Goal: Task Accomplishment & Management: Manage account settings

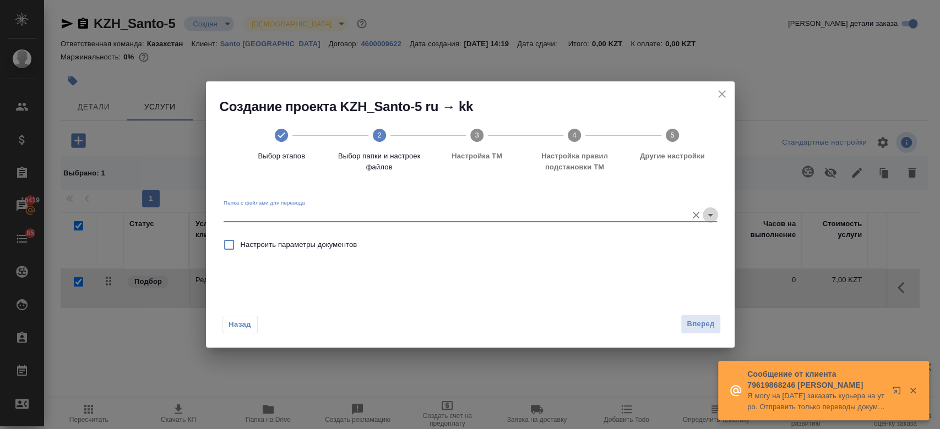
click at [709, 211] on icon "Open" at bounding box center [710, 215] width 13 height 13
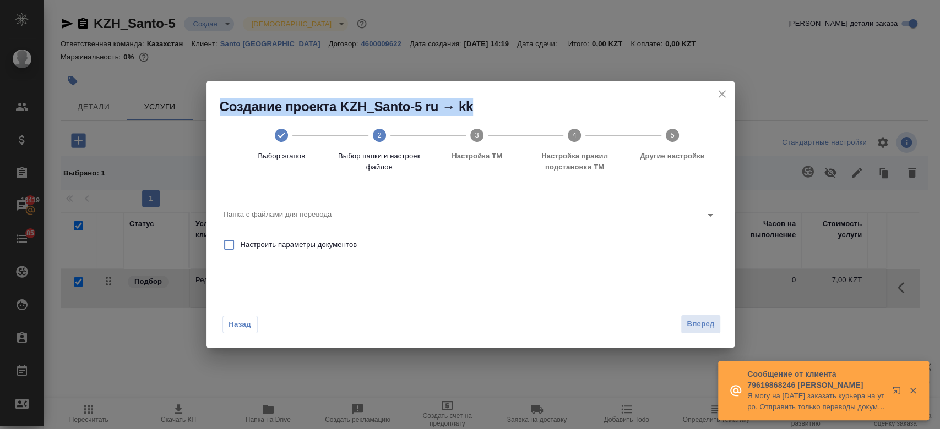
drag, startPoint x: 731, startPoint y: 94, endPoint x: 716, endPoint y: 95, distance: 14.4
click at [716, 95] on div "Создание проекта KZH_Santo-5 ru → kk Выбор этапов 2 Выбор папки и настроек файл…" at bounding box center [470, 133] width 529 height 105
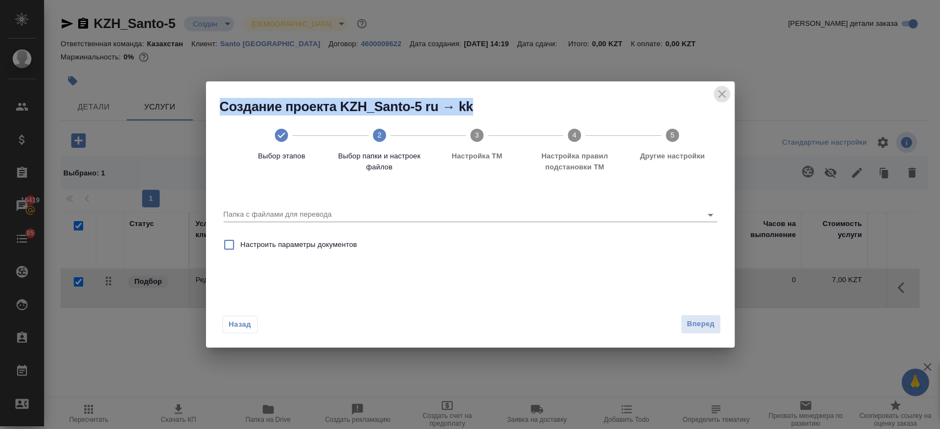
click at [716, 95] on icon "close" at bounding box center [721, 94] width 13 height 13
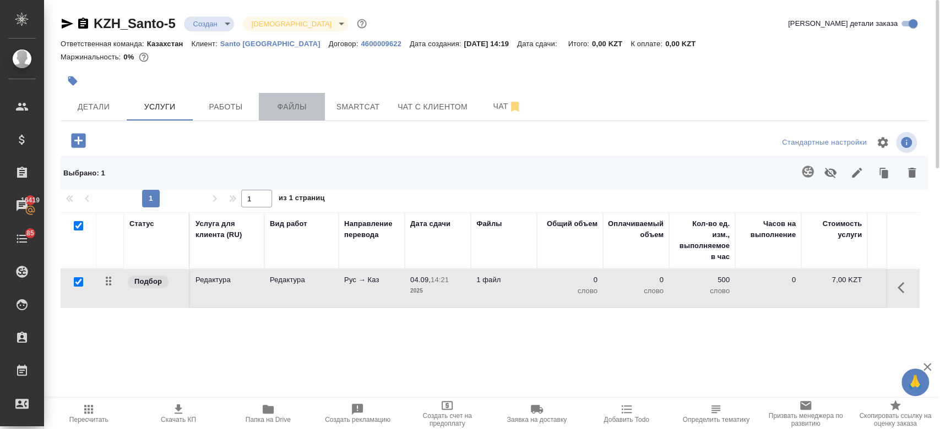
click at [300, 111] on span "Файлы" at bounding box center [291, 107] width 53 height 14
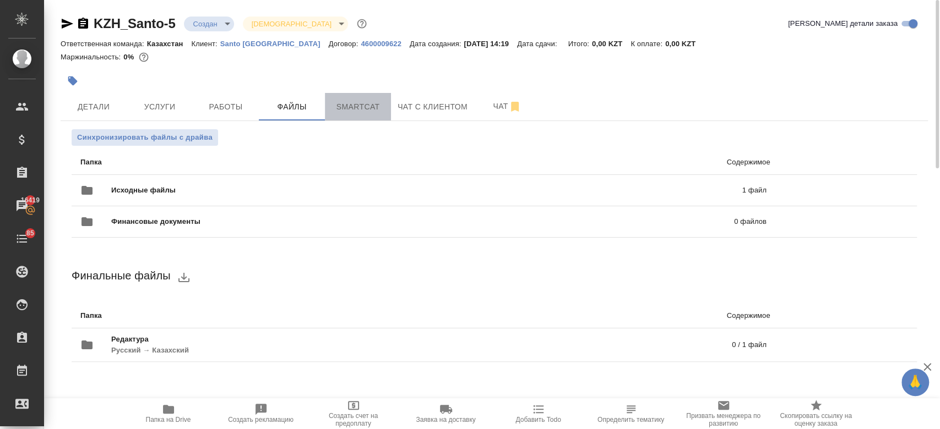
click at [349, 111] on span "Smartcat" at bounding box center [357, 107] width 53 height 14
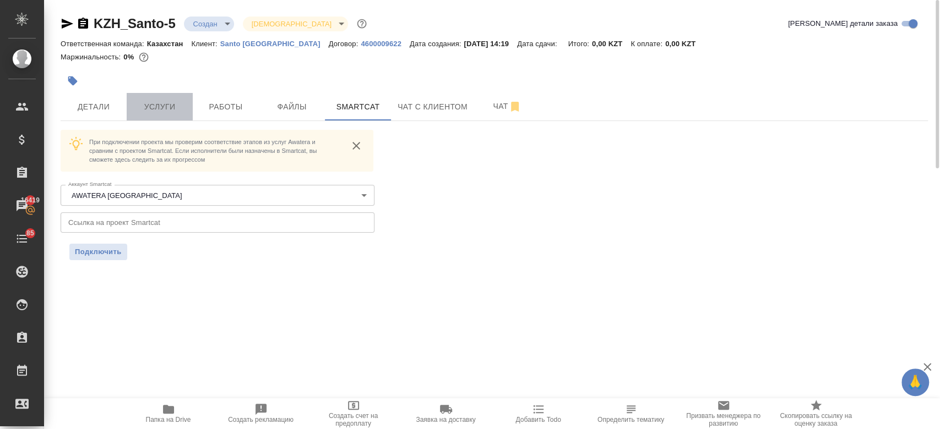
click at [141, 108] on span "Услуги" at bounding box center [159, 107] width 53 height 14
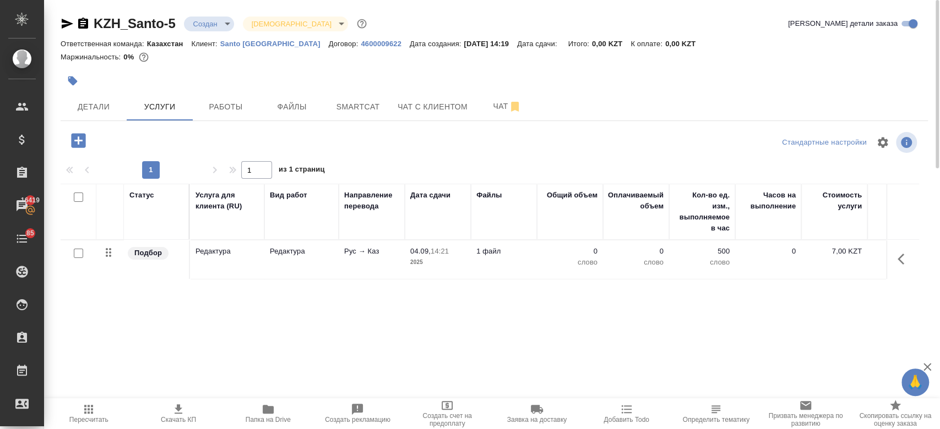
click at [80, 256] on input "checkbox" at bounding box center [78, 253] width 9 height 9
checkbox input "true"
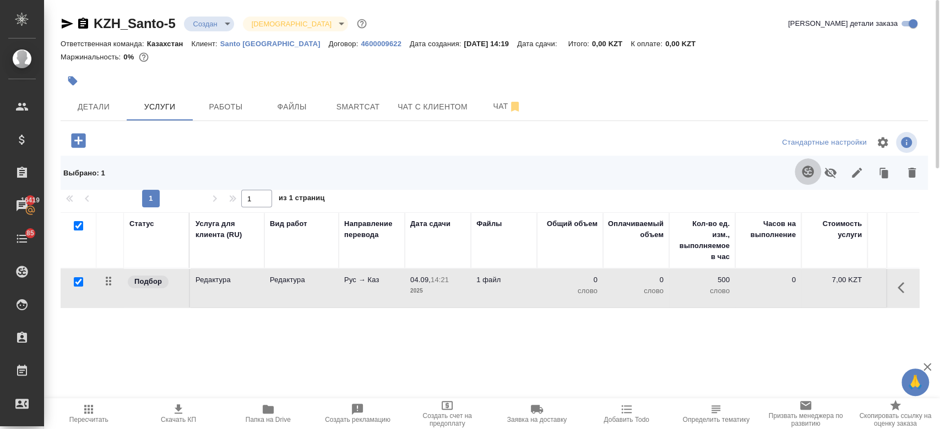
click at [806, 166] on icon "button" at bounding box center [808, 172] width 12 height 12
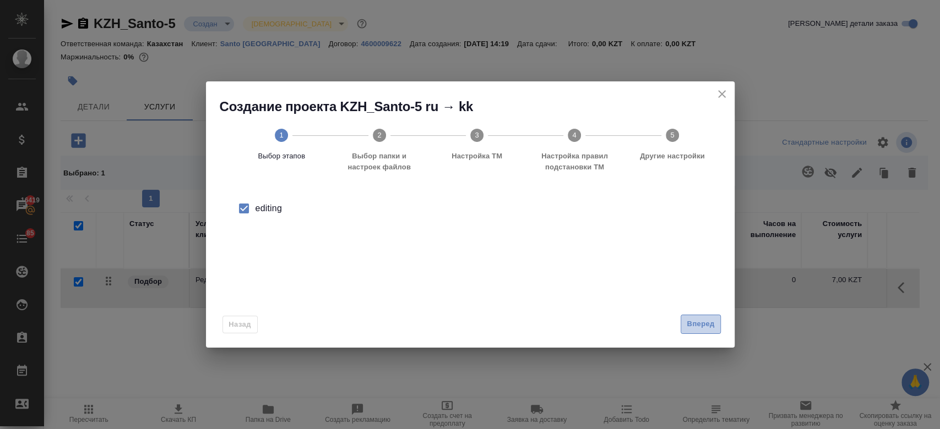
click at [704, 322] on span "Вперед" at bounding box center [701, 324] width 28 height 13
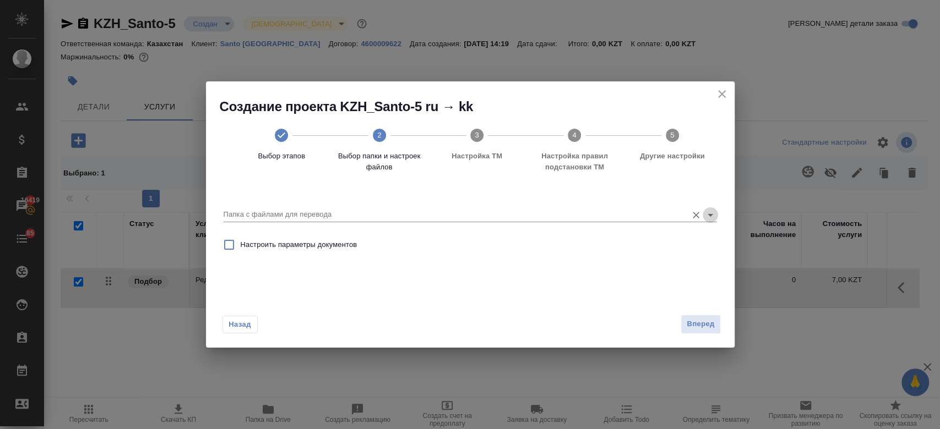
click at [711, 220] on icon "Open" at bounding box center [710, 215] width 13 height 13
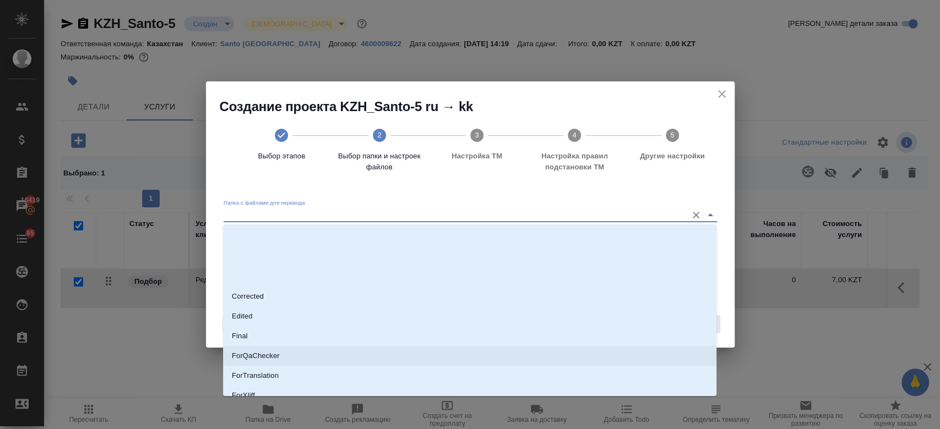
scroll to position [89, 0]
click at [496, 356] on li "Source" at bounding box center [469, 347] width 493 height 20
type input "Source"
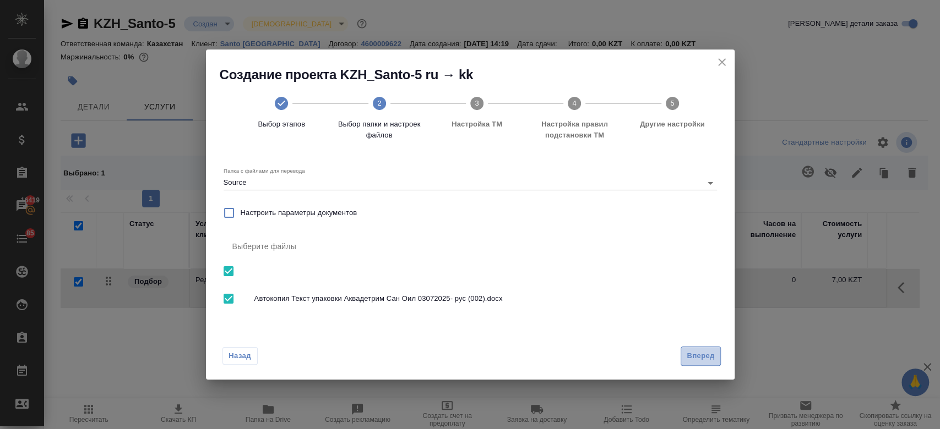
click at [683, 358] on button "Вперед" at bounding box center [701, 356] width 40 height 19
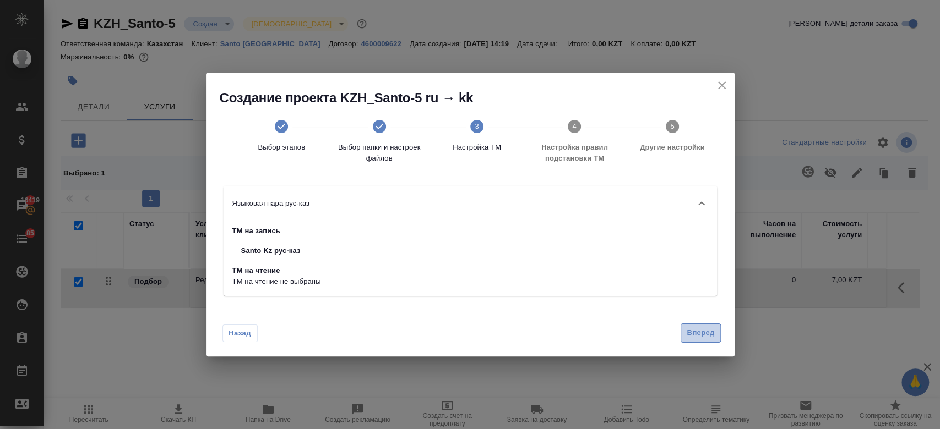
click at [682, 339] on button "Вперед" at bounding box center [701, 333] width 40 height 19
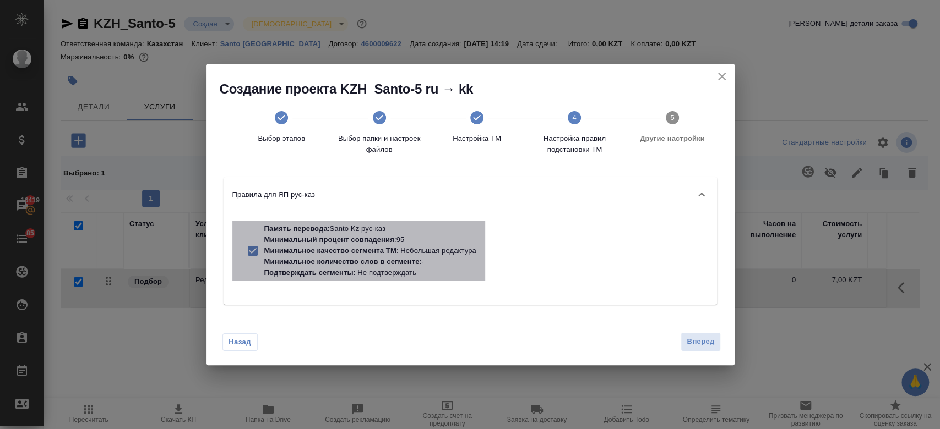
click at [424, 261] on p "Минимальное количество слов в сегменте : -" at bounding box center [370, 262] width 212 height 11
checkbox input "false"
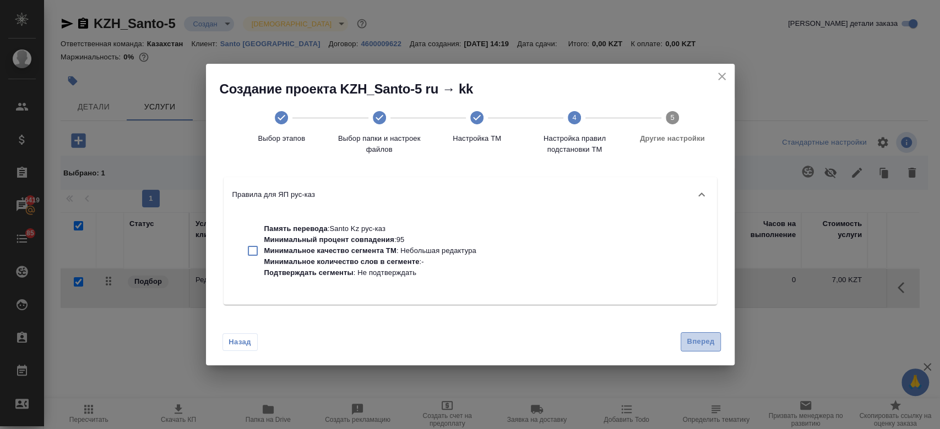
click at [699, 342] on span "Вперед" at bounding box center [701, 342] width 28 height 13
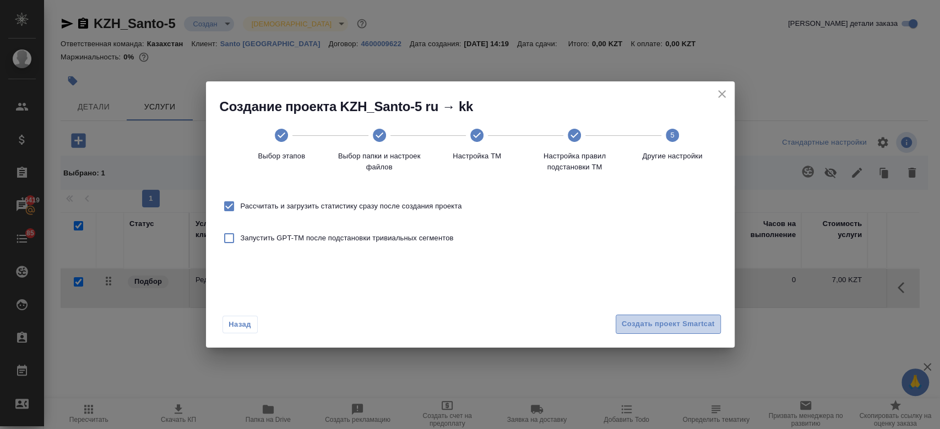
click at [677, 324] on span "Создать проект Smartcat" at bounding box center [668, 324] width 93 height 13
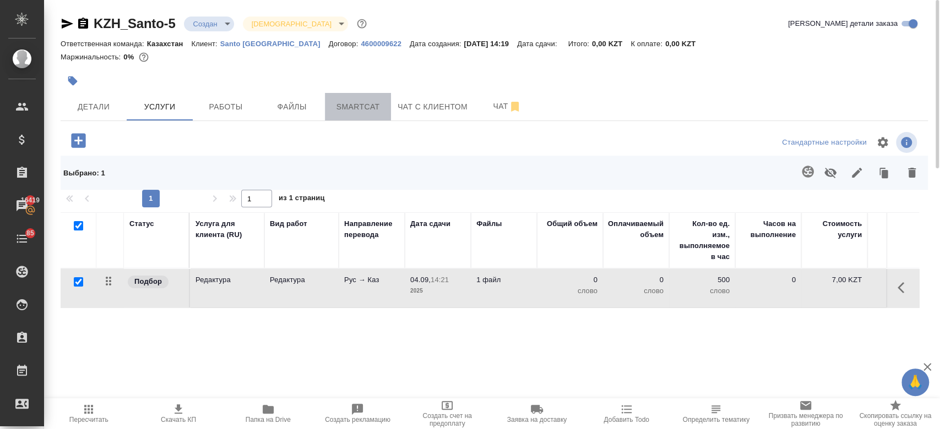
click at [340, 111] on span "Smartcat" at bounding box center [357, 107] width 53 height 14
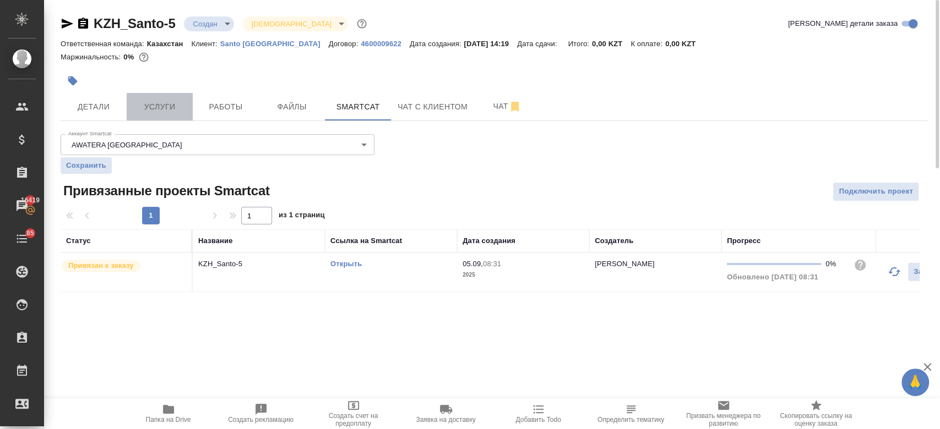
click at [166, 115] on button "Услуги" at bounding box center [160, 107] width 66 height 28
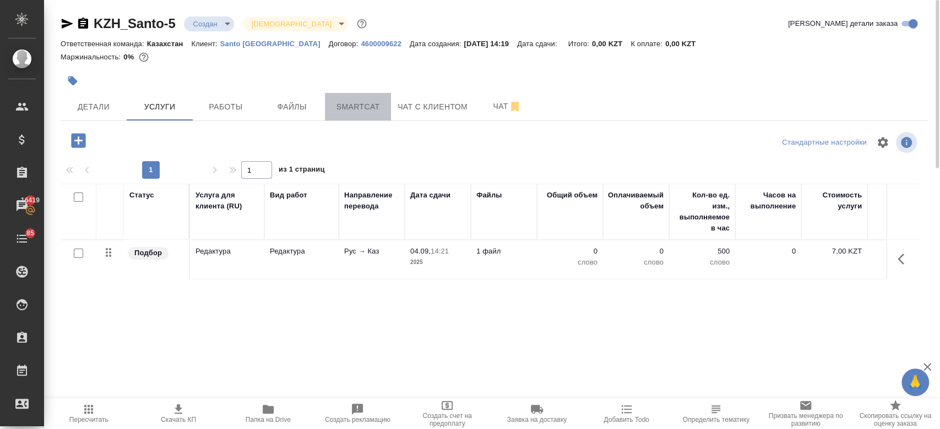
click at [360, 102] on span "Smartcat" at bounding box center [357, 107] width 53 height 14
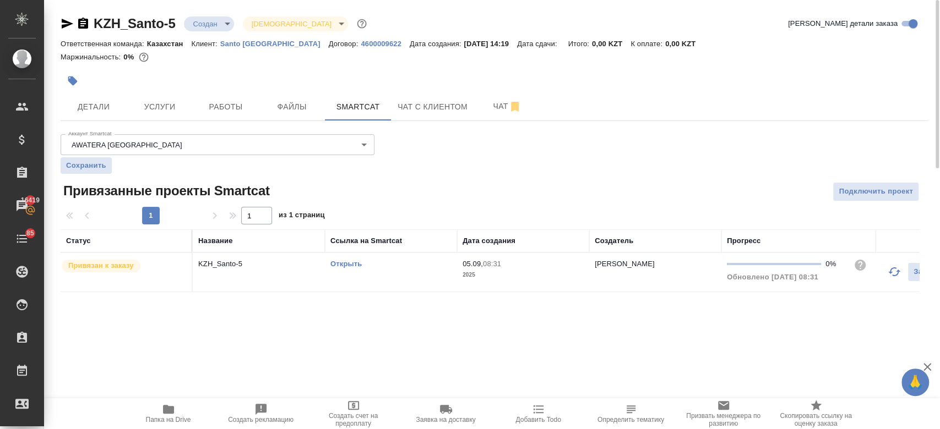
click at [353, 266] on link "Открыть" at bounding box center [345, 264] width 31 height 8
click at [170, 103] on span "Услуги" at bounding box center [159, 107] width 53 height 14
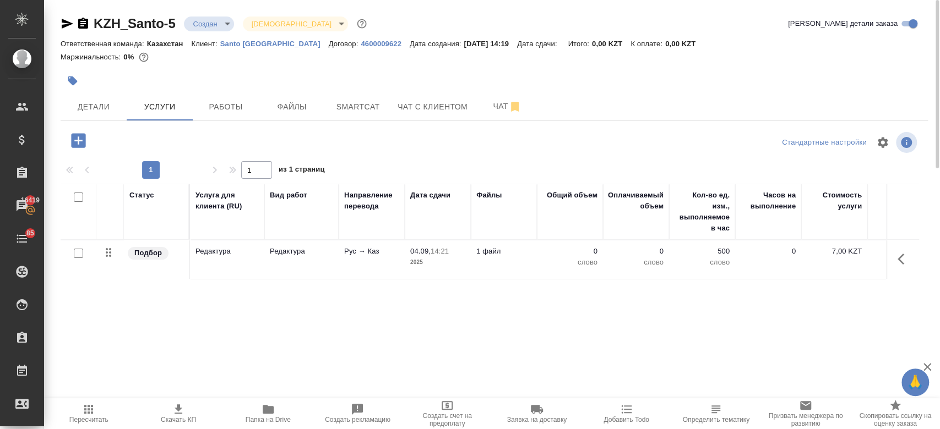
click at [168, 266] on td "Подбор" at bounding box center [157, 260] width 66 height 39
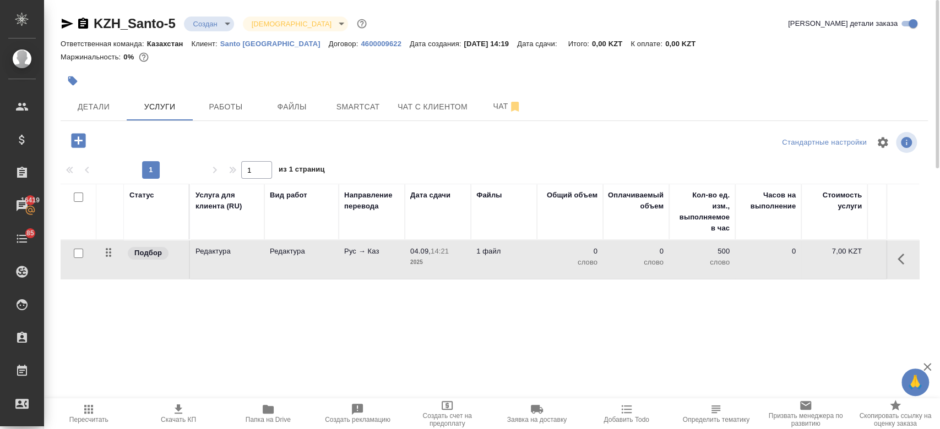
click at [168, 266] on td "Подбор" at bounding box center [157, 260] width 66 height 39
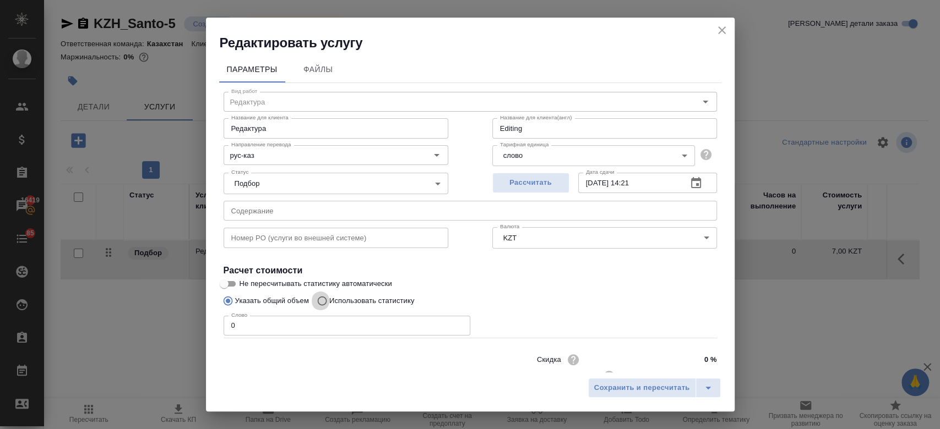
click at [326, 302] on input "Использовать статистику" at bounding box center [321, 301] width 18 height 21
radio input "true"
radio input "false"
click at [698, 352] on icon at bounding box center [703, 353] width 11 height 8
click at [0, 0] on input "file" at bounding box center [0, 0] width 0 height 0
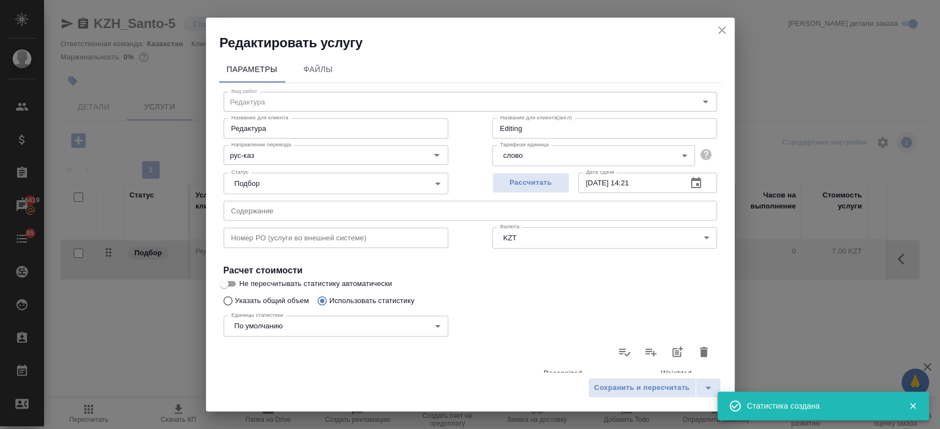
type input "2"
type input "7"
type input "40"
type input "55"
type input "354"
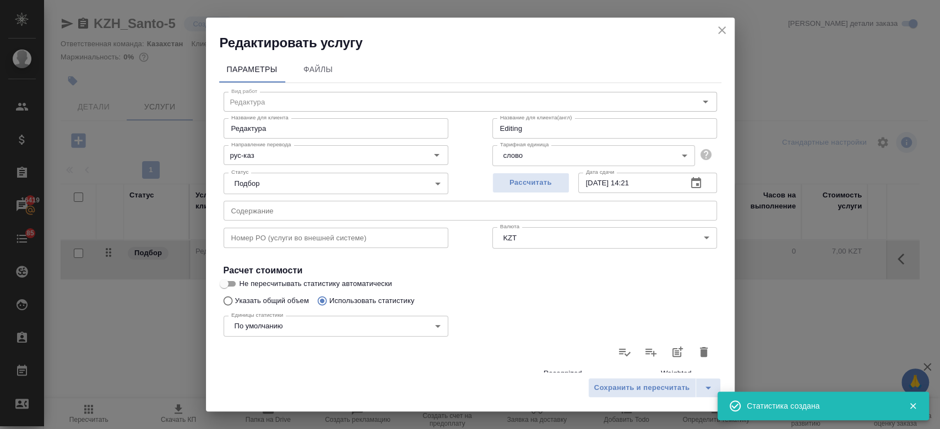
type input "2816"
type input "55"
type input "354"
type input "2816"
type input "57"
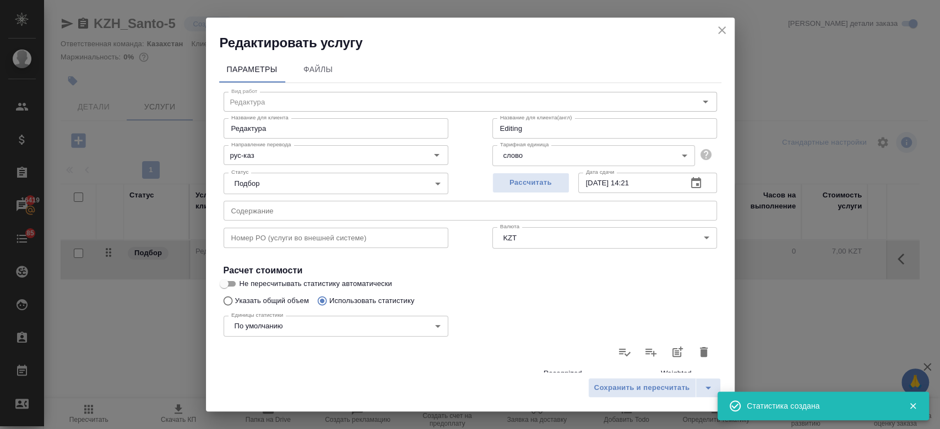
type input "361"
type input "2856"
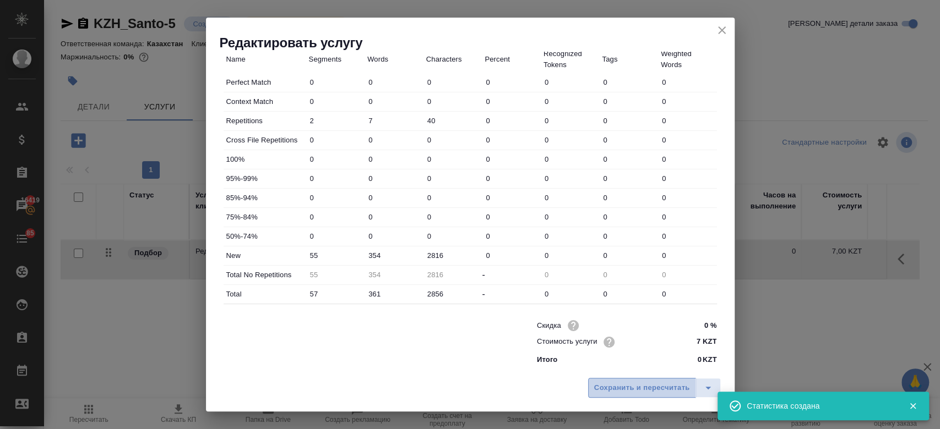
click at [634, 391] on span "Сохранить и пересчитать" at bounding box center [642, 388] width 96 height 13
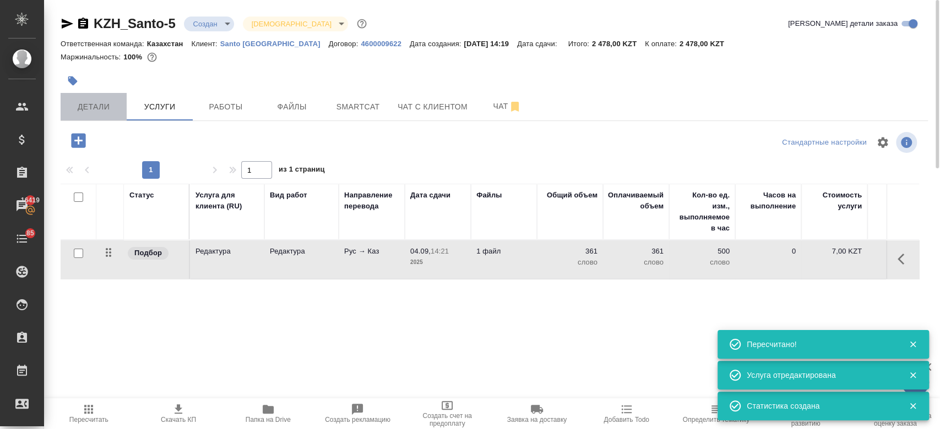
click at [83, 112] on span "Детали" at bounding box center [93, 107] width 53 height 14
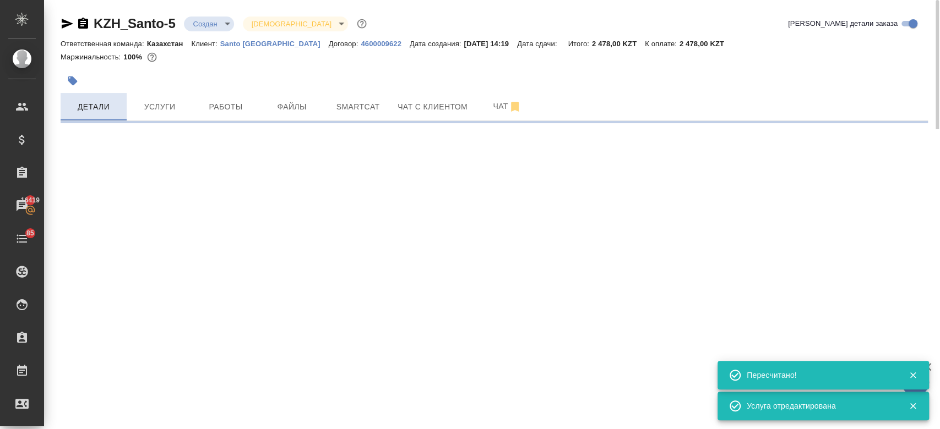
select select "RU"
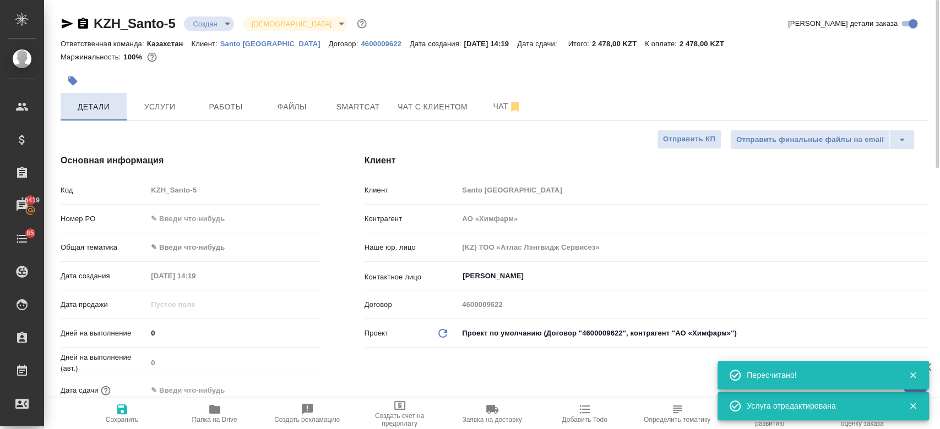
type textarea "x"
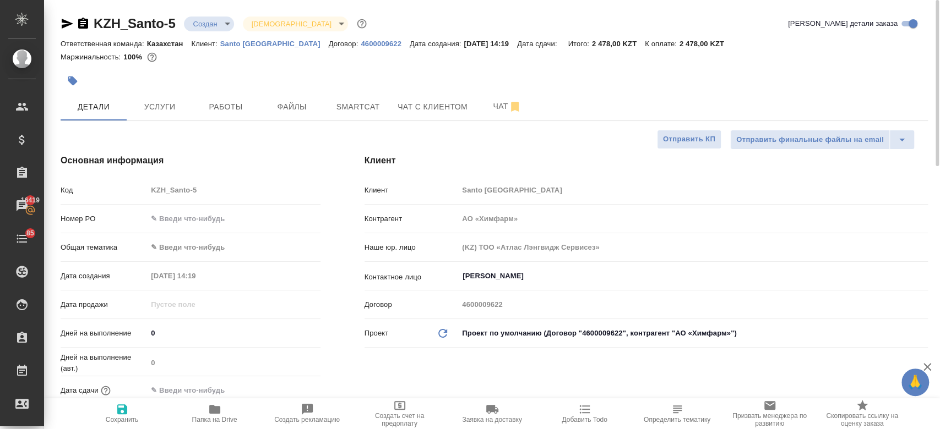
type textarea "x"
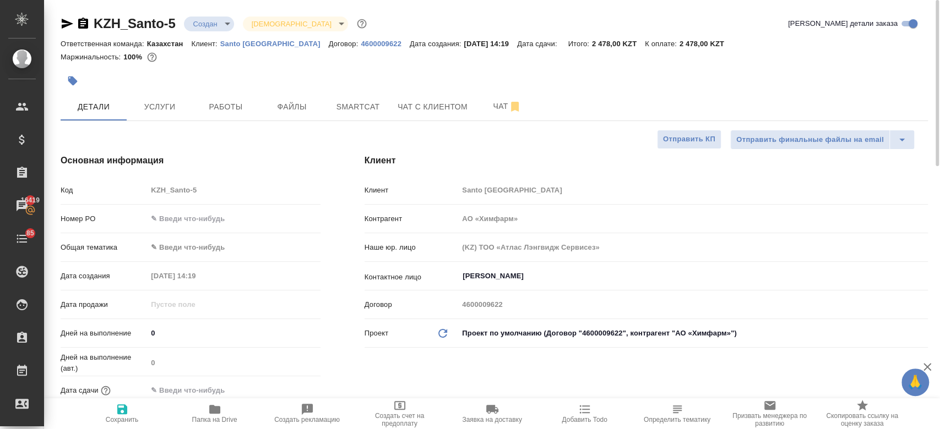
type textarea "x"
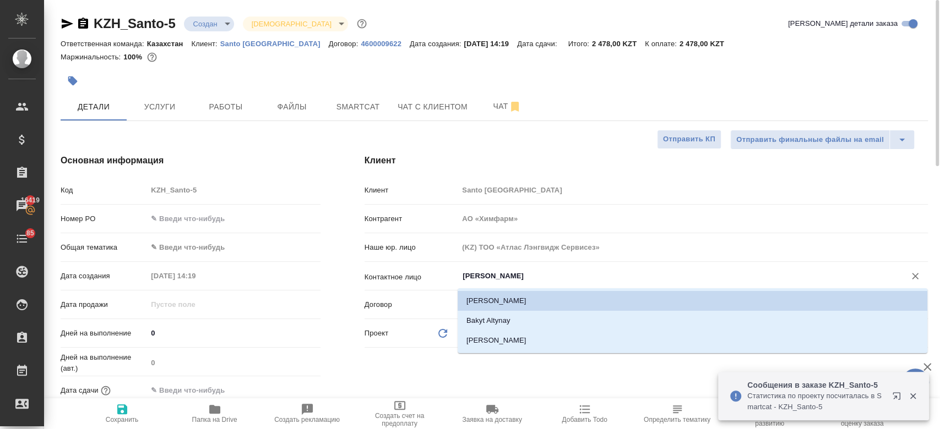
click at [473, 278] on input "Якименко Андрей" at bounding box center [674, 276] width 426 height 13
type textarea "x"
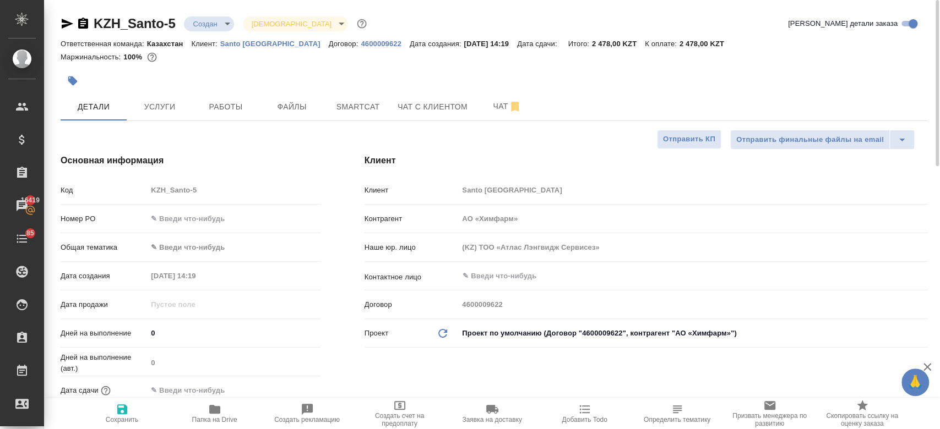
click at [474, 380] on div "Клиент Клиент Santo Kazakhstan Контрагент АО «Химфарм» Наше юр. лицо (KZ) ТОО «…" at bounding box center [645, 296] width 607 height 328
type textarea "x"
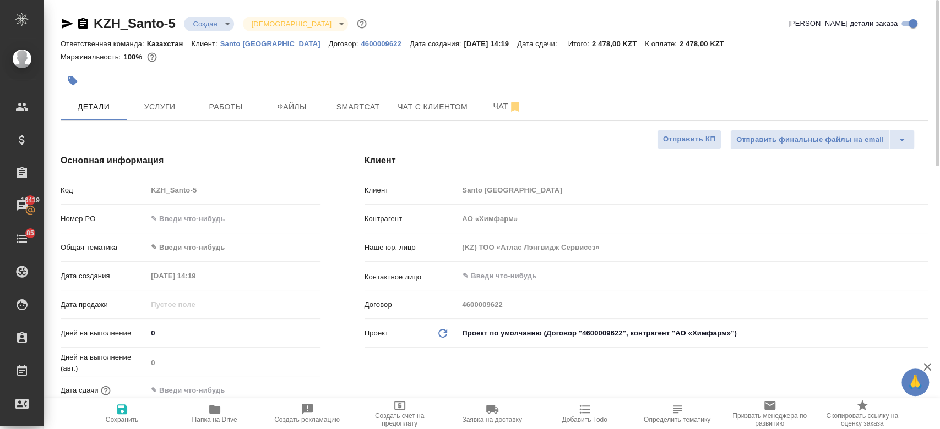
type textarea "x"
click at [484, 283] on div "​" at bounding box center [693, 276] width 470 height 20
type input "b"
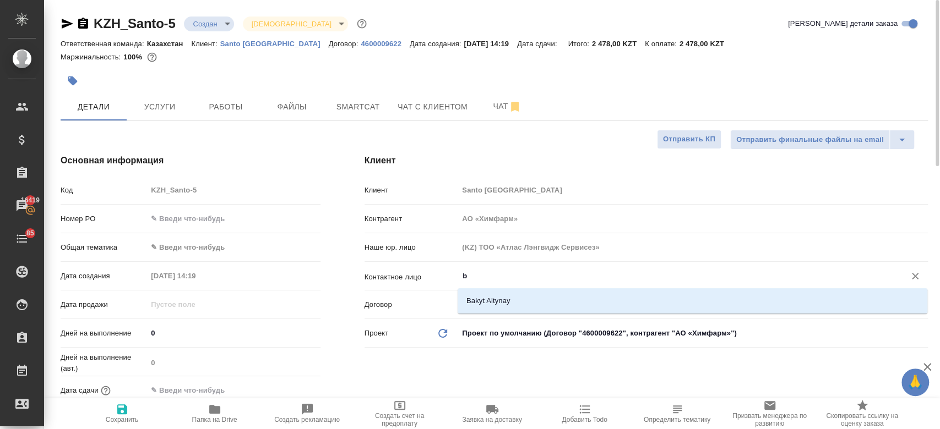
type textarea "x"
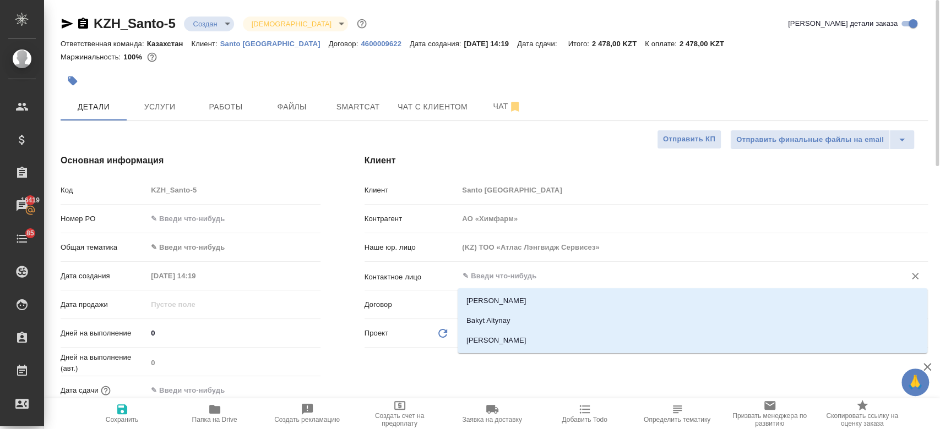
type input "z"
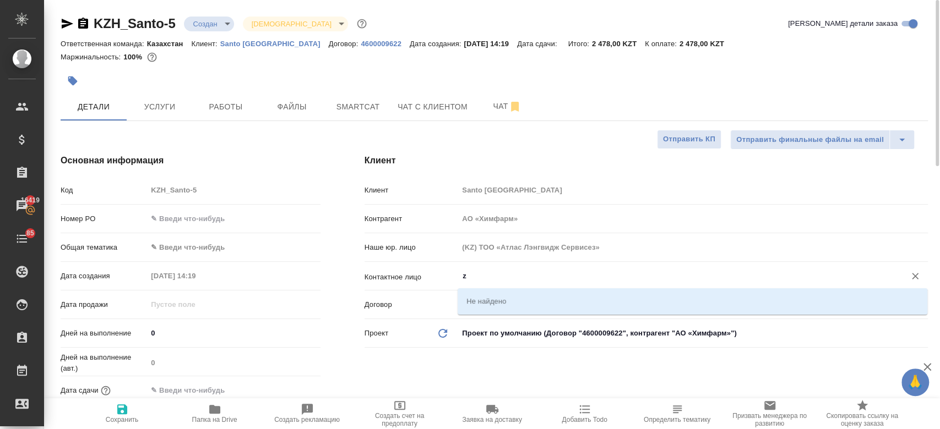
type textarea "x"
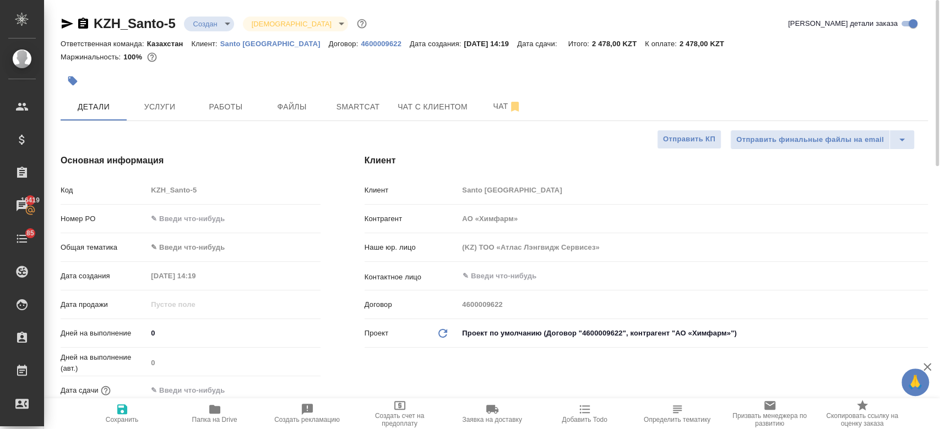
click at [266, 45] on p "Santo Kazakhstan" at bounding box center [274, 44] width 108 height 8
type textarea "x"
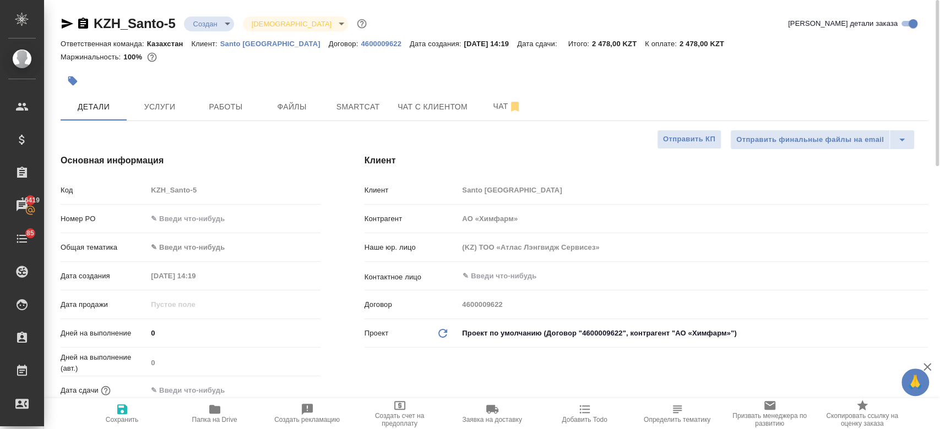
type textarea "x"
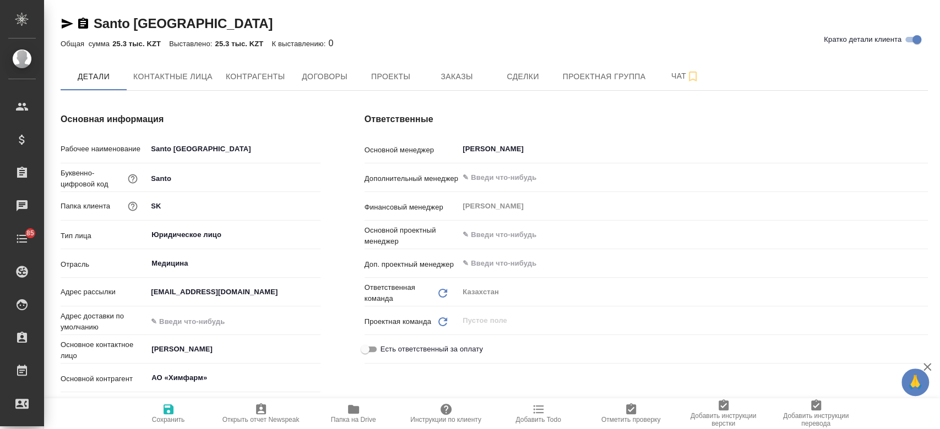
type textarea "x"
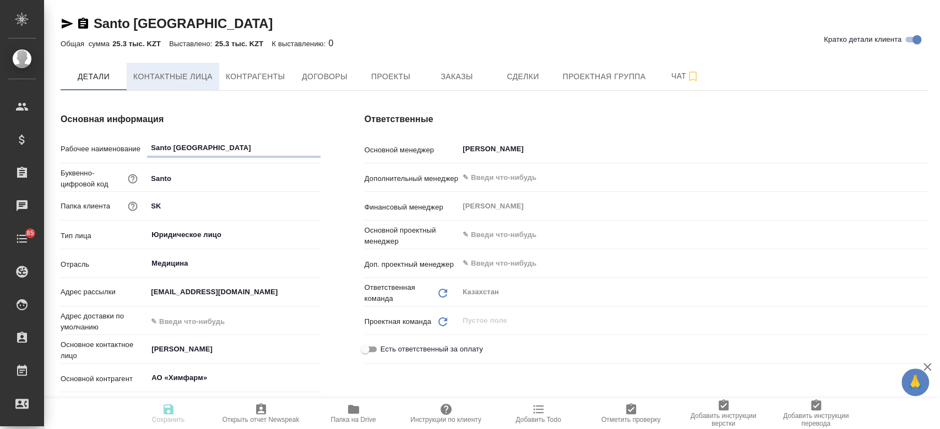
type textarea "x"
click at [188, 76] on span "Контактные лица" at bounding box center [172, 77] width 79 height 14
select select "RU"
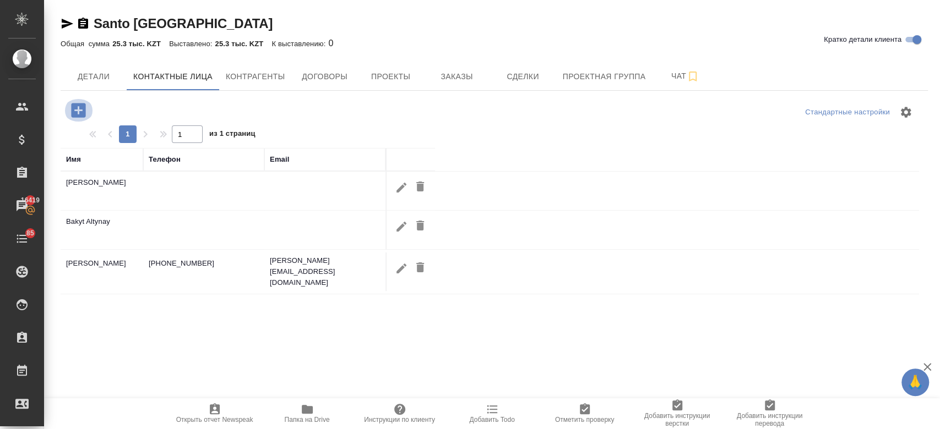
click at [80, 111] on icon "button" at bounding box center [78, 110] width 19 height 19
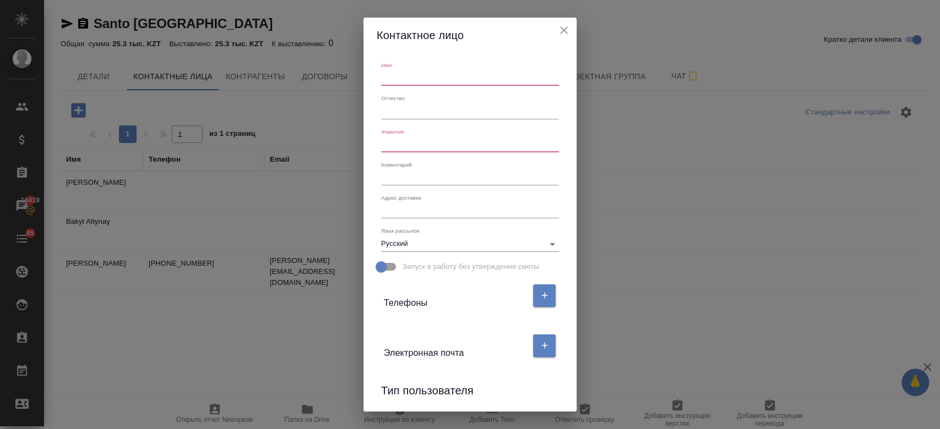
click at [398, 86] on input "text" at bounding box center [470, 77] width 178 height 15
paste input "Bazarova Zeinetay"
click at [407, 79] on input "Bazarova Zeinetay" at bounding box center [470, 77] width 178 height 15
type input "Zeinetay"
click at [404, 148] on input "text" at bounding box center [470, 144] width 178 height 15
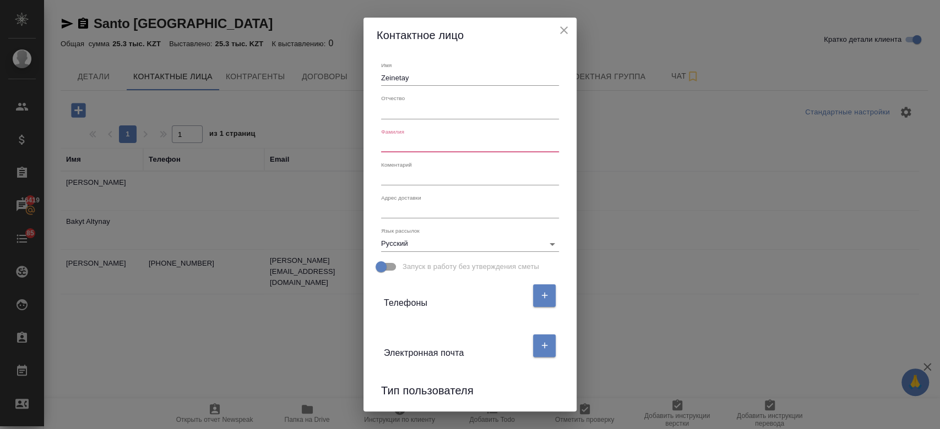
paste input "Bazarova Zeinetay"
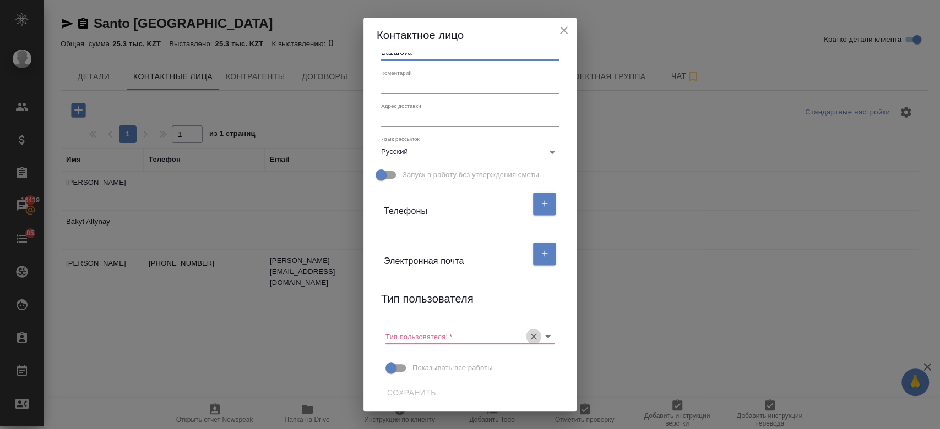
click at [526, 333] on button "Очистить" at bounding box center [533, 336] width 15 height 15
type input "Bazarova"
click at [425, 391] on span "Сохранить" at bounding box center [411, 394] width 49 height 14
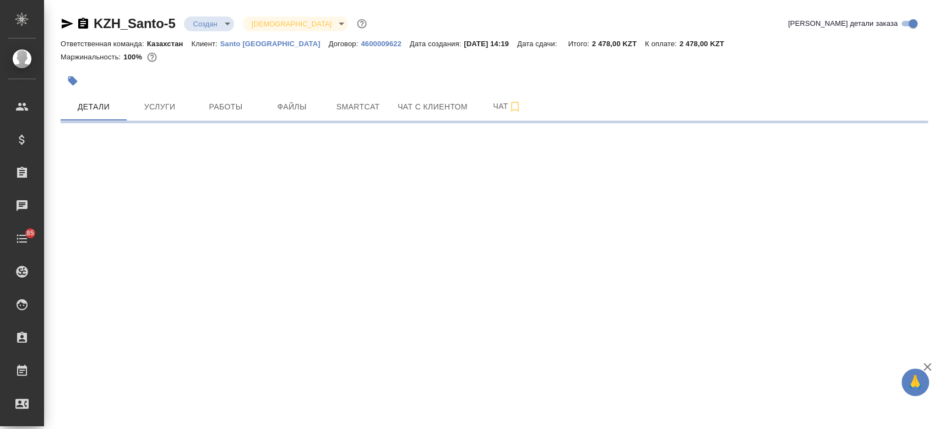
select select "RU"
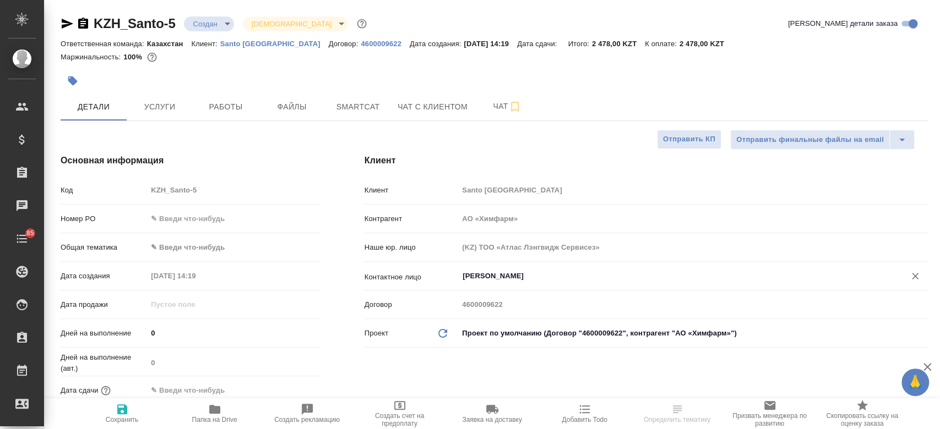
type textarea "x"
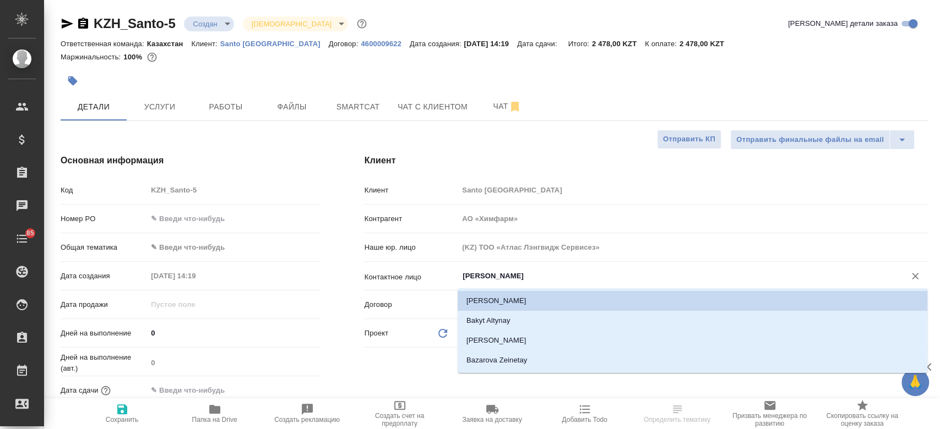
click at [496, 276] on input "Якименко Андрей" at bounding box center [674, 276] width 426 height 13
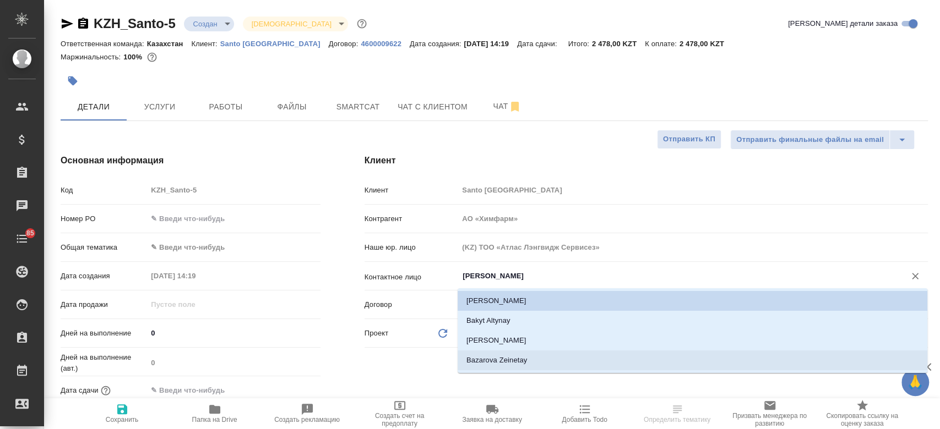
click at [508, 356] on li "Bazarova Zeinetay" at bounding box center [693, 361] width 470 height 20
type input "Bazarova Zeinetay"
type textarea "x"
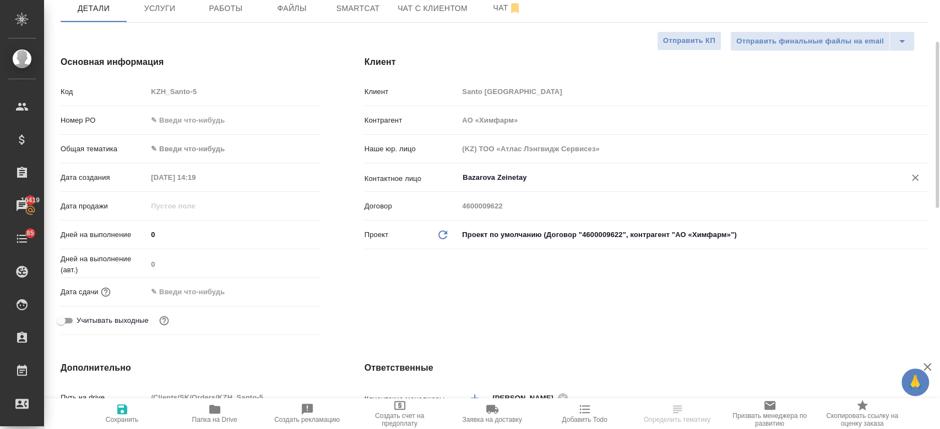
scroll to position [101, 0]
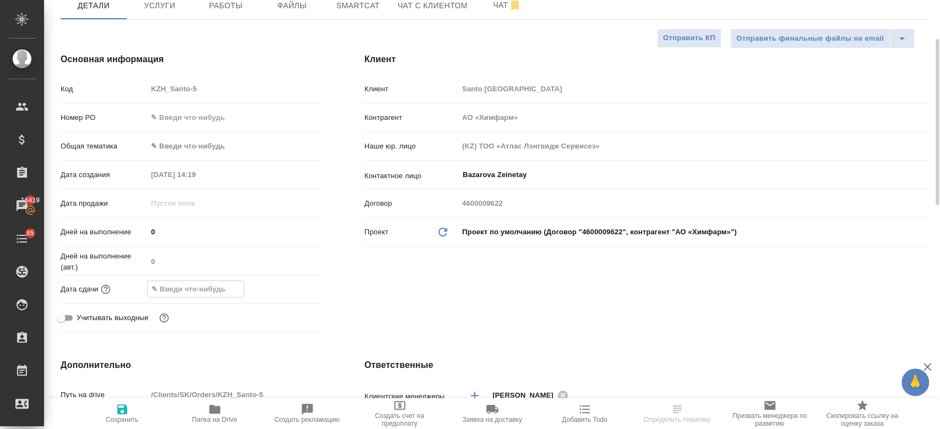
click at [189, 292] on input "text" at bounding box center [196, 289] width 96 height 16
click at [290, 286] on icon "button" at bounding box center [288, 288] width 13 height 13
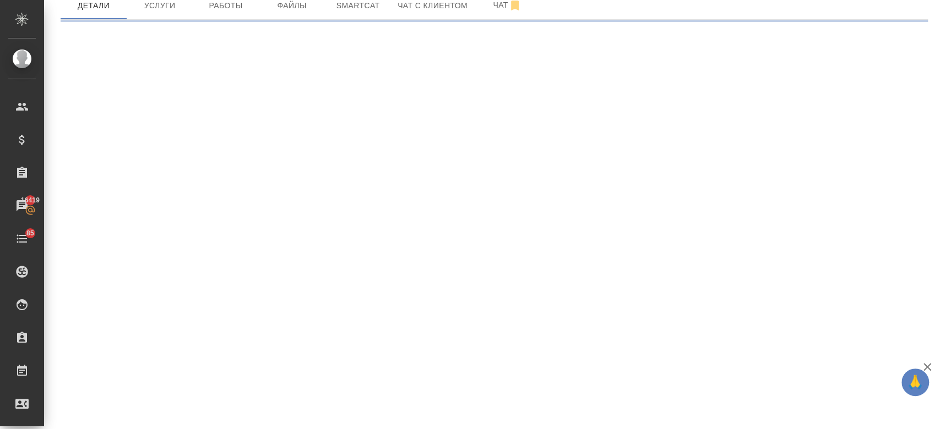
click at [221, 309] on div ".cls-1 fill:#fff; AWATERA Kosherbayeva Nazerke Клиенты Спецификации Заказы 1641…" at bounding box center [470, 214] width 940 height 429
select select "RU"
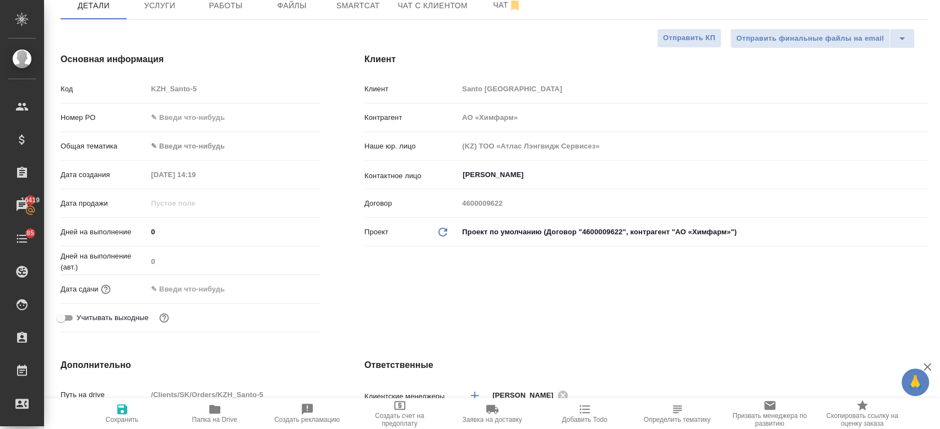
type textarea "x"
click at [215, 282] on input "text" at bounding box center [196, 289] width 96 height 16
click at [287, 289] on icon "button" at bounding box center [288, 288] width 13 height 13
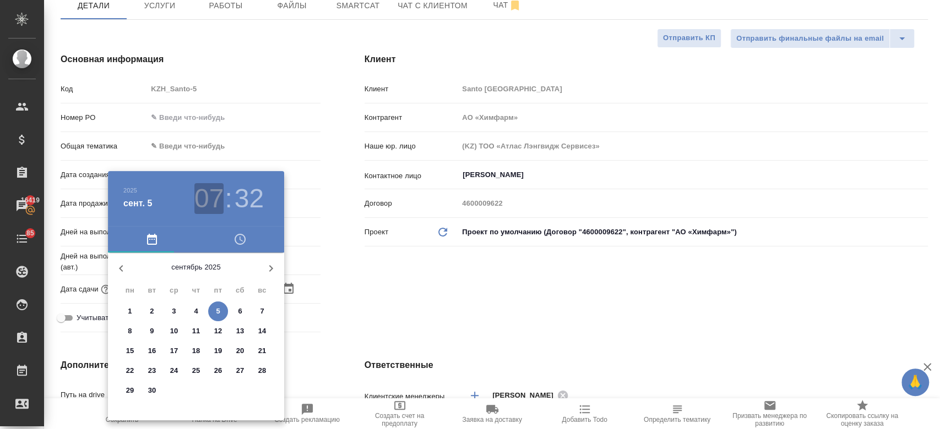
click at [211, 203] on h3 "07" at bounding box center [208, 198] width 29 height 31
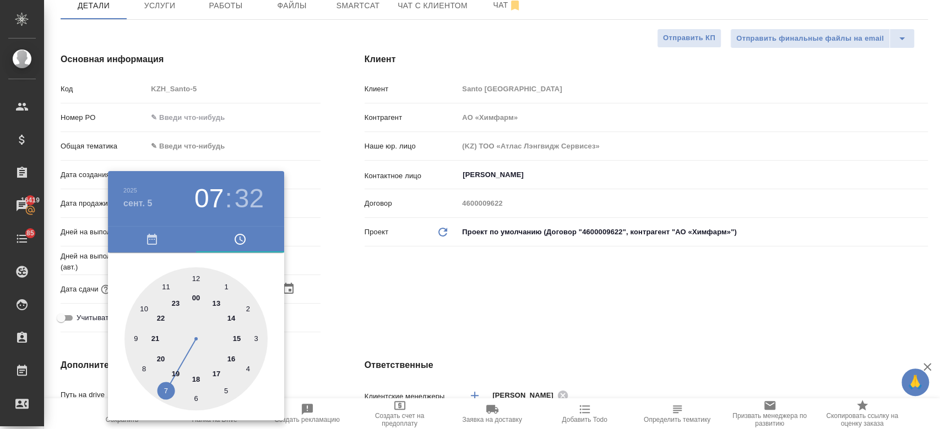
click at [232, 339] on div at bounding box center [195, 339] width 143 height 143
type input "05.09.2025 15:32"
type textarea "x"
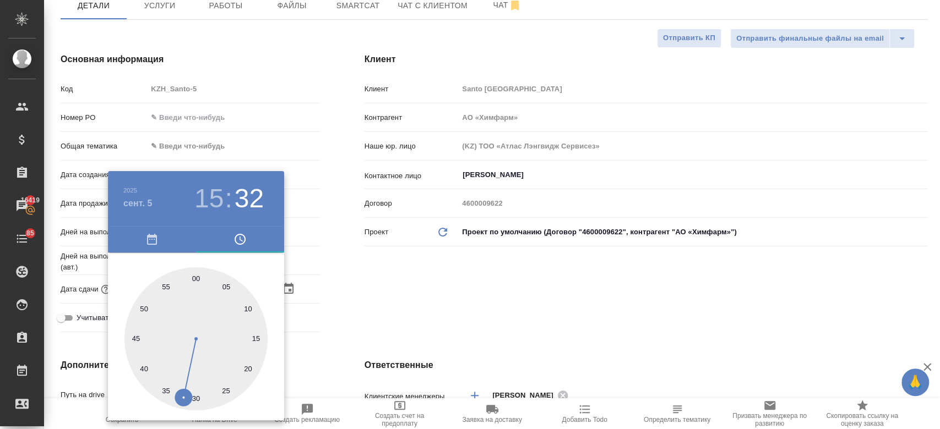
click at [194, 280] on div at bounding box center [195, 339] width 143 height 143
type input "05.09.2025 15:00"
type textarea "x"
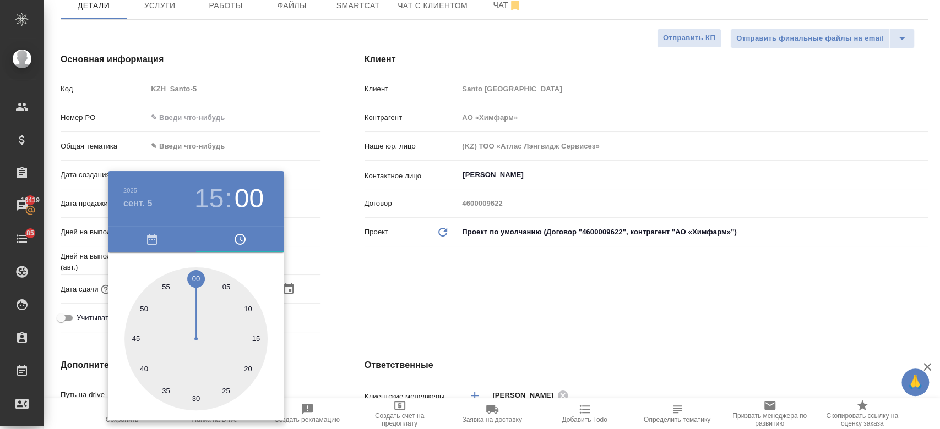
click at [387, 316] on div at bounding box center [470, 214] width 940 height 429
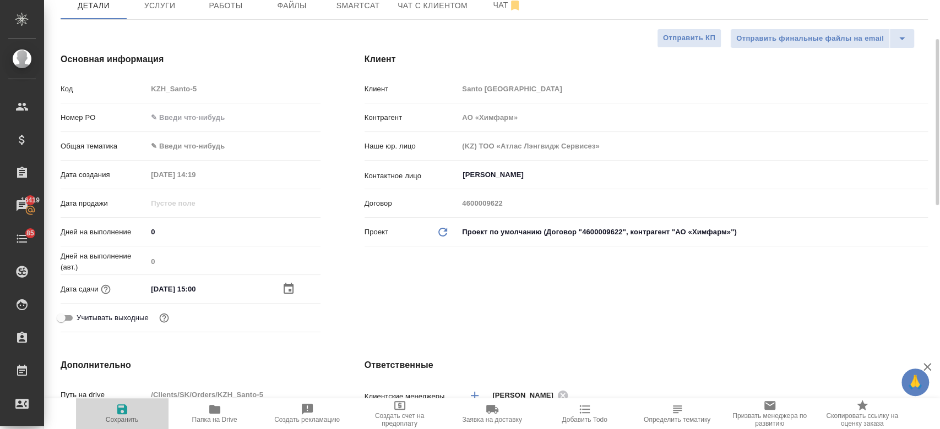
click at [123, 415] on icon "button" at bounding box center [122, 409] width 13 height 13
type textarea "x"
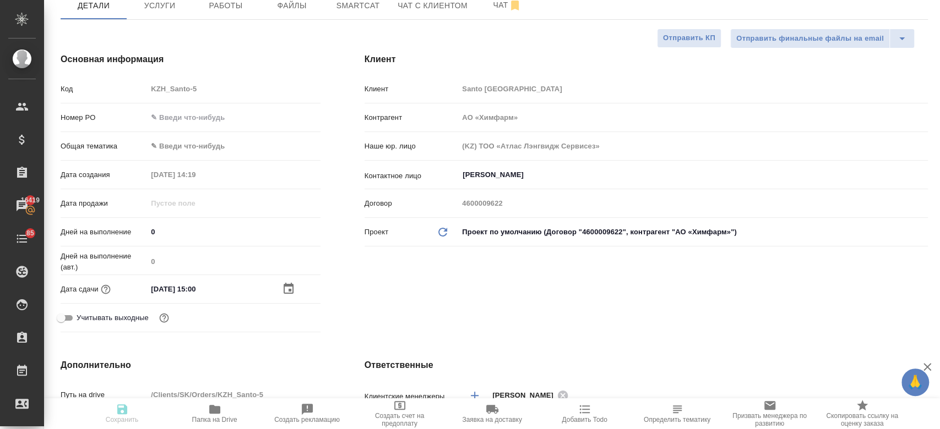
type textarea "x"
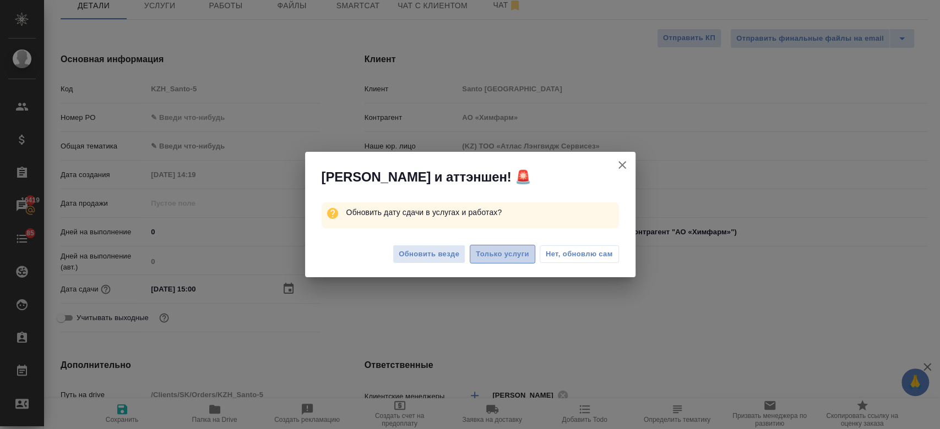
click at [503, 252] on span "Только услуги" at bounding box center [502, 254] width 53 height 13
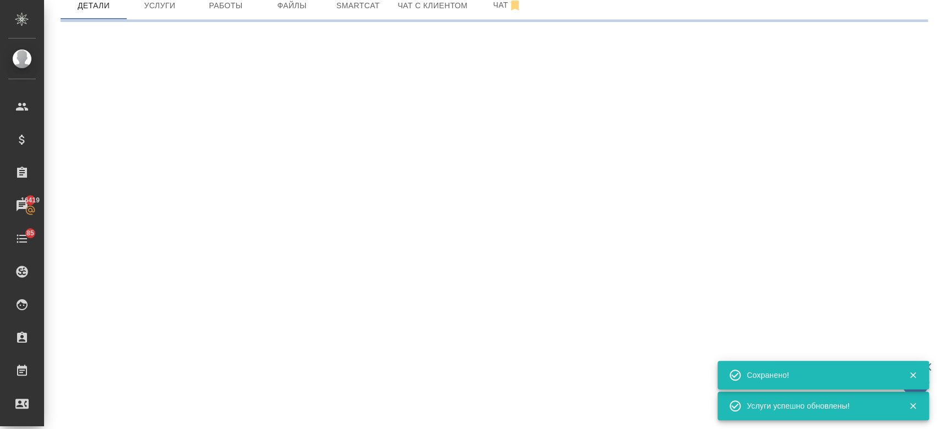
select select "RU"
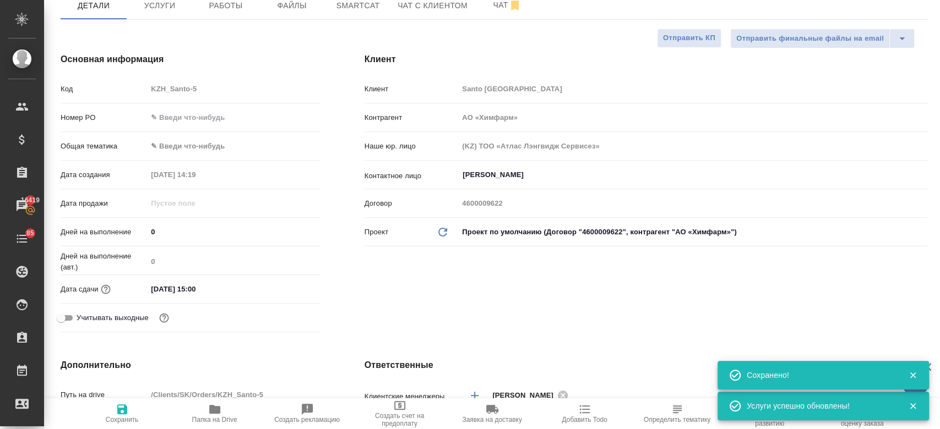
type textarea "x"
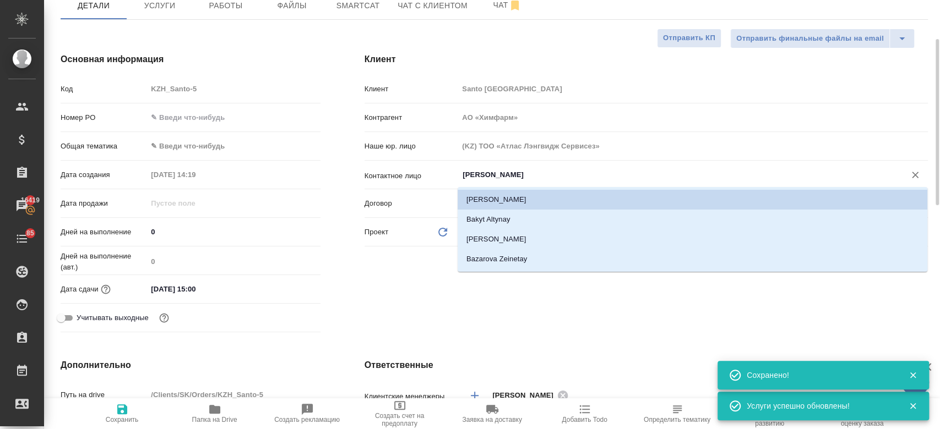
click at [488, 177] on input "Якименко Андрей" at bounding box center [674, 174] width 426 height 13
type textarea "x"
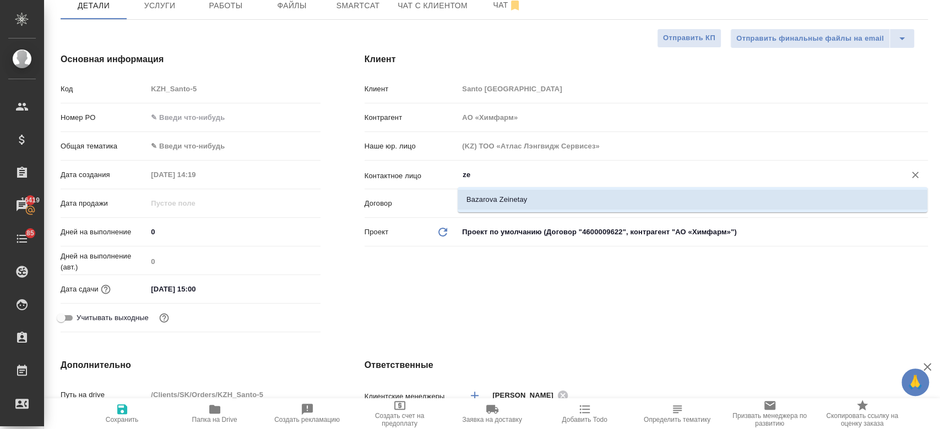
click at [493, 195] on li "Bazarova Zeinetay" at bounding box center [693, 200] width 470 height 20
type input "Bazarova Zeinetay"
type textarea "x"
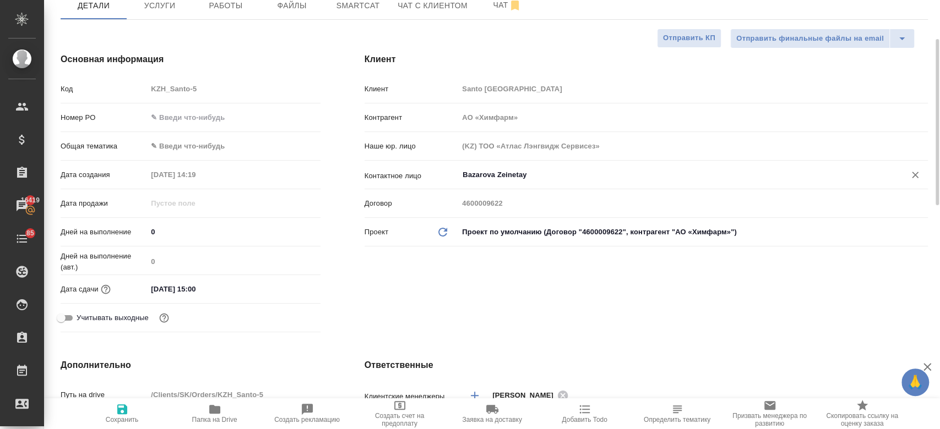
type input "Bazarova Zeinetay"
click at [126, 417] on span "Сохранить" at bounding box center [122, 420] width 33 height 8
type textarea "x"
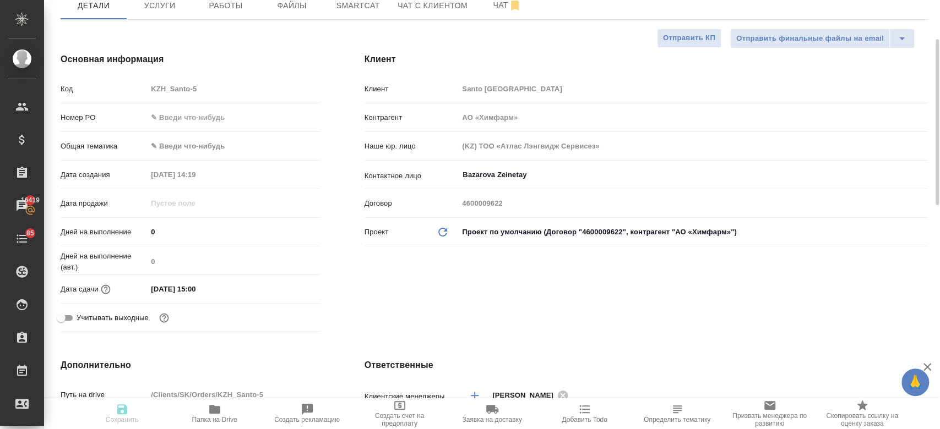
type textarea "x"
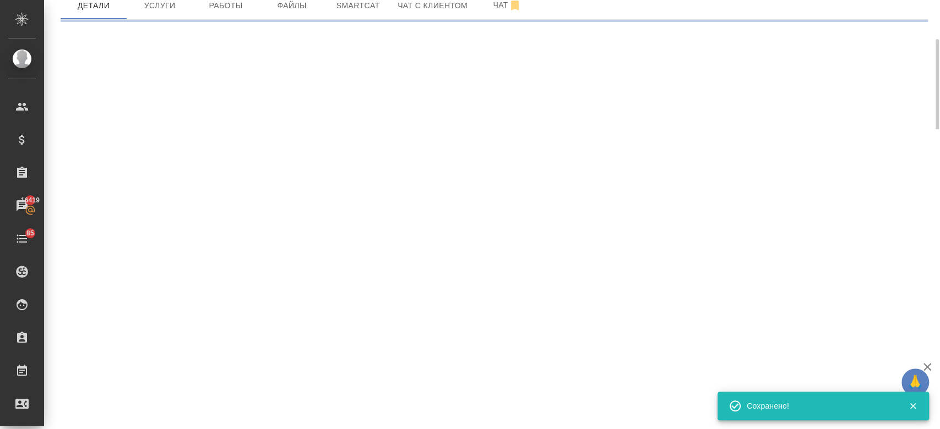
select select "RU"
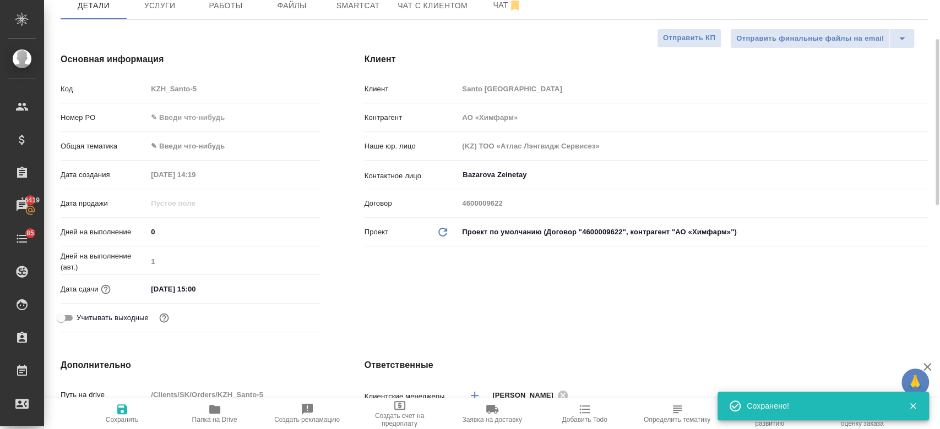
type textarea "x"
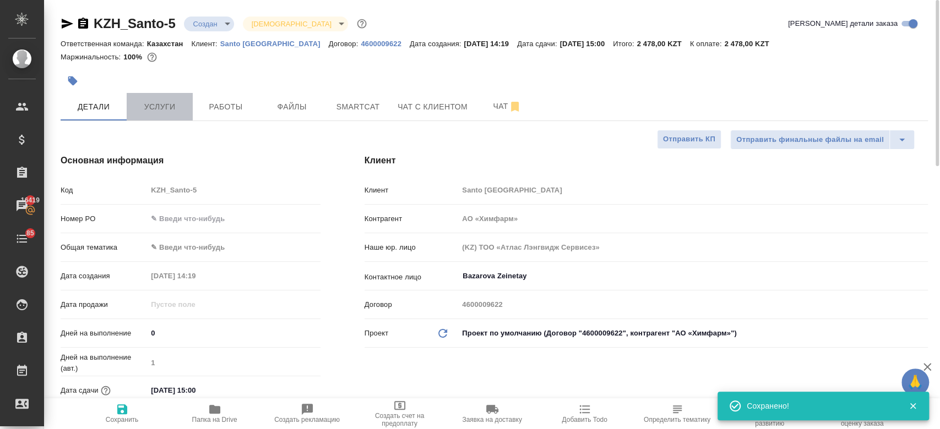
click at [161, 105] on span "Услуги" at bounding box center [159, 107] width 53 height 14
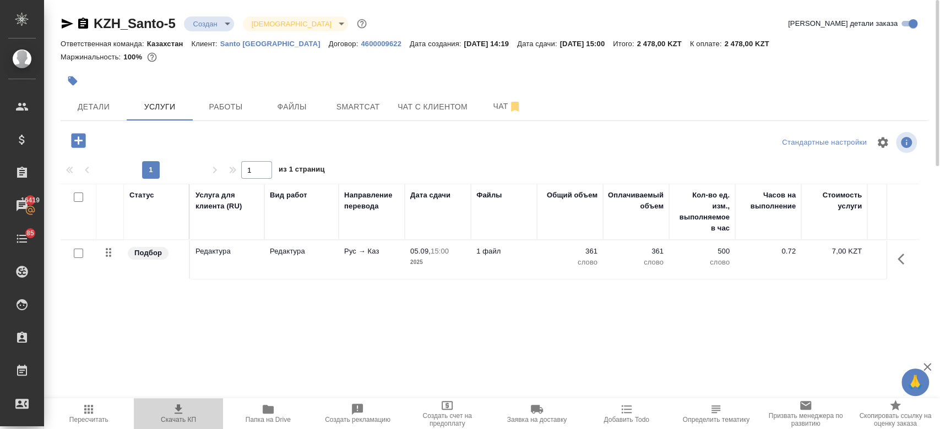
click at [174, 411] on icon "button" at bounding box center [178, 409] width 13 height 13
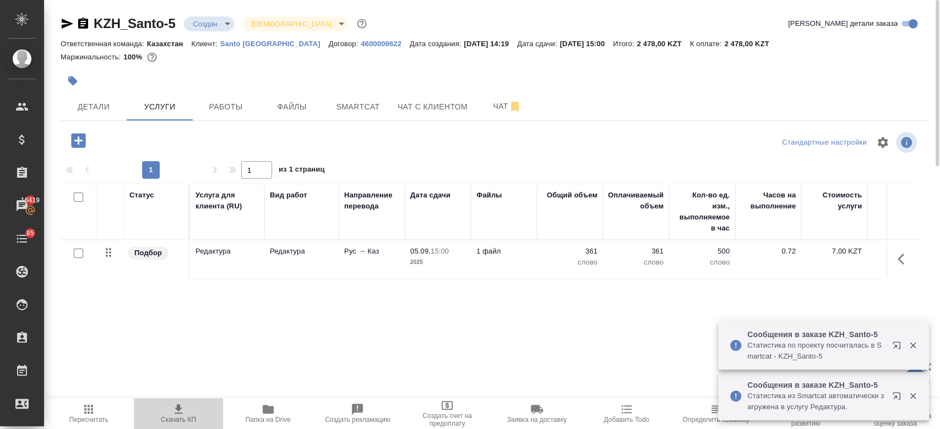
click at [178, 409] on icon "button" at bounding box center [179, 409] width 8 height 9
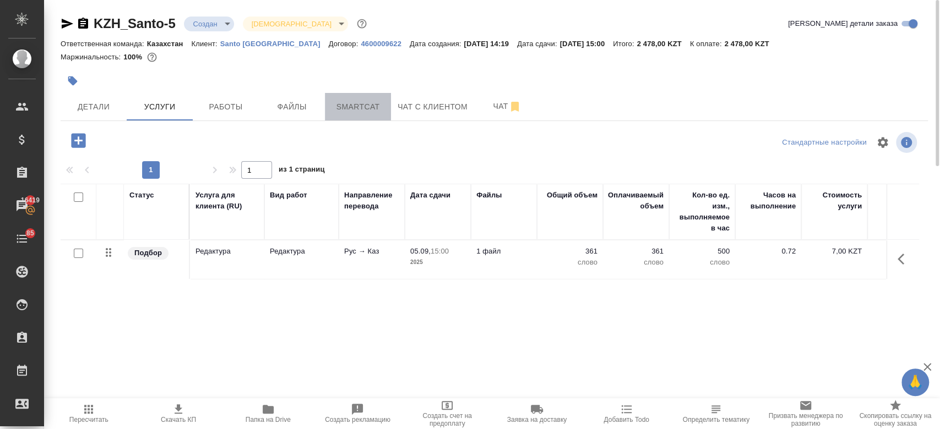
click at [355, 112] on span "Smartcat" at bounding box center [357, 107] width 53 height 14
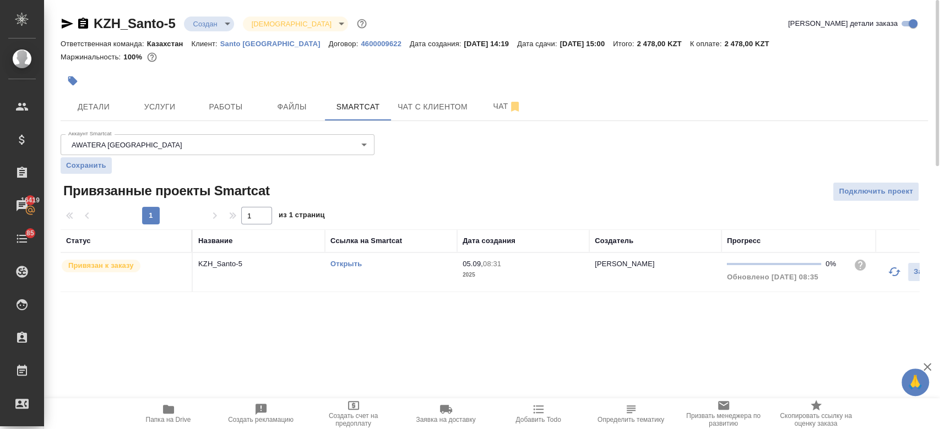
click at [345, 259] on div "Открыть" at bounding box center [390, 264] width 121 height 11
click at [349, 265] on link "Открыть" at bounding box center [345, 264] width 31 height 8
click at [165, 104] on span "Услуги" at bounding box center [159, 107] width 53 height 14
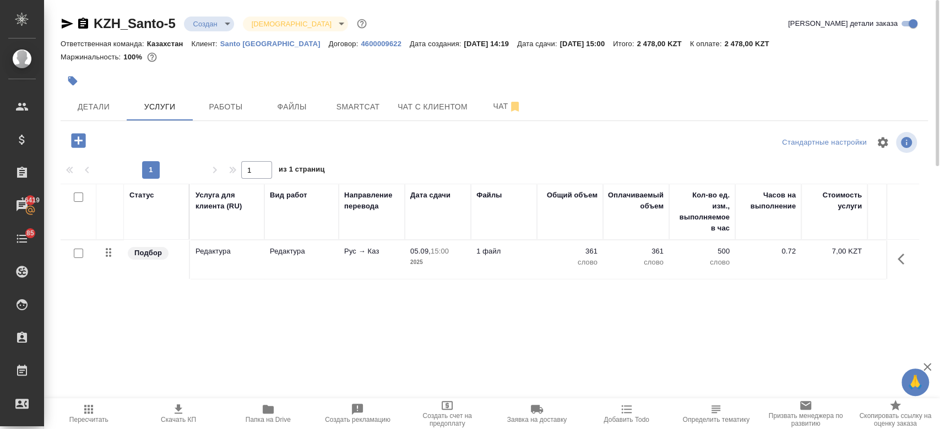
click at [307, 259] on td "Редактура" at bounding box center [301, 260] width 74 height 39
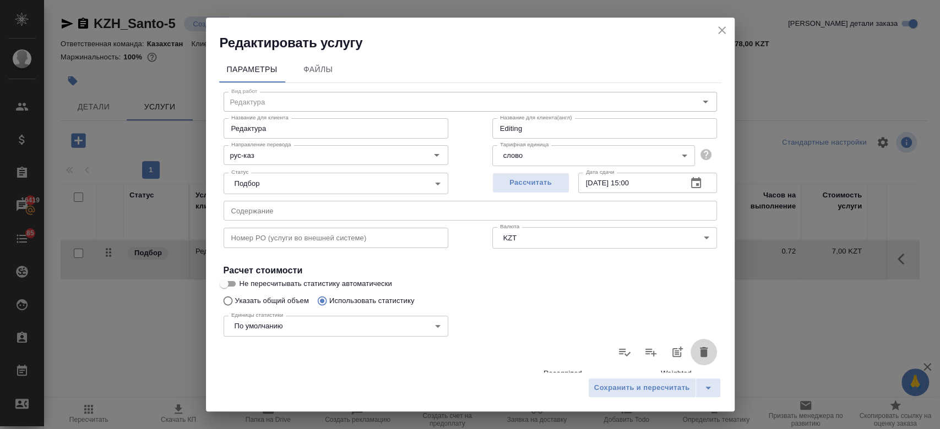
click at [690, 359] on button "button" at bounding box center [703, 352] width 26 height 26
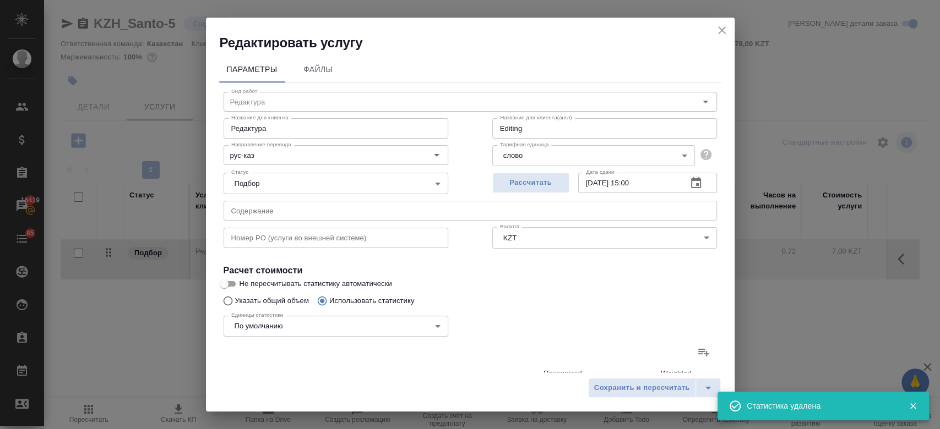
type input "0"
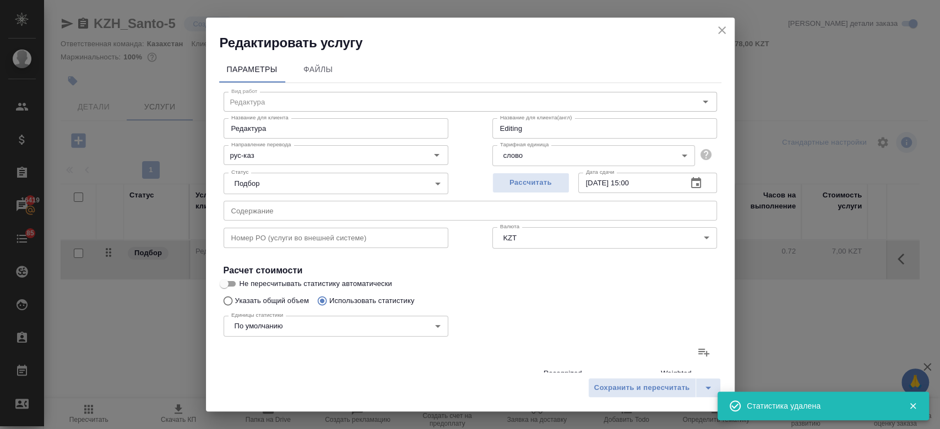
type input "0"
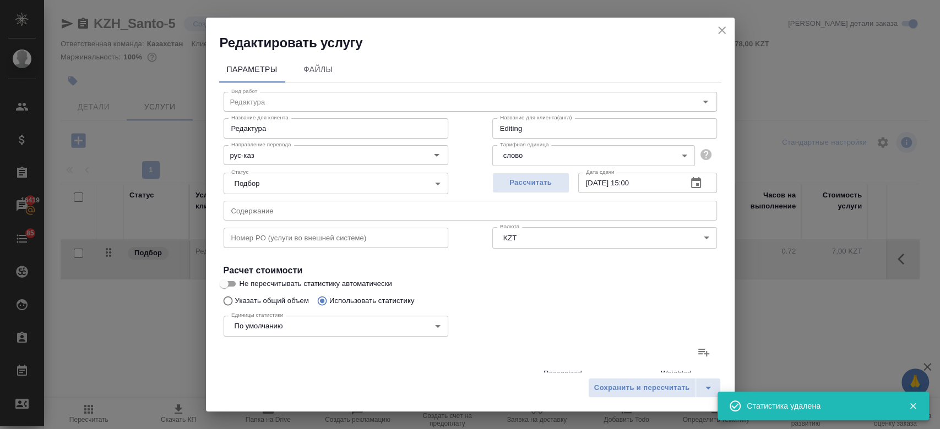
type input "0"
click at [229, 281] on input "Не пересчитывать статистику автоматически" at bounding box center [224, 284] width 40 height 13
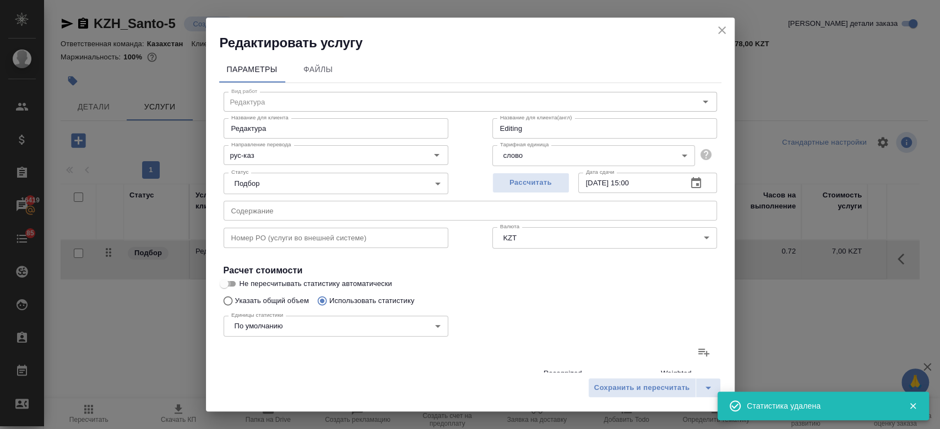
checkbox input "true"
click at [228, 302] on input "Указать общий объем" at bounding box center [226, 301] width 18 height 21
radio input "true"
radio input "false"
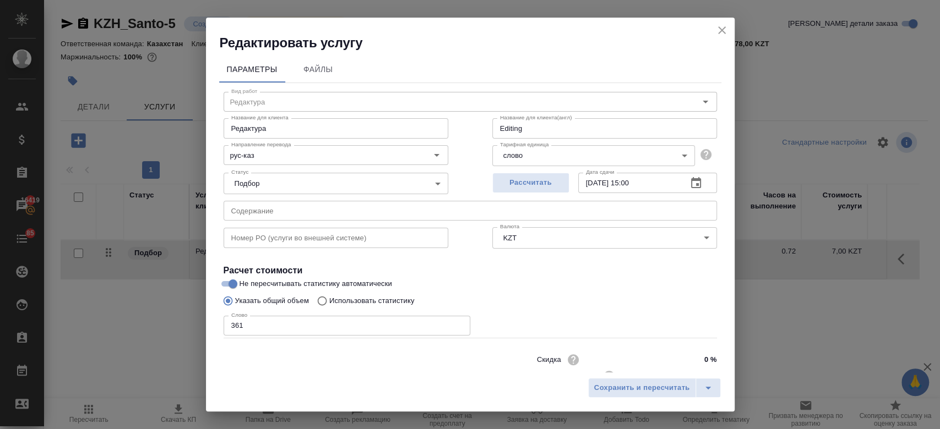
scroll to position [35, 0]
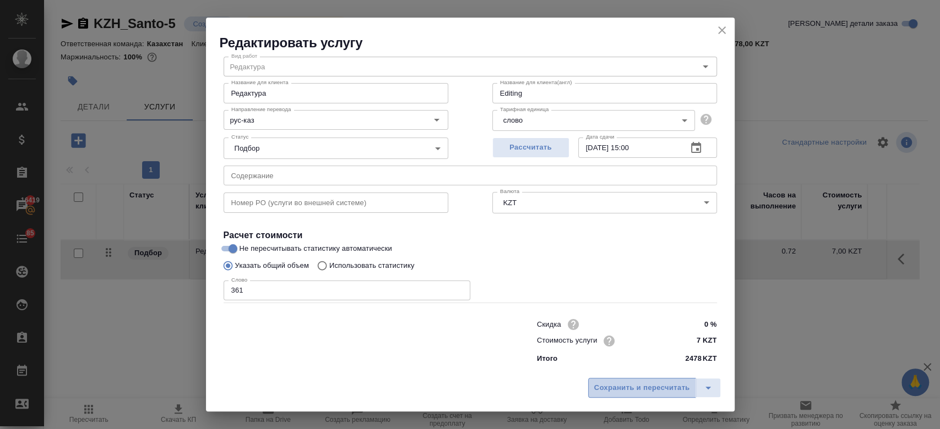
click at [636, 383] on span "Сохранить и пересчитать" at bounding box center [642, 388] width 96 height 13
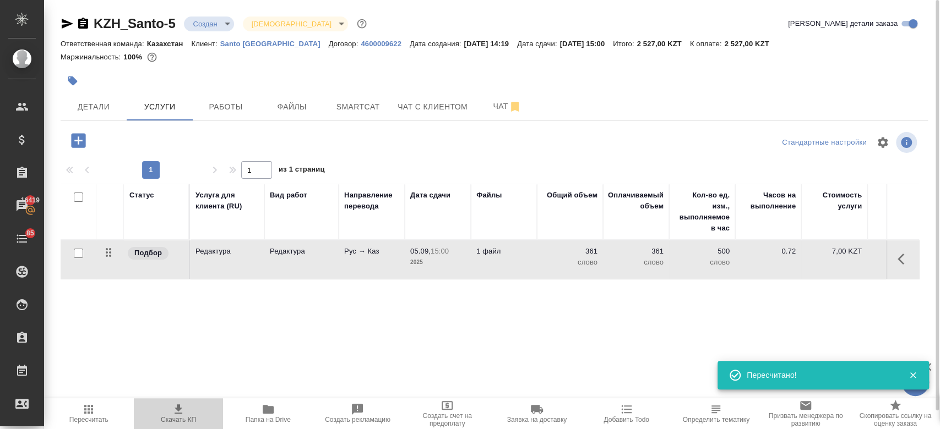
click at [181, 412] on icon "button" at bounding box center [178, 409] width 13 height 13
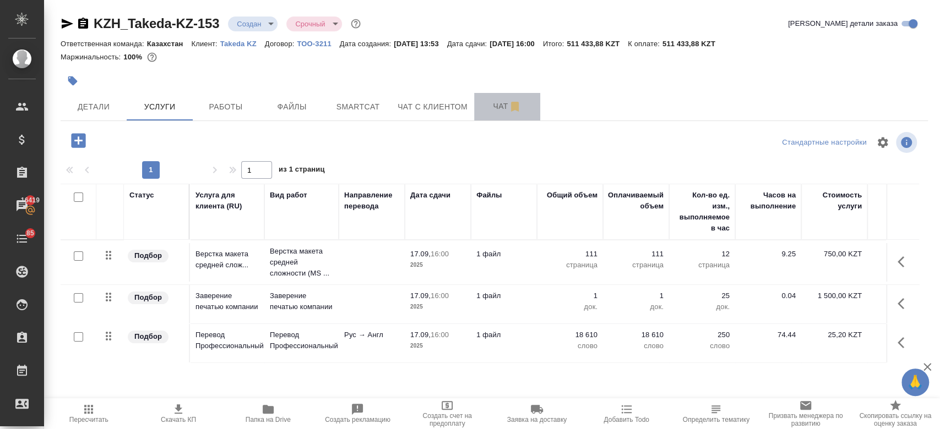
click at [493, 105] on span "Чат" at bounding box center [507, 107] width 53 height 14
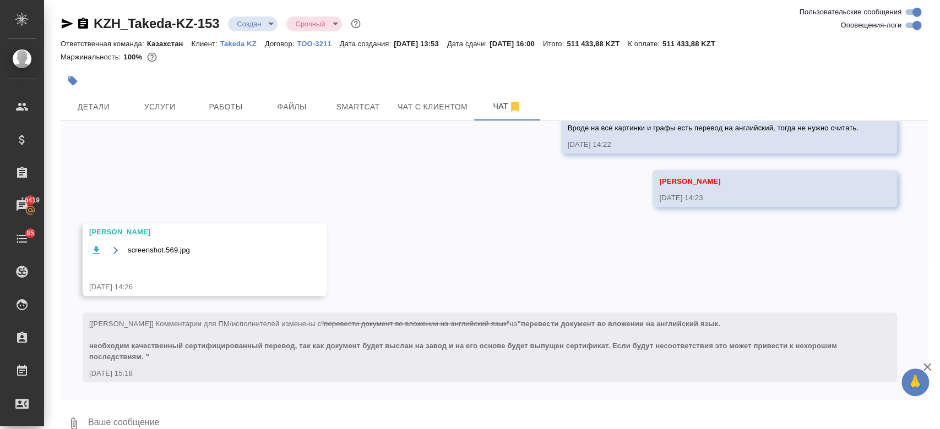
scroll to position [1004, 0]
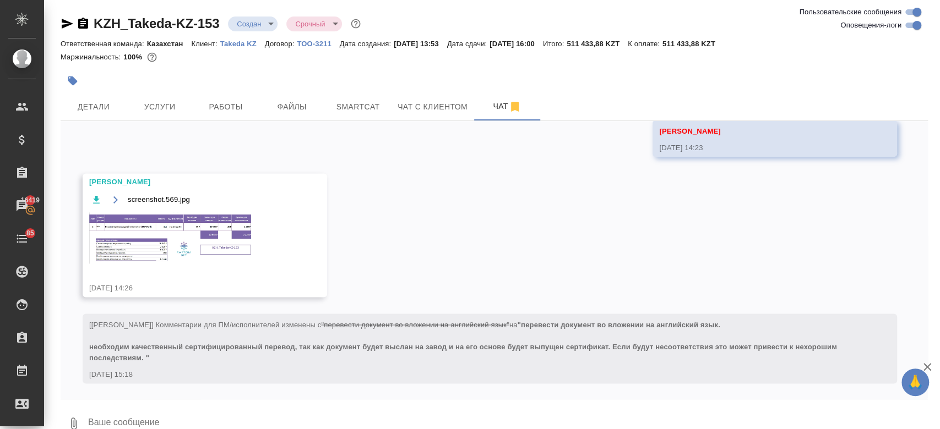
click at [326, 75] on div at bounding box center [350, 81] width 578 height 24
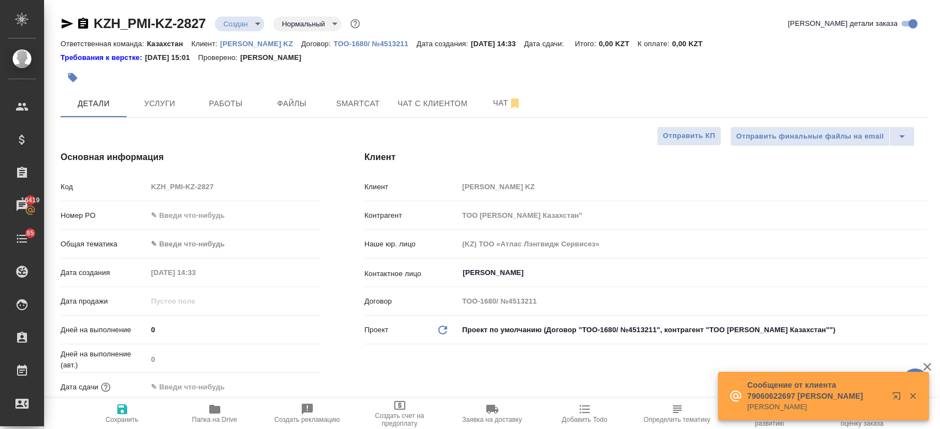
select select "RU"
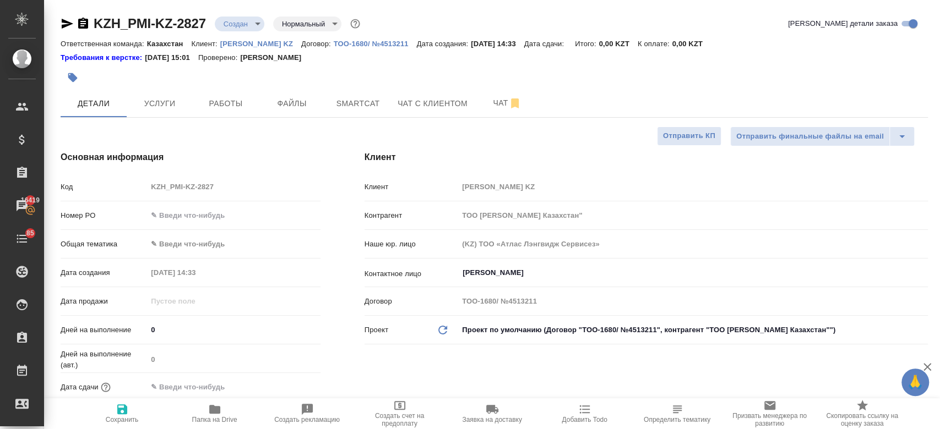
click at [501, 72] on div at bounding box center [350, 78] width 578 height 24
click at [413, 67] on div at bounding box center [350, 78] width 578 height 24
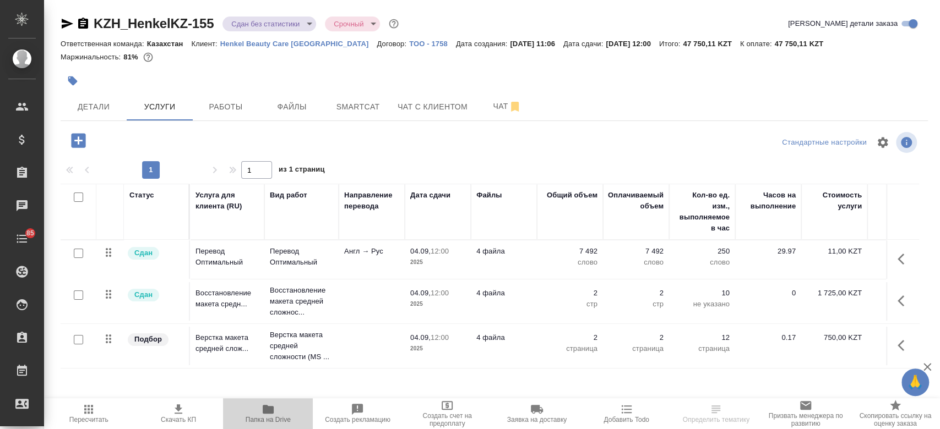
click at [265, 423] on span "Папка на Drive" at bounding box center [268, 420] width 45 height 8
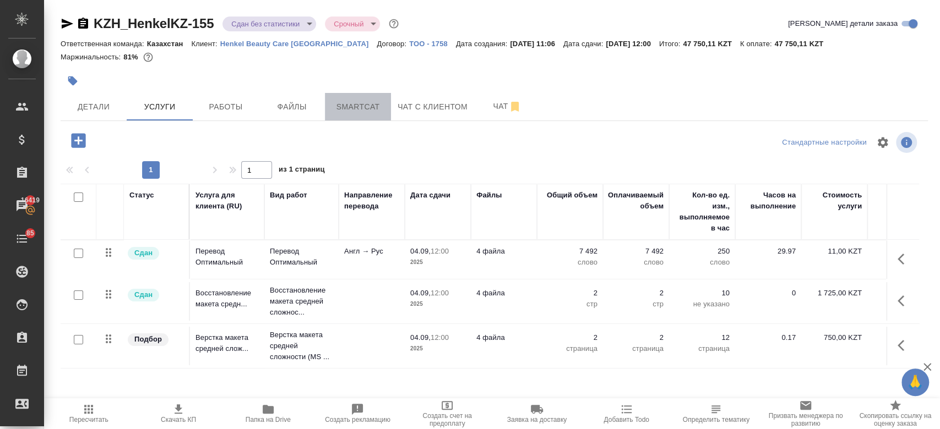
click at [377, 100] on span "Smartcat" at bounding box center [357, 107] width 53 height 14
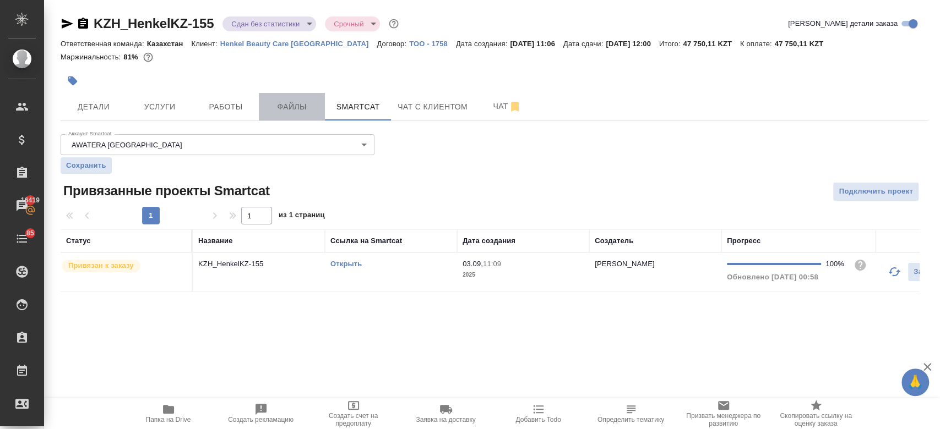
click at [295, 103] on span "Файлы" at bounding box center [291, 107] width 53 height 14
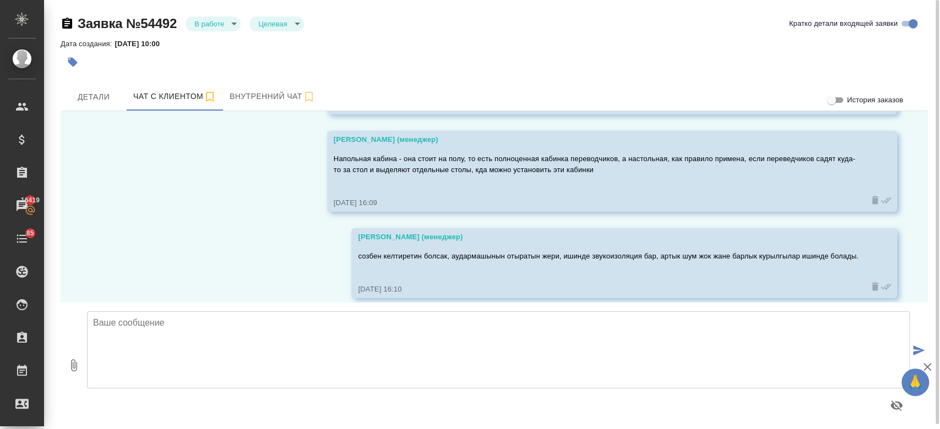
scroll to position [5149, 0]
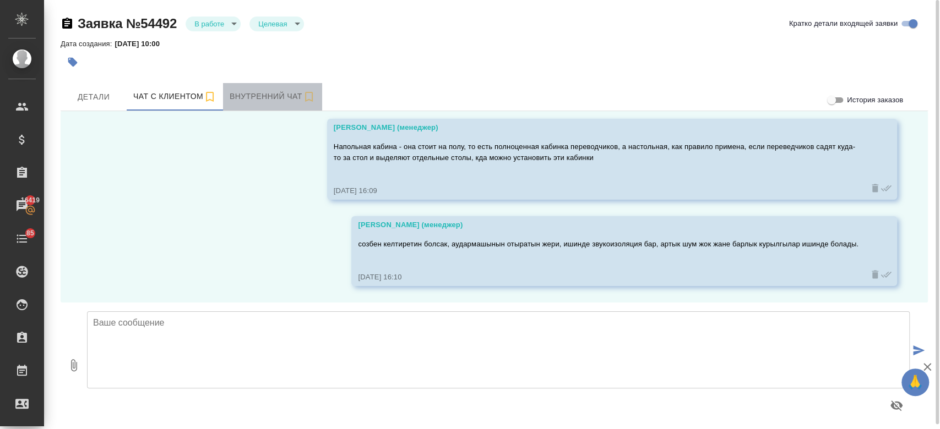
click at [253, 99] on span "Внутренний чат" at bounding box center [273, 97] width 86 height 14
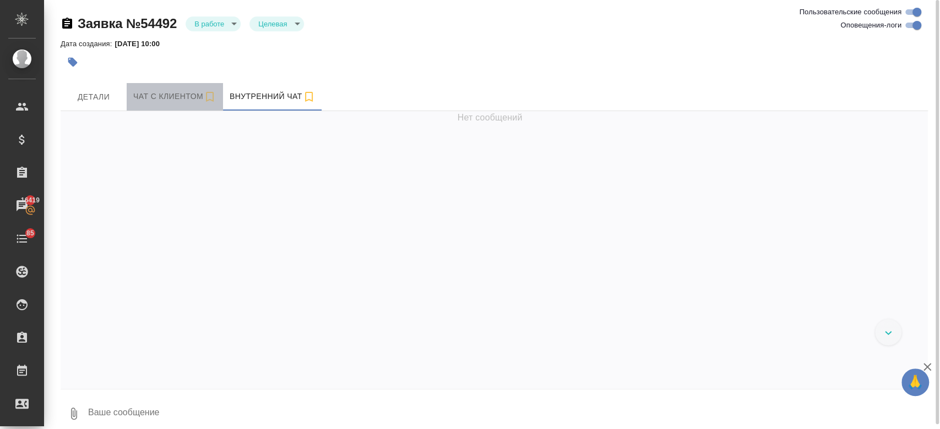
click at [191, 105] on button "Чат с клиентом" at bounding box center [175, 97] width 96 height 28
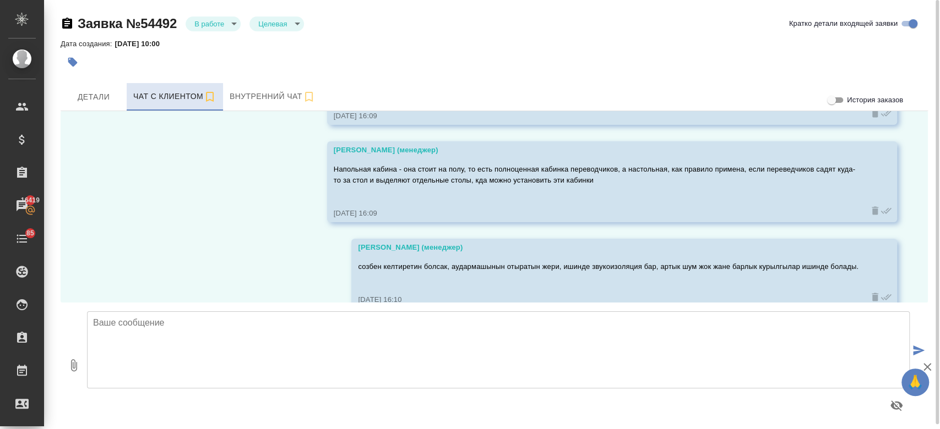
scroll to position [5149, 0]
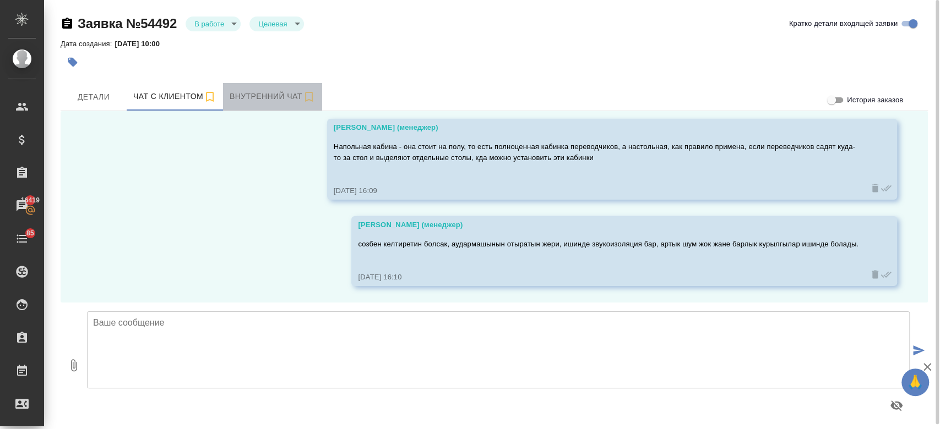
click at [273, 99] on span "Внутренний чат" at bounding box center [273, 97] width 86 height 14
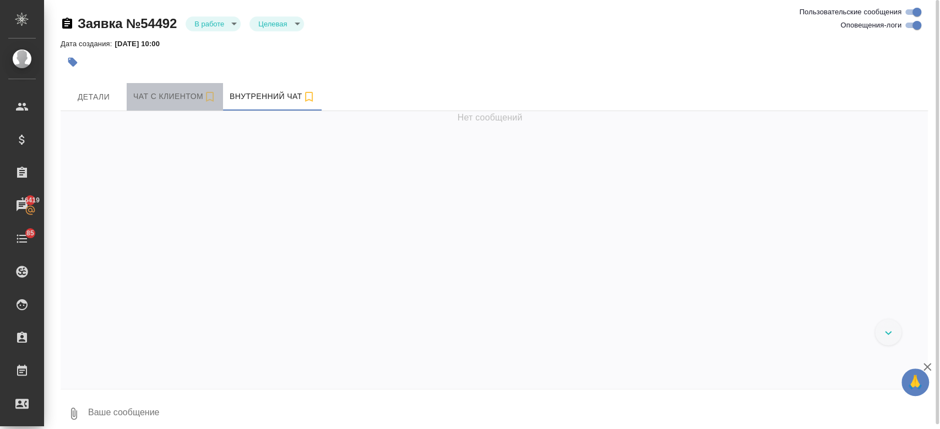
click at [179, 105] on button "Чат с клиентом" at bounding box center [175, 97] width 96 height 28
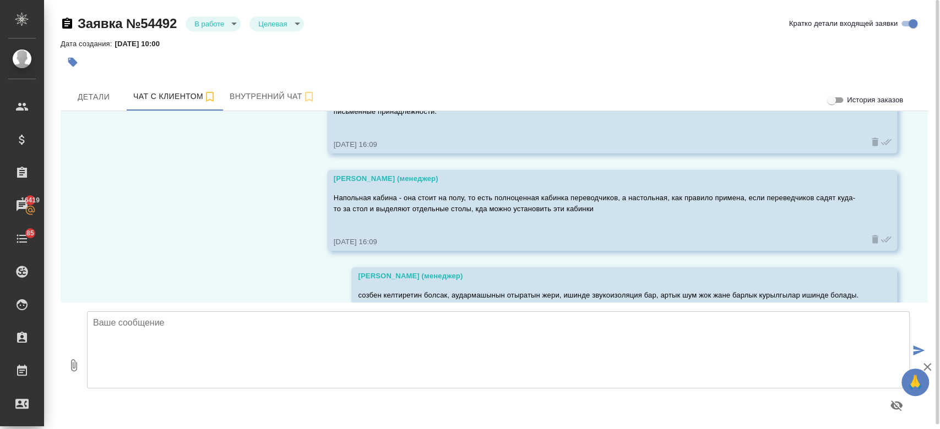
scroll to position [5149, 0]
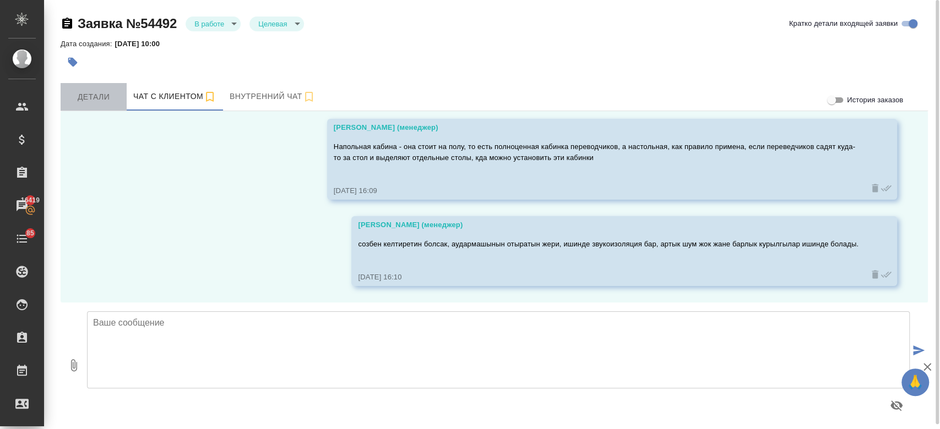
click at [101, 94] on span "Детали" at bounding box center [93, 97] width 53 height 14
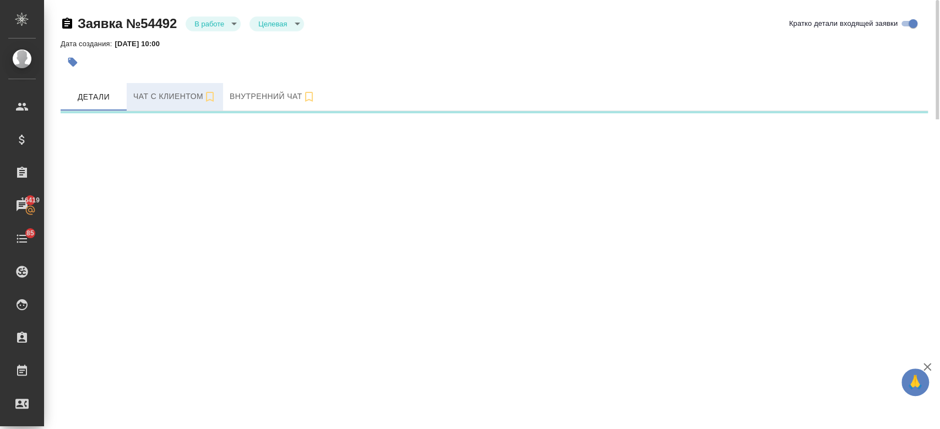
select select "RU"
select select "KZ"
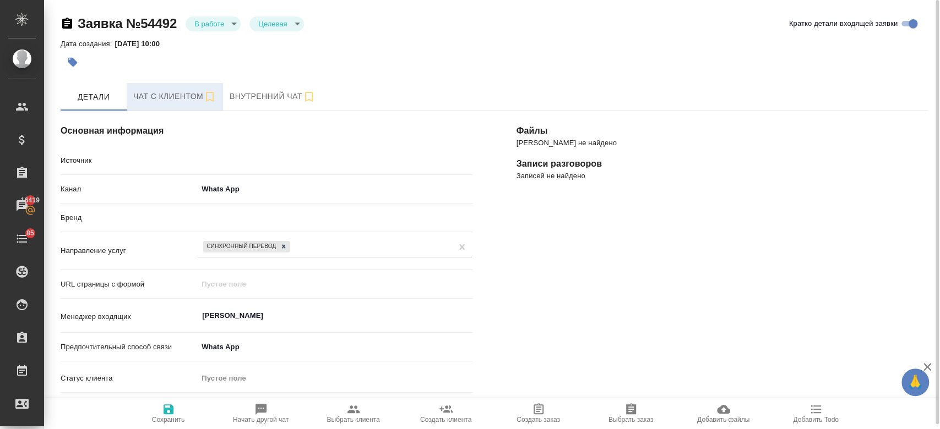
type textarea "x"
click at [171, 95] on span "Чат с клиентом" at bounding box center [174, 97] width 83 height 14
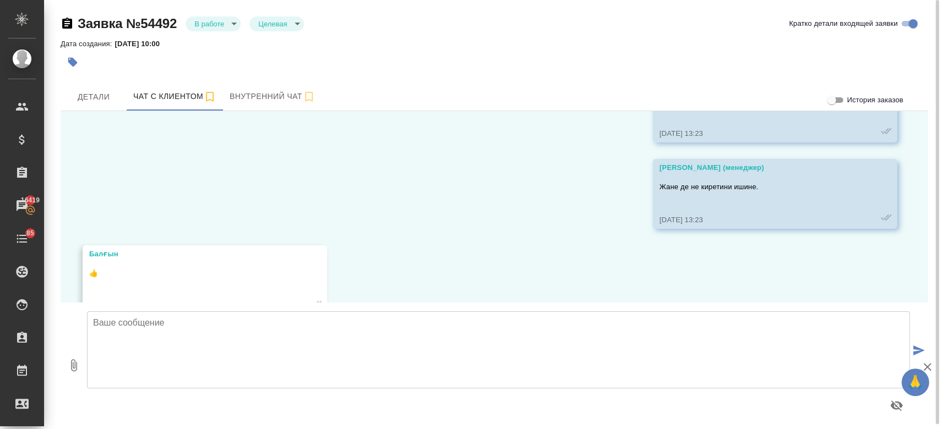
scroll to position [5149, 0]
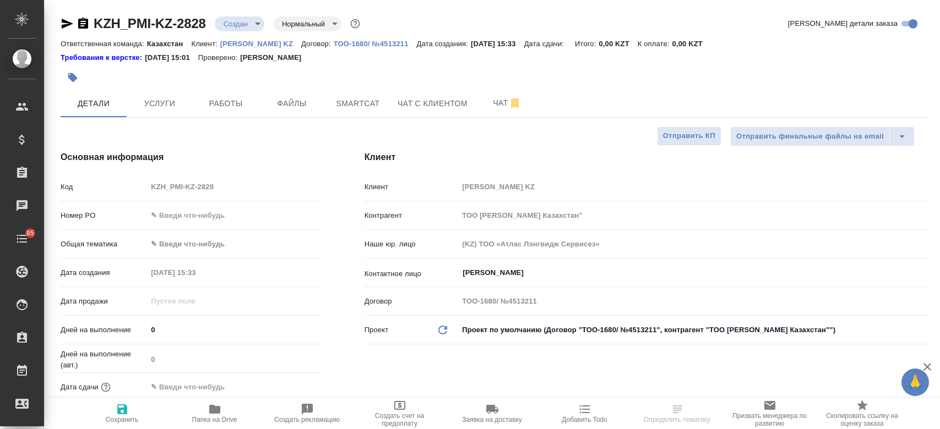
select select "RU"
click at [502, 106] on span "Чат" at bounding box center [507, 103] width 53 height 14
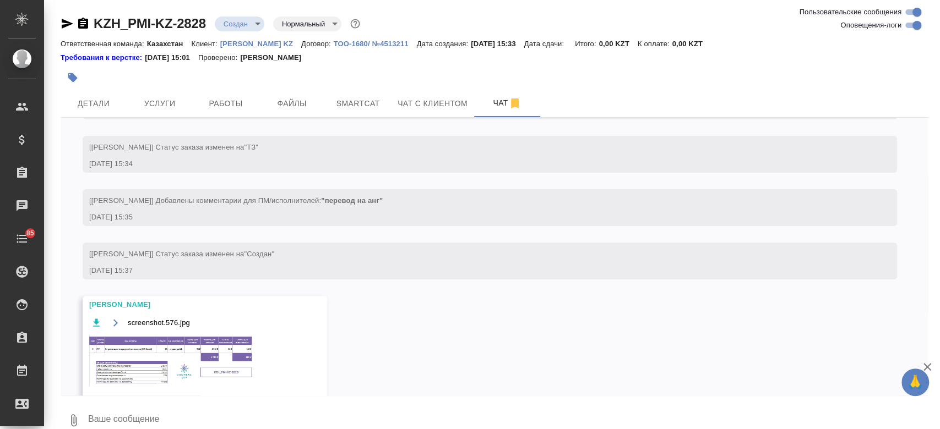
scroll to position [134, 0]
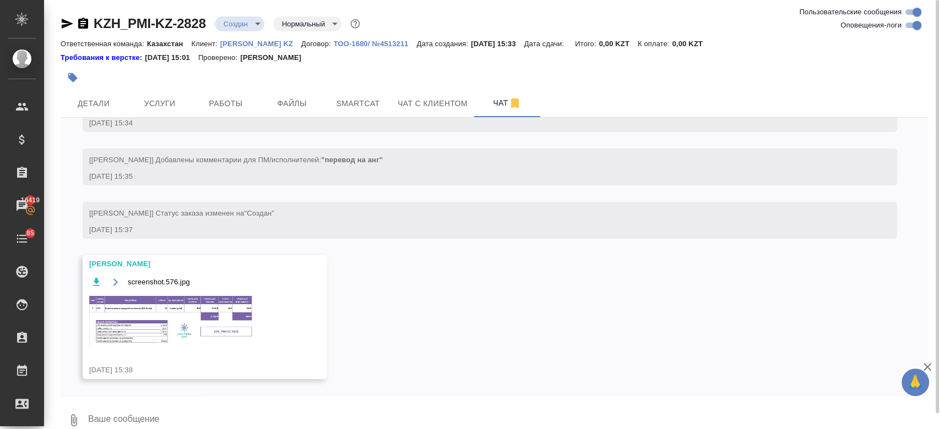
click at [192, 348] on div "screenshot.576.jpg" at bounding box center [188, 317] width 199 height 84
click at [190, 298] on img at bounding box center [171, 320] width 165 height 51
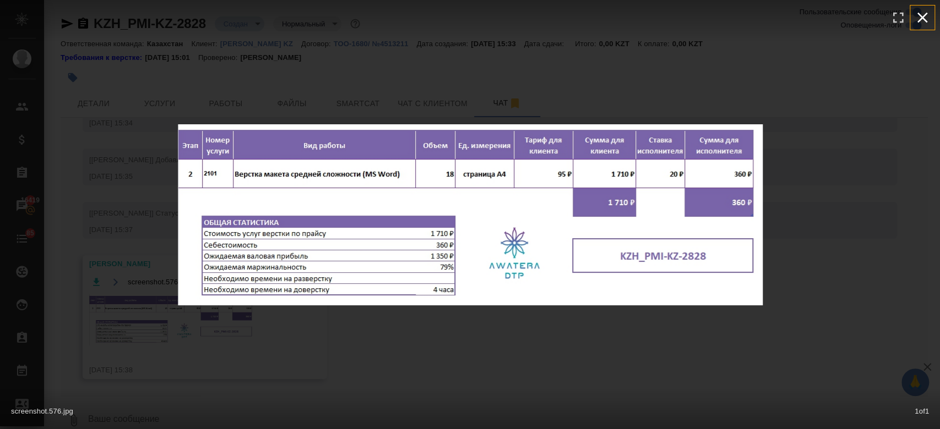
click at [927, 20] on icon "button" at bounding box center [922, 18] width 18 height 18
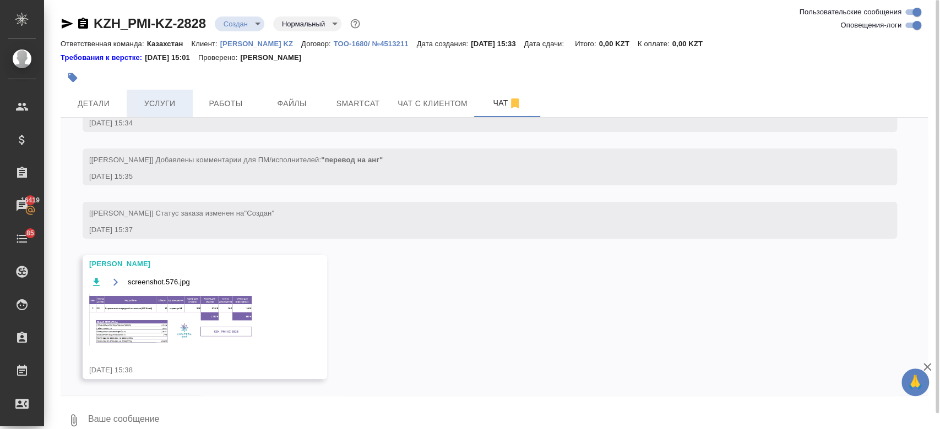
click at [156, 104] on span "Услуги" at bounding box center [159, 104] width 53 height 14
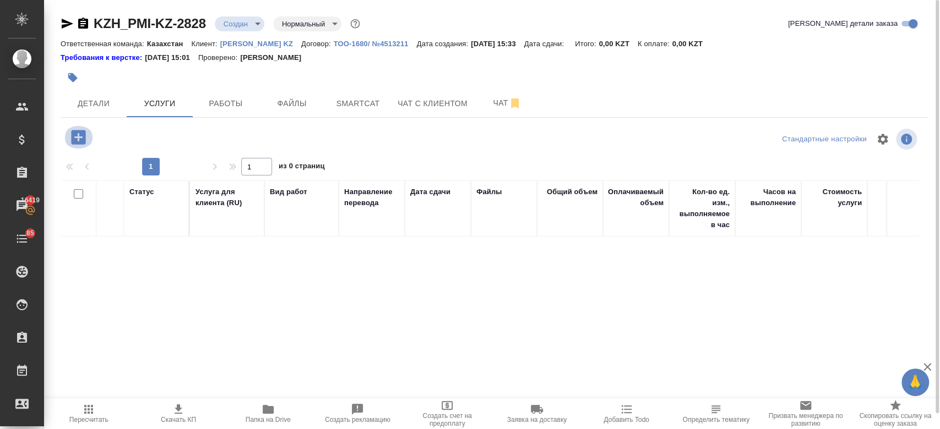
click at [82, 135] on icon "button" at bounding box center [78, 137] width 14 height 14
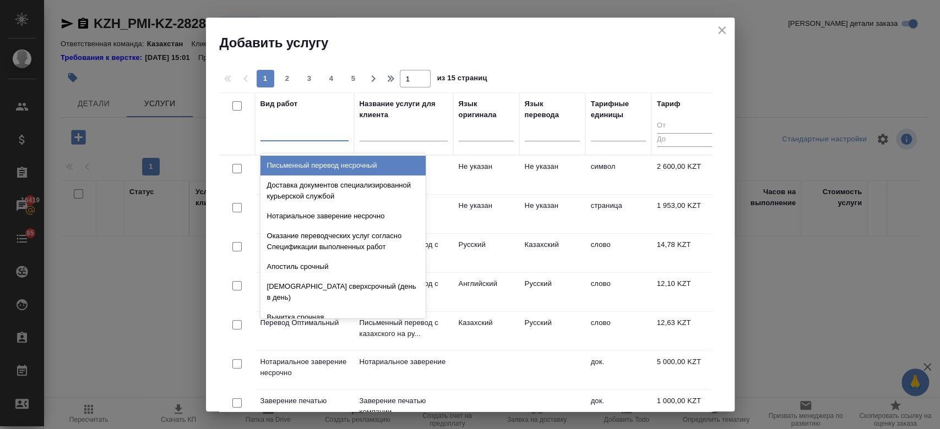
click at [343, 130] on div at bounding box center [304, 130] width 88 height 16
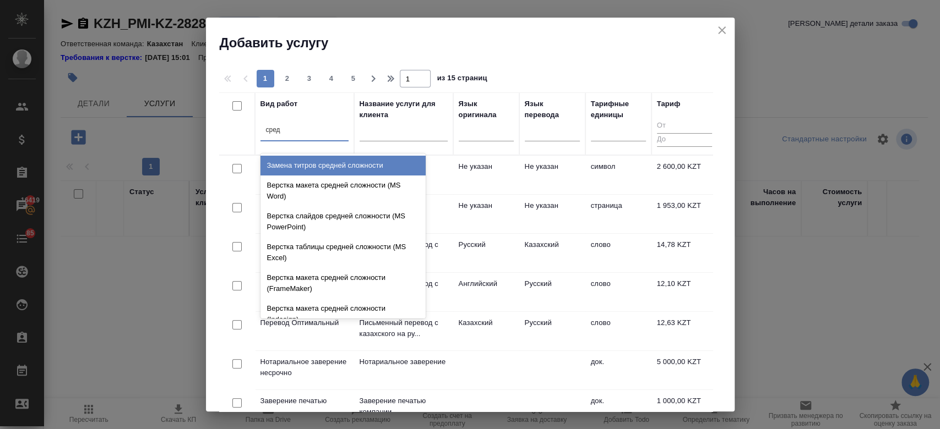
type input "средн"
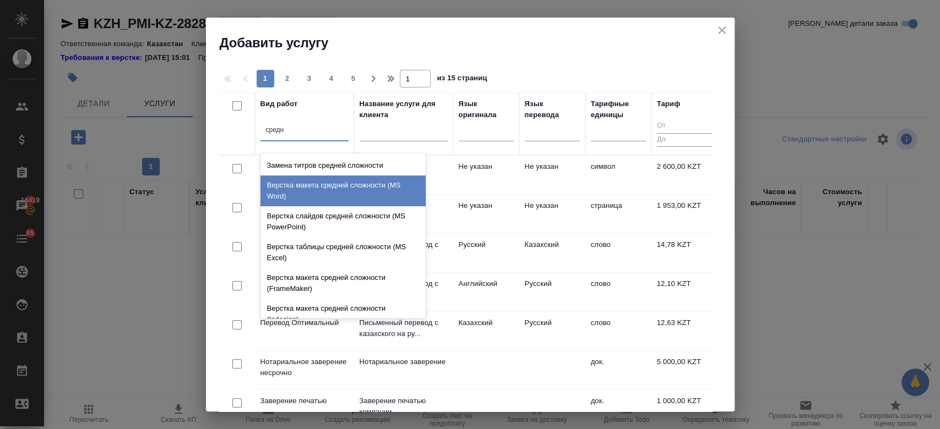
click at [351, 187] on div "Верстка макета средней сложности (MS Word)" at bounding box center [342, 191] width 165 height 31
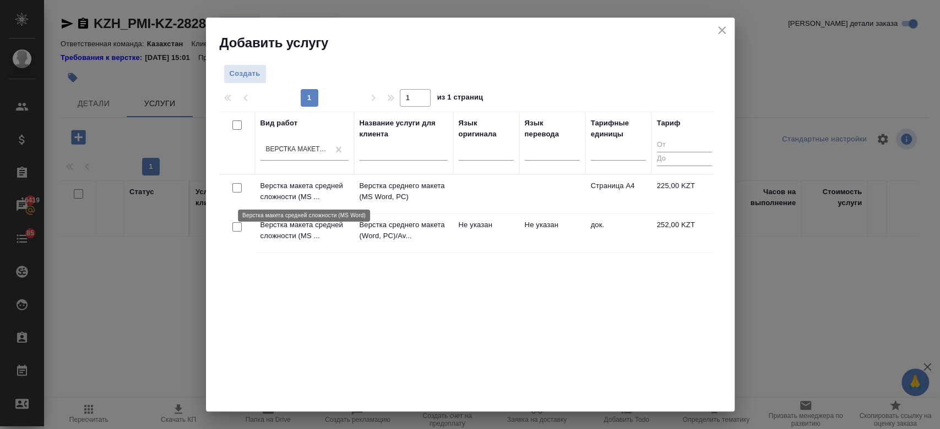
click at [320, 189] on p "Верстка макета средней сложности (MS ..." at bounding box center [304, 192] width 88 height 22
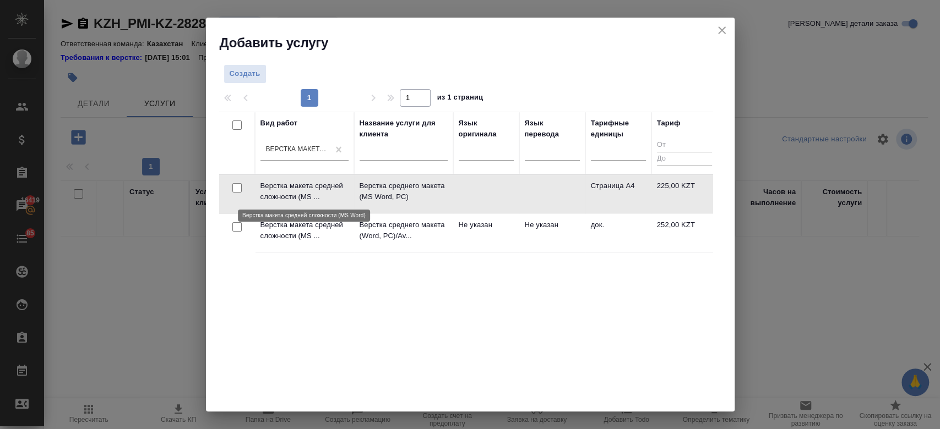
click at [320, 189] on p "Верстка макета средней сложности (MS ..." at bounding box center [304, 192] width 88 height 22
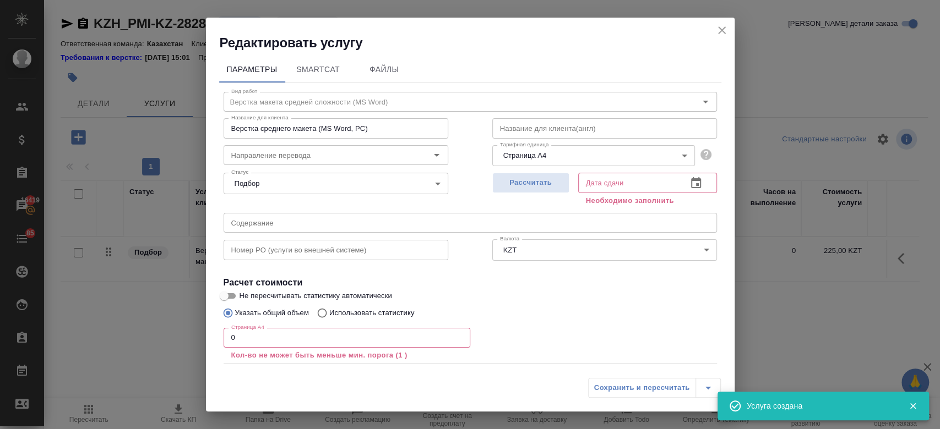
scroll to position [61, 0]
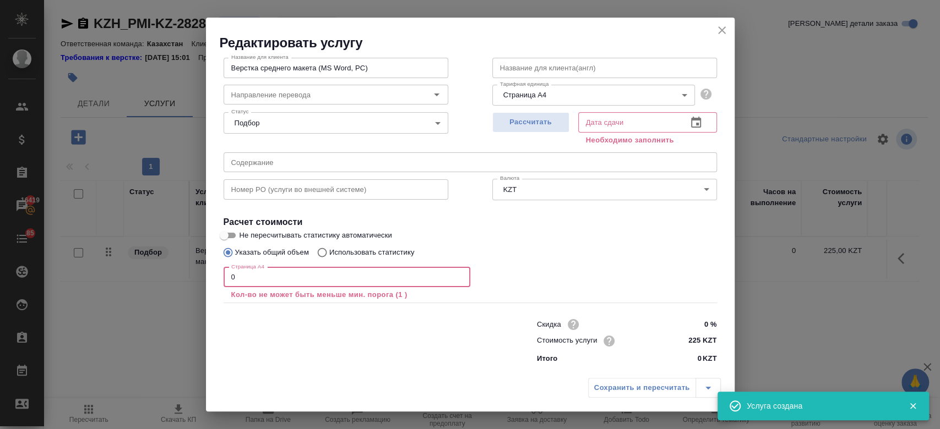
click at [379, 276] on input "0" at bounding box center [347, 278] width 247 height 20
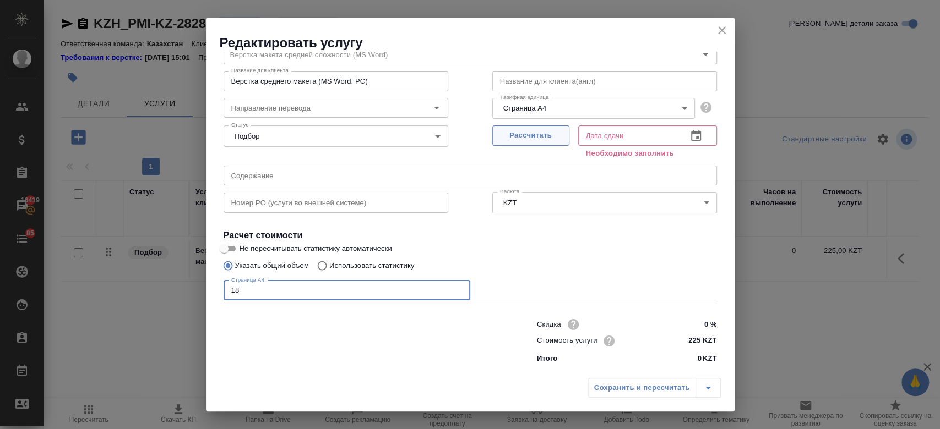
type input "18"
click at [531, 136] on span "Рассчитать" at bounding box center [530, 135] width 65 height 13
type input "05.09.2025 11:30"
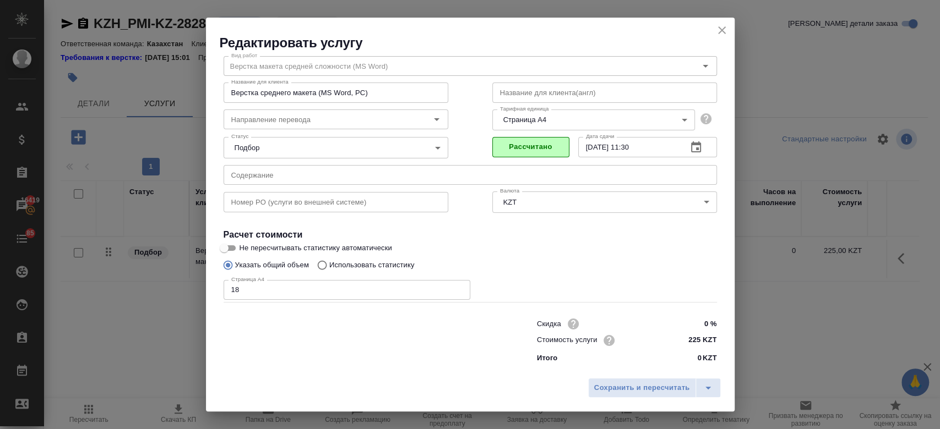
scroll to position [35, 0]
click at [611, 391] on span "Сохранить и пересчитать" at bounding box center [642, 388] width 96 height 13
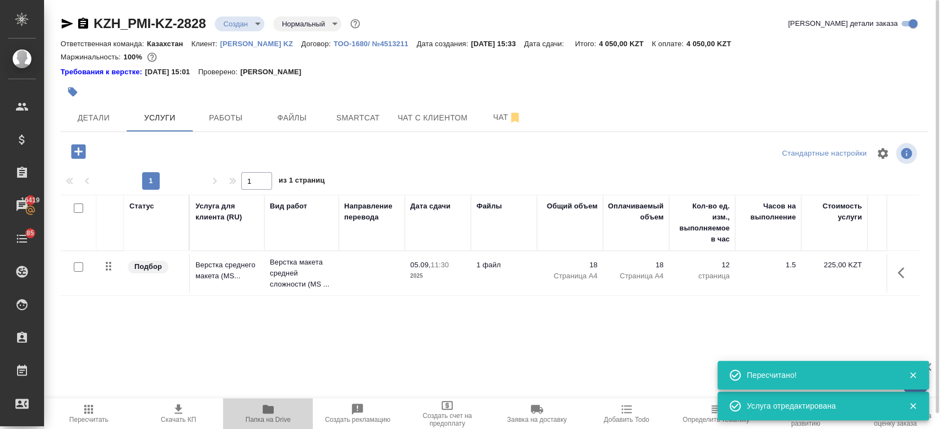
click at [264, 409] on icon "button" at bounding box center [268, 409] width 11 height 9
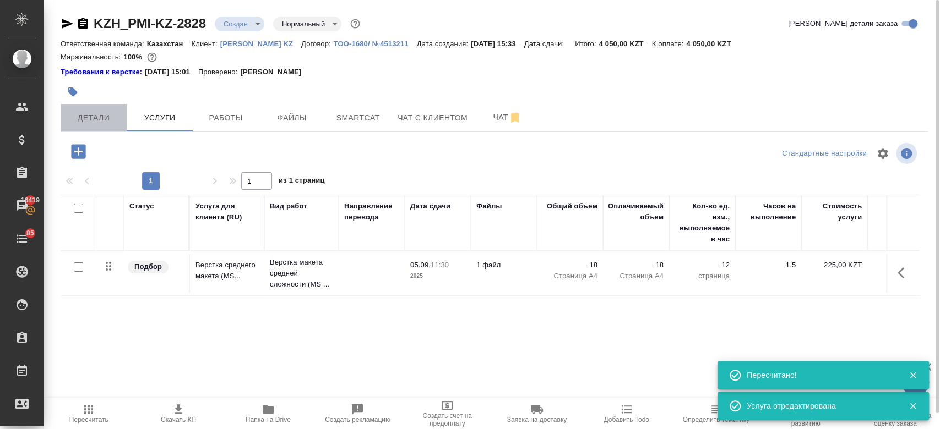
click at [110, 126] on button "Детали" at bounding box center [94, 118] width 66 height 28
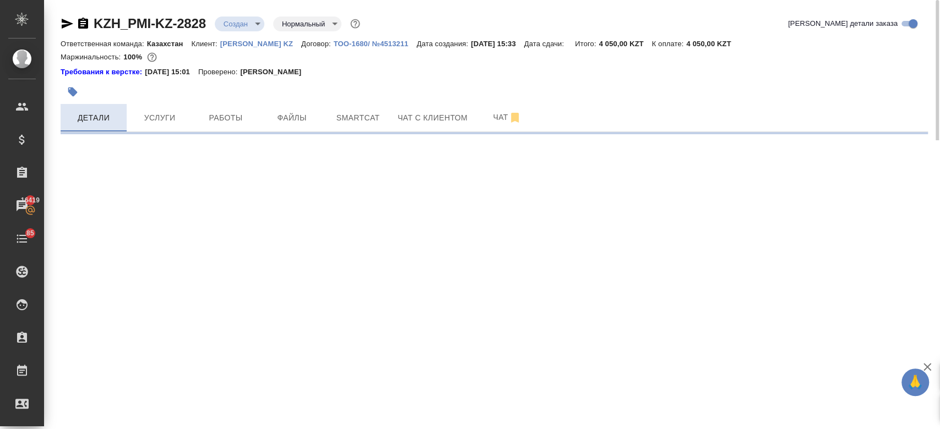
select select "RU"
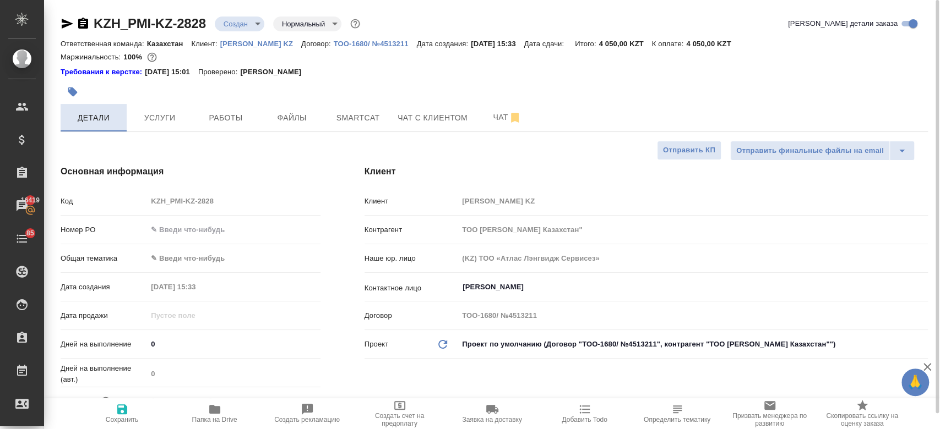
type textarea "x"
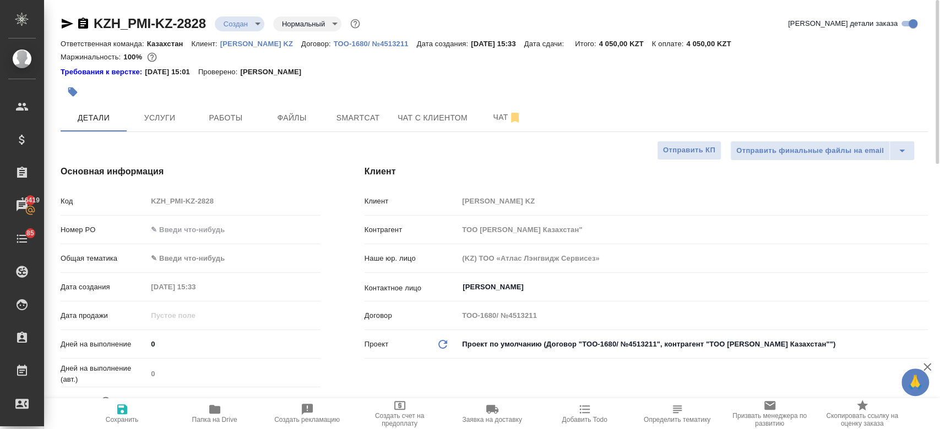
type textarea "x"
click at [170, 121] on span "Услуги" at bounding box center [159, 118] width 53 height 14
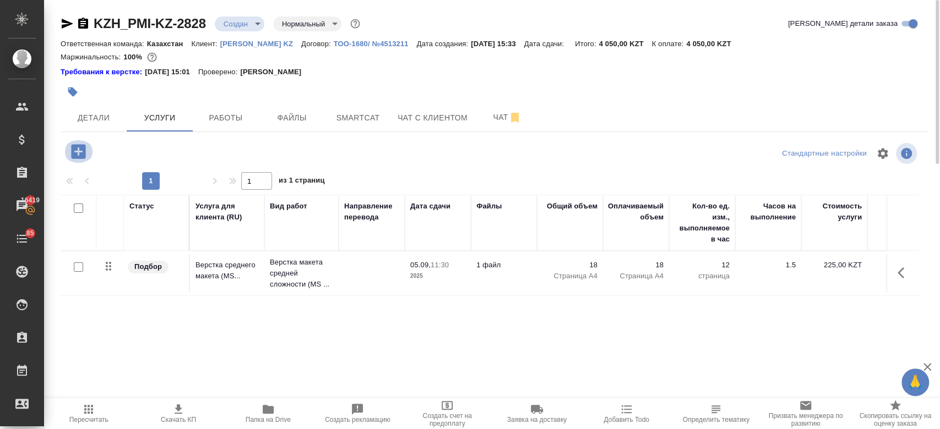
click at [72, 153] on icon "button" at bounding box center [78, 151] width 14 height 14
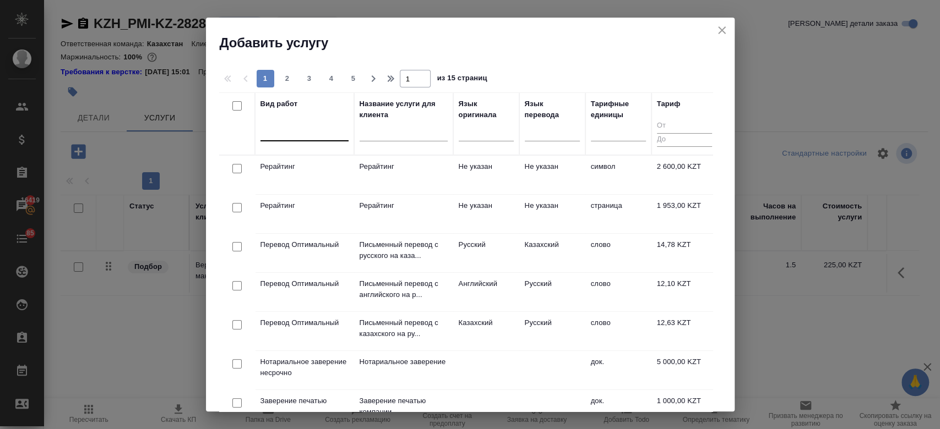
click at [310, 136] on div at bounding box center [304, 130] width 88 height 16
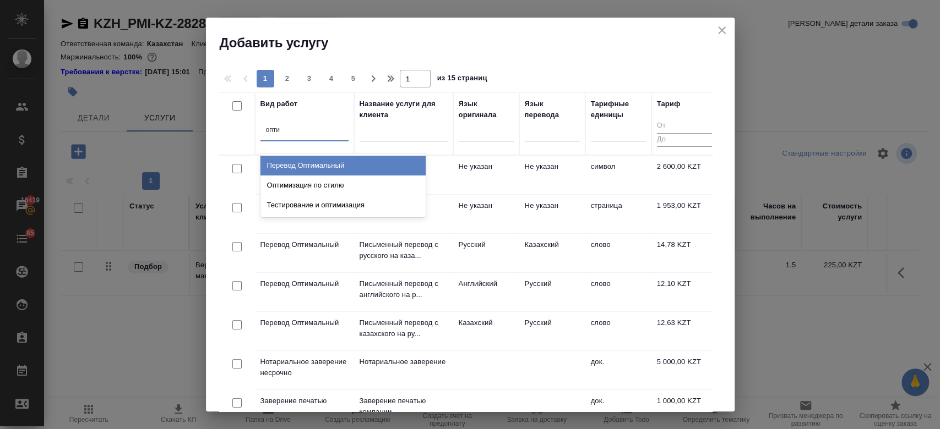
type input "оптим"
click at [317, 170] on div "Перевод Оптимальный" at bounding box center [342, 166] width 165 height 20
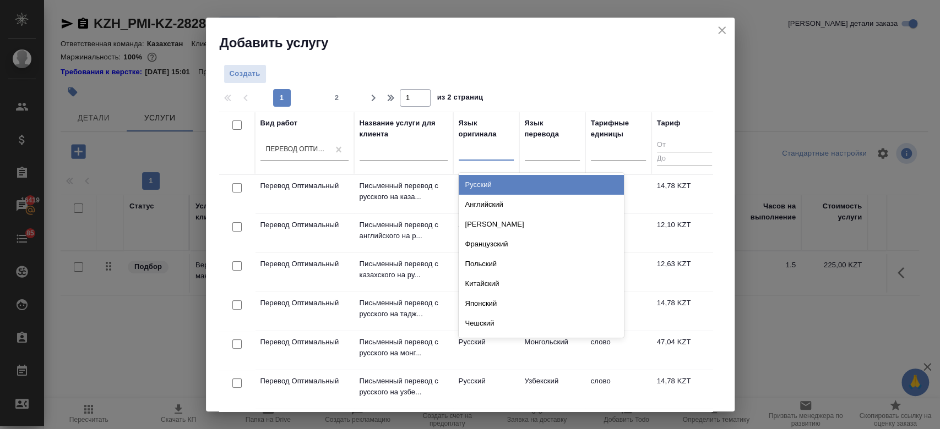
click at [474, 151] on div at bounding box center [486, 150] width 55 height 16
type input "рус"
click at [496, 183] on div "Русский" at bounding box center [541, 185] width 165 height 20
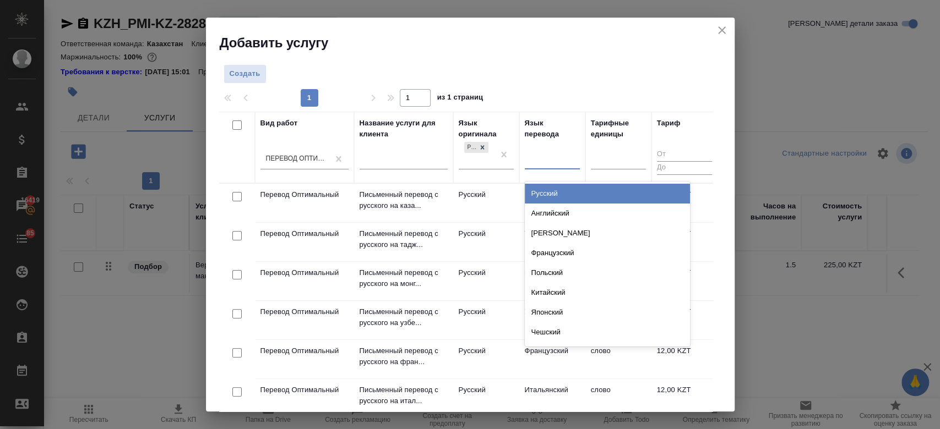
click at [551, 153] on div at bounding box center [552, 159] width 55 height 16
type input "анг"
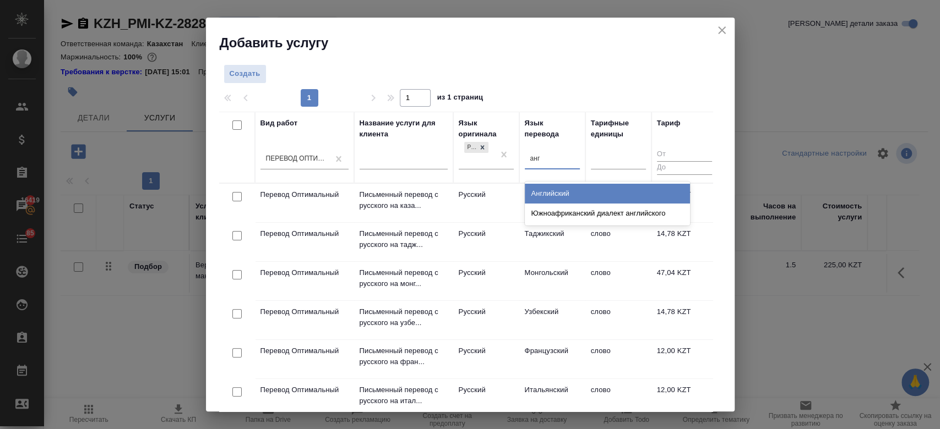
click at [547, 193] on div "Английский" at bounding box center [607, 194] width 165 height 20
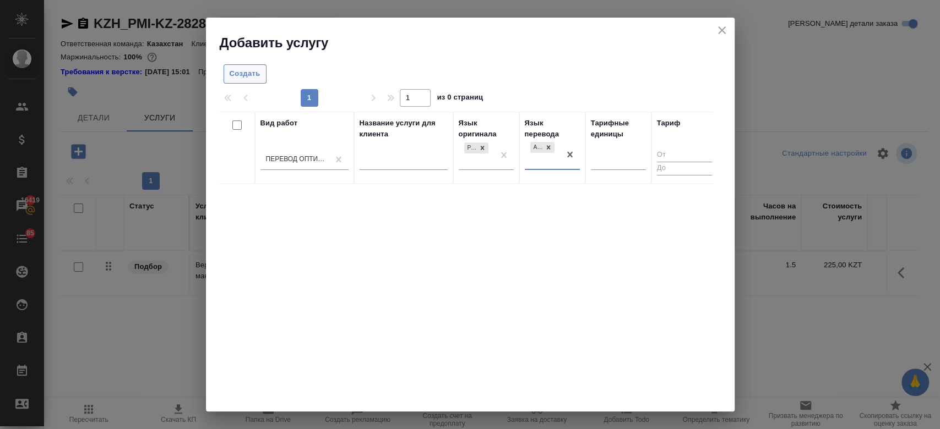
click at [232, 74] on span "Создать" at bounding box center [245, 74] width 31 height 13
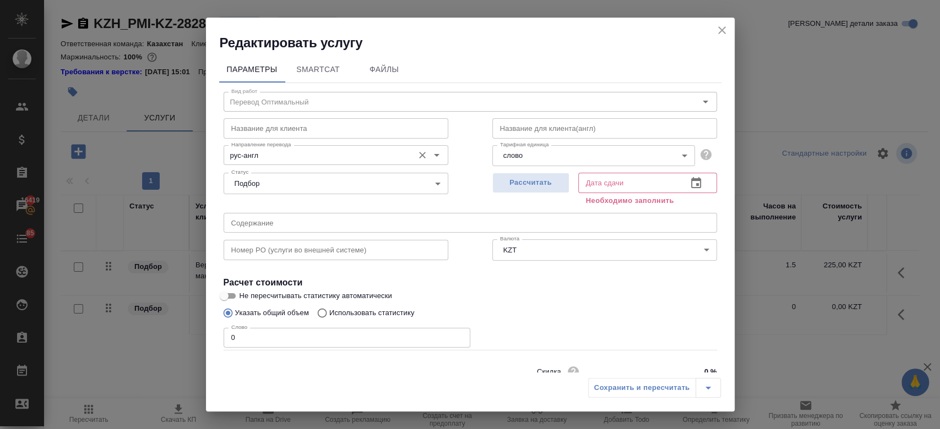
scroll to position [47, 0]
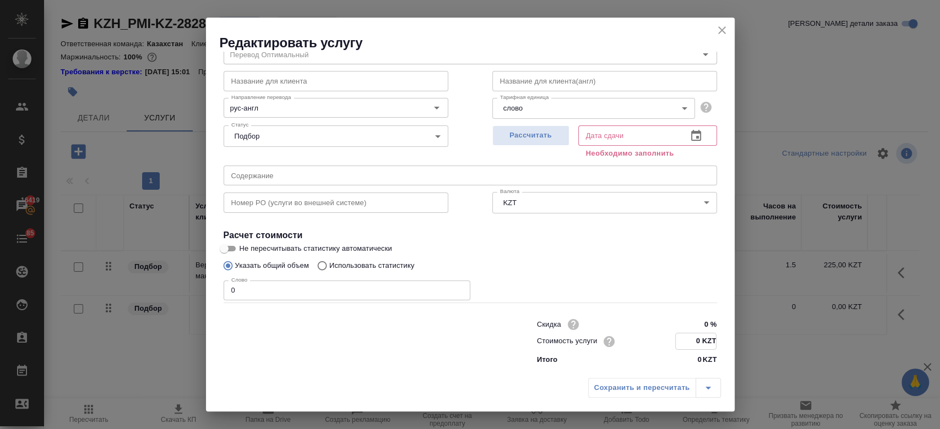
click at [694, 336] on input "0 KZT" at bounding box center [696, 342] width 40 height 16
type input "11.4 KZT"
click at [550, 134] on span "Рассчитать" at bounding box center [530, 135] width 65 height 13
type input "05.09.2025 08:44"
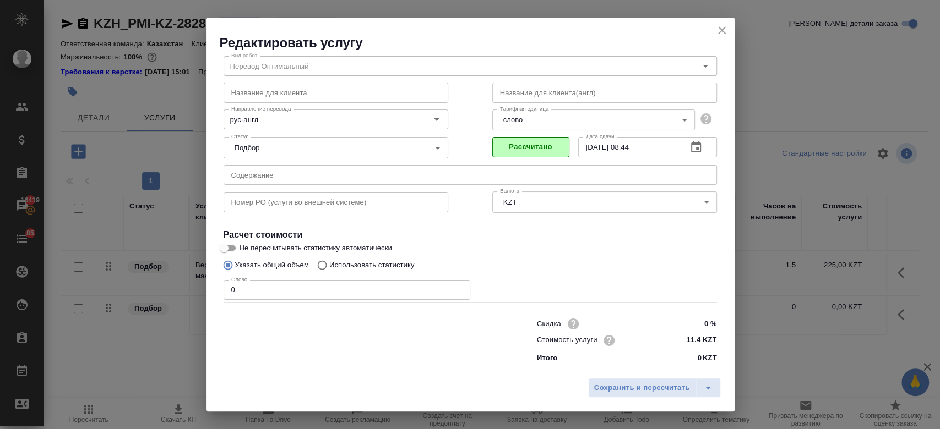
scroll to position [35, 0]
click at [656, 390] on span "Сохранить и пересчитать" at bounding box center [642, 388] width 96 height 13
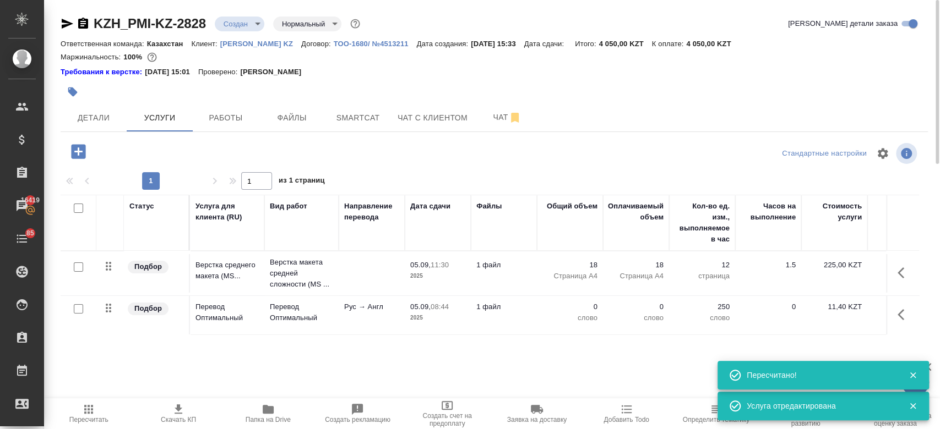
click at [79, 311] on input "checkbox" at bounding box center [78, 308] width 9 height 9
checkbox input "true"
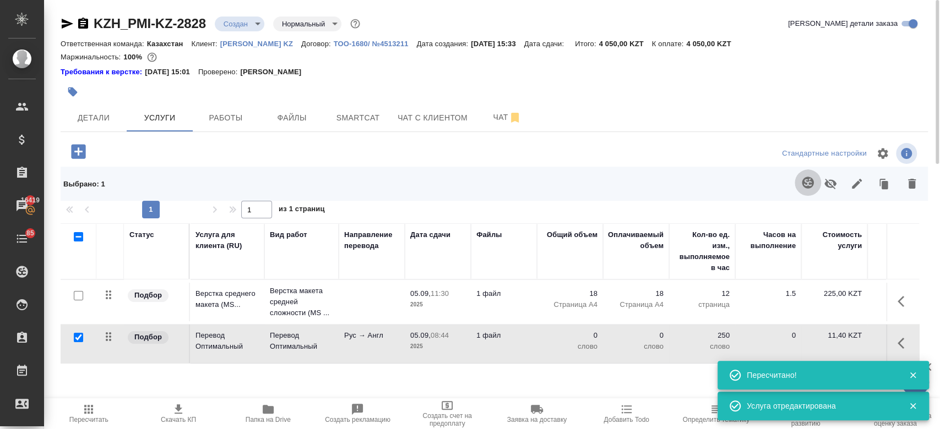
click at [799, 186] on button "button" at bounding box center [808, 183] width 26 height 26
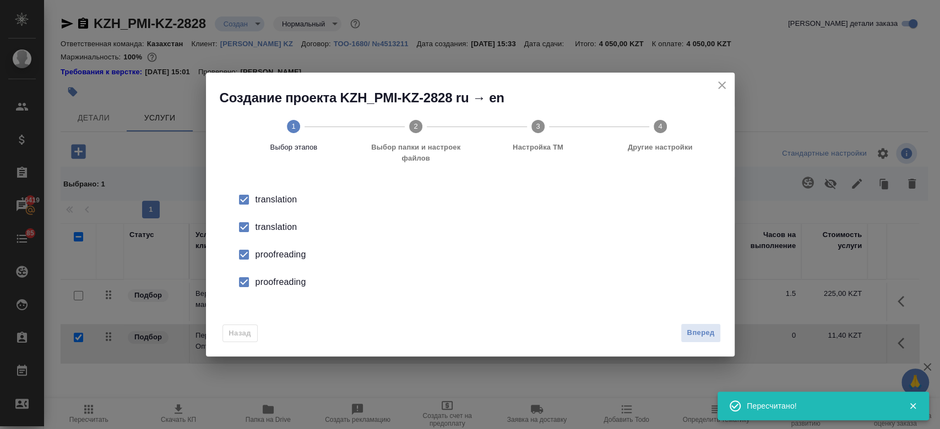
click at [262, 223] on div "translation" at bounding box center [481, 227] width 453 height 13
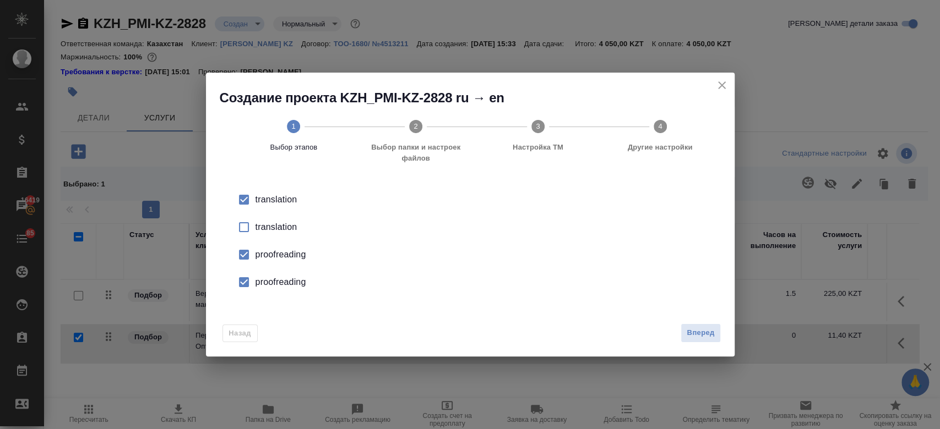
click at [274, 251] on div "proofreading" at bounding box center [481, 254] width 453 height 13
click at [285, 281] on div "proofreading" at bounding box center [481, 282] width 453 height 13
click at [697, 334] on span "Вперед" at bounding box center [701, 333] width 28 height 13
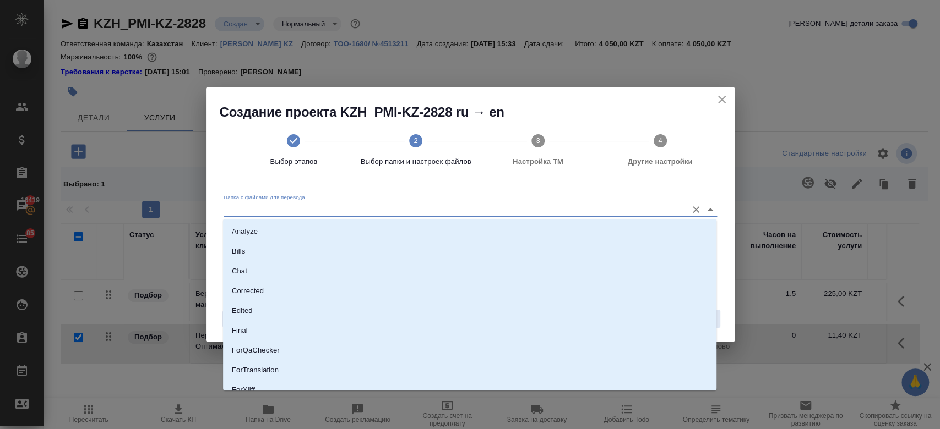
click at [430, 205] on input "Папка с файлами для перевода" at bounding box center [453, 209] width 458 height 13
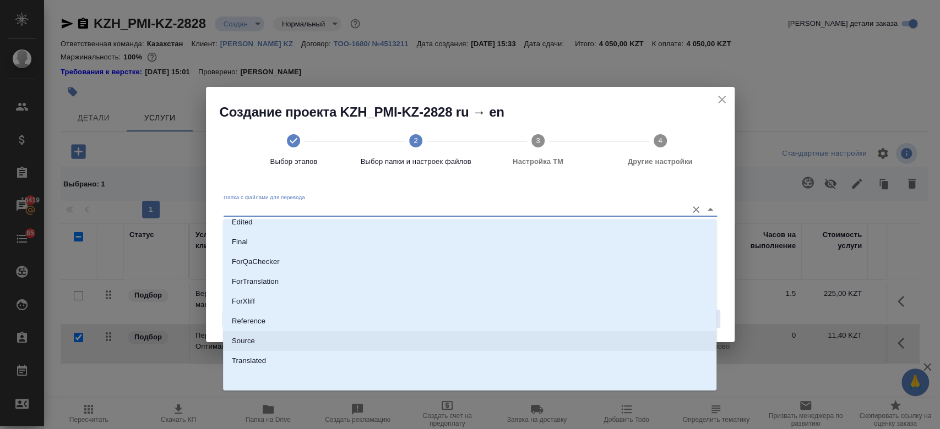
click at [357, 344] on li "Source" at bounding box center [469, 341] width 493 height 20
type input "Source"
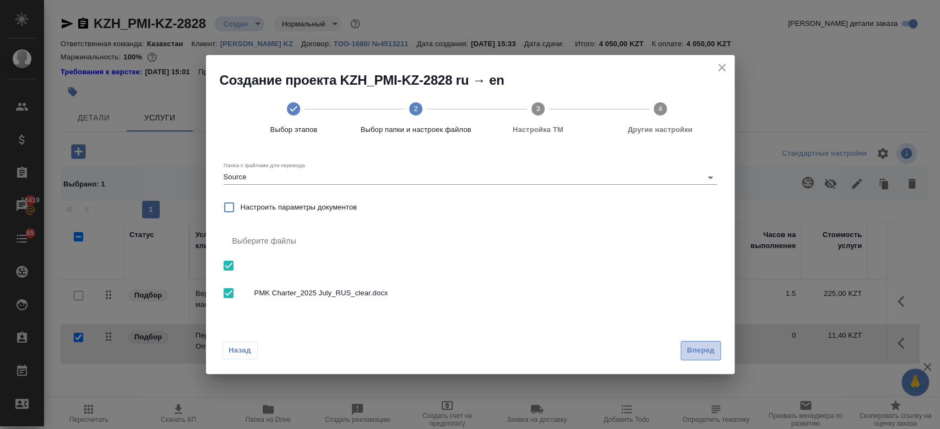
click at [699, 351] on span "Вперед" at bounding box center [701, 351] width 28 height 13
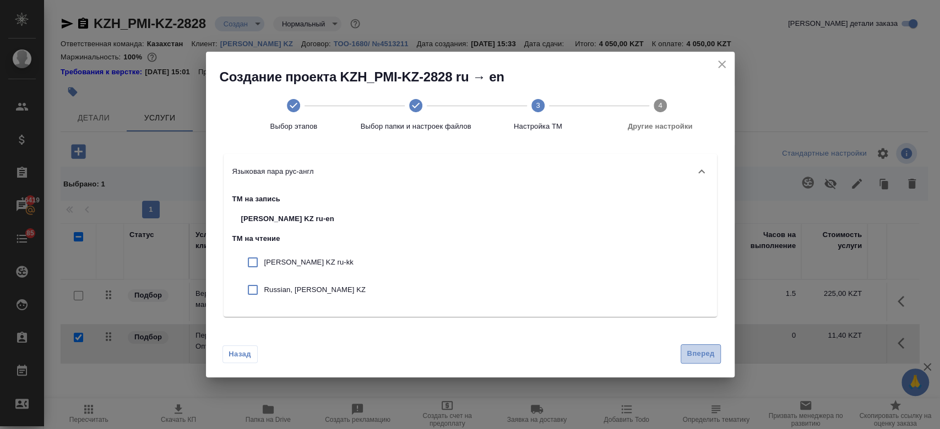
click at [703, 358] on span "Вперед" at bounding box center [701, 354] width 28 height 13
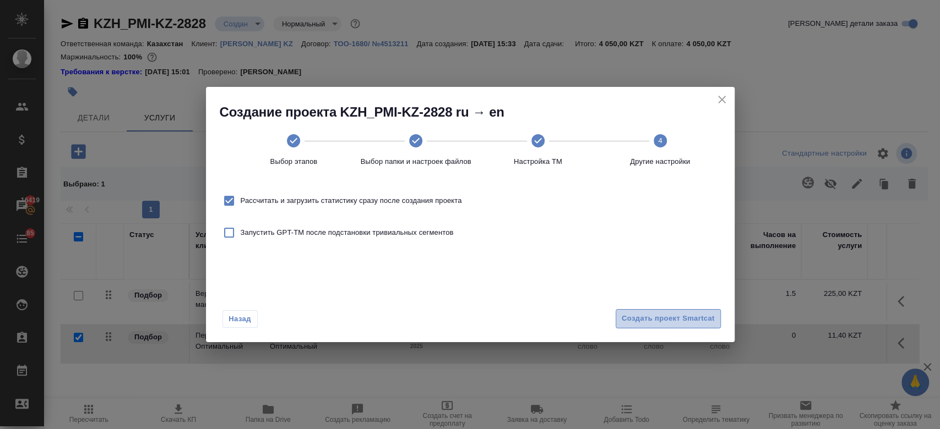
click at [644, 322] on span "Создать проект Smartcat" at bounding box center [668, 319] width 93 height 13
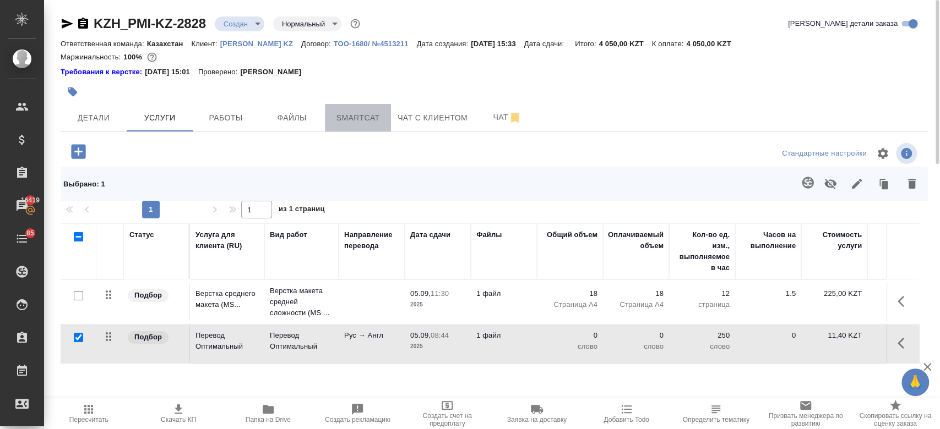
click at [367, 112] on span "Smartcat" at bounding box center [357, 118] width 53 height 14
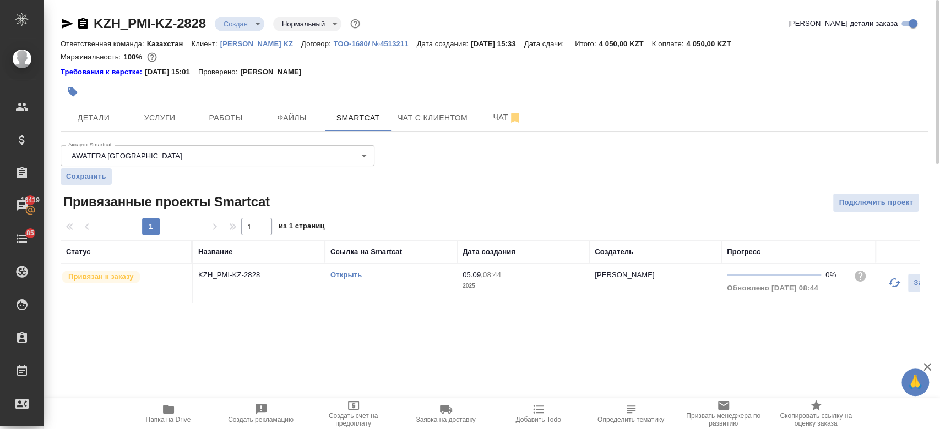
click at [344, 271] on link "Открыть" at bounding box center [345, 275] width 31 height 8
click at [161, 119] on span "Услуги" at bounding box center [159, 118] width 53 height 14
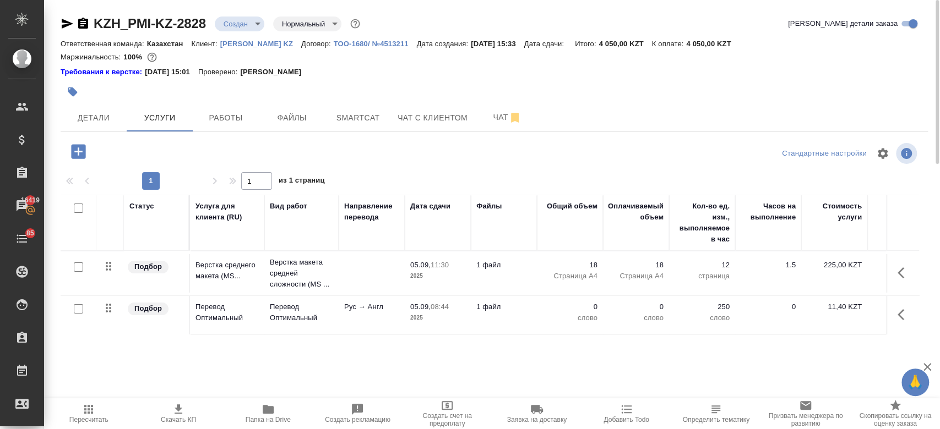
click at [298, 325] on td "Перевод Оптимальный" at bounding box center [301, 315] width 74 height 39
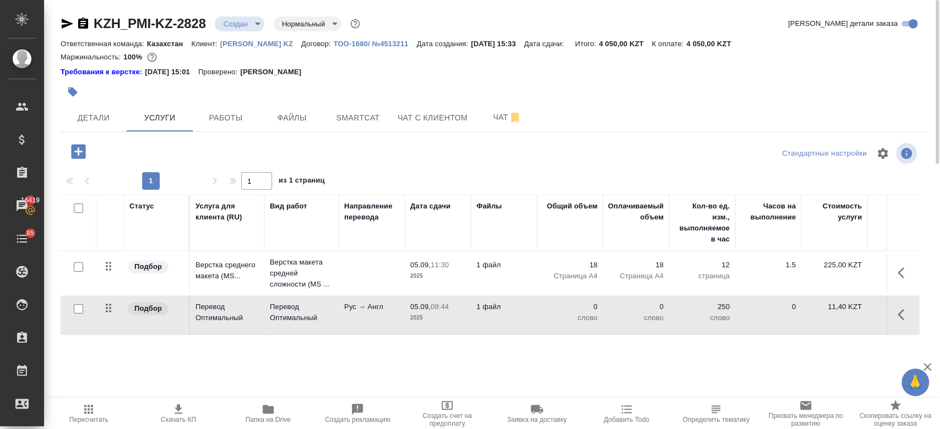
click at [298, 325] on td "Перевод Оптимальный" at bounding box center [301, 315] width 74 height 39
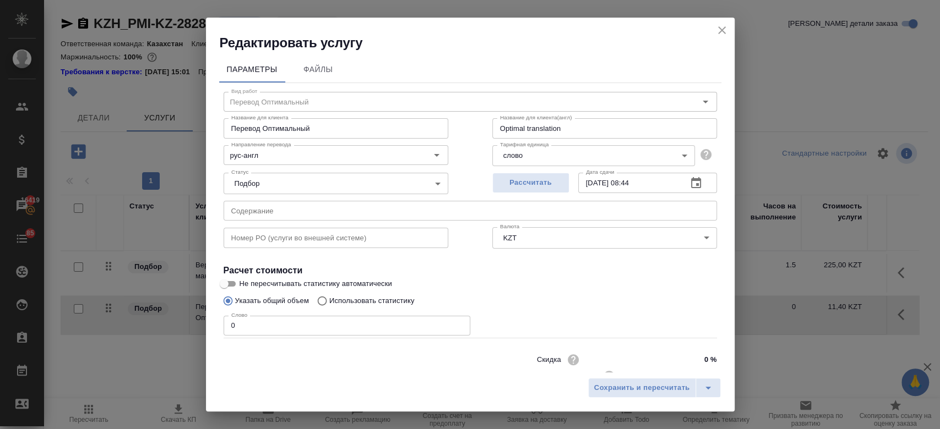
click at [274, 334] on input "0" at bounding box center [347, 326] width 247 height 20
click at [229, 285] on input "Не пересчитывать статистику автоматически" at bounding box center [224, 284] width 40 height 13
checkbox input "true"
click at [254, 316] on input "0" at bounding box center [347, 326] width 247 height 20
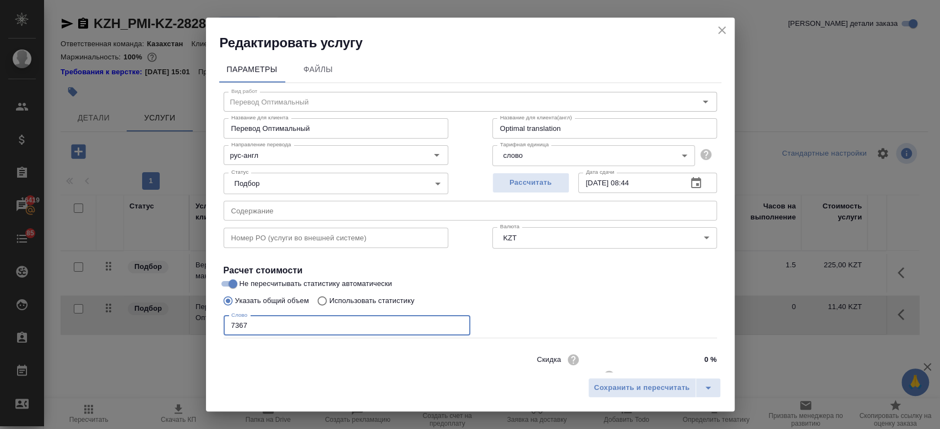
scroll to position [35, 0]
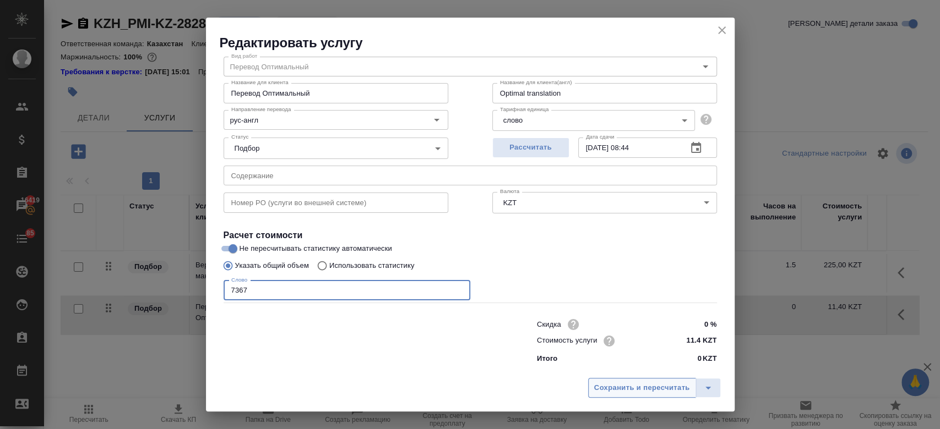
type input "7367"
click at [655, 384] on span "Сохранить и пересчитать" at bounding box center [642, 388] width 96 height 13
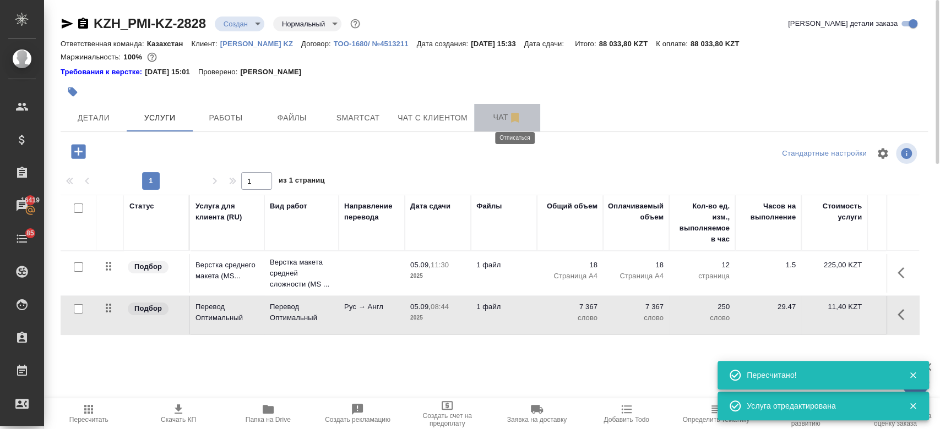
click at [508, 120] on icon "button" at bounding box center [514, 117] width 13 height 13
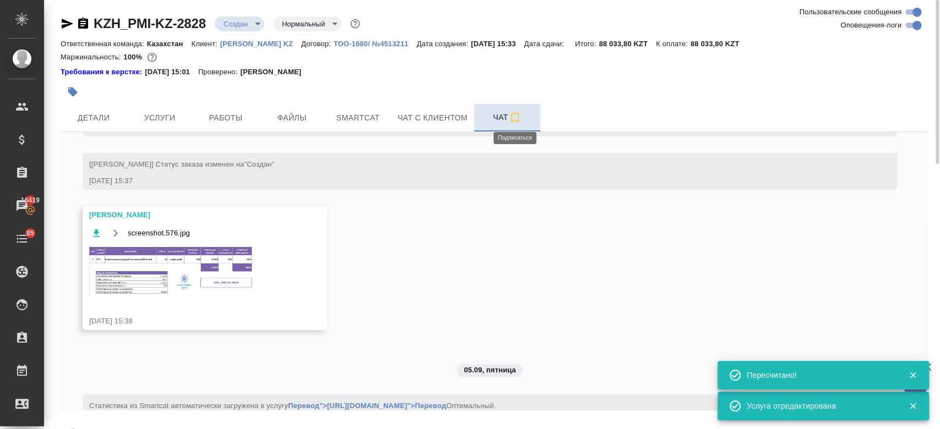
scroll to position [238, 0]
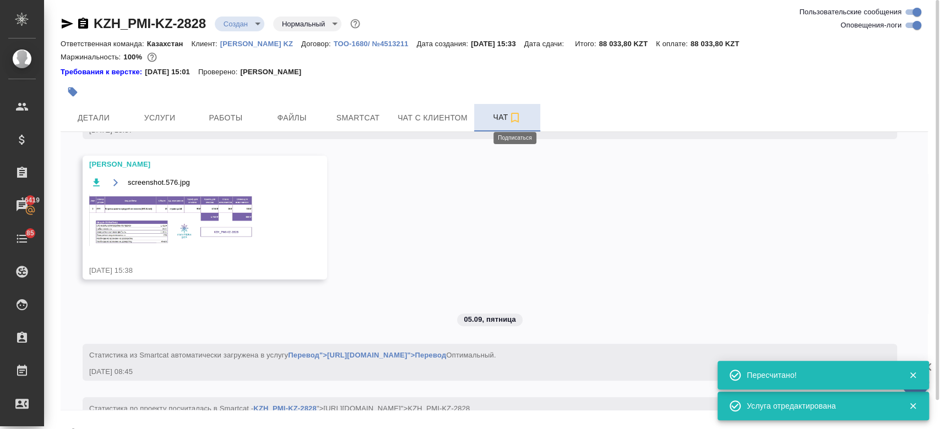
click at [231, 238] on img at bounding box center [171, 220] width 165 height 51
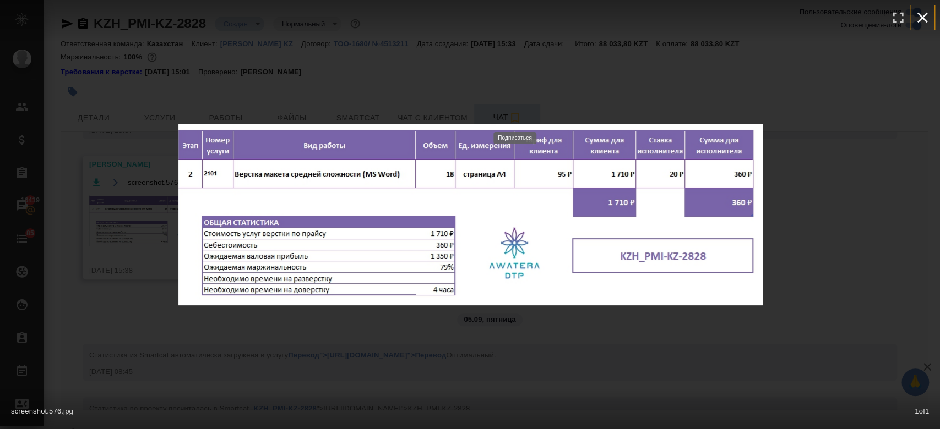
click at [929, 14] on icon "button" at bounding box center [922, 18] width 18 height 18
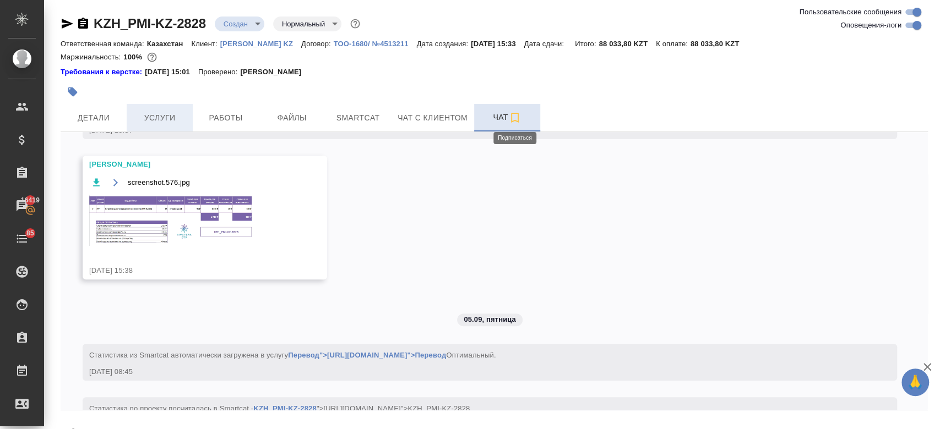
click at [146, 118] on span "Услуги" at bounding box center [159, 118] width 53 height 14
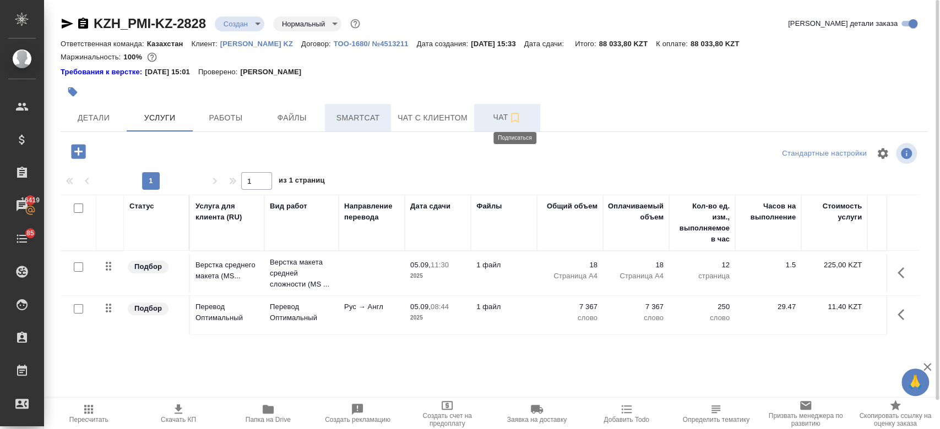
click at [350, 111] on span "Smartcat" at bounding box center [357, 118] width 53 height 14
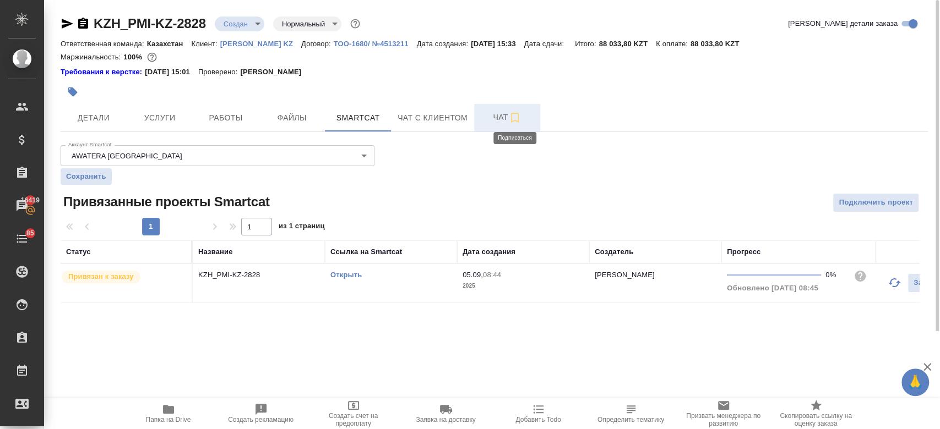
click at [349, 270] on div "Открыть" at bounding box center [390, 275] width 121 height 11
click at [341, 274] on link "Открыть" at bounding box center [345, 275] width 31 height 8
click at [113, 112] on span "Детали" at bounding box center [93, 118] width 53 height 14
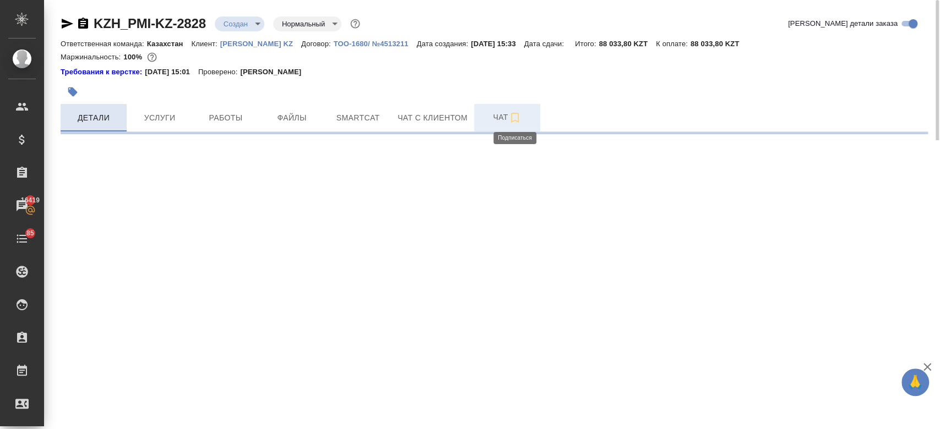
select select "RU"
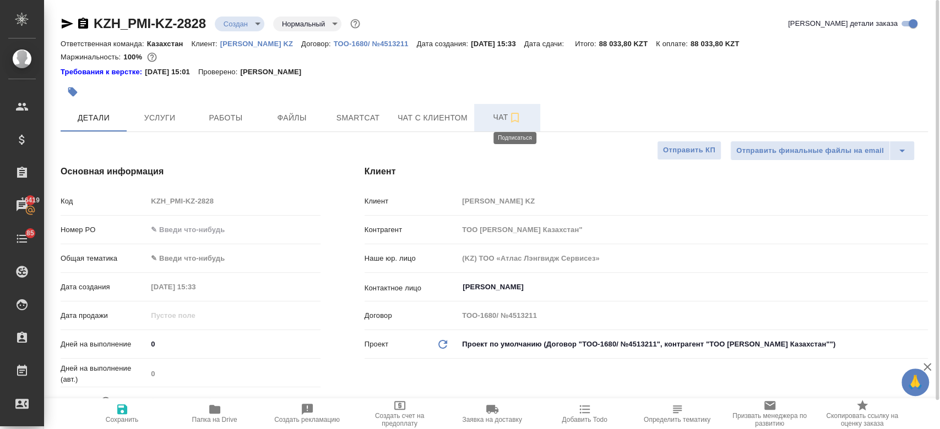
type textarea "x"
click at [64, 23] on icon "button" at bounding box center [68, 24] width 12 height 10
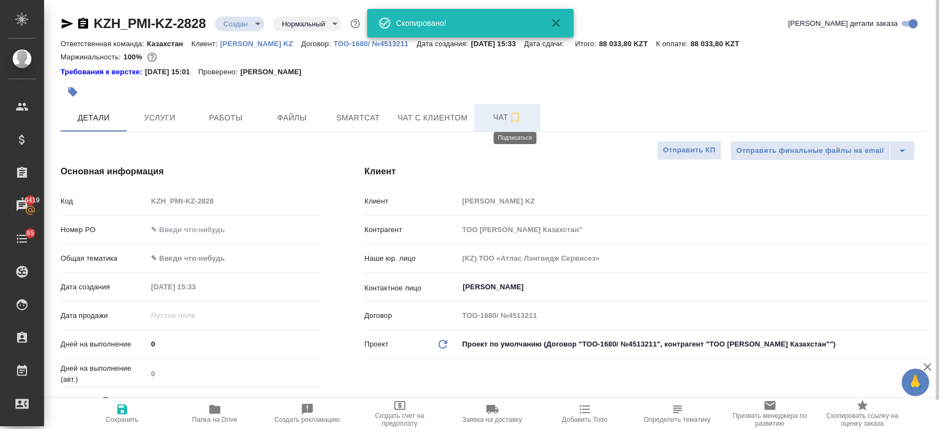
type textarea "x"
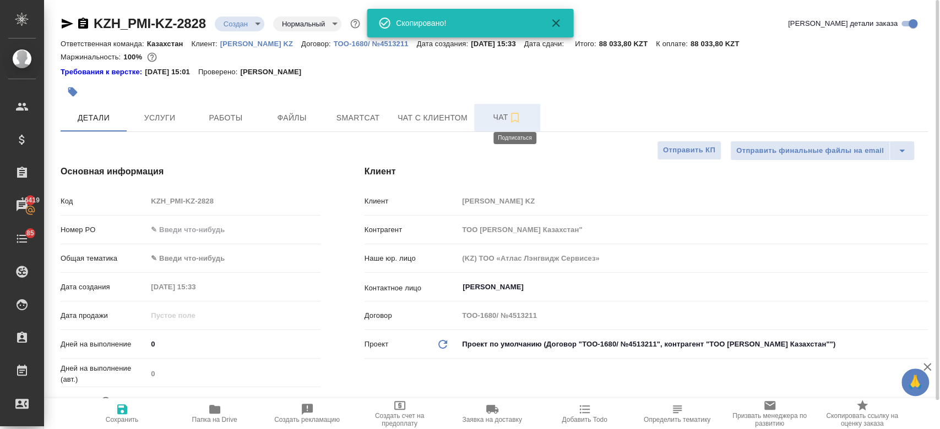
type textarea "x"
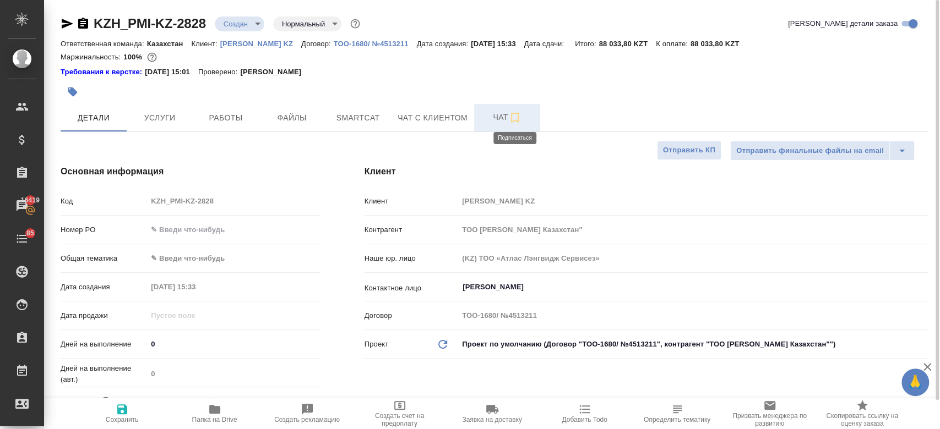
click at [241, 41] on p "Philip Morris KZ" at bounding box center [260, 44] width 81 height 8
type textarea "x"
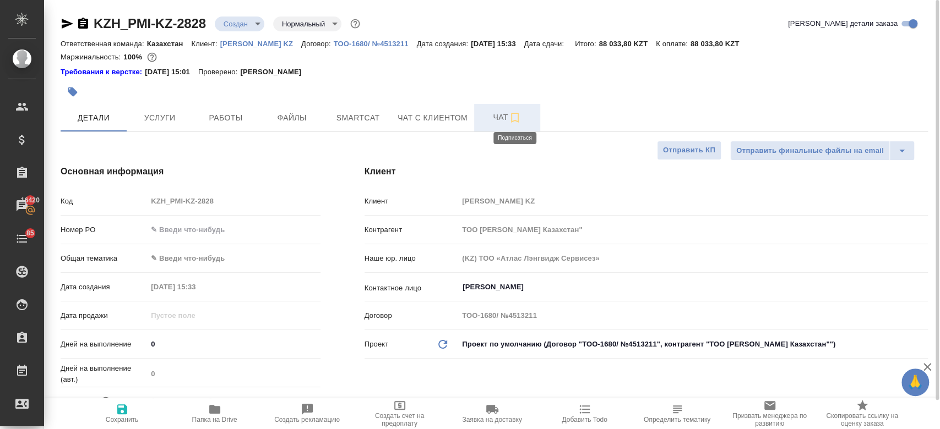
type textarea "x"
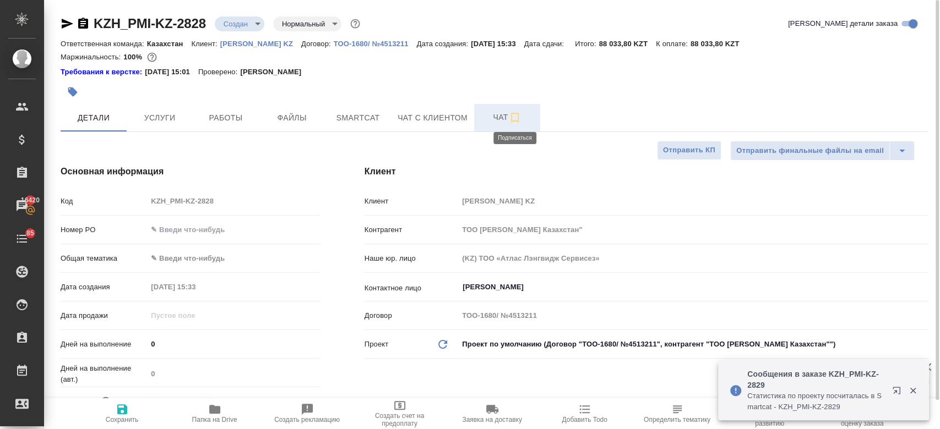
type textarea "x"
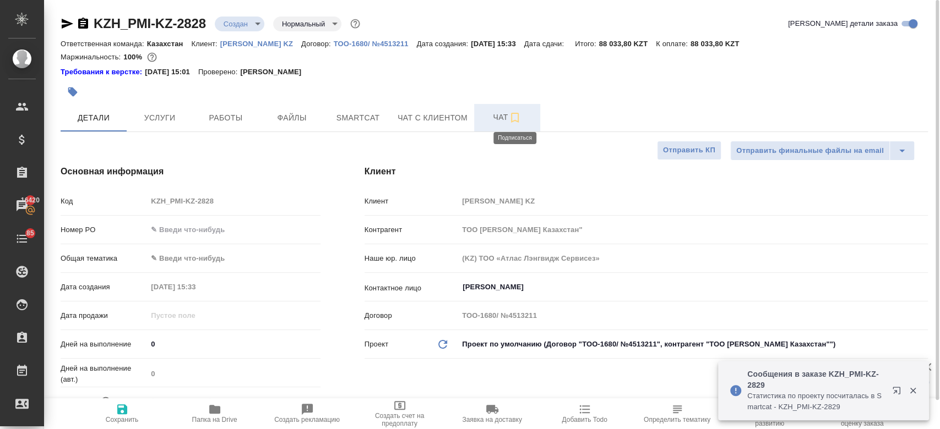
type textarea "x"
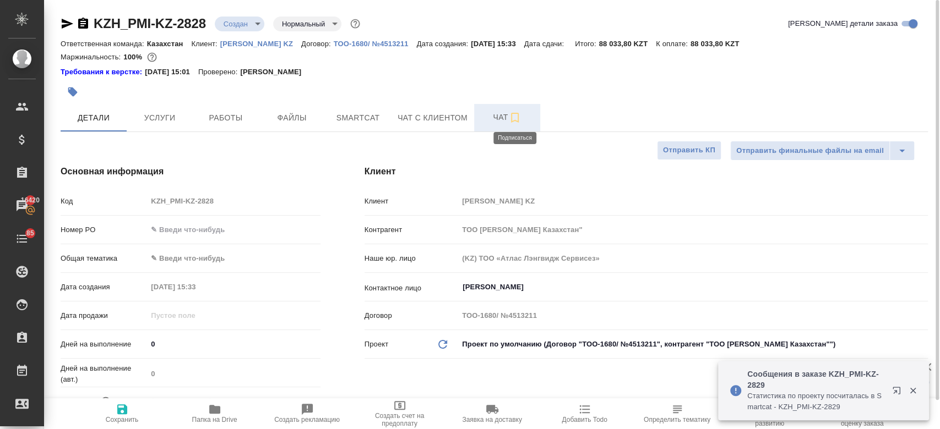
type textarea "x"
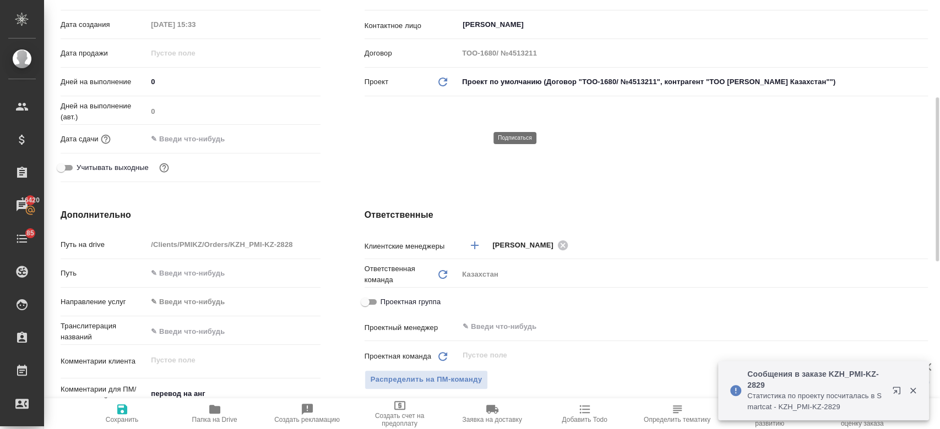
scroll to position [264, 0]
drag, startPoint x: 205, startPoint y: 133, endPoint x: 290, endPoint y: 137, distance: 84.3
click at [290, 137] on div at bounding box center [233, 137] width 173 height 17
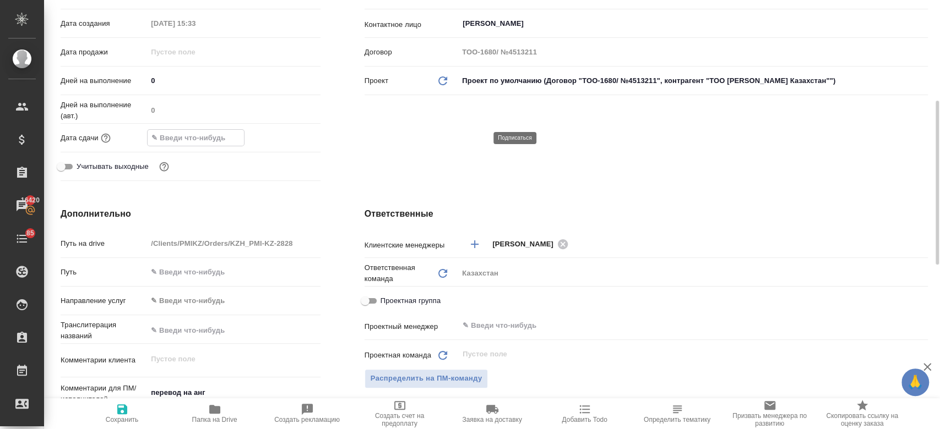
click at [218, 140] on input "text" at bounding box center [196, 138] width 96 height 16
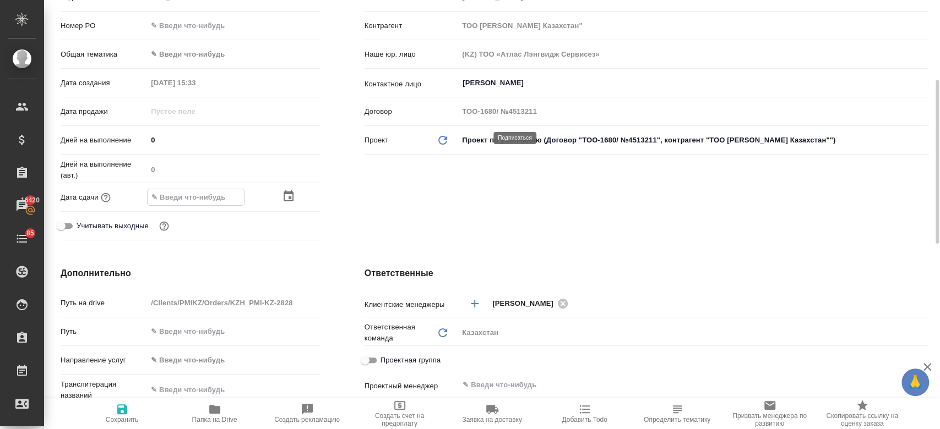
scroll to position [205, 0]
click at [286, 194] on icon "button" at bounding box center [288, 195] width 13 height 13
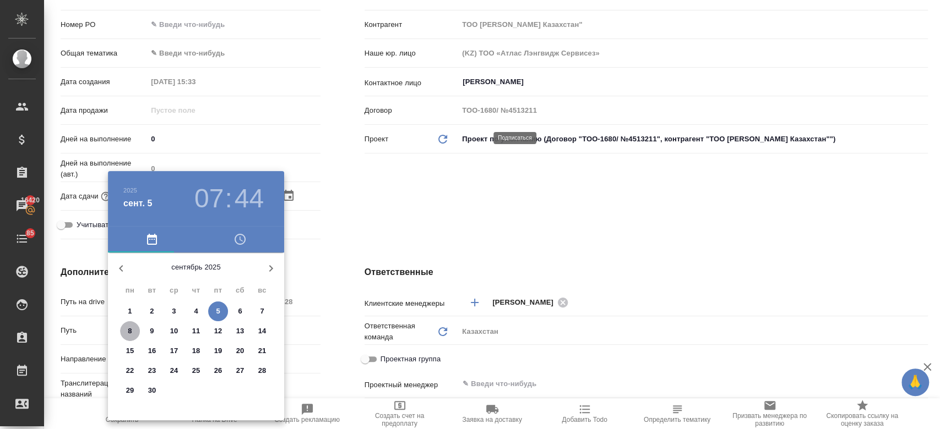
click at [135, 328] on span "8" at bounding box center [130, 331] width 20 height 11
type input "08.09.2025 07:44"
type textarea "x"
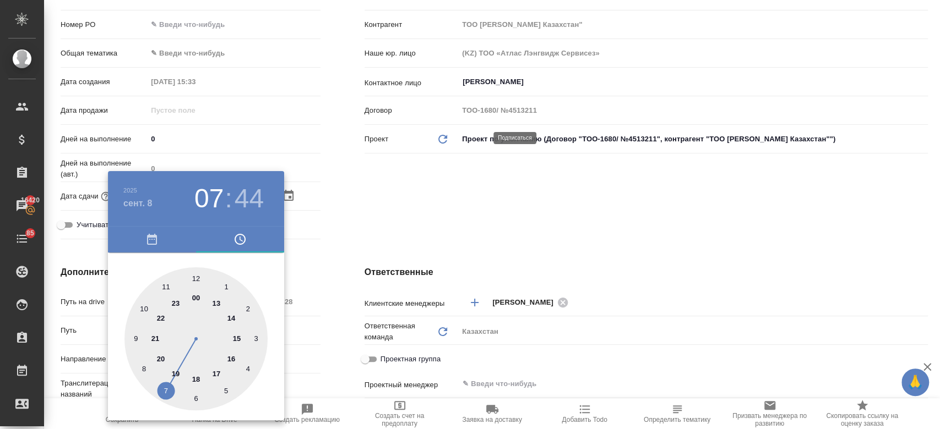
click at [233, 356] on div at bounding box center [195, 339] width 143 height 143
type input "08.09.2025 16:44"
type textarea "x"
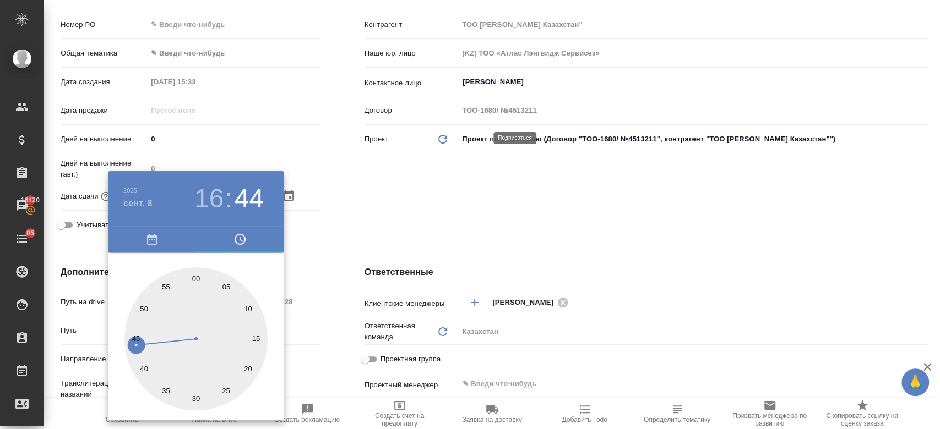
click at [196, 280] on div at bounding box center [195, 339] width 143 height 143
type input "08.09.2025 16:00"
type textarea "x"
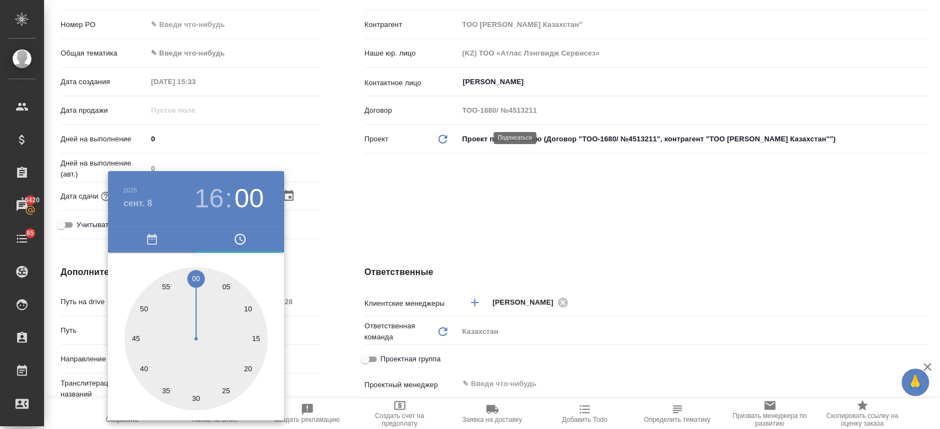
click at [371, 233] on div at bounding box center [470, 214] width 940 height 429
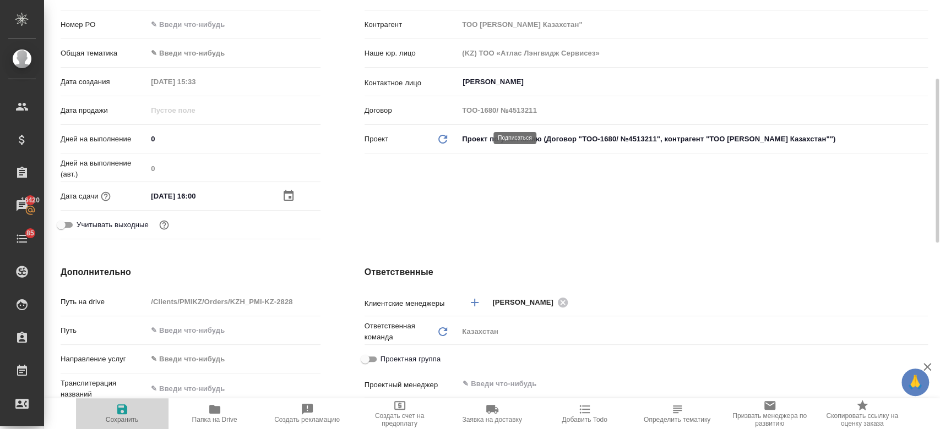
click at [123, 417] on span "Сохранить" at bounding box center [122, 420] width 33 height 8
type textarea "x"
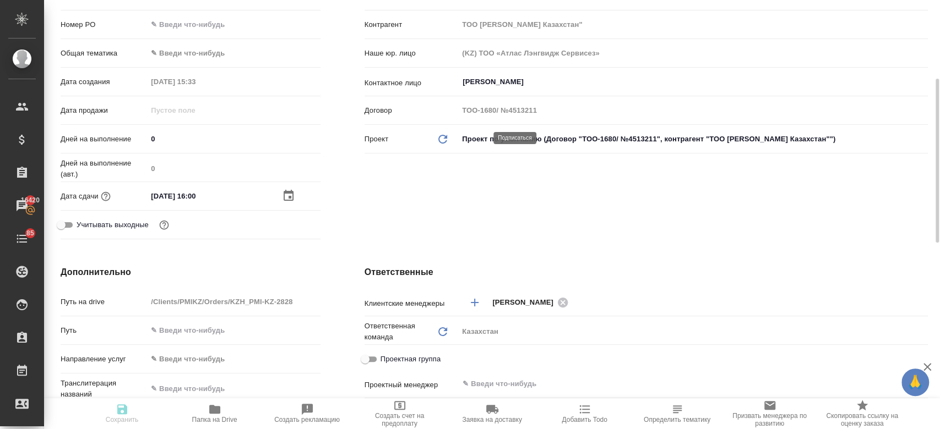
type textarea "x"
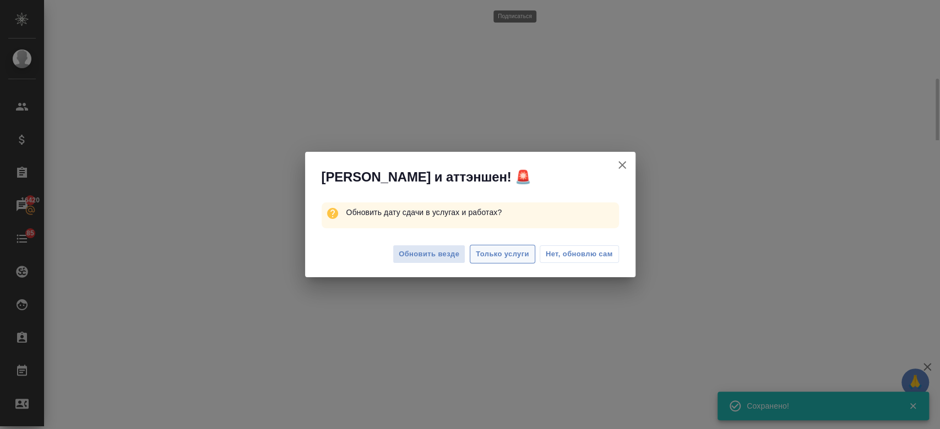
select select "RU"
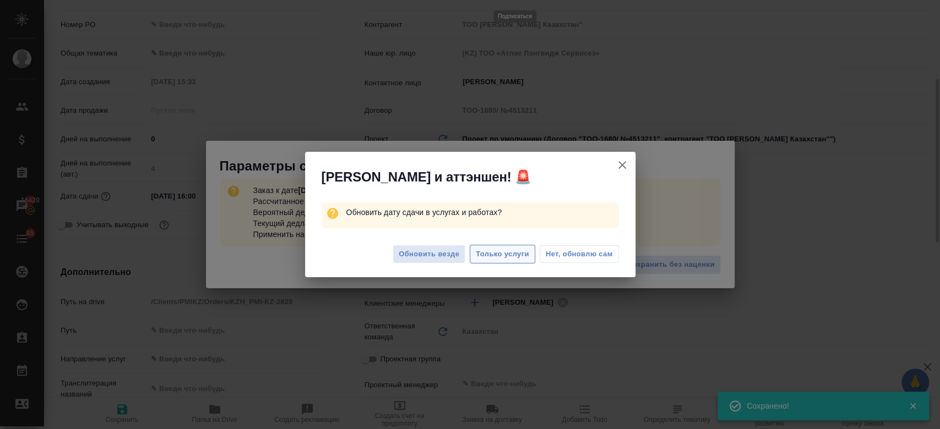
type textarea "x"
click at [503, 249] on span "Только услуги" at bounding box center [502, 254] width 53 height 13
type textarea "x"
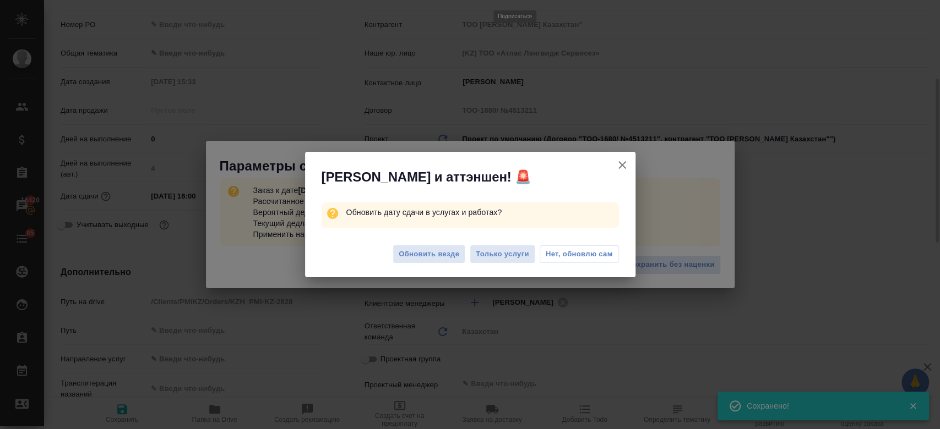
type textarea "x"
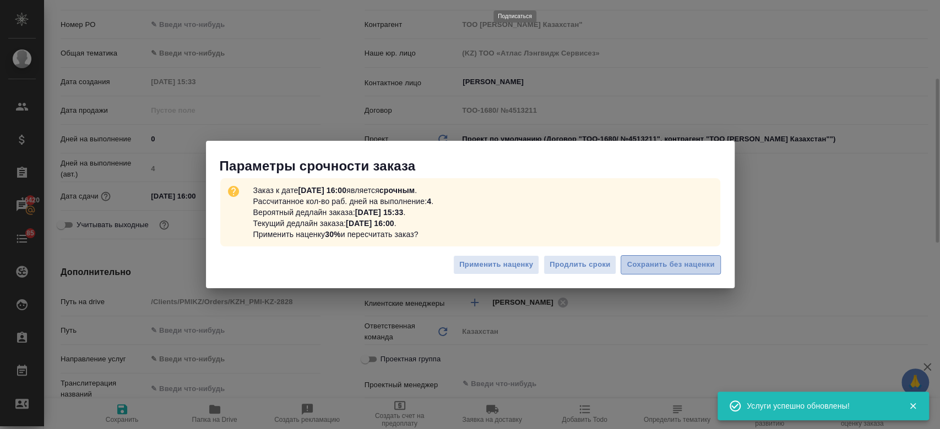
click at [664, 272] on button "Сохранить без наценки" at bounding box center [671, 264] width 100 height 19
type textarea "x"
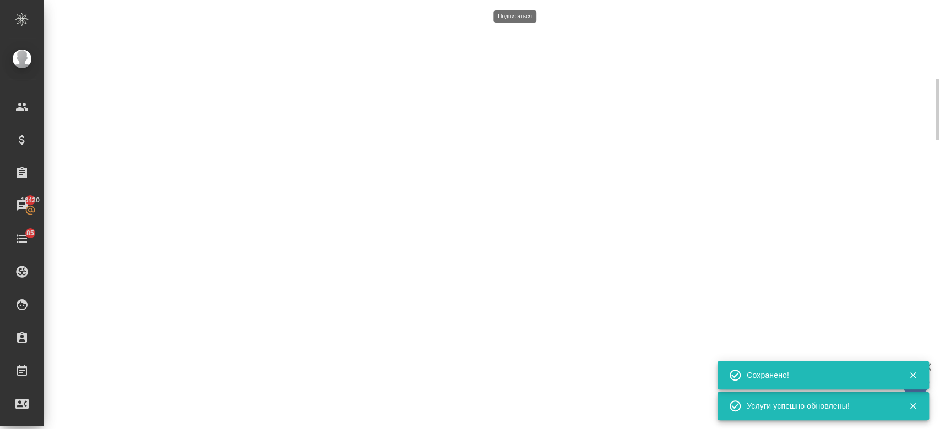
type input "urgent"
select select "RU"
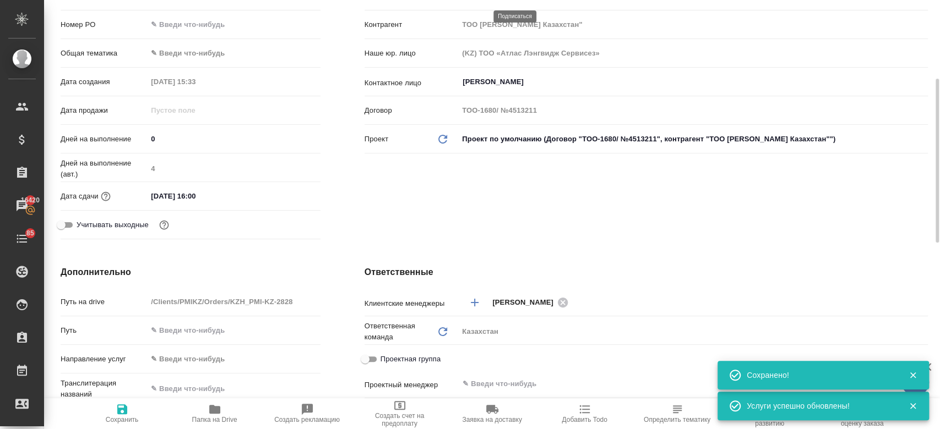
type textarea "x"
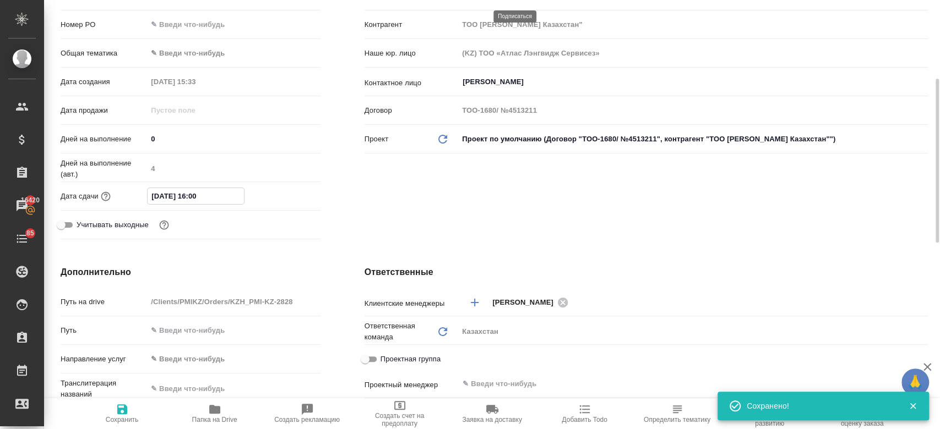
click at [208, 201] on input "08.09.2025 16:00" at bounding box center [196, 196] width 96 height 16
click at [289, 193] on icon "button" at bounding box center [288, 195] width 13 height 13
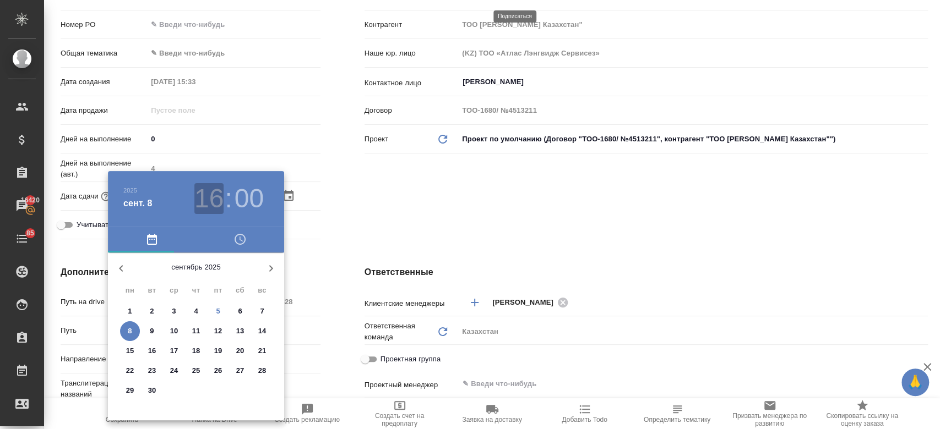
click at [220, 207] on h3 "16" at bounding box center [208, 198] width 29 height 31
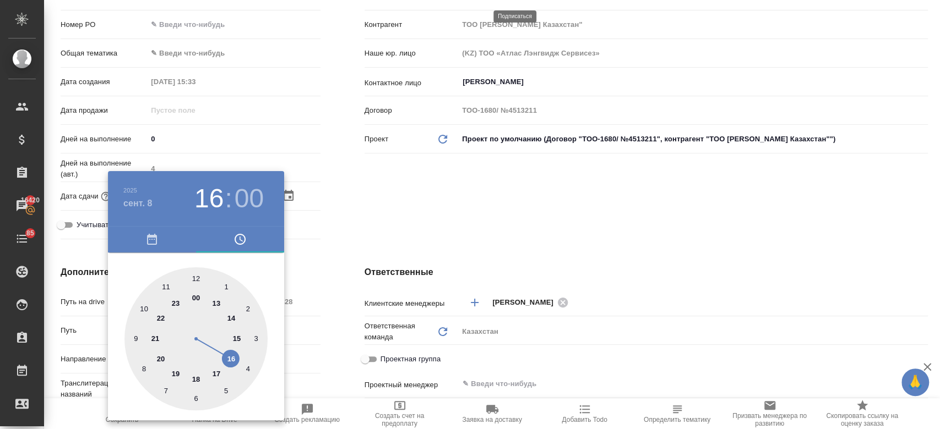
click at [196, 377] on div at bounding box center [195, 339] width 143 height 143
type input "08.09.2025 18:00"
type textarea "x"
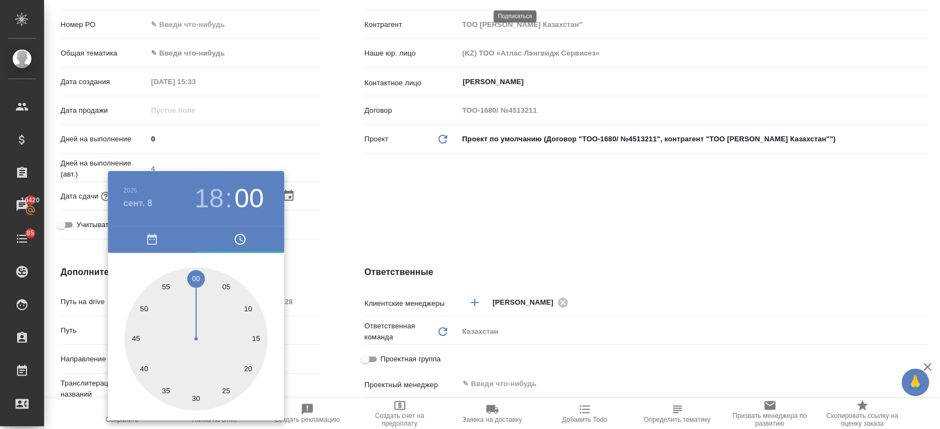
click at [384, 206] on div at bounding box center [470, 214] width 940 height 429
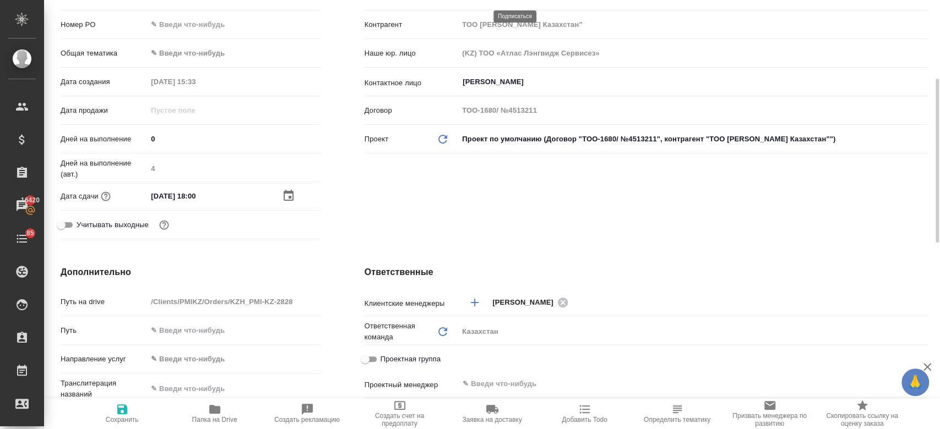
click at [123, 407] on icon "button" at bounding box center [122, 409] width 13 height 13
type textarea "x"
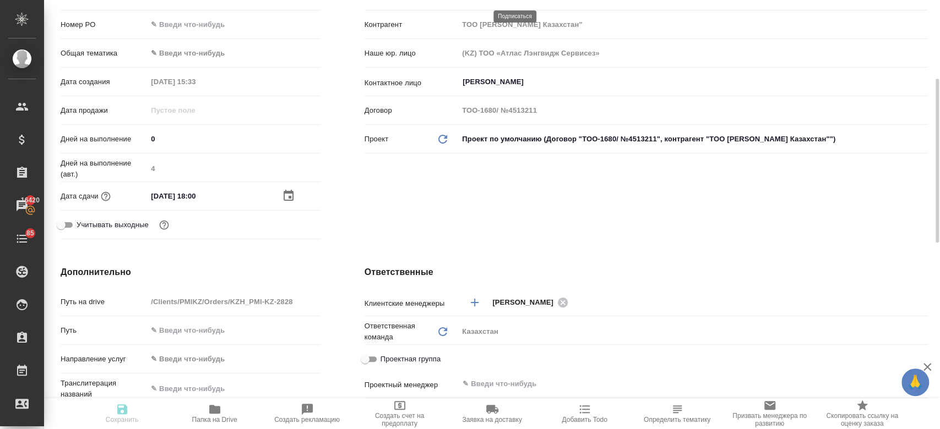
type textarea "x"
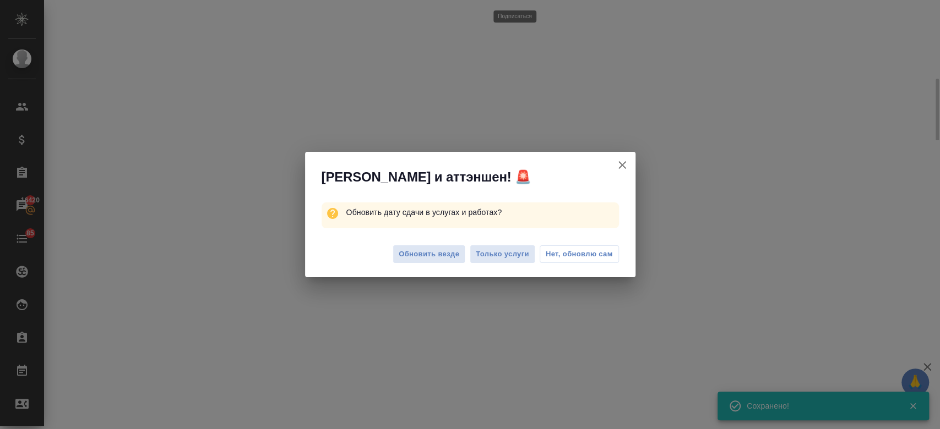
select select "RU"
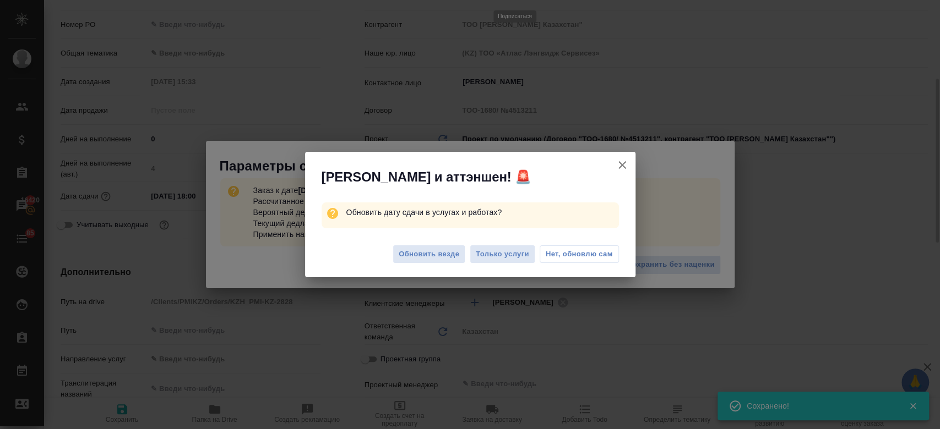
type textarea "x"
click at [511, 255] on span "Только услуги" at bounding box center [502, 254] width 53 height 13
type textarea "x"
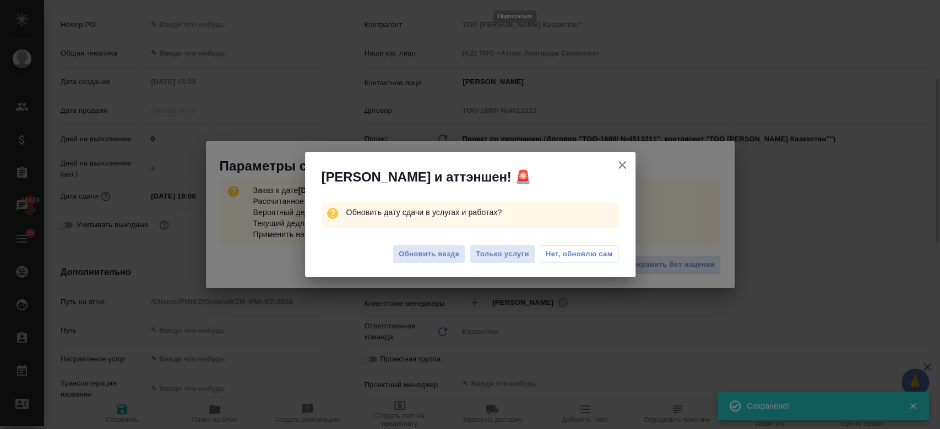
type textarea "x"
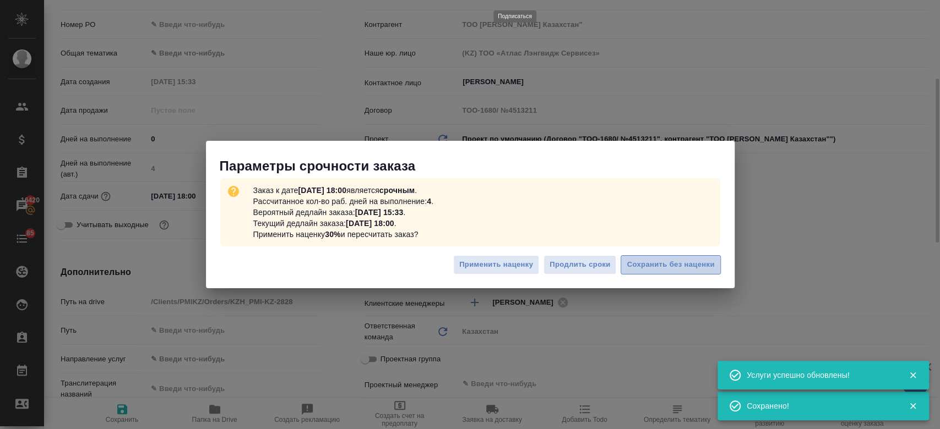
click at [653, 266] on span "Сохранить без наценки" at bounding box center [671, 265] width 88 height 13
type textarea "x"
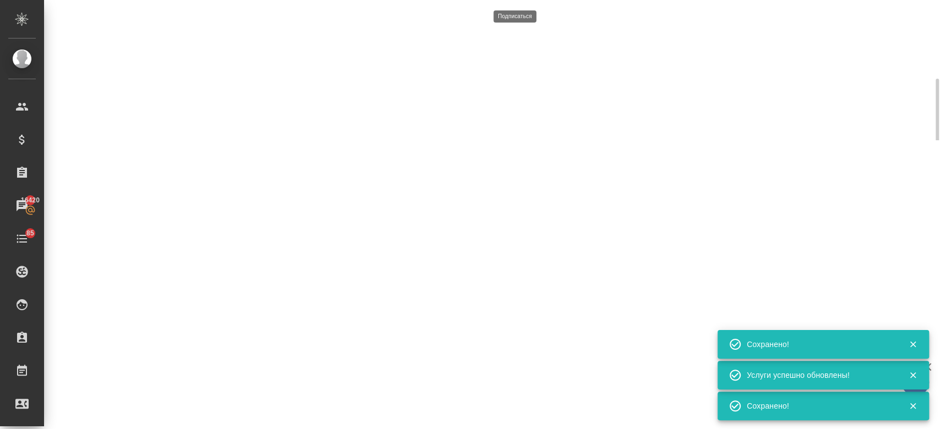
select select "RU"
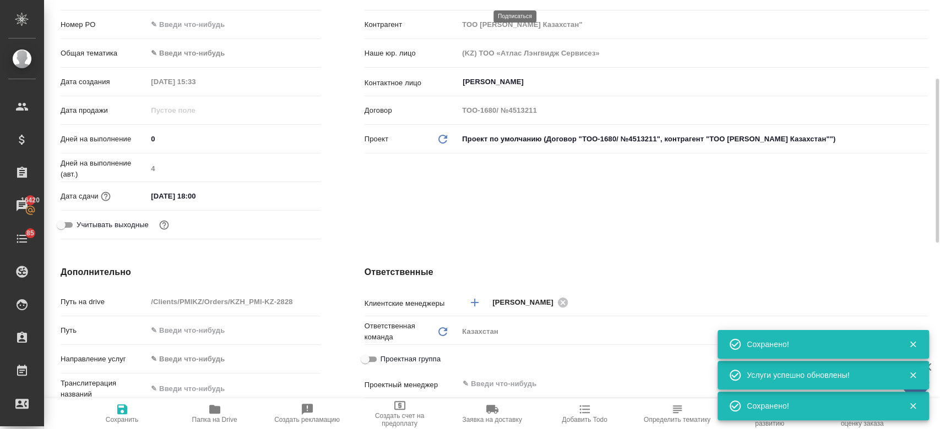
type textarea "x"
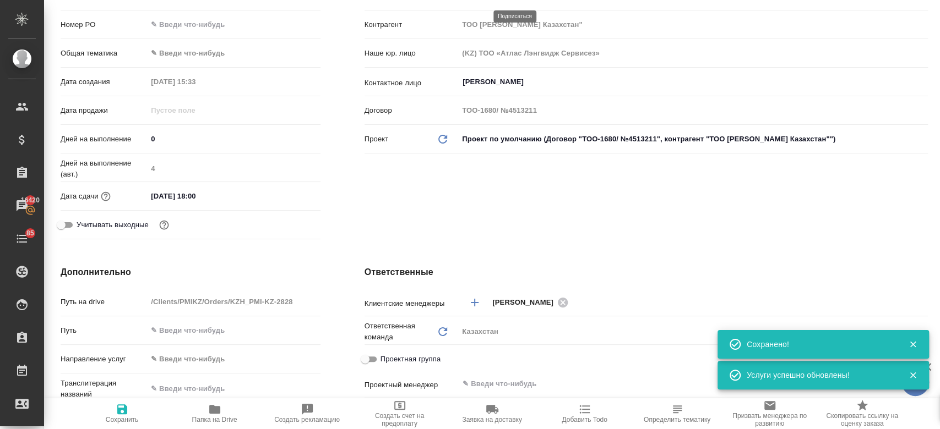
scroll to position [0, 0]
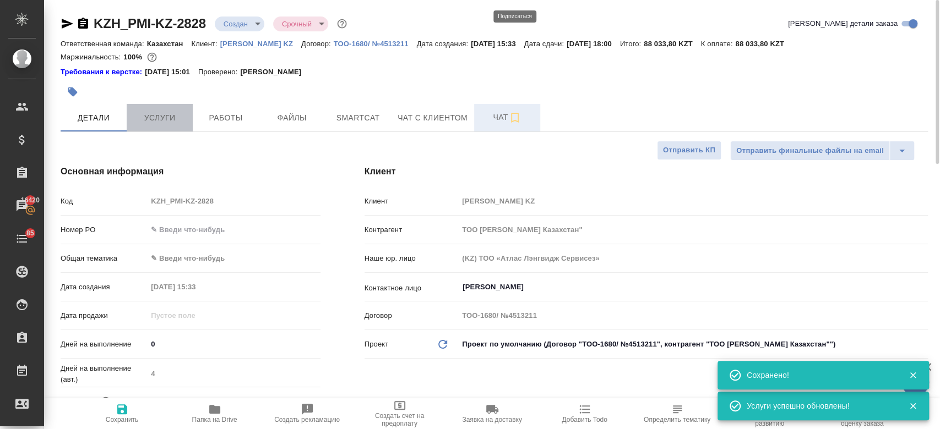
click at [160, 130] on button "Услуги" at bounding box center [160, 118] width 66 height 28
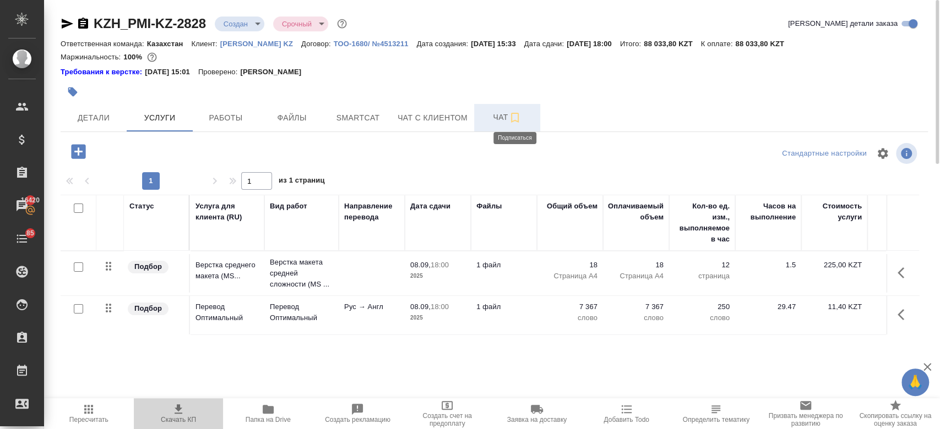
click at [186, 418] on span "Скачать КП" at bounding box center [178, 420] width 35 height 8
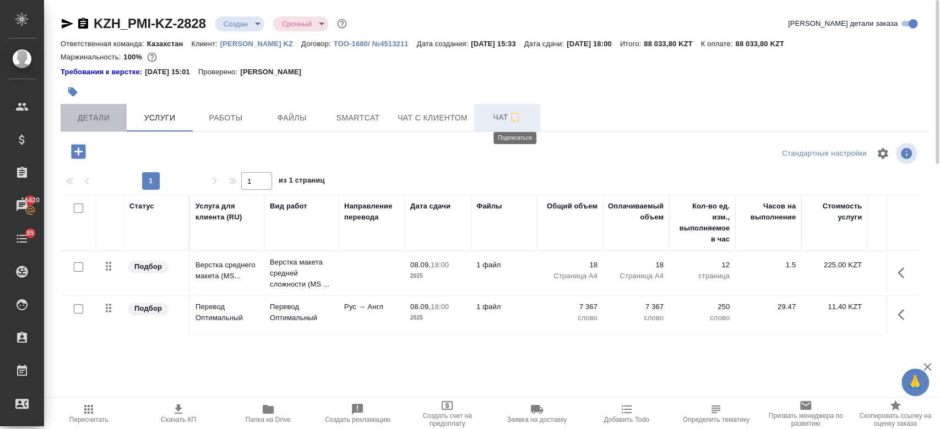
click at [107, 107] on button "Детали" at bounding box center [94, 118] width 66 height 28
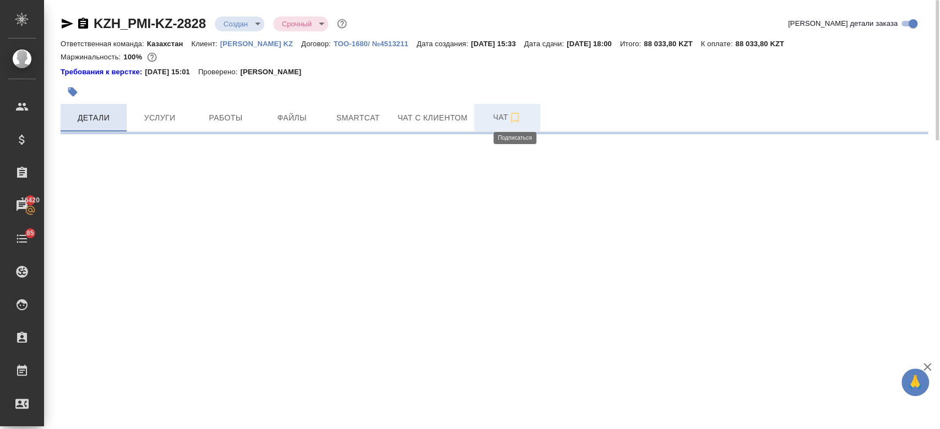
select select "RU"
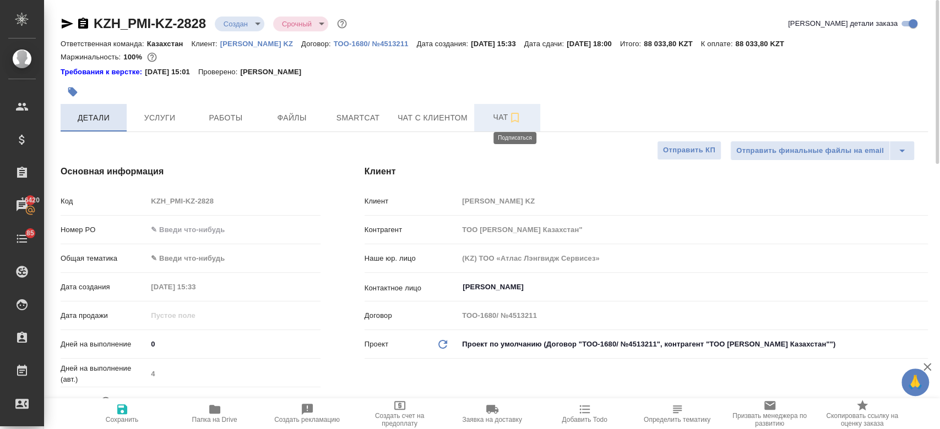
type textarea "x"
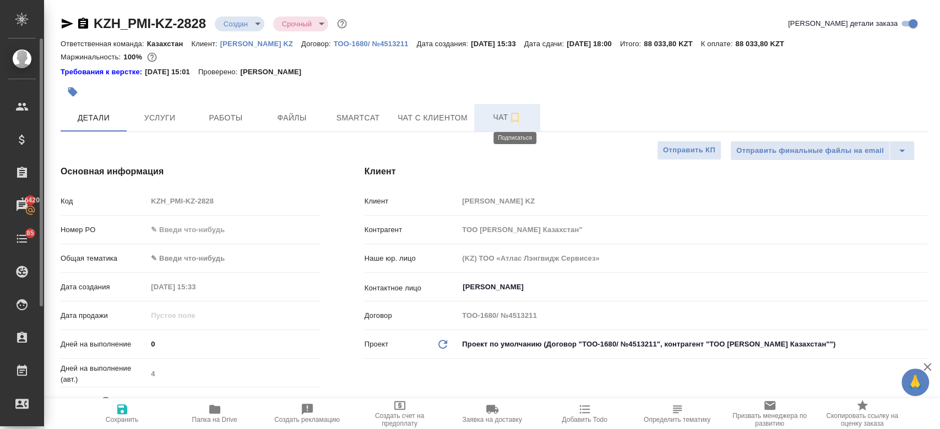
type textarea "x"
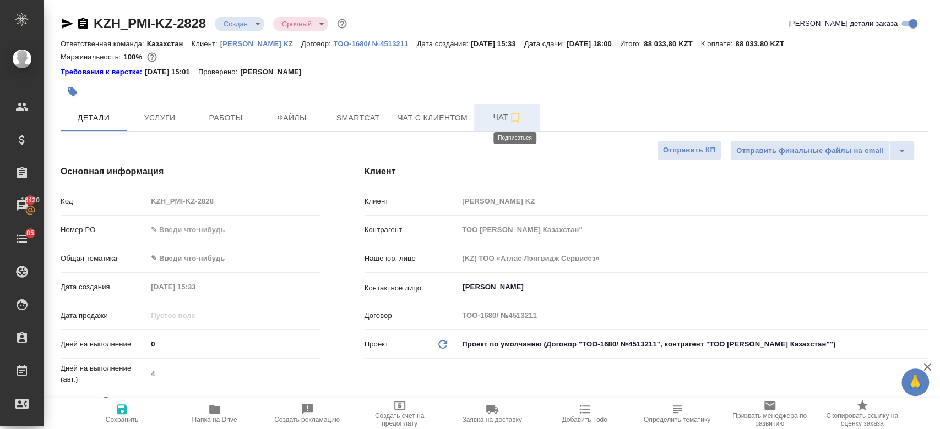
type textarea "x"
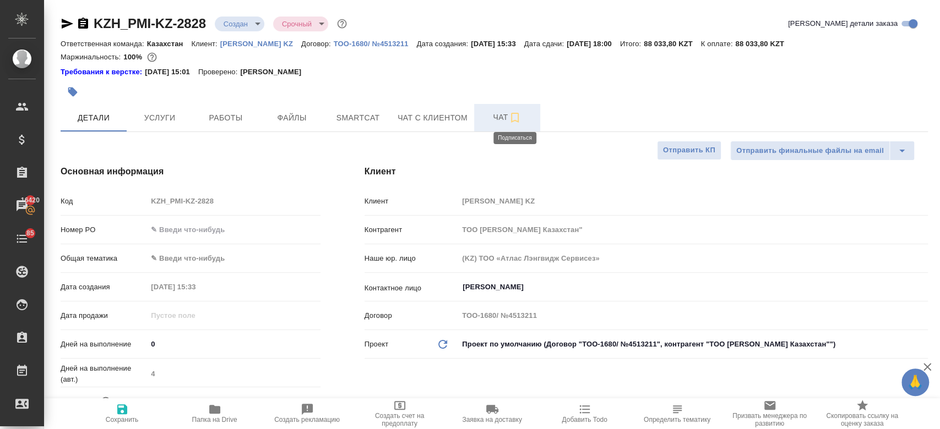
type textarea "x"
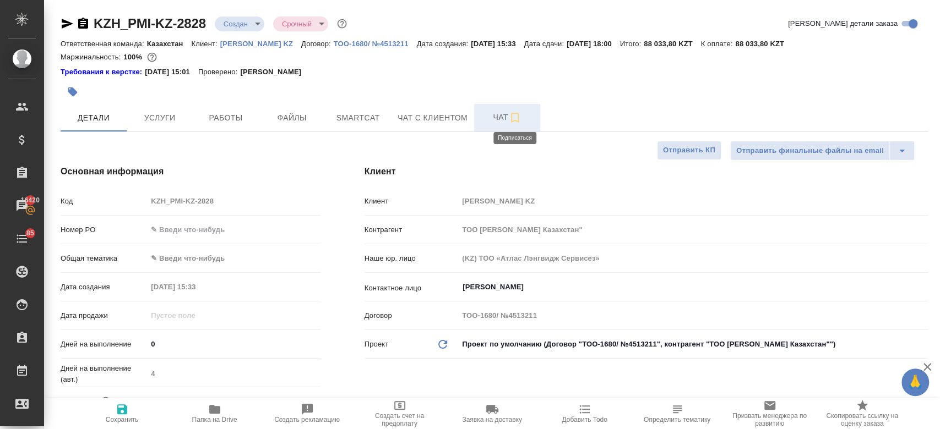
type textarea "x"
click at [360, 77] on div "Требования к верстке: 28.08.2024 15:01 Проверено: Петрова Валерия" at bounding box center [494, 72] width 867 height 11
type textarea "x"
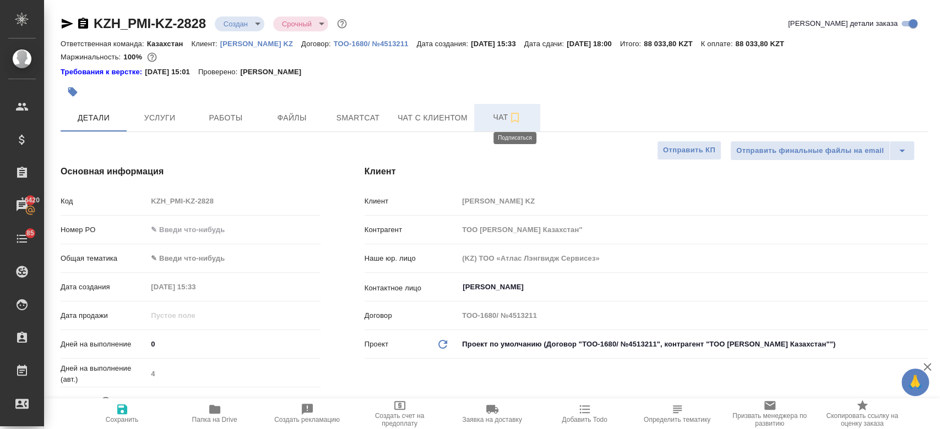
type textarea "x"
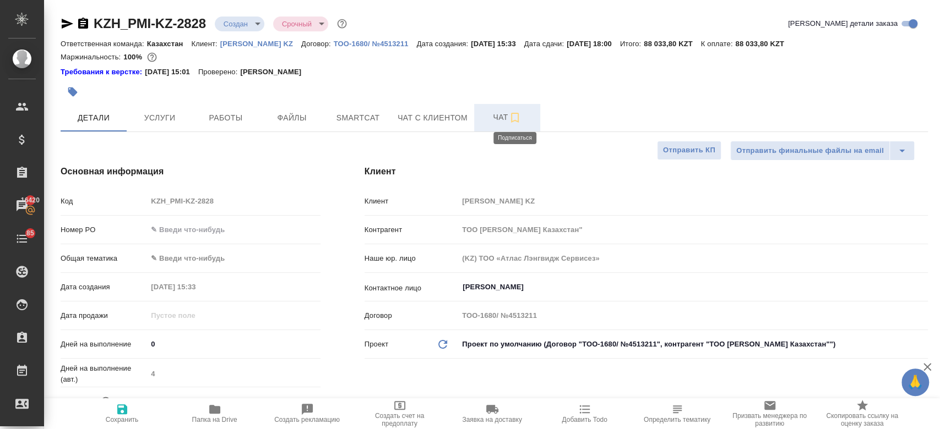
type textarea "x"
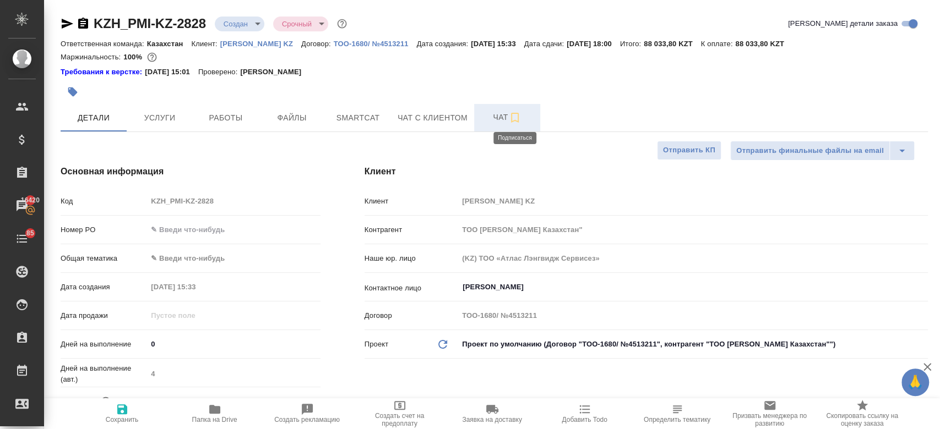
type textarea "x"
click at [358, 85] on div at bounding box center [350, 92] width 578 height 24
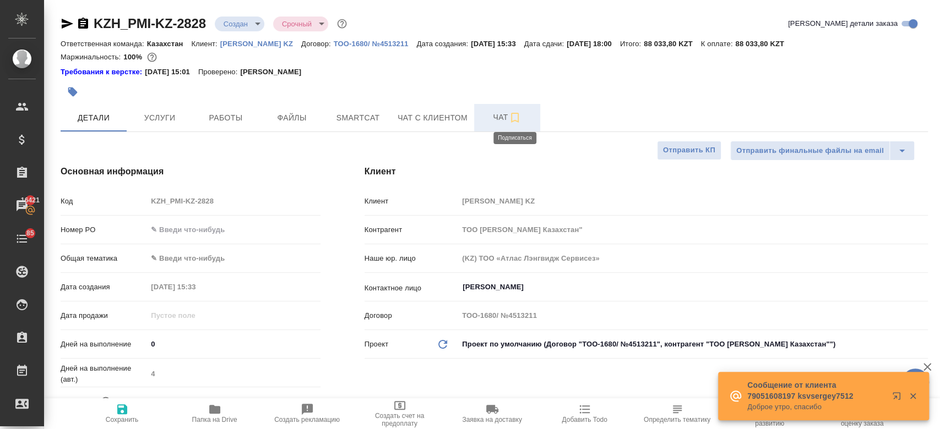
type textarea "x"
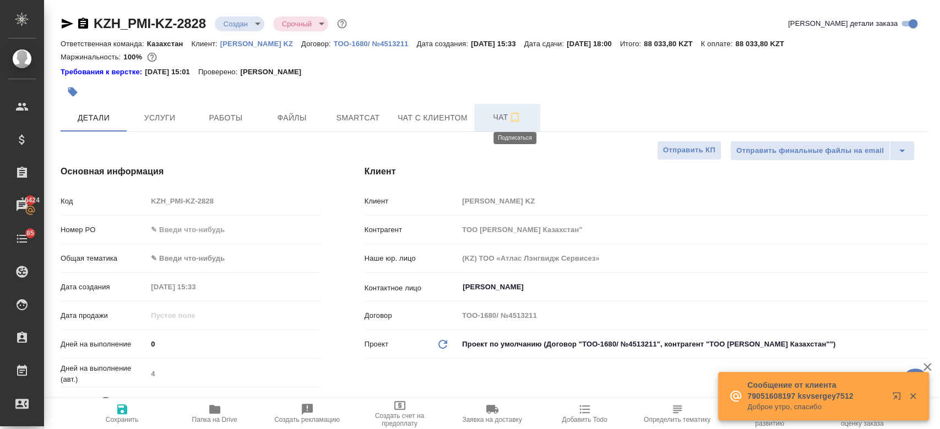
type textarea "x"
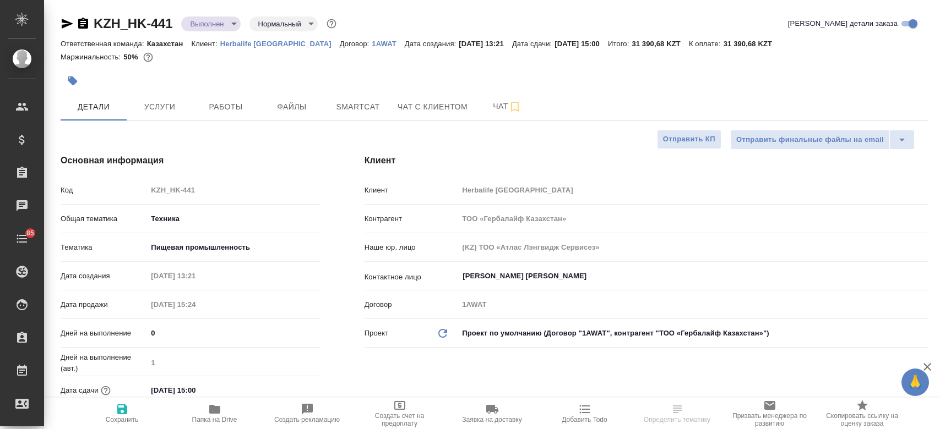
select select "RU"
click at [213, 418] on span "Папка на Drive" at bounding box center [214, 420] width 45 height 8
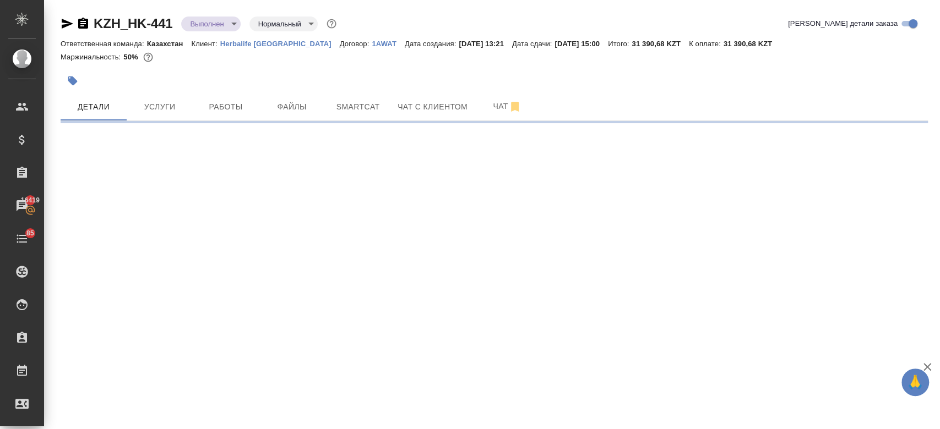
select select "RU"
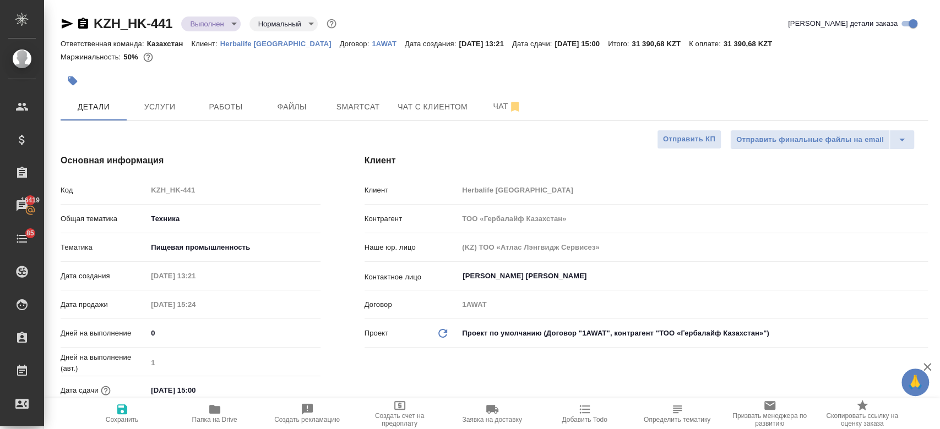
type textarea "x"
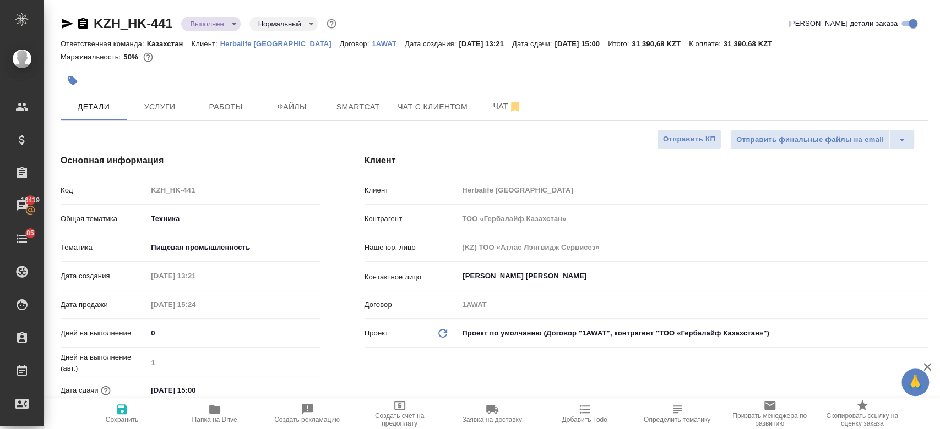
type textarea "x"
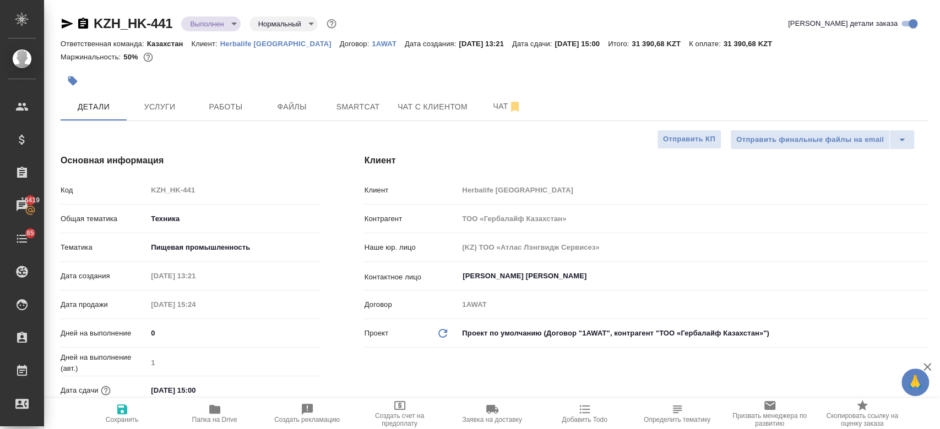
type textarea "x"
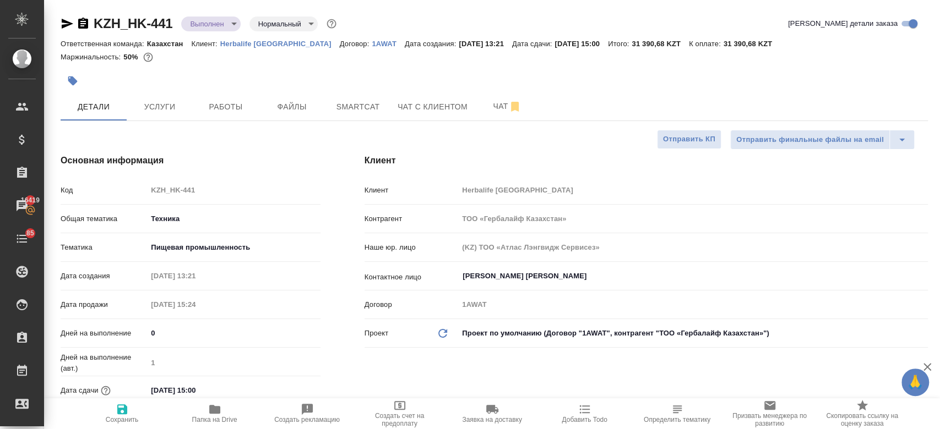
type textarea "x"
select select "RU"
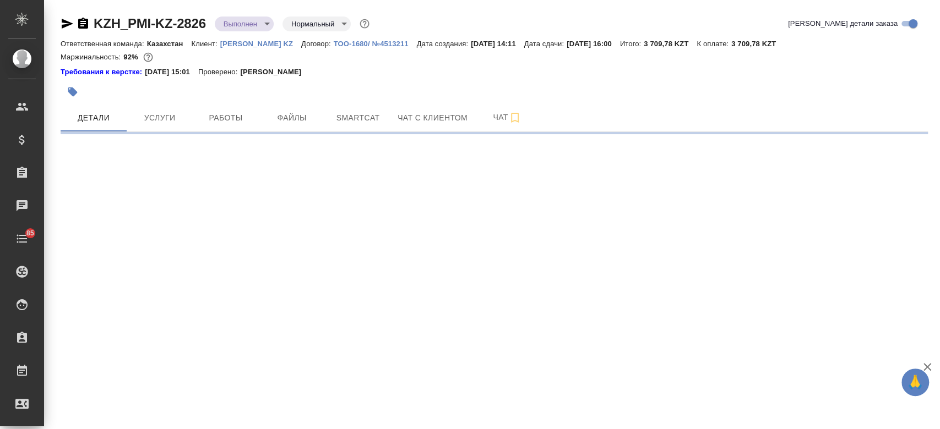
select select "RU"
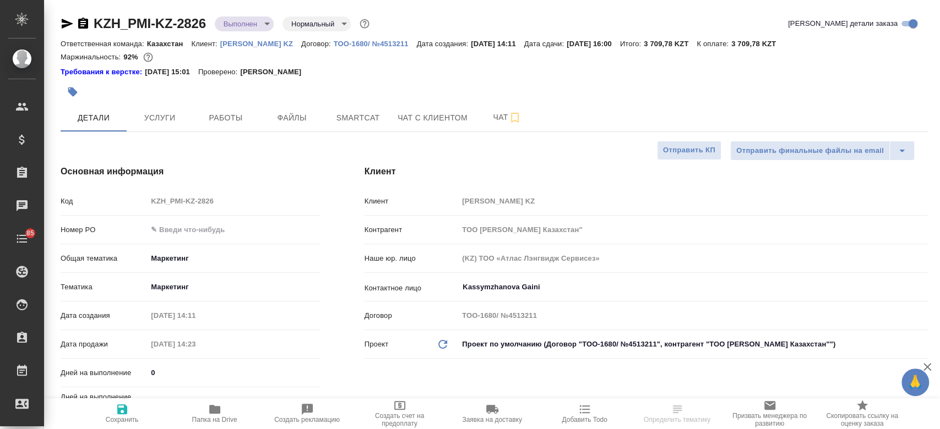
type textarea "x"
click at [225, 409] on span "Папка на Drive" at bounding box center [214, 413] width 79 height 21
type textarea "x"
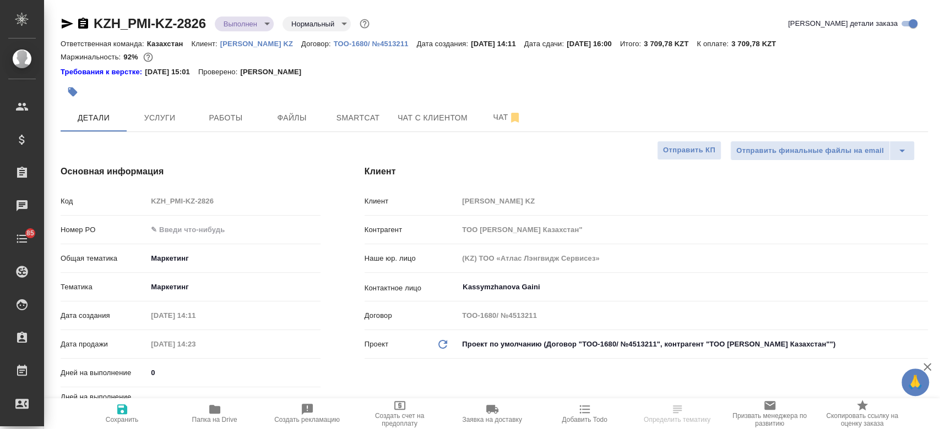
type textarea "x"
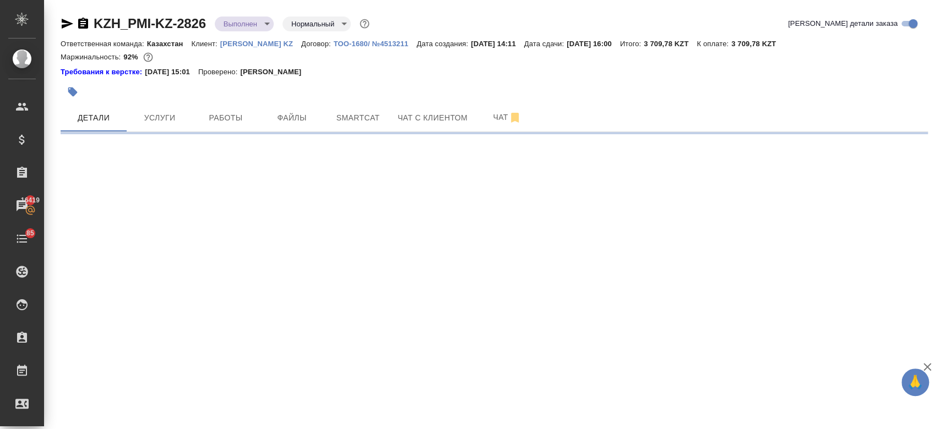
select select "RU"
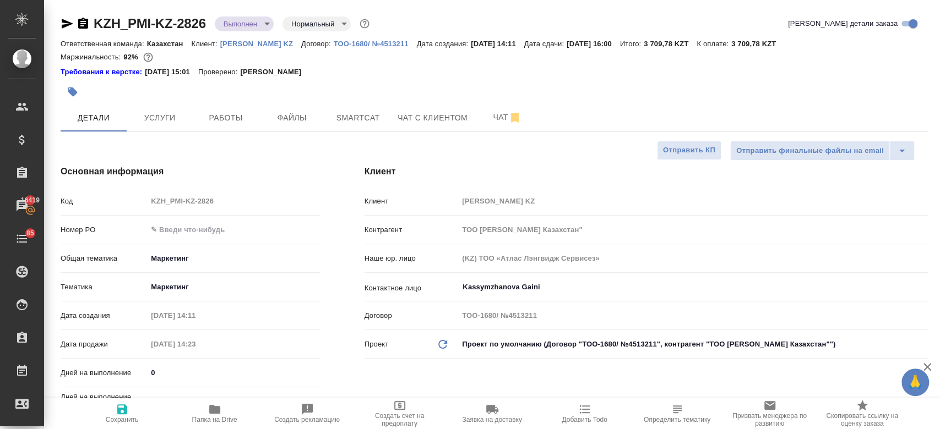
type textarea "x"
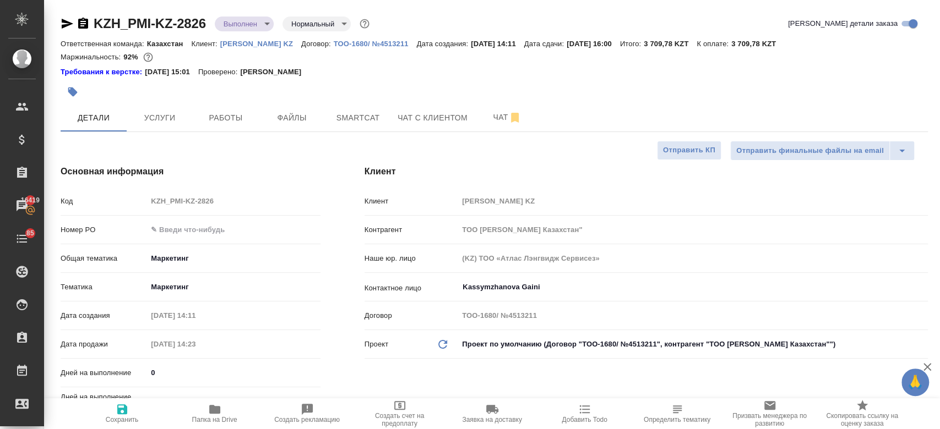
type textarea "x"
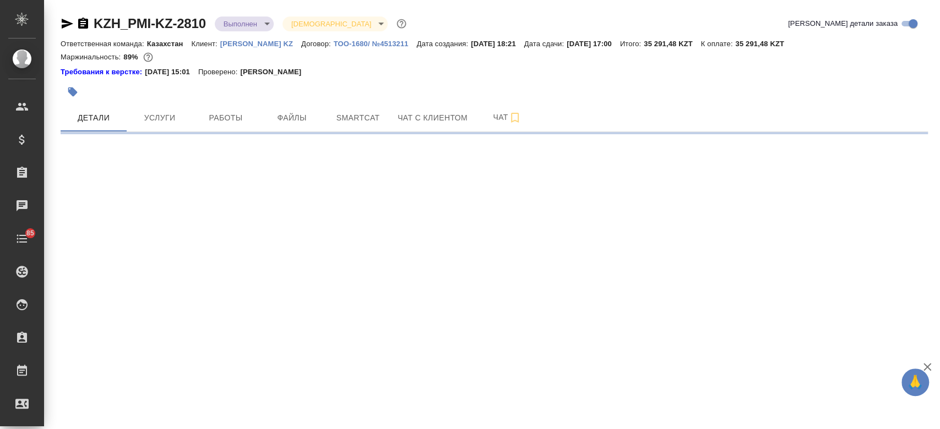
select select "RU"
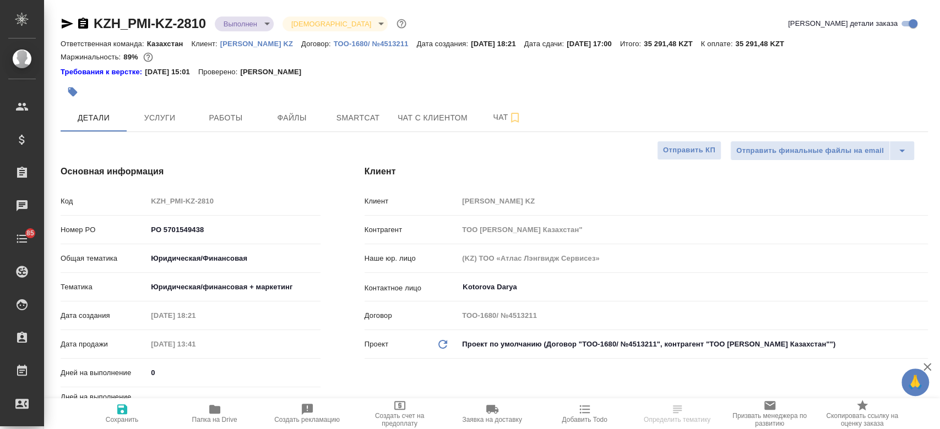
type textarea "x"
click at [220, 414] on icon "button" at bounding box center [214, 409] width 13 height 13
type textarea "x"
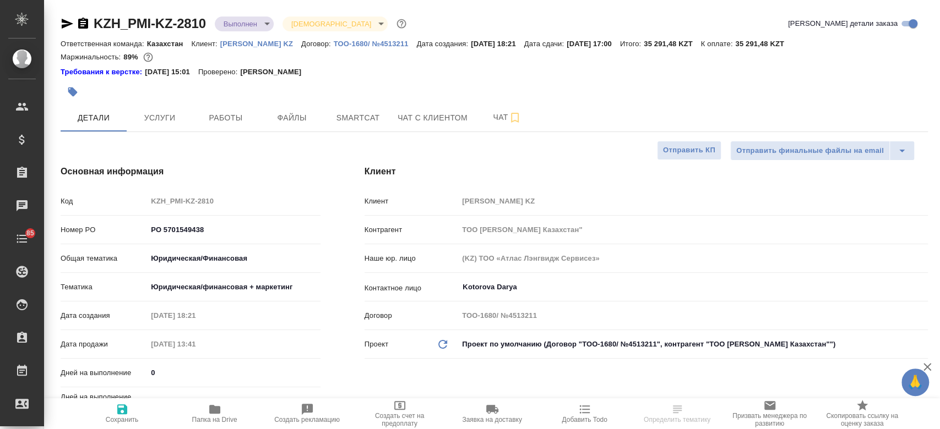
type textarea "x"
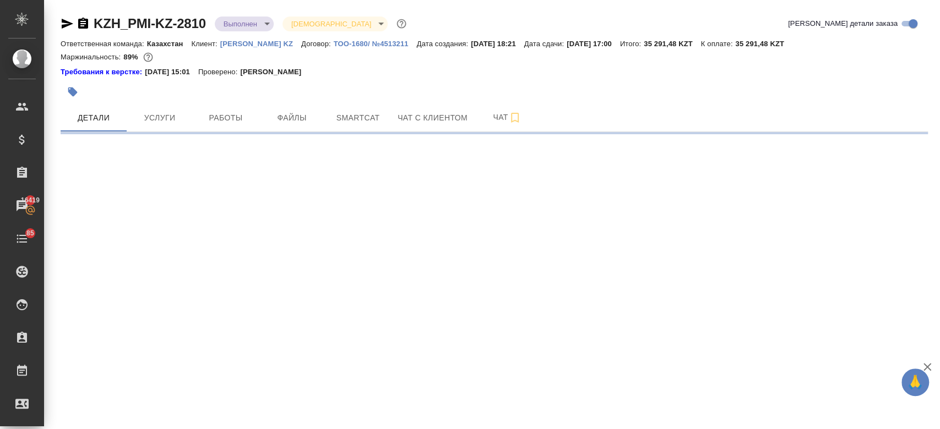
select select "RU"
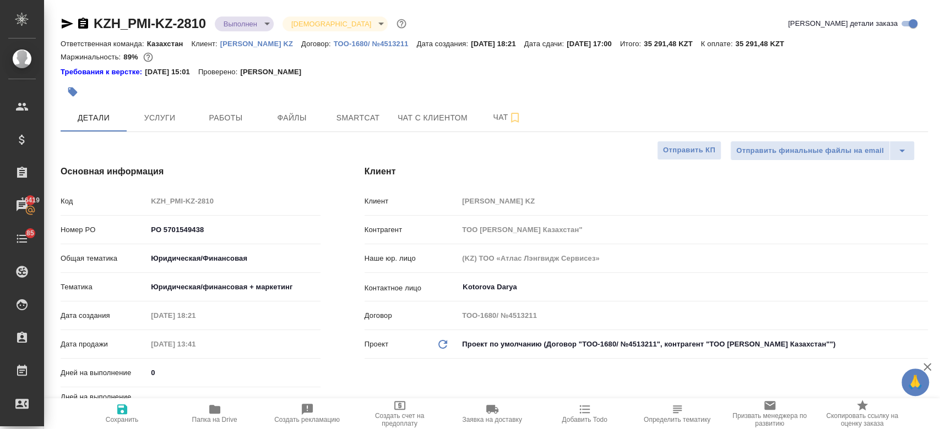
type textarea "x"
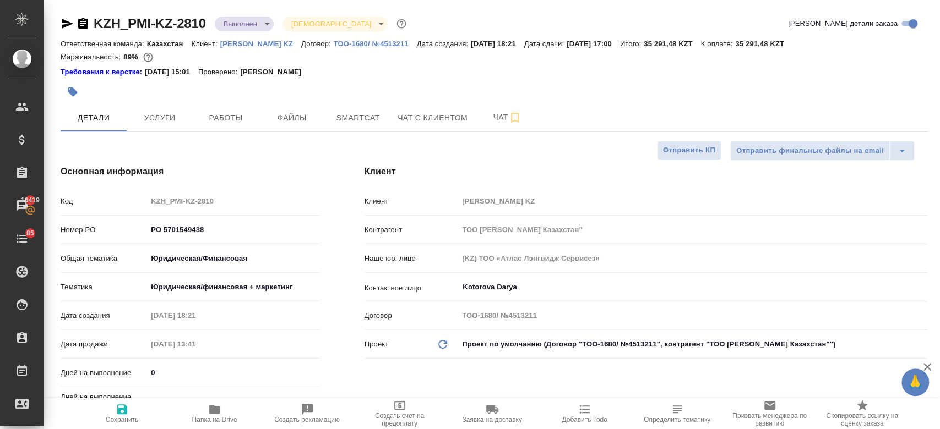
type textarea "x"
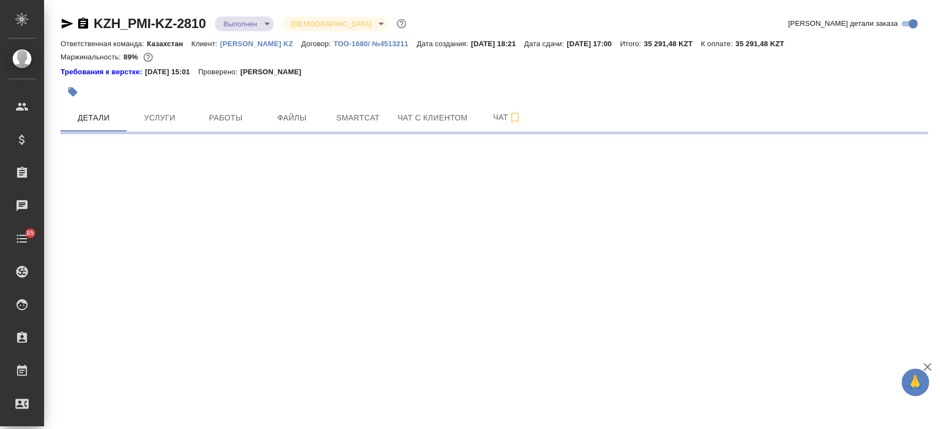
select select "RU"
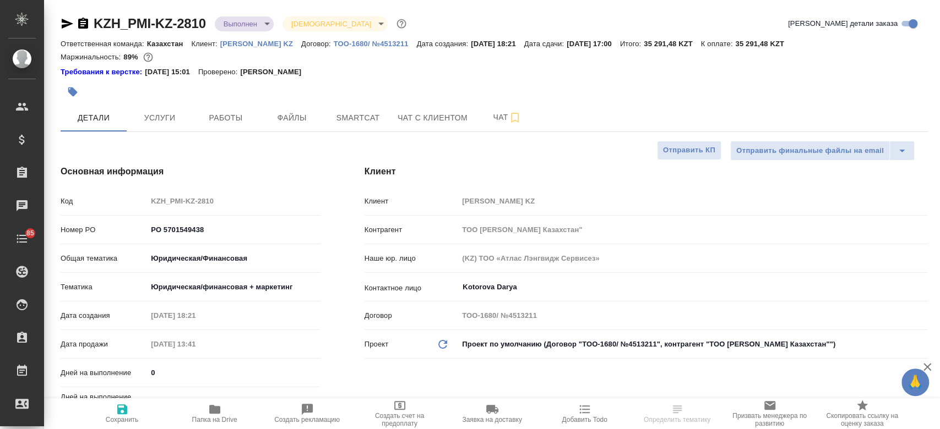
type textarea "x"
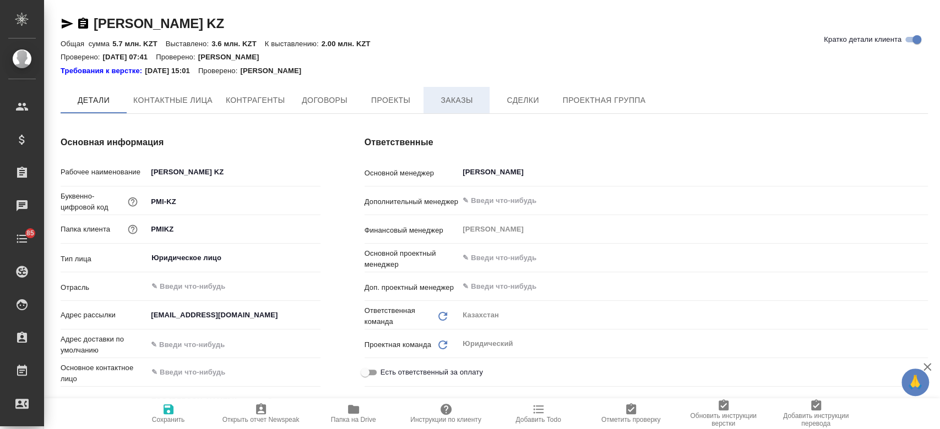
click at [454, 106] on span "Заказы" at bounding box center [456, 101] width 53 height 14
type textarea "x"
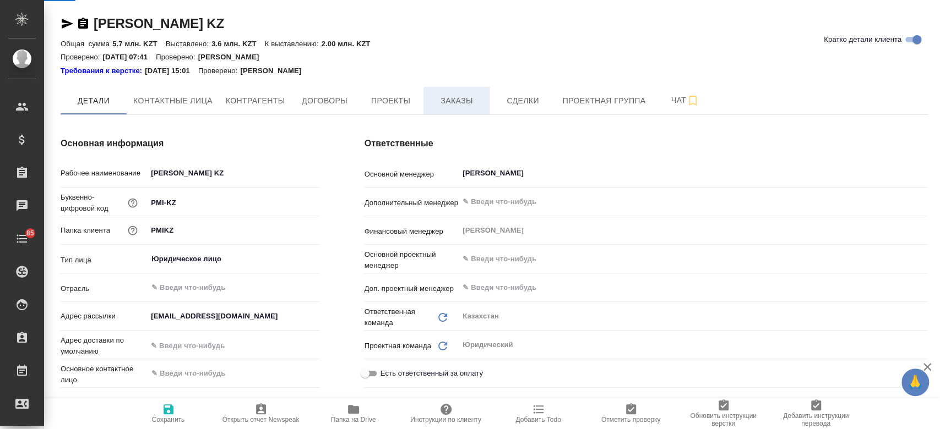
type textarea "x"
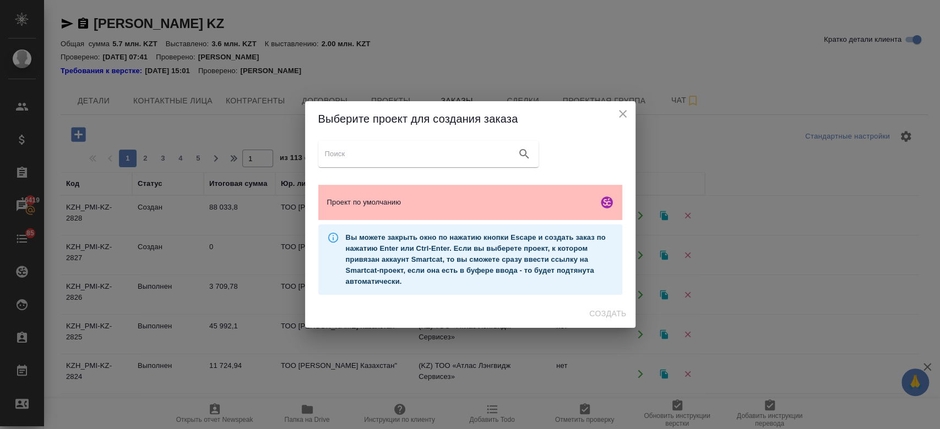
click at [357, 189] on div "Проект по умолчанию" at bounding box center [470, 202] width 304 height 35
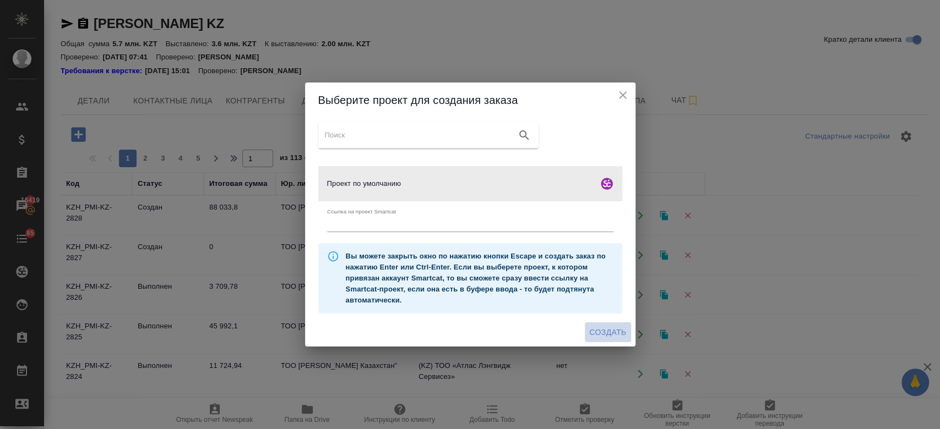
click at [613, 333] on span "Создать" at bounding box center [607, 333] width 37 height 14
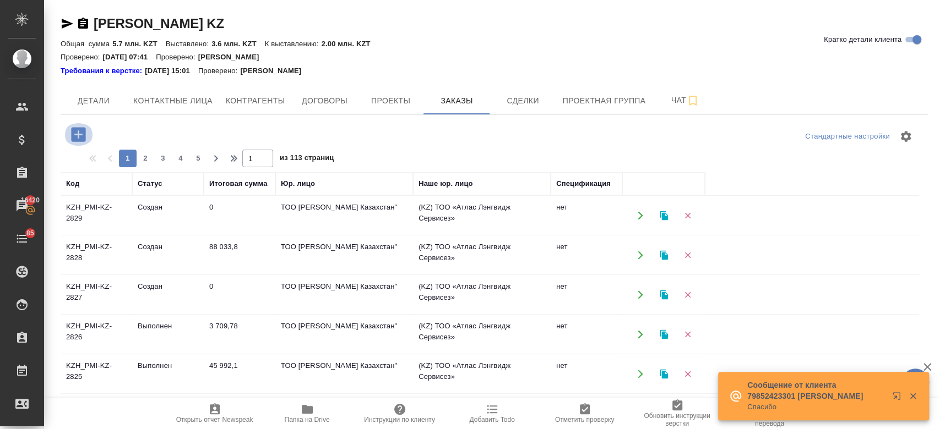
click at [77, 139] on icon "button" at bounding box center [78, 134] width 14 height 14
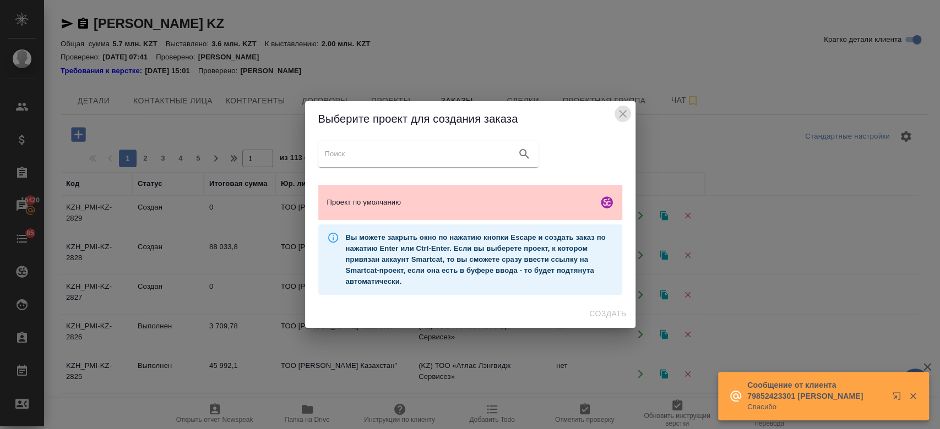
click at [628, 115] on icon "close" at bounding box center [622, 113] width 13 height 13
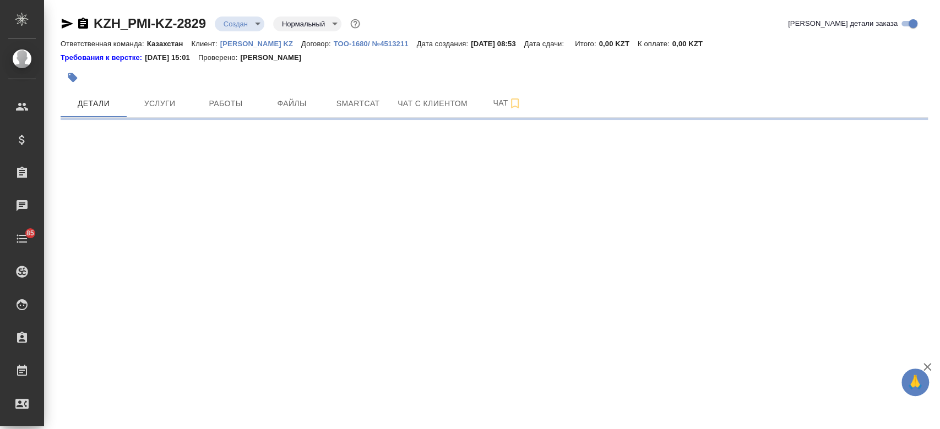
select select "RU"
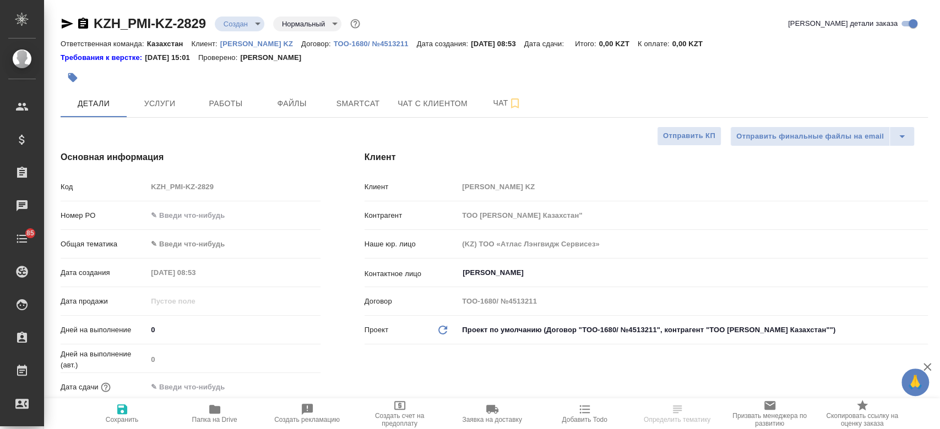
type textarea "x"
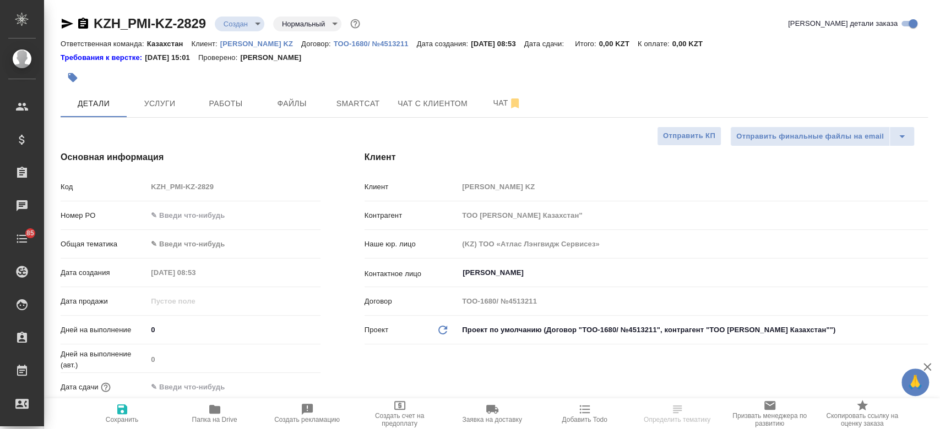
type textarea "x"
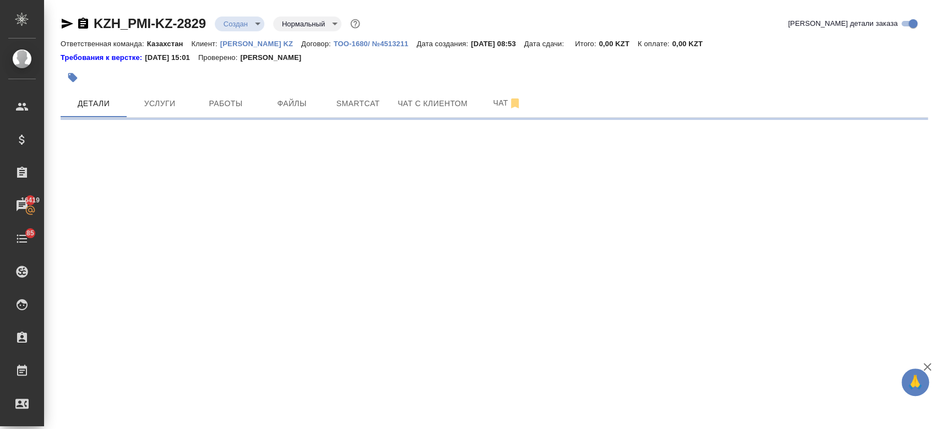
select select "RU"
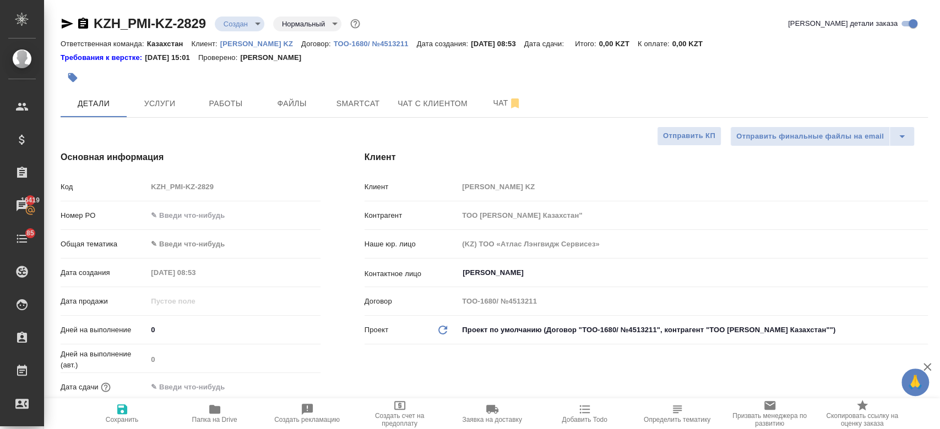
type textarea "x"
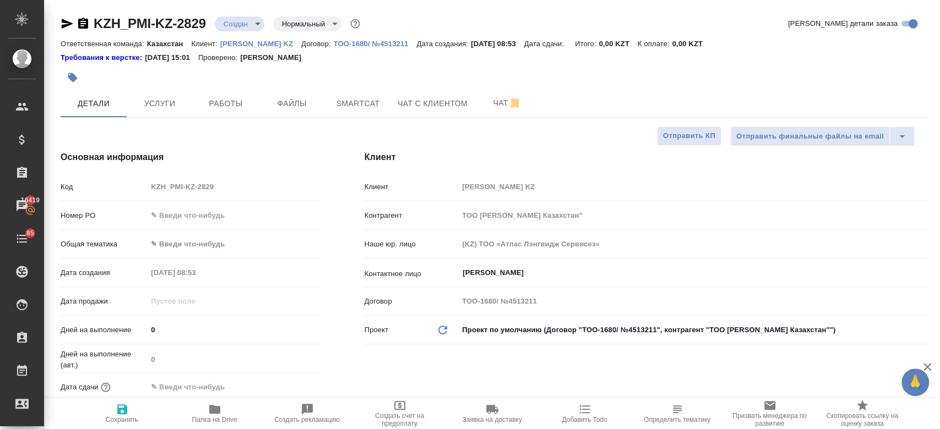
type textarea "x"
click at [444, 63] on div at bounding box center [494, 64] width 867 height 2
type textarea "x"
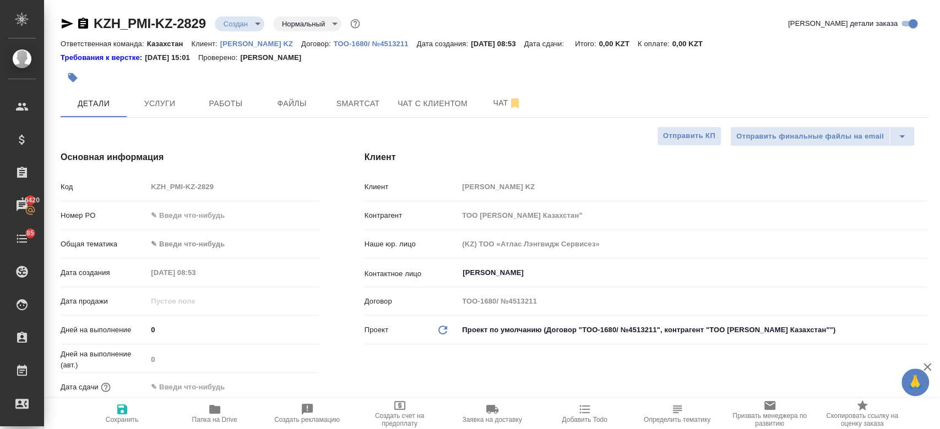
type textarea "x"
click at [489, 276] on input "Kim Darya" at bounding box center [674, 272] width 426 height 13
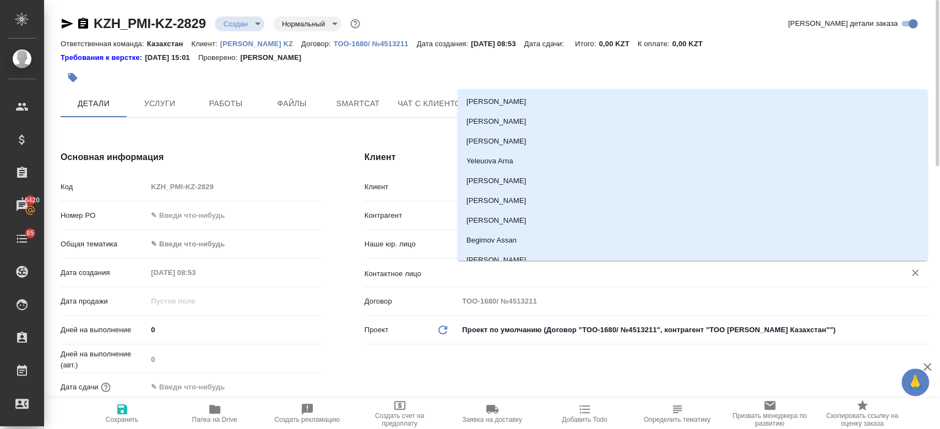
type textarea "x"
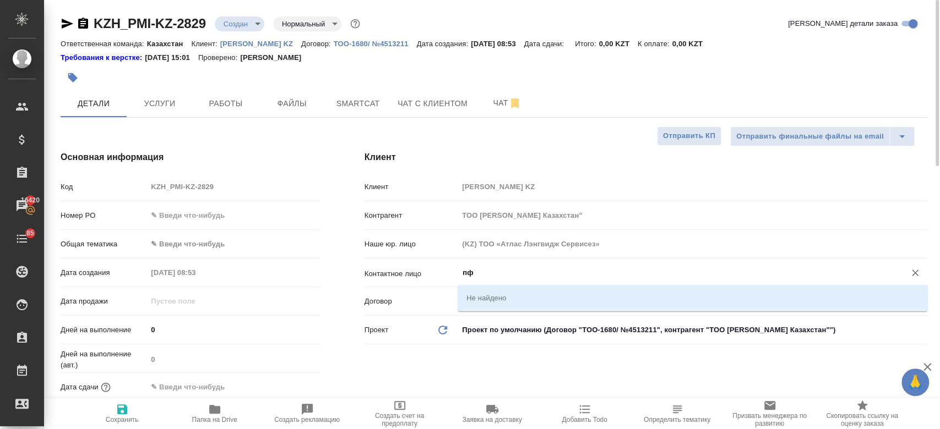
type input "п"
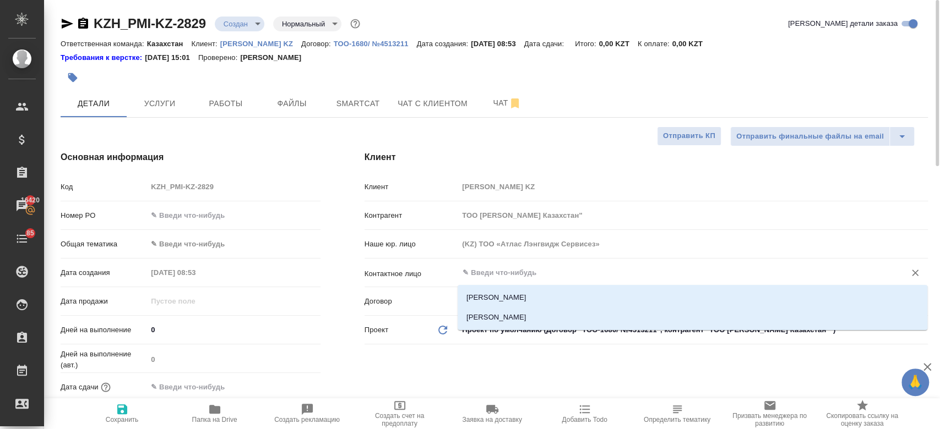
type textarea "x"
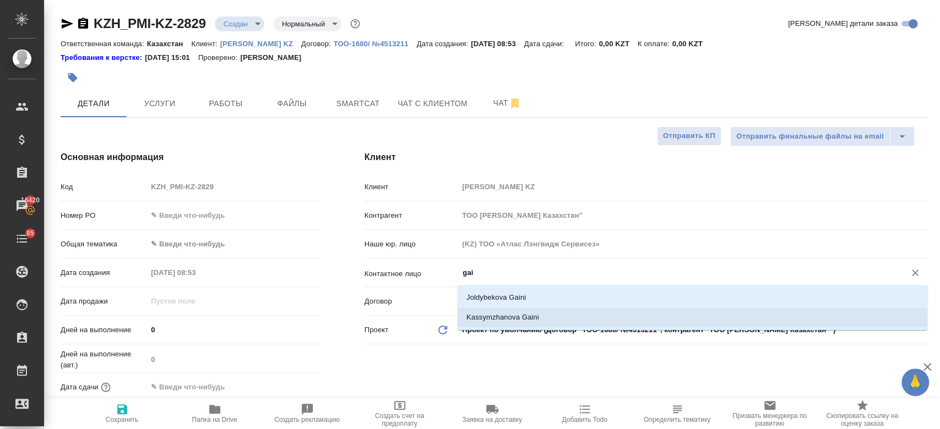
click at [485, 319] on li "Kassymzhanova Gaini" at bounding box center [693, 318] width 470 height 20
type input "Kassymzhanova Gaini"
type textarea "x"
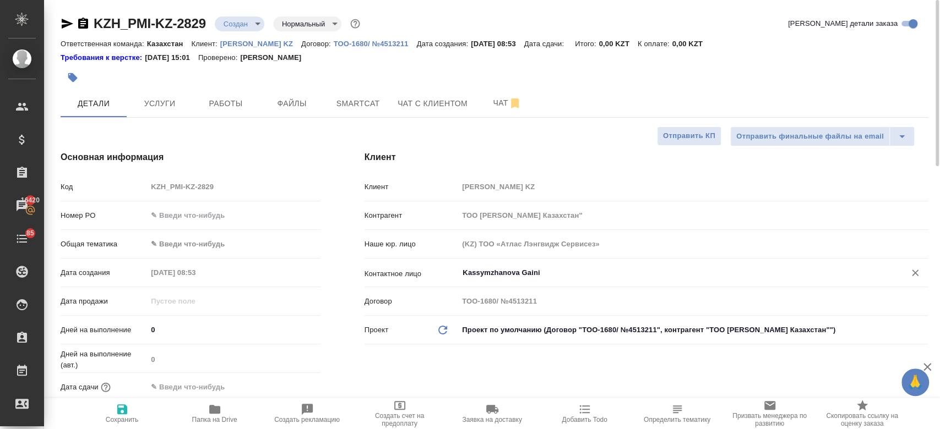
type input "Kassymzhanova Gaini"
click at [124, 417] on span "Сохранить" at bounding box center [122, 420] width 33 height 8
type textarea "x"
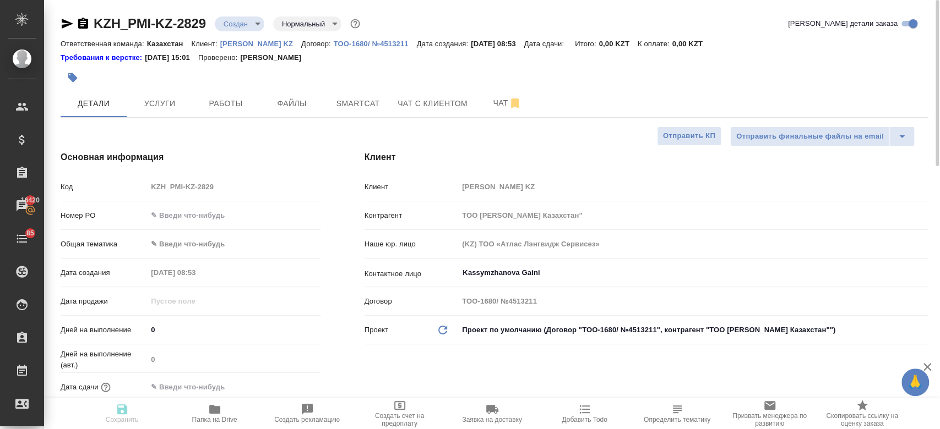
type textarea "x"
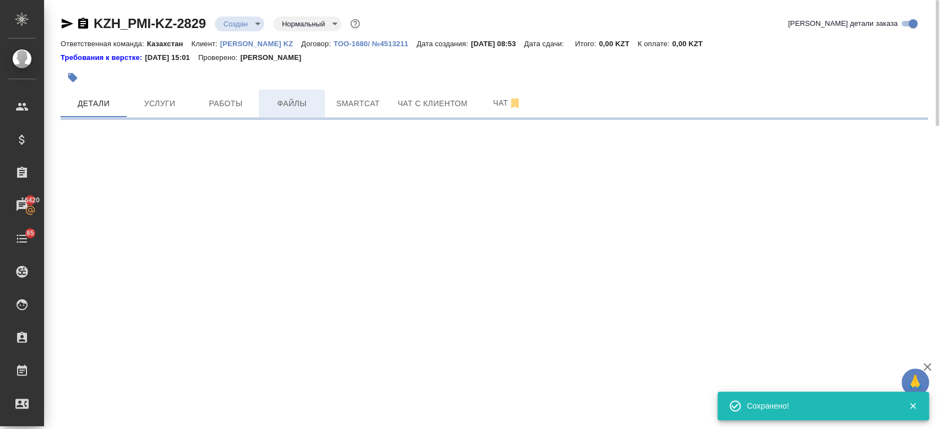
click at [288, 103] on span "Файлы" at bounding box center [291, 104] width 53 height 14
select select "RU"
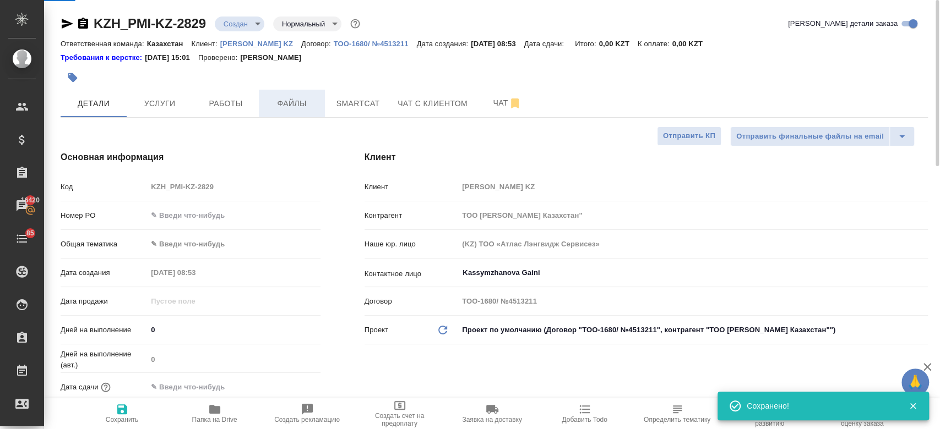
type textarea "x"
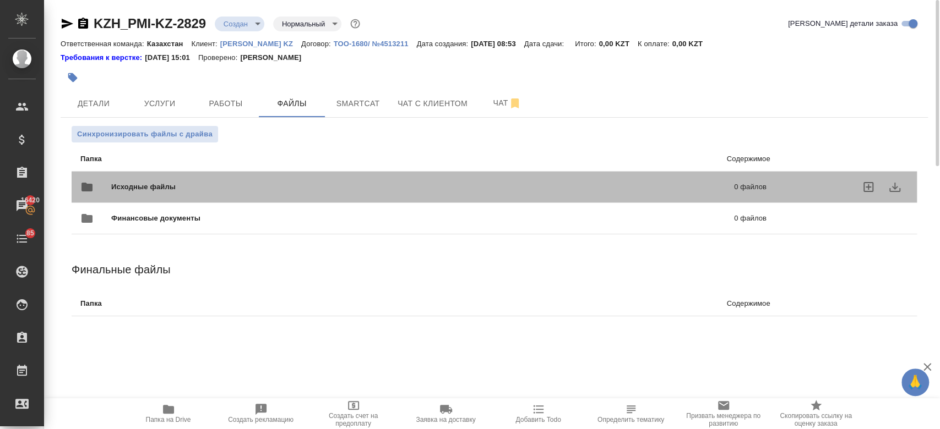
click at [188, 193] on div "Исходные файлы 0 файлов" at bounding box center [423, 187] width 686 height 26
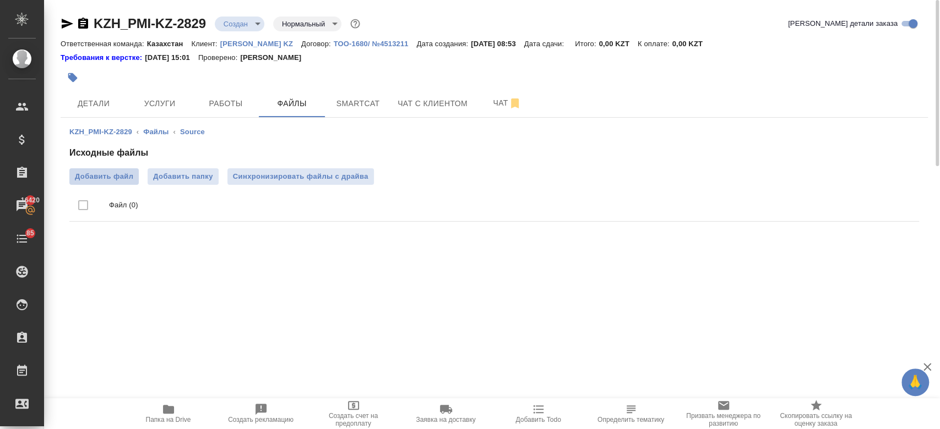
click at [122, 174] on span "Добавить файл" at bounding box center [104, 176] width 58 height 11
click at [0, 0] on input "Добавить файл" at bounding box center [0, 0] width 0 height 0
click at [159, 107] on span "Услуги" at bounding box center [159, 104] width 53 height 14
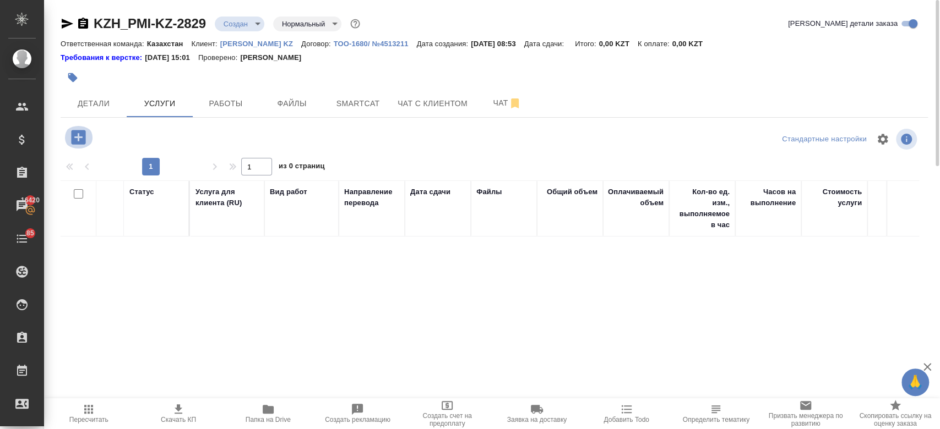
click at [87, 142] on icon "button" at bounding box center [78, 137] width 19 height 19
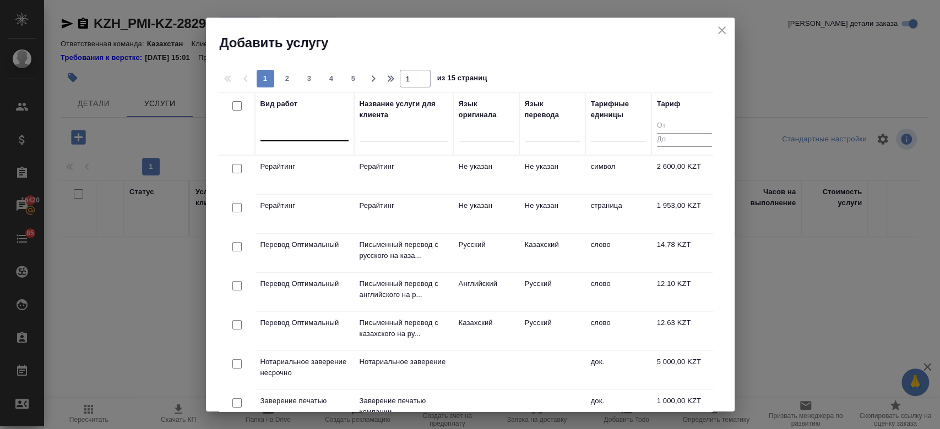
click at [317, 129] on div at bounding box center [304, 130] width 88 height 16
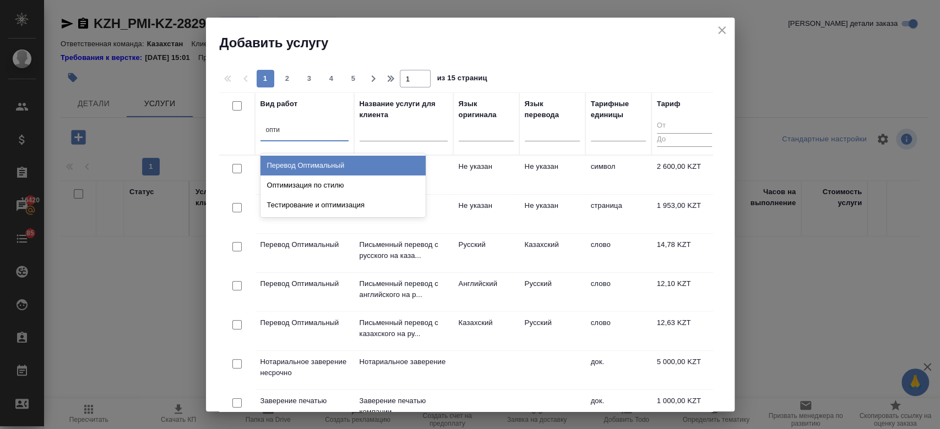
type input "оптим"
click at [322, 162] on div "Перевод Оптимальный" at bounding box center [342, 166] width 165 height 20
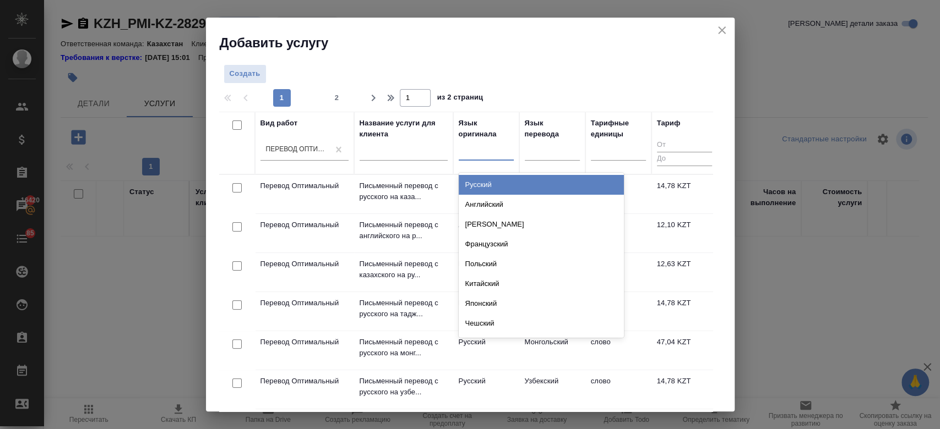
click at [465, 149] on div at bounding box center [486, 150] width 55 height 16
type input "рус"
click at [485, 177] on div "Русский" at bounding box center [541, 185] width 165 height 20
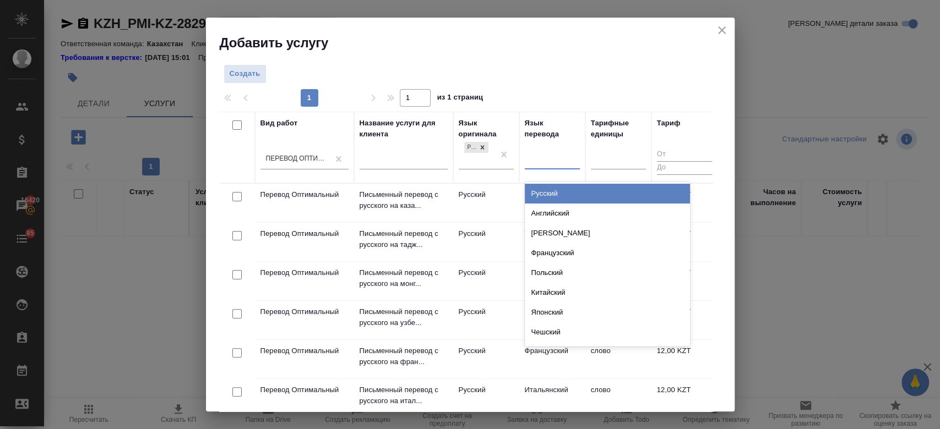
click at [544, 163] on div at bounding box center [552, 159] width 55 height 16
type input "каз"
click at [546, 190] on div "Казахский" at bounding box center [607, 194] width 165 height 20
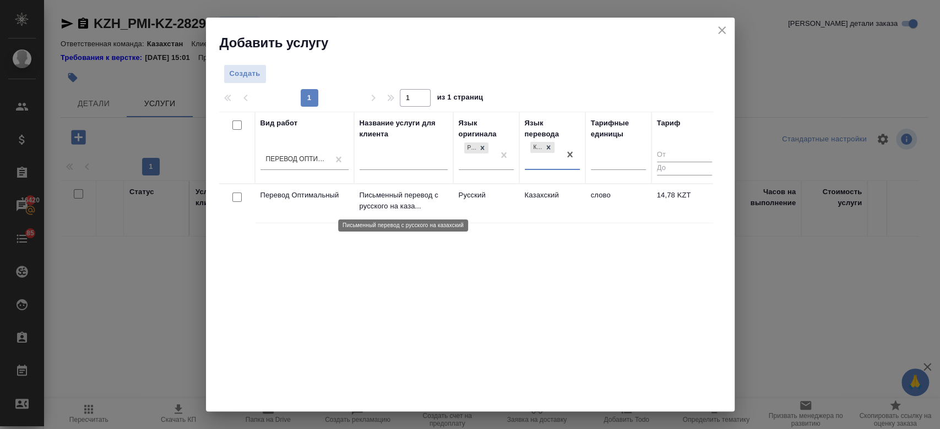
click at [411, 195] on p "Письменный перевод с русского на каза..." at bounding box center [404, 201] width 88 height 22
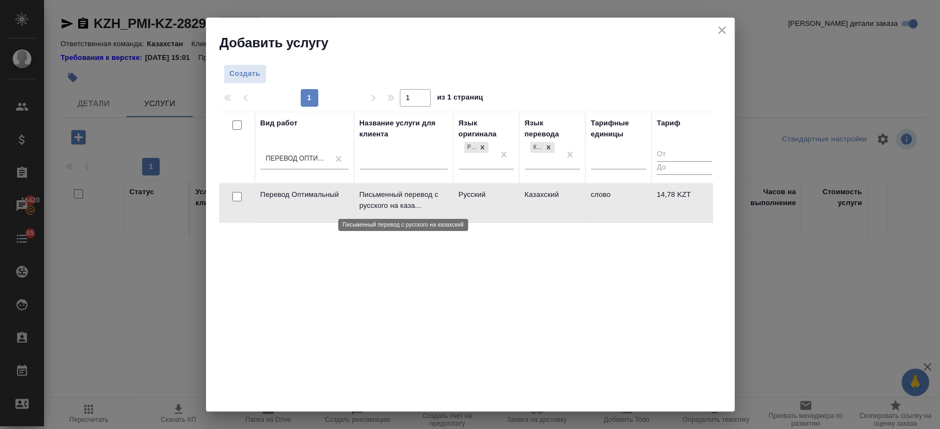
click at [411, 195] on p "Письменный перевод с русского на каза..." at bounding box center [404, 200] width 88 height 22
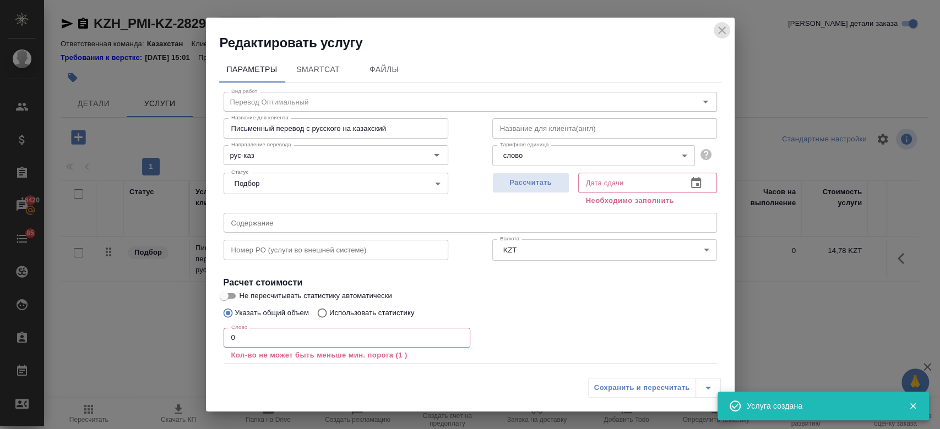
click at [720, 30] on icon "close" at bounding box center [721, 30] width 13 height 13
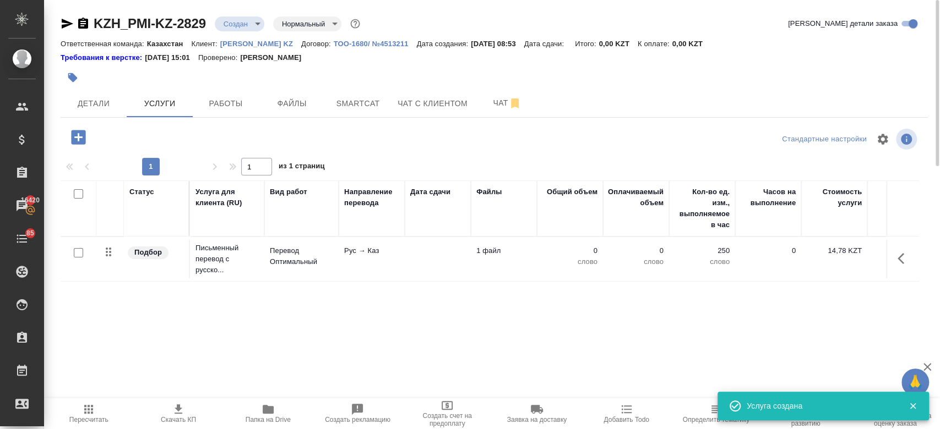
click at [74, 249] on input "checkbox" at bounding box center [78, 252] width 9 height 9
checkbox input "true"
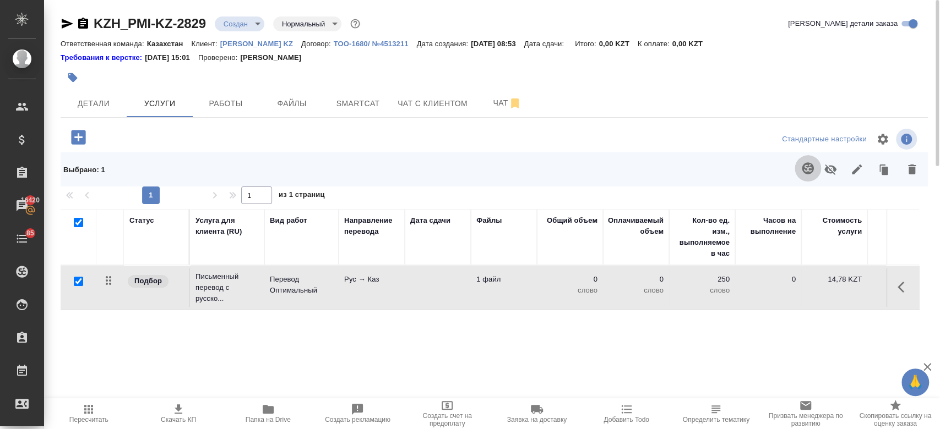
click at [806, 165] on icon "button" at bounding box center [807, 168] width 13 height 13
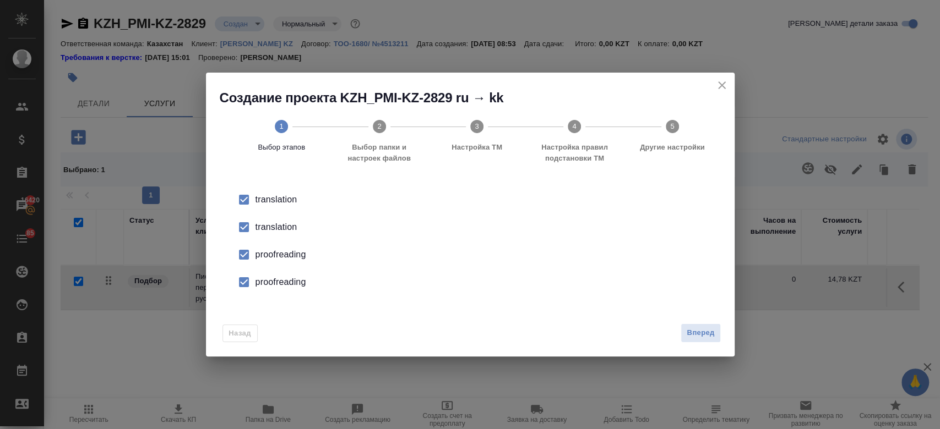
click at [279, 227] on div "translation" at bounding box center [481, 227] width 453 height 13
drag, startPoint x: 279, startPoint y: 259, endPoint x: 286, endPoint y: 275, distance: 18.2
click at [286, 275] on ul "translation translation proofreading proofreading" at bounding box center [470, 241] width 493 height 110
click at [286, 276] on div "proofreading" at bounding box center [481, 282] width 453 height 13
click at [251, 253] on input "checkbox" at bounding box center [243, 254] width 23 height 23
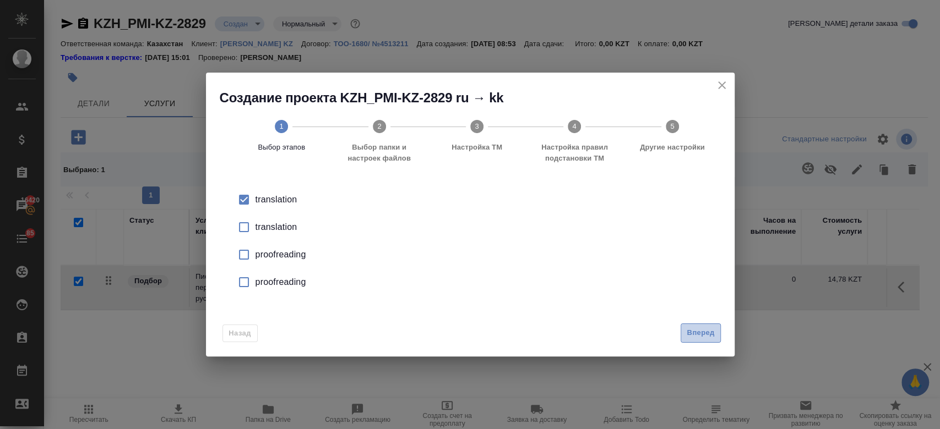
click at [709, 328] on span "Вперед" at bounding box center [701, 333] width 28 height 13
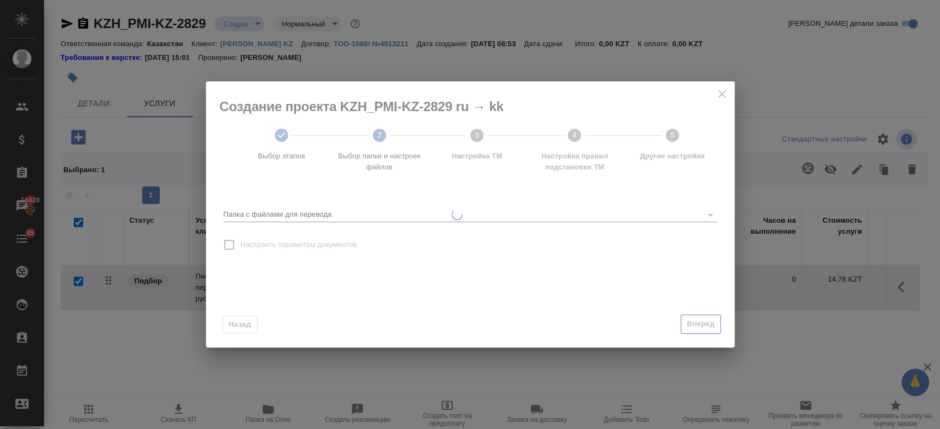
click at [709, 328] on div "Вперед" at bounding box center [698, 324] width 44 height 19
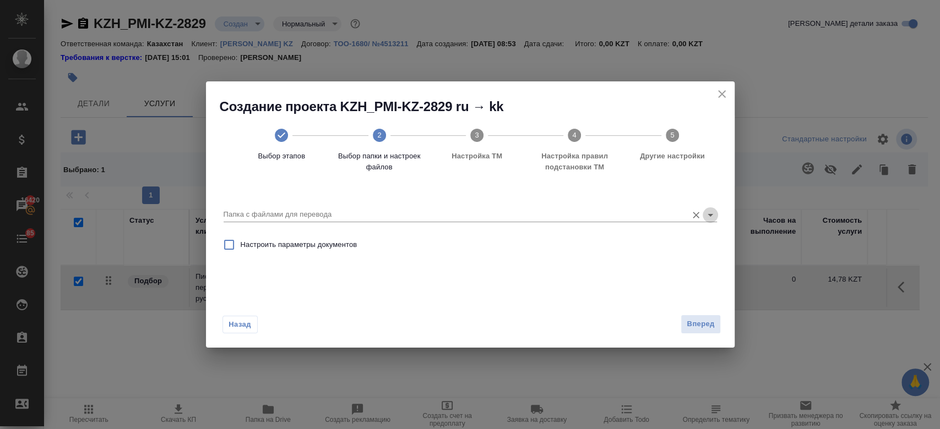
click at [711, 219] on icon "Open" at bounding box center [710, 215] width 13 height 13
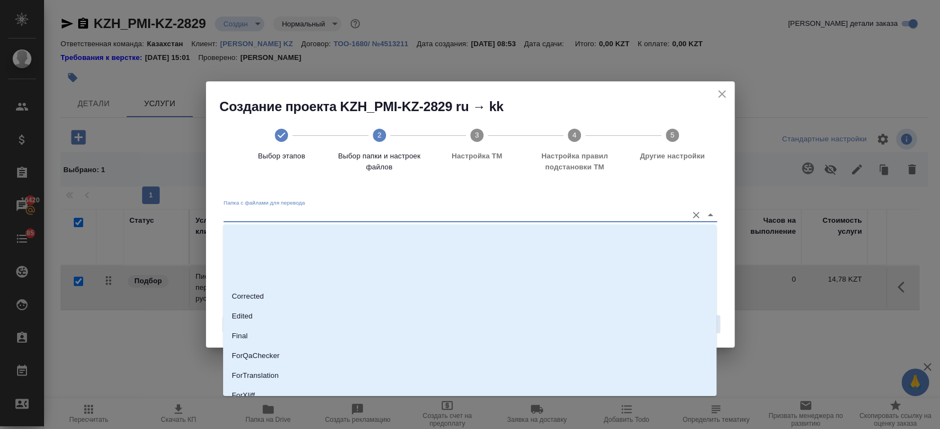
scroll to position [89, 0]
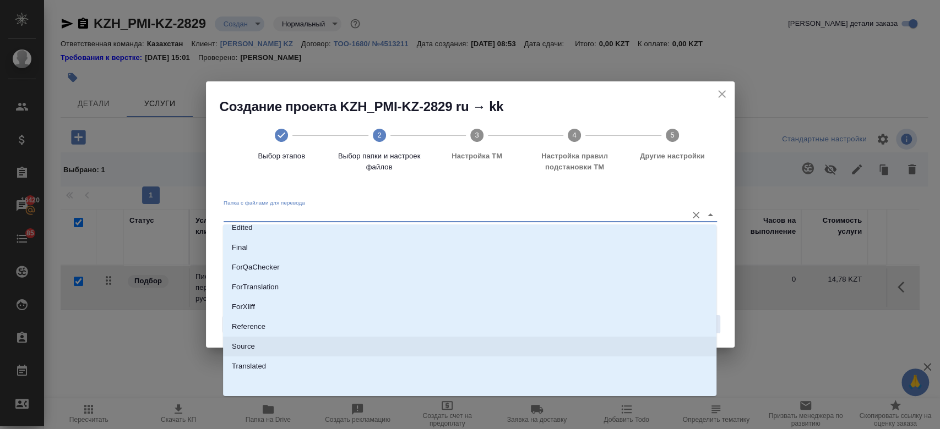
click at [432, 345] on li "Source" at bounding box center [469, 347] width 493 height 20
type input "Source"
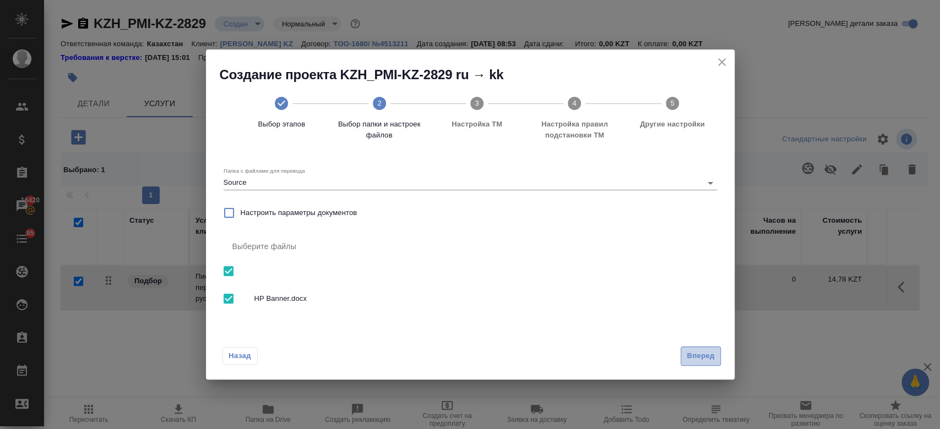
click at [709, 350] on span "Вперед" at bounding box center [701, 356] width 28 height 13
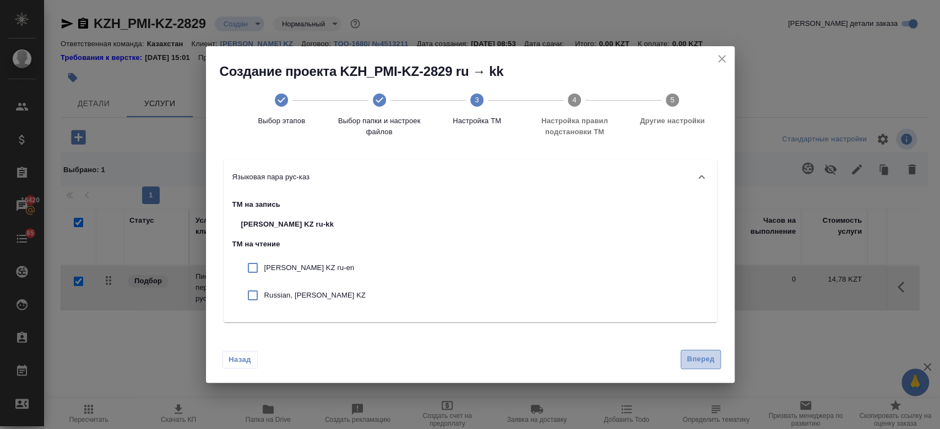
click at [687, 361] on span "Вперед" at bounding box center [701, 359] width 28 height 13
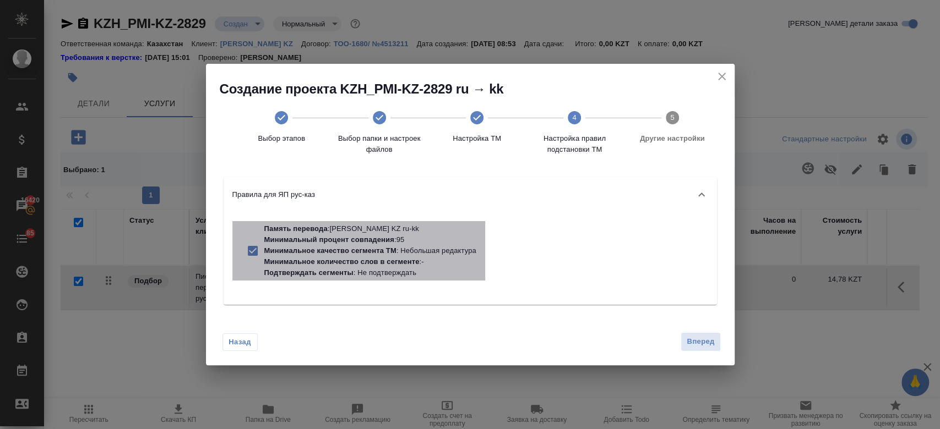
click at [360, 226] on p "Память перевода : Philip Morris KZ ru-kk" at bounding box center [370, 229] width 212 height 11
checkbox input "false"
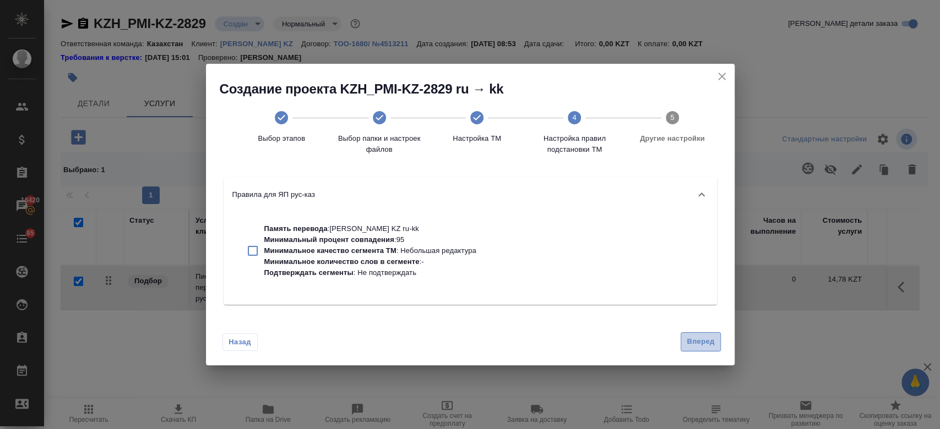
click at [703, 337] on span "Вперед" at bounding box center [701, 342] width 28 height 13
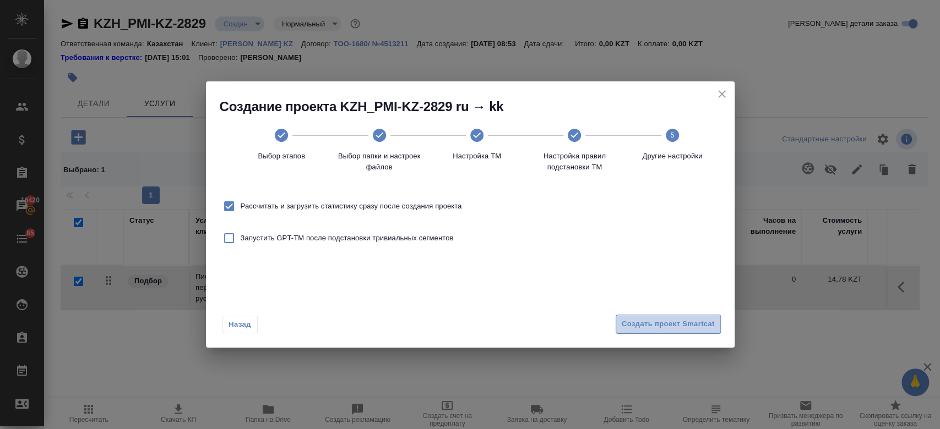
click at [678, 329] on span "Создать проект Smartcat" at bounding box center [668, 324] width 93 height 13
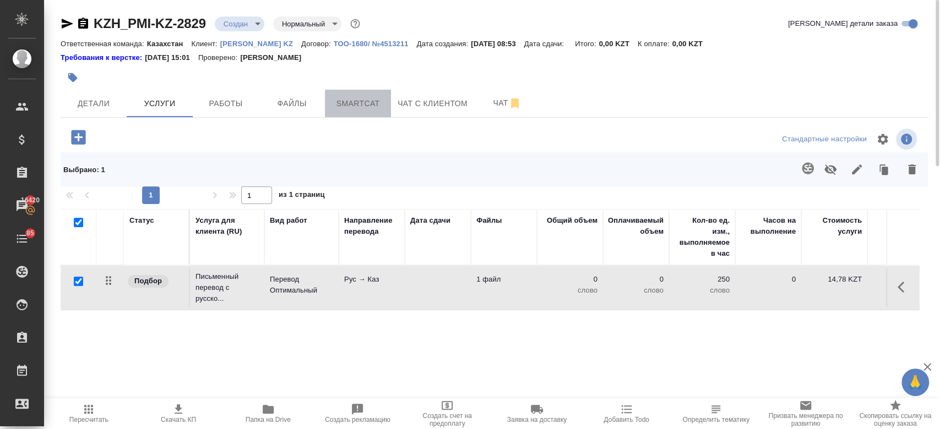
click at [347, 110] on button "Smartcat" at bounding box center [358, 104] width 66 height 28
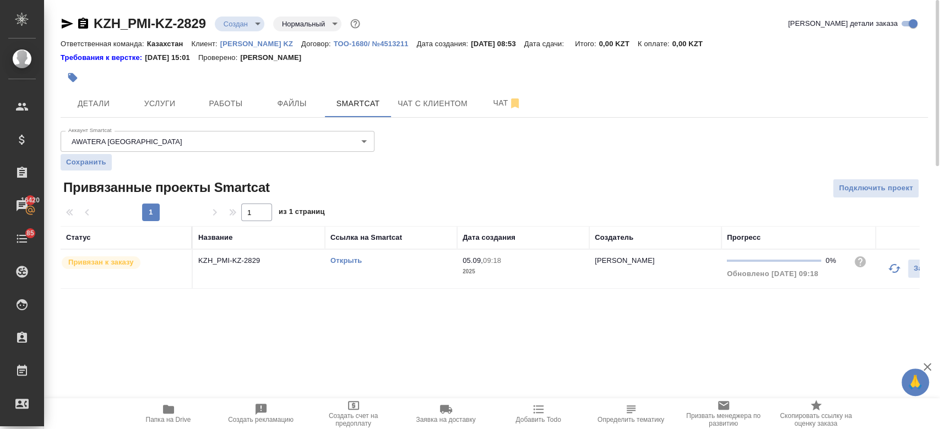
click at [345, 256] on div "Открыть" at bounding box center [390, 260] width 121 height 11
click at [351, 262] on link "Открыть" at bounding box center [345, 261] width 31 height 8
click at [165, 99] on span "Услуги" at bounding box center [159, 104] width 53 height 14
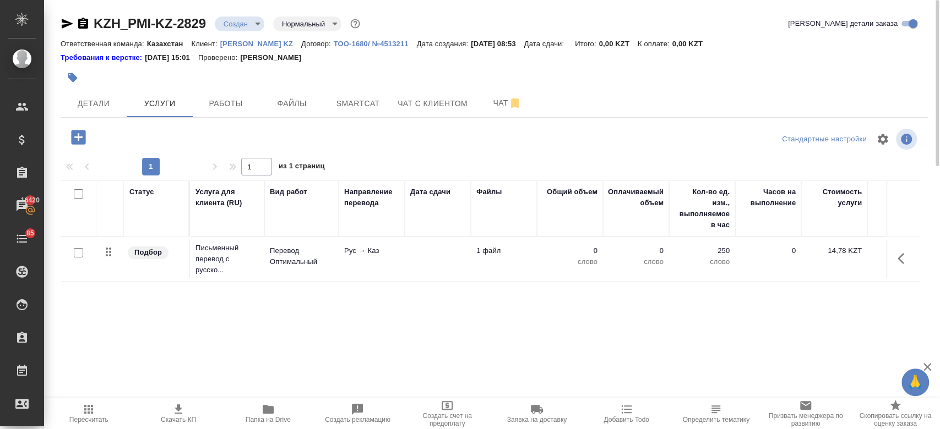
click at [343, 261] on td "Рус → Каз" at bounding box center [372, 259] width 66 height 39
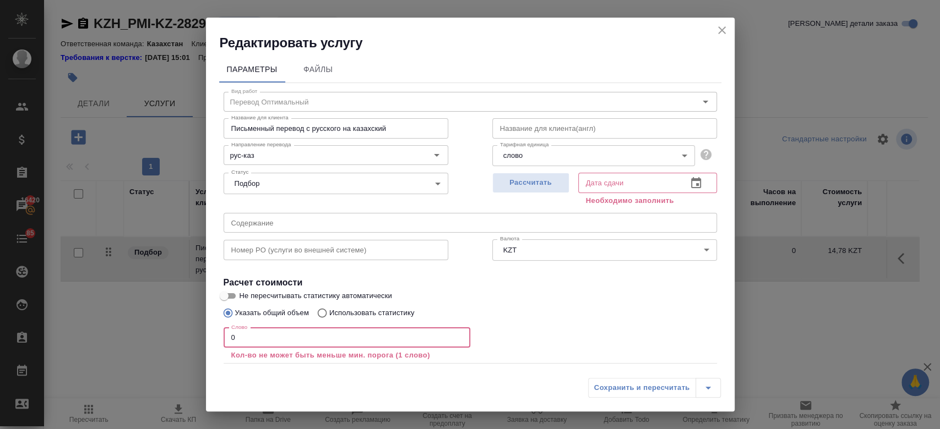
click at [306, 333] on input "0" at bounding box center [347, 338] width 247 height 20
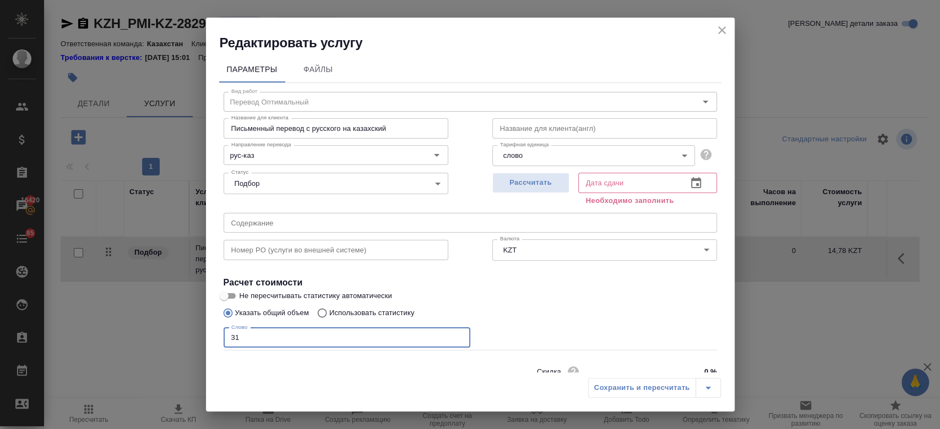
type input "31"
click at [229, 293] on input "Не пересчитывать статистику автоматически" at bounding box center [224, 296] width 40 height 13
checkbox input "true"
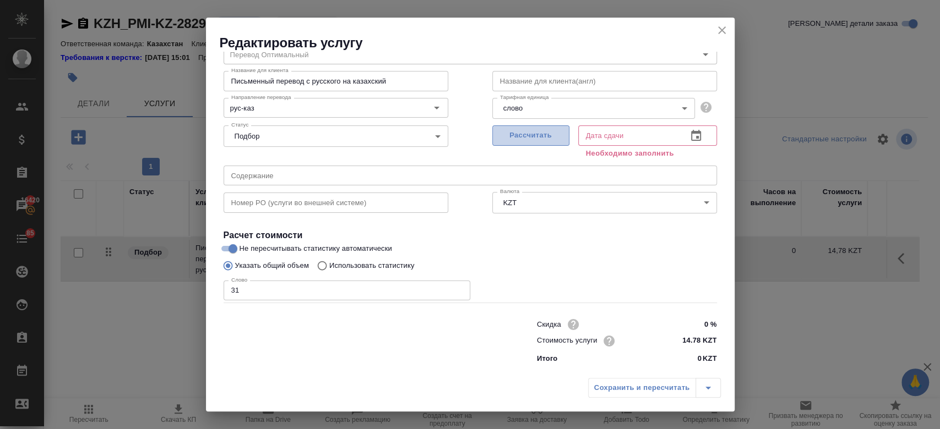
click at [534, 135] on span "Рассчитать" at bounding box center [530, 135] width 65 height 13
type input "05.09.2025 10:07"
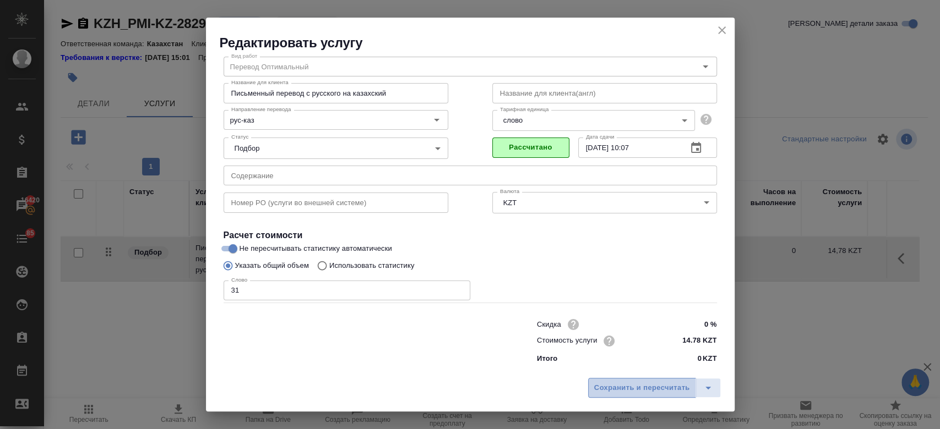
click at [622, 390] on span "Сохранить и пересчитать" at bounding box center [642, 388] width 96 height 13
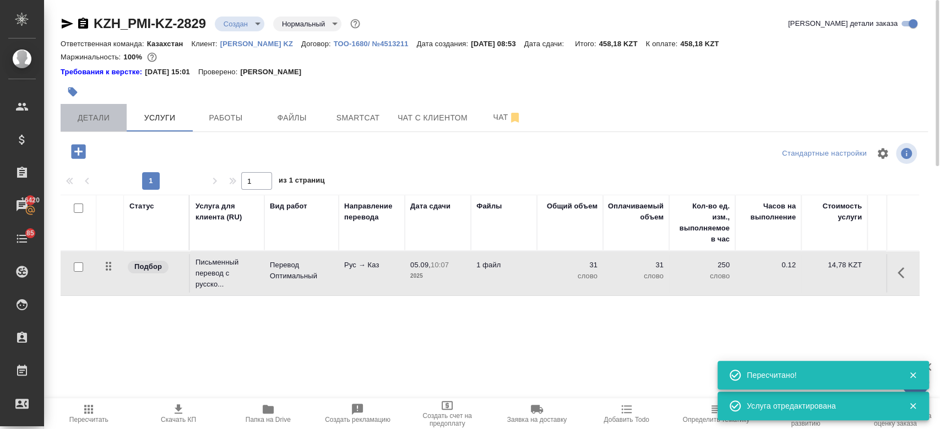
click at [102, 110] on button "Детали" at bounding box center [94, 118] width 66 height 28
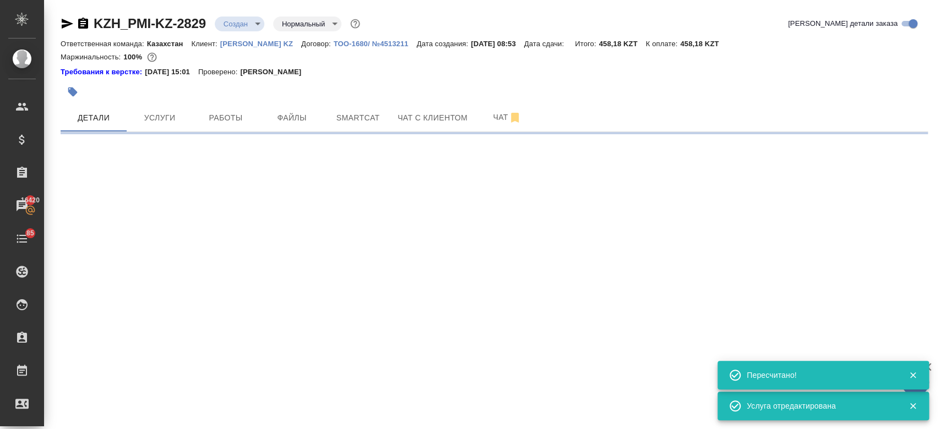
select select "RU"
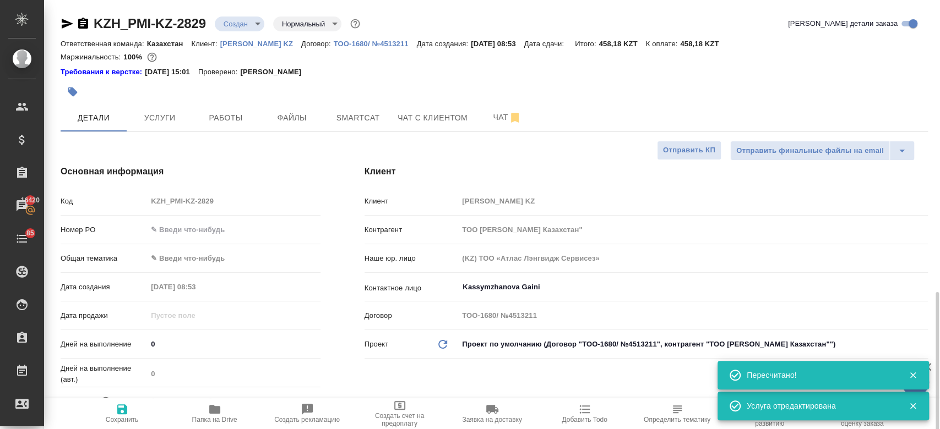
type textarea "x"
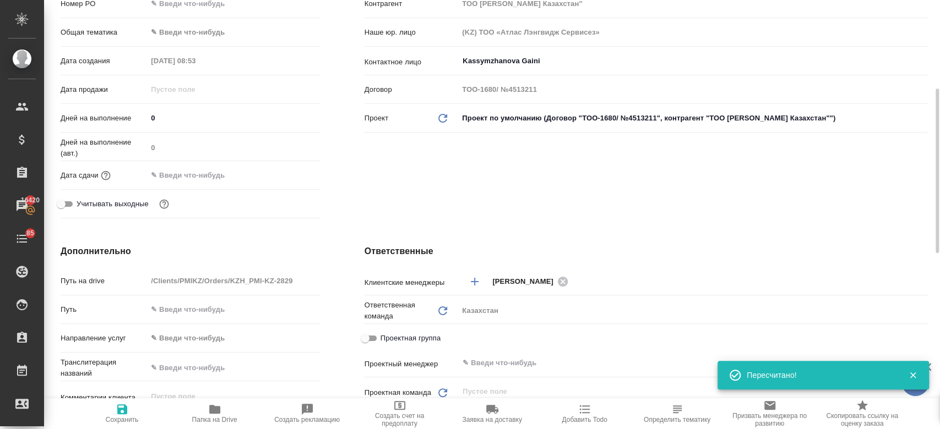
scroll to position [228, 0]
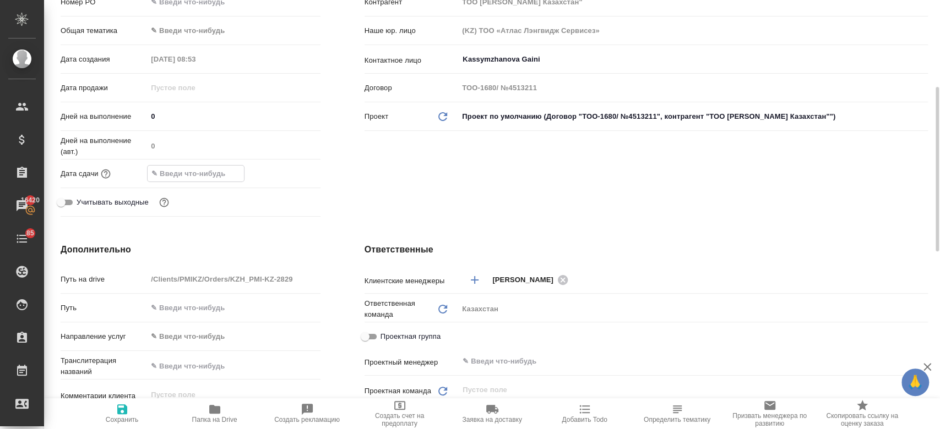
click at [199, 176] on input "text" at bounding box center [196, 174] width 96 height 16
click at [285, 171] on icon "button" at bounding box center [288, 173] width 13 height 13
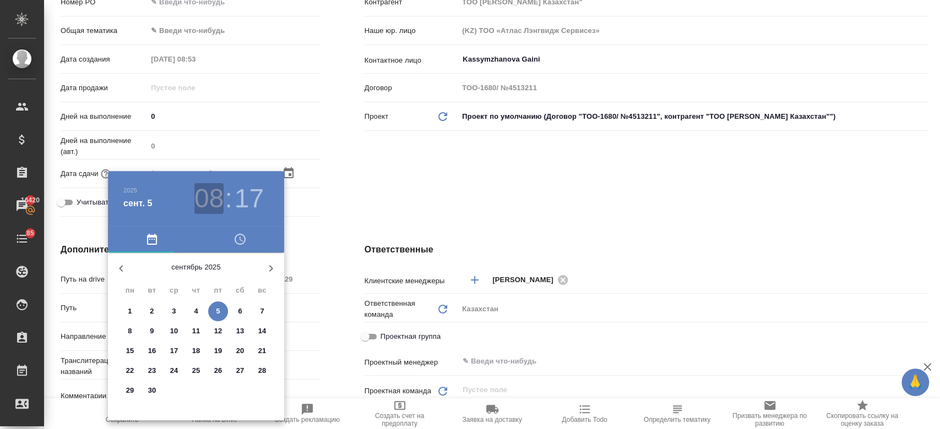
click at [214, 203] on h3 "08" at bounding box center [208, 198] width 29 height 31
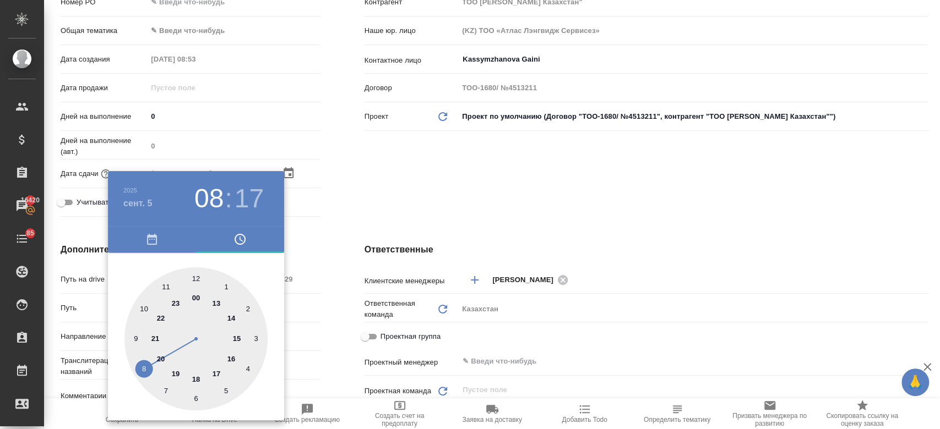
click at [163, 289] on div at bounding box center [195, 339] width 143 height 143
type input "05.09.2025 11:17"
type textarea "x"
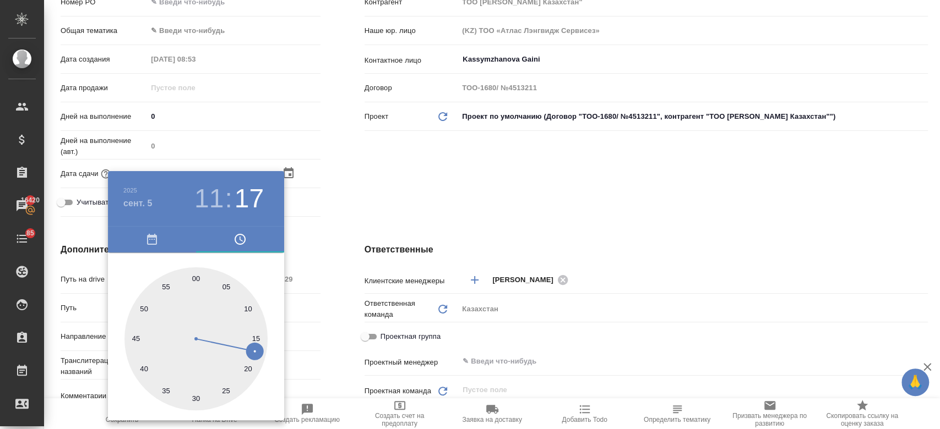
click at [471, 200] on div at bounding box center [470, 214] width 940 height 429
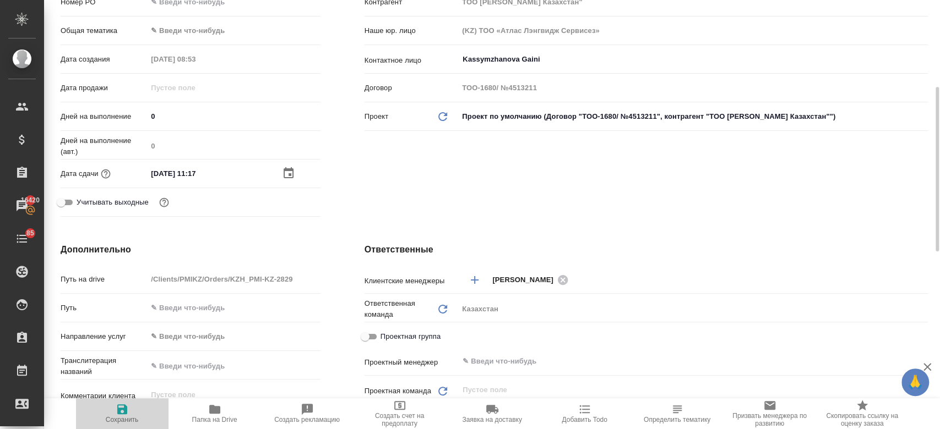
click at [117, 418] on span "Сохранить" at bounding box center [122, 420] width 33 height 8
type textarea "x"
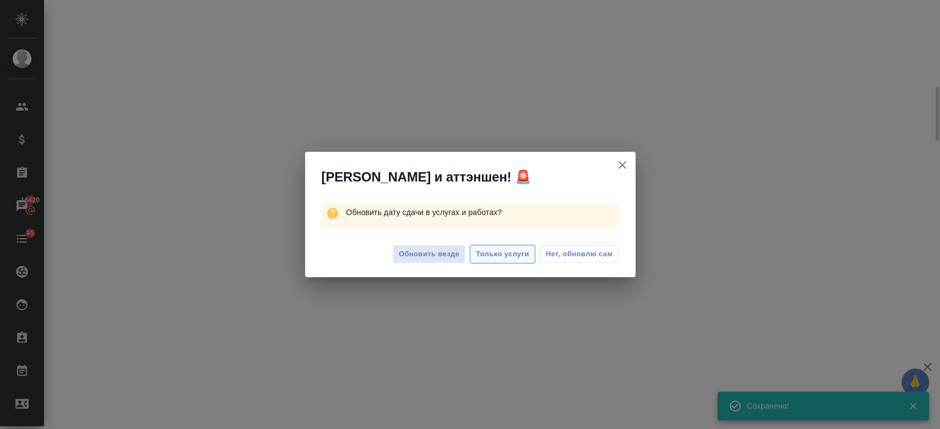
select select "RU"
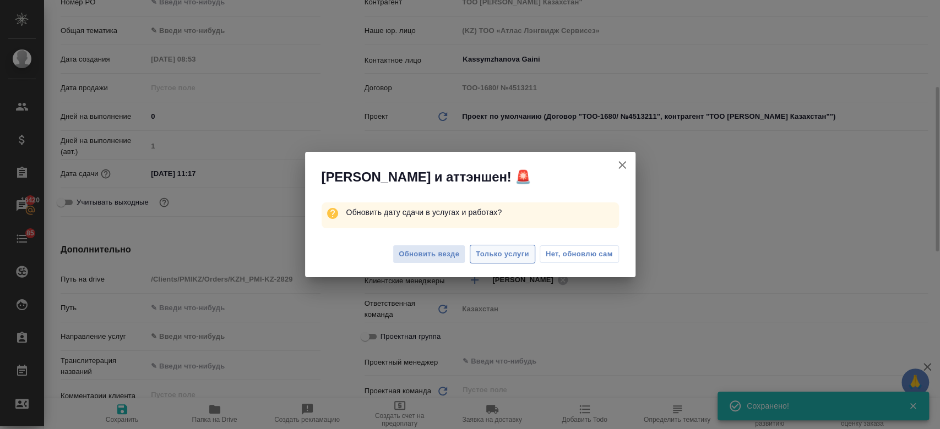
type textarea "x"
click at [493, 260] on span "Только услуги" at bounding box center [502, 254] width 53 height 13
type textarea "x"
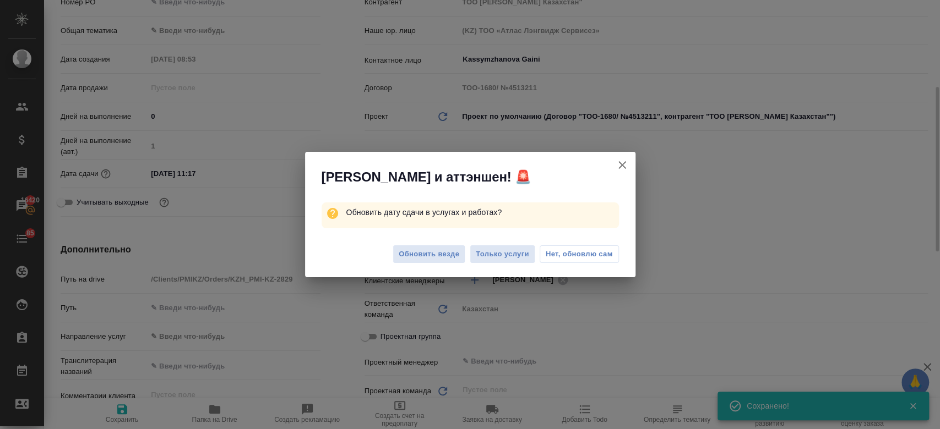
type textarea "x"
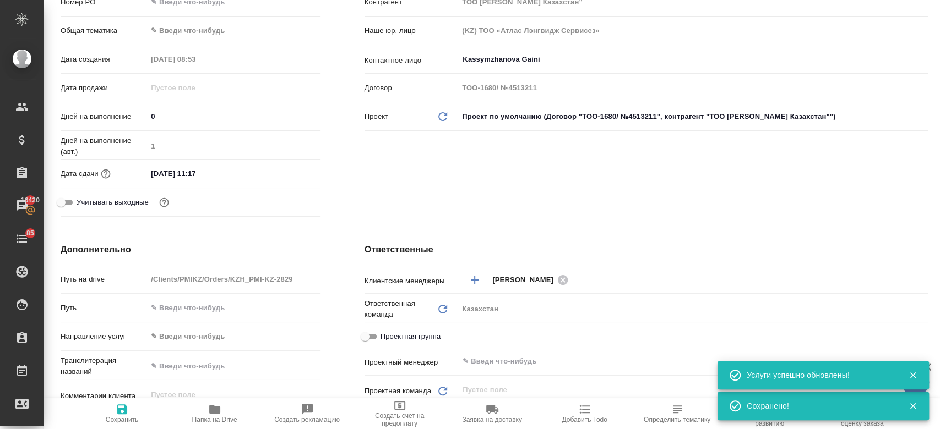
scroll to position [0, 0]
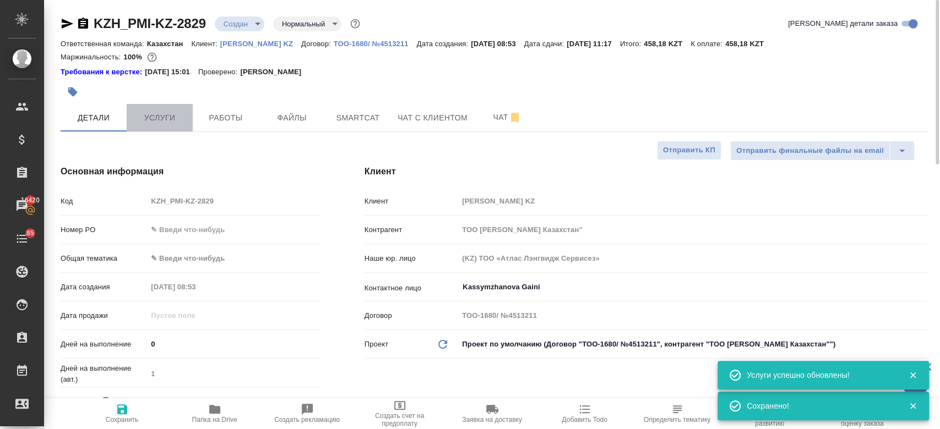
click at [169, 123] on span "Услуги" at bounding box center [159, 118] width 53 height 14
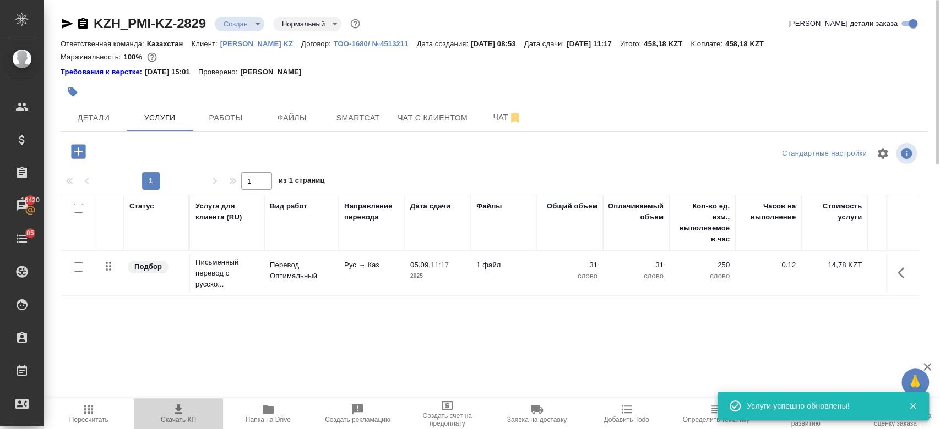
click at [171, 411] on span "Скачать КП" at bounding box center [178, 413] width 77 height 21
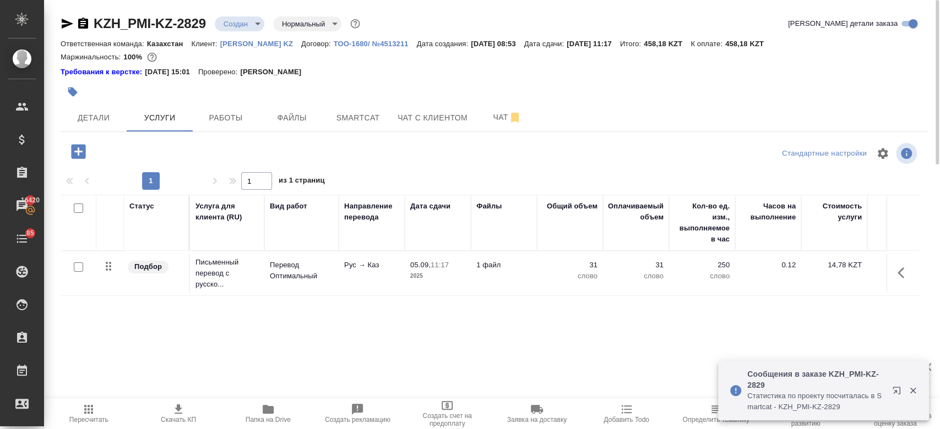
click at [440, 74] on div "Требования к верстке: 28.08.2024 15:01 Проверено: Петрова Валерия" at bounding box center [494, 72] width 867 height 11
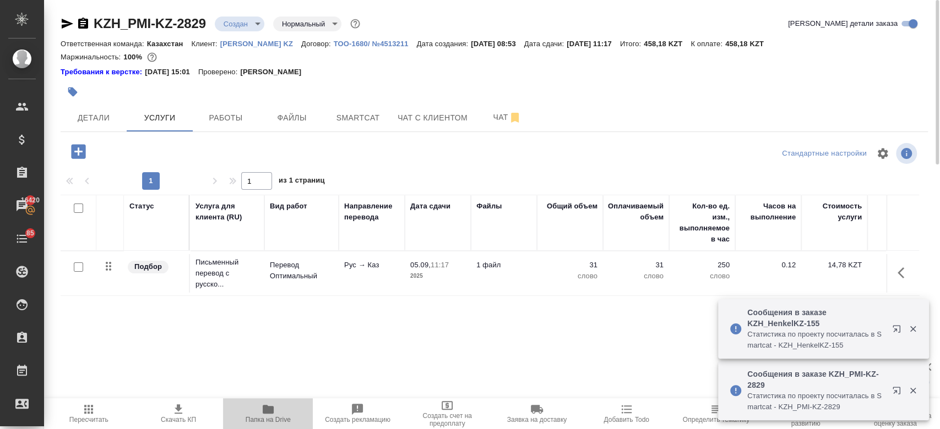
click at [265, 416] on span "Папка на Drive" at bounding box center [268, 420] width 45 height 8
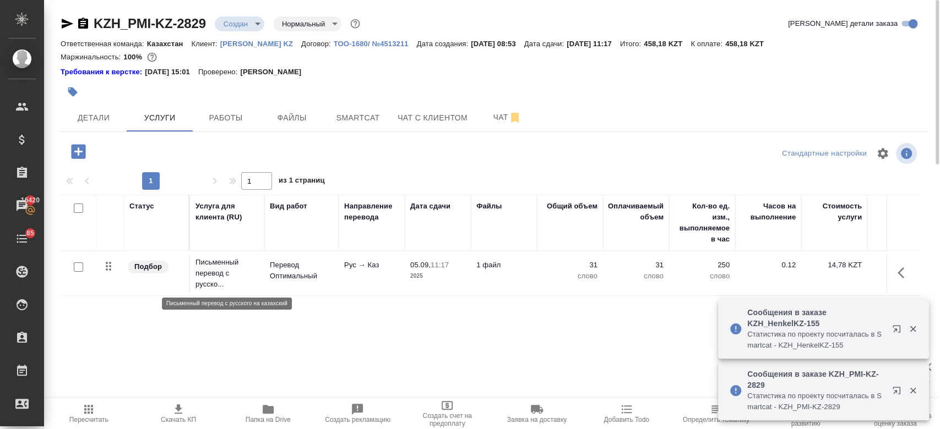
click at [209, 286] on p "Письменный перевод с русско..." at bounding box center [226, 273] width 63 height 33
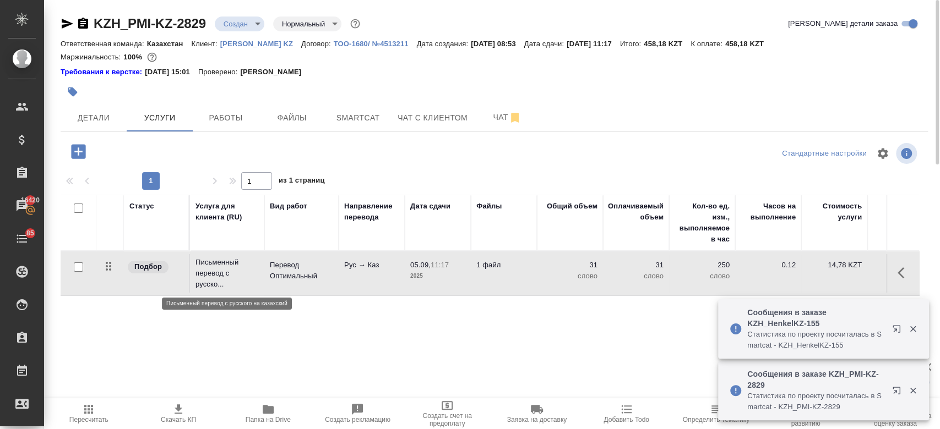
click at [209, 286] on p "Письменный перевод с русско..." at bounding box center [226, 273] width 63 height 33
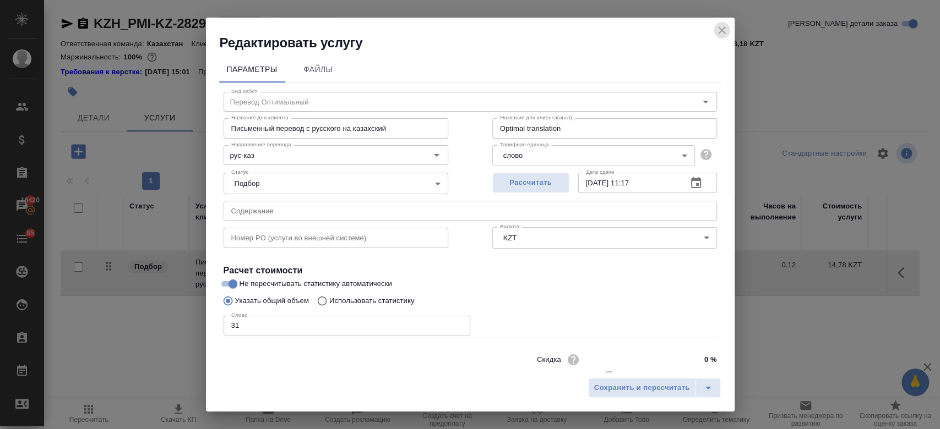
click at [721, 37] on button "close" at bounding box center [722, 30] width 17 height 17
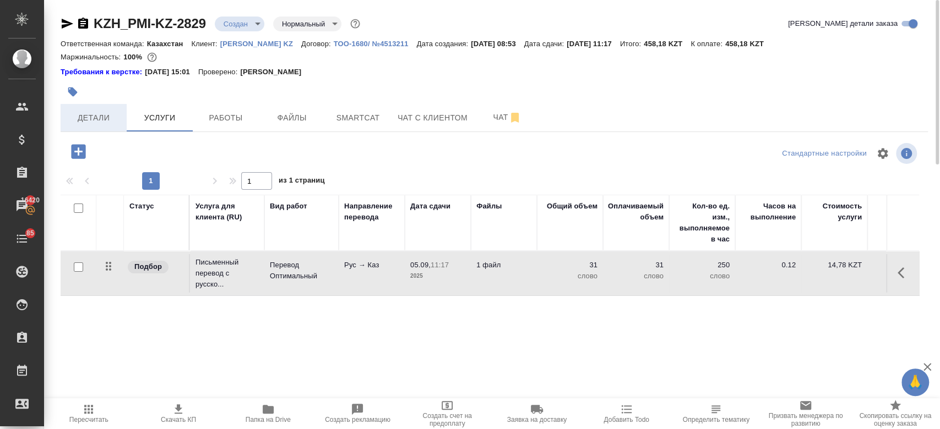
click at [101, 127] on button "Детали" at bounding box center [94, 118] width 66 height 28
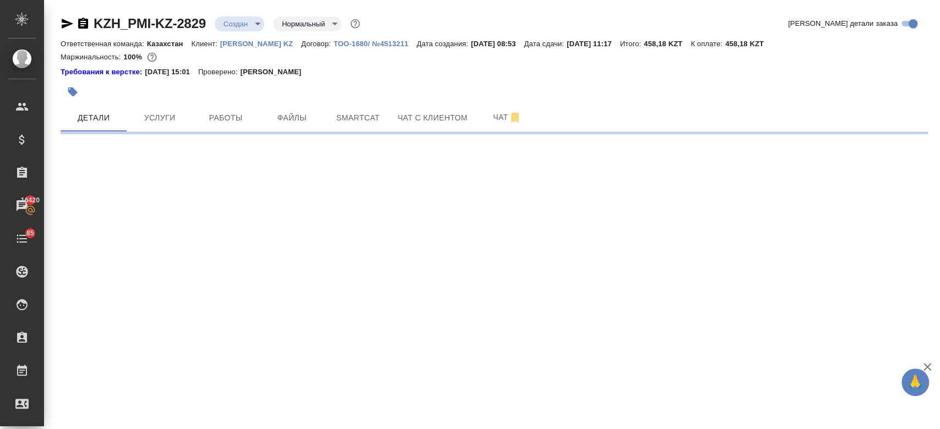
select select "RU"
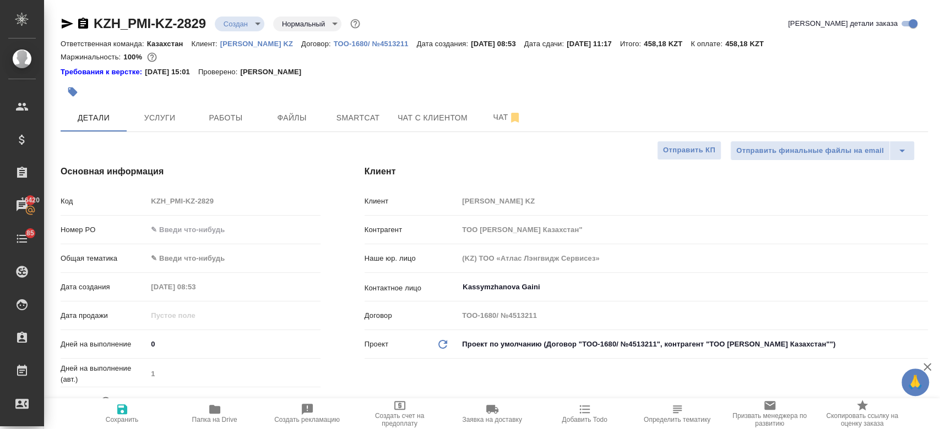
type textarea "x"
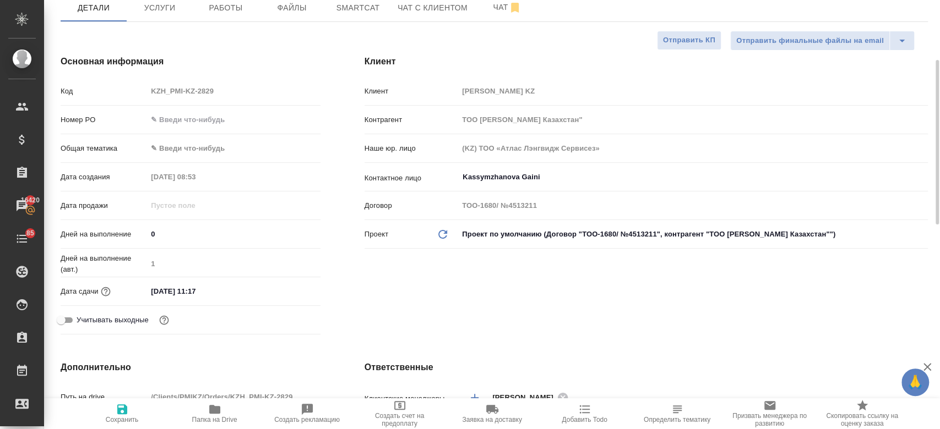
scroll to position [126, 0]
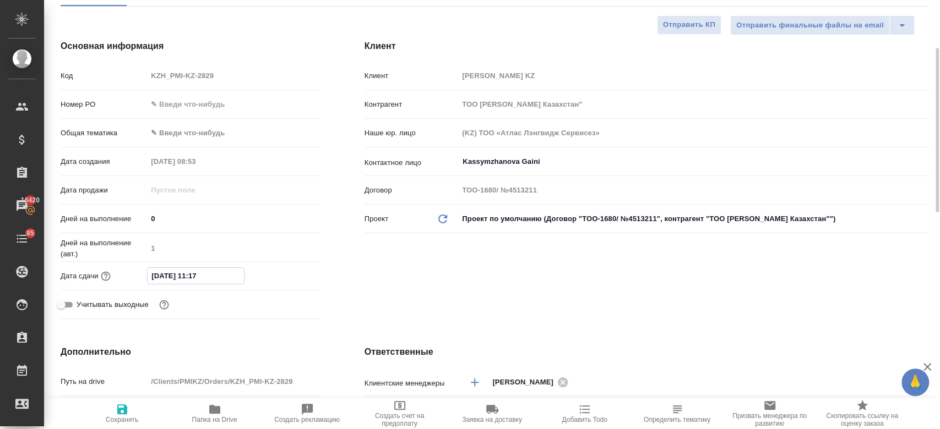
click at [192, 280] on input "05.09.2025 11:17" at bounding box center [196, 276] width 96 height 16
click at [286, 275] on icon "button" at bounding box center [288, 275] width 13 height 13
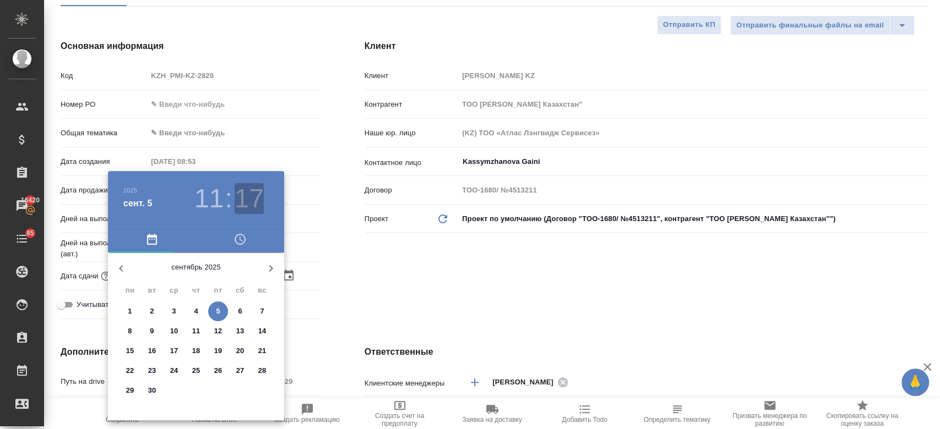
click at [246, 195] on h3 "17" at bounding box center [249, 198] width 29 height 31
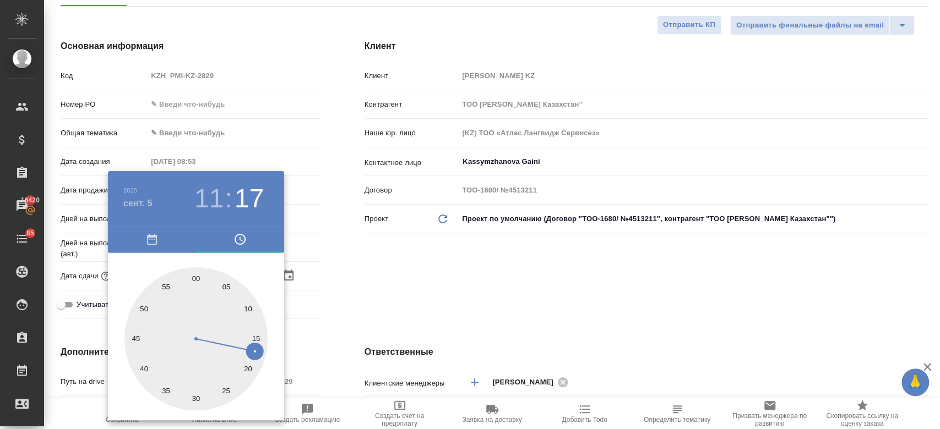
click at [197, 399] on div at bounding box center [195, 339] width 143 height 143
type input "05.09.2025 11:30"
type textarea "x"
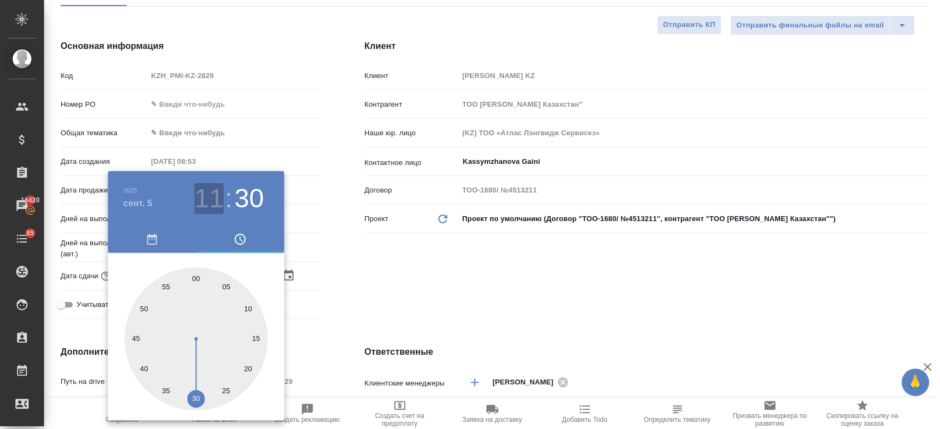
click at [216, 209] on h3 "11" at bounding box center [208, 198] width 29 height 31
click at [191, 277] on div at bounding box center [195, 339] width 143 height 143
type input "05.09.2025 12:30"
type textarea "x"
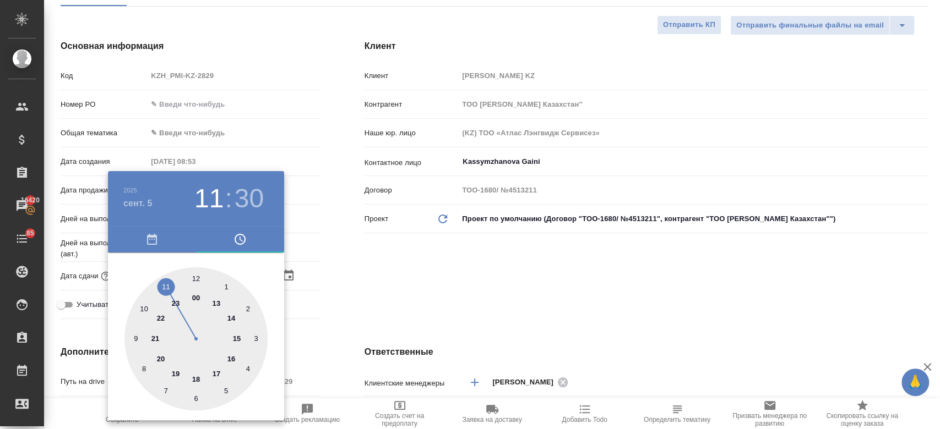
type textarea "x"
click at [244, 197] on h3 "30" at bounding box center [249, 198] width 29 height 31
click at [193, 278] on div at bounding box center [195, 339] width 143 height 143
type input "05.09.2025 12:00"
type textarea "x"
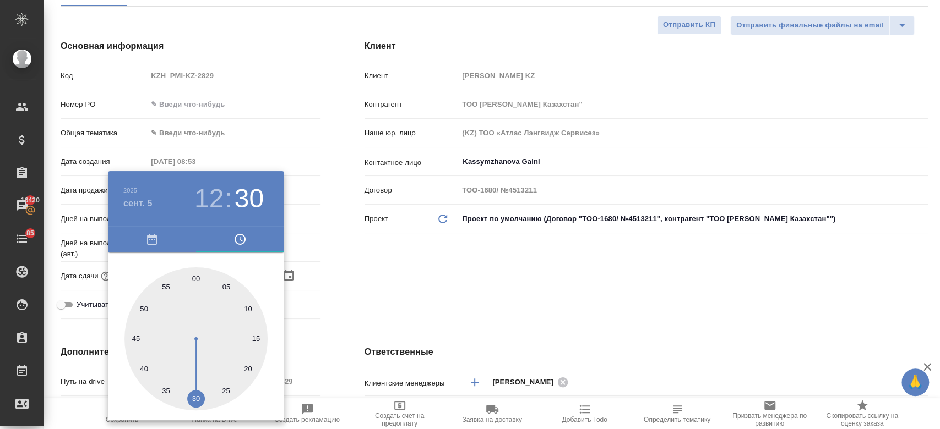
type textarea "x"
click at [398, 278] on div at bounding box center [470, 214] width 940 height 429
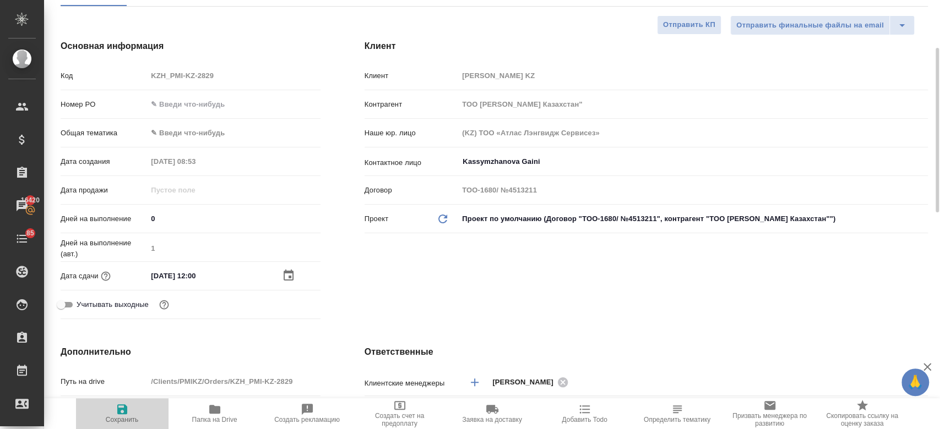
click at [123, 407] on icon "button" at bounding box center [122, 409] width 13 height 13
type textarea "x"
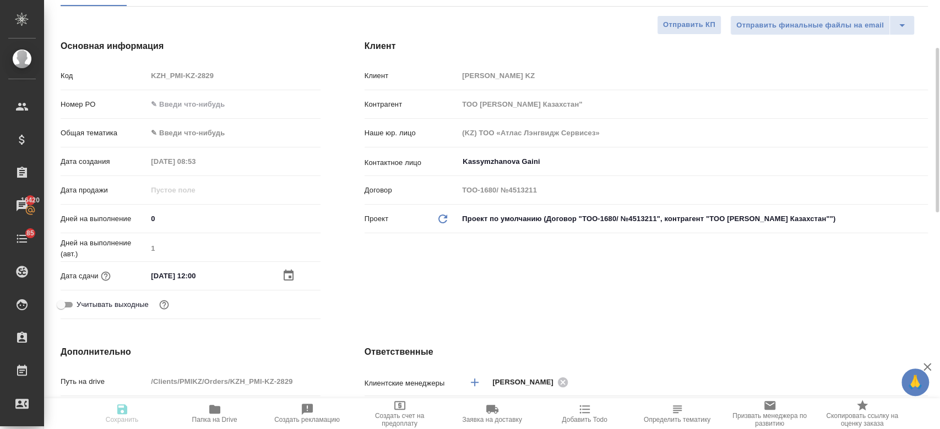
type textarea "x"
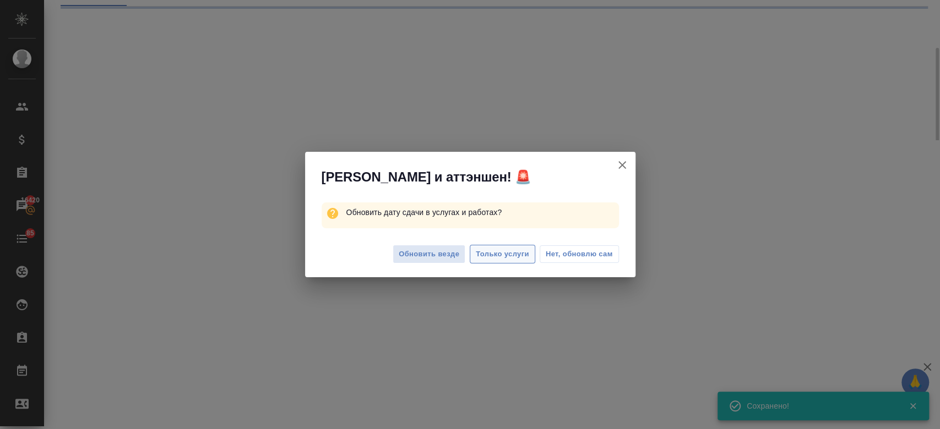
select select "RU"
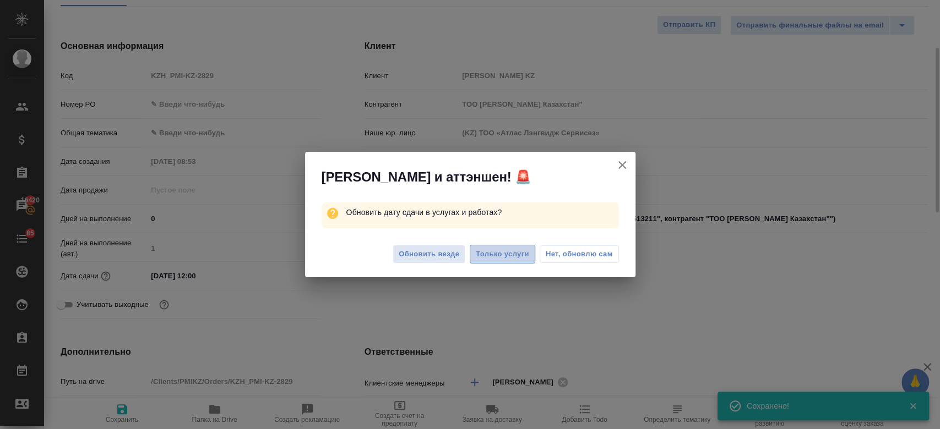
click at [486, 252] on span "Только услуги" at bounding box center [502, 254] width 53 height 13
type textarea "x"
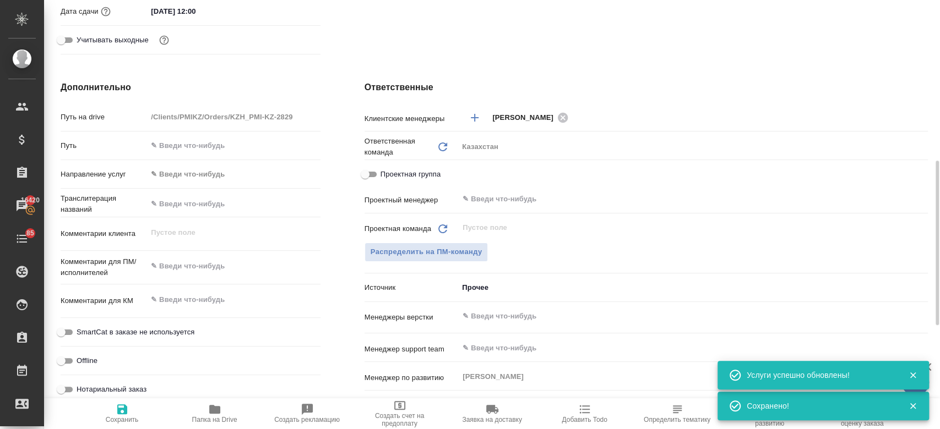
scroll to position [399, 0]
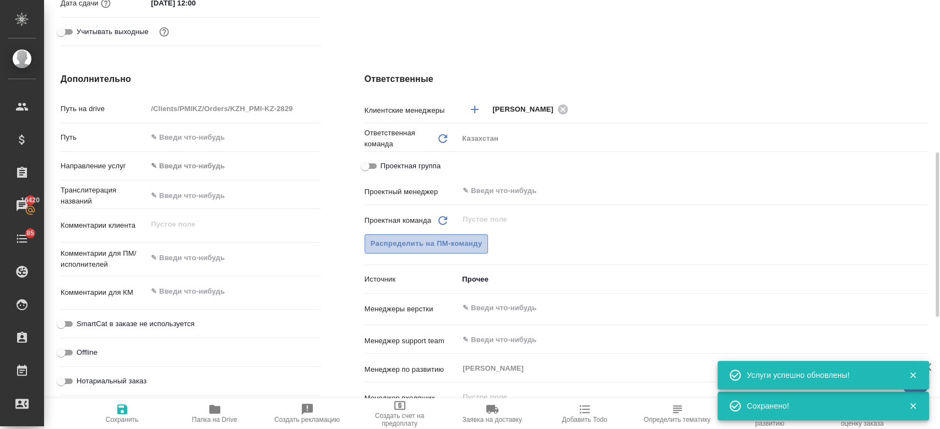
click at [455, 240] on span "Распределить на ПМ-команду" at bounding box center [427, 244] width 112 height 13
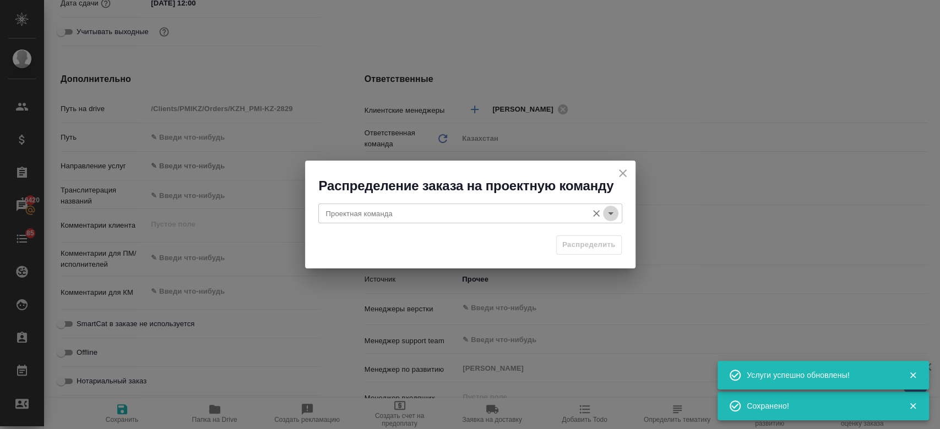
click at [606, 218] on icon "Open" at bounding box center [610, 213] width 13 height 13
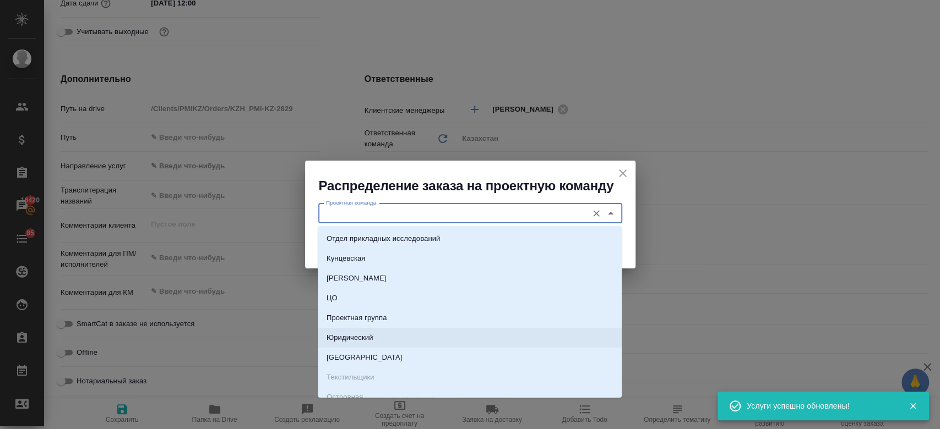
click at [442, 337] on li "Юридический" at bounding box center [470, 338] width 304 height 20
type input "Юридический"
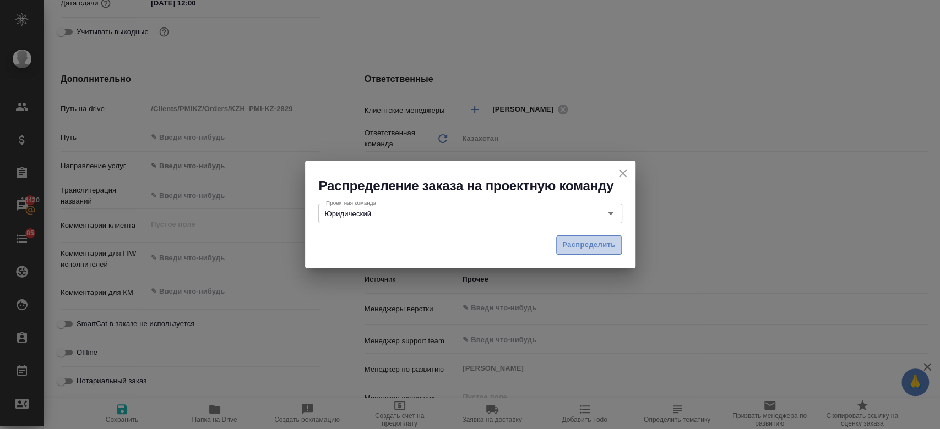
click at [577, 254] on button "Распределить" at bounding box center [589, 245] width 66 height 19
type textarea "x"
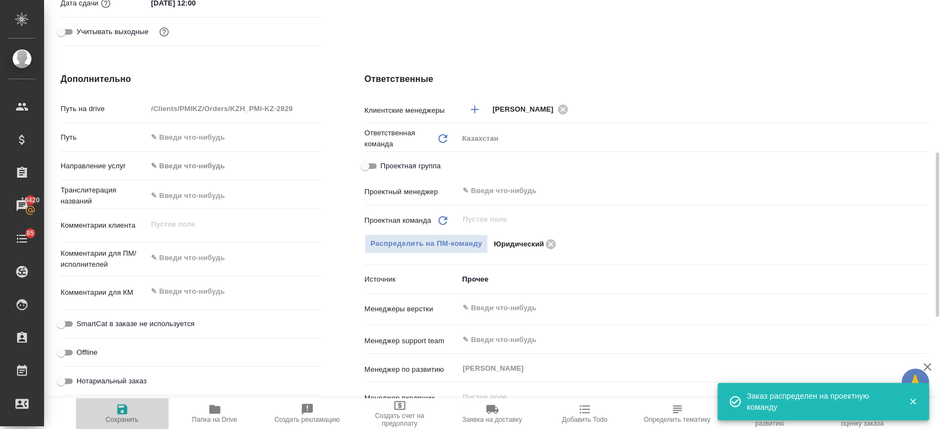
click at [116, 409] on icon "button" at bounding box center [122, 409] width 13 height 13
type textarea "x"
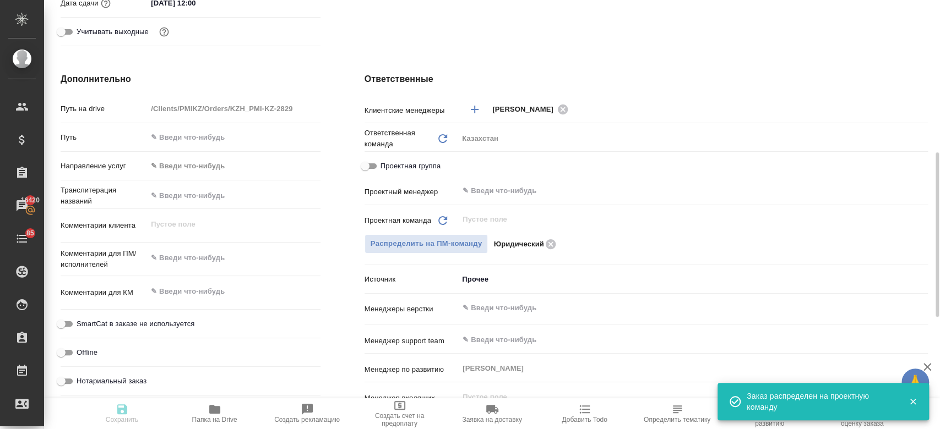
type textarea "x"
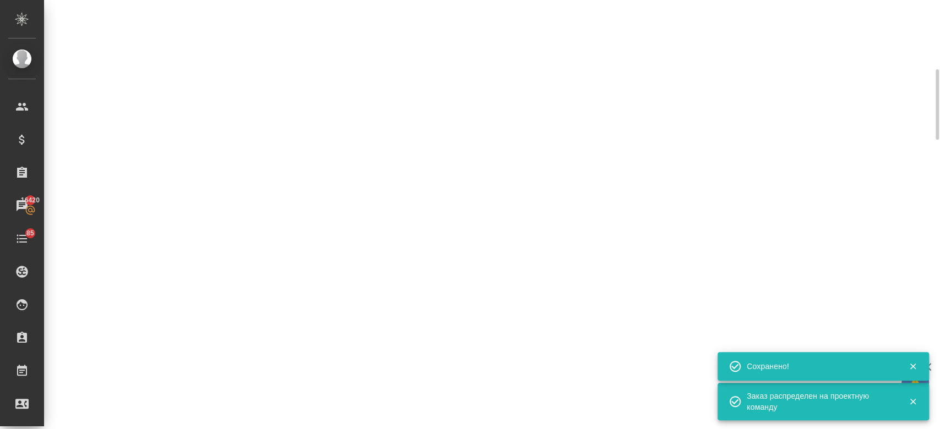
scroll to position [0, 0]
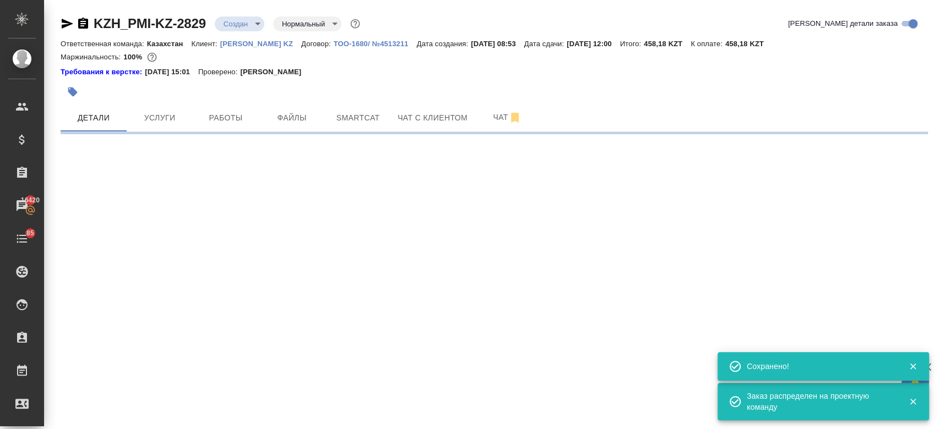
select select "RU"
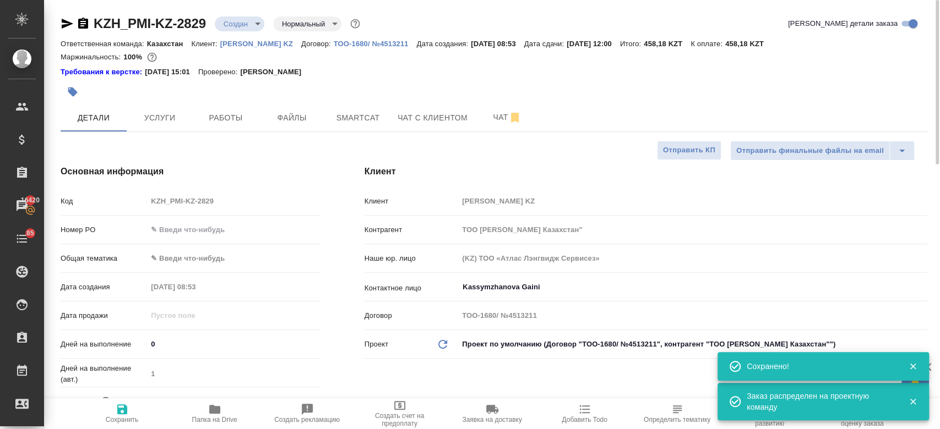
type textarea "x"
click at [232, 32] on div "KZH_PMI-KZ-2829 Создан new Нормальный normal" at bounding box center [212, 24] width 302 height 18
click at [233, 25] on body "🙏 .cls-1 fill:#fff; AWATERA Kosherbayeva Nazerke Клиенты Спецификации Заказы 16…" at bounding box center [470, 214] width 940 height 429
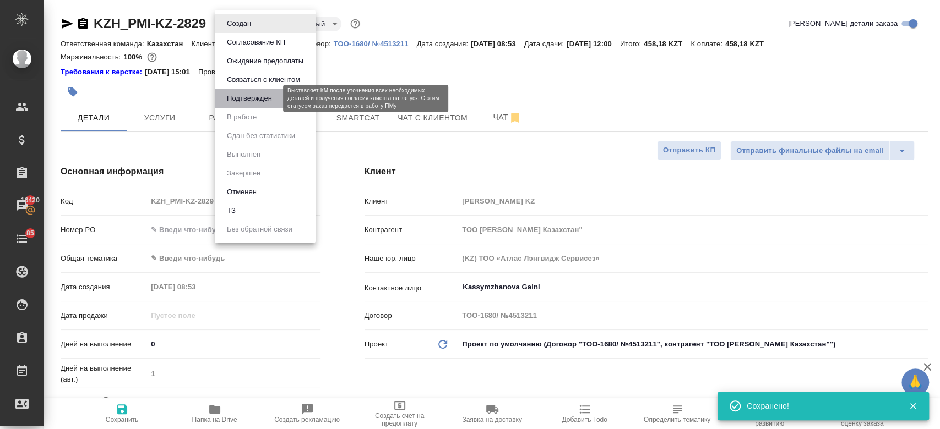
click at [265, 103] on button "Подтвержден" at bounding box center [250, 99] width 52 height 12
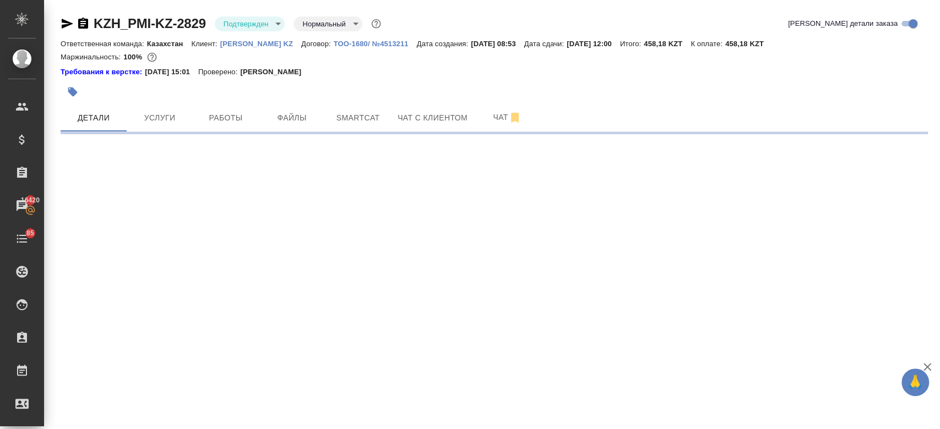
select select "RU"
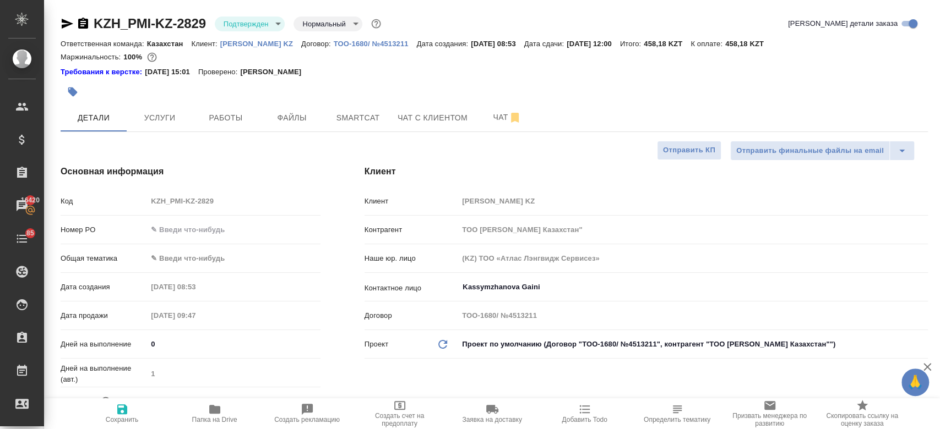
type textarea "x"
click at [61, 21] on icon "button" at bounding box center [67, 23] width 13 height 13
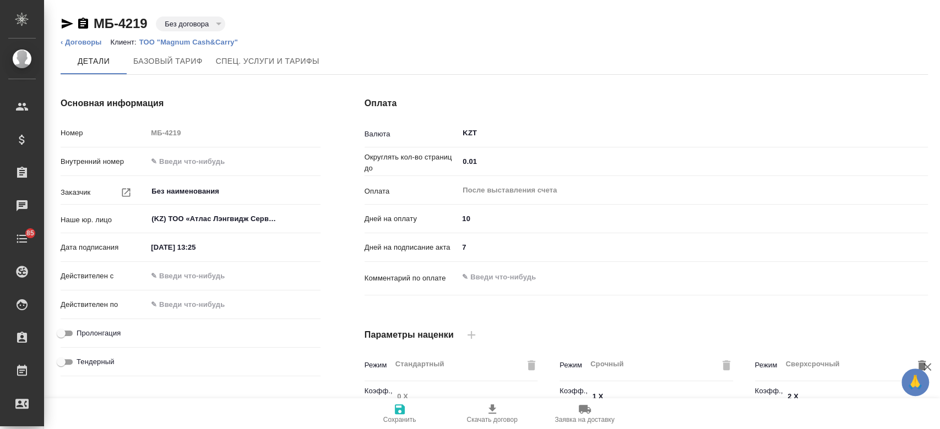
type input "Стандарт - 0-30-70-100"
click at [202, 41] on p "ТОО "Magnum Cash&Carry"" at bounding box center [192, 42] width 107 height 8
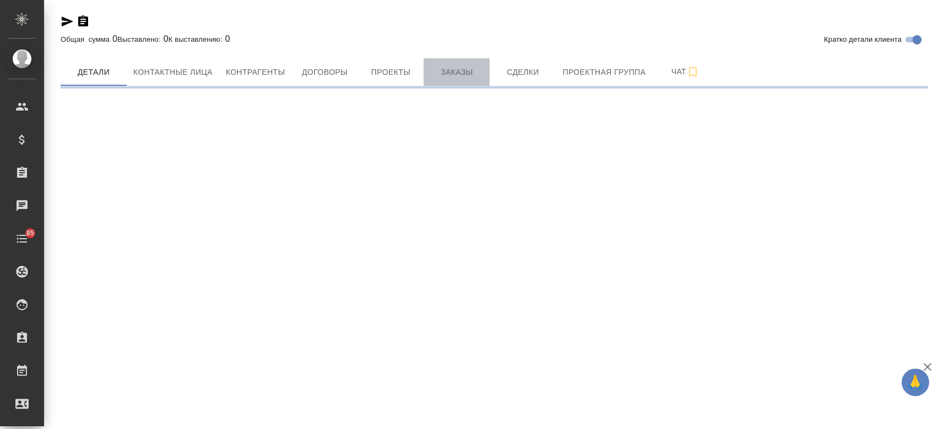
click at [465, 75] on span "Заказы" at bounding box center [456, 73] width 53 height 14
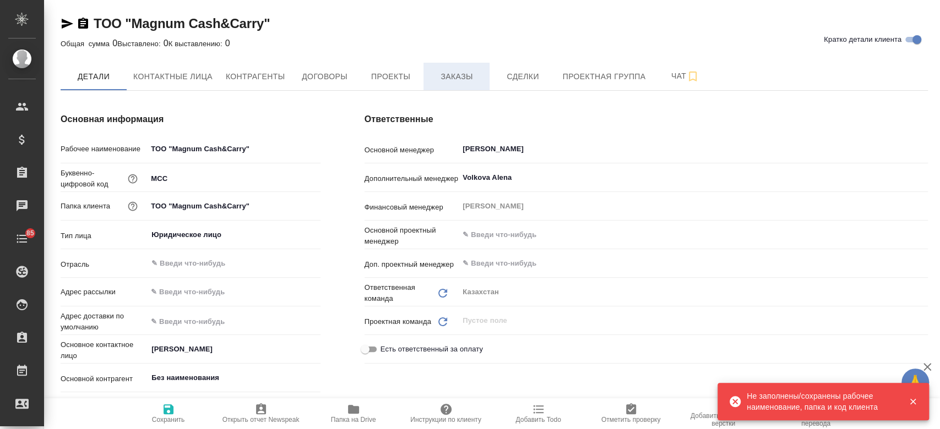
type textarea "x"
click at [465, 75] on span "Заказы" at bounding box center [456, 77] width 53 height 14
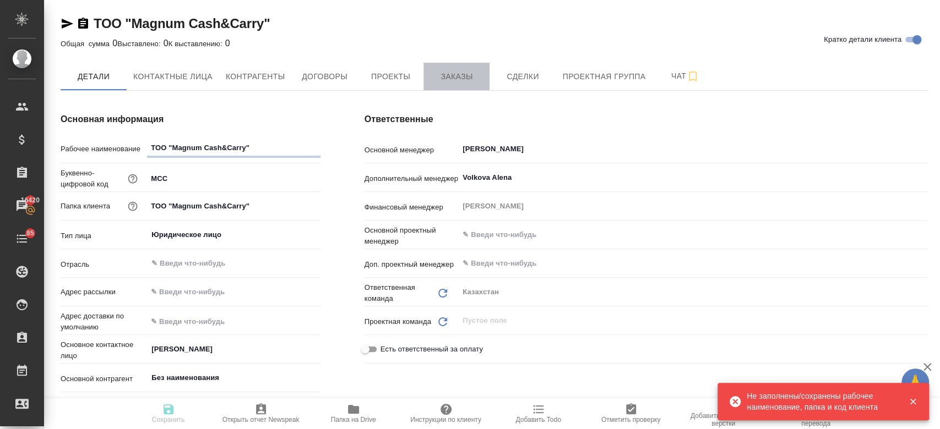
type textarea "x"
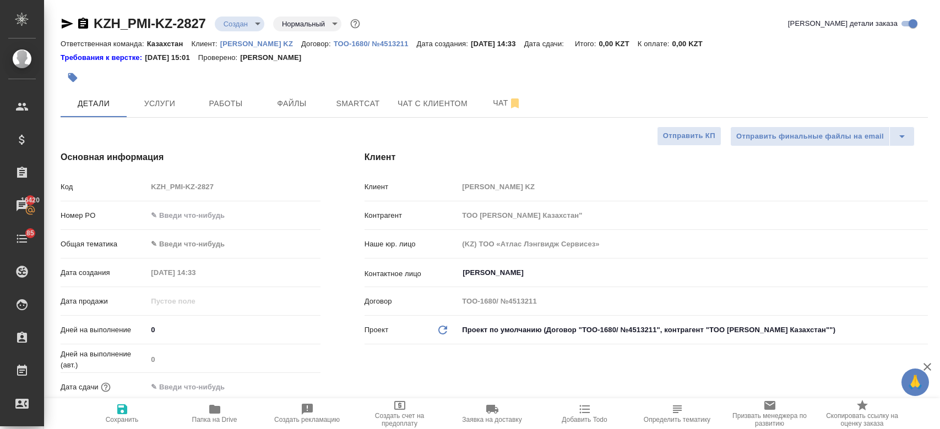
select select "RU"
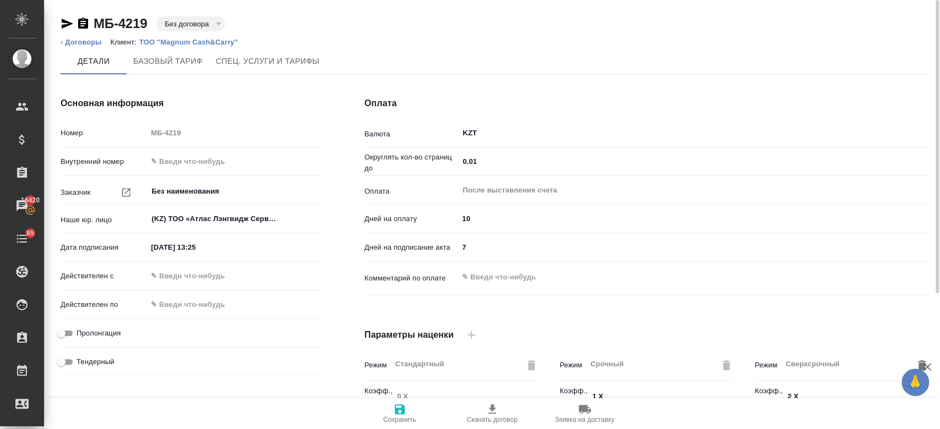
click at [196, 43] on p "ТОО "Magnum Cash&Carry"" at bounding box center [192, 42] width 107 height 8
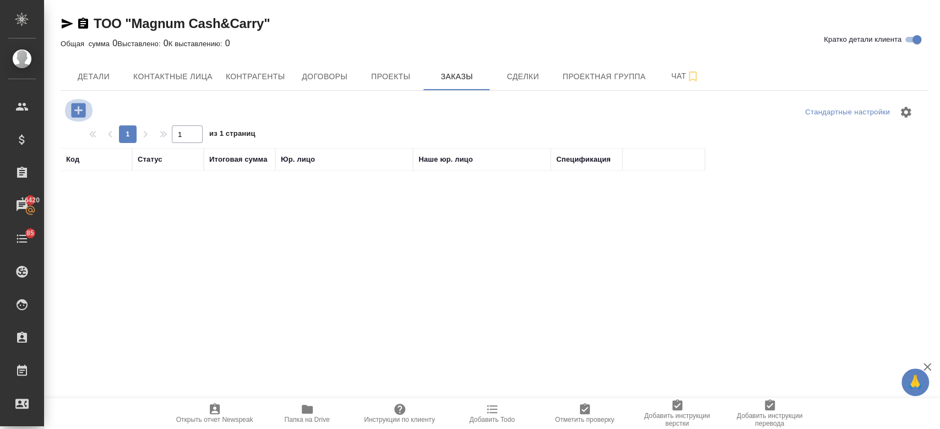
click at [80, 110] on icon "button" at bounding box center [78, 110] width 19 height 19
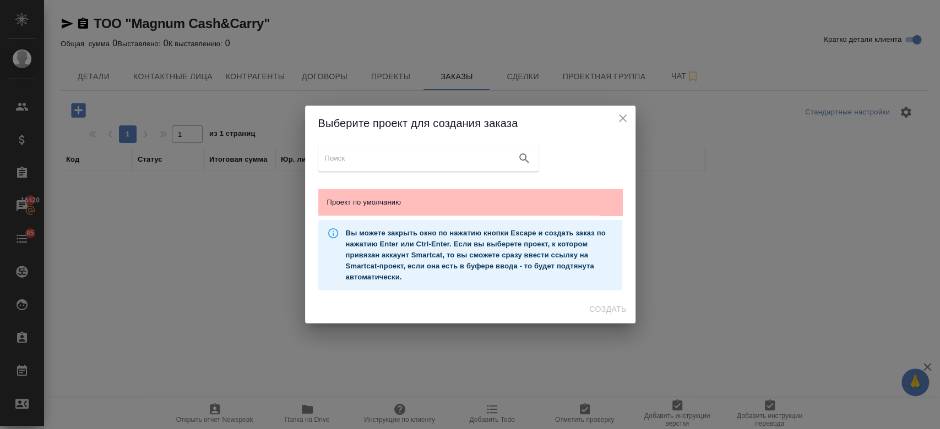
click at [376, 200] on span "Проект по умолчанию" at bounding box center [470, 202] width 286 height 11
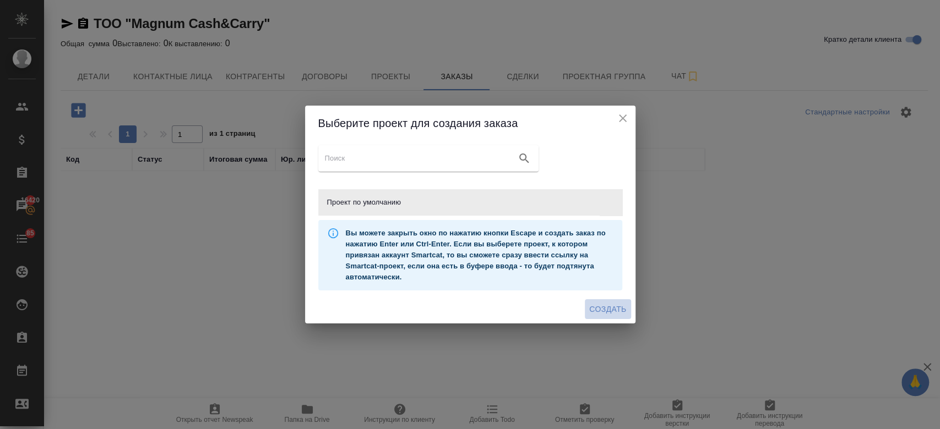
click at [607, 311] on span "Создать" at bounding box center [607, 310] width 37 height 14
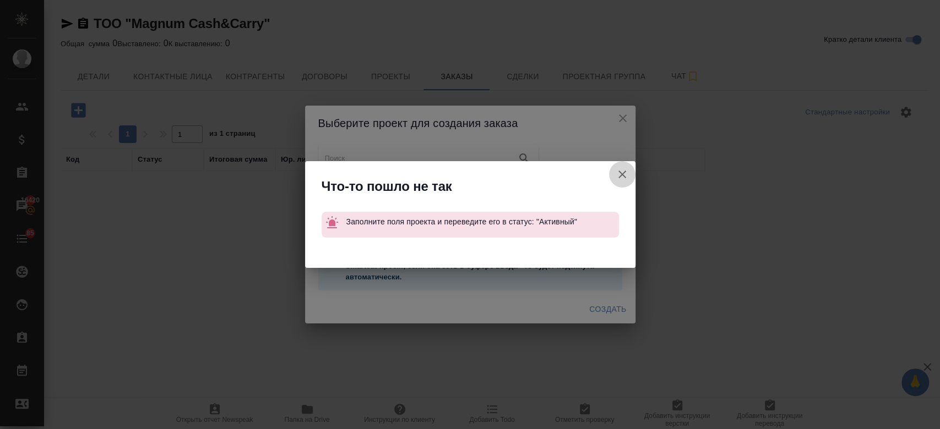
click at [622, 168] on icon "button" at bounding box center [622, 174] width 13 height 13
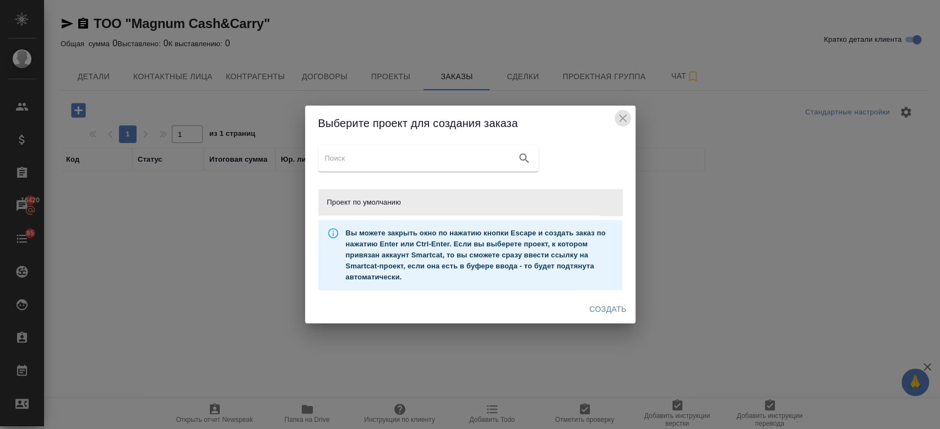
click at [622, 118] on icon "close" at bounding box center [623, 119] width 8 height 8
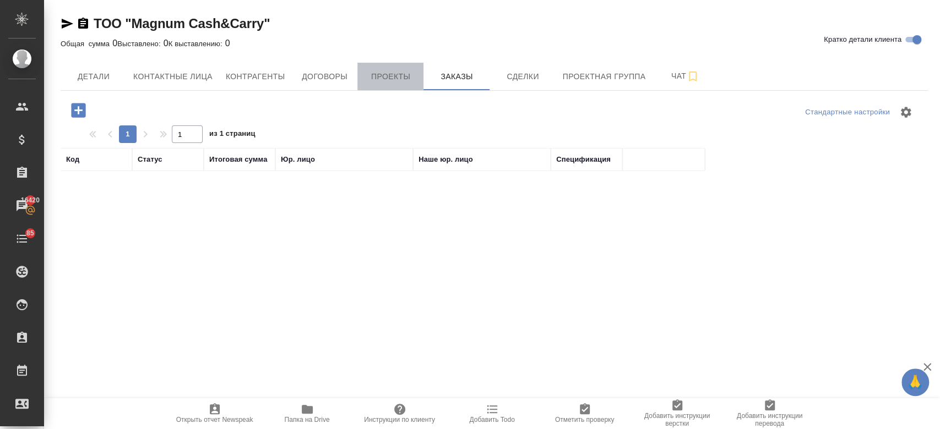
click at [387, 82] on span "Проекты" at bounding box center [390, 77] width 53 height 14
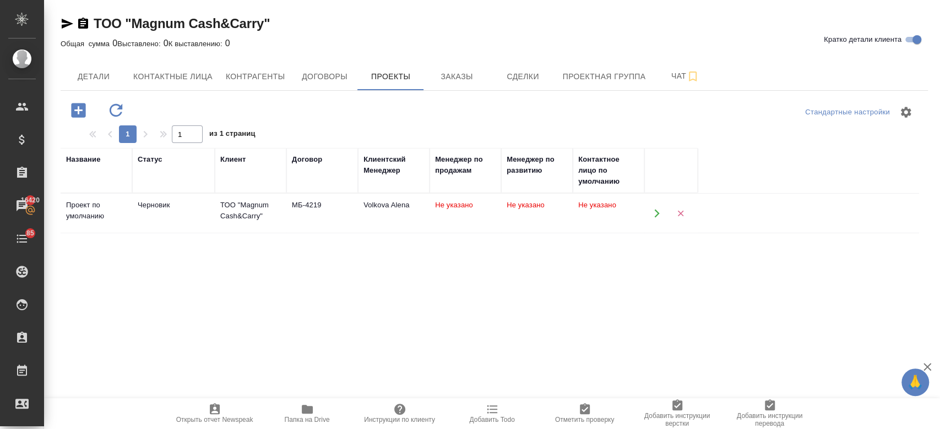
click at [155, 209] on div "Черновик" at bounding box center [174, 205] width 72 height 11
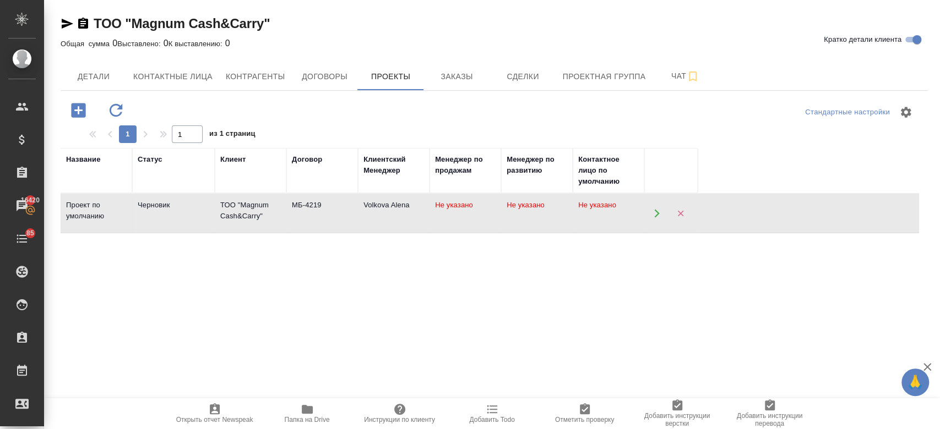
click at [155, 209] on div "Черновик" at bounding box center [174, 205] width 72 height 11
click at [456, 82] on span "Заказы" at bounding box center [456, 77] width 53 height 14
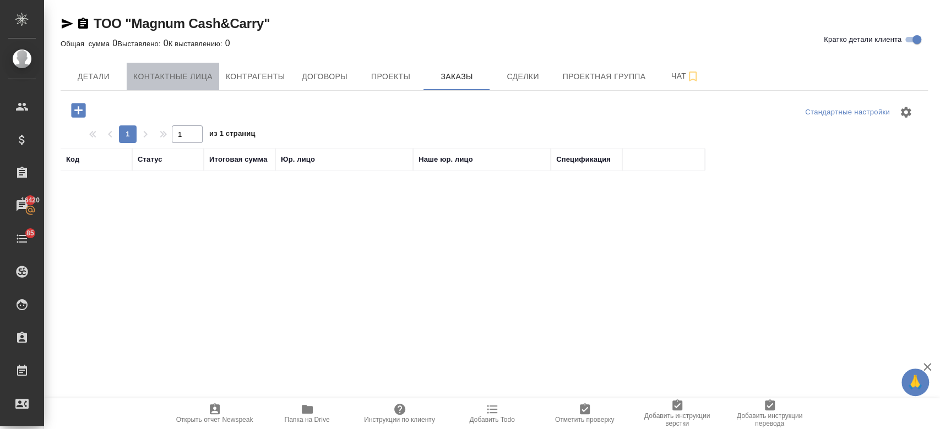
click at [167, 76] on span "Контактные лица" at bounding box center [172, 77] width 79 height 14
select select "RU"
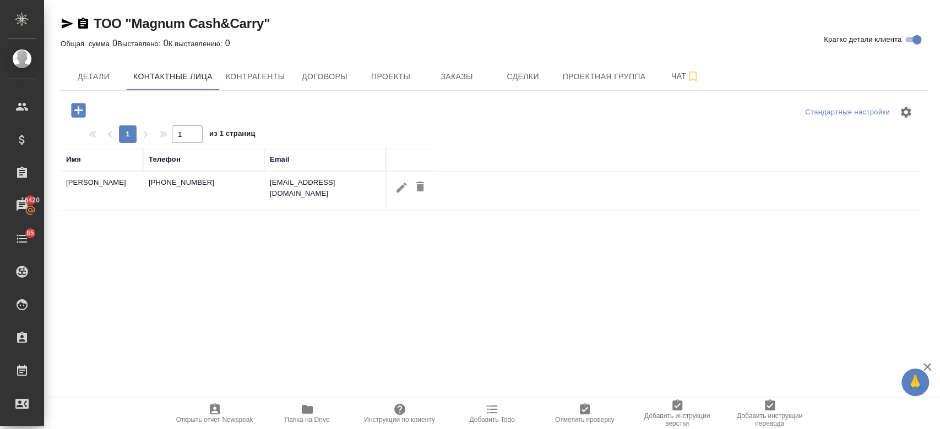
click at [85, 109] on icon "button" at bounding box center [78, 110] width 14 height 14
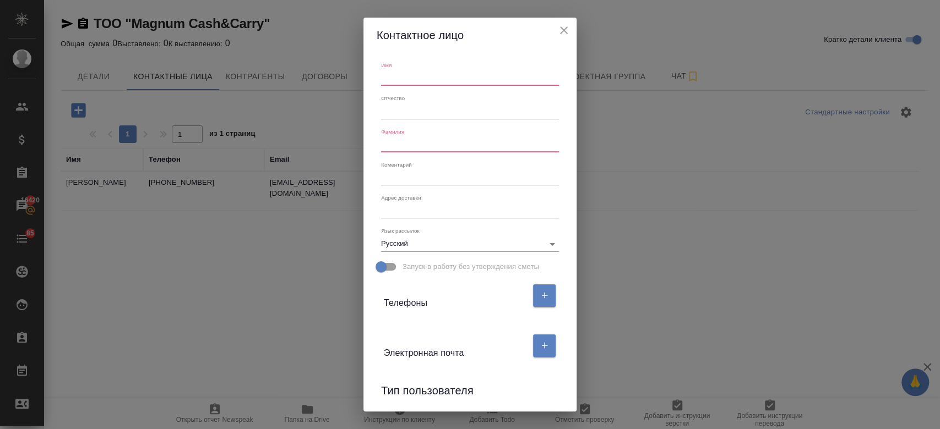
click at [405, 81] on input "text" at bounding box center [470, 77] width 178 height 15
paste input "Калиева Руфина"
click at [409, 78] on input "Калиева Руфина" at bounding box center [470, 77] width 178 height 15
type input "Руфина"
click at [402, 138] on input "text" at bounding box center [470, 144] width 178 height 15
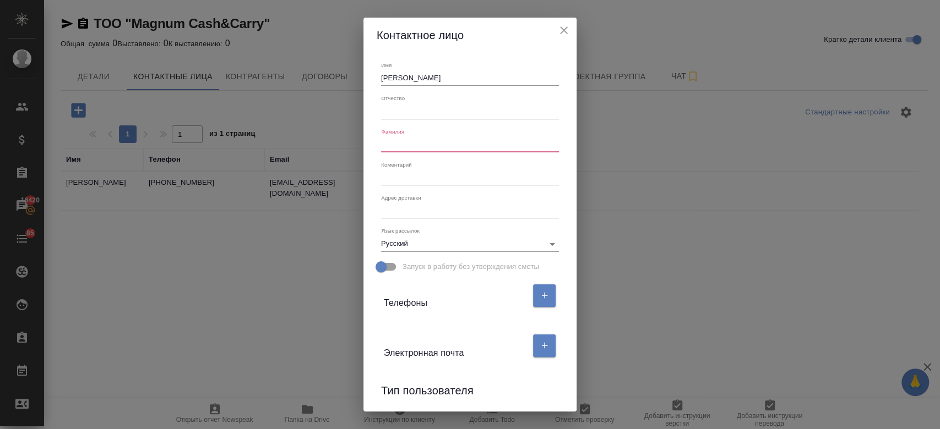
paste input "Калиева Руфина"
click at [448, 145] on input "Калиева Руфина" at bounding box center [470, 144] width 178 height 15
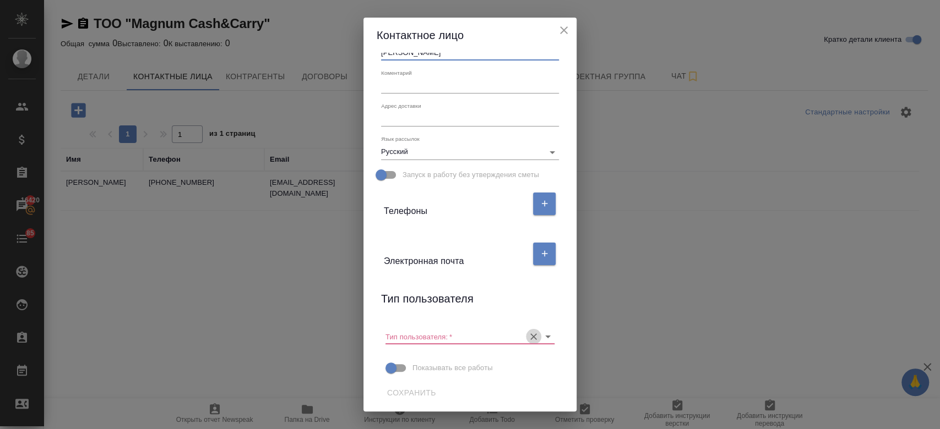
click at [528, 336] on icon "Очистить" at bounding box center [533, 336] width 11 height 11
type input "Калиева"
click at [405, 397] on span "Сохранить" at bounding box center [411, 394] width 49 height 14
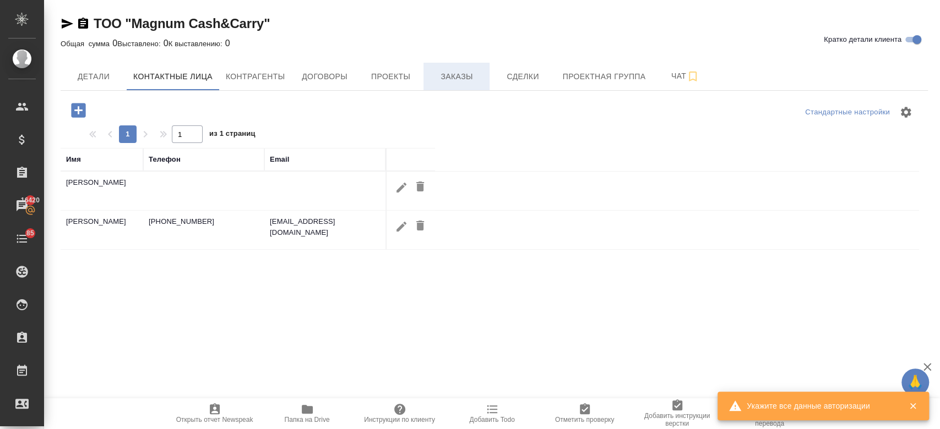
drag, startPoint x: 391, startPoint y: 81, endPoint x: 478, endPoint y: 71, distance: 87.6
click at [478, 71] on div "Детали Контактные лица Контрагенты Договоры Проекты Заказы Сделки Проектная гру…" at bounding box center [494, 77] width 867 height 28
click at [478, 71] on span "Заказы" at bounding box center [456, 77] width 53 height 14
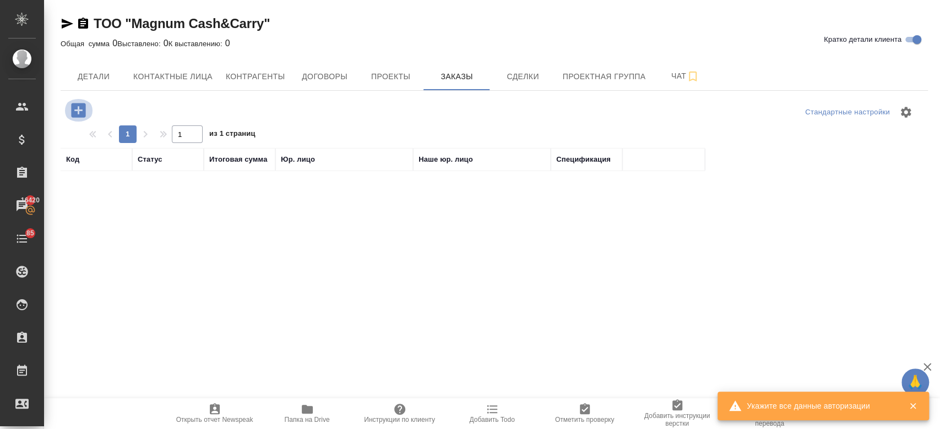
click at [85, 110] on icon "button" at bounding box center [78, 110] width 14 height 14
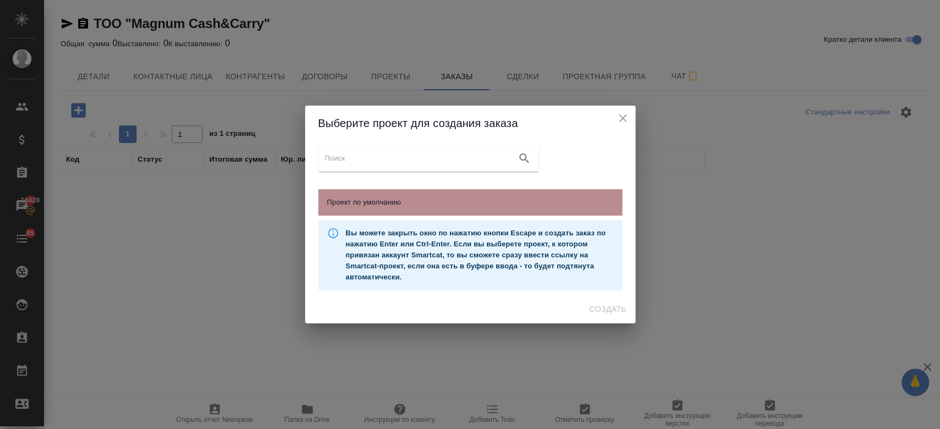
click at [437, 209] on div "Проект по умолчанию" at bounding box center [470, 202] width 304 height 26
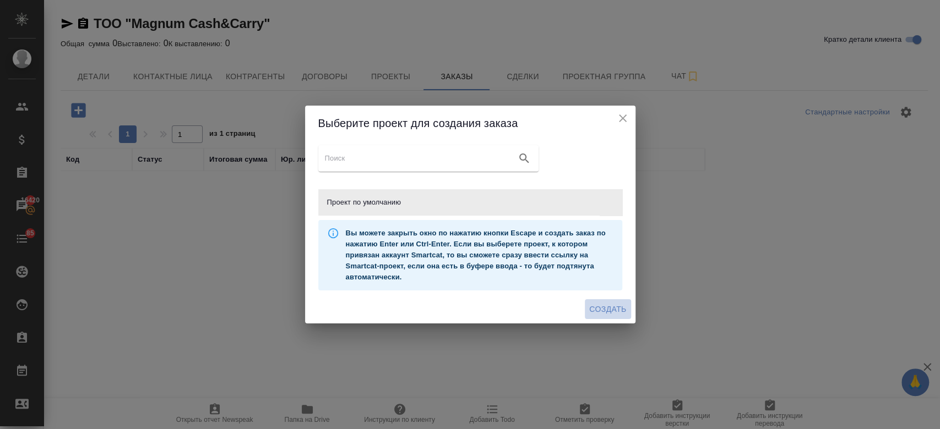
click at [606, 313] on span "Создать" at bounding box center [607, 310] width 37 height 14
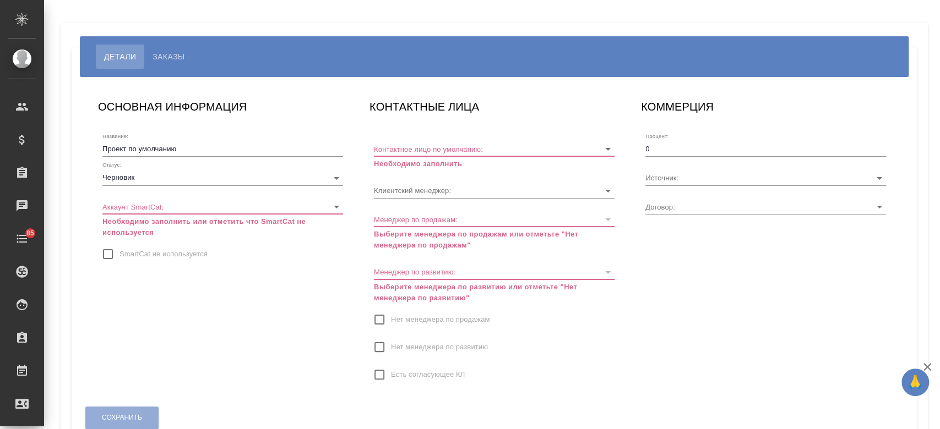
type input "МБ-4219"
type input "Volkova Alena"
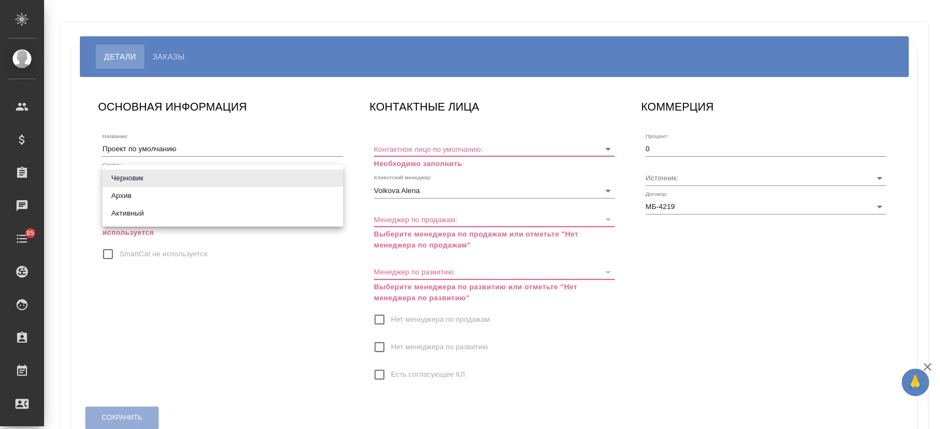
click at [230, 178] on body "🙏 .cls-1 fill:#fff; AWATERA Kosherbayeva Nazerke Клиенты Спецификации Заказы Ча…" at bounding box center [470, 214] width 940 height 429
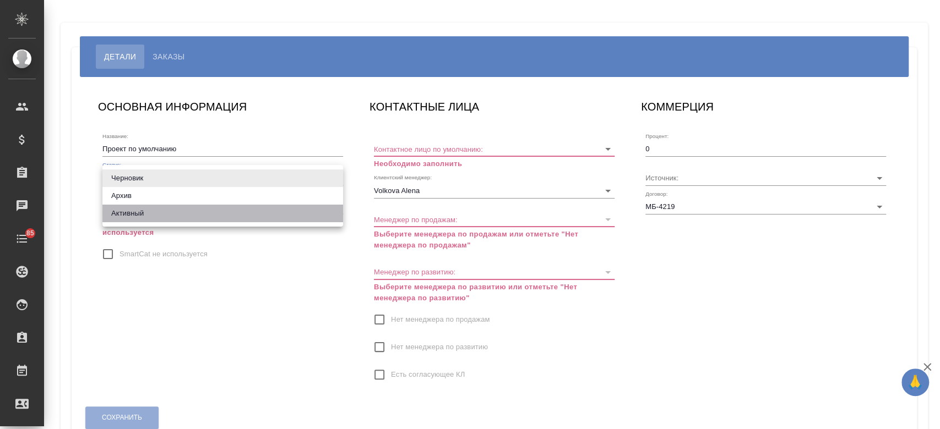
click at [209, 220] on li "Активный" at bounding box center [222, 214] width 241 height 18
type input "active"
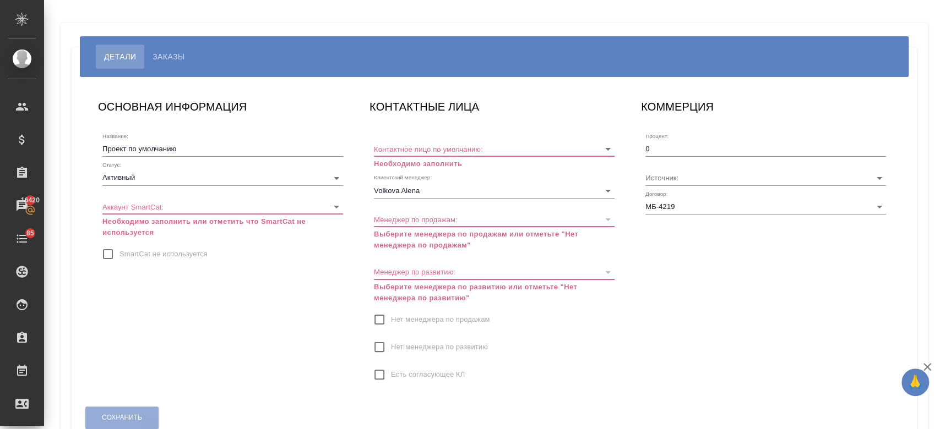
click at [137, 410] on div "Сохранить" at bounding box center [122, 418] width 74 height 28
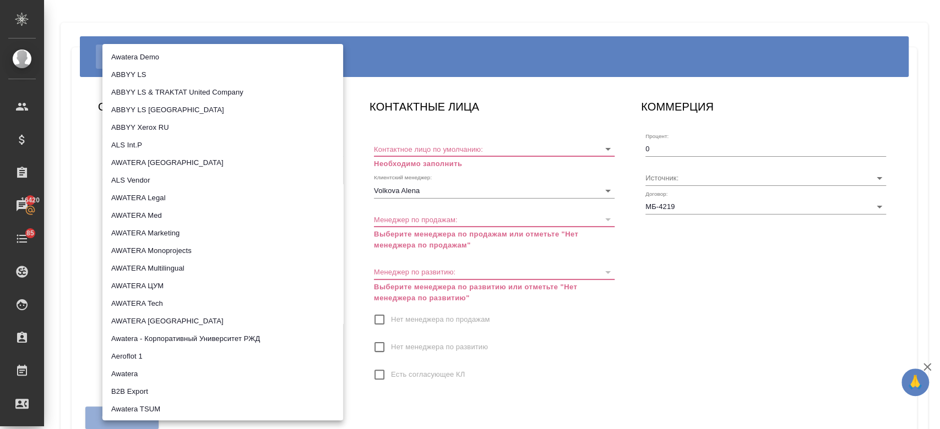
click at [227, 212] on body "🙏 .cls-1 fill:#fff; AWATERA Kosherbayeva Nazerke Клиенты Спецификации Заказы 16…" at bounding box center [470, 214] width 940 height 429
click at [178, 322] on li "AWATERA [GEOGRAPHIC_DATA]" at bounding box center [222, 322] width 241 height 18
type input "5ee731907ea86d4c189c28e6"
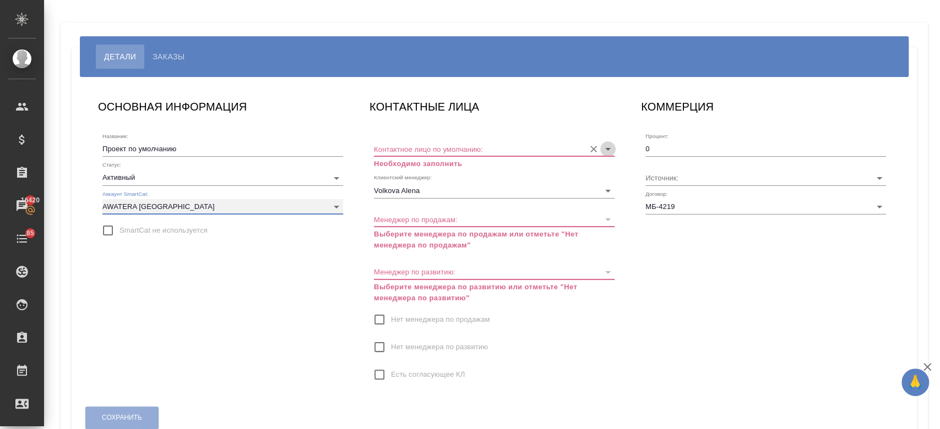
click at [603, 152] on icon "Open" at bounding box center [607, 149] width 13 height 13
click at [673, 350] on div "КОММЕРЦИЯ Процент: 0 Источник: Договор: МБ-4219" at bounding box center [765, 246] width 271 height 319
click at [385, 318] on input "Нет менеджера по продажам" at bounding box center [379, 319] width 23 height 23
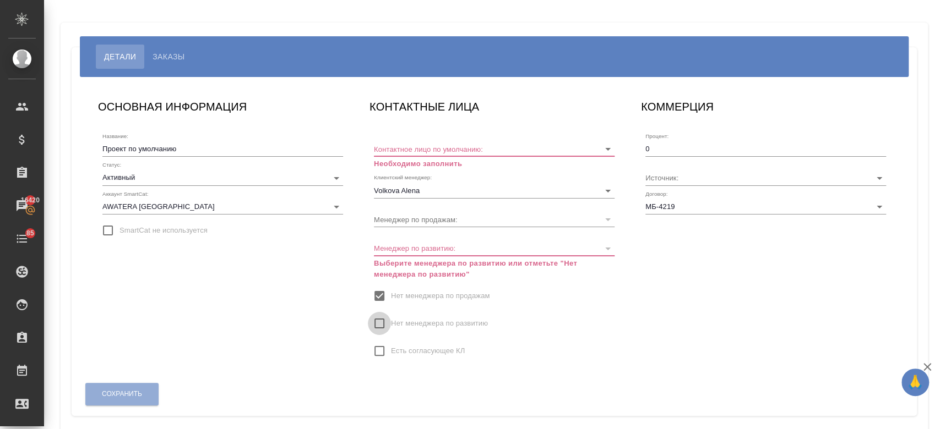
click at [379, 325] on input "Нет менеджера по развитию" at bounding box center [379, 323] width 23 height 23
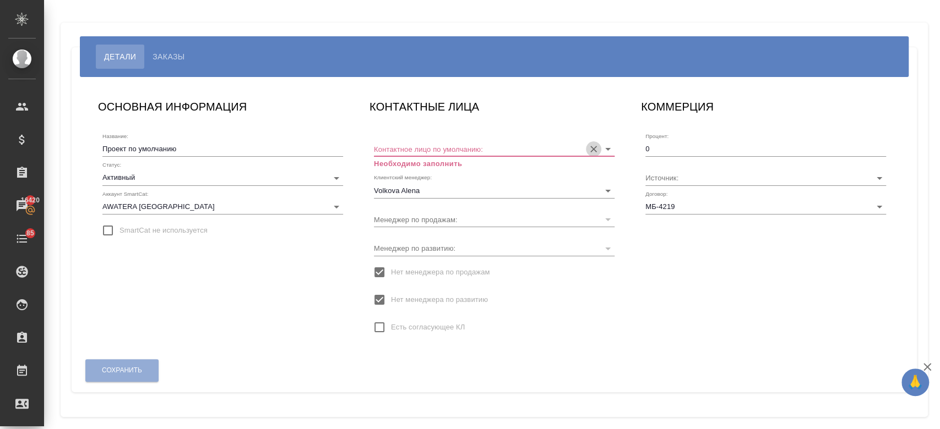
click at [594, 148] on icon "Очистить" at bounding box center [593, 149] width 7 height 7
click at [608, 146] on icon "Open" at bounding box center [607, 149] width 13 height 13
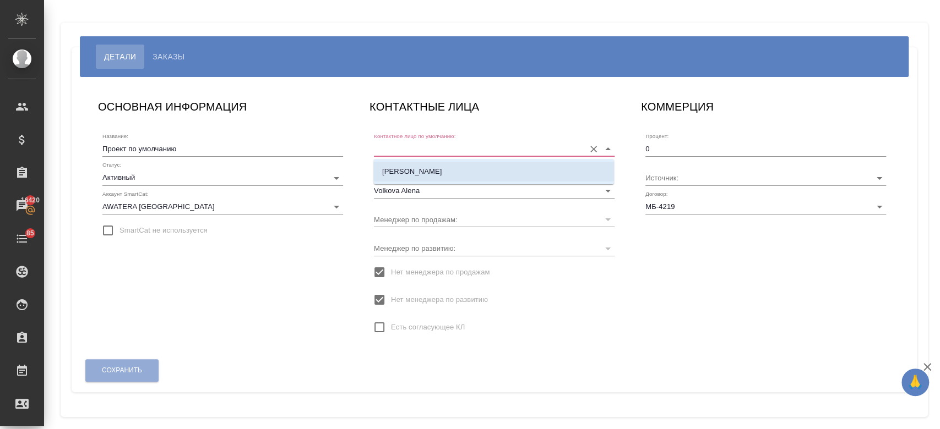
click at [553, 171] on li "[PERSON_NAME]" at bounding box center [493, 172] width 241 height 20
type input "[PERSON_NAME]"
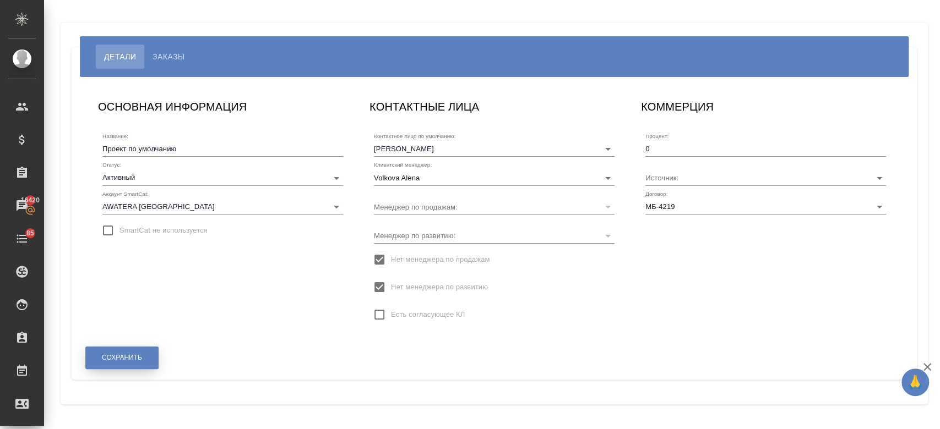
drag, startPoint x: 128, startPoint y: 373, endPoint x: 120, endPoint y: 354, distance: 21.0
click at [120, 354] on div "Сохранить" at bounding box center [494, 358] width 828 height 37
click at [120, 354] on span "Сохранить" at bounding box center [122, 357] width 40 height 9
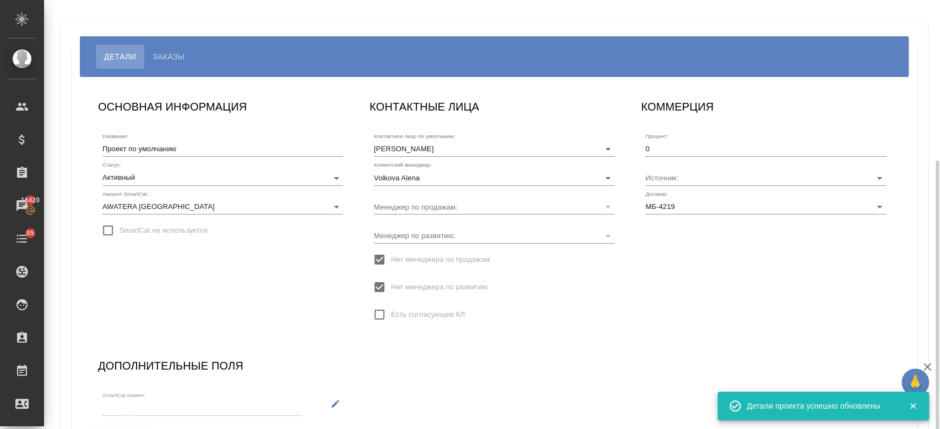
scroll to position [88, 0]
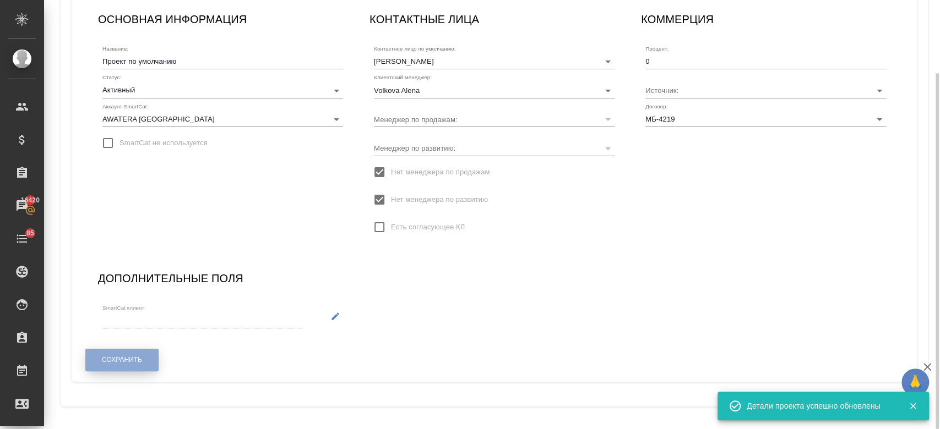
click at [137, 358] on span "Сохранить" at bounding box center [122, 360] width 40 height 9
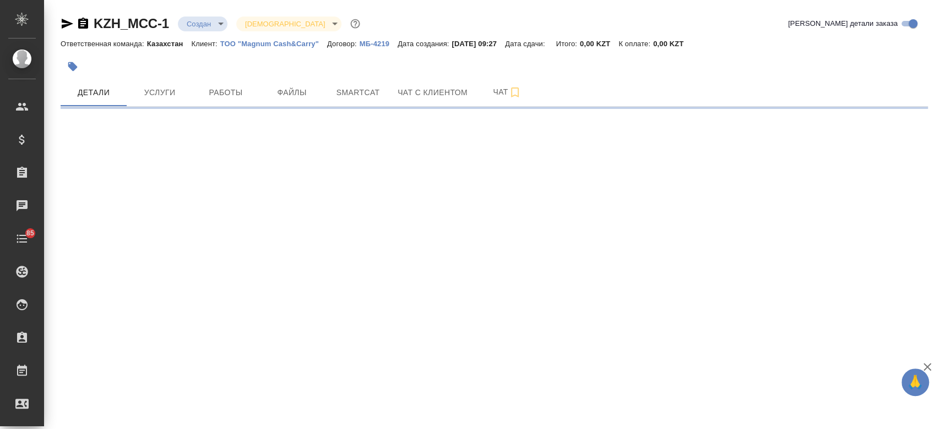
select select "RU"
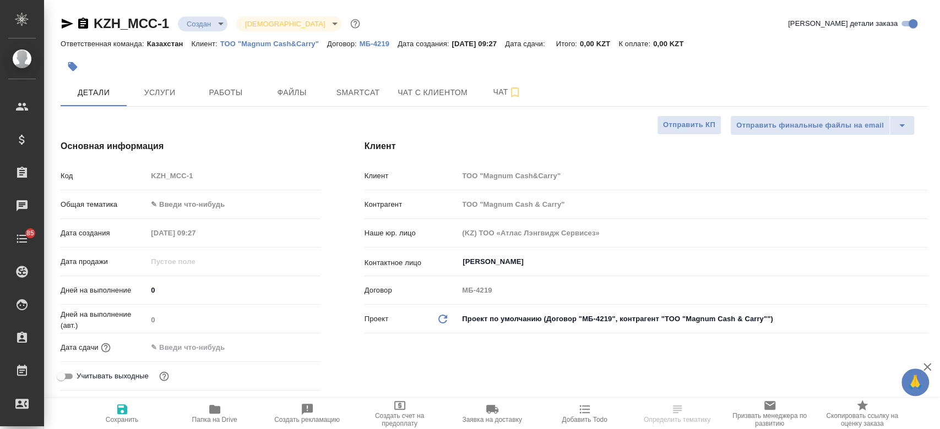
type textarea "x"
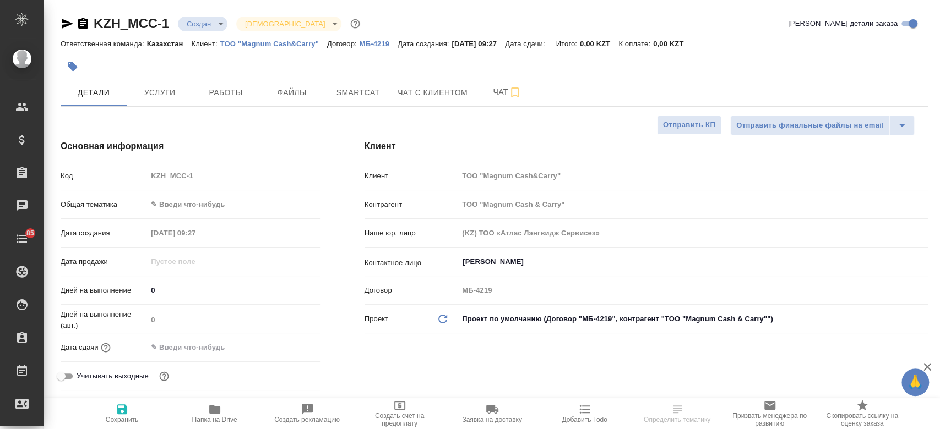
type textarea "x"
click at [297, 81] on button "Файлы" at bounding box center [292, 93] width 66 height 28
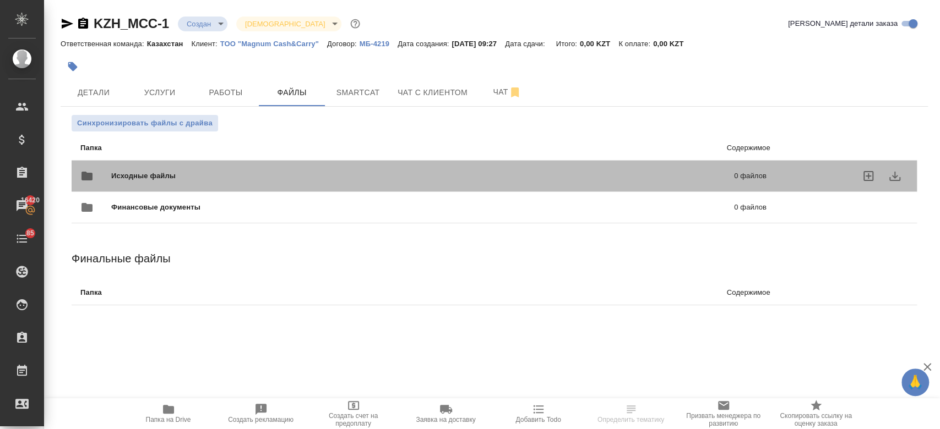
click at [159, 168] on div "Исходные файлы 0 файлов" at bounding box center [423, 176] width 686 height 26
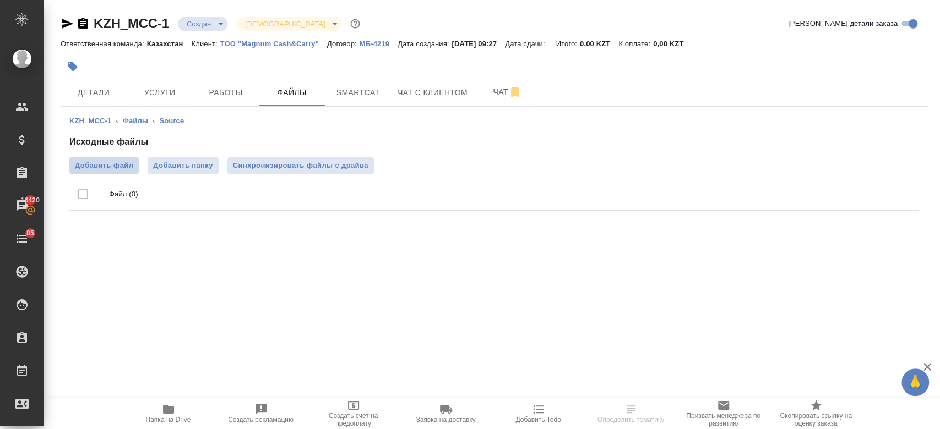
click at [118, 165] on span "Добавить файл" at bounding box center [104, 165] width 58 height 11
click at [0, 0] on input "Добавить файл" at bounding box center [0, 0] width 0 height 0
click at [157, 89] on span "Услуги" at bounding box center [159, 93] width 53 height 14
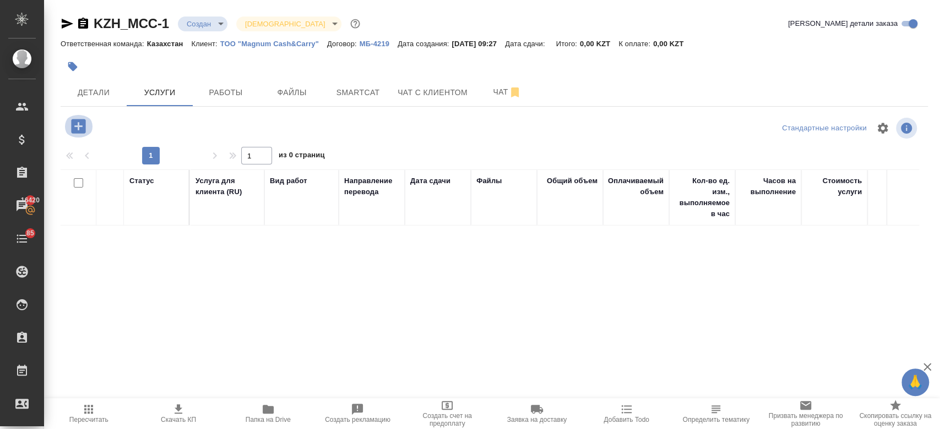
click at [81, 127] on icon "button" at bounding box center [78, 126] width 19 height 19
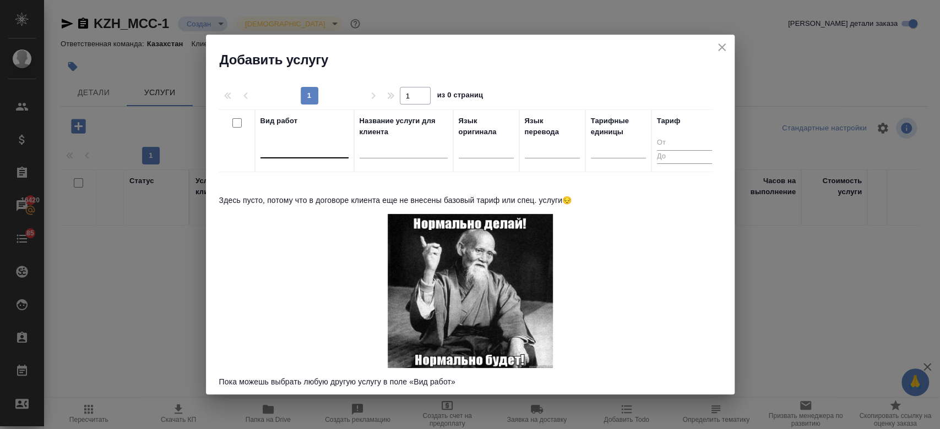
click at [311, 148] on div at bounding box center [304, 147] width 88 height 16
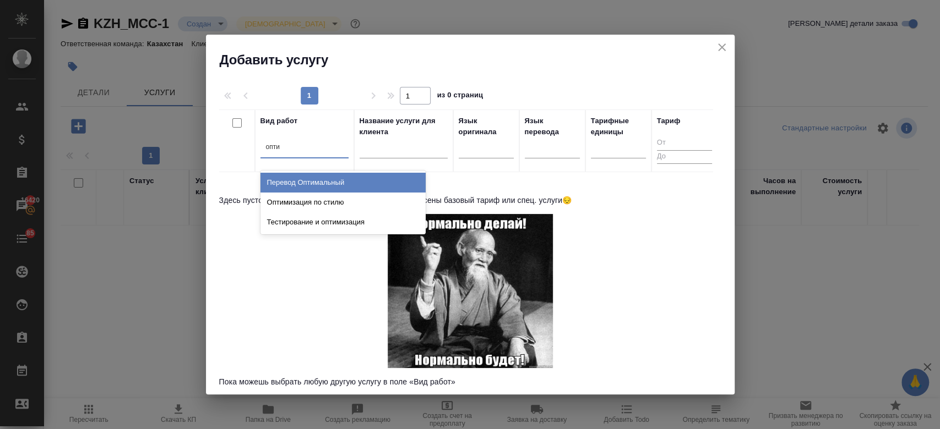
type input "оптим"
click at [314, 173] on div "Перевод Оптимальный" at bounding box center [342, 183] width 165 height 20
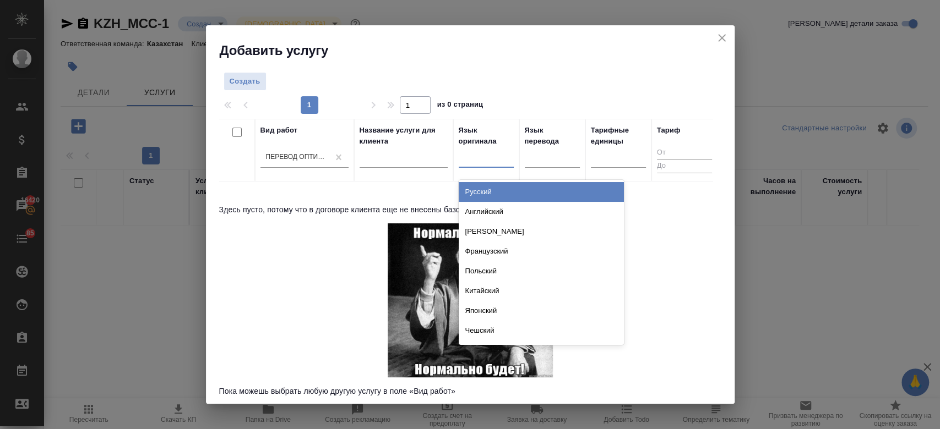
click at [476, 165] on div at bounding box center [486, 157] width 55 height 21
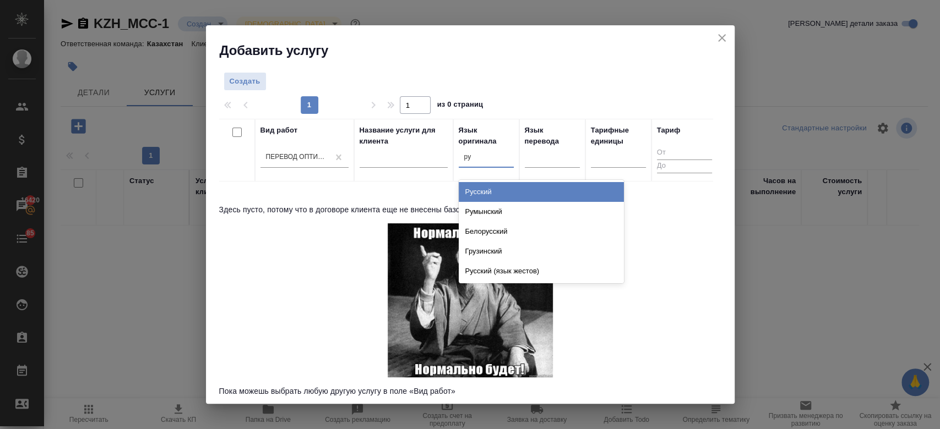
type input "рус"
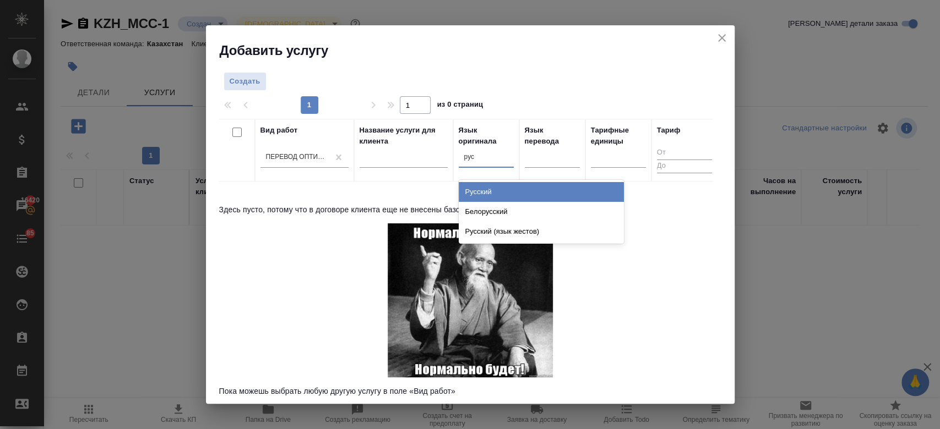
click at [487, 187] on div "Русский" at bounding box center [541, 192] width 165 height 20
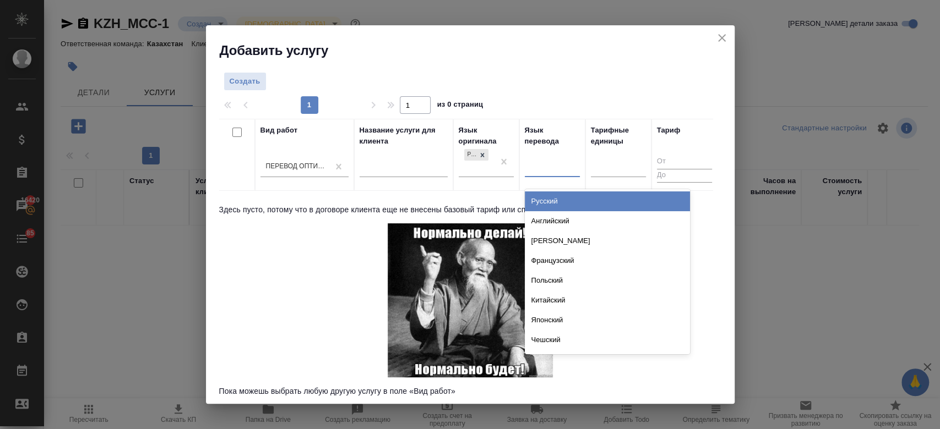
click at [546, 172] on div at bounding box center [552, 167] width 55 height 16
type input "анг"
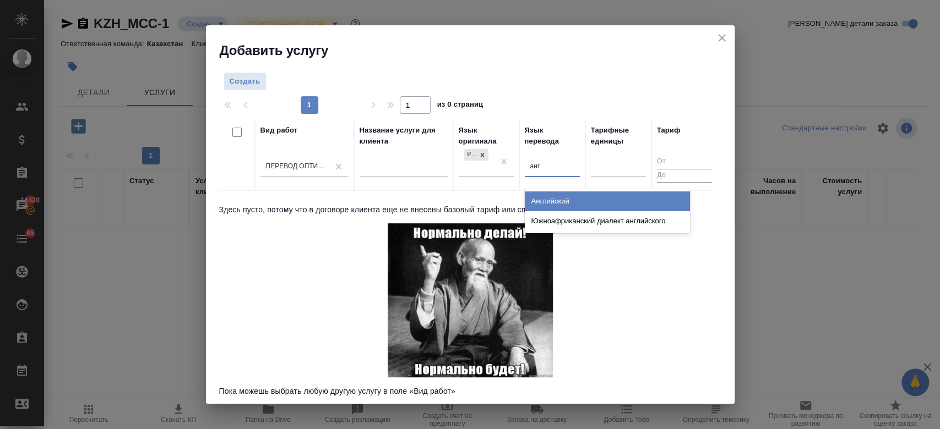
click at [573, 195] on div "Английский" at bounding box center [607, 202] width 165 height 20
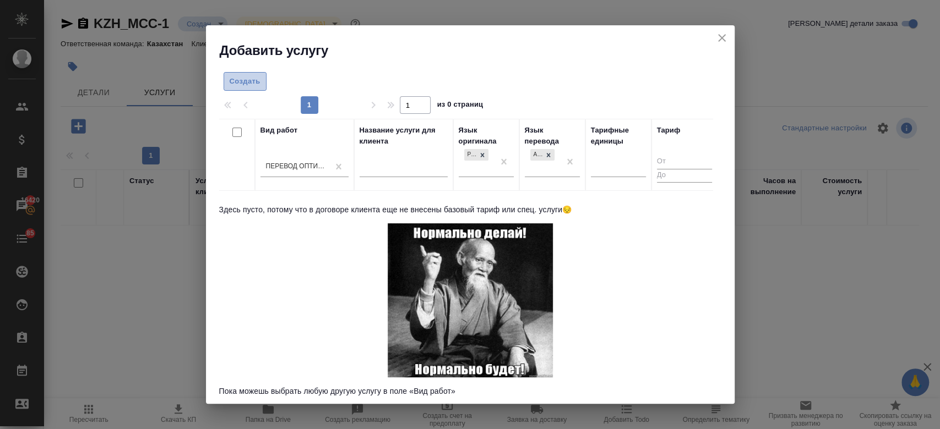
click at [230, 86] on span "Создать" at bounding box center [245, 81] width 31 height 13
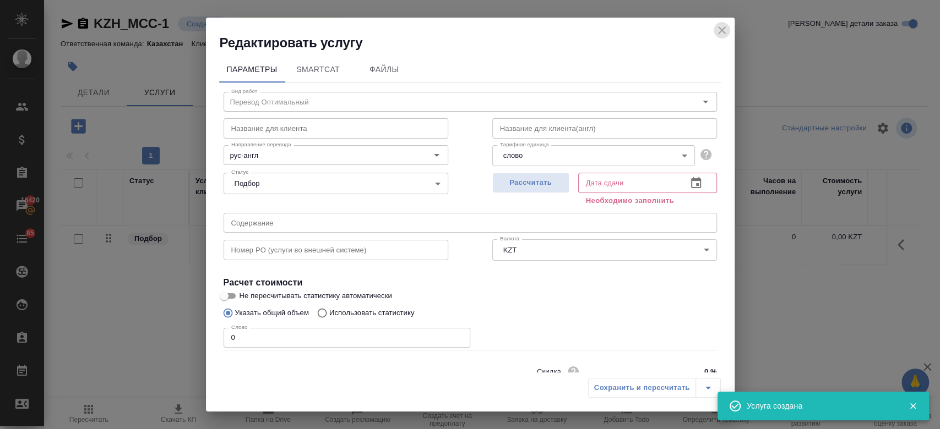
click at [724, 36] on icon "close" at bounding box center [721, 30] width 13 height 13
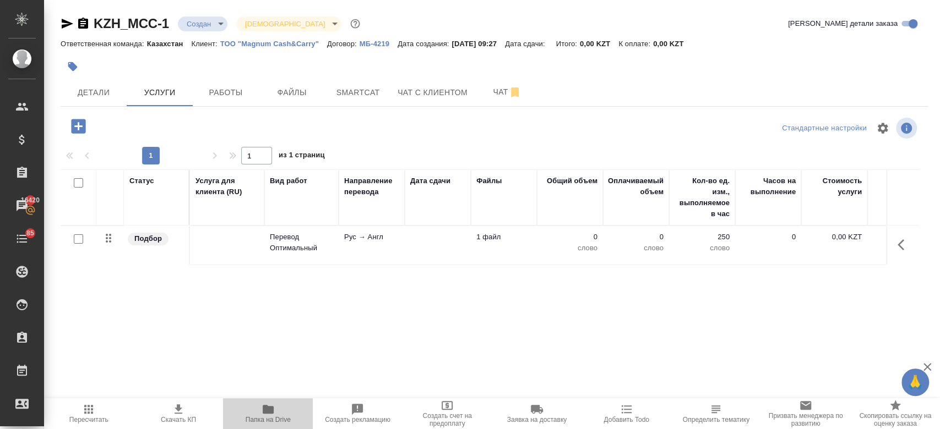
click at [271, 411] on icon "button" at bounding box center [268, 409] width 11 height 9
click at [249, 248] on td at bounding box center [227, 245] width 74 height 39
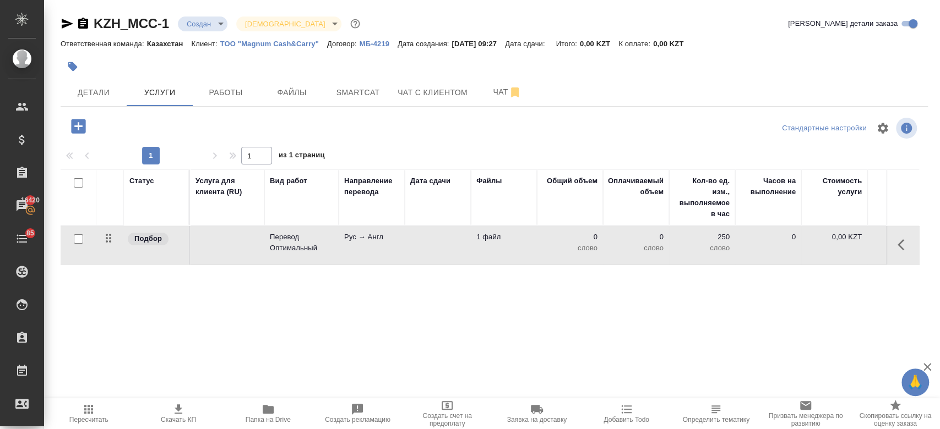
click at [249, 248] on td at bounding box center [227, 245] width 74 height 39
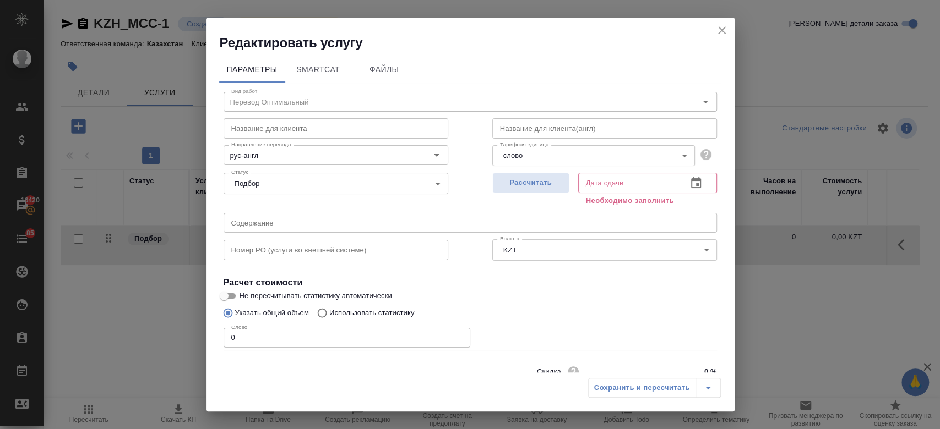
scroll to position [47, 0]
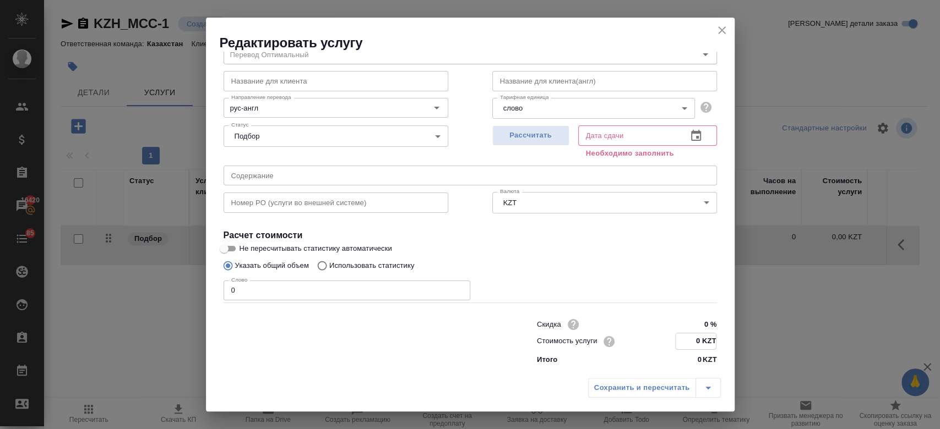
click at [692, 337] on input "0 KZT" at bounding box center [696, 342] width 40 height 16
type input "11.4 KZT"
click at [602, 274] on div "Указать общий объем Использовать статистику" at bounding box center [470, 265] width 493 height 21
click at [526, 130] on span "Рассчитать" at bounding box center [530, 135] width 65 height 13
type input "05.09.2025 09:29"
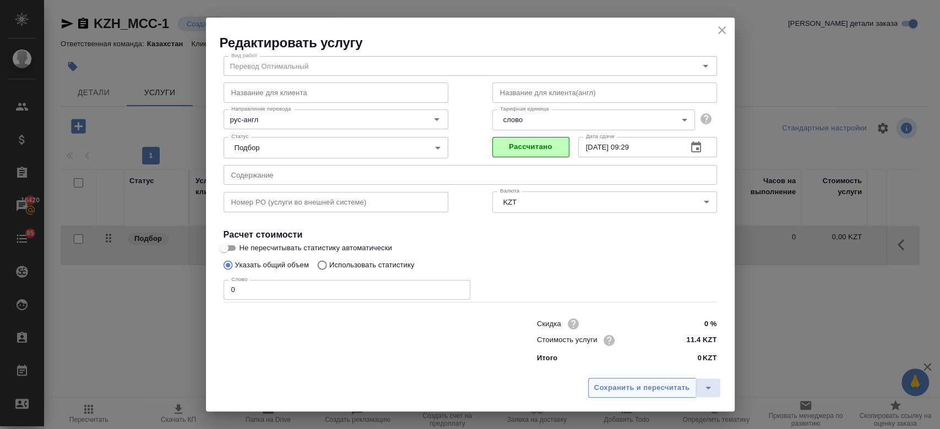
scroll to position [35, 0]
click at [621, 394] on span "Сохранить и пересчитать" at bounding box center [642, 388] width 96 height 13
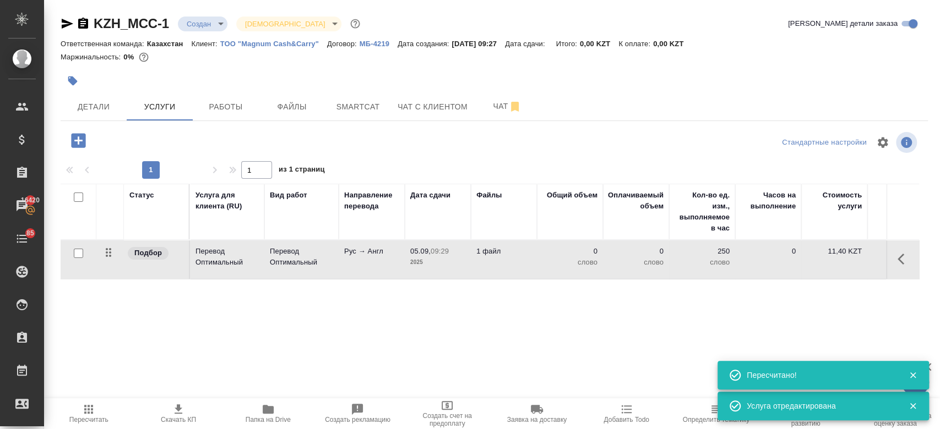
click at [81, 256] on input "checkbox" at bounding box center [78, 253] width 9 height 9
checkbox input "true"
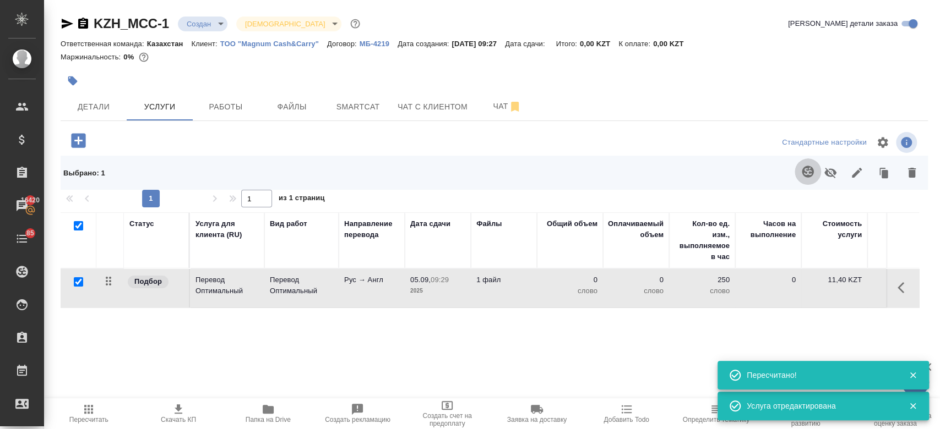
click at [806, 174] on icon "button" at bounding box center [807, 171] width 13 height 13
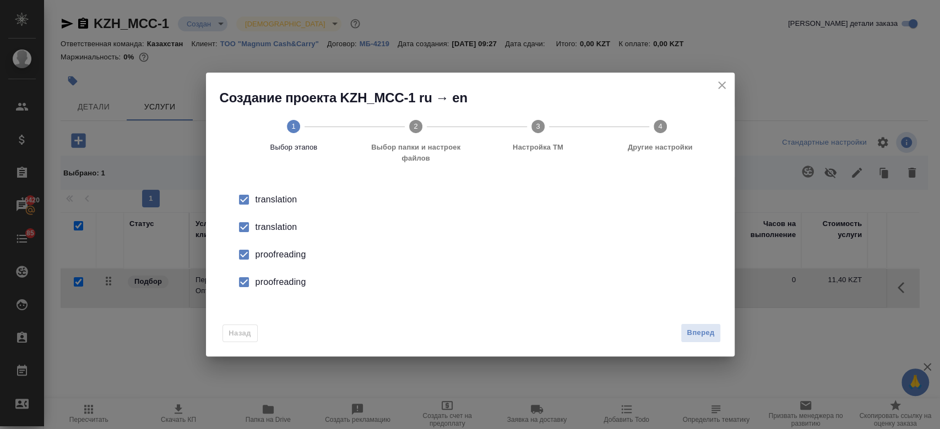
click at [273, 228] on div "translation" at bounding box center [481, 227] width 453 height 13
click at [282, 254] on div "proofreading" at bounding box center [481, 254] width 453 height 13
click at [286, 280] on div "proofreading" at bounding box center [481, 282] width 453 height 13
click at [694, 338] on span "Вперед" at bounding box center [701, 333] width 28 height 13
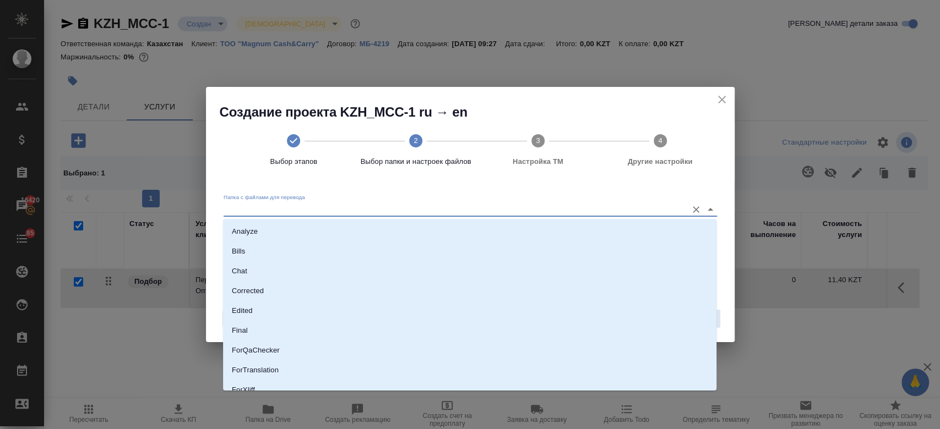
click at [551, 213] on input "Папка с файлами для перевода" at bounding box center [453, 209] width 458 height 13
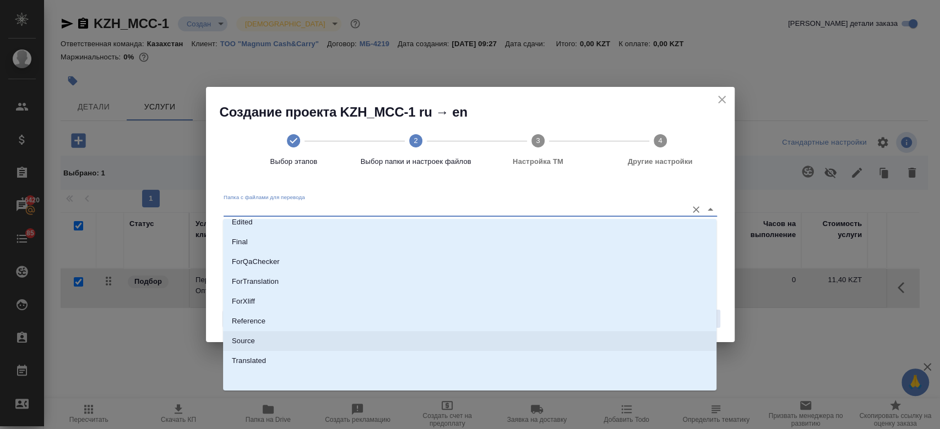
click at [442, 350] on li "Source" at bounding box center [469, 341] width 493 height 20
type input "Source"
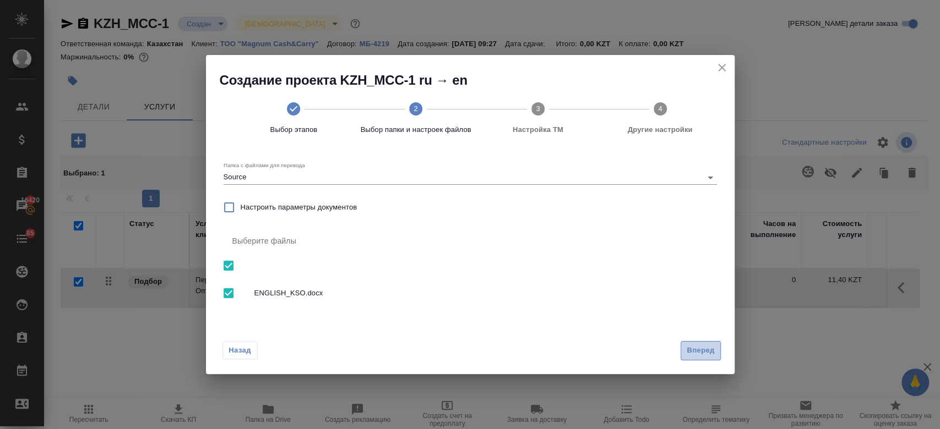
click at [699, 352] on span "Вперед" at bounding box center [701, 351] width 28 height 13
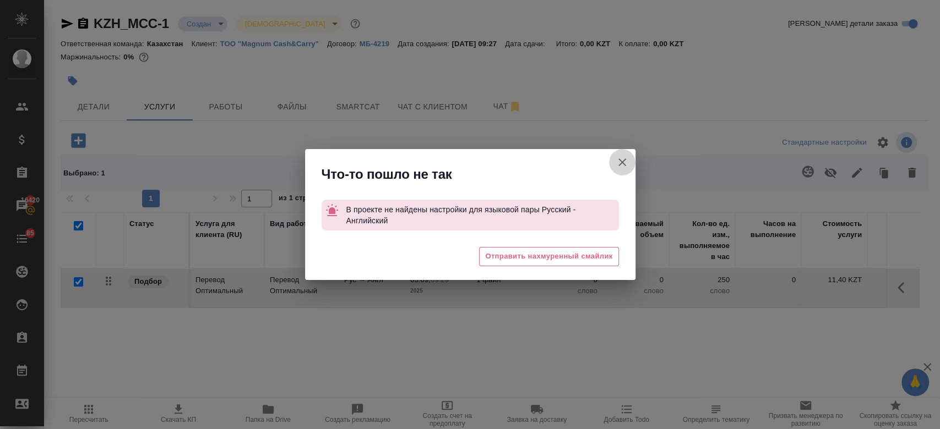
click at [619, 167] on icon "button" at bounding box center [622, 162] width 13 height 13
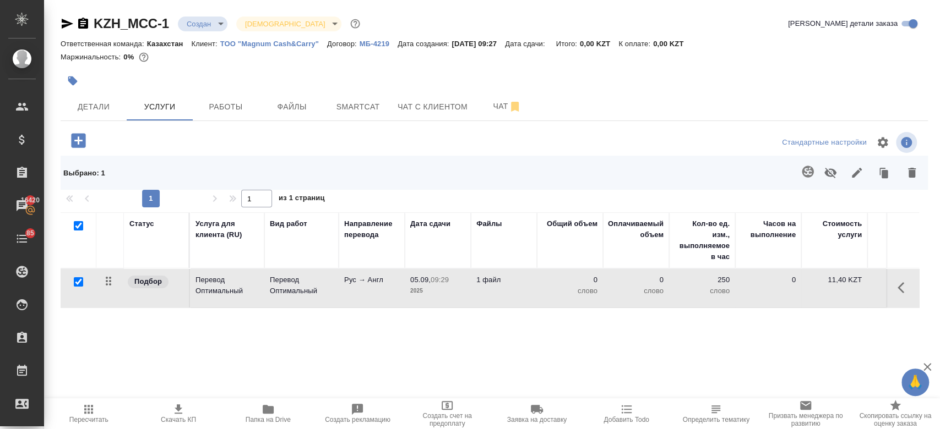
click at [252, 43] on p "ТОО "Magnum Cash&Carry"" at bounding box center [273, 44] width 107 height 8
click at [806, 169] on icon "button" at bounding box center [807, 171] width 13 height 13
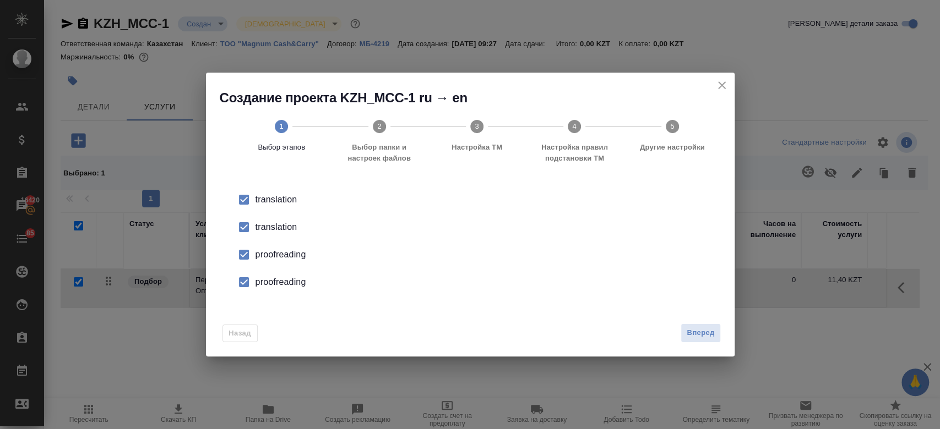
click at [278, 231] on div "translation" at bounding box center [481, 227] width 453 height 13
click at [281, 256] on div "proofreading" at bounding box center [481, 254] width 453 height 13
click at [290, 280] on div "proofreading" at bounding box center [481, 282] width 453 height 13
click at [690, 335] on span "Вперед" at bounding box center [701, 333] width 28 height 13
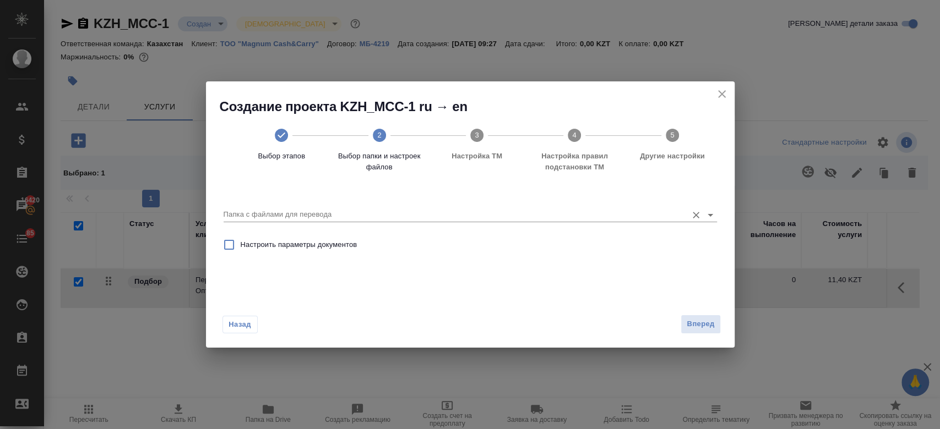
click at [459, 221] on input "Папка с файлами для перевода" at bounding box center [453, 214] width 458 height 13
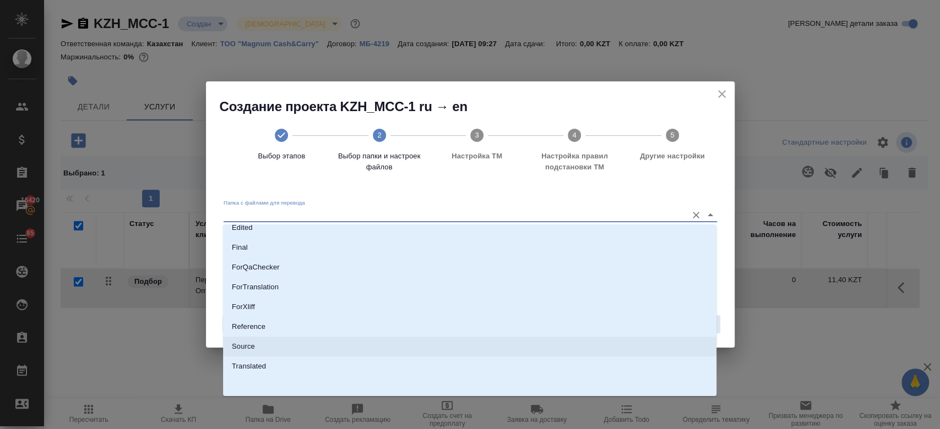
click at [396, 347] on li "Source" at bounding box center [469, 347] width 493 height 20
type input "Source"
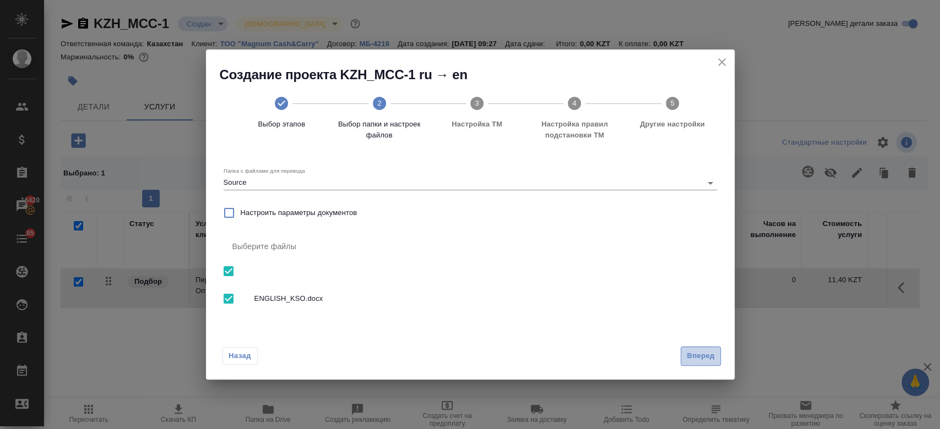
click at [719, 355] on button "Вперед" at bounding box center [701, 356] width 40 height 19
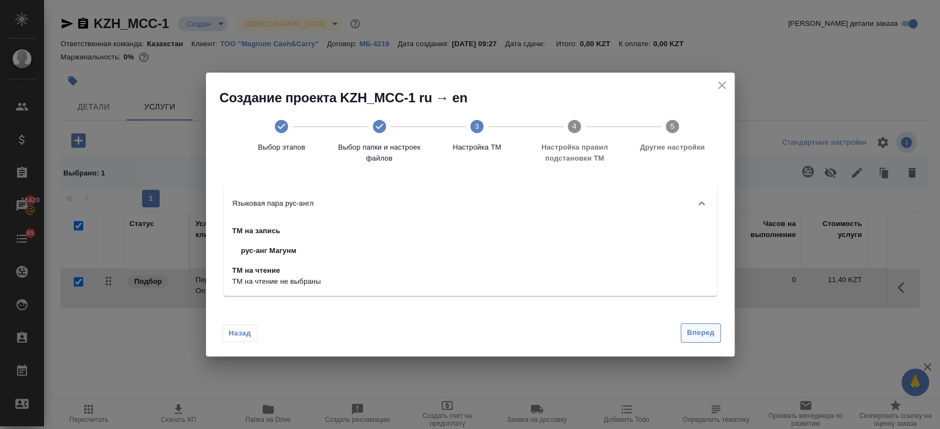
click at [696, 329] on span "Вперед" at bounding box center [701, 333] width 28 height 13
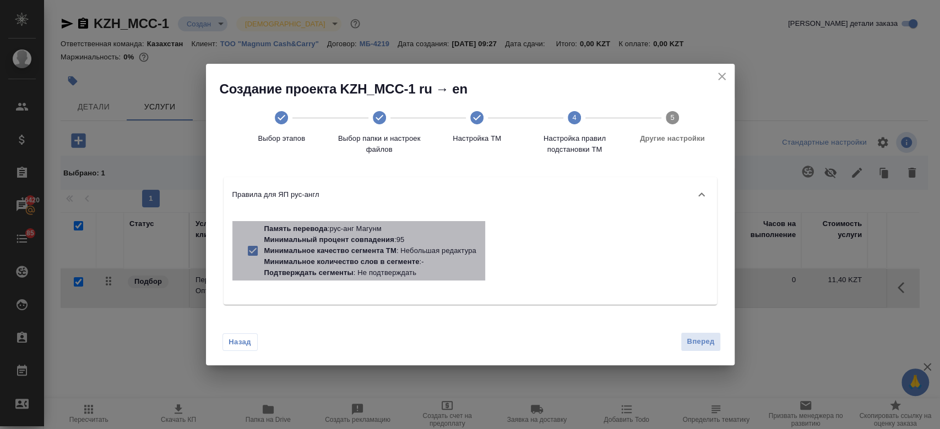
click at [344, 261] on p "Минимальное количество слов в сегменте" at bounding box center [341, 262] width 155 height 8
checkbox input "false"
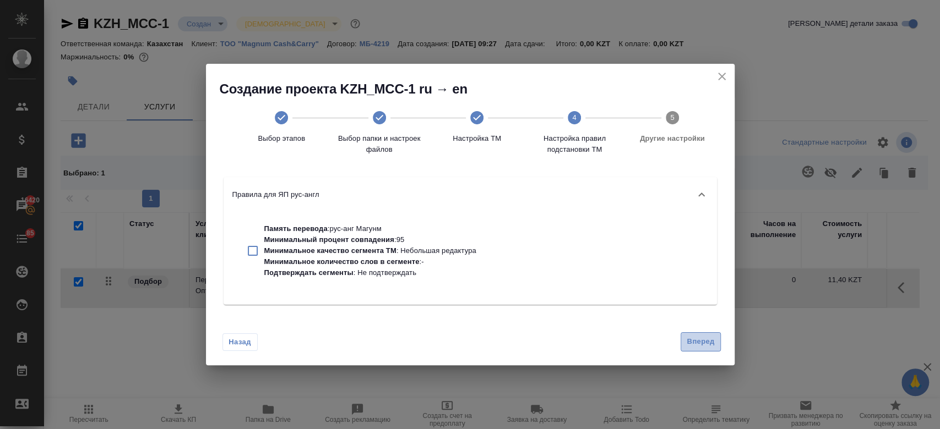
click at [692, 345] on span "Вперед" at bounding box center [701, 342] width 28 height 13
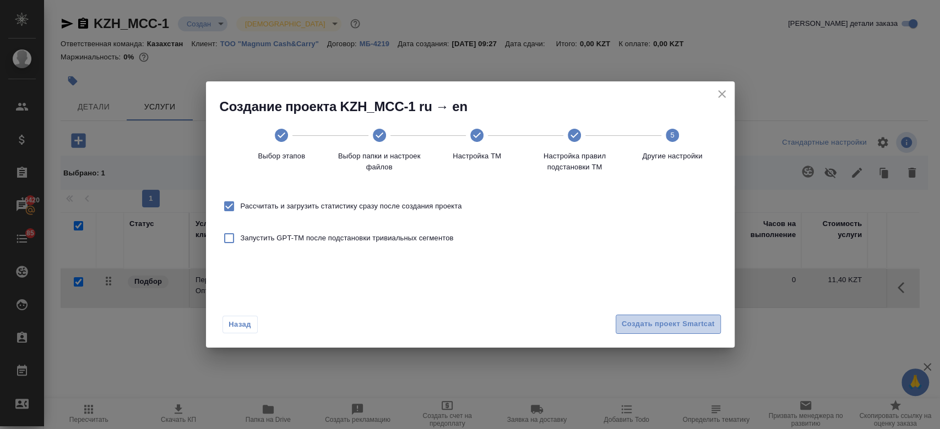
click at [675, 330] on span "Создать проект Smartcat" at bounding box center [668, 324] width 93 height 13
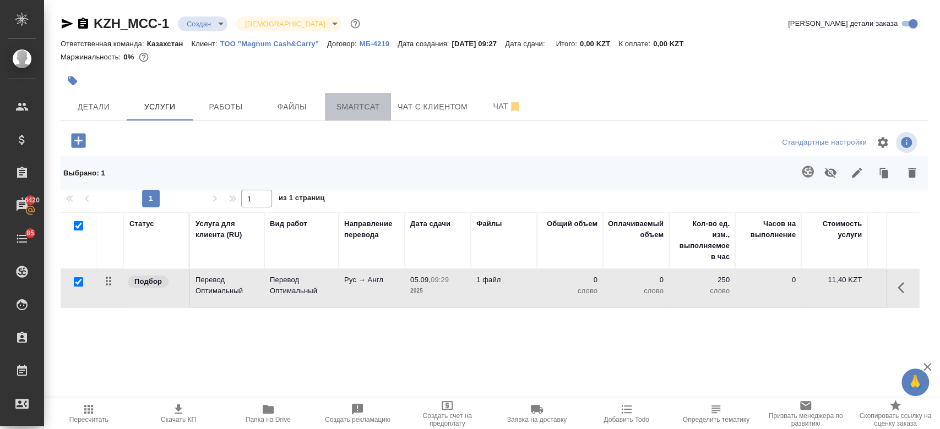
click at [358, 102] on span "Smartcat" at bounding box center [357, 107] width 53 height 14
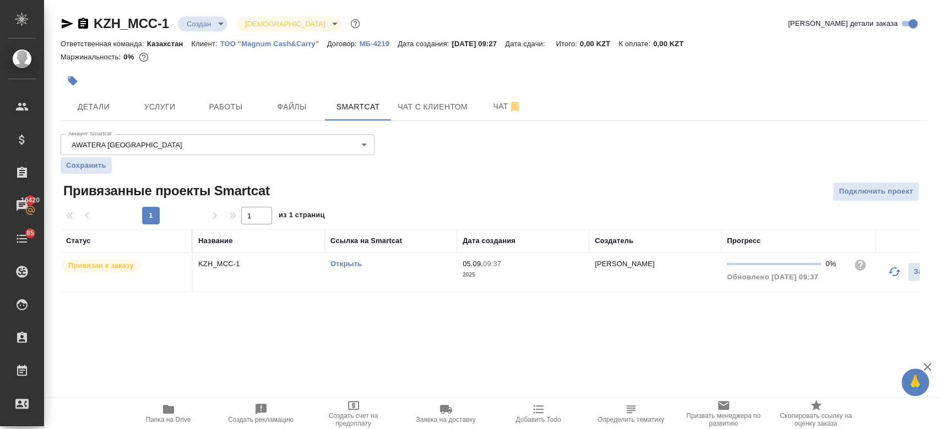
click at [353, 263] on link "Открыть" at bounding box center [345, 264] width 31 height 8
click at [158, 106] on span "Услуги" at bounding box center [159, 107] width 53 height 14
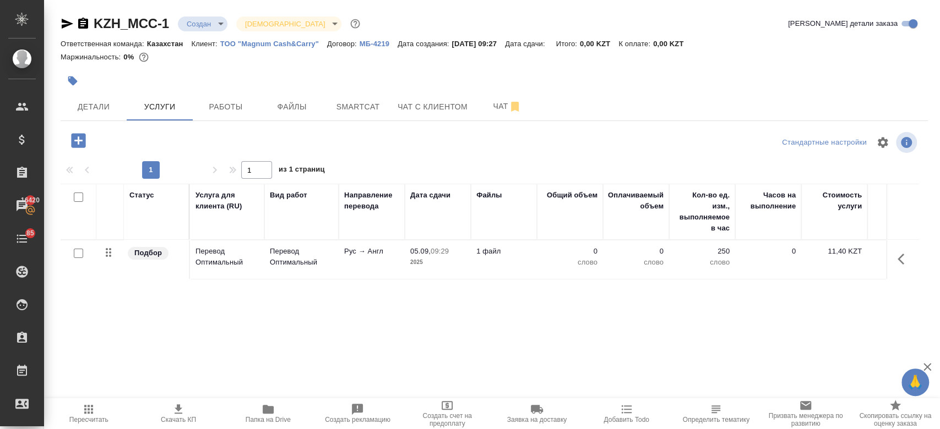
click at [267, 262] on td "Перевод Оптимальный" at bounding box center [301, 260] width 74 height 39
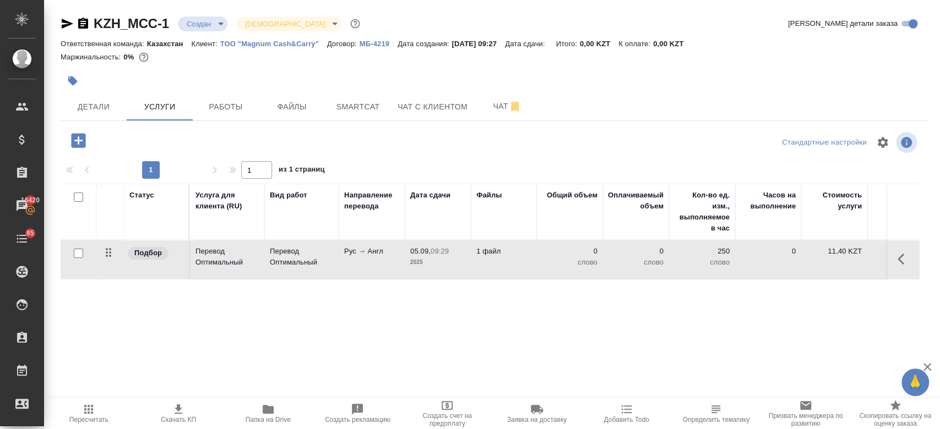
click at [267, 262] on td "Перевод Оптимальный" at bounding box center [301, 260] width 74 height 39
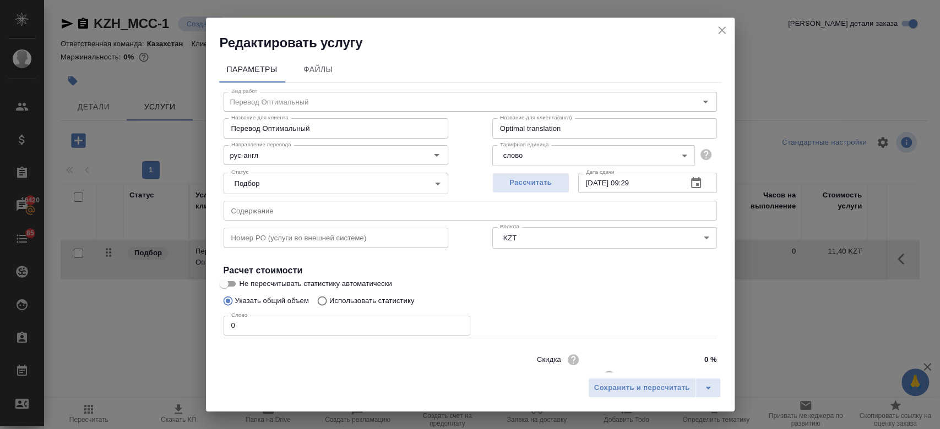
click at [358, 301] on p "Использовать статистику" at bounding box center [371, 301] width 85 height 11
click at [329, 301] on input "Использовать статистику" at bounding box center [321, 301] width 18 height 21
radio input "true"
radio input "false"
click at [697, 358] on icon at bounding box center [703, 352] width 13 height 13
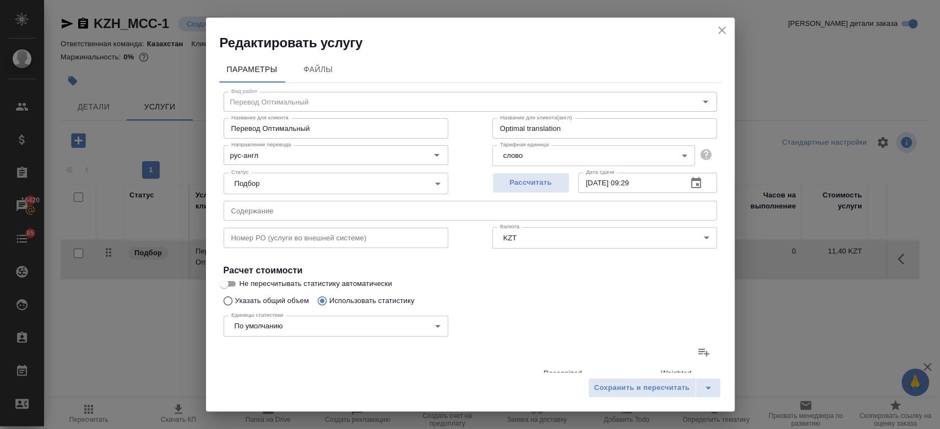
click at [0, 0] on input "file" at bounding box center [0, 0] width 0 height 0
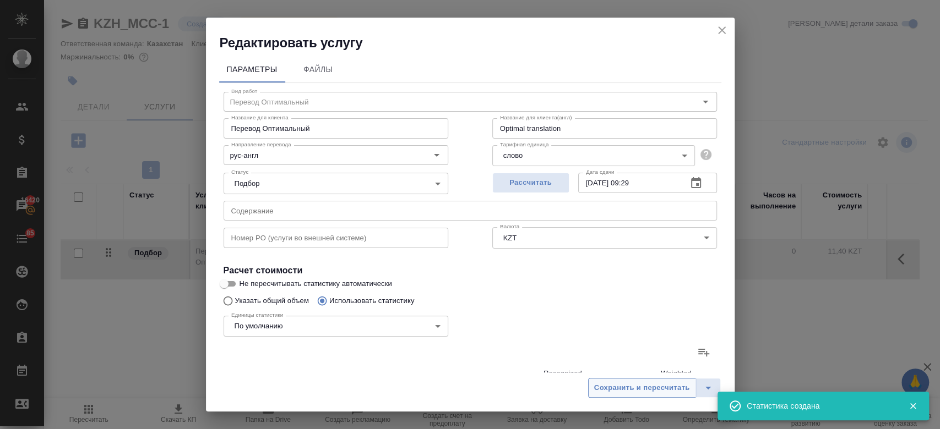
type input "9"
type input "15"
type input "110"
type input "93"
type input "243"
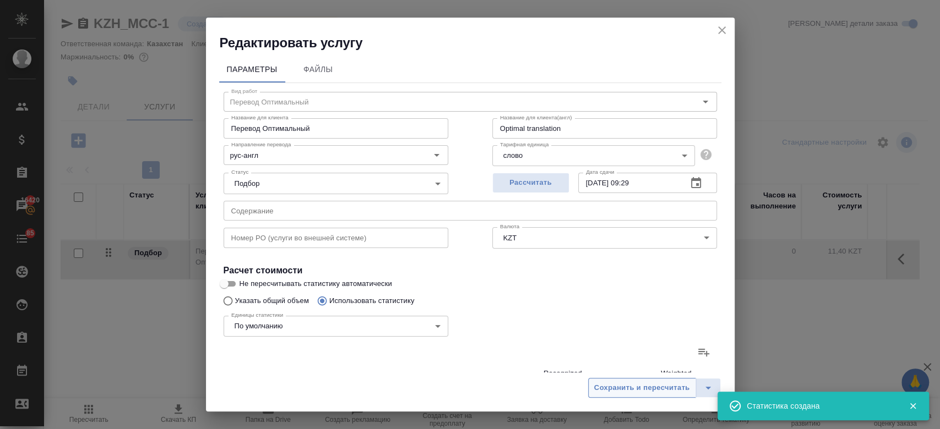
type input "1703"
type input "93"
type input "243"
type input "1703"
type input "102"
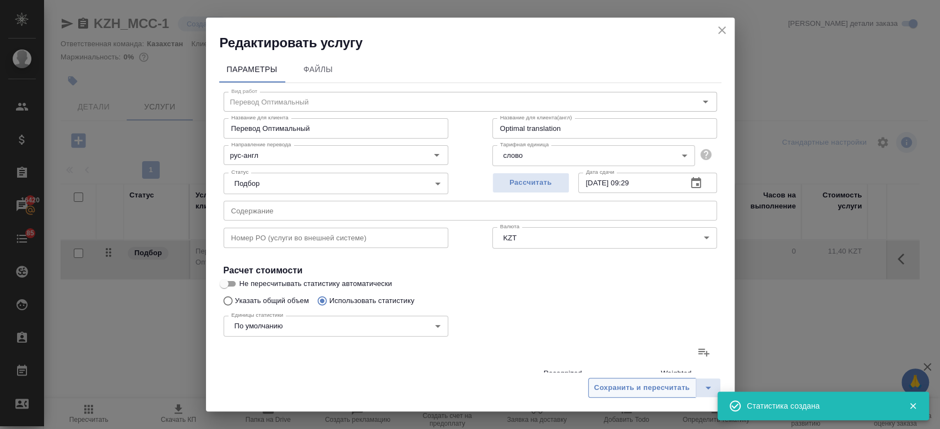
type input "258"
type input "1813"
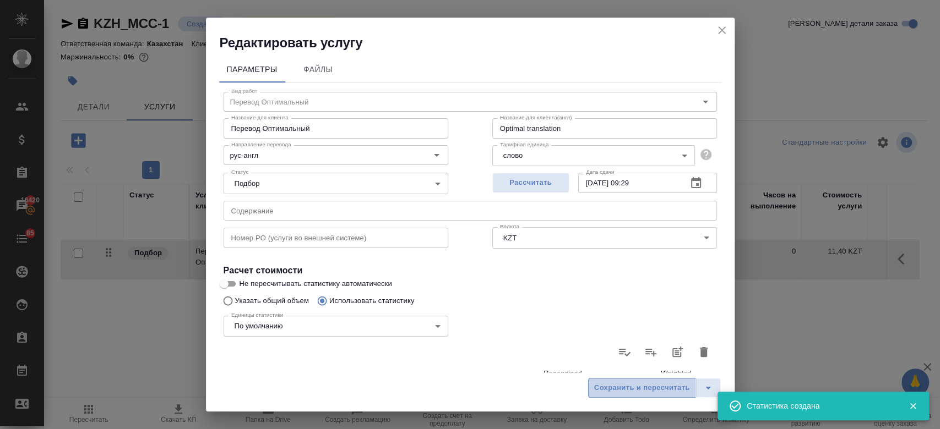
click at [611, 385] on span "Сохранить и пересчитать" at bounding box center [642, 388] width 96 height 13
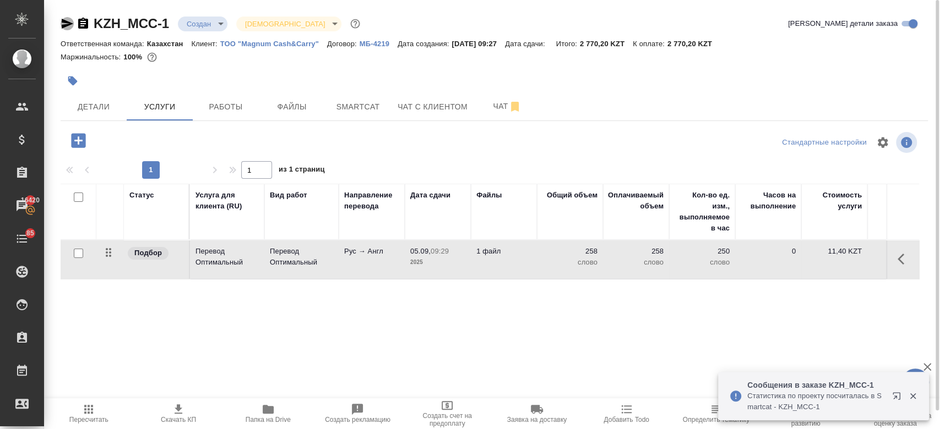
click at [64, 29] on icon "button" at bounding box center [67, 23] width 13 height 13
click at [265, 411] on icon "button" at bounding box center [268, 409] width 11 height 9
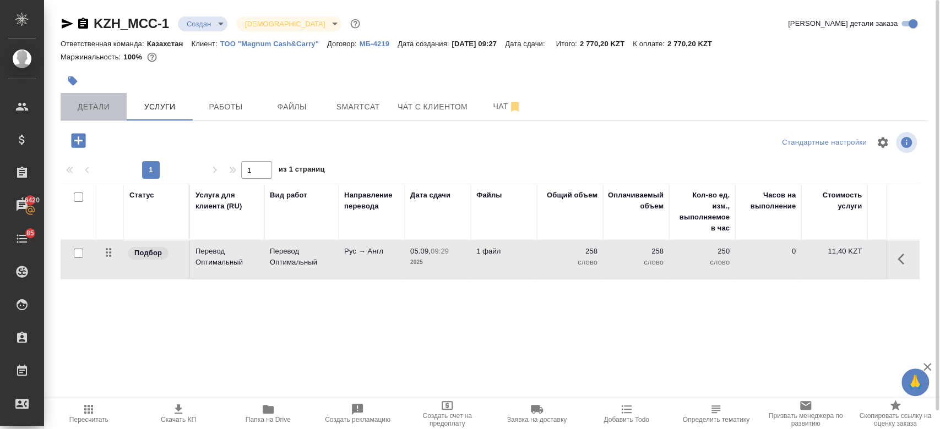
click at [99, 108] on span "Детали" at bounding box center [93, 107] width 53 height 14
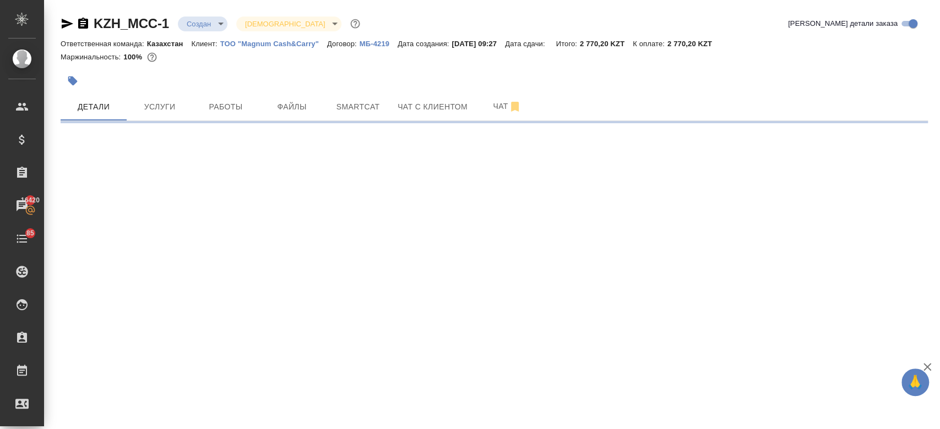
select select "RU"
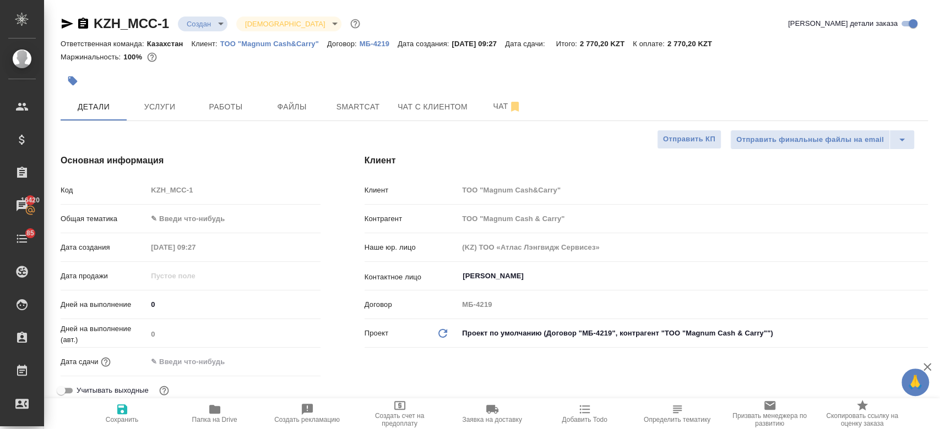
type textarea "x"
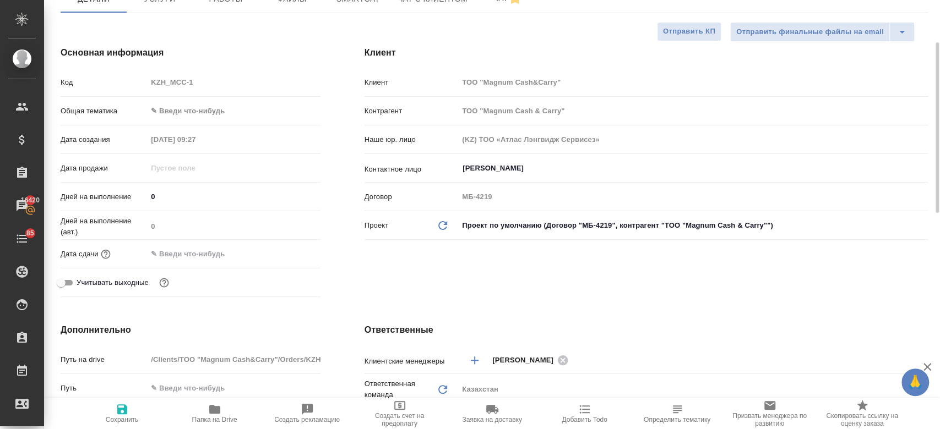
click at [213, 248] on input "text" at bounding box center [195, 254] width 96 height 16
click at [289, 253] on icon "button" at bounding box center [289, 253] width 10 height 11
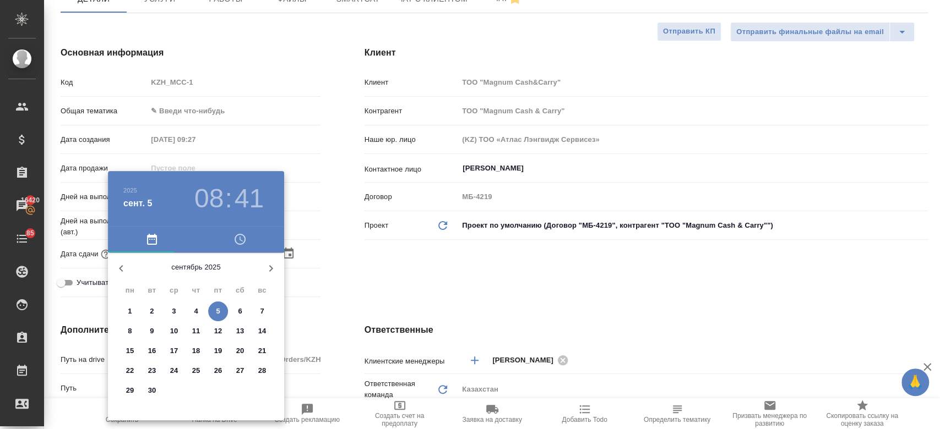
click at [216, 312] on p "5" at bounding box center [218, 311] width 4 height 11
type input "05.09.2025 08:41"
type textarea "x"
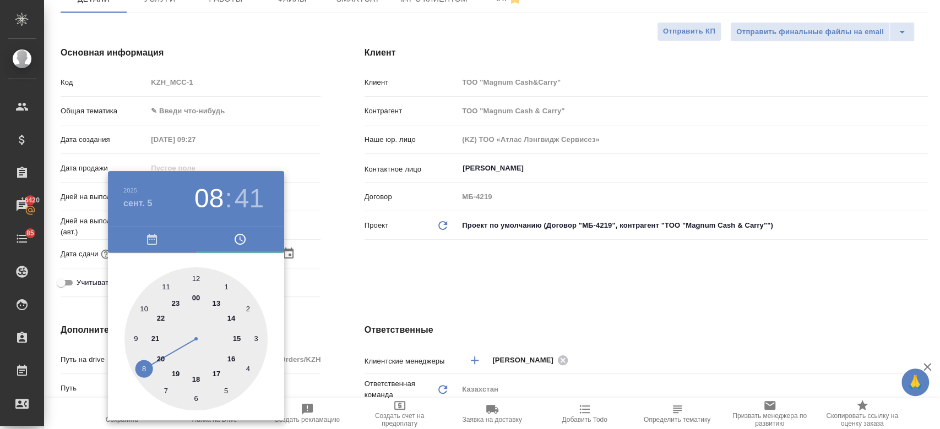
click at [198, 280] on div at bounding box center [195, 339] width 143 height 143
type input "05.09.2025 12:41"
type textarea "x"
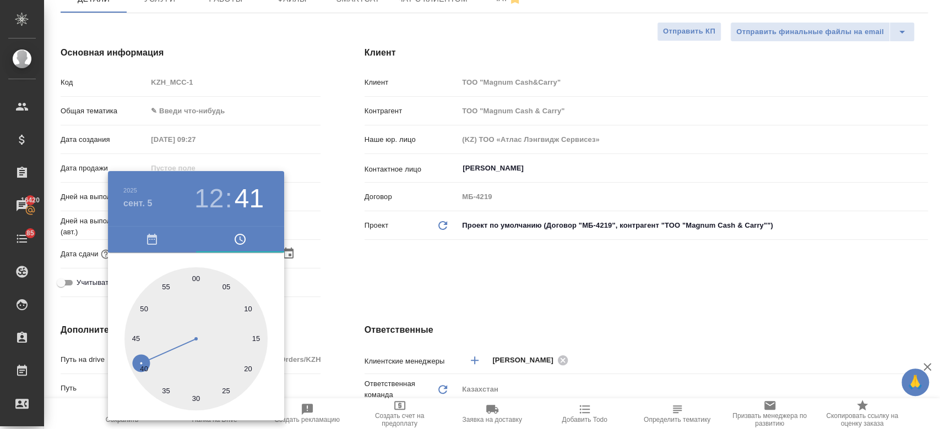
click at [195, 281] on div at bounding box center [195, 339] width 143 height 143
type input "05.09.2025 12:00"
type textarea "x"
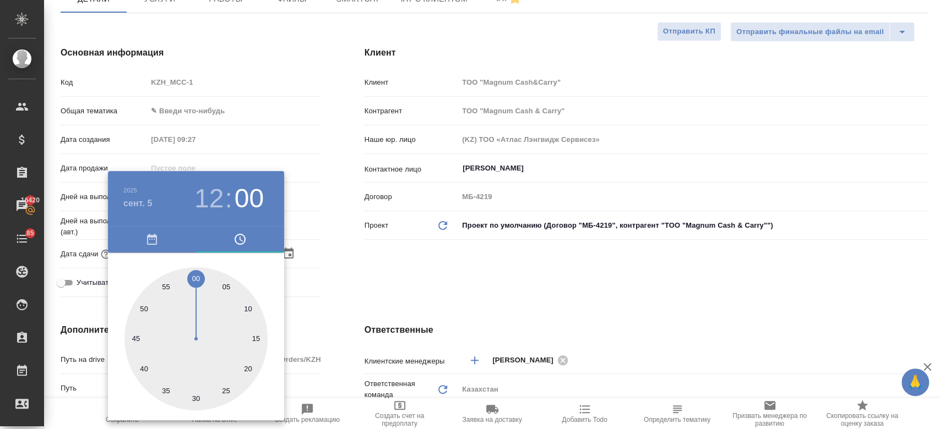
click at [349, 274] on div at bounding box center [470, 214] width 940 height 429
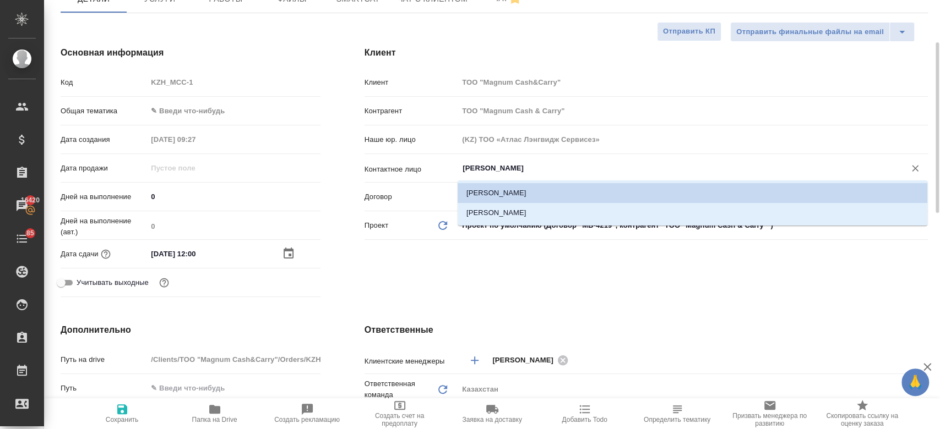
click at [491, 173] on input "Столярова Наталия Фёдоровна" at bounding box center [674, 168] width 426 height 13
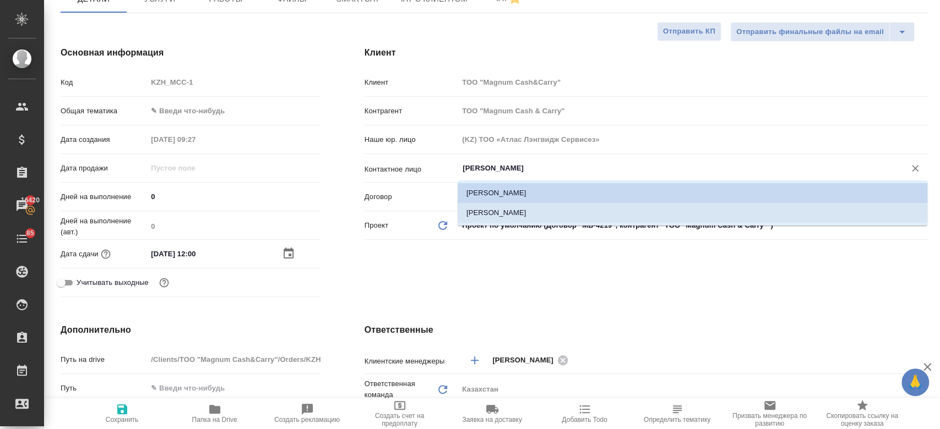
click at [493, 209] on li "Калиева Руфина" at bounding box center [693, 213] width 470 height 20
type input "Калиева Руфина"
type textarea "x"
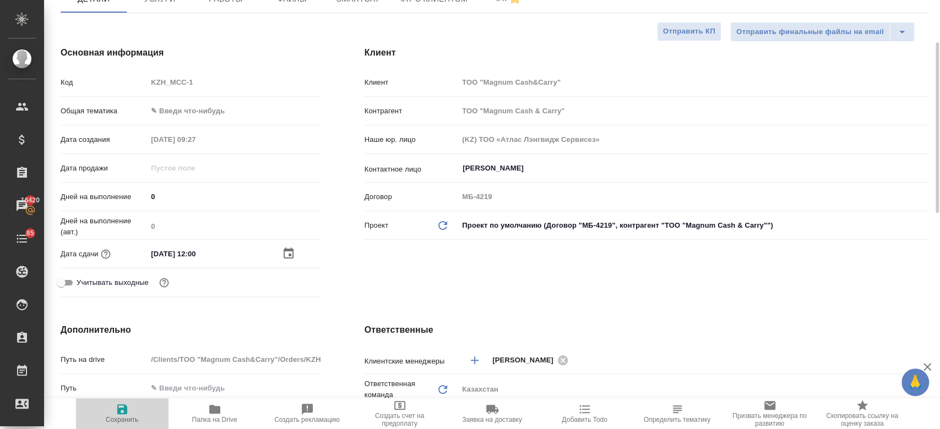
click at [121, 417] on span "Сохранить" at bounding box center [122, 420] width 33 height 8
type textarea "x"
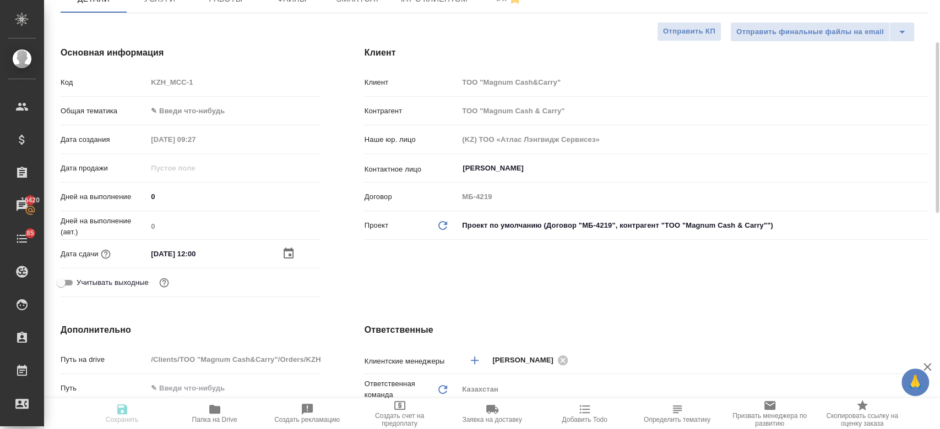
type textarea "x"
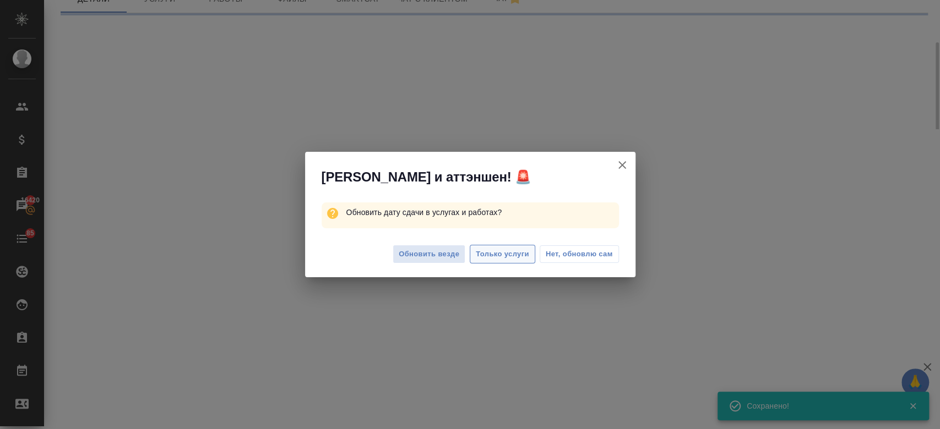
select select "RU"
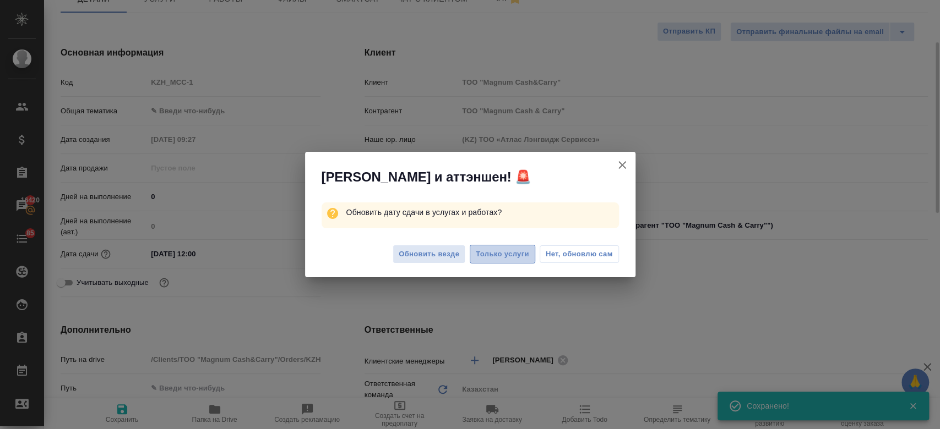
click at [494, 249] on span "Только услуги" at bounding box center [502, 254] width 53 height 13
type textarea "x"
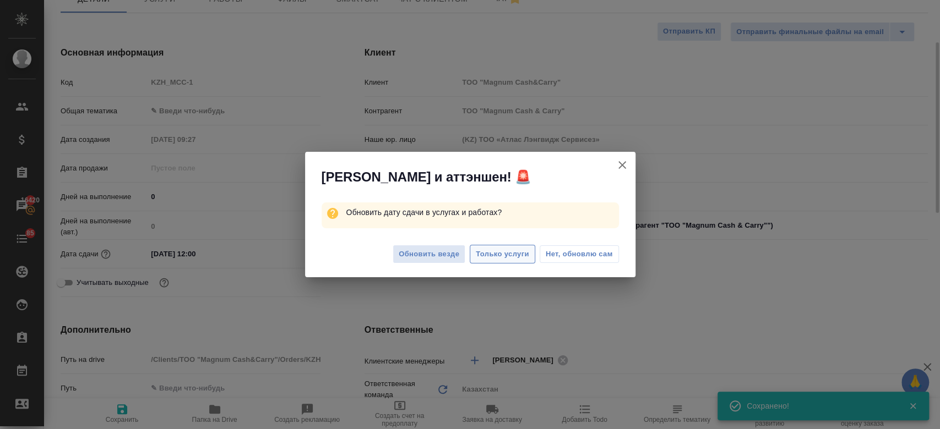
type textarea "x"
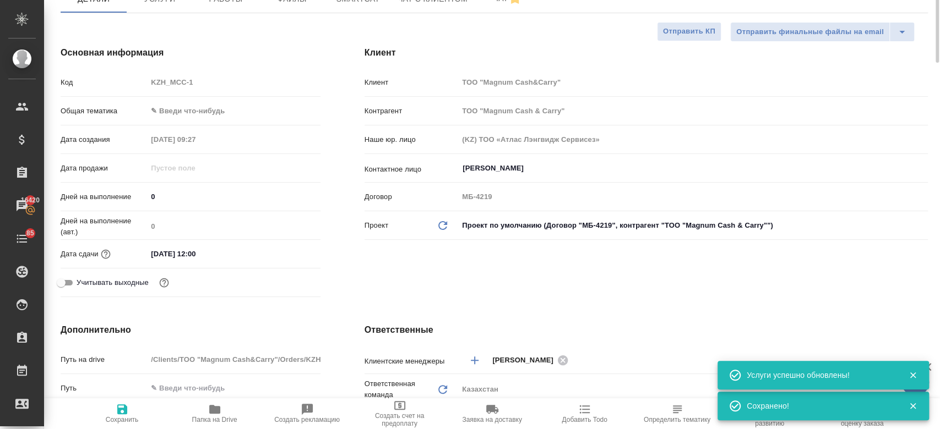
scroll to position [0, 0]
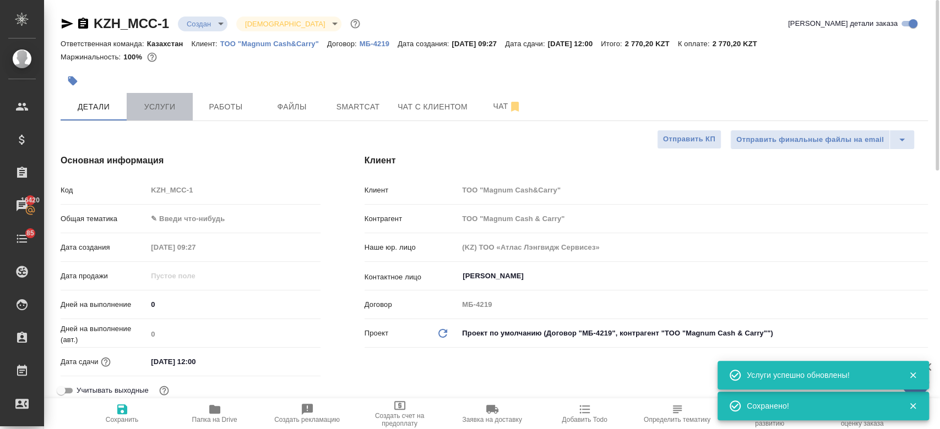
click at [167, 106] on span "Услуги" at bounding box center [159, 107] width 53 height 14
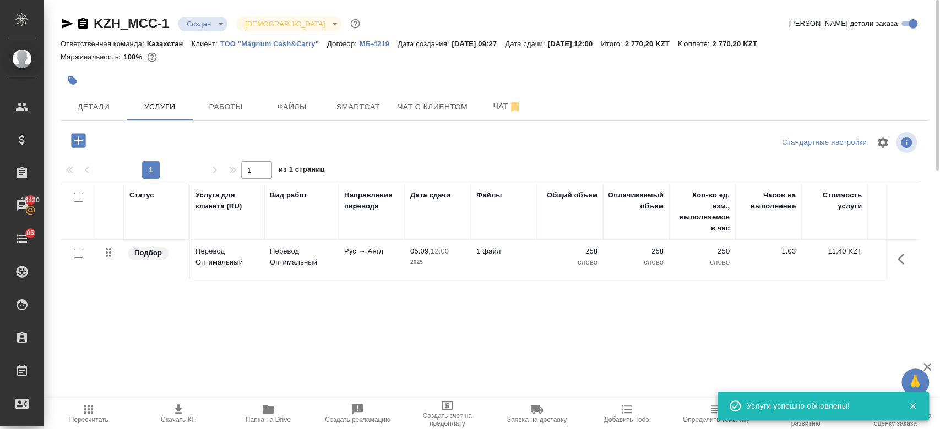
click at [182, 413] on icon "button" at bounding box center [178, 409] width 13 height 13
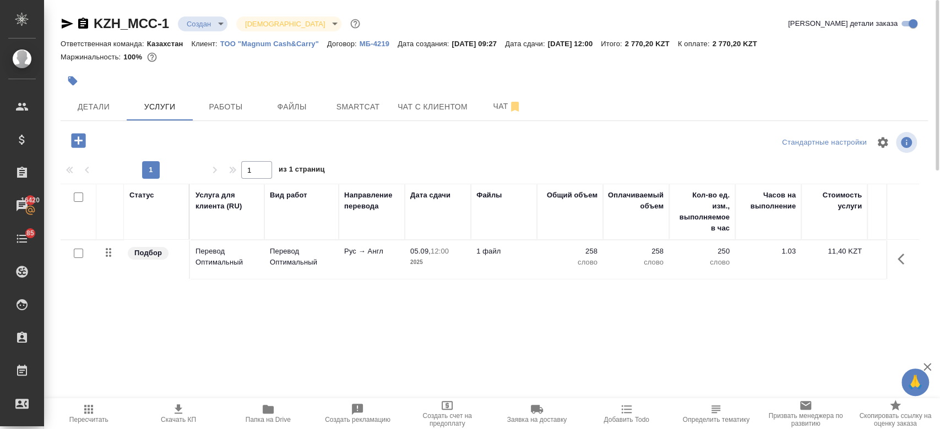
click at [612, 74] on div at bounding box center [350, 81] width 578 height 24
click at [98, 101] on span "Детали" at bounding box center [93, 107] width 53 height 14
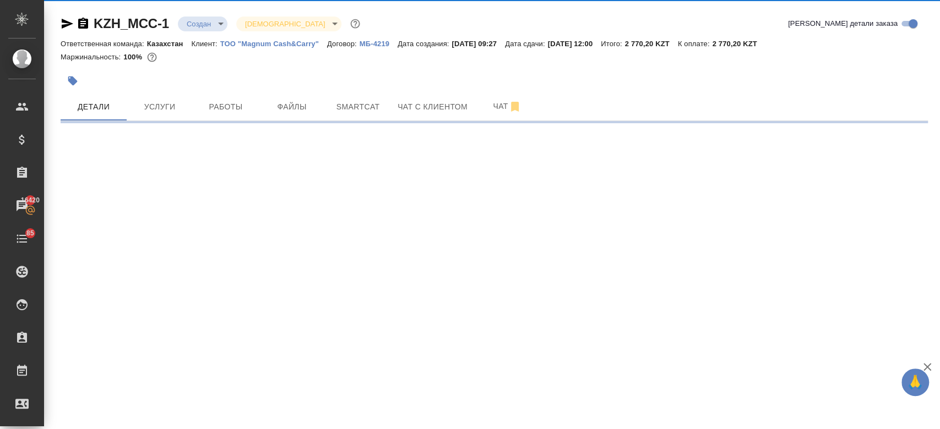
select select "RU"
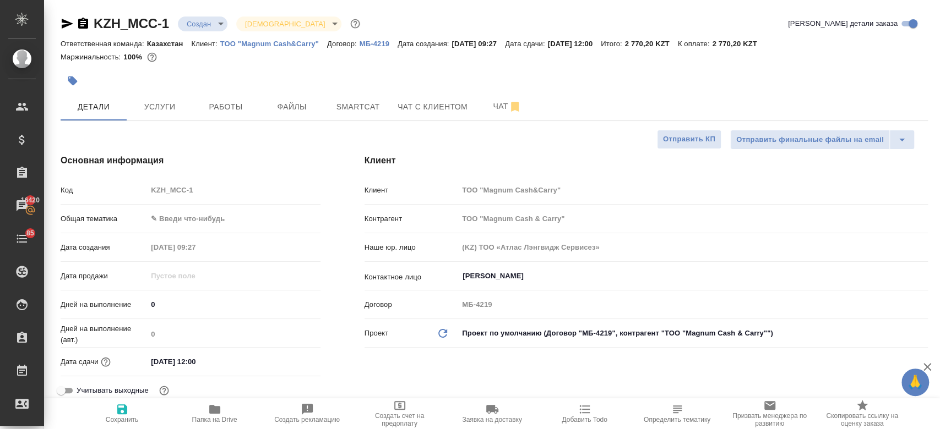
type textarea "x"
drag, startPoint x: 389, startPoint y: 205, endPoint x: 493, endPoint y: 378, distance: 202.5
click at [493, 378] on div "Клиент Клиент ТОО "Magnum Cash&Carry" Контрагент ТОО "Magnum Cash & Carry" Наше…" at bounding box center [645, 282] width 607 height 300
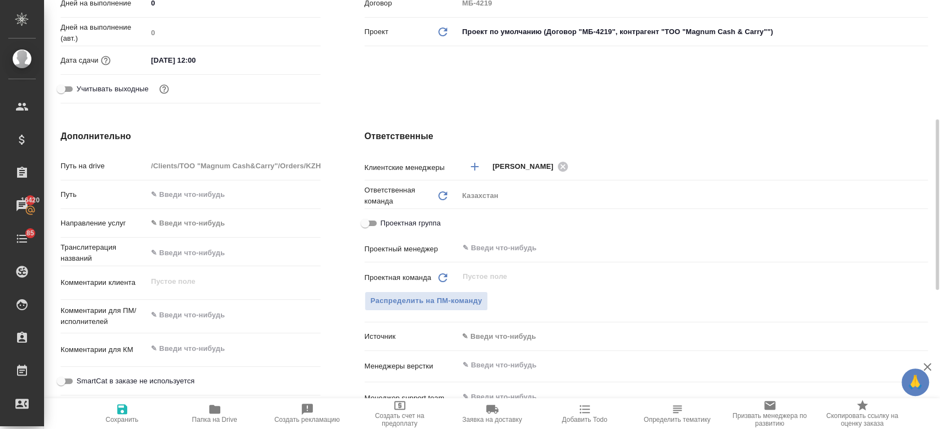
scroll to position [303, 0]
click at [474, 295] on span "Распределить на ПМ-команду" at bounding box center [427, 300] width 112 height 13
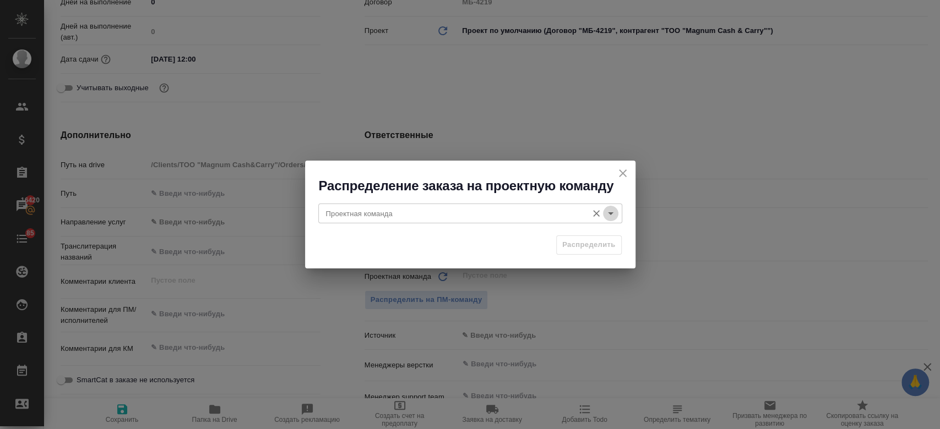
click at [607, 217] on icon "Open" at bounding box center [610, 213] width 13 height 13
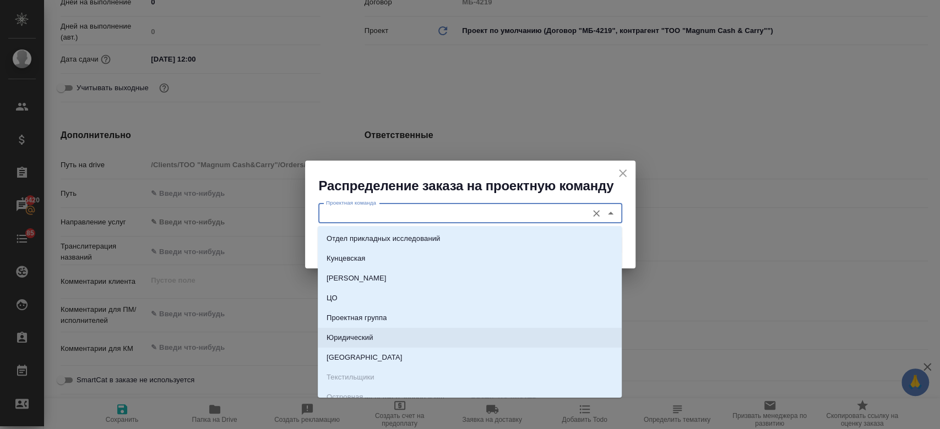
click at [482, 341] on li "Юридический" at bounding box center [470, 338] width 304 height 20
type input "Юридический"
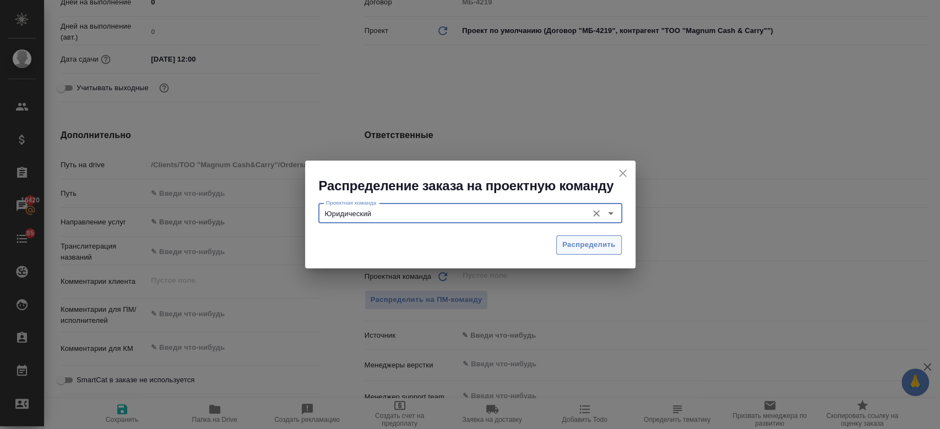
click at [577, 242] on span "Распределить" at bounding box center [588, 245] width 53 height 13
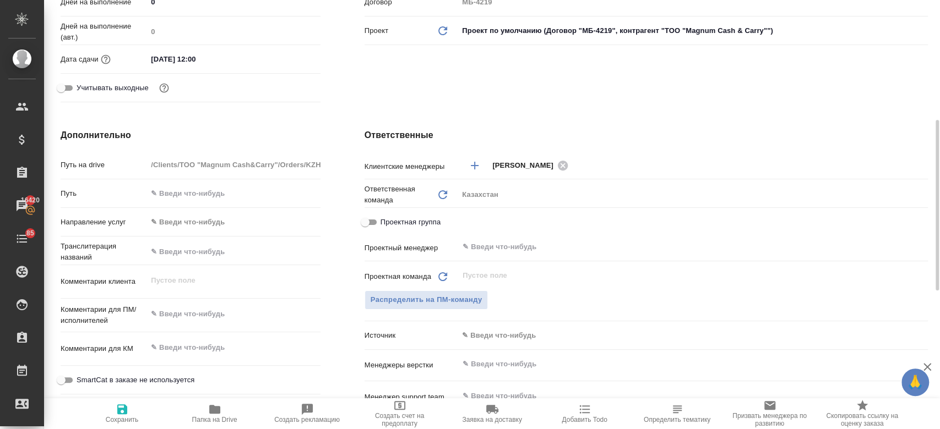
type textarea "x"
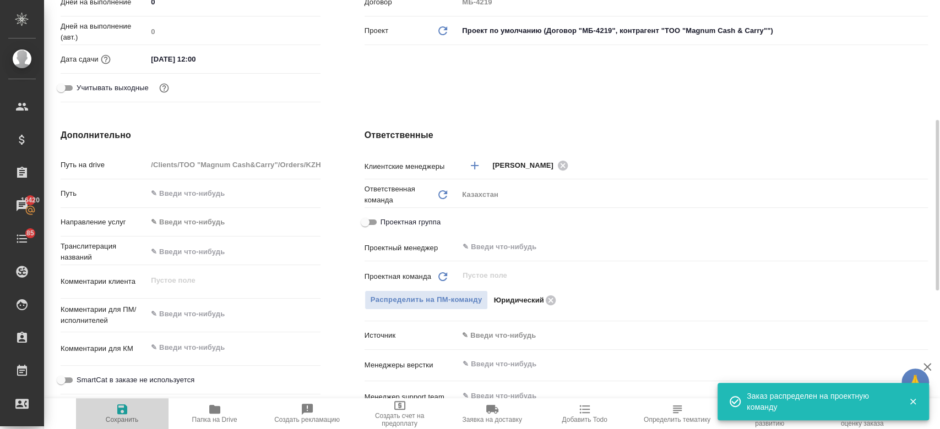
click at [129, 420] on span "Сохранить" at bounding box center [122, 420] width 33 height 8
type textarea "x"
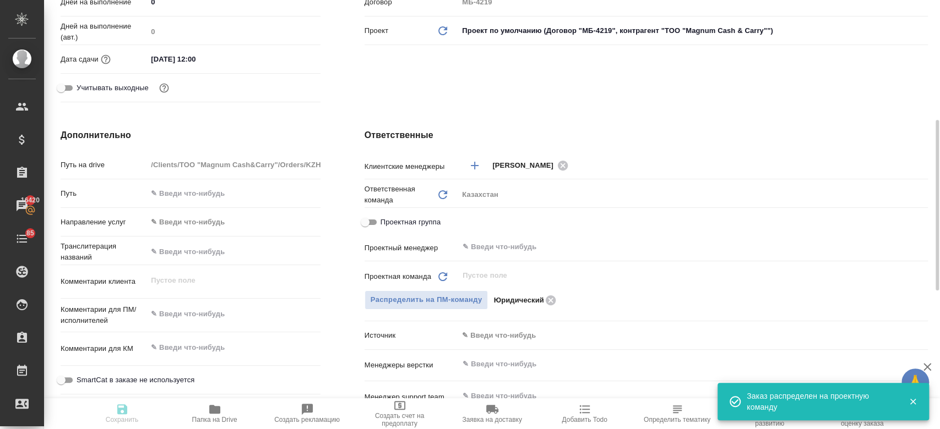
type textarea "x"
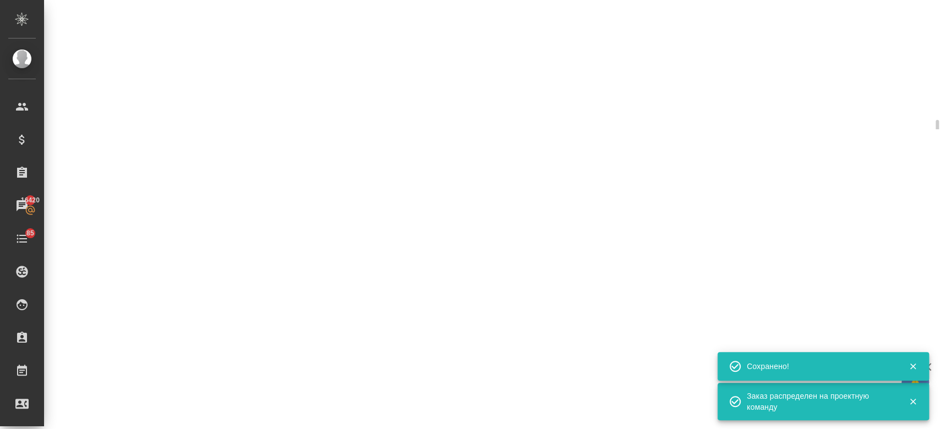
select select "RU"
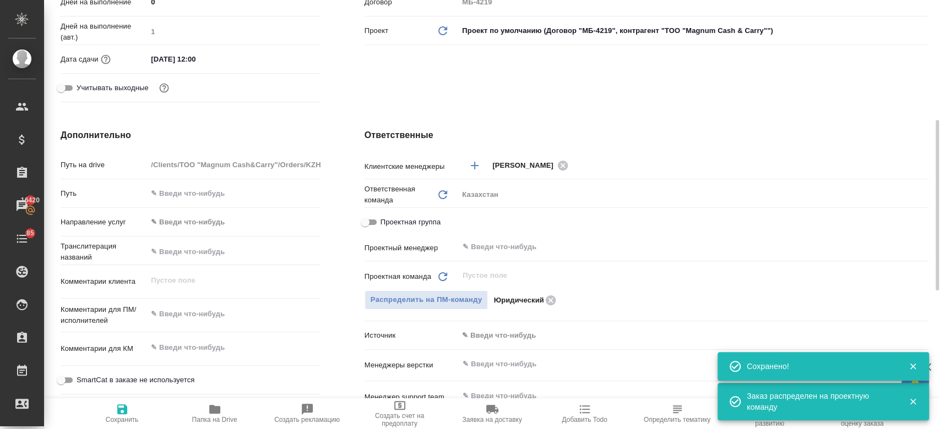
type textarea "x"
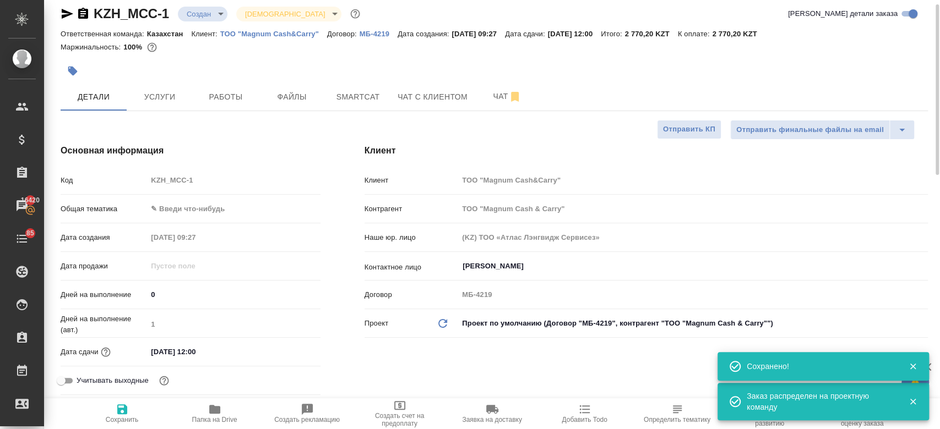
scroll to position [0, 0]
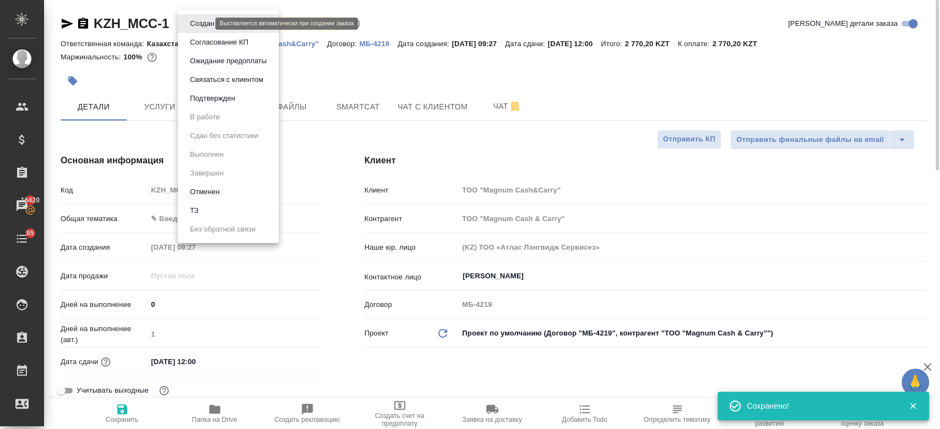
click at [206, 20] on body "🙏 .cls-1 fill:#fff; AWATERA Kosherbayeva Nazerke Клиенты Спецификации Заказы 16…" at bounding box center [470, 214] width 940 height 429
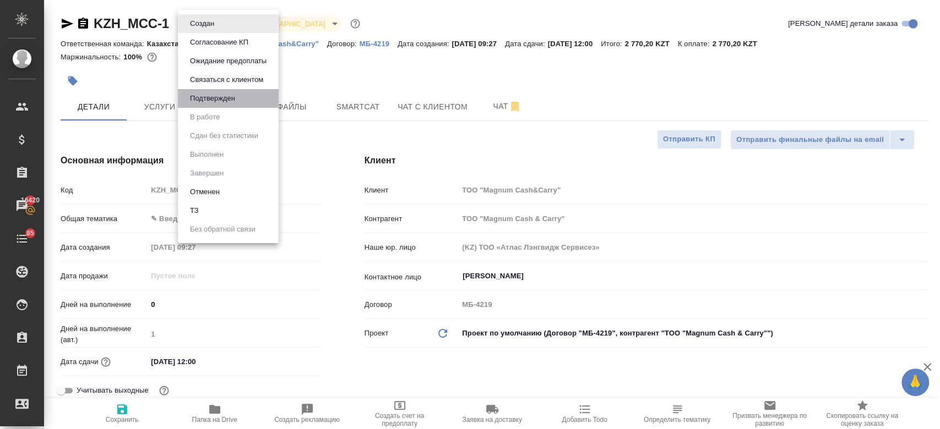
click at [216, 90] on li "Подтвержден" at bounding box center [228, 98] width 101 height 19
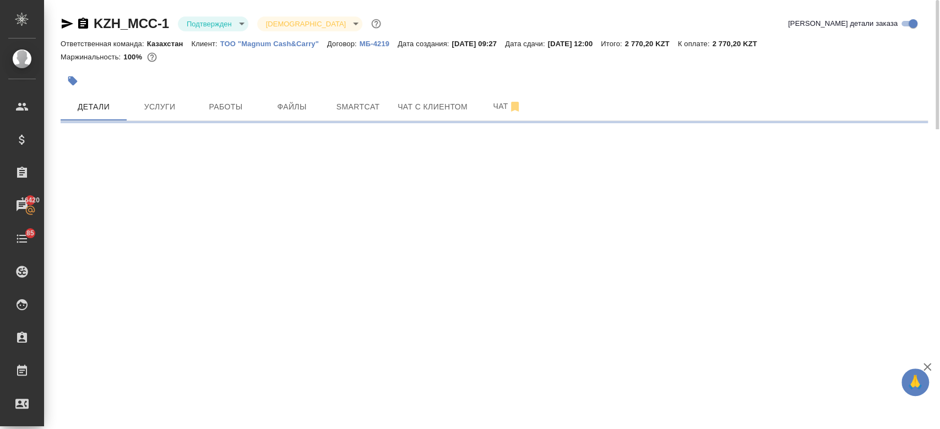
select select "RU"
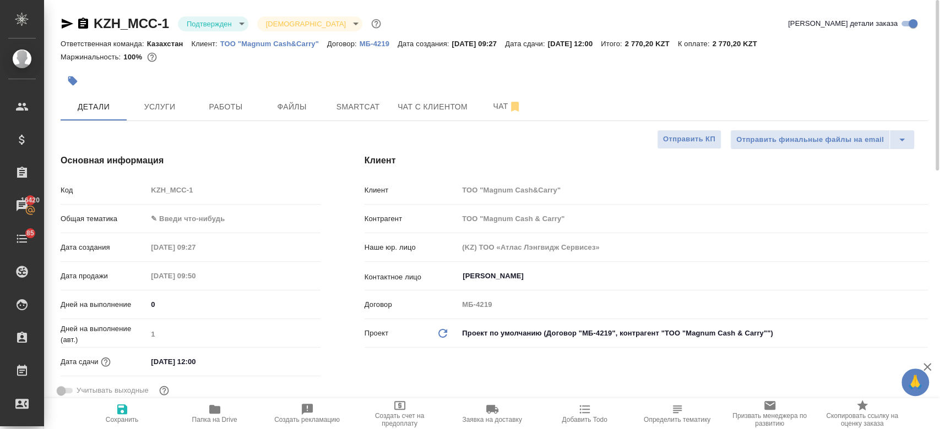
type textarea "x"
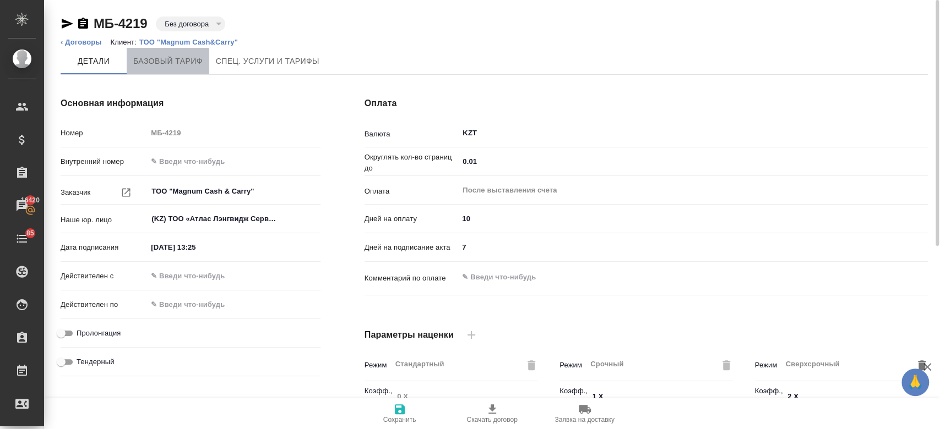
click at [198, 64] on span "Базовый тариф" at bounding box center [167, 62] width 69 height 14
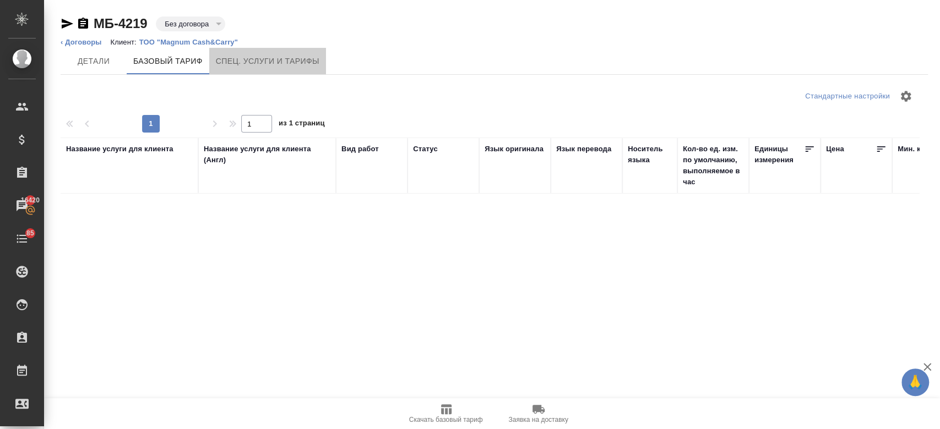
click at [261, 69] on button "Спец. услуги и тарифы" at bounding box center [267, 61] width 117 height 26
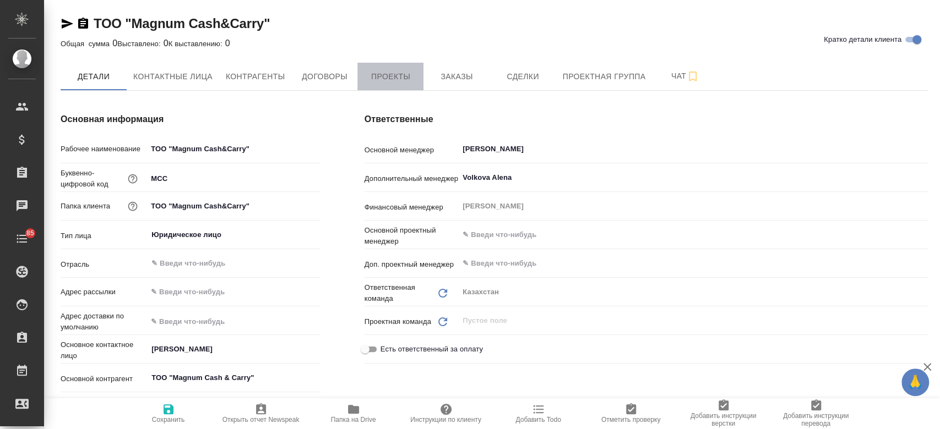
click at [378, 79] on span "Проекты" at bounding box center [390, 77] width 53 height 14
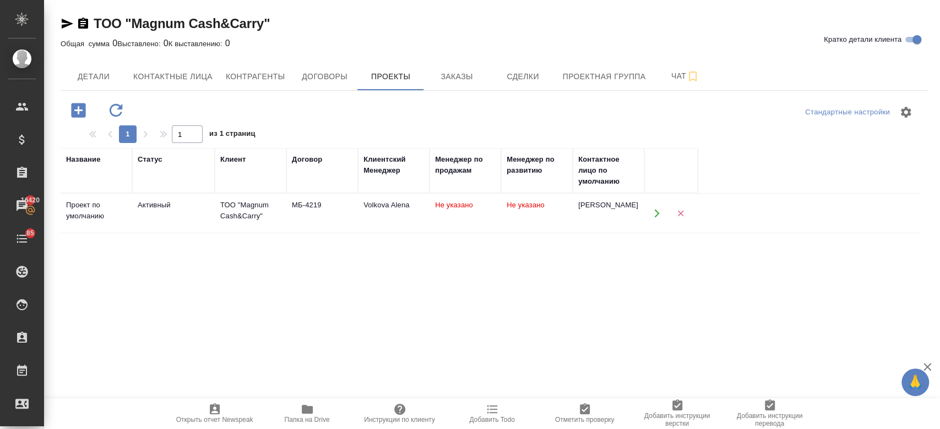
click at [195, 211] on div "Активный" at bounding box center [174, 205] width 72 height 11
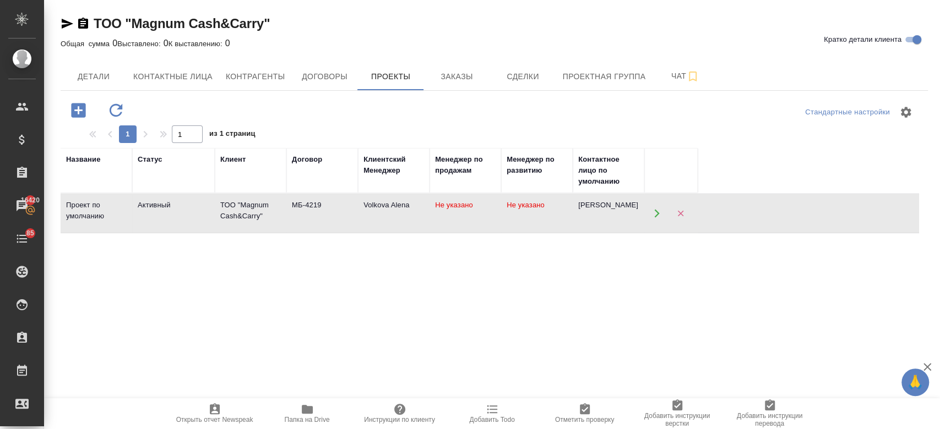
click at [195, 211] on div "Активный" at bounding box center [174, 205] width 72 height 11
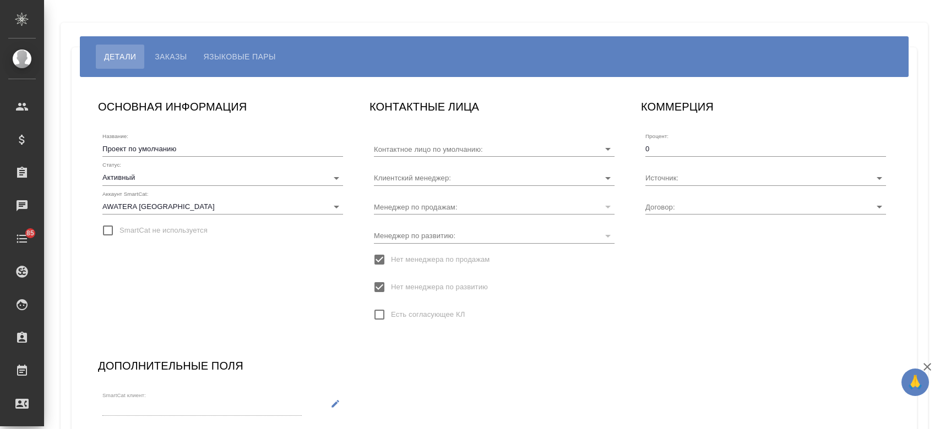
type input "[PERSON_NAME]"
type input "МБ-4219"
type input "Volkova Alena"
click at [254, 63] on span "Языковые пары" at bounding box center [240, 56] width 72 height 13
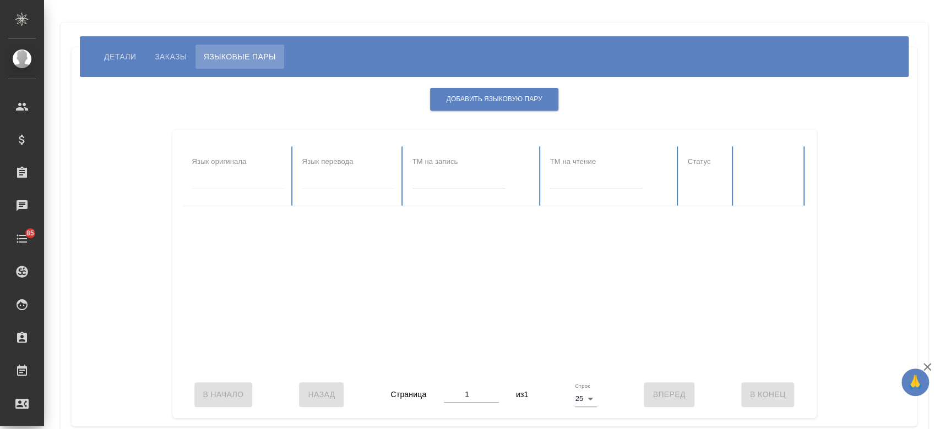
click at [478, 85] on div "Добавить языковую пару Язык оригинала Язык перевода TM на запись TM на чтение С…" at bounding box center [494, 251] width 823 height 333
click at [478, 104] on span "Добавить языковую пару" at bounding box center [495, 99] width 96 height 9
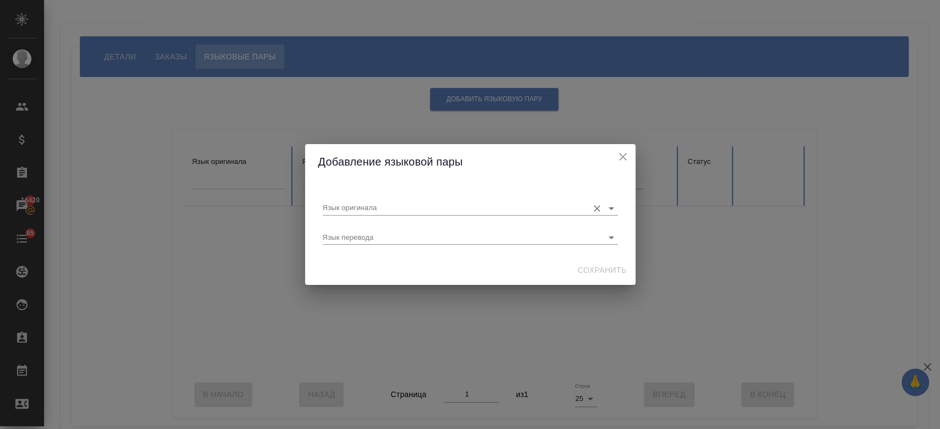
click at [566, 208] on input "Язык оригинала" at bounding box center [453, 208] width 260 height 13
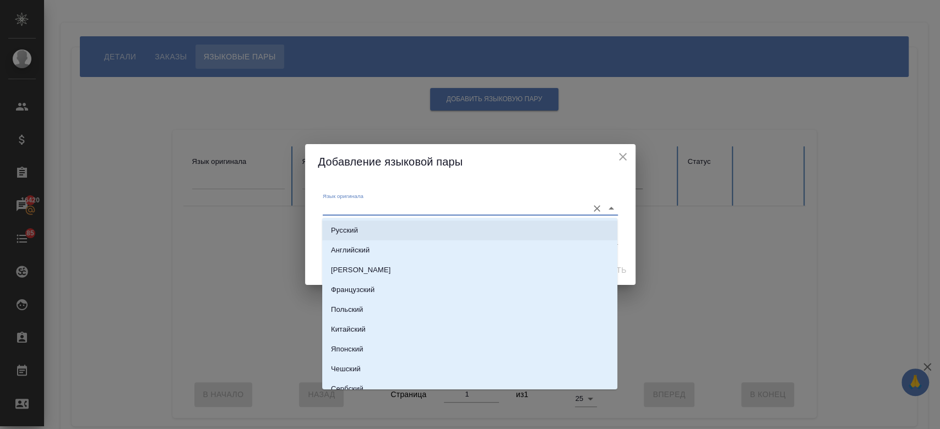
click at [513, 236] on li "Русский" at bounding box center [469, 231] width 295 height 20
type input "Русский"
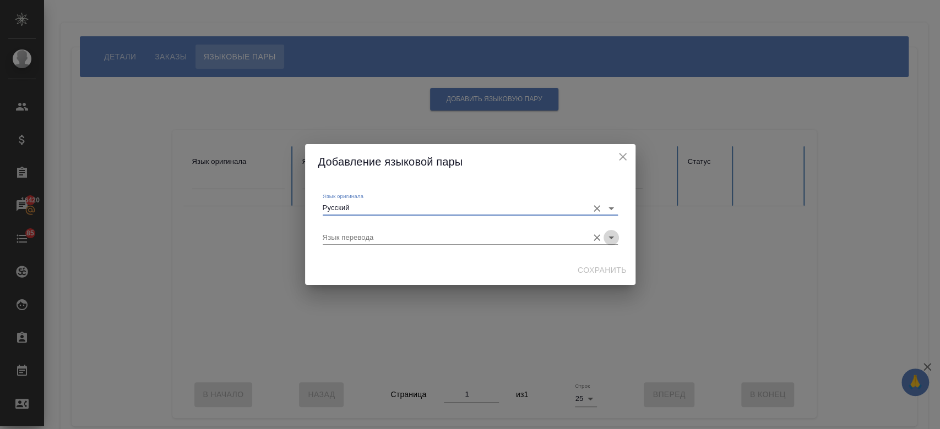
click at [614, 239] on icon "Open" at bounding box center [611, 237] width 13 height 13
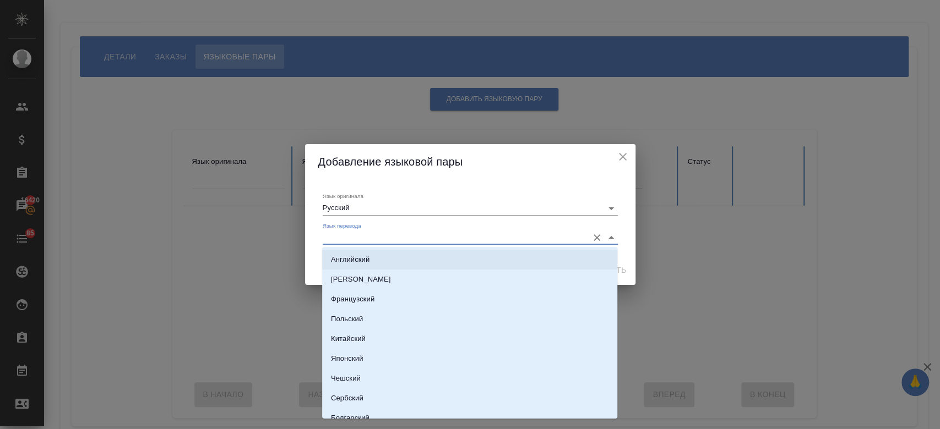
click at [520, 264] on li "Английский" at bounding box center [469, 260] width 295 height 20
type input "Английский"
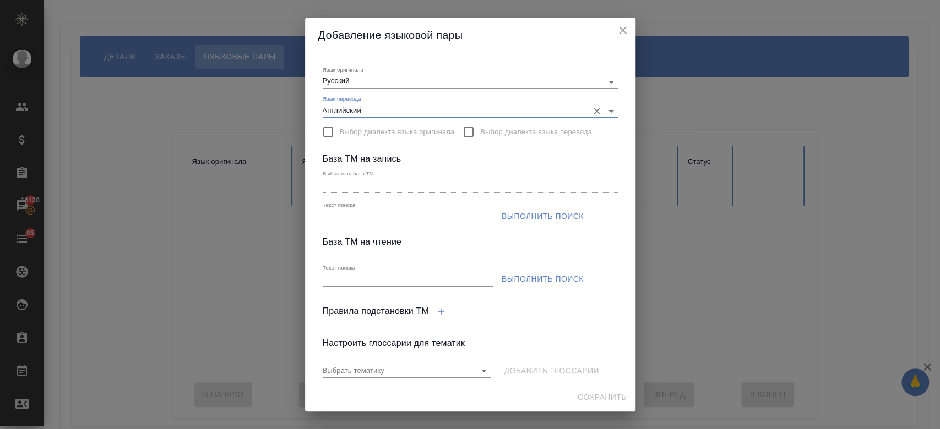
click at [423, 220] on input "Текст поиска" at bounding box center [408, 217] width 170 height 14
click at [386, 221] on input "Текст поиска" at bounding box center [408, 217] width 170 height 14
paste input "рус-анг Магунм"
type input "рус-анг Магунм"
click at [534, 208] on button "Выполнить поиск" at bounding box center [542, 216] width 91 height 20
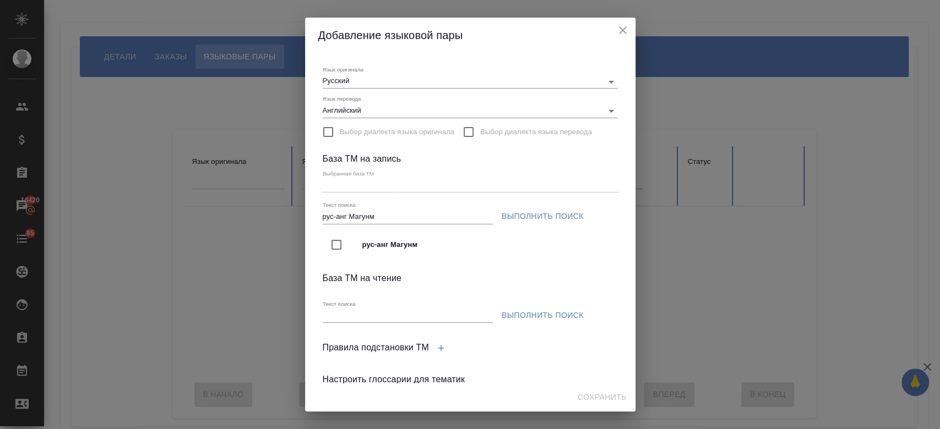
click at [398, 248] on span "рус-анг Магунм" at bounding box center [485, 245] width 247 height 11
type input "рус-анг Магунм"
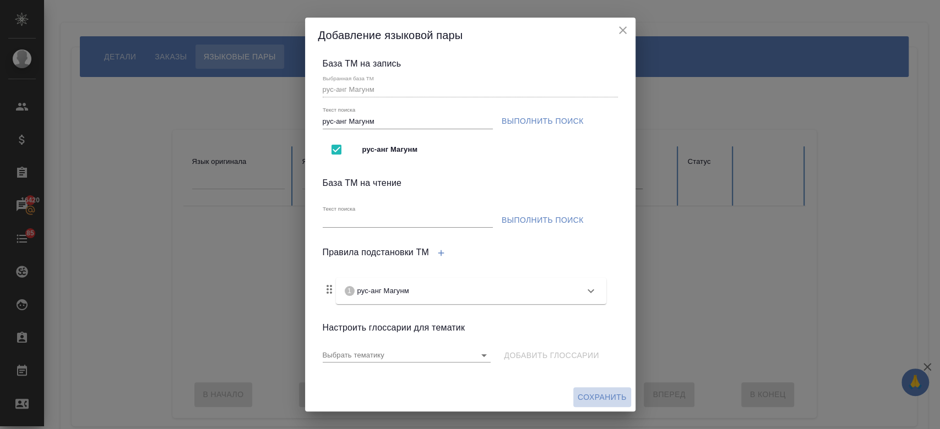
click at [589, 395] on span "Сохранить" at bounding box center [602, 398] width 49 height 14
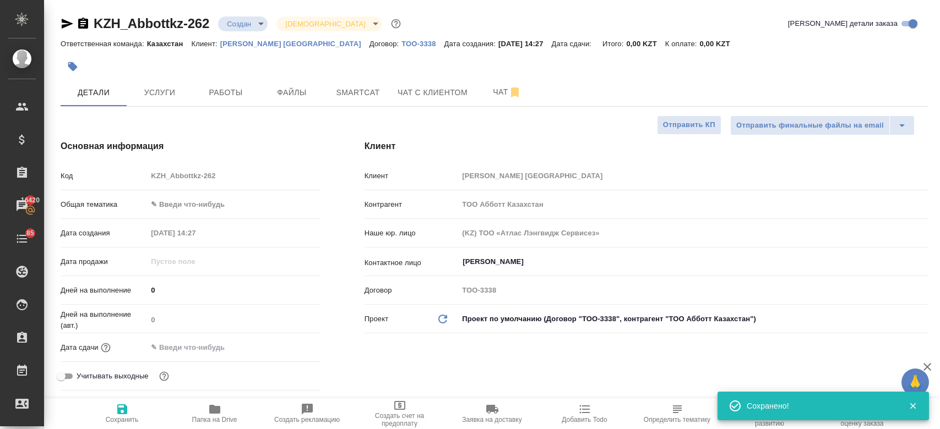
select select "RU"
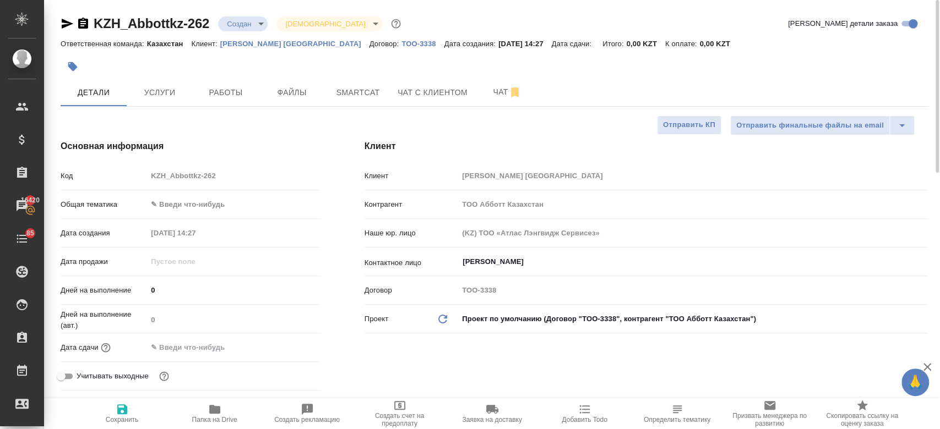
drag, startPoint x: 477, startPoint y: 211, endPoint x: 359, endPoint y: 63, distance: 189.6
click at [359, 63] on div at bounding box center [350, 67] width 578 height 24
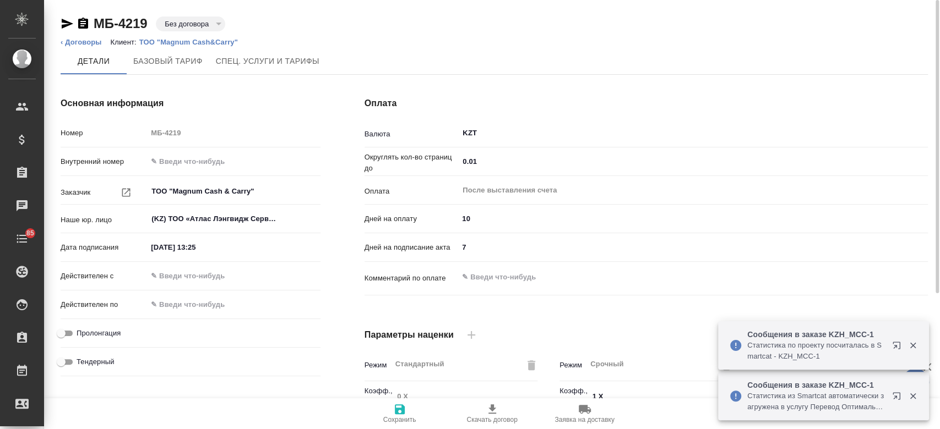
click at [360, 40] on ol "‹ Договоры Клиент: ТОО "Magnum Cash&Carry"" at bounding box center [494, 42] width 867 height 11
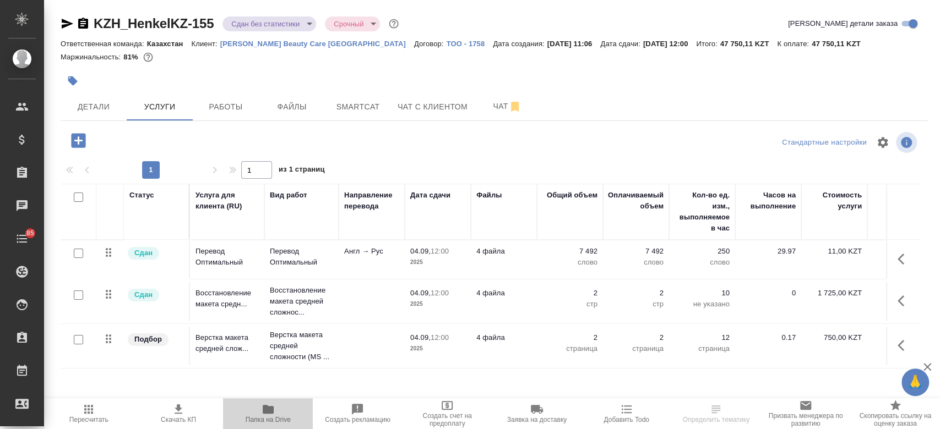
click at [271, 415] on icon "button" at bounding box center [268, 409] width 13 height 13
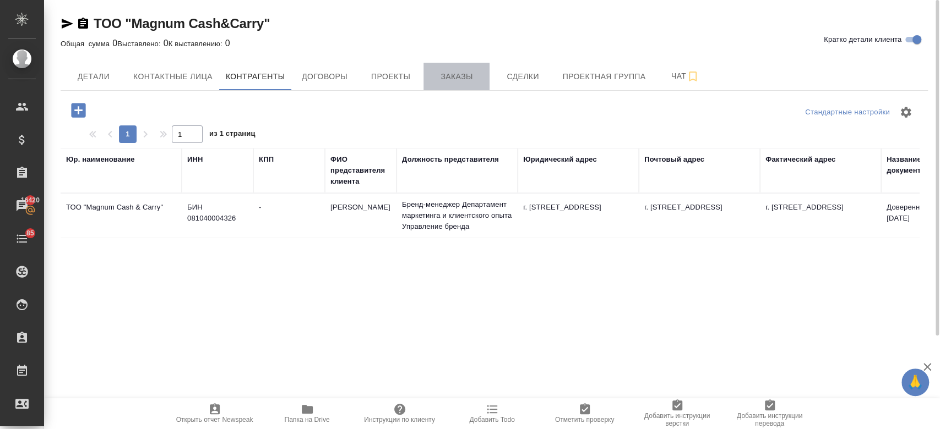
click at [460, 73] on span "Заказы" at bounding box center [456, 77] width 53 height 14
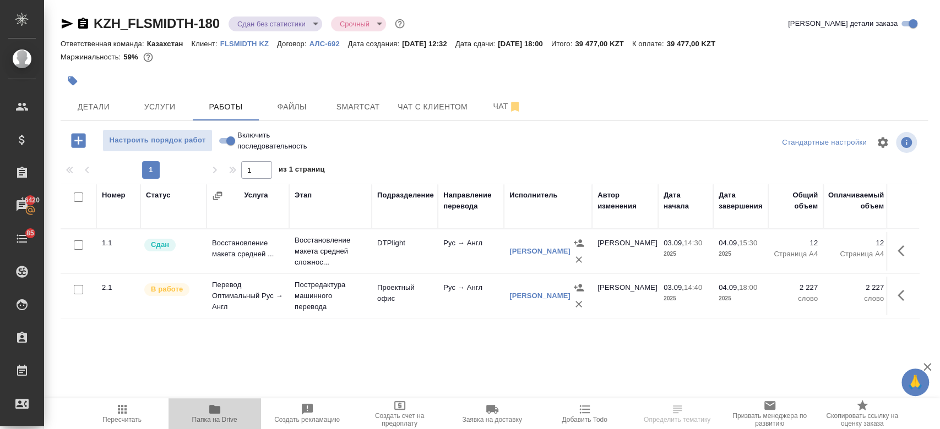
click at [222, 407] on span "Папка на Drive" at bounding box center [214, 413] width 79 height 21
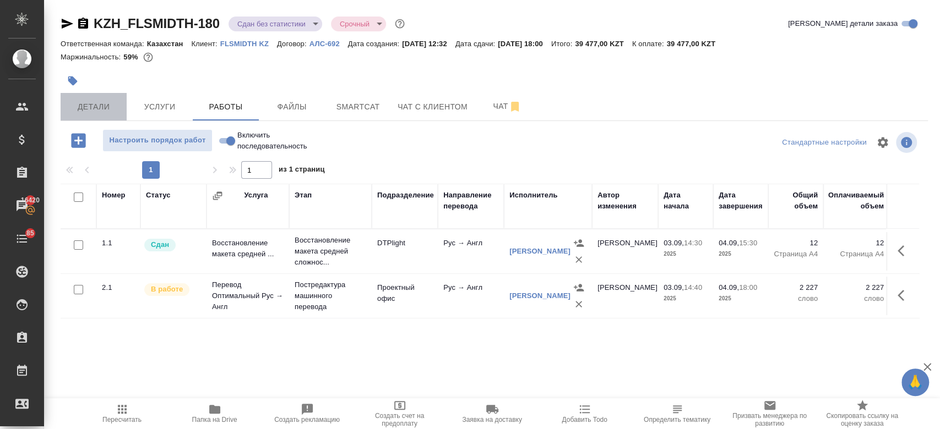
click at [98, 107] on span "Детали" at bounding box center [93, 107] width 53 height 14
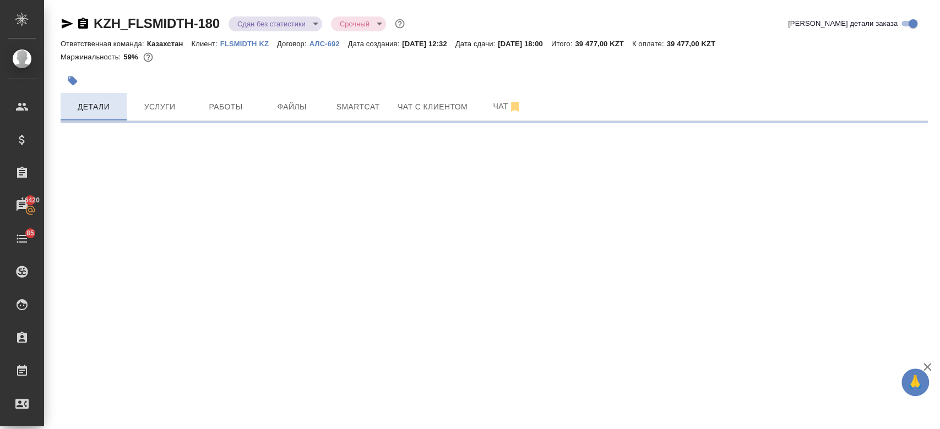
select select "RU"
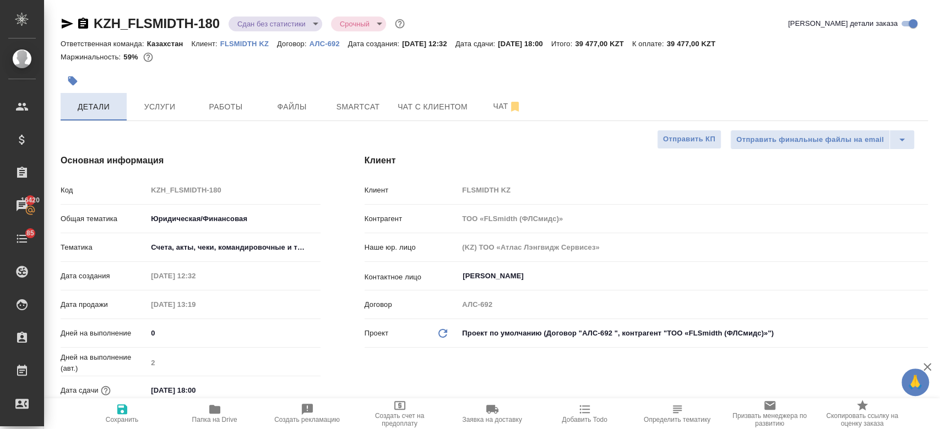
type textarea "x"
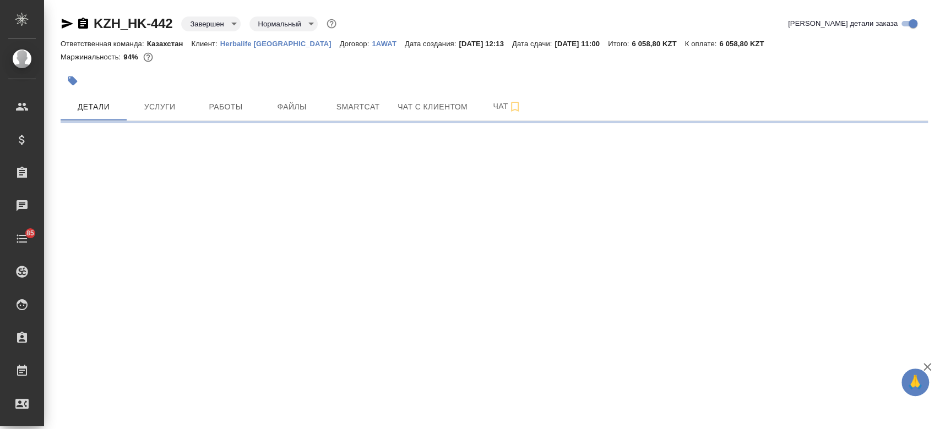
select select "RU"
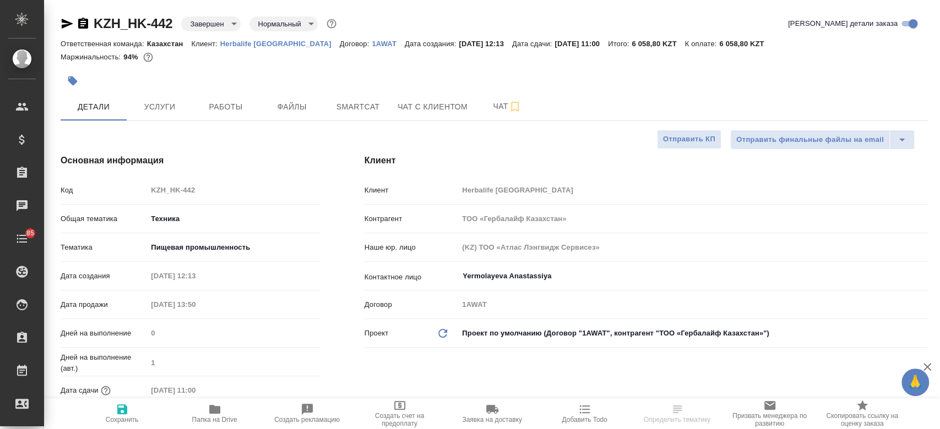
type textarea "x"
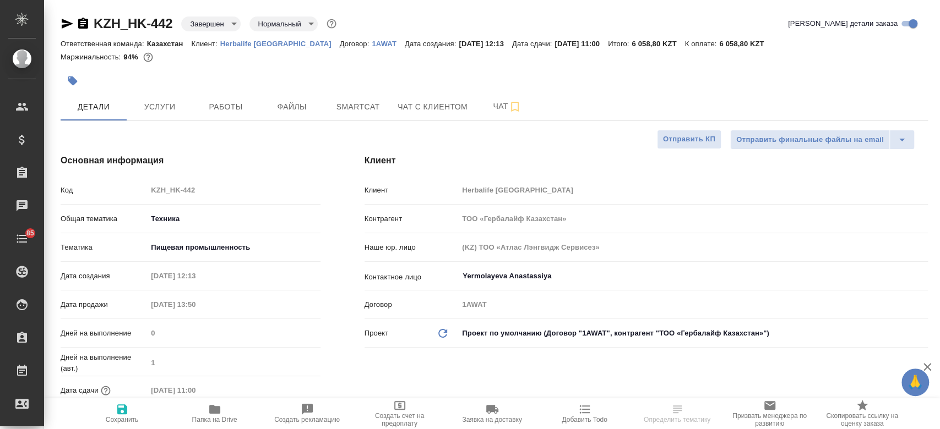
type textarea "x"
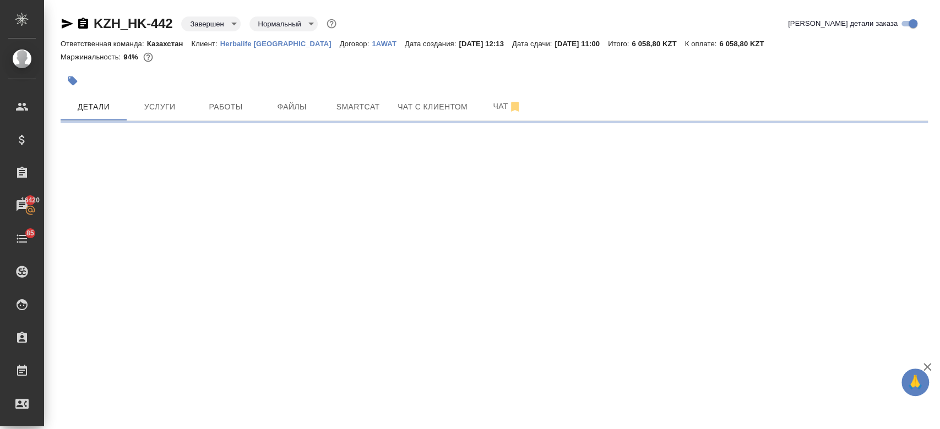
select select "RU"
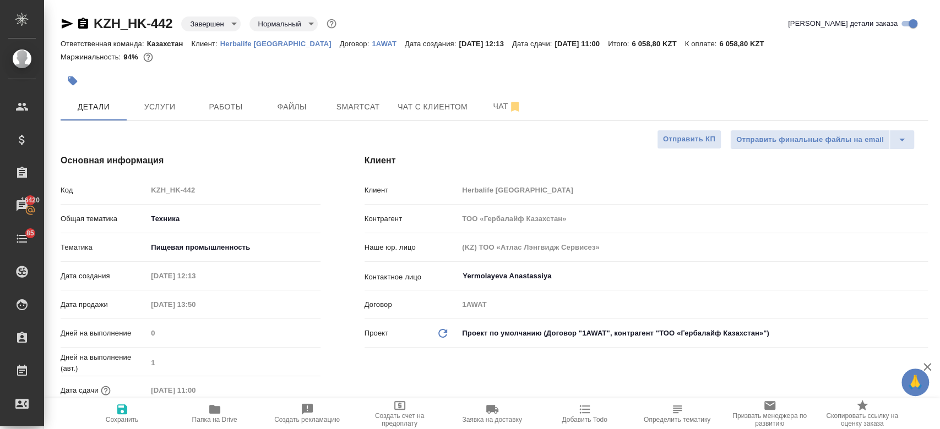
type textarea "x"
click at [220, 420] on span "Папка на Drive" at bounding box center [214, 420] width 45 height 8
type textarea "x"
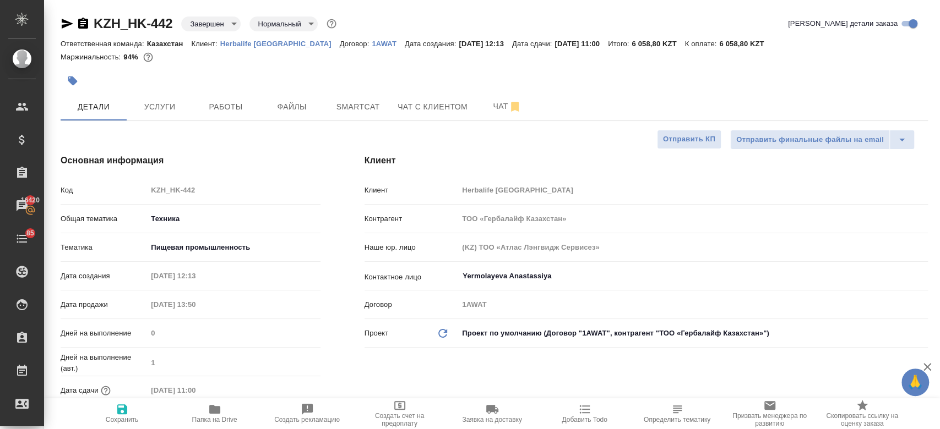
type textarea "x"
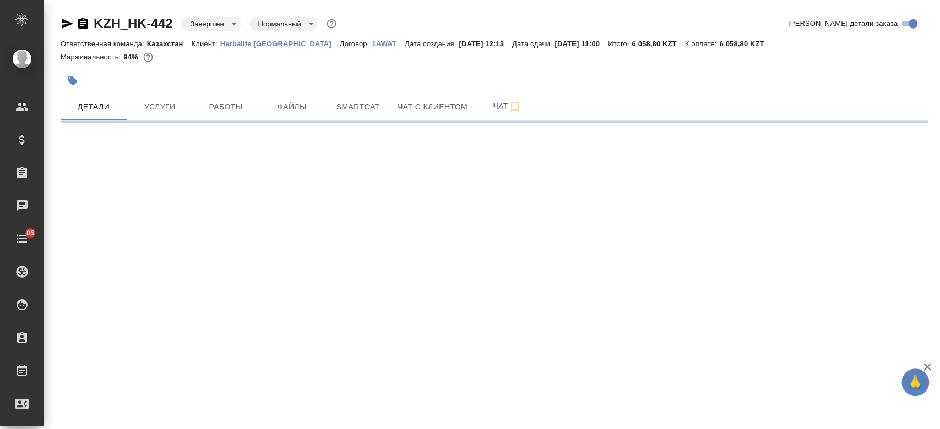
select select "RU"
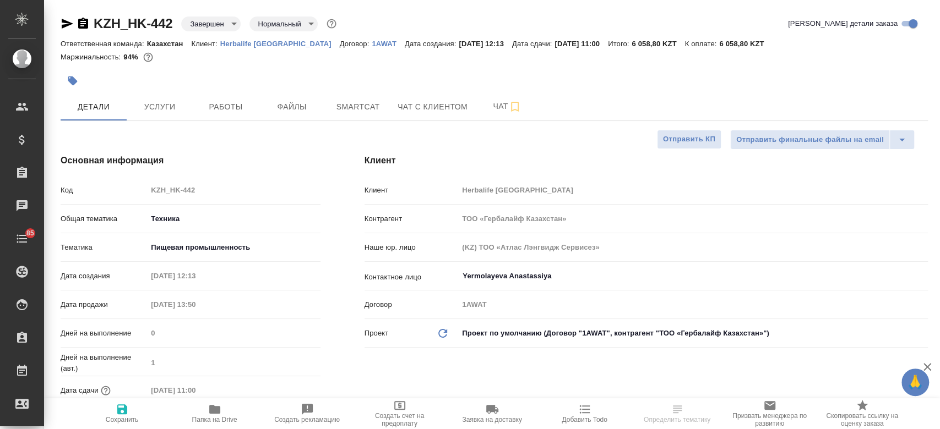
type textarea "x"
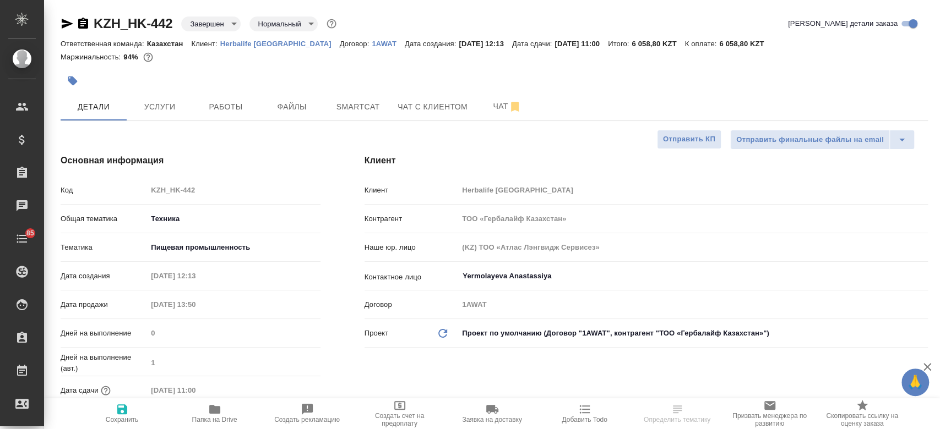
type textarea "x"
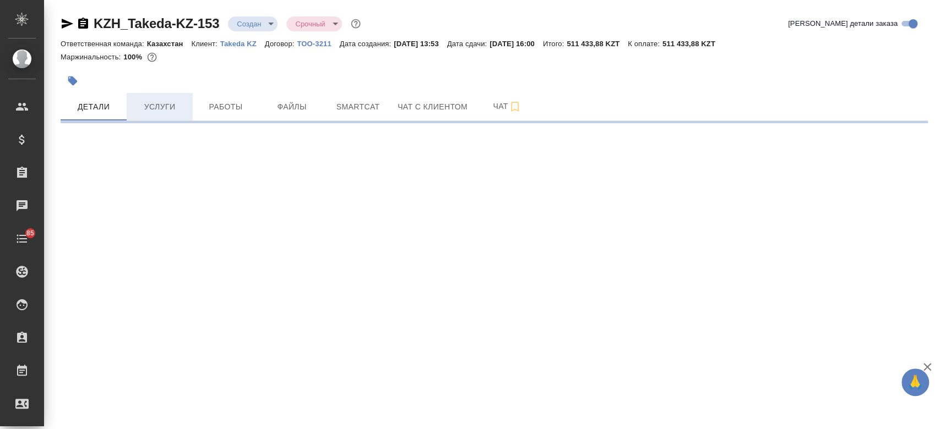
select select "RU"
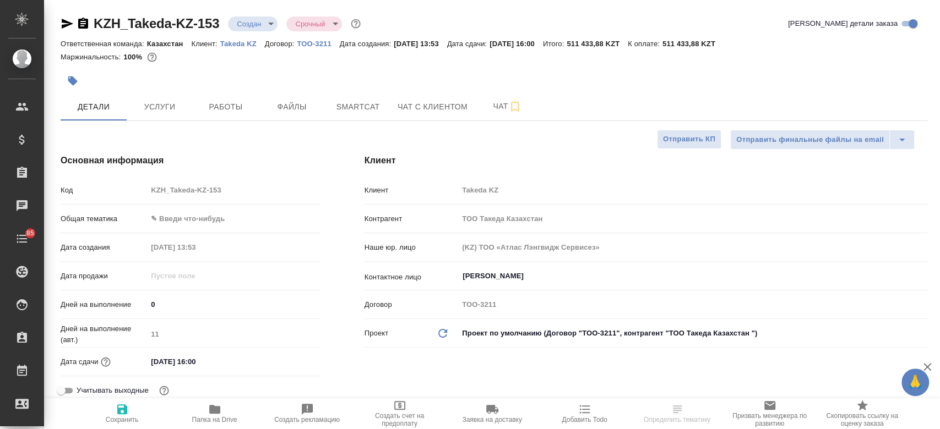
type textarea "x"
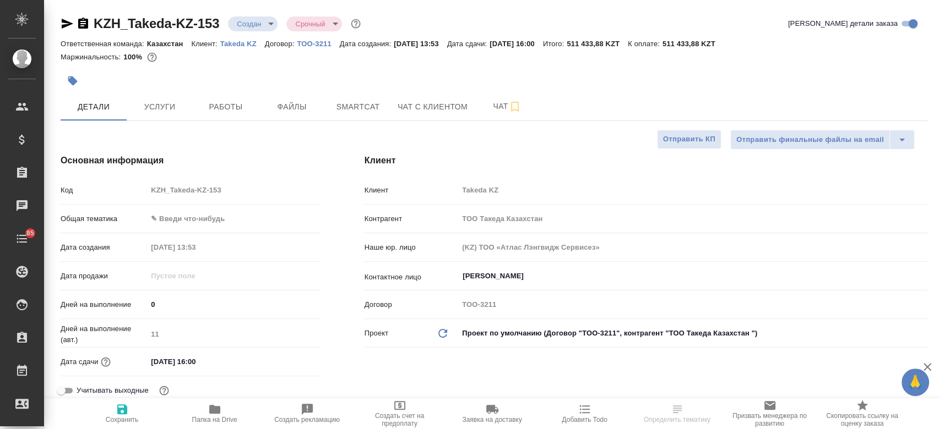
type textarea "x"
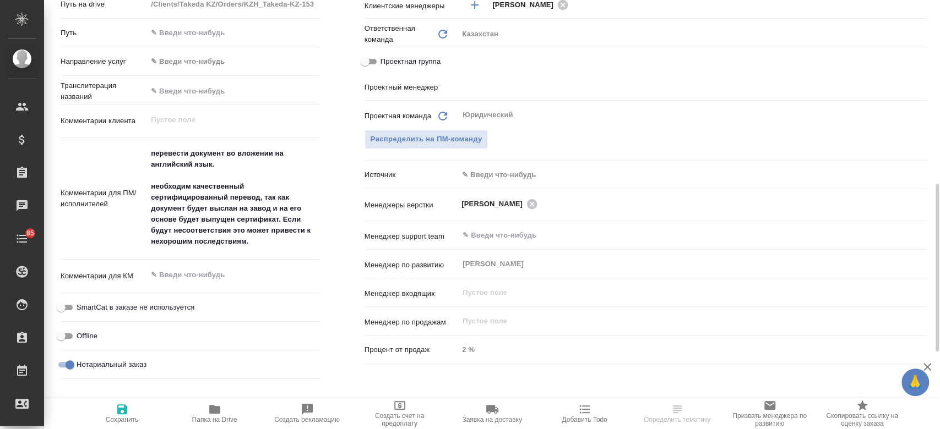
scroll to position [467, 0]
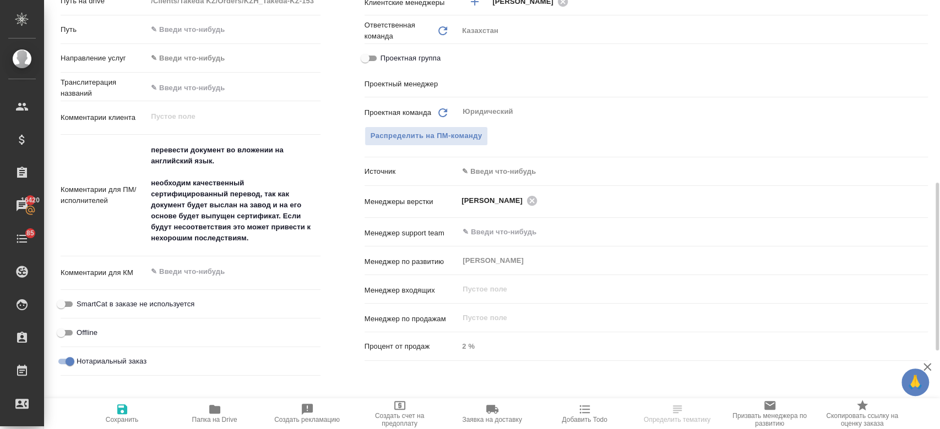
type textarea "x"
click at [261, 237] on textarea "перевести документ во вложении на английский язык. необходим качественный серти…" at bounding box center [233, 194] width 173 height 107
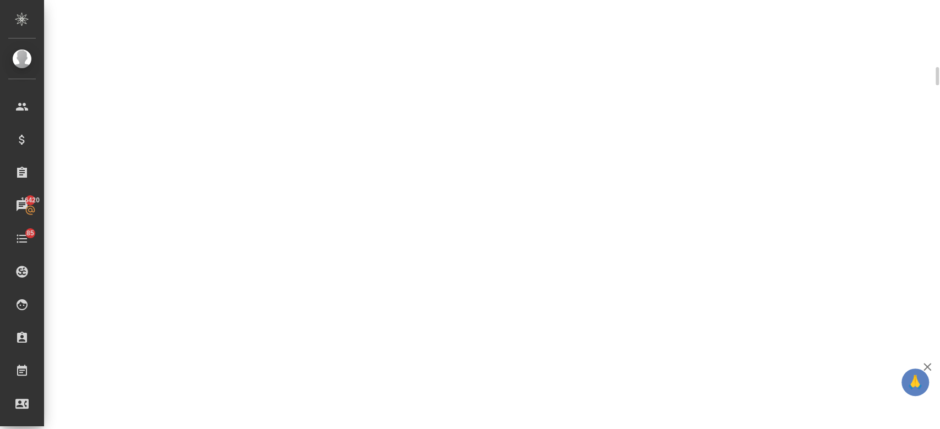
select select "RU"
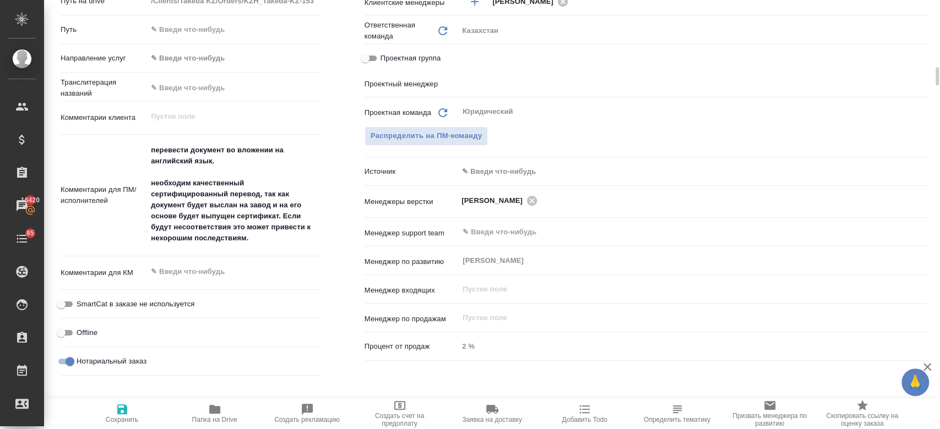
type textarea "x"
click at [258, 238] on textarea "перевести документ во вложении на английский язык. необходим качественный серти…" at bounding box center [234, 195] width 172 height 107
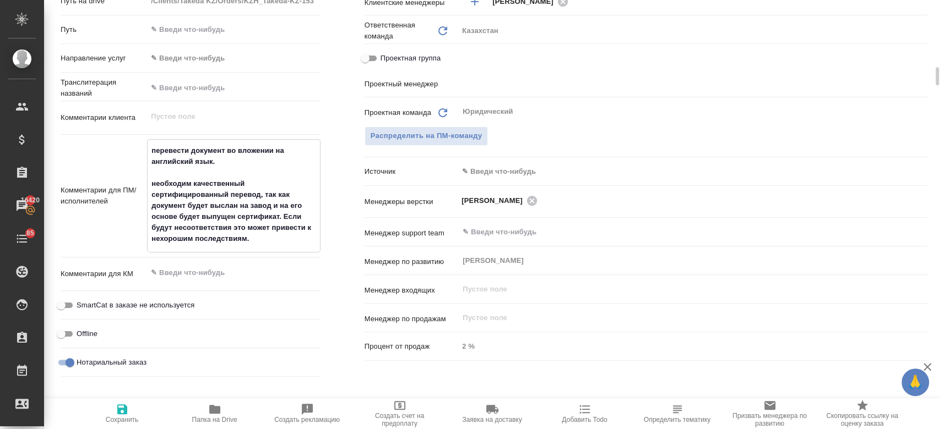
type textarea "перевести документ во вложении на английский язык. необходим качественный серти…"
type textarea "x"
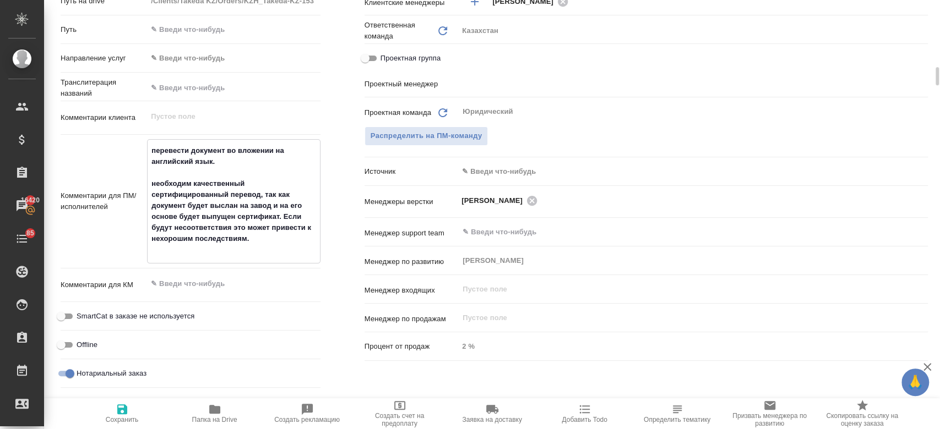
type textarea "перевести документ во вложении на английский язык. необходим качественный серти…"
type textarea "x"
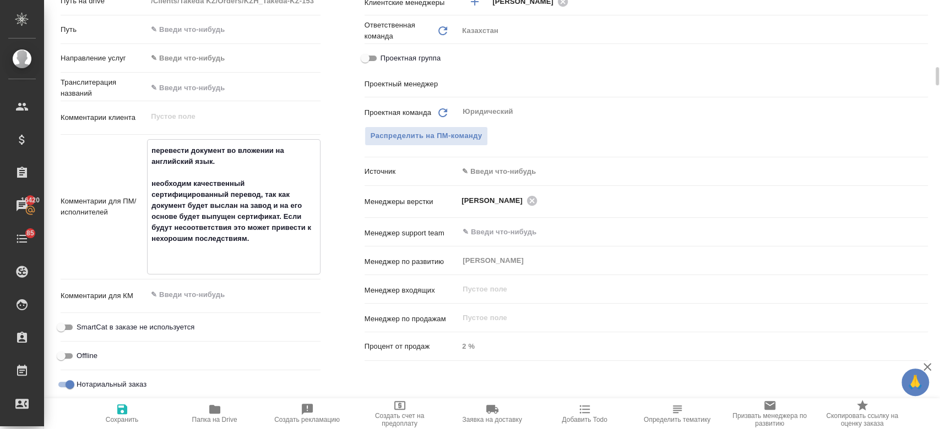
type textarea "перевести документ во вложении на английский язык. необходим качественный серти…"
type textarea "x"
type textarea "перевести документ во вложении на английский язык. необходим качественный серти…"
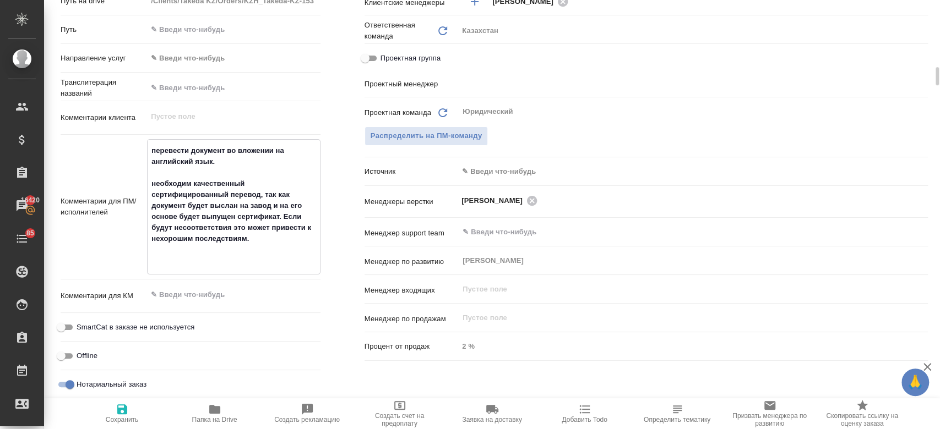
type textarea "x"
paste textarea "оригинальные файлы на английском языке (спецификация, методики, валидация метод…"
type textarea "перевести документ во вложении на английский язык. необходим качественный серти…"
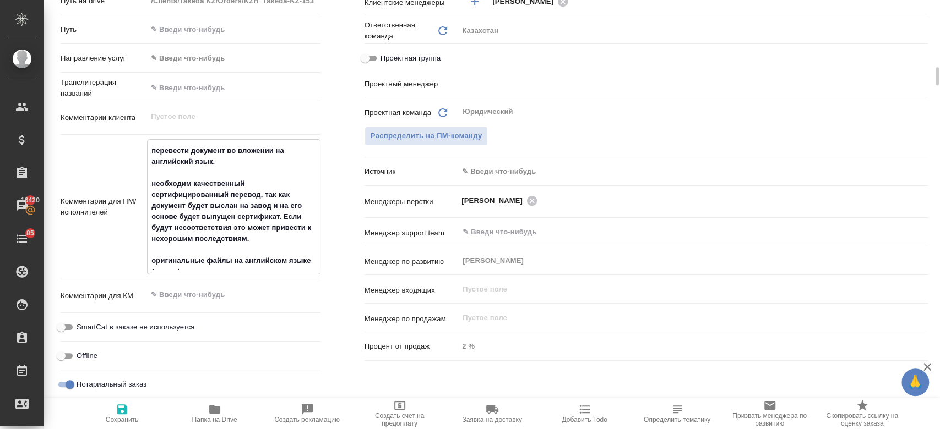
type textarea "x"
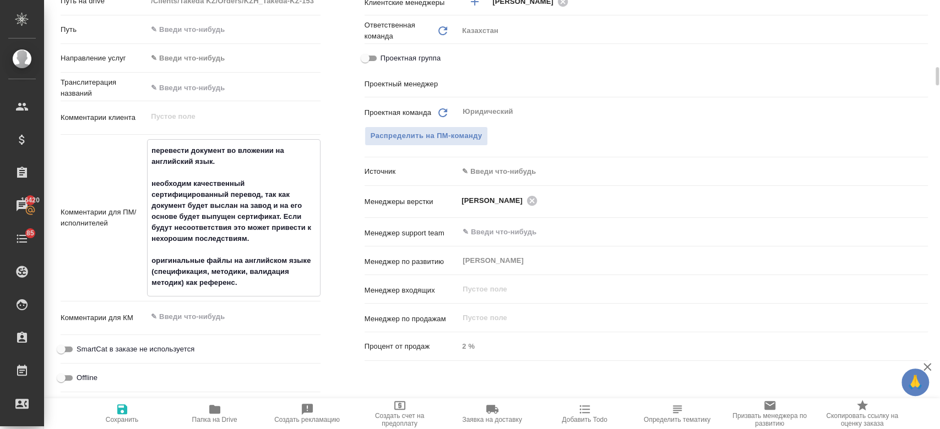
type textarea "перевести документ во вложении на английский язык. необходим качественный серти…"
type textarea "x"
click at [118, 415] on icon "button" at bounding box center [122, 410] width 10 height 10
type textarea "x"
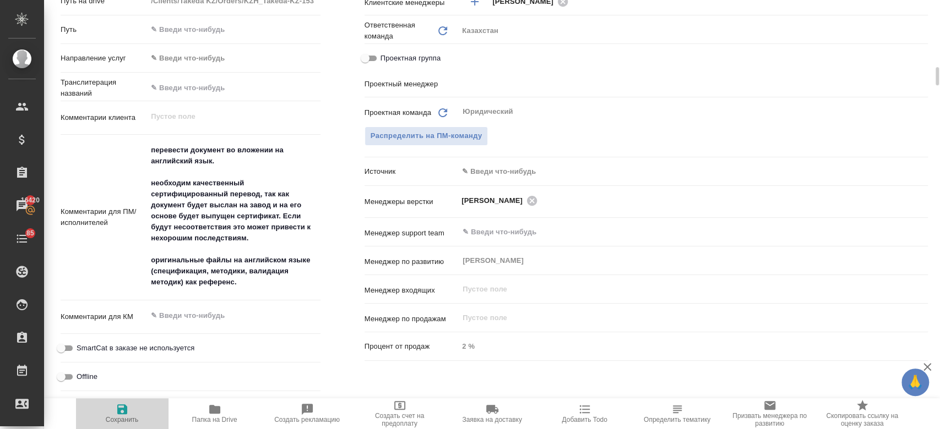
type textarea "x"
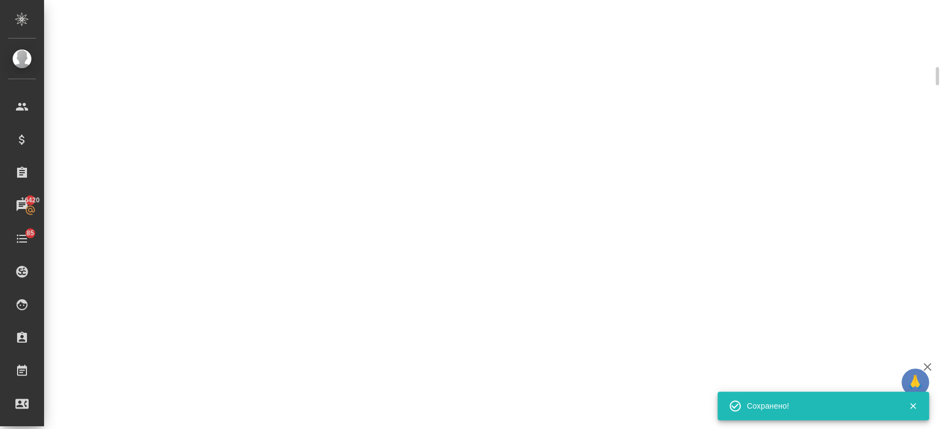
select select "RU"
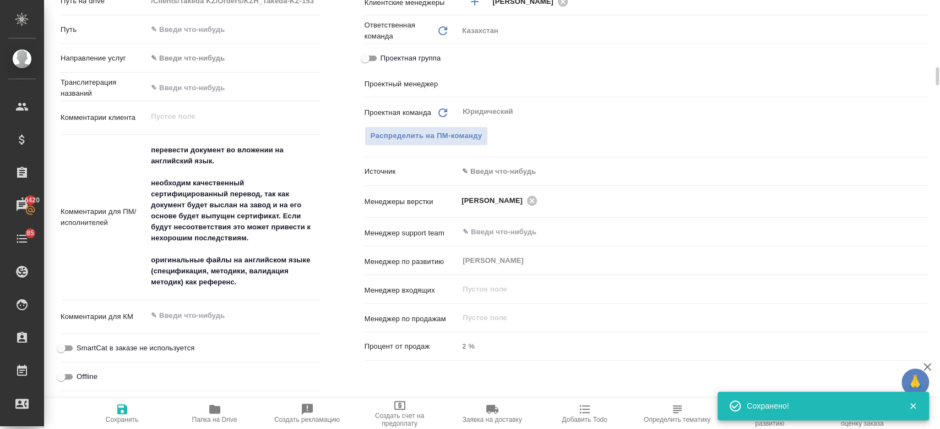
type textarea "x"
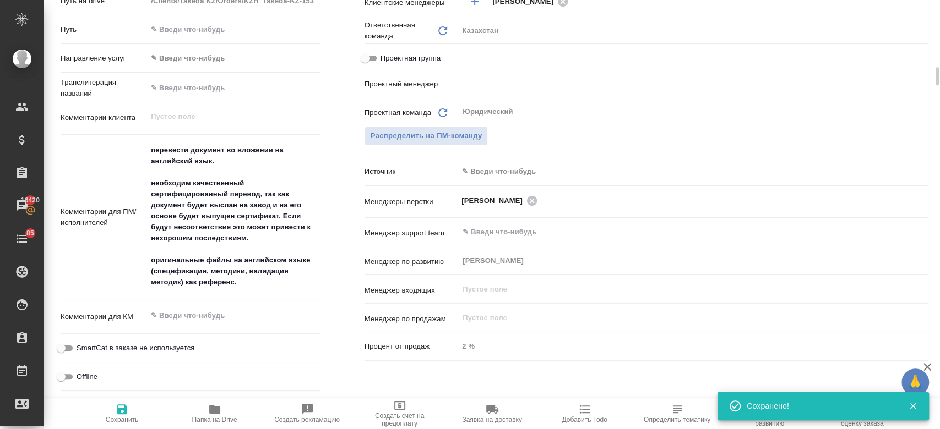
type textarea "x"
click at [215, 411] on icon "button" at bounding box center [214, 409] width 11 height 9
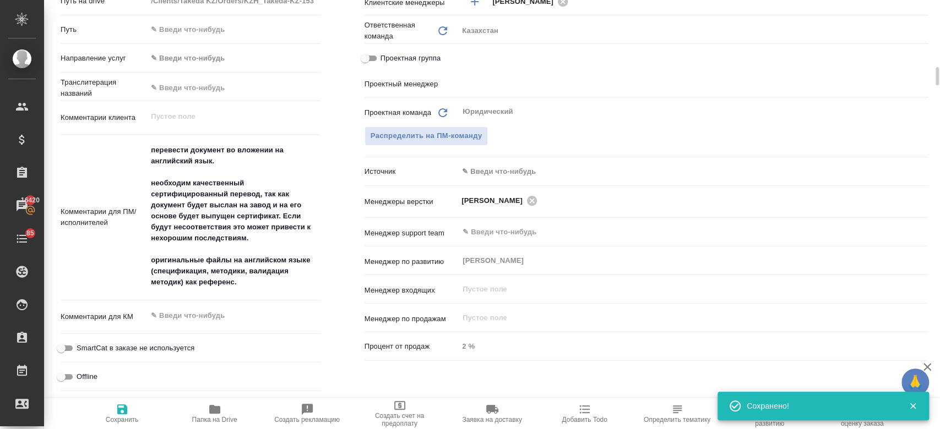
type textarea "x"
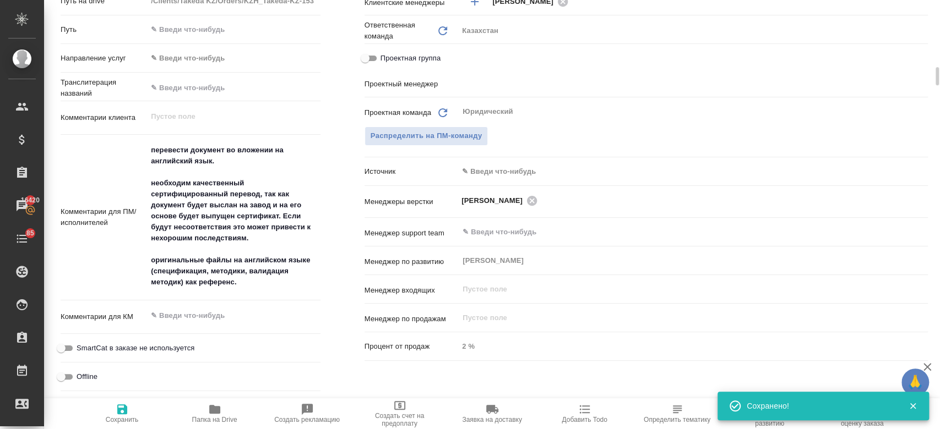
type textarea "x"
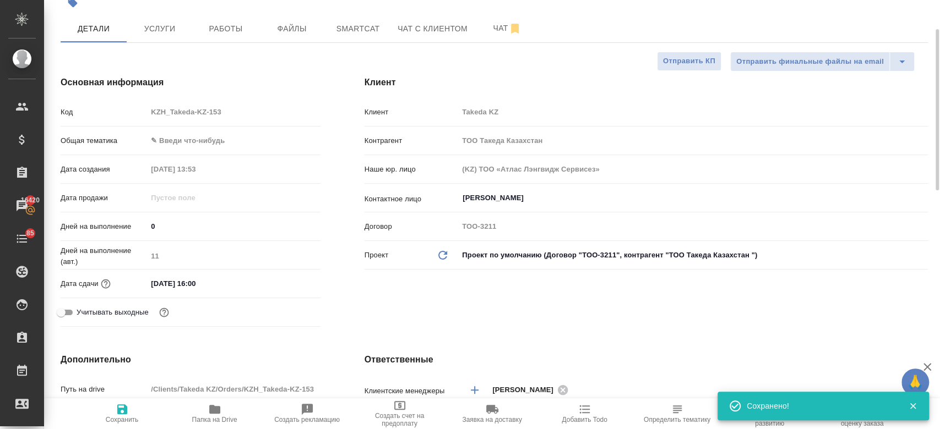
scroll to position [0, 0]
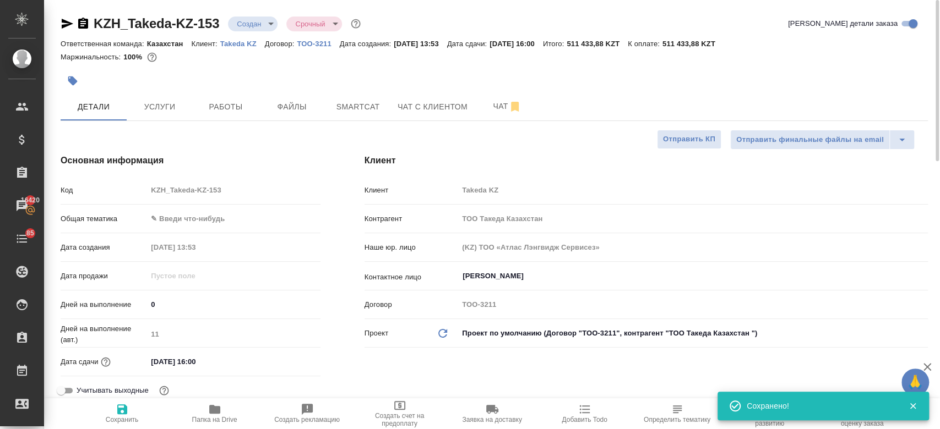
click at [392, 73] on div at bounding box center [350, 81] width 578 height 24
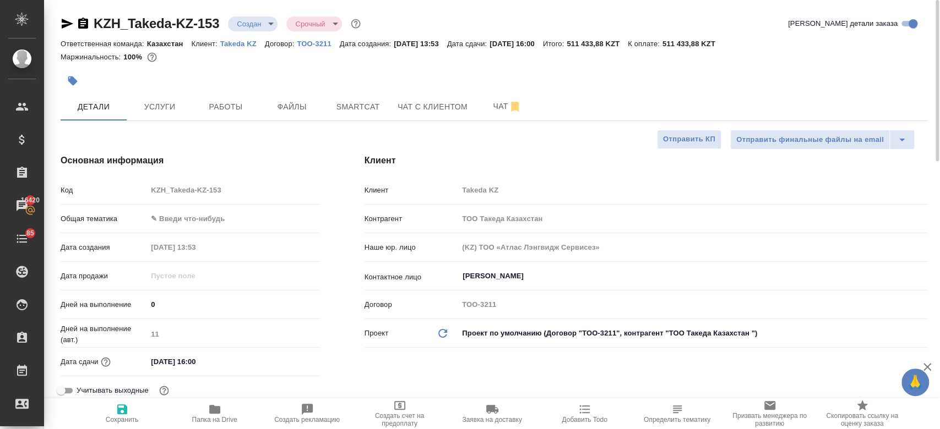
type textarea "x"
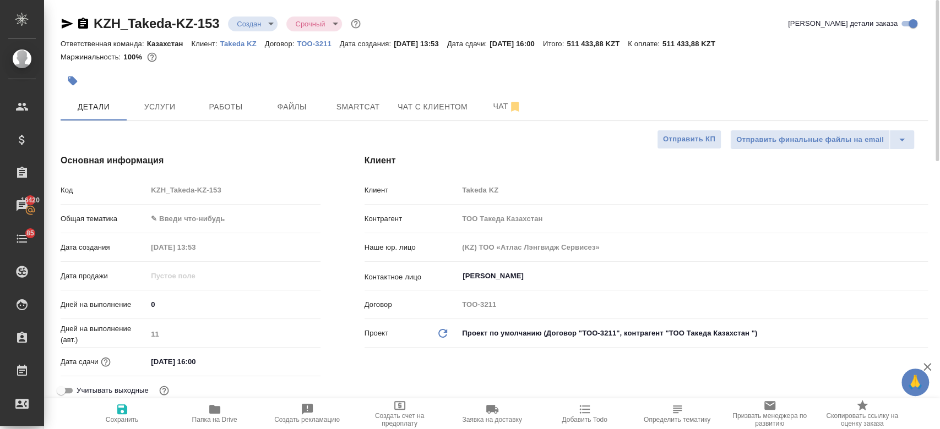
type textarea "x"
click at [483, 107] on span "Чат" at bounding box center [507, 107] width 53 height 14
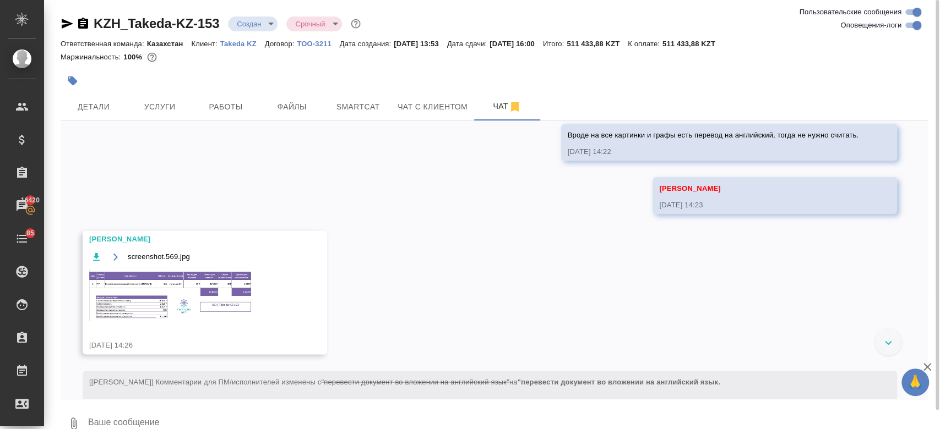
scroll to position [940, 0]
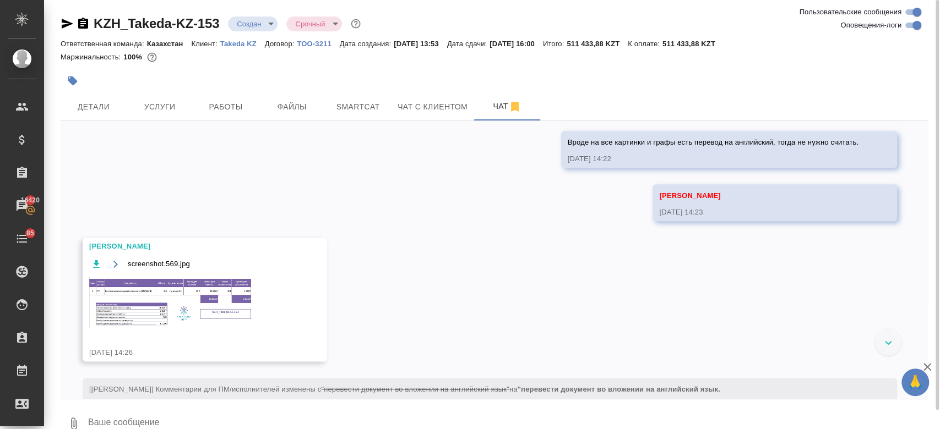
click at [170, 311] on img at bounding box center [171, 302] width 165 height 51
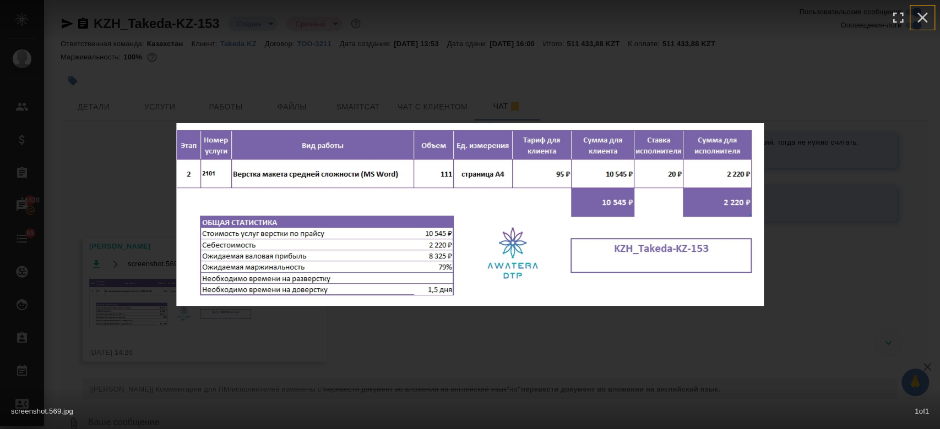
drag, startPoint x: 925, startPoint y: 15, endPoint x: 437, endPoint y: 132, distance: 502.1
click at [437, 132] on div "screenshot.569.jpg 1 of 1" at bounding box center [469, 214] width 587 height 183
click at [921, 18] on icon "button" at bounding box center [922, 18] width 10 height 10
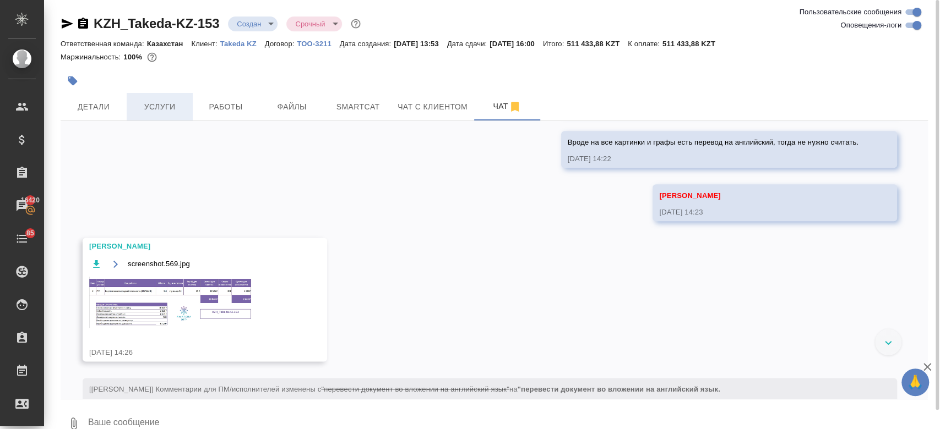
click at [173, 107] on span "Услуги" at bounding box center [159, 107] width 53 height 14
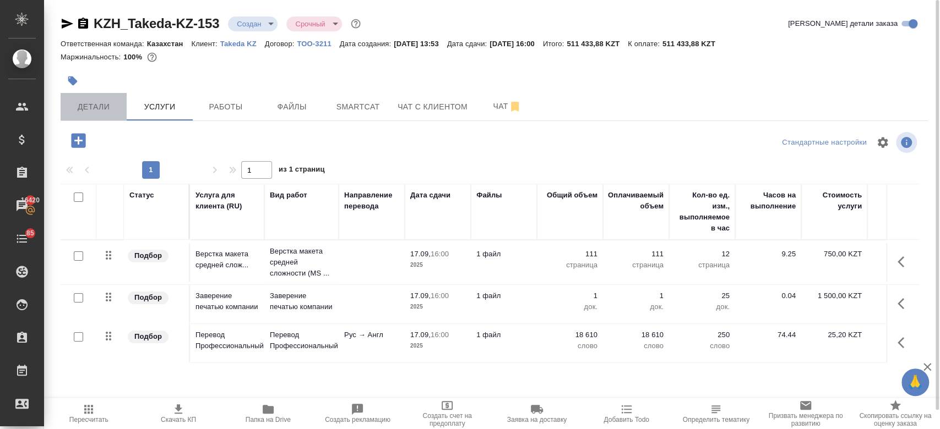
click at [92, 105] on span "Детали" at bounding box center [93, 107] width 53 height 14
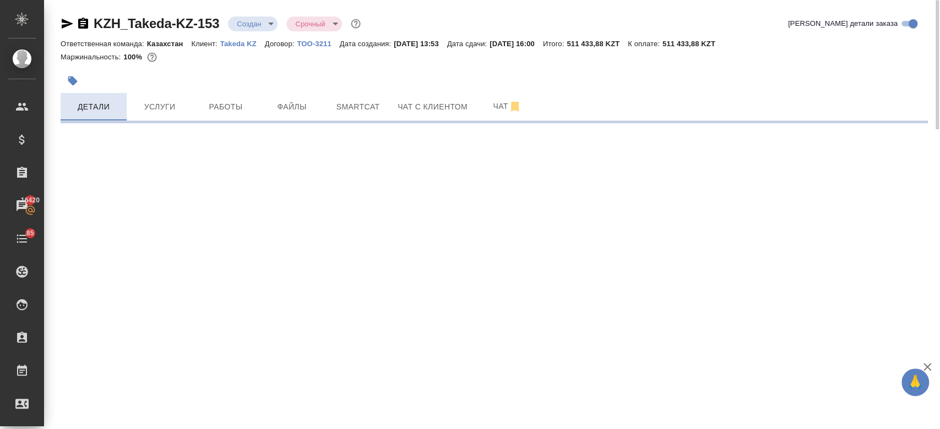
select select "RU"
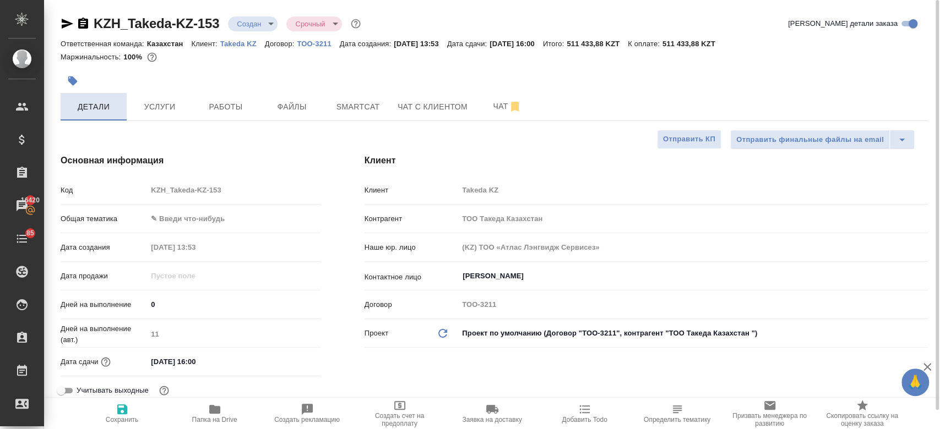
type textarea "x"
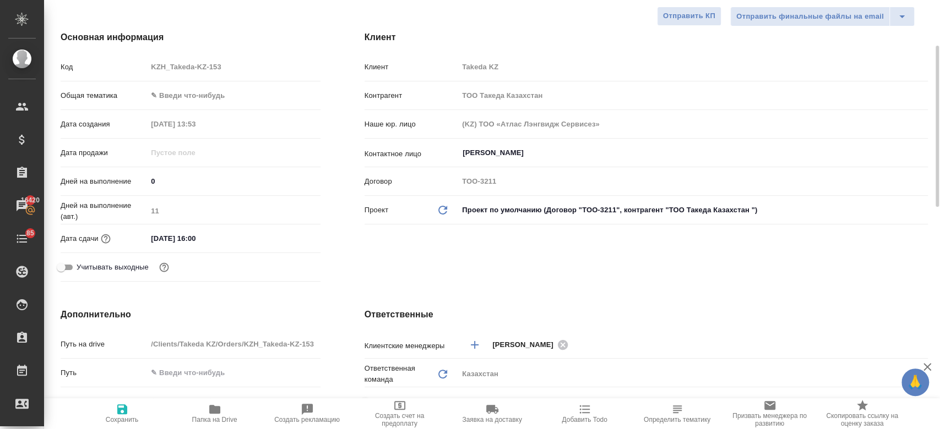
scroll to position [124, 0]
click at [182, 238] on input "17.09.2025 16:00" at bounding box center [196, 238] width 96 height 16
click at [836, 383] on div "Ответственная команда Обновить Казахстан kazah" at bounding box center [646, 377] width 563 height 29
click at [289, 237] on icon "button" at bounding box center [289, 237] width 10 height 11
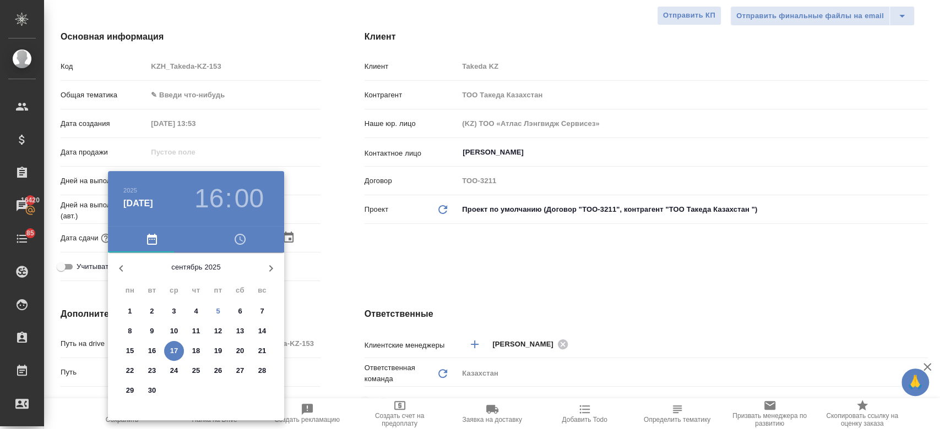
click at [225, 195] on h3 ":" at bounding box center [228, 198] width 7 height 31
click at [215, 200] on h3 "16" at bounding box center [208, 198] width 29 height 31
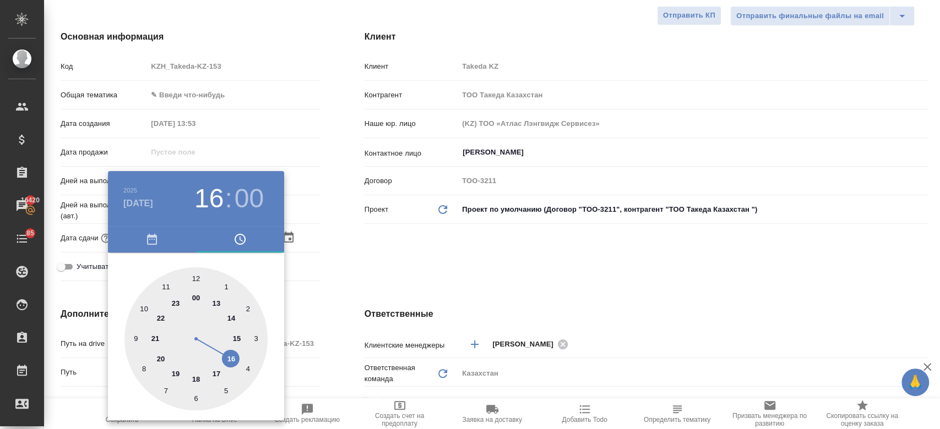
click at [195, 379] on div at bounding box center [195, 339] width 143 height 143
type input "17.09.2025 18:00"
type textarea "x"
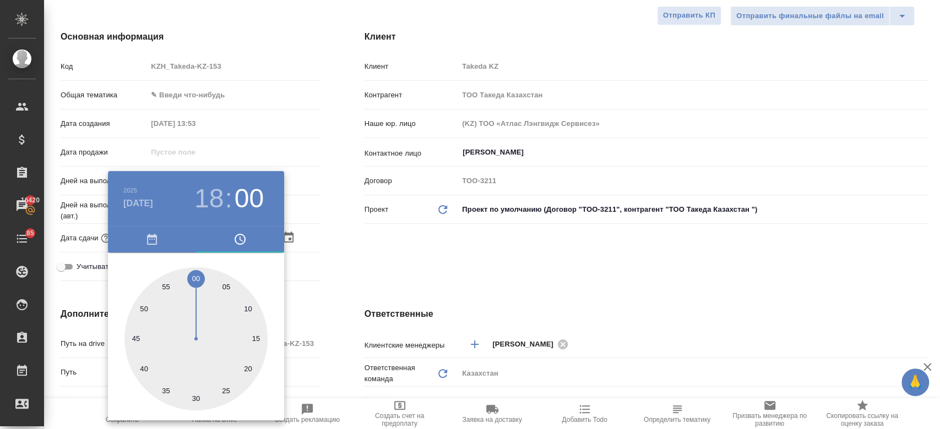
click at [385, 262] on div at bounding box center [470, 214] width 940 height 429
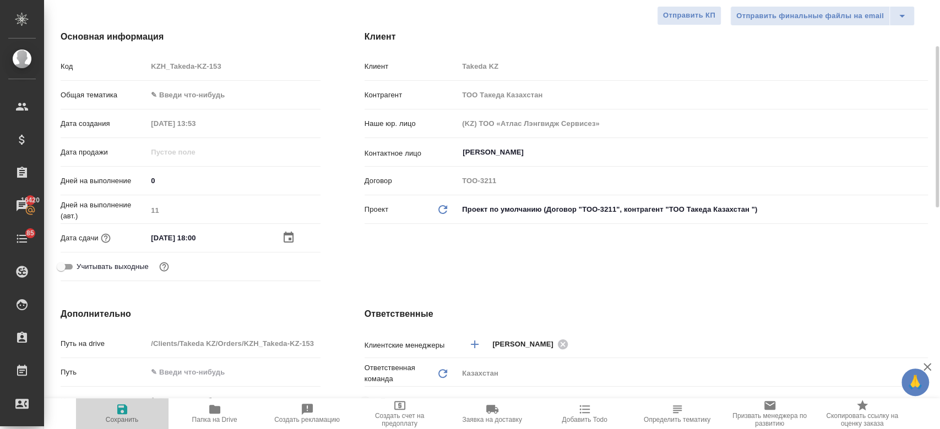
click at [119, 407] on icon "button" at bounding box center [122, 409] width 13 height 13
type textarea "x"
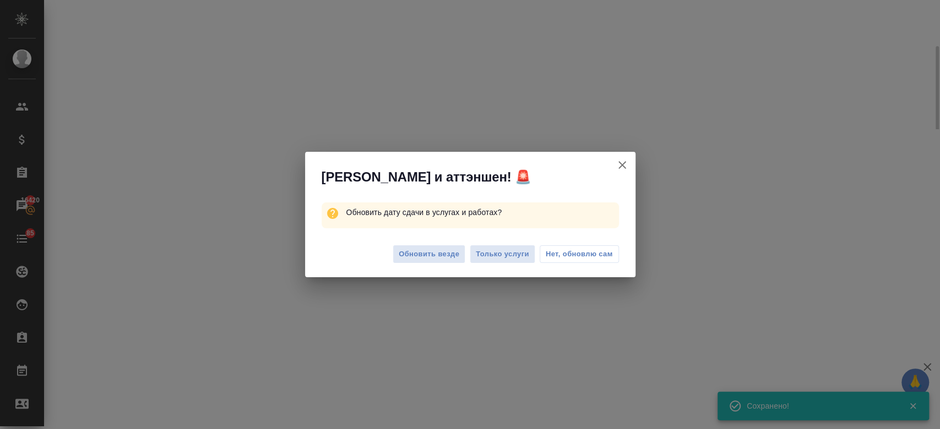
select select "RU"
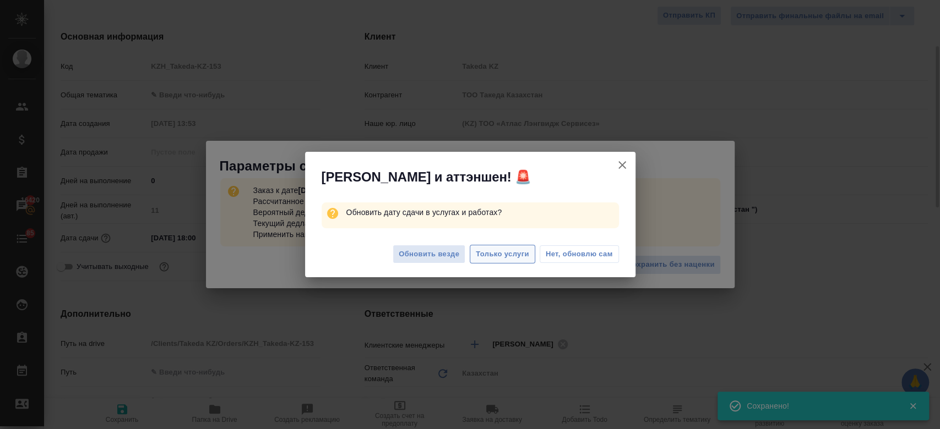
type textarea "x"
click at [496, 258] on span "Только услуги" at bounding box center [502, 254] width 53 height 13
type textarea "x"
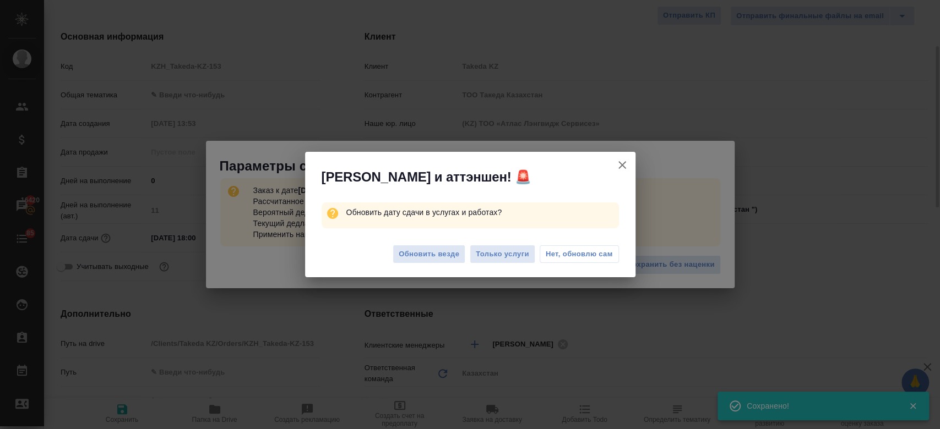
type textarea "x"
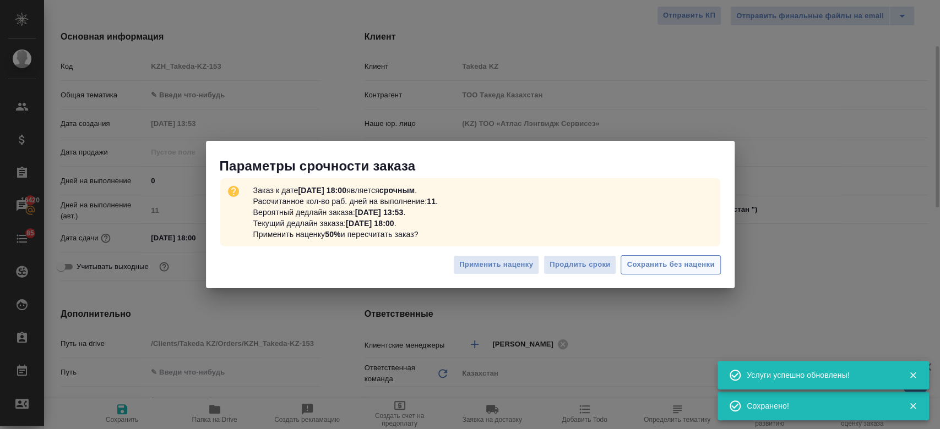
click at [652, 262] on span "Сохранить без наценки" at bounding box center [671, 265] width 88 height 13
type textarea "x"
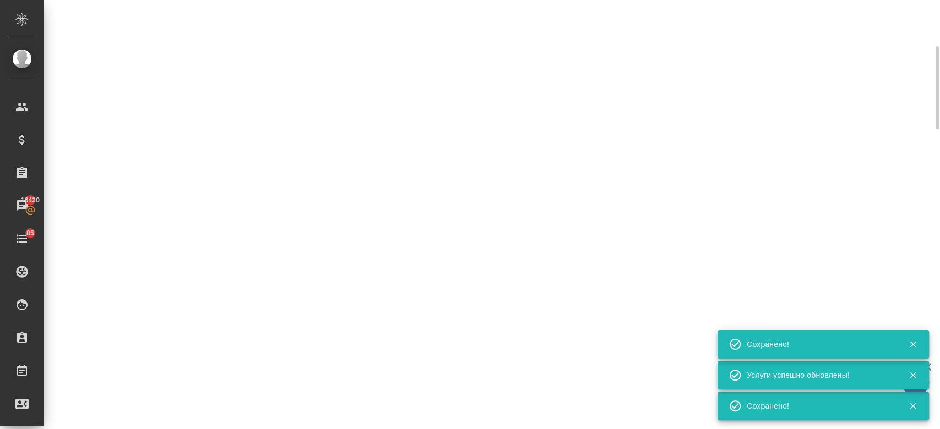
select select "RU"
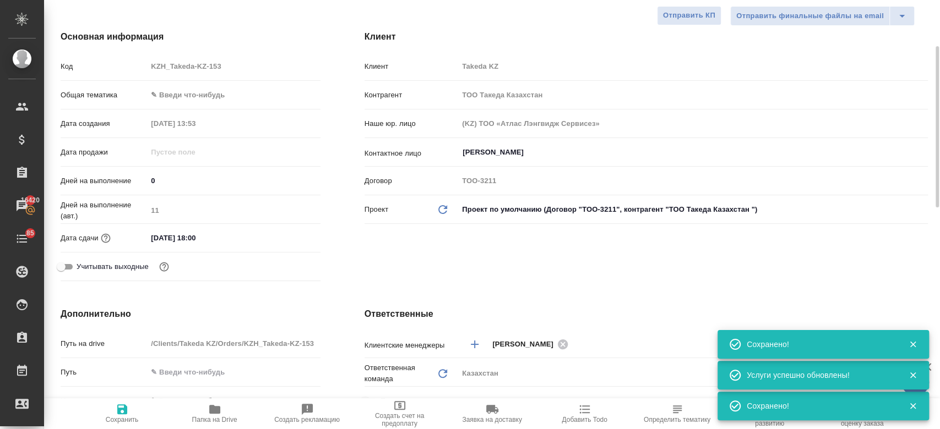
type textarea "x"
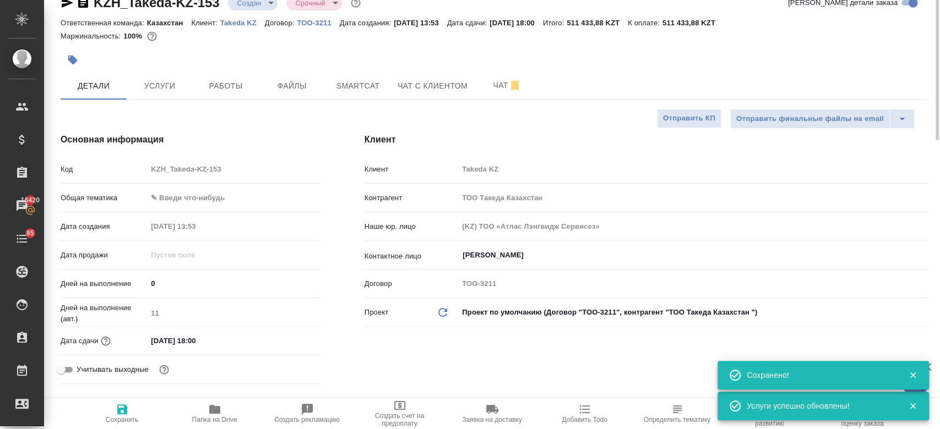
scroll to position [0, 0]
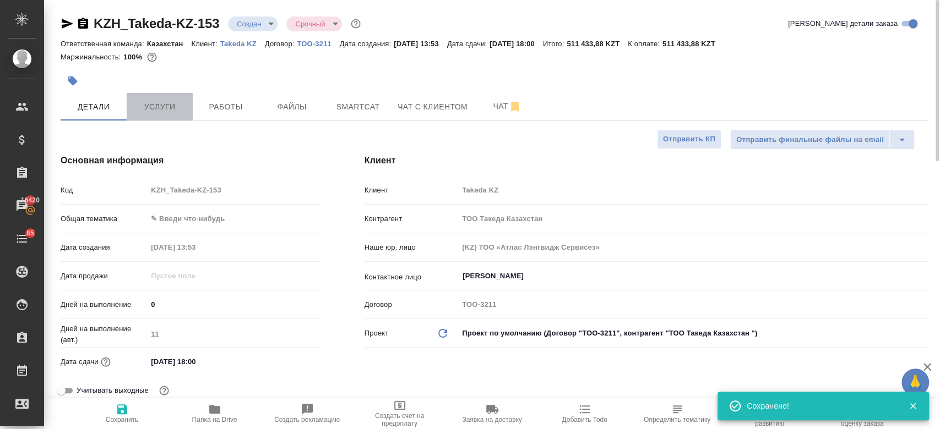
click at [151, 117] on button "Услуги" at bounding box center [160, 107] width 66 height 28
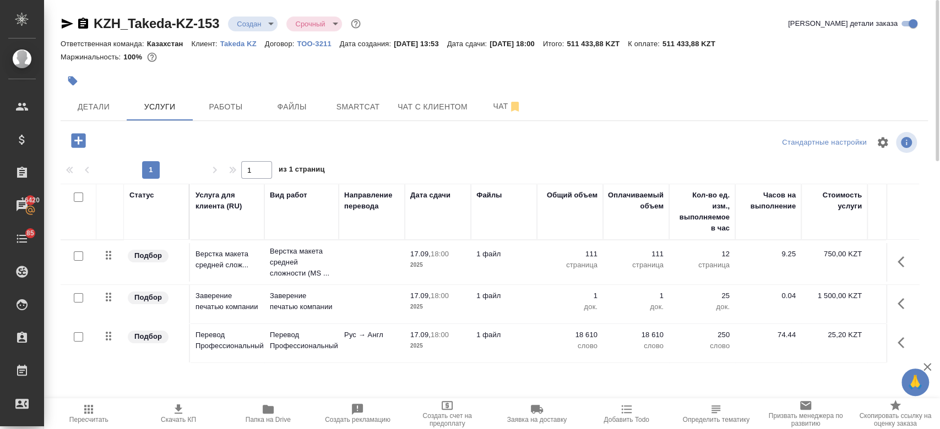
click at [286, 64] on div at bounding box center [494, 65] width 867 height 2
click at [103, 107] on span "Детали" at bounding box center [93, 107] width 53 height 14
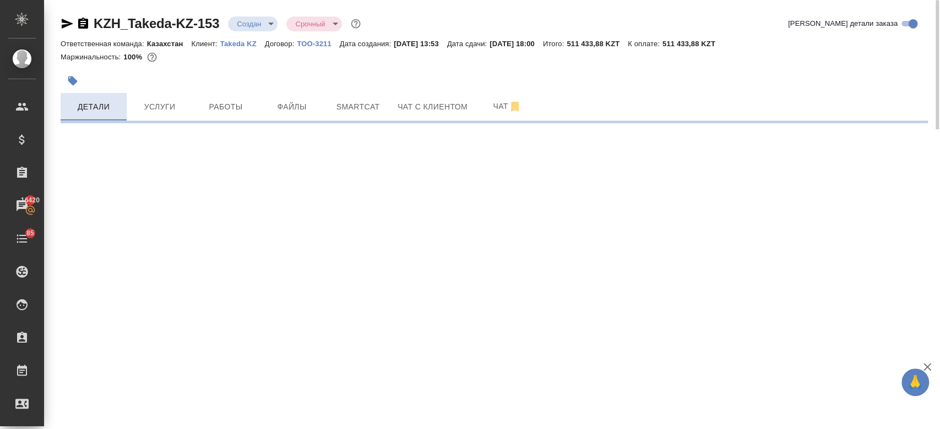
select select "RU"
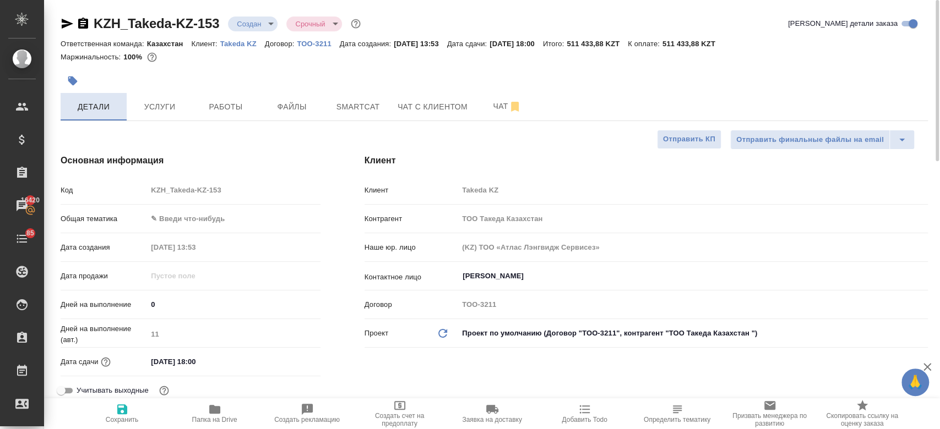
type textarea "x"
click at [210, 64] on div at bounding box center [494, 65] width 867 height 2
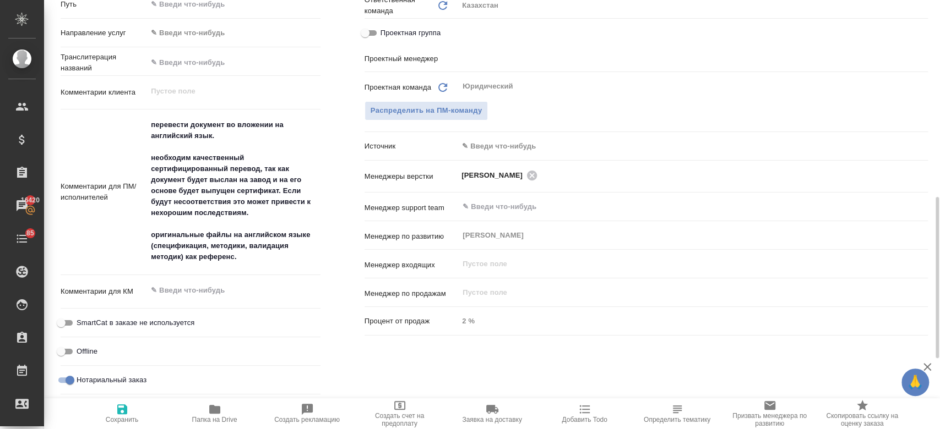
scroll to position [489, 0]
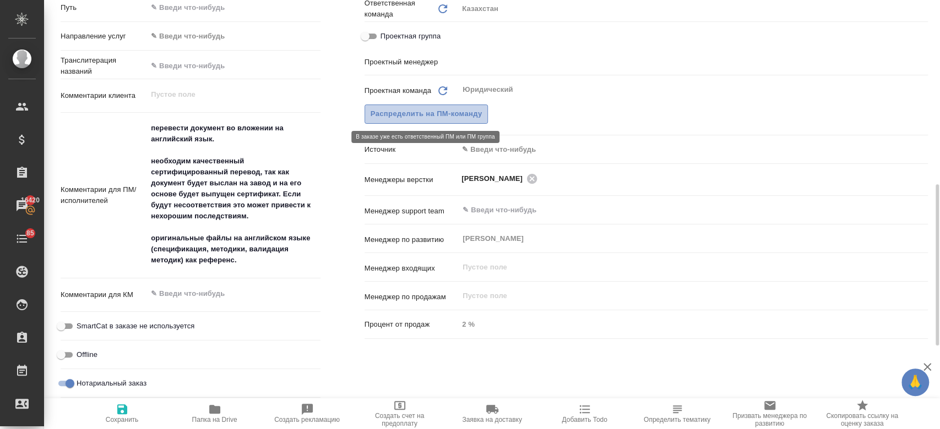
click at [454, 112] on span "Распределить на ПМ-команду" at bounding box center [427, 114] width 112 height 13
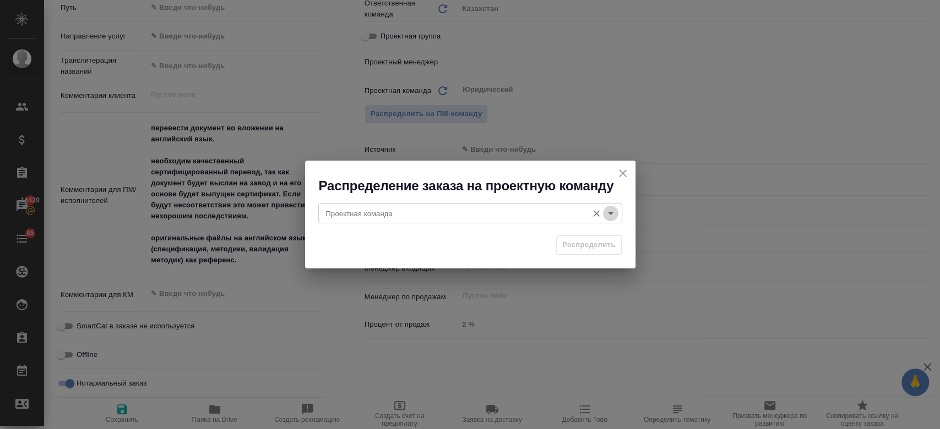
click at [609, 215] on icon "Open" at bounding box center [610, 213] width 13 height 13
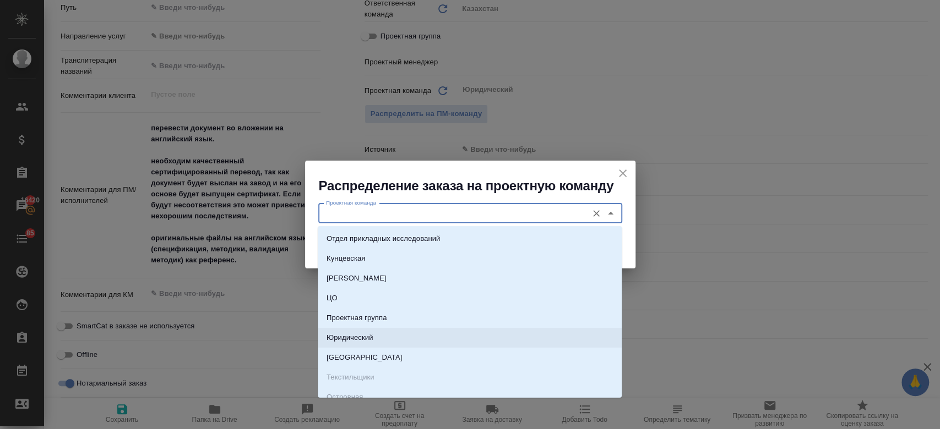
click at [436, 339] on li "Юридический" at bounding box center [470, 338] width 304 height 20
type input "Юридический"
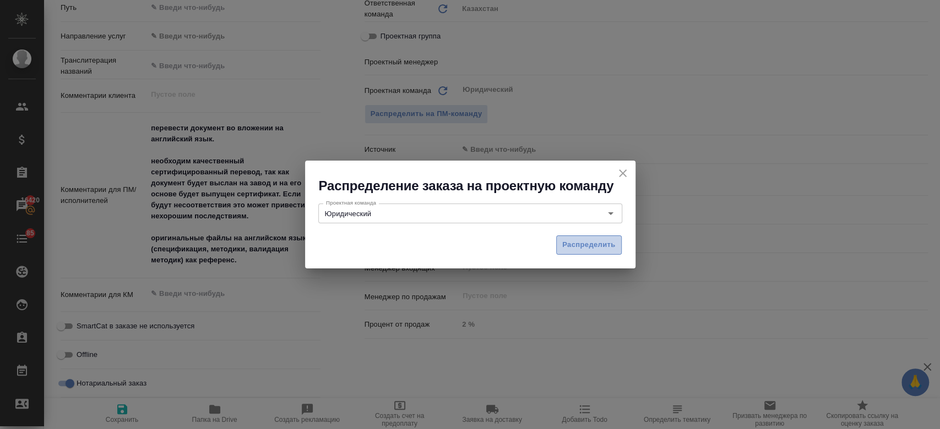
click at [581, 244] on span "Распределить" at bounding box center [588, 245] width 53 height 13
type textarea "x"
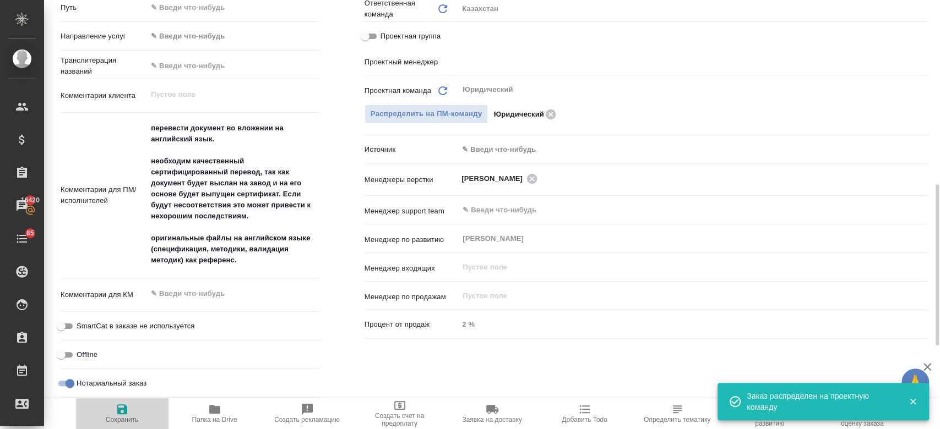
click at [124, 407] on icon "button" at bounding box center [122, 410] width 10 height 10
type textarea "x"
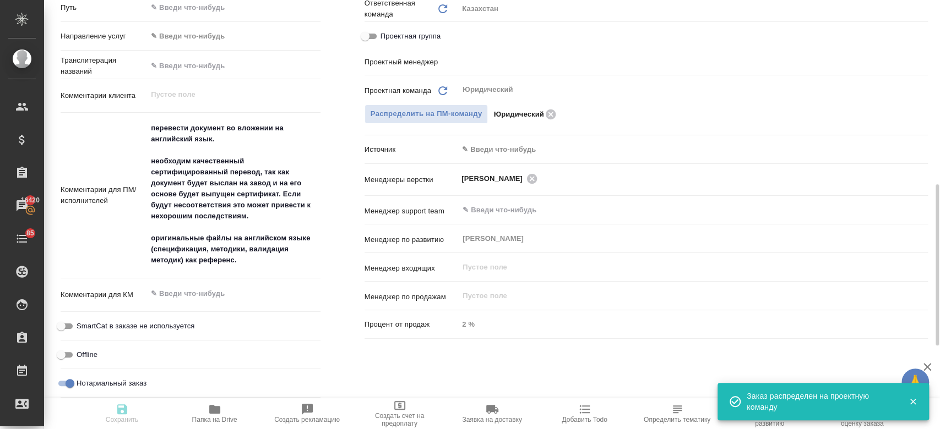
type textarea "x"
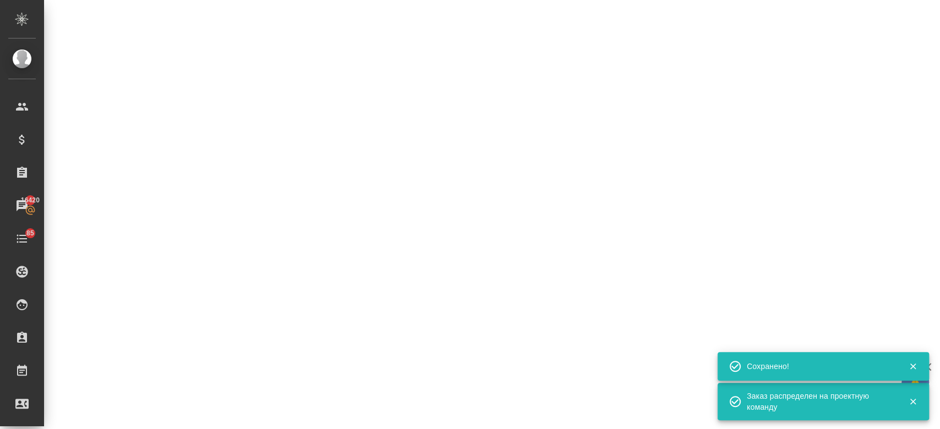
select select "RU"
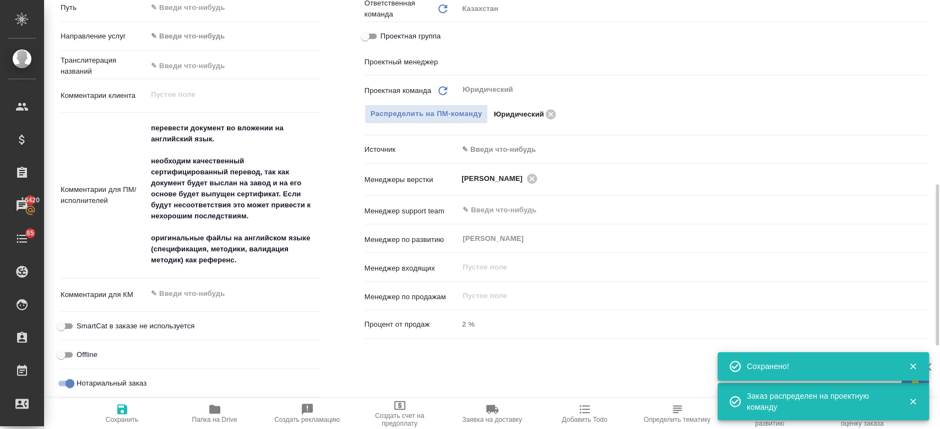
type textarea "x"
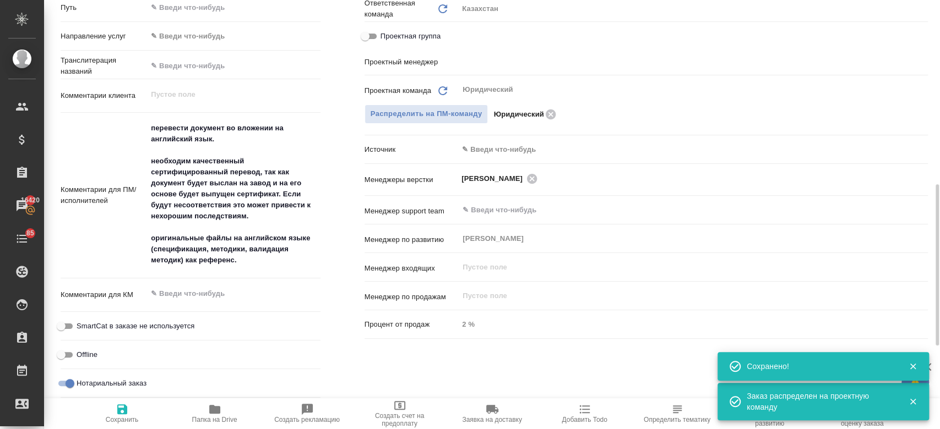
type textarea "x"
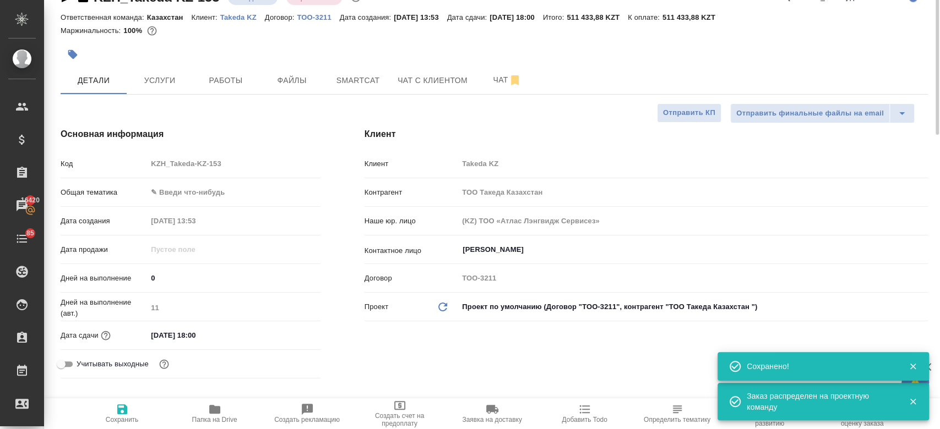
scroll to position [0, 0]
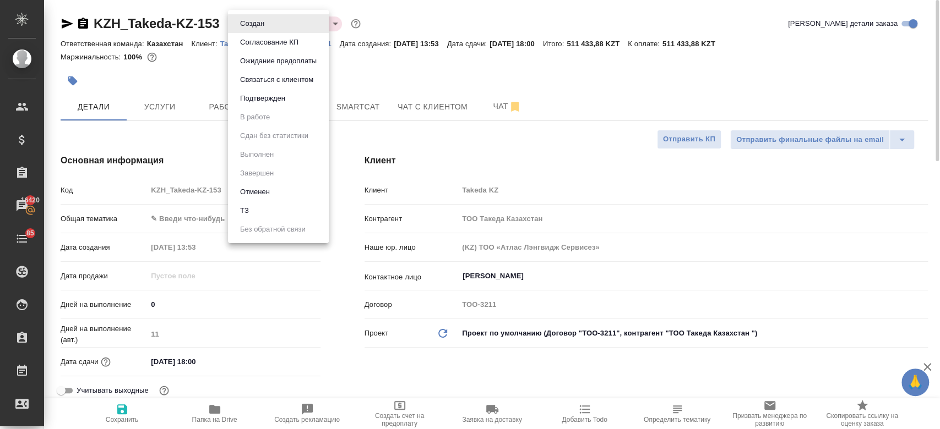
click at [255, 19] on body "🙏 .cls-1 fill:#fff; AWATERA Kosherbayeva Nazerke Клиенты Спецификации Заказы 16…" at bounding box center [470, 214] width 940 height 429
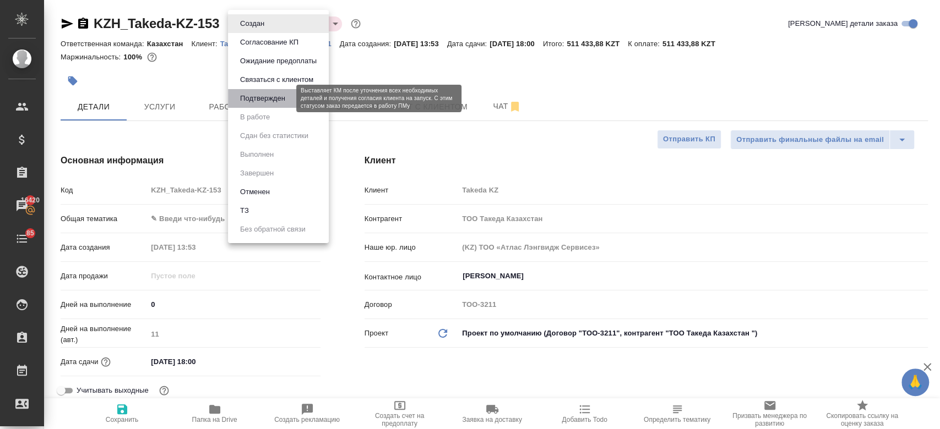
click at [285, 98] on button "Подтвержден" at bounding box center [263, 99] width 52 height 12
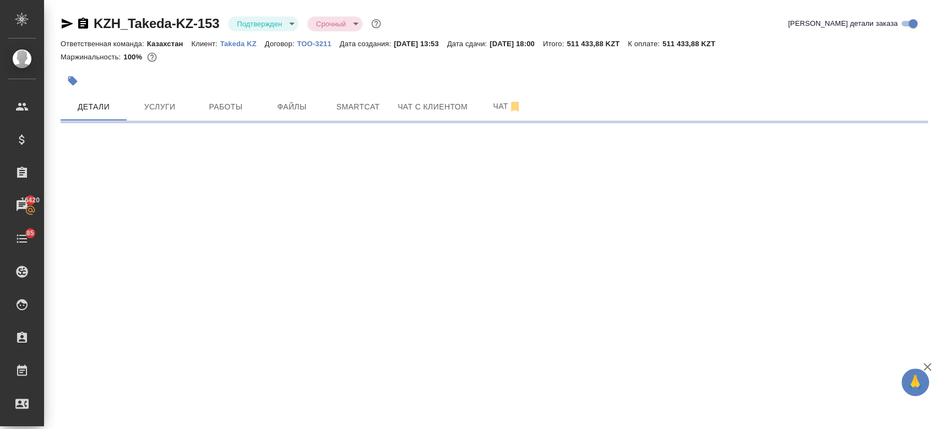
select select "RU"
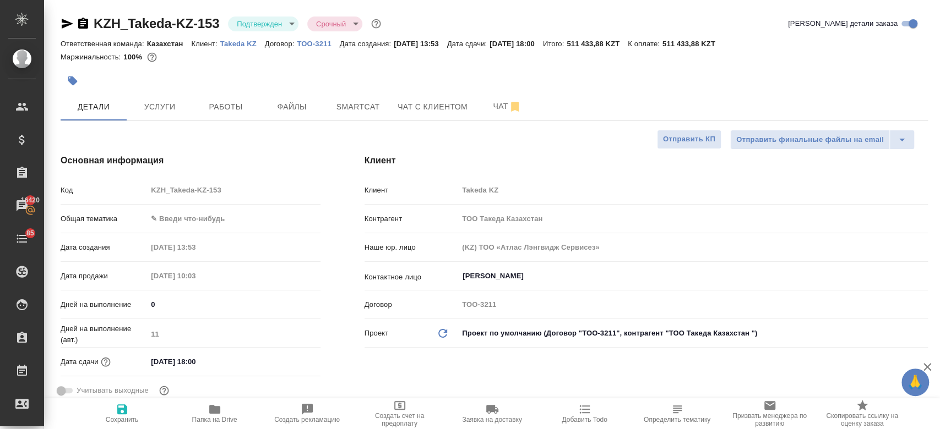
type textarea "x"
click at [66, 24] on icon "button" at bounding box center [67, 23] width 13 height 13
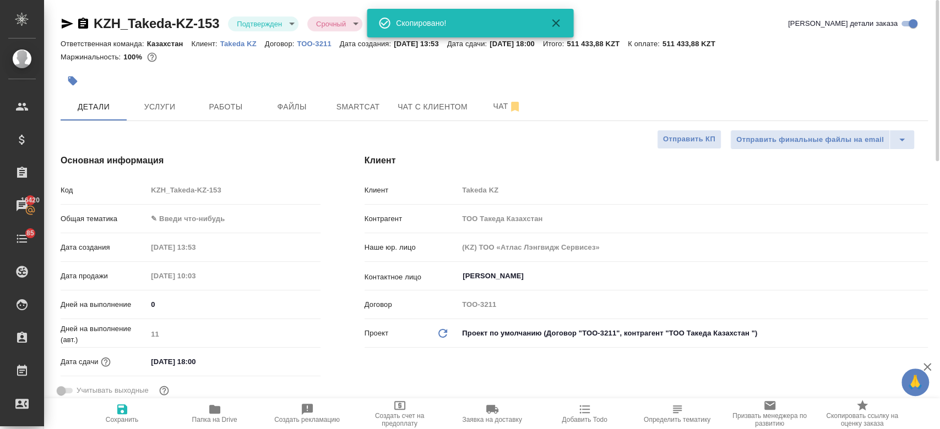
type textarea "x"
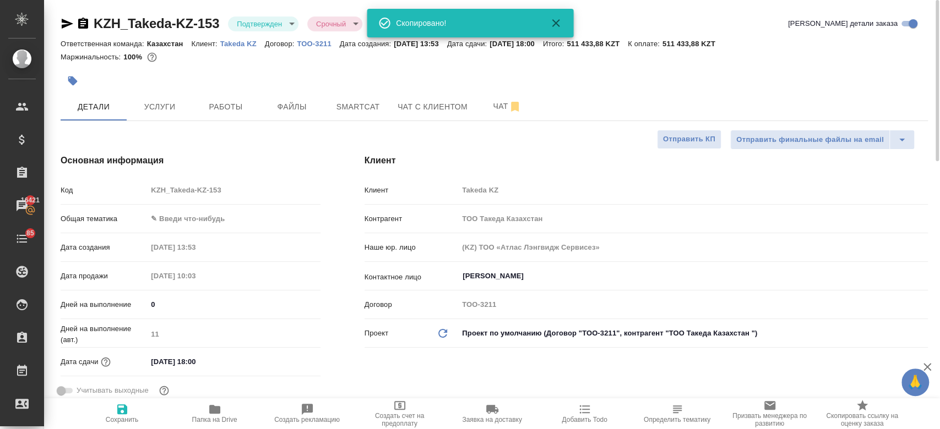
type textarea "x"
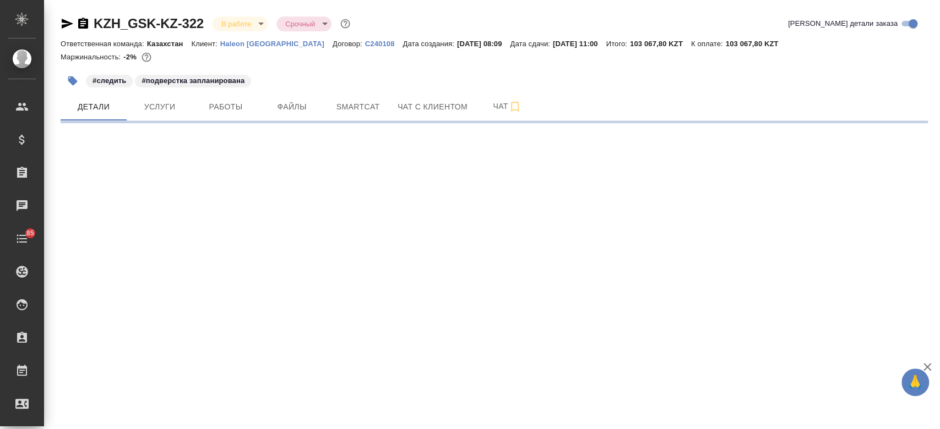
select select "RU"
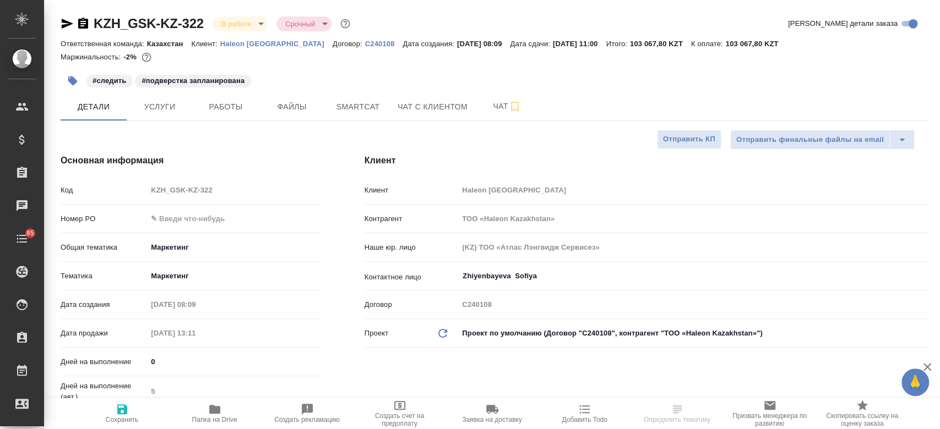
type textarea "x"
click at [353, 67] on div at bounding box center [494, 68] width 867 height 2
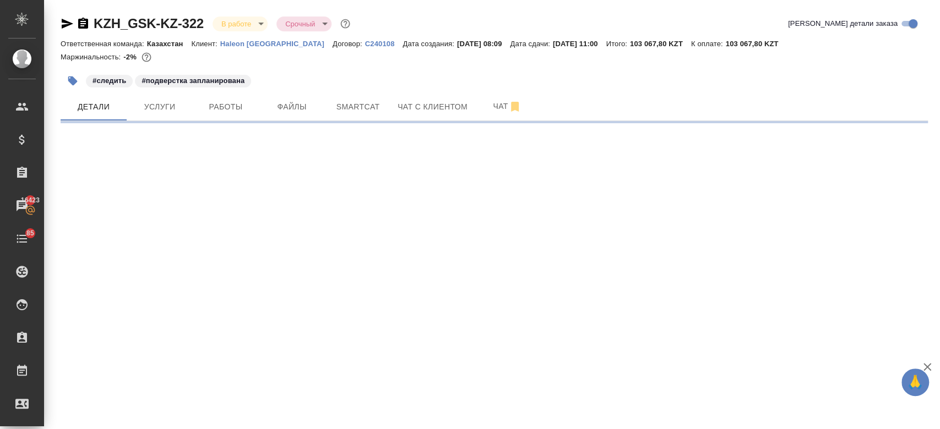
select select "RU"
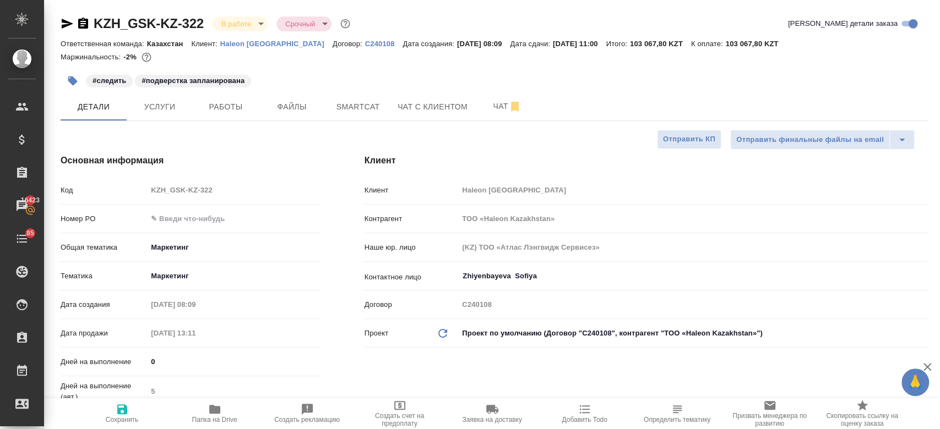
type textarea "x"
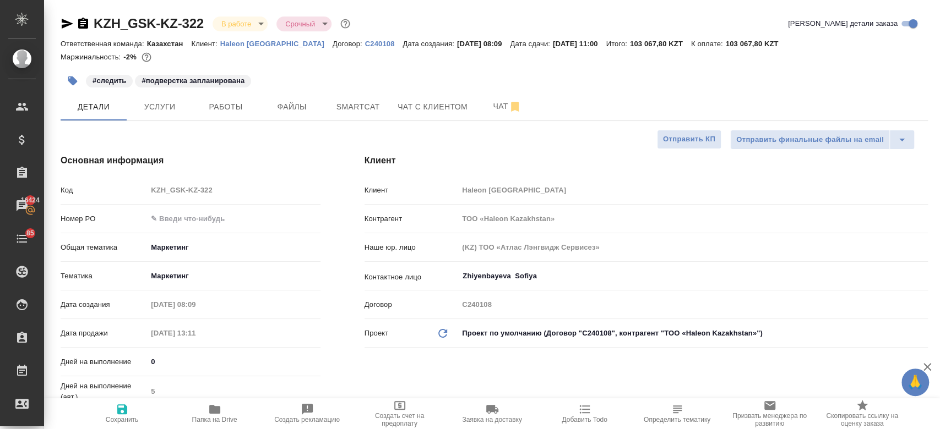
type textarea "x"
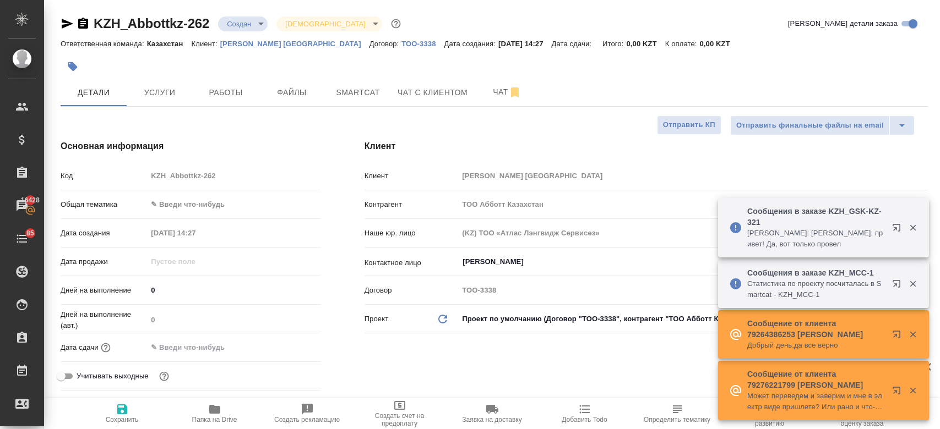
select select "RU"
click at [599, 67] on div at bounding box center [350, 67] width 578 height 24
click at [705, 58] on div at bounding box center [494, 67] width 867 height 24
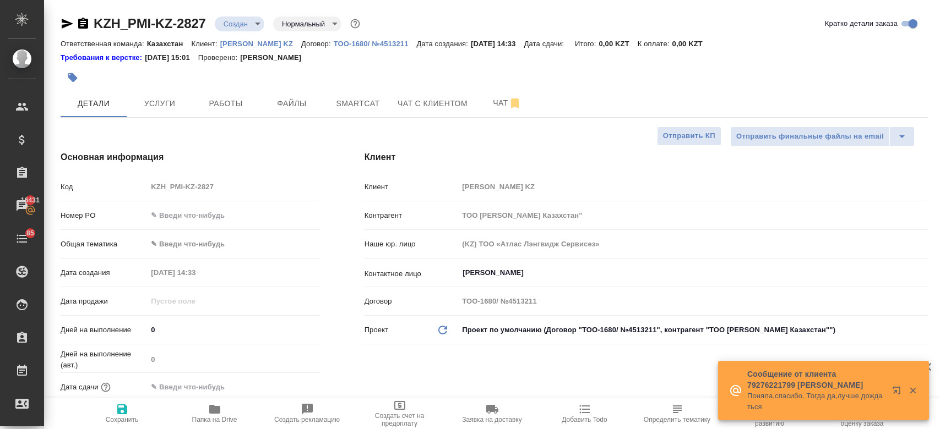
select select "RU"
click at [78, 79] on icon "button" at bounding box center [72, 77] width 11 height 11
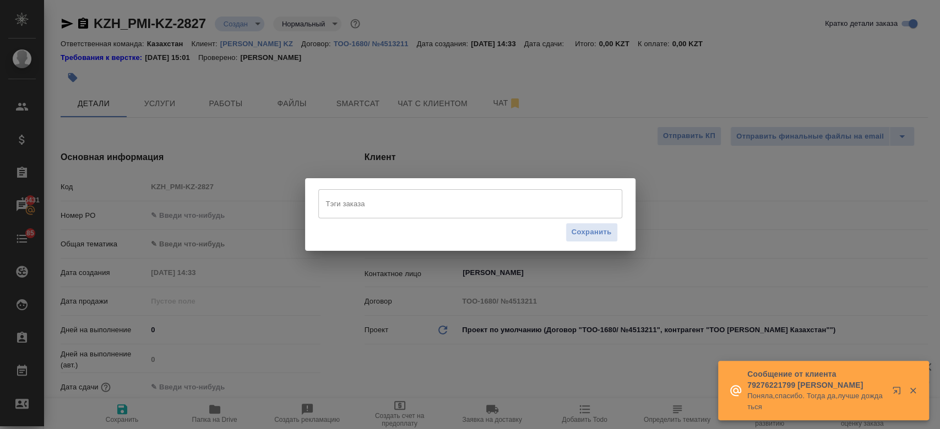
click at [374, 204] on input "Тэги заказа" at bounding box center [459, 203] width 273 height 19
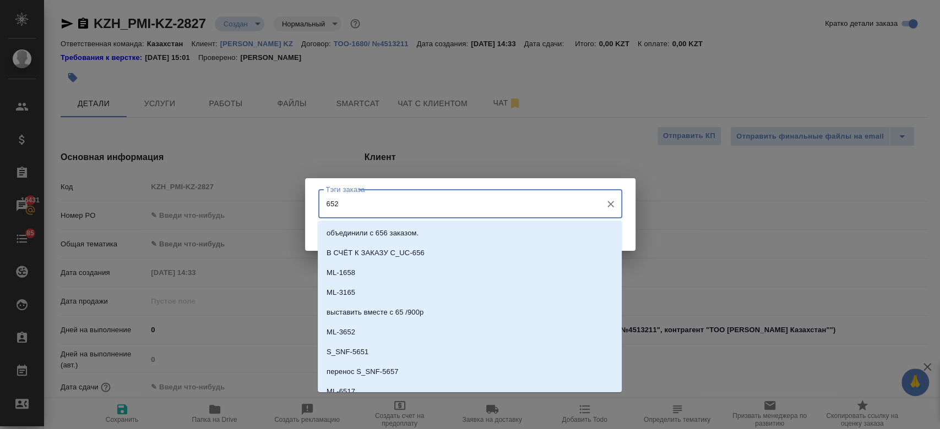
type input "6525"
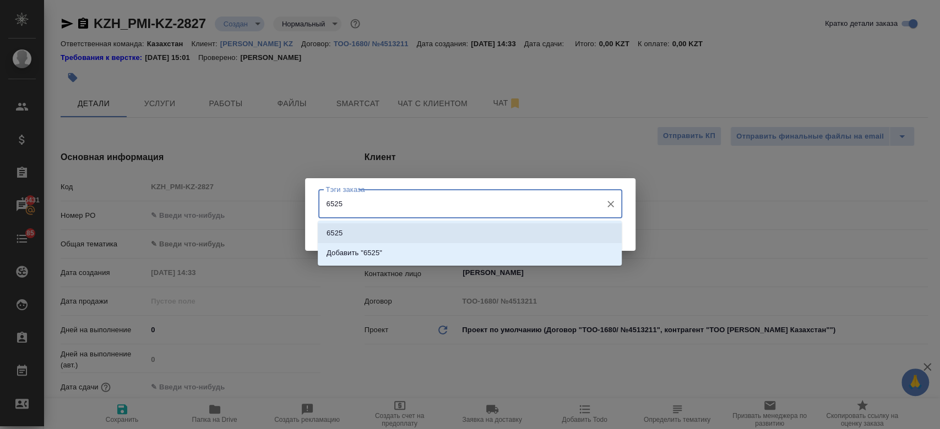
click at [360, 235] on li "6525" at bounding box center [470, 234] width 304 height 20
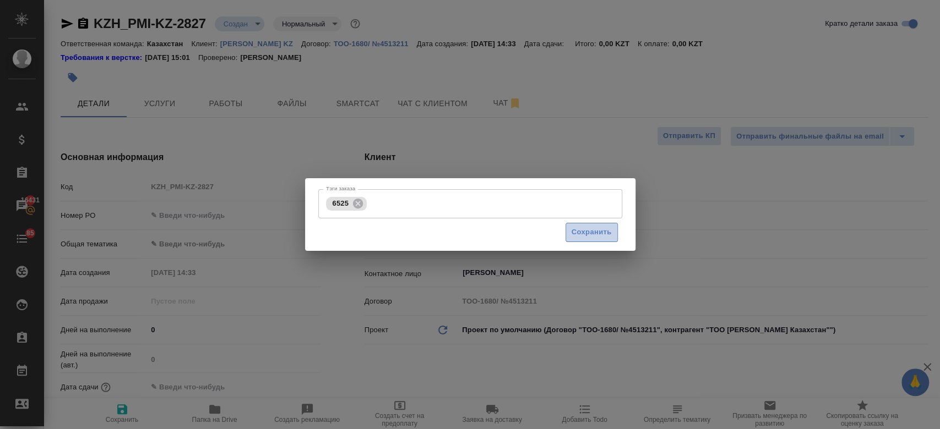
click at [602, 233] on span "Сохранить" at bounding box center [592, 232] width 40 height 13
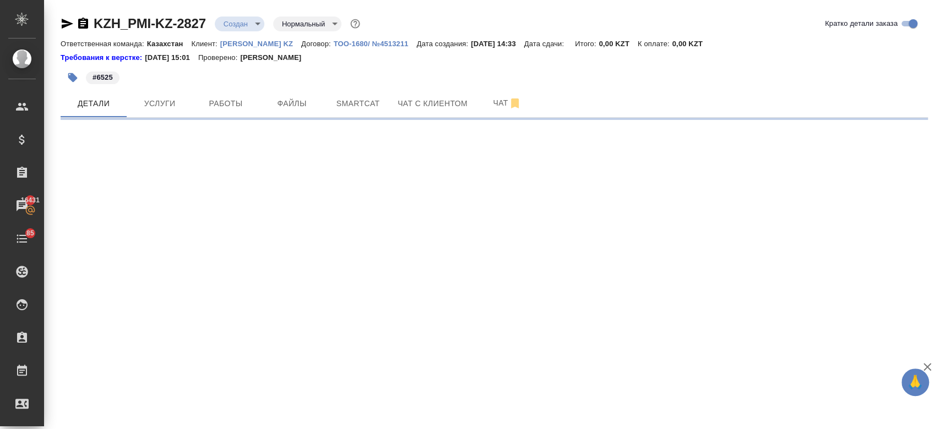
select select "RU"
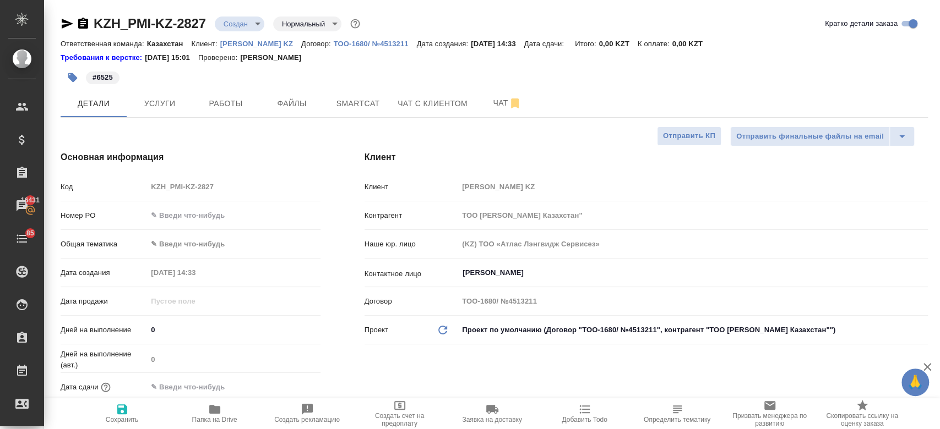
type textarea "x"
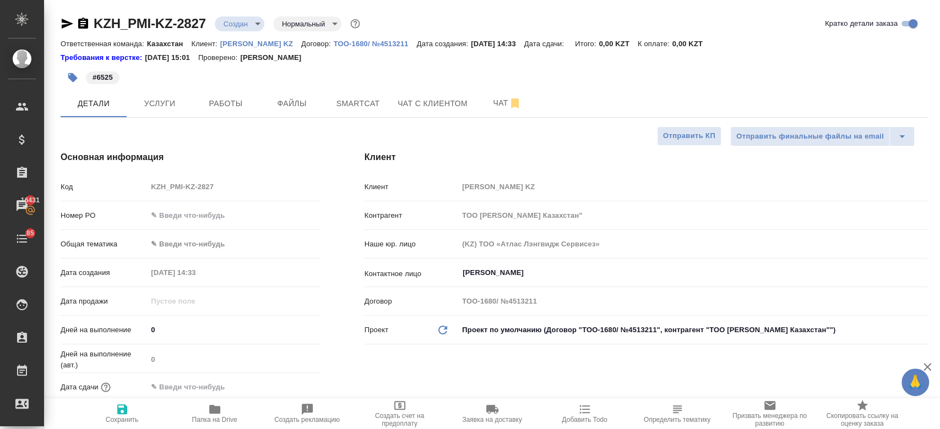
type textarea "x"
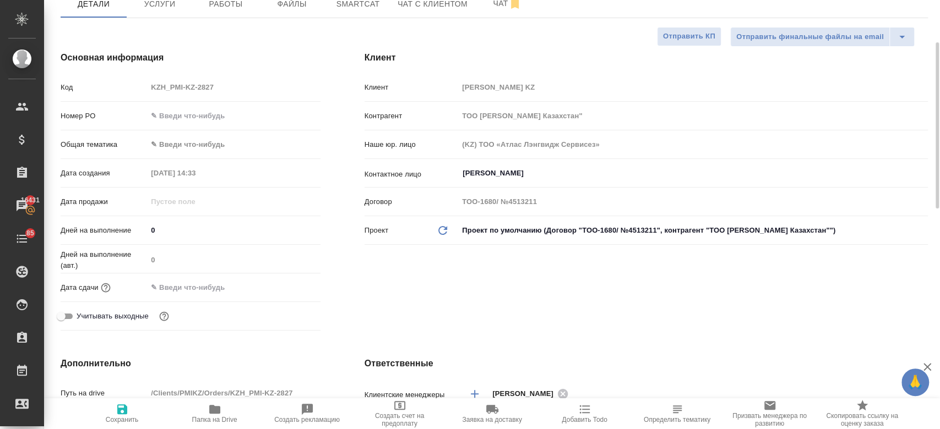
scroll to position [107, 0]
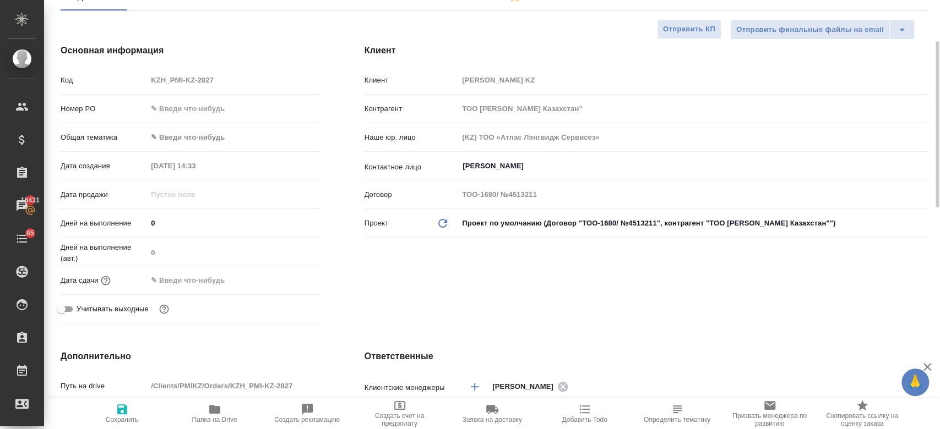
click at [195, 282] on input "text" at bounding box center [195, 281] width 96 height 16
click at [284, 282] on icon "button" at bounding box center [289, 279] width 10 height 11
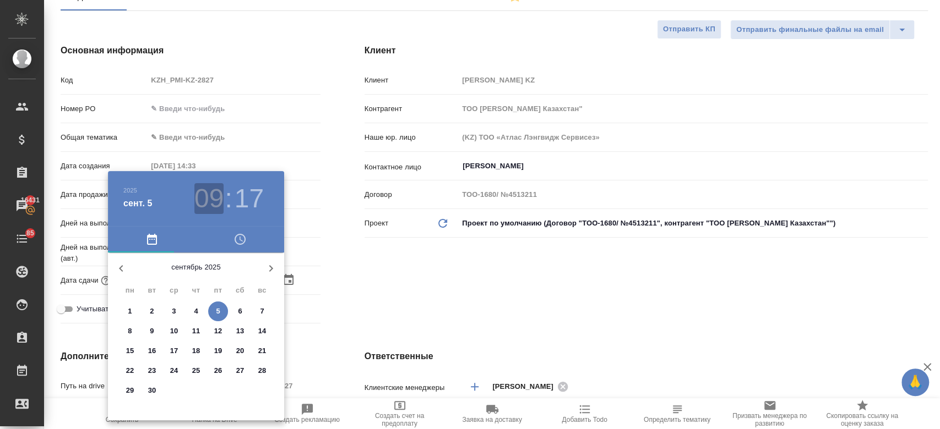
click at [211, 202] on h3 "09" at bounding box center [208, 198] width 29 height 31
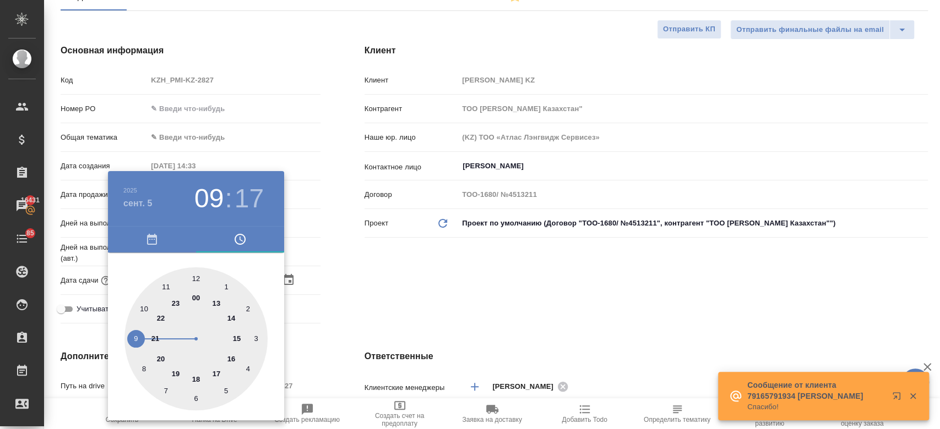
click at [229, 358] on div at bounding box center [195, 339] width 143 height 143
type input "05.09.2025 16:17"
type textarea "x"
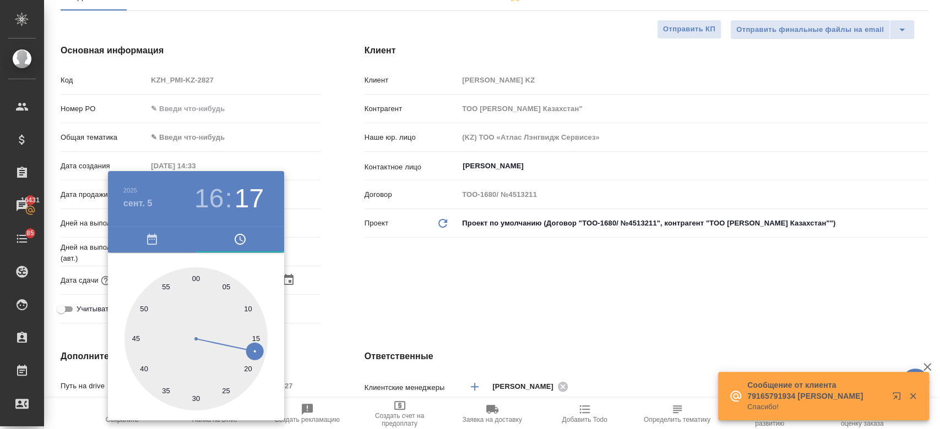
click at [197, 278] on div at bounding box center [195, 339] width 143 height 143
type input "05.09.2025 16:00"
type textarea "x"
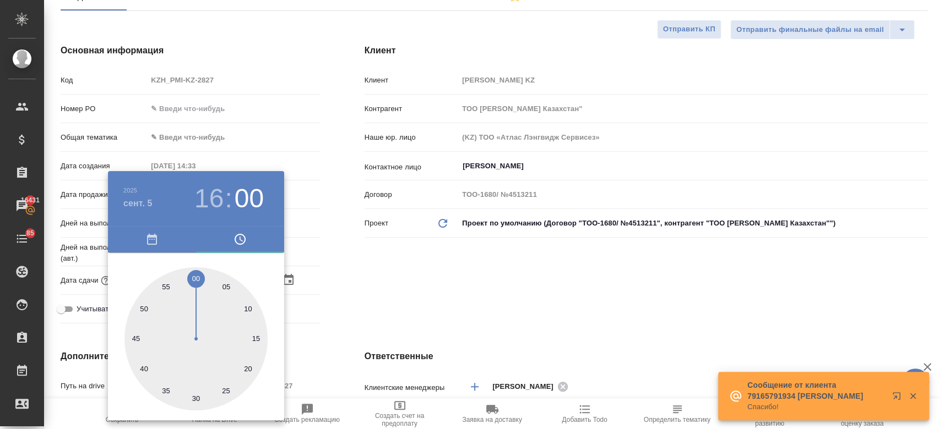
click at [424, 285] on div at bounding box center [470, 214] width 940 height 429
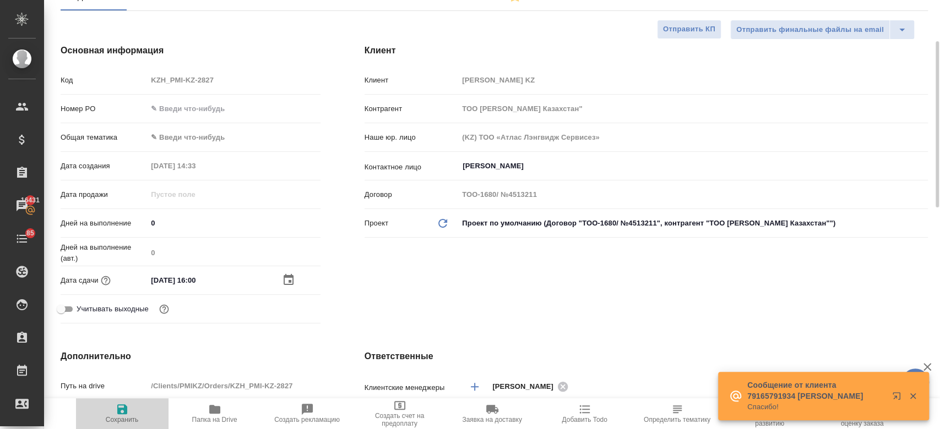
click at [137, 412] on span "Сохранить" at bounding box center [122, 413] width 79 height 21
type textarea "x"
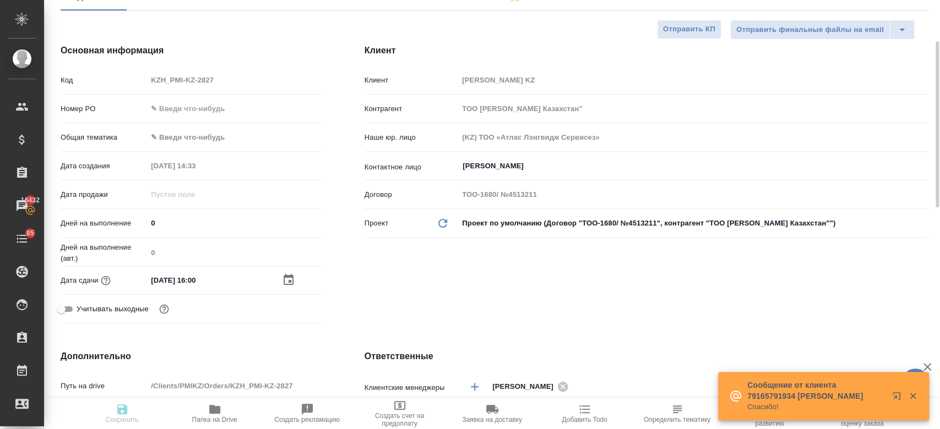
type textarea "x"
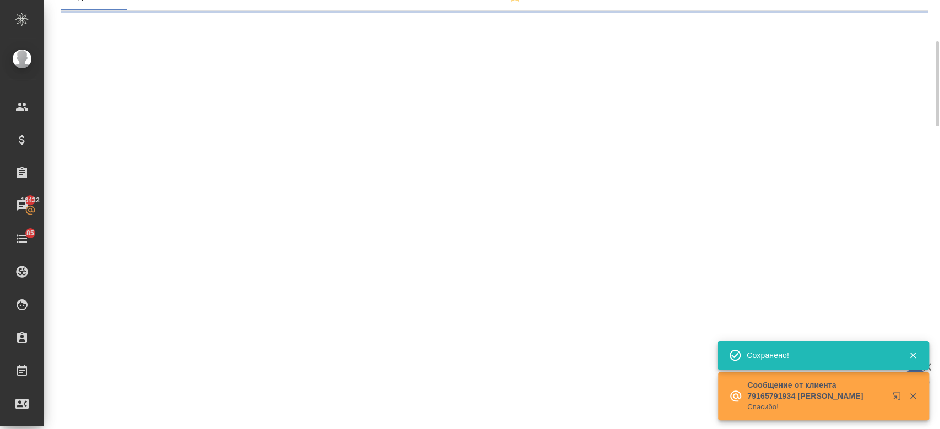
select select "RU"
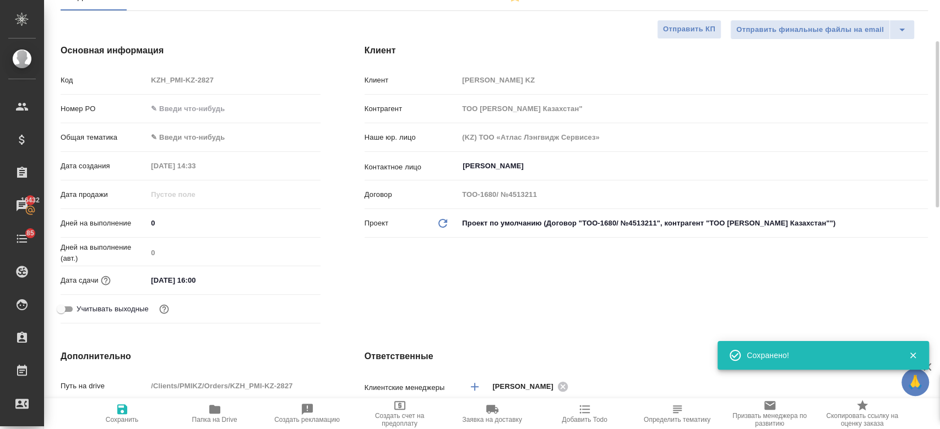
type textarea "x"
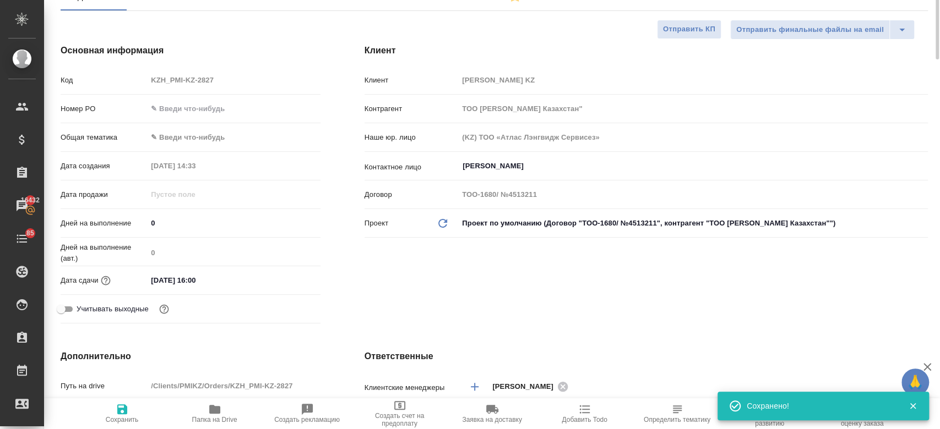
scroll to position [0, 0]
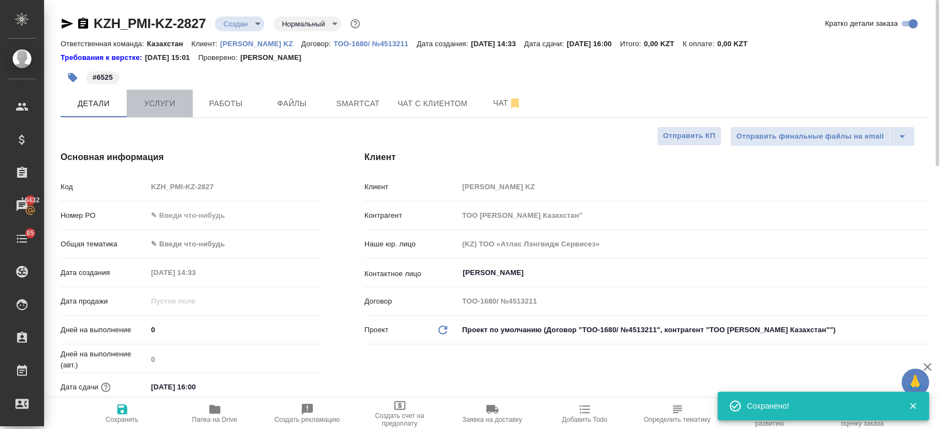
click at [164, 105] on span "Услуги" at bounding box center [159, 104] width 53 height 14
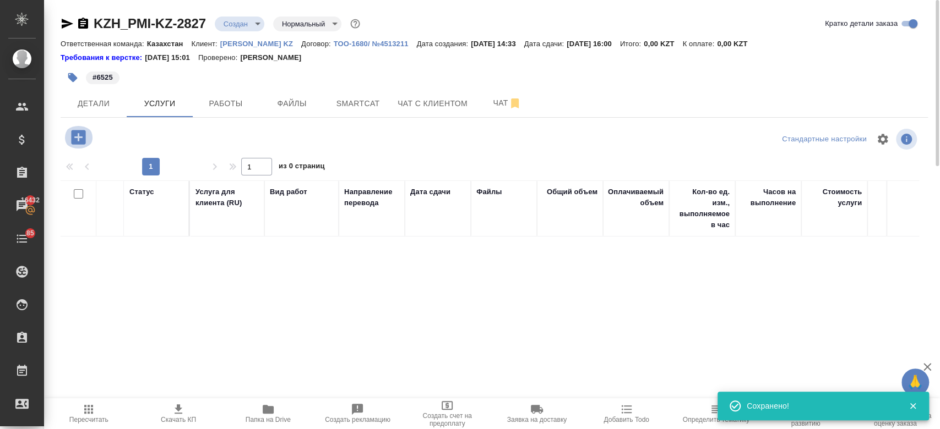
click at [82, 142] on icon "button" at bounding box center [78, 137] width 14 height 14
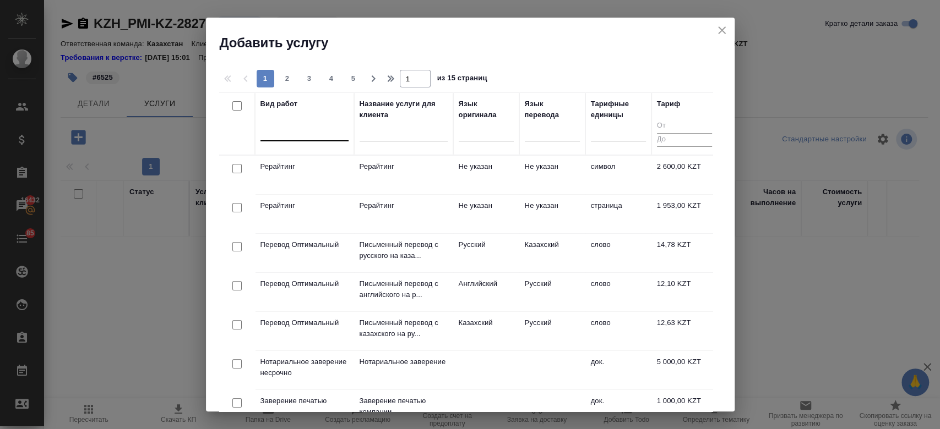
click at [281, 137] on div at bounding box center [304, 130] width 88 height 16
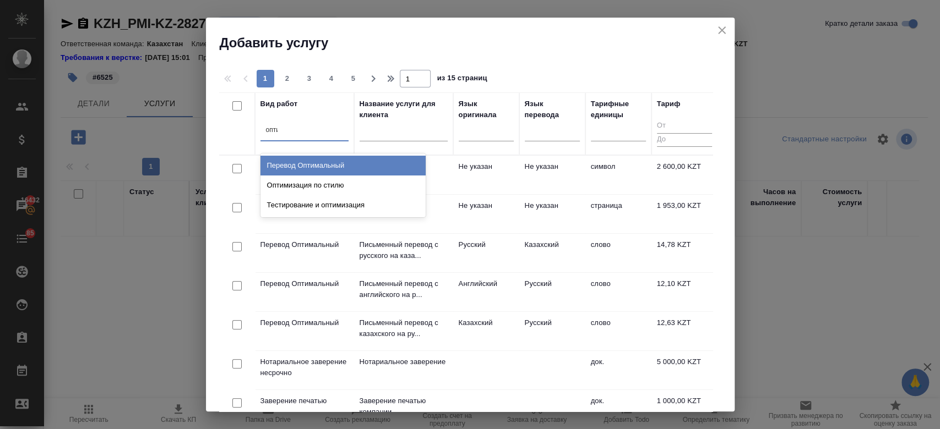
type input "оптим"
click at [302, 166] on div "Перевод Оптимальный" at bounding box center [342, 166] width 165 height 20
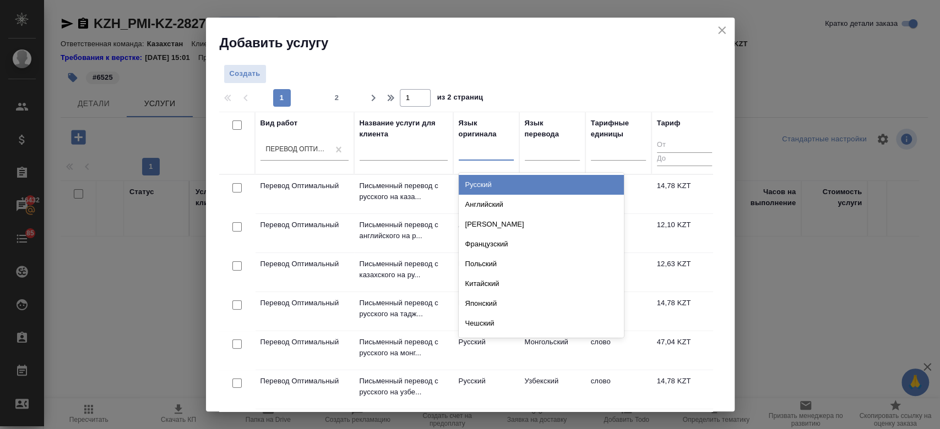
click at [478, 159] on div at bounding box center [486, 150] width 55 height 21
type input "анг"
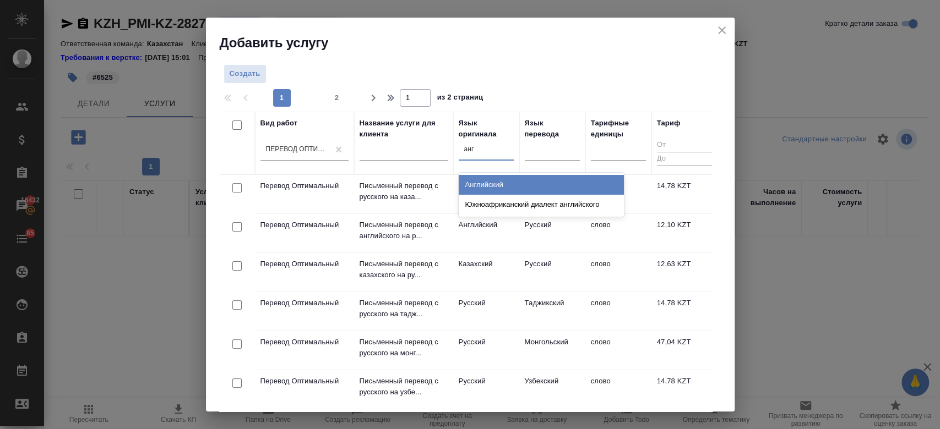
click at [490, 179] on div "Английский" at bounding box center [541, 185] width 165 height 20
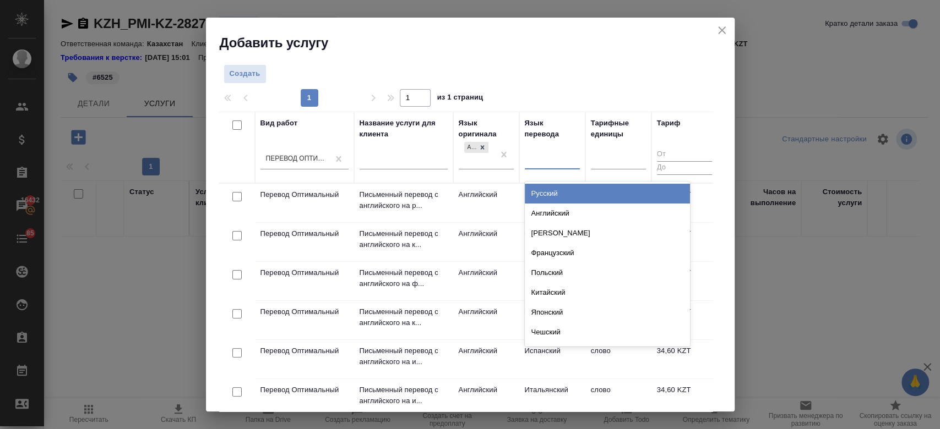
click at [551, 167] on div at bounding box center [552, 159] width 55 height 21
type input "рус"
click at [549, 192] on div "Русский" at bounding box center [607, 194] width 165 height 20
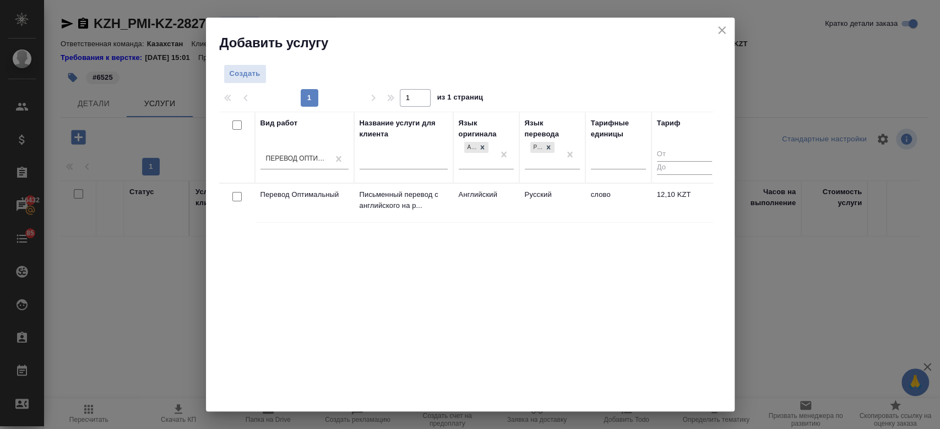
click at [508, 195] on td "Английский" at bounding box center [486, 203] width 66 height 39
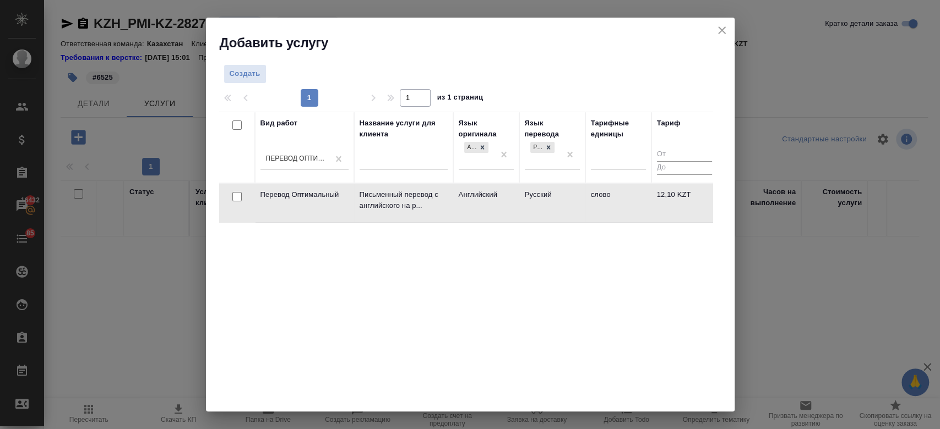
click at [508, 195] on td "Английский" at bounding box center [486, 203] width 66 height 39
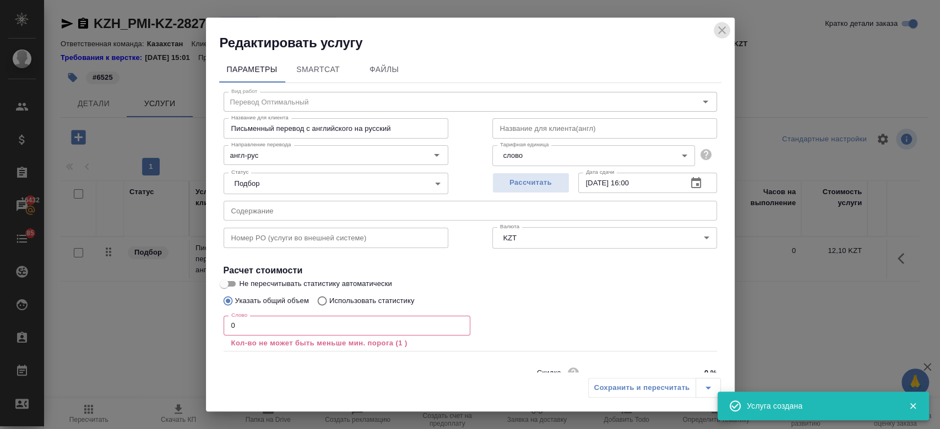
click at [721, 31] on icon "close" at bounding box center [722, 30] width 8 height 8
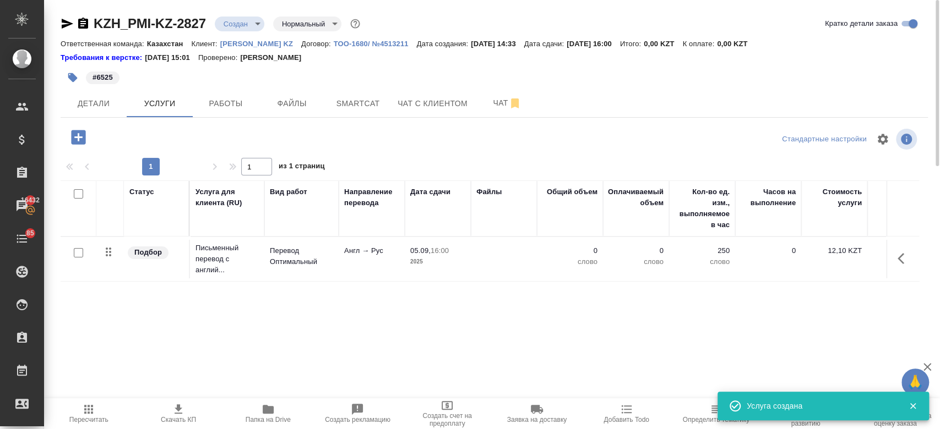
click at [74, 249] on input "checkbox" at bounding box center [78, 252] width 9 height 9
checkbox input "true"
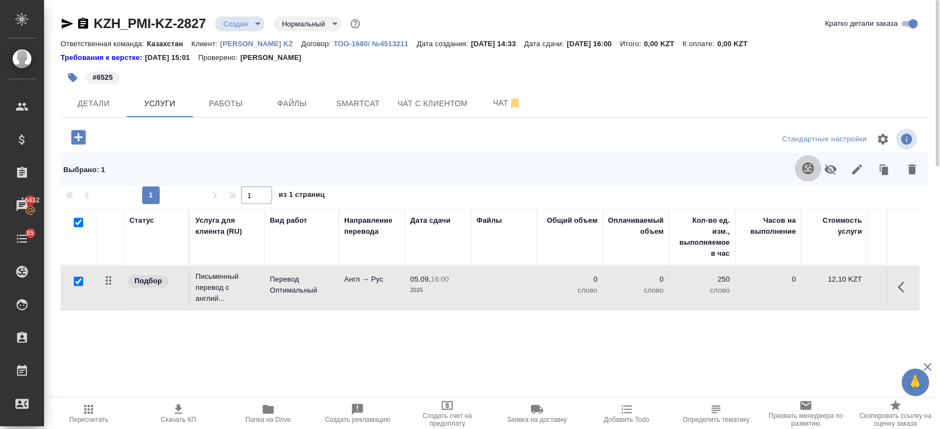
click at [803, 168] on icon "button" at bounding box center [808, 168] width 12 height 12
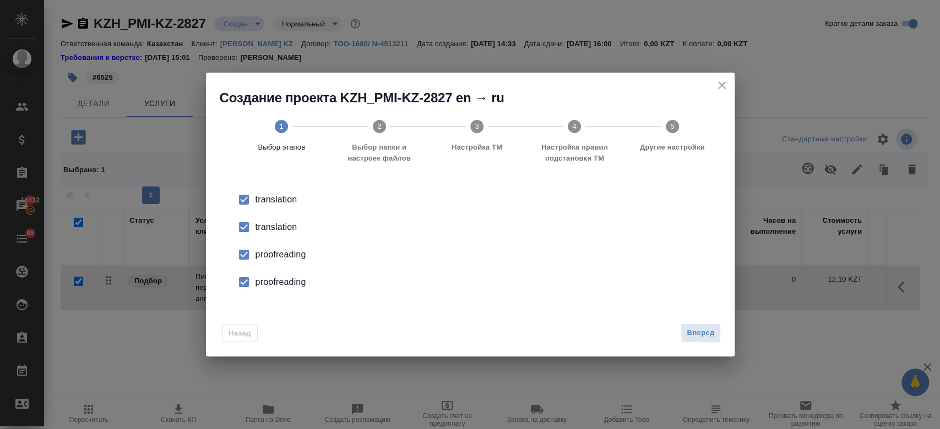
click at [283, 227] on div "translation" at bounding box center [481, 227] width 453 height 13
click at [287, 258] on div "proofreading" at bounding box center [481, 254] width 453 height 13
click at [292, 290] on li "proofreading" at bounding box center [470, 283] width 493 height 28
click at [705, 327] on button "Вперед" at bounding box center [701, 333] width 40 height 19
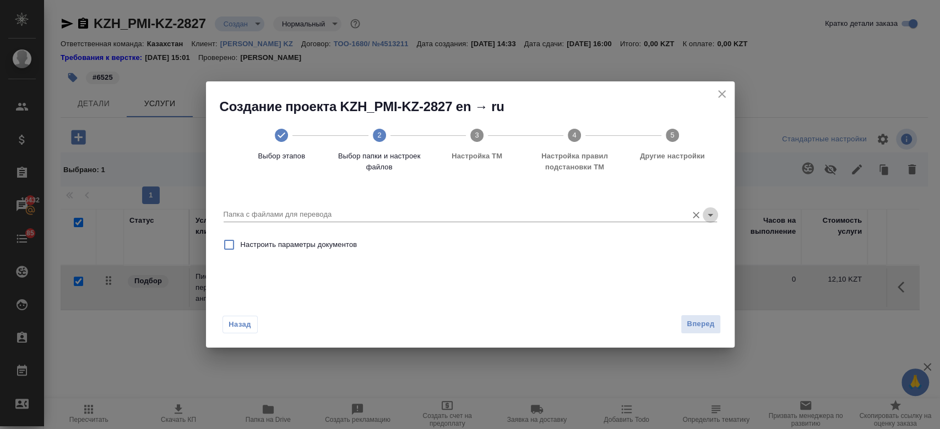
click at [708, 216] on icon "Open" at bounding box center [710, 215] width 13 height 13
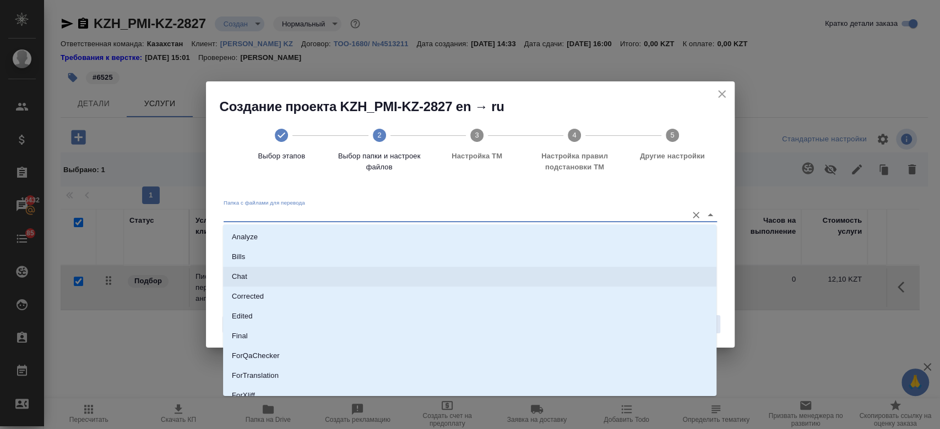
scroll to position [89, 0]
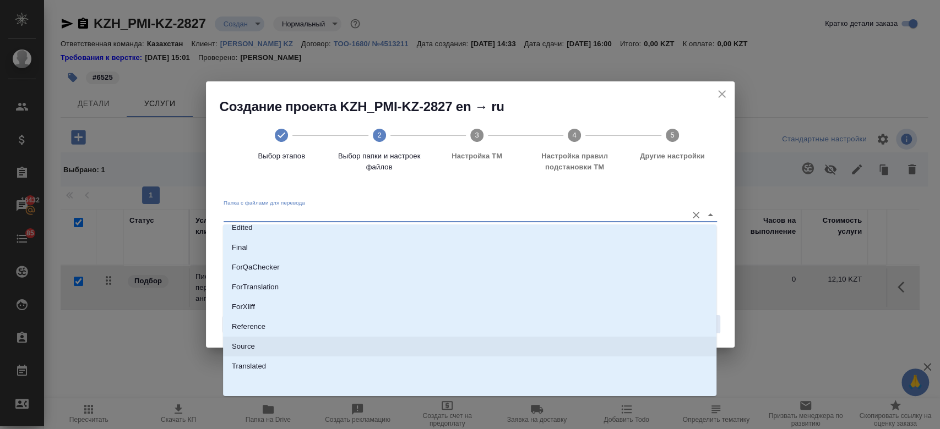
click at [460, 351] on li "Source" at bounding box center [469, 347] width 493 height 20
type input "Source"
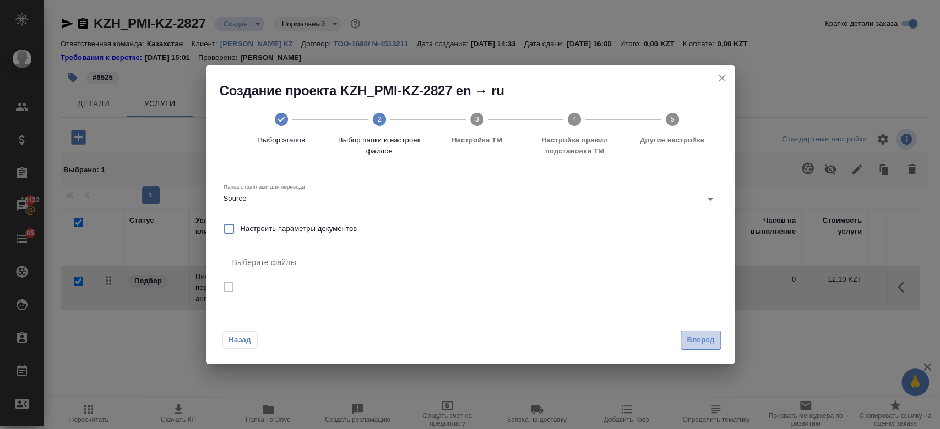
click at [699, 346] on span "Вперед" at bounding box center [701, 340] width 28 height 13
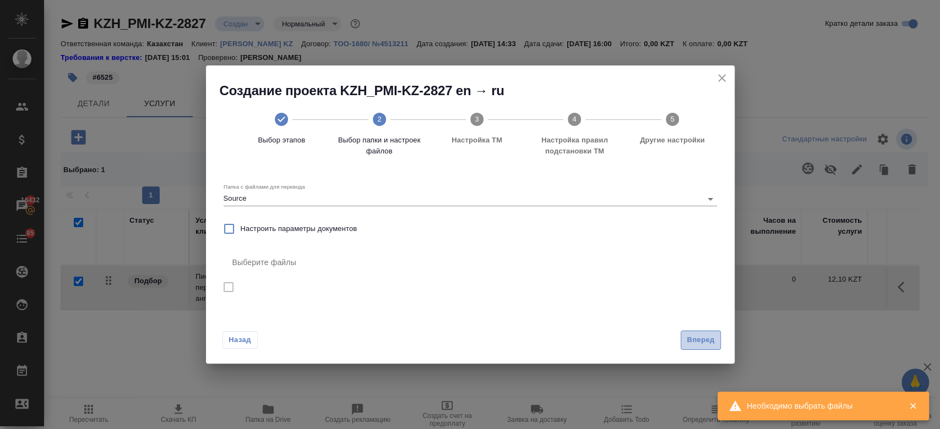
click at [695, 340] on span "Вперед" at bounding box center [701, 340] width 28 height 13
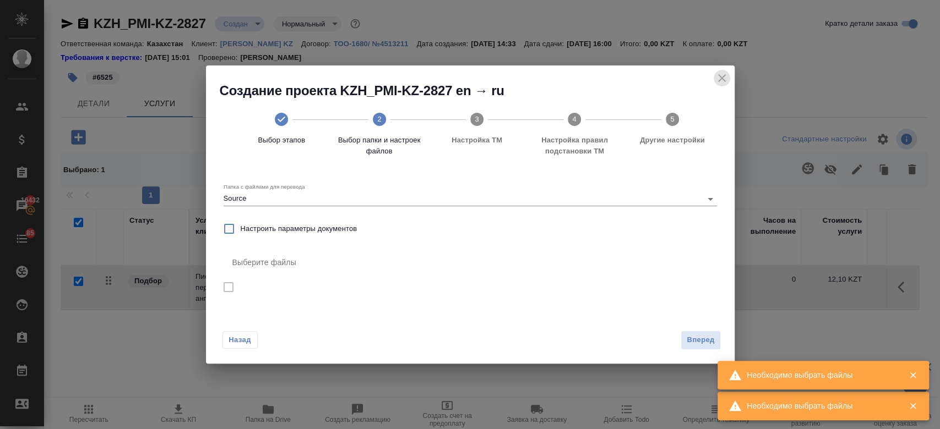
click at [717, 81] on icon "close" at bounding box center [721, 78] width 13 height 13
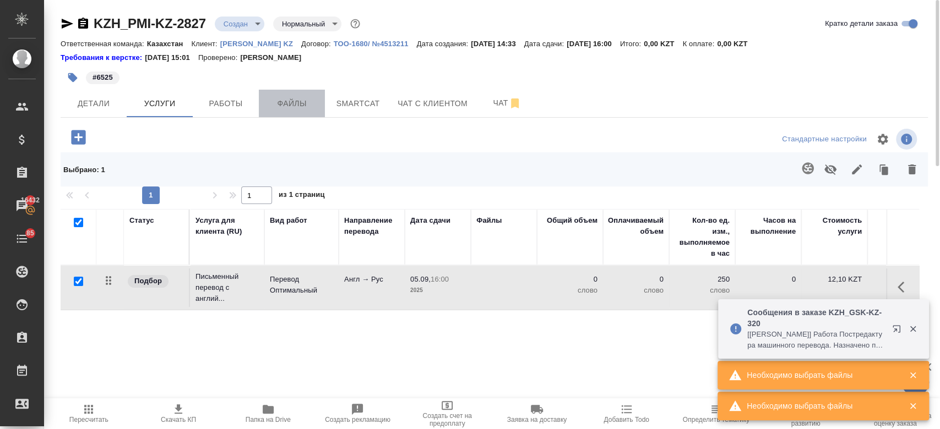
click at [296, 117] on button "Файлы" at bounding box center [292, 104] width 66 height 28
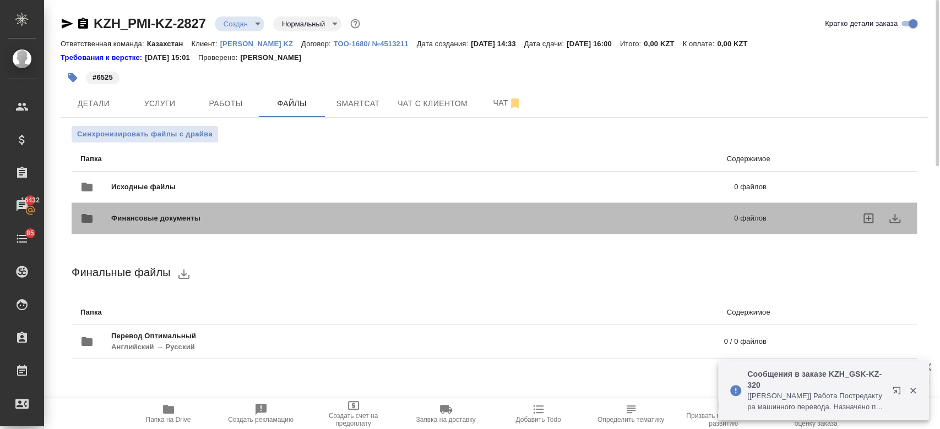
click at [203, 194] on div "Финансовые документы 0 файлов" at bounding box center [423, 218] width 708 height 48
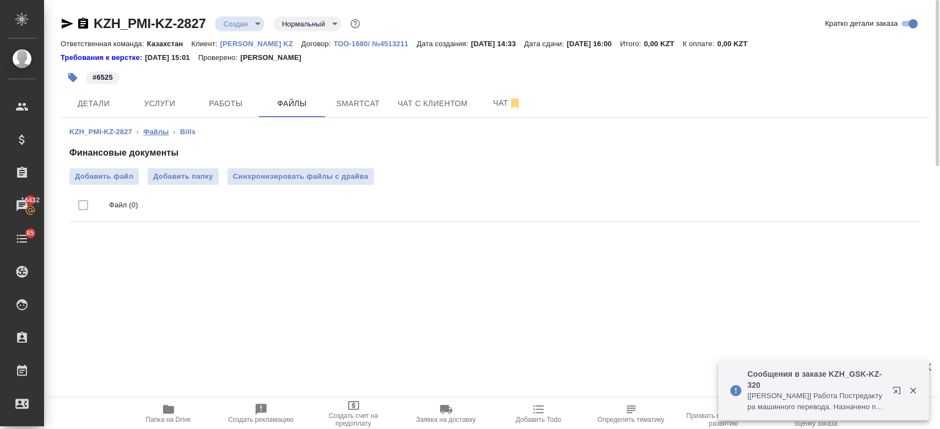
click at [156, 130] on link "Файлы" at bounding box center [155, 132] width 25 height 8
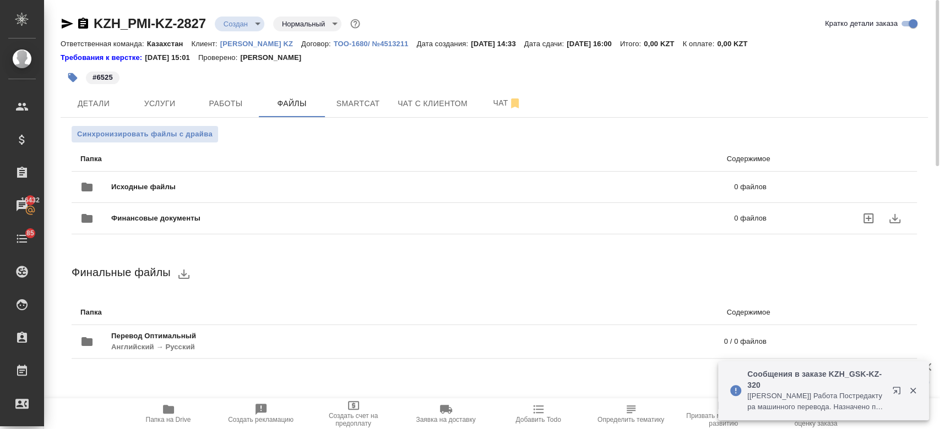
click at [160, 196] on div "Финансовые документы 0 файлов" at bounding box center [423, 218] width 708 height 48
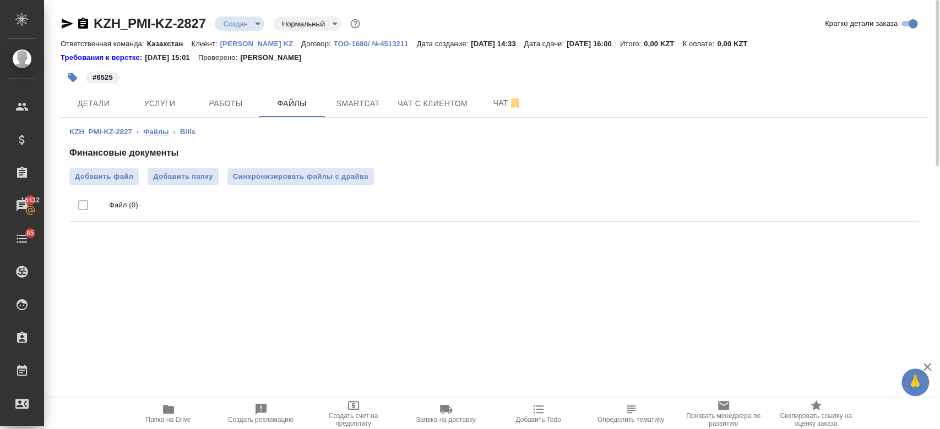
click at [156, 128] on link "Файлы" at bounding box center [155, 132] width 25 height 8
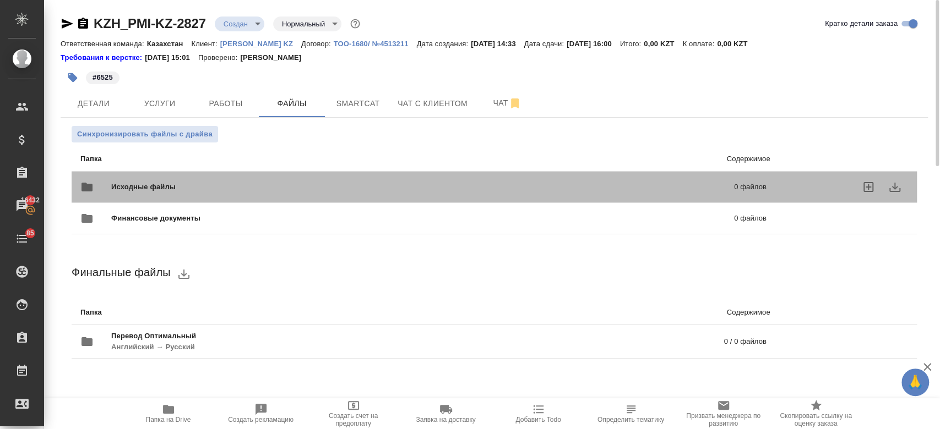
click at [179, 178] on div "Исходные файлы 0 файлов" at bounding box center [423, 187] width 686 height 26
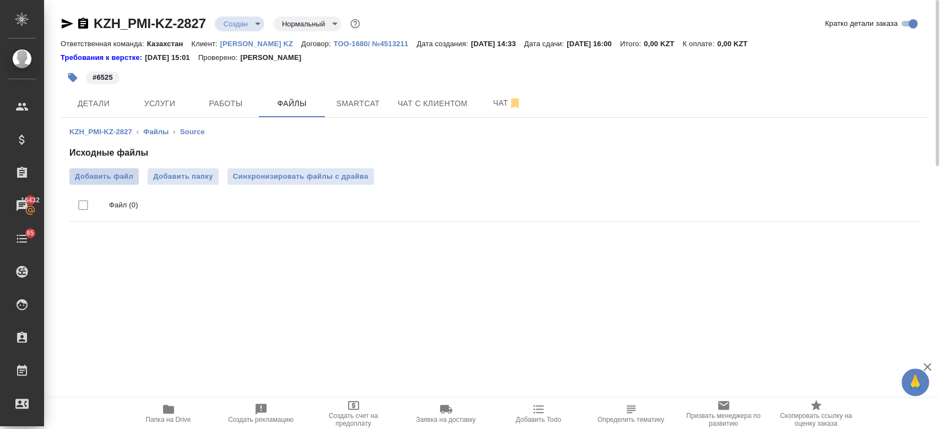
click at [126, 174] on span "Добавить файл" at bounding box center [104, 176] width 58 height 11
click at [0, 0] on input "Добавить файл" at bounding box center [0, 0] width 0 height 0
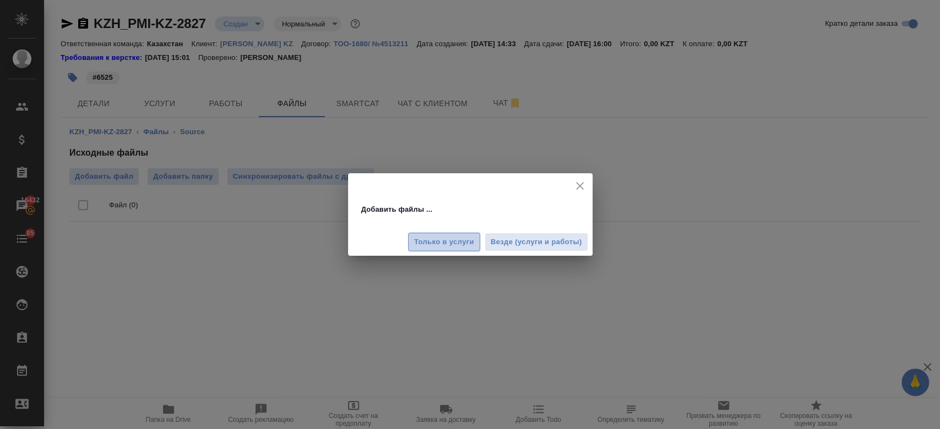
click at [447, 241] on span "Только в услуги" at bounding box center [444, 242] width 60 height 13
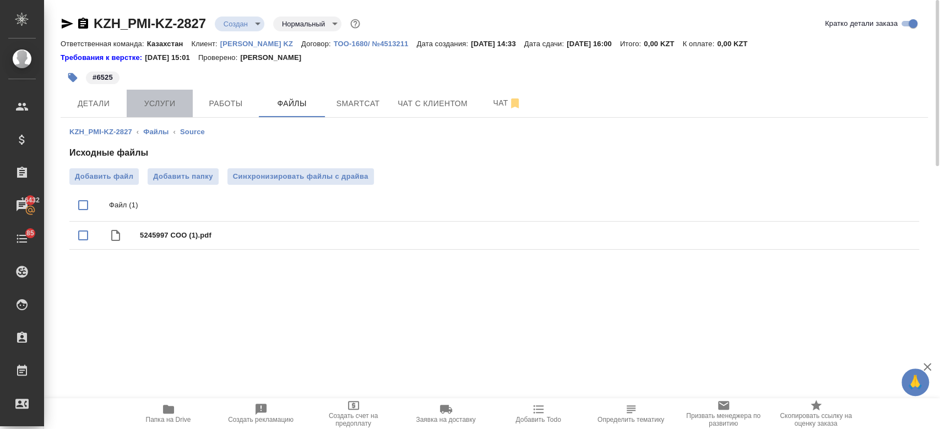
click at [161, 109] on span "Услуги" at bounding box center [159, 104] width 53 height 14
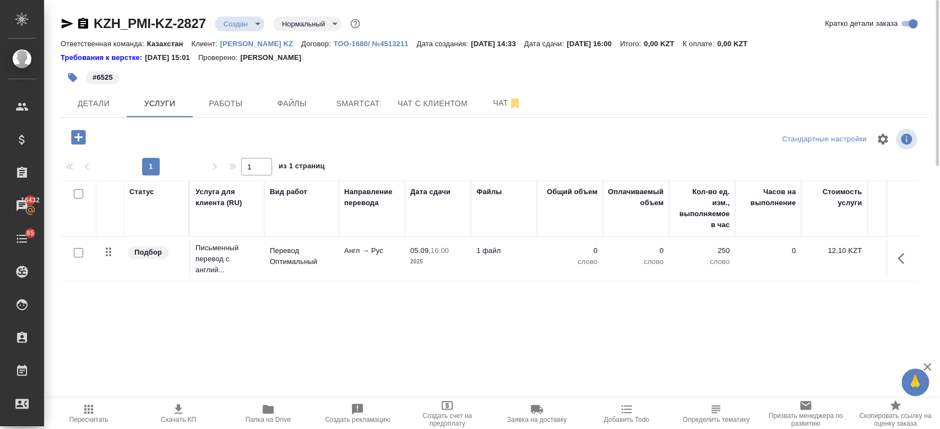
click at [83, 249] on div at bounding box center [78, 253] width 25 height 15
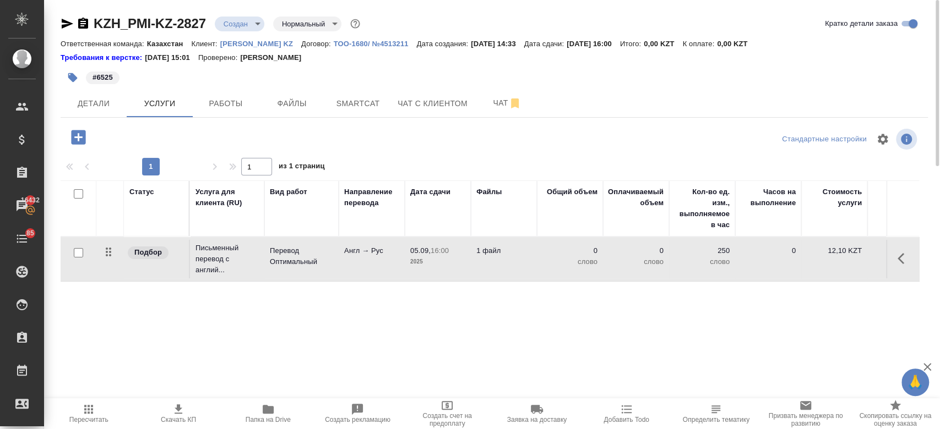
click at [79, 254] on input "checkbox" at bounding box center [78, 252] width 9 height 9
checkbox input "true"
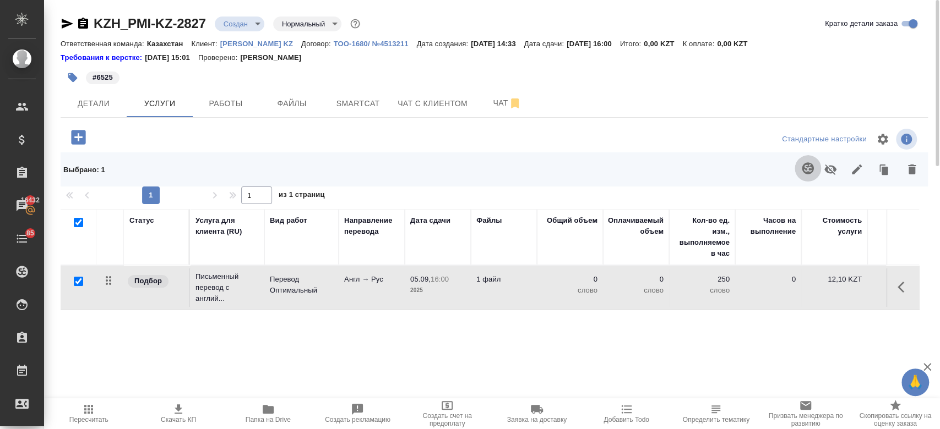
click at [804, 164] on icon "button" at bounding box center [808, 168] width 12 height 12
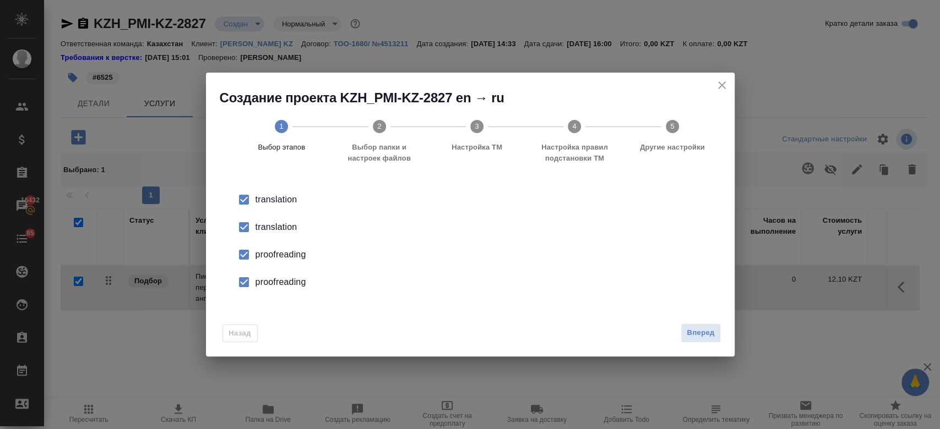
click at [282, 226] on div "translation" at bounding box center [481, 227] width 453 height 13
click at [279, 259] on div "proofreading" at bounding box center [481, 254] width 453 height 13
click at [288, 289] on div "proofreading" at bounding box center [481, 282] width 453 height 13
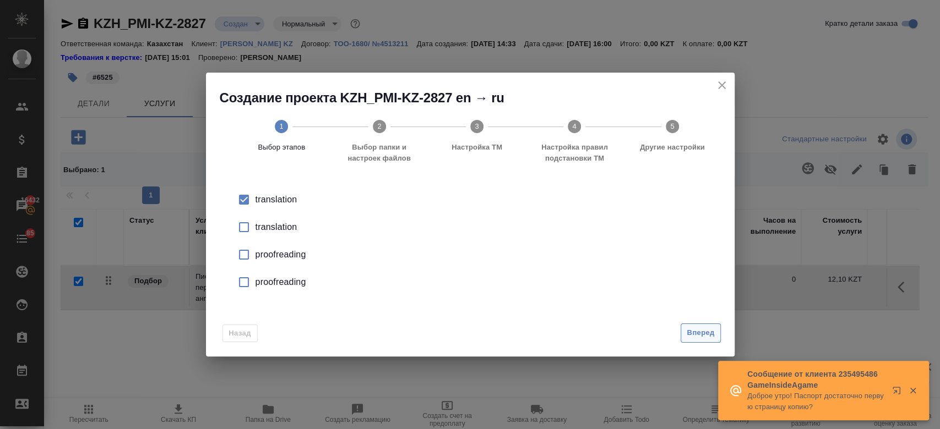
click at [705, 336] on span "Вперед" at bounding box center [701, 333] width 28 height 13
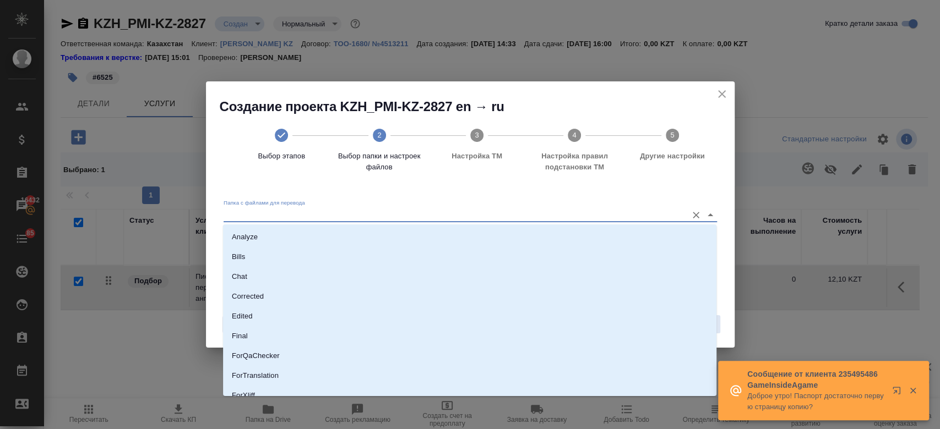
click at [390, 216] on input "Папка с файлами для перевода" at bounding box center [453, 214] width 458 height 13
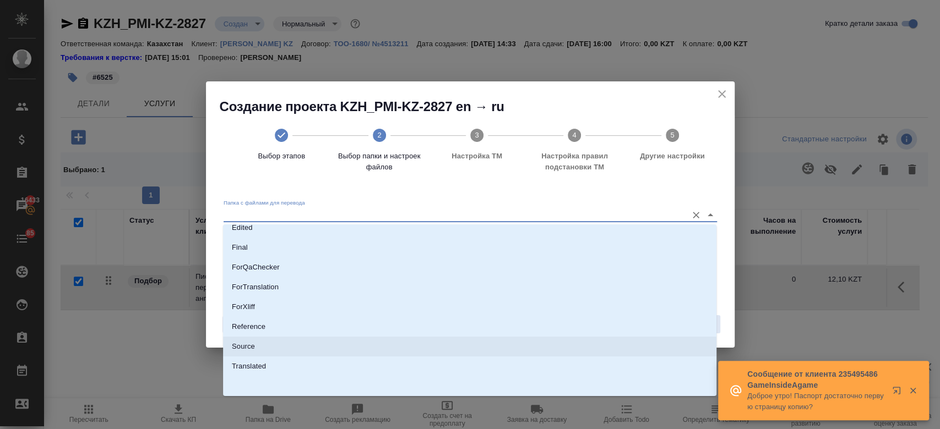
click at [328, 340] on li "Source" at bounding box center [469, 347] width 493 height 20
type input "Source"
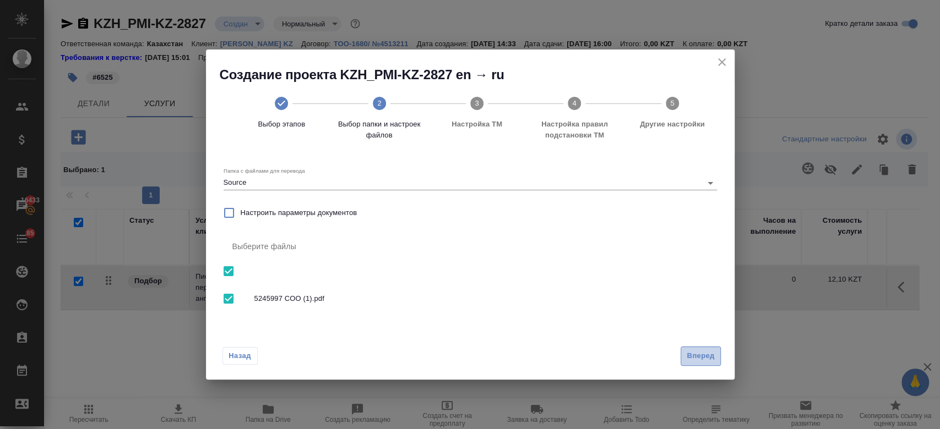
click at [692, 354] on span "Вперед" at bounding box center [701, 356] width 28 height 13
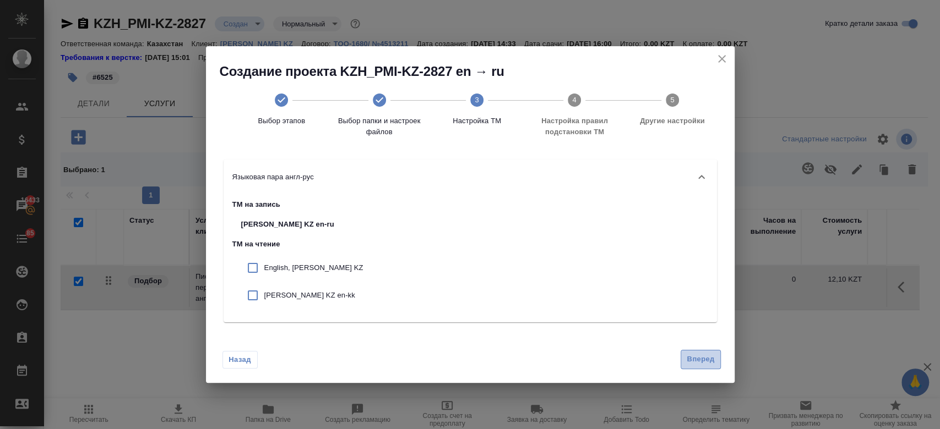
click at [700, 361] on span "Вперед" at bounding box center [701, 359] width 28 height 13
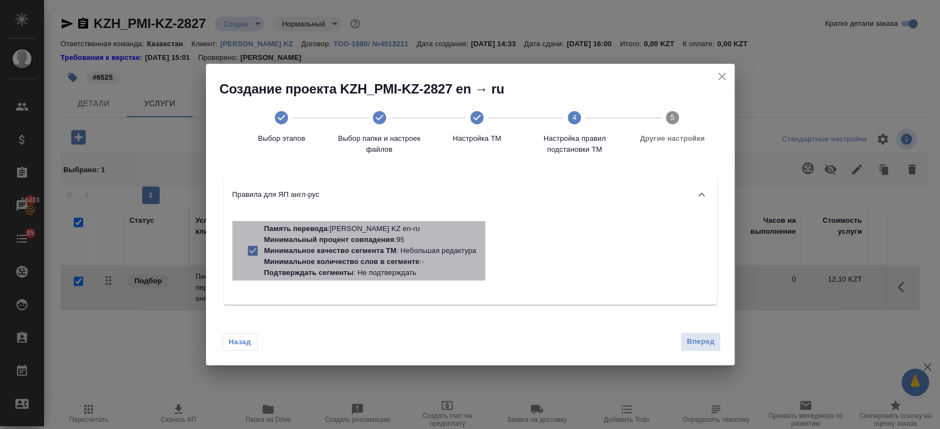
click at [405, 272] on p "Подтверждать сегменты : Не подтверждать" at bounding box center [370, 273] width 212 height 11
checkbox input "false"
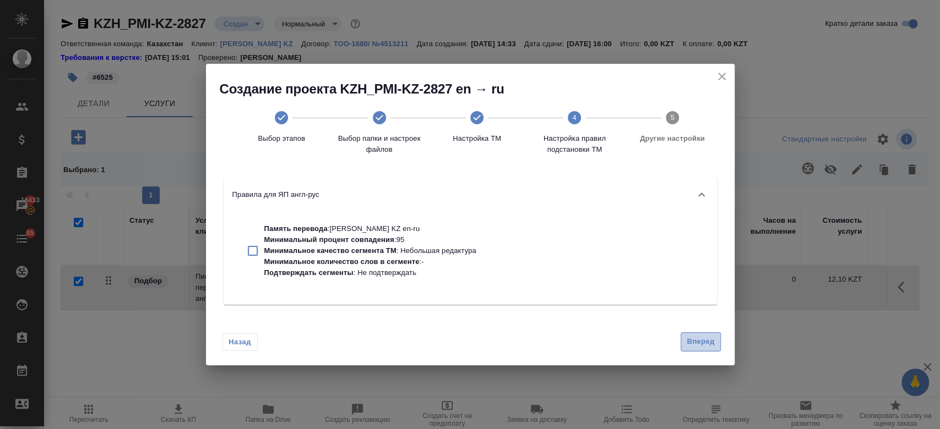
click at [692, 348] on span "Вперед" at bounding box center [701, 342] width 28 height 13
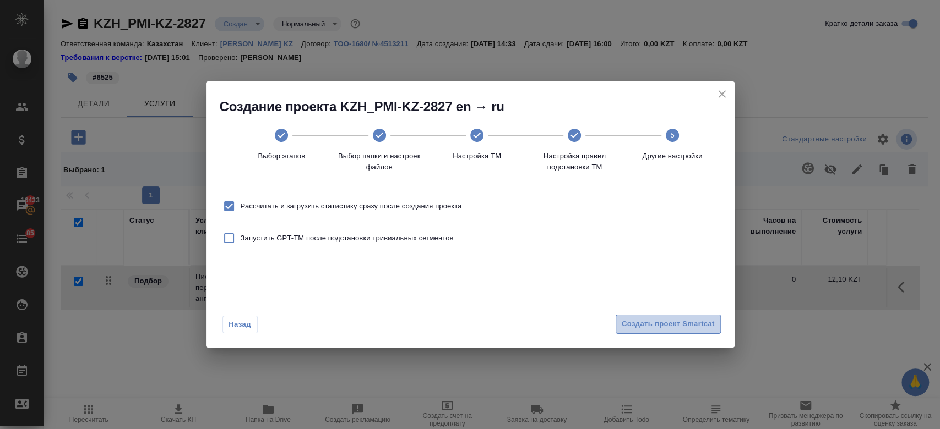
click at [665, 318] on button "Создать проект Smartcat" at bounding box center [668, 324] width 105 height 19
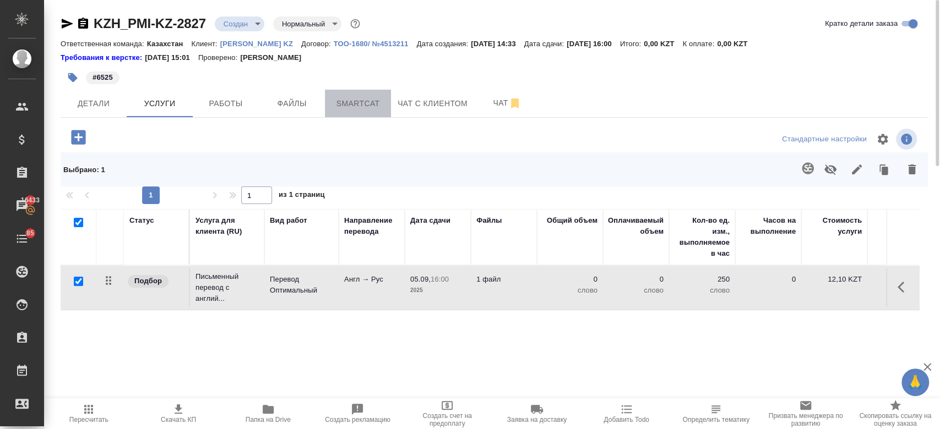
click at [361, 112] on button "Smartcat" at bounding box center [358, 104] width 66 height 28
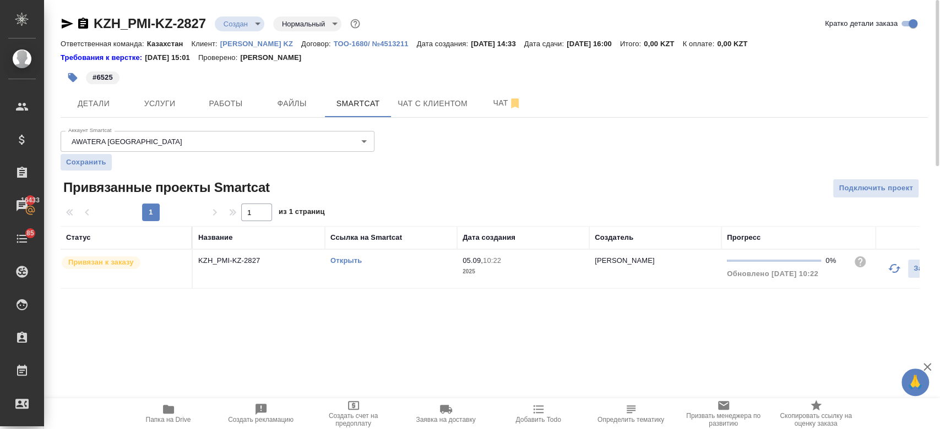
click at [349, 262] on link "Открыть" at bounding box center [345, 261] width 31 height 8
click at [145, 110] on button "Услуги" at bounding box center [160, 104] width 66 height 28
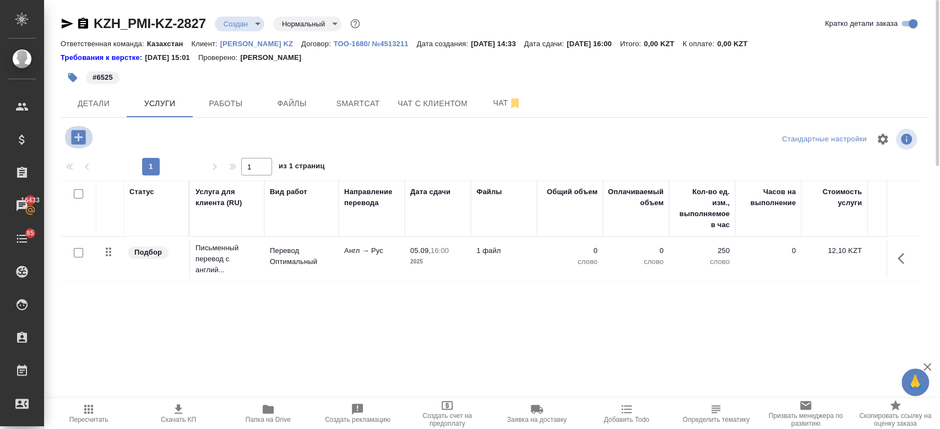
click at [81, 143] on icon "button" at bounding box center [78, 137] width 14 height 14
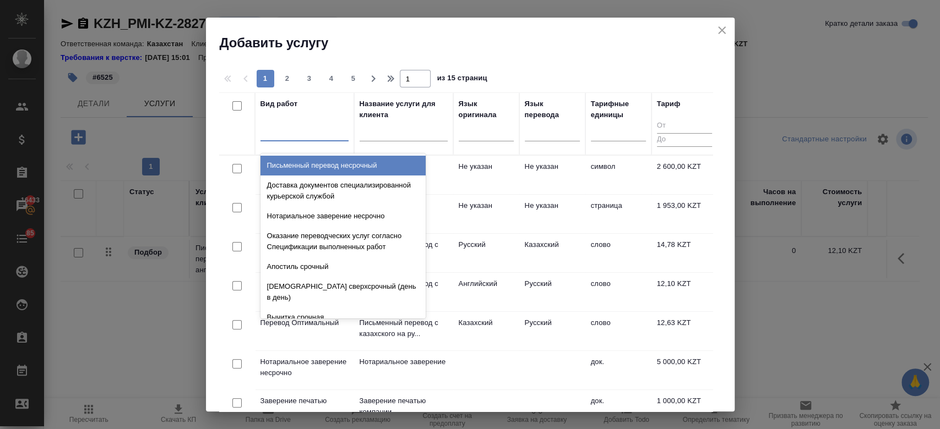
click at [306, 134] on div at bounding box center [304, 130] width 88 height 16
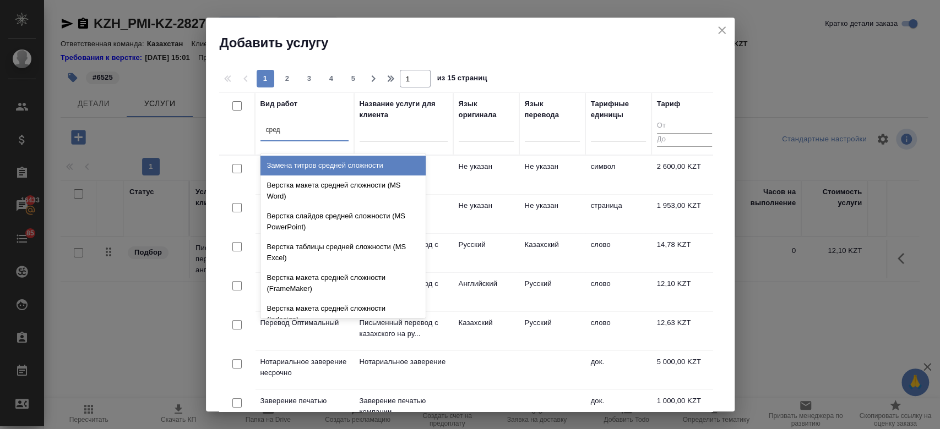
type input "средн"
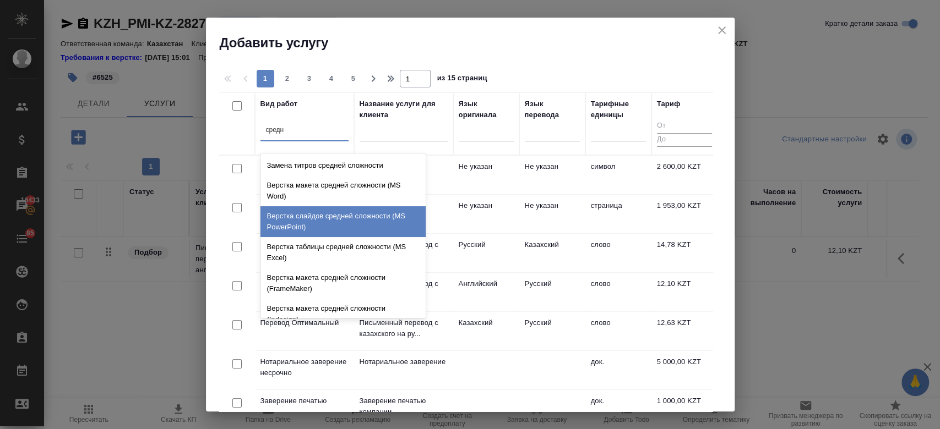
scroll to position [116, 0]
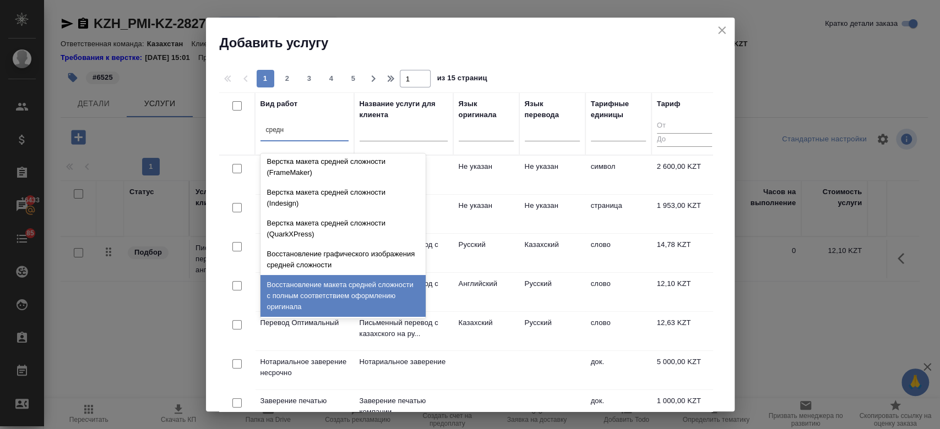
click at [341, 294] on div "Восстановление макета средней сложности с полным соответствием оформлению ориги…" at bounding box center [342, 296] width 165 height 42
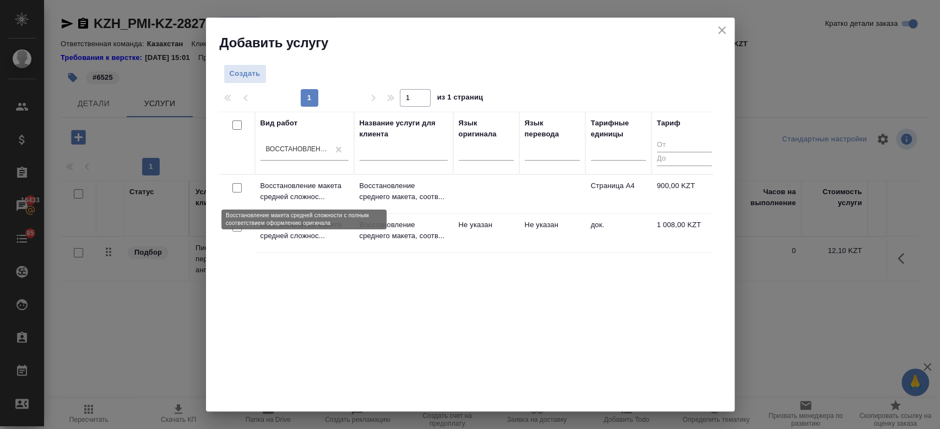
click at [337, 194] on p "Восстановление макета средней сложнос..." at bounding box center [304, 192] width 88 height 22
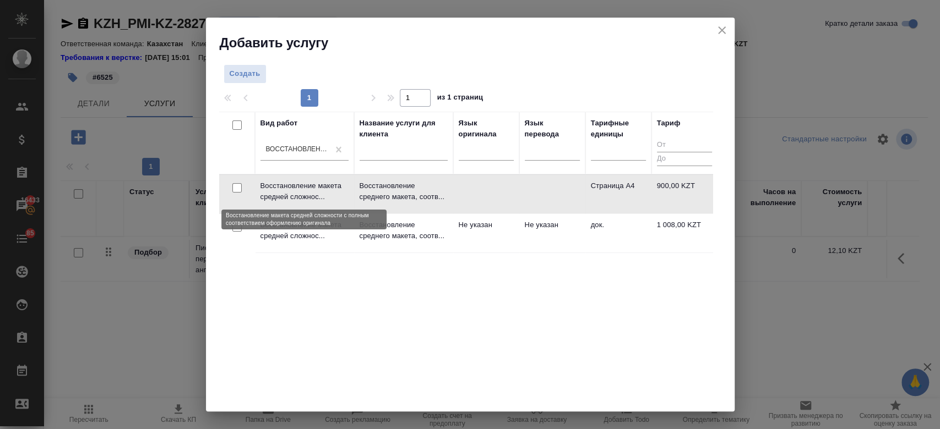
click at [337, 194] on p "Восстановление макета средней сложнос..." at bounding box center [304, 192] width 88 height 22
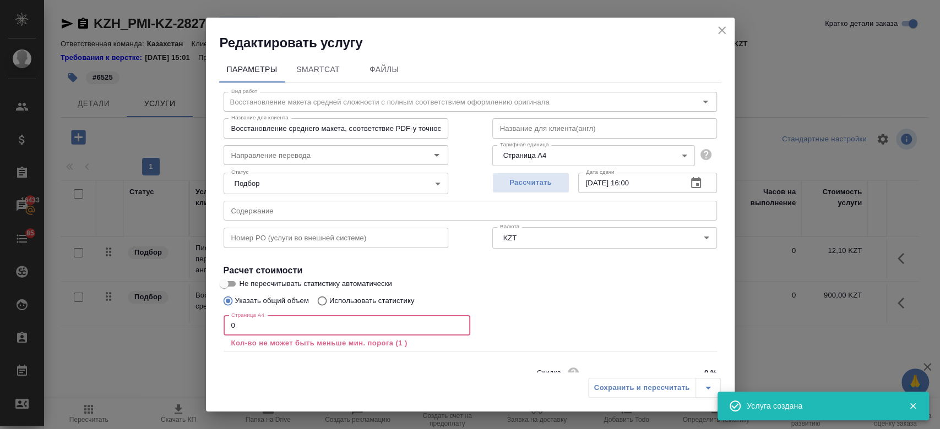
click at [390, 329] on input "0" at bounding box center [347, 326] width 247 height 20
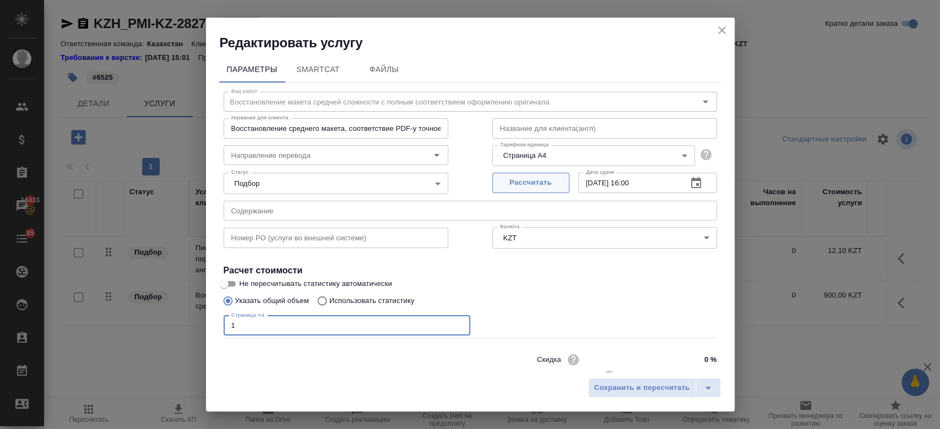
type input "1"
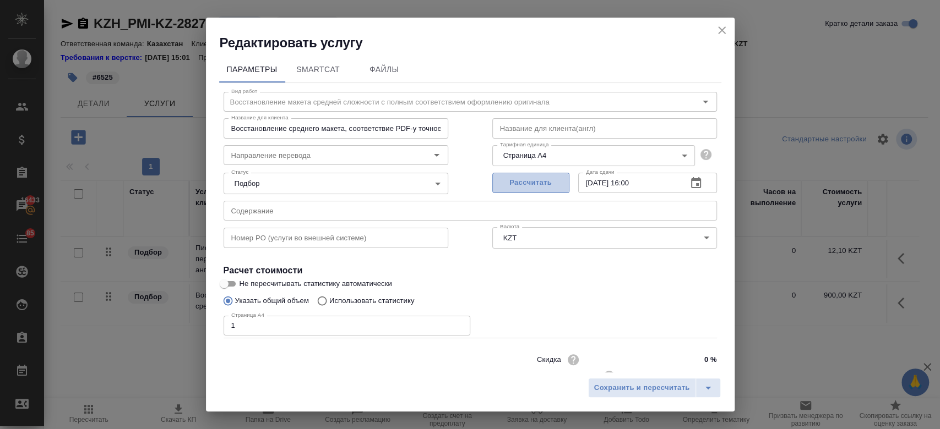
click at [513, 183] on span "Рассчитать" at bounding box center [530, 183] width 65 height 13
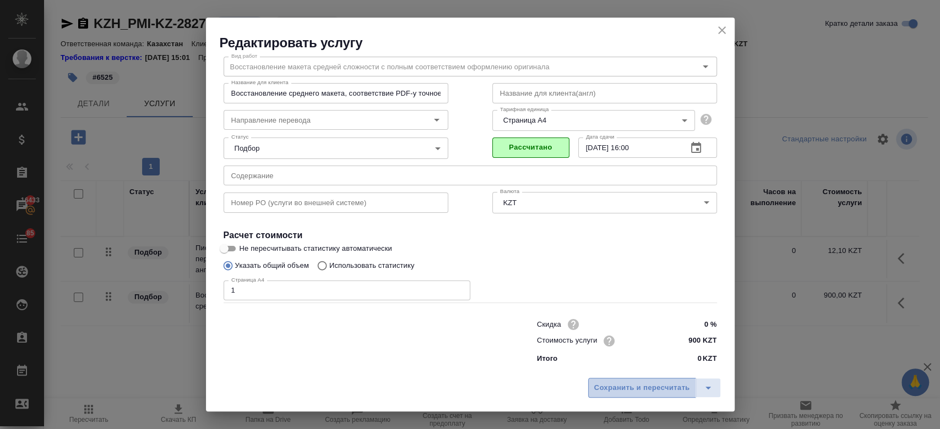
click at [627, 388] on span "Сохранить и пересчитать" at bounding box center [642, 388] width 96 height 13
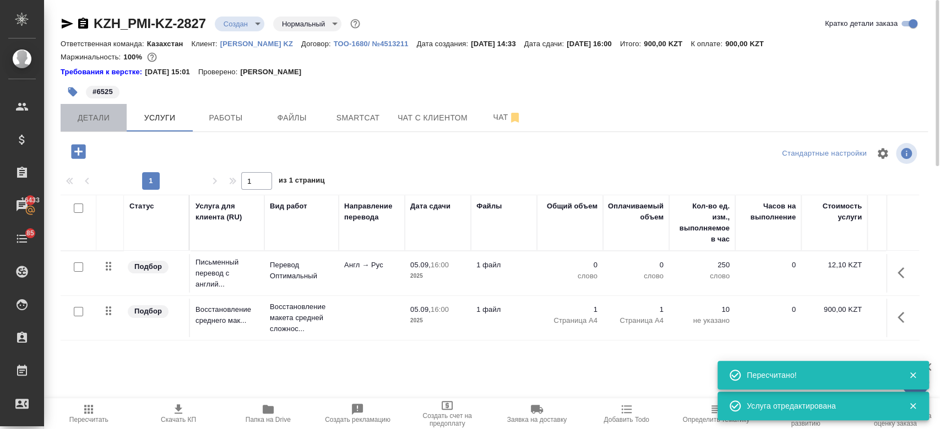
click at [101, 121] on span "Детали" at bounding box center [93, 118] width 53 height 14
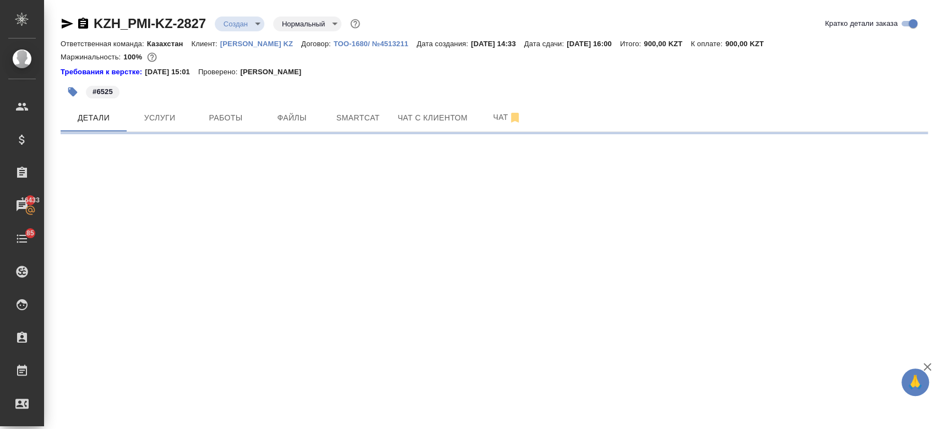
select select "RU"
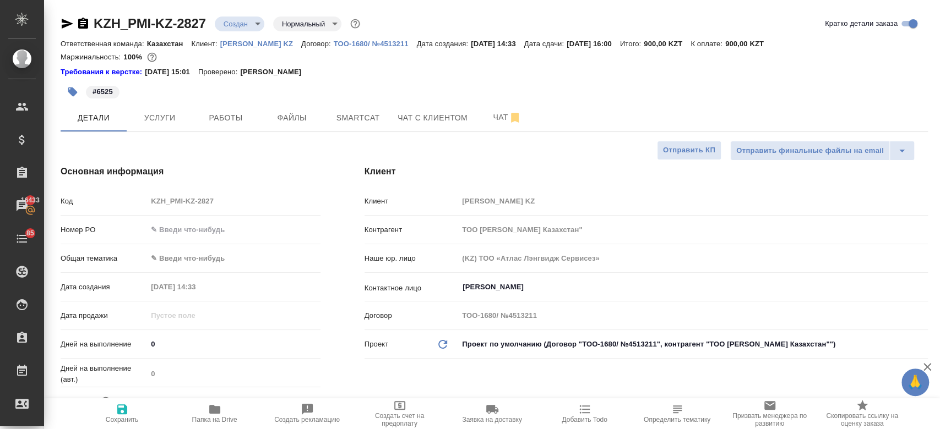
type textarea "x"
click at [166, 130] on button "Услуги" at bounding box center [160, 118] width 66 height 28
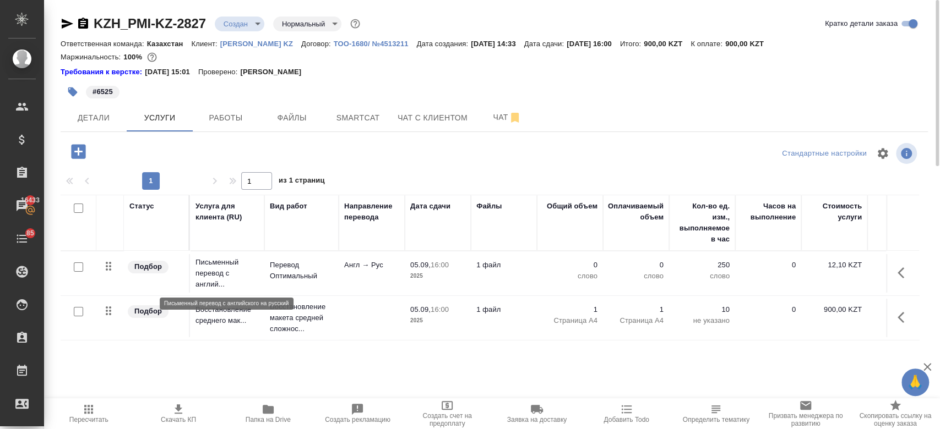
click at [245, 269] on p "Письменный перевод с англий..." at bounding box center [226, 273] width 63 height 33
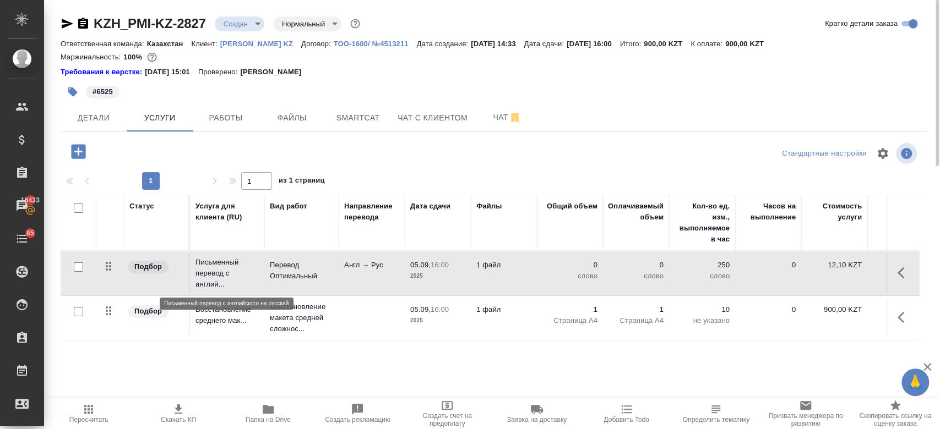
click at [245, 269] on p "Письменный перевод с англий..." at bounding box center [226, 273] width 63 height 33
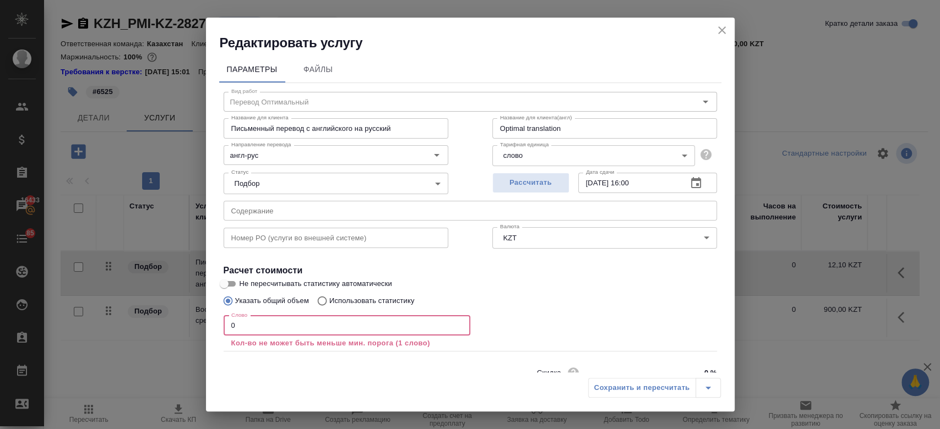
click at [269, 324] on input "0" at bounding box center [347, 326] width 247 height 20
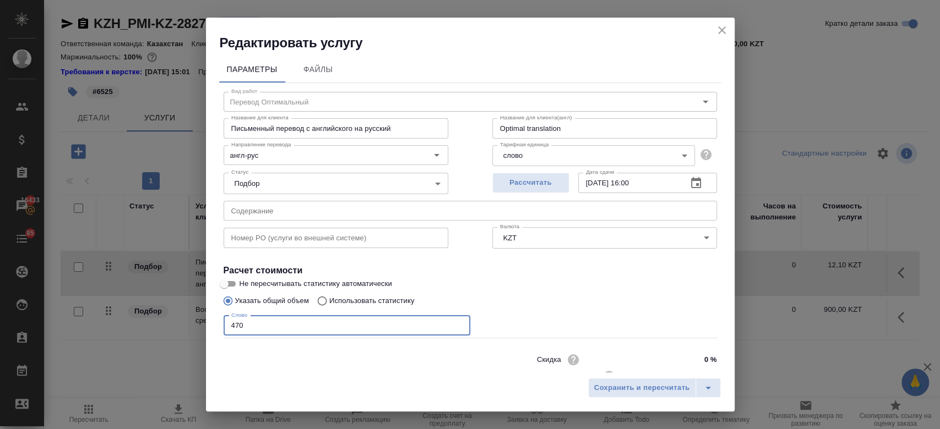
type input "470"
click at [233, 284] on input "Не пересчитывать статистику автоматически" at bounding box center [224, 284] width 40 height 13
checkbox input "true"
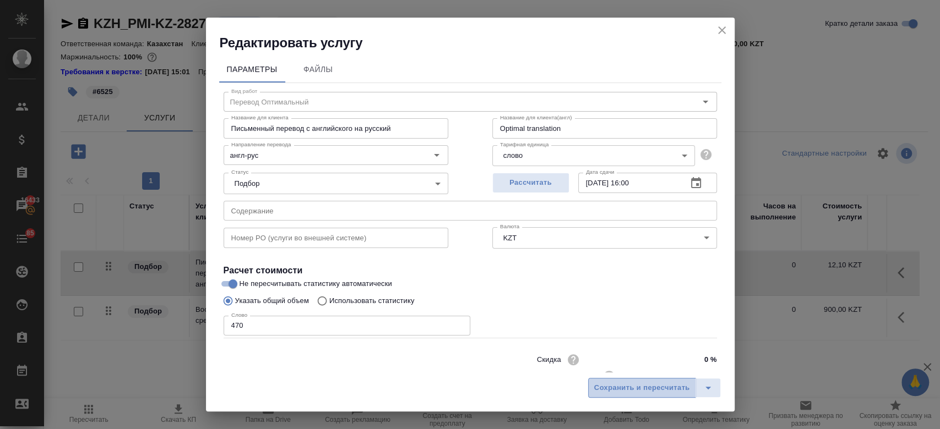
click at [604, 381] on button "Сохранить и пересчитать" at bounding box center [642, 388] width 108 height 20
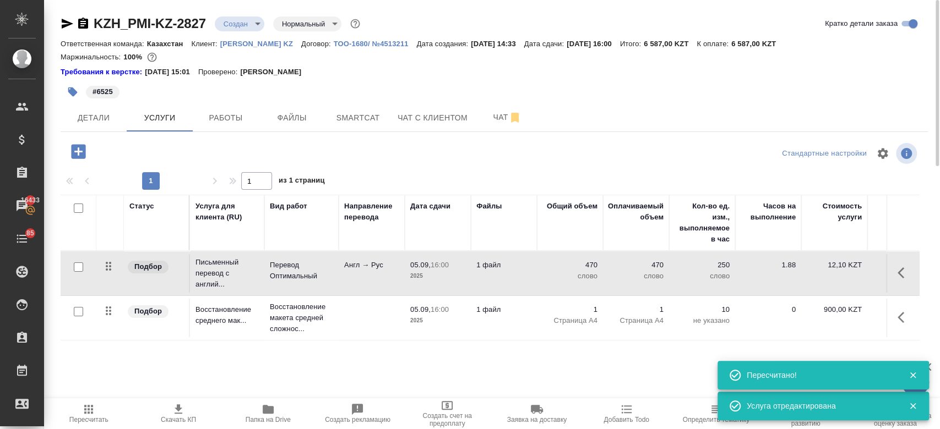
click at [83, 145] on icon "button" at bounding box center [78, 151] width 14 height 14
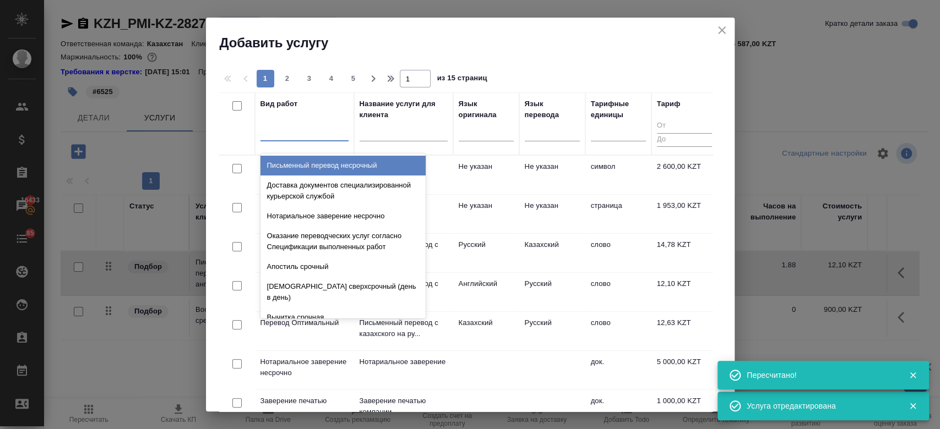
click at [303, 137] on div at bounding box center [304, 130] width 88 height 16
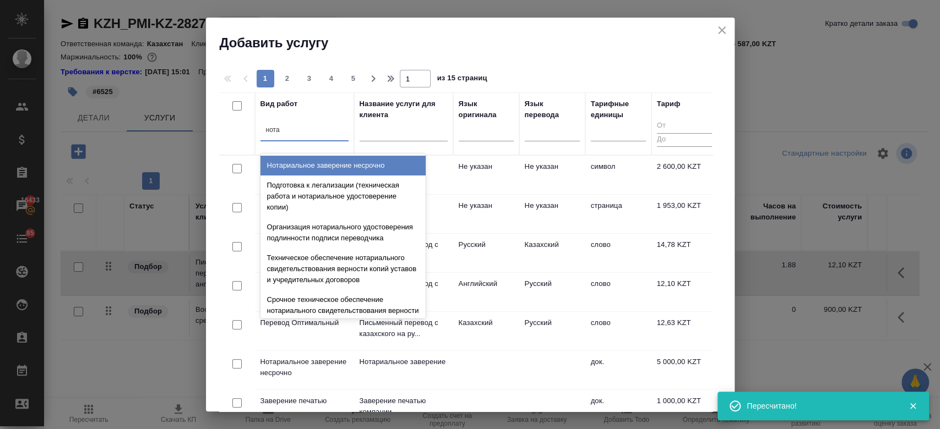
type input "нотар"
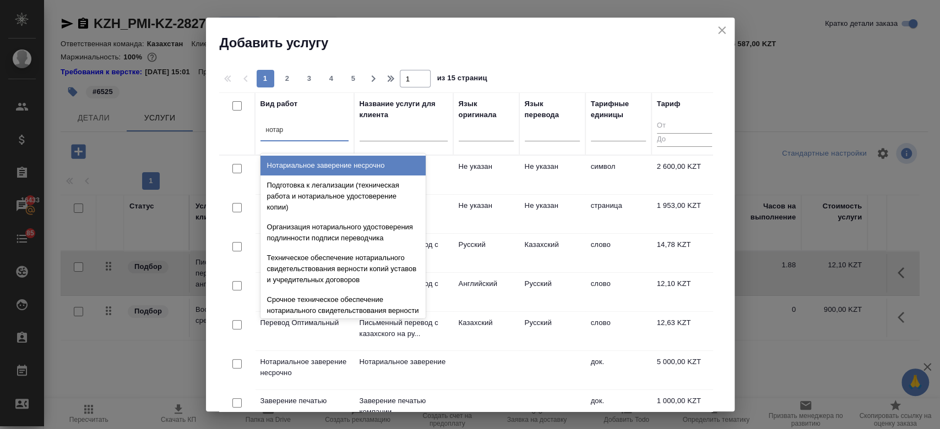
click at [322, 168] on div "Нотариальное заверение несрочно" at bounding box center [342, 166] width 165 height 20
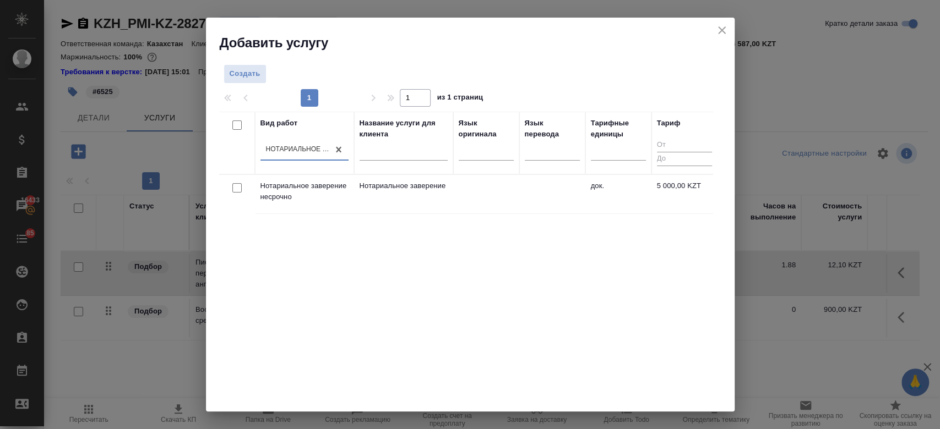
click at [350, 205] on td "Нотариальное заверение несрочно" at bounding box center [304, 194] width 99 height 39
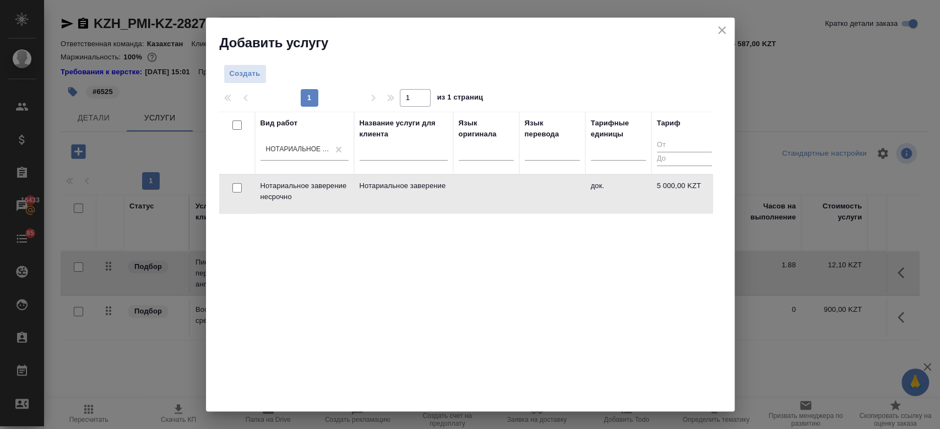
click at [350, 205] on td "Нотариальное заверение несрочно" at bounding box center [304, 194] width 99 height 39
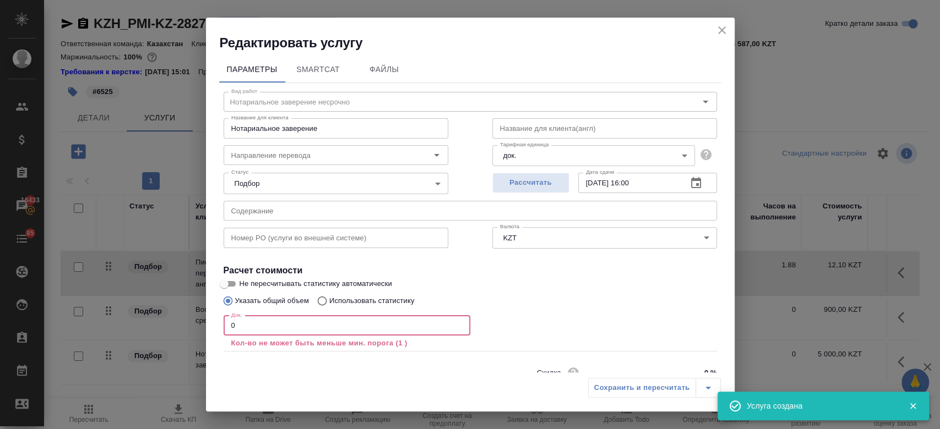
click at [307, 331] on input "0" at bounding box center [347, 326] width 247 height 20
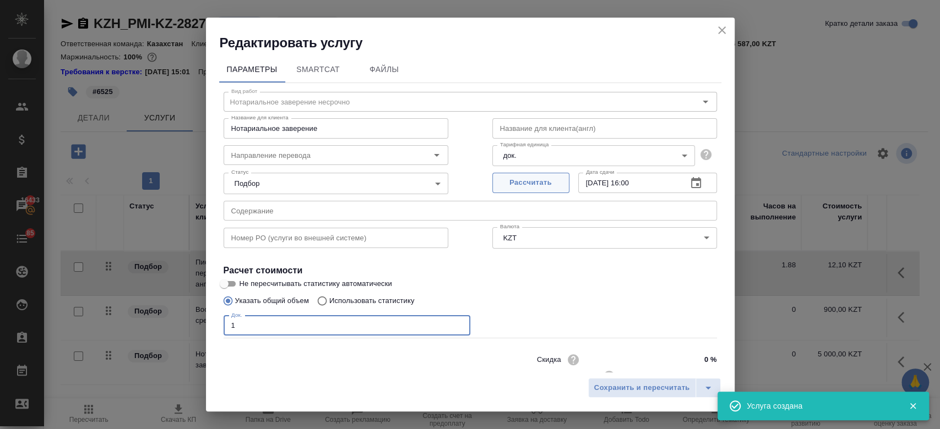
type input "1"
drag, startPoint x: 534, startPoint y: 178, endPoint x: 565, endPoint y: 297, distance: 122.5
click at [565, 297] on div "Вид работ Нотариальное заверение несрочно Вид работ Название для клиента Нотари…" at bounding box center [470, 243] width 502 height 321
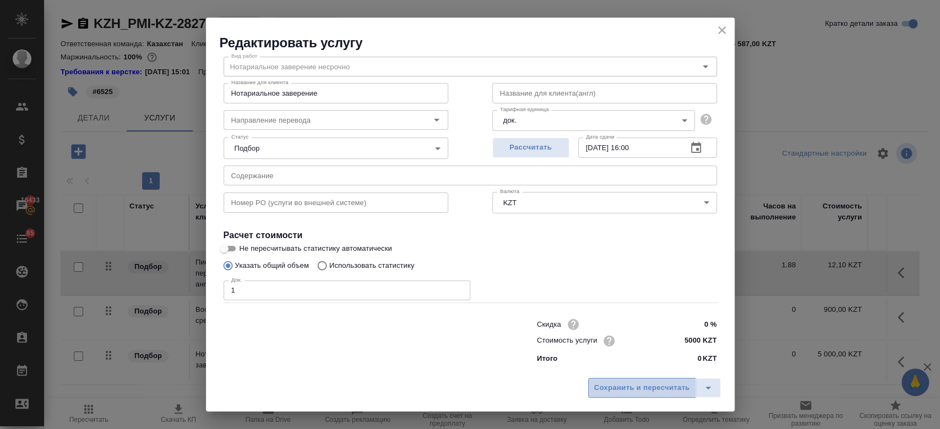
click at [616, 385] on span "Сохранить и пересчитать" at bounding box center [642, 388] width 96 height 13
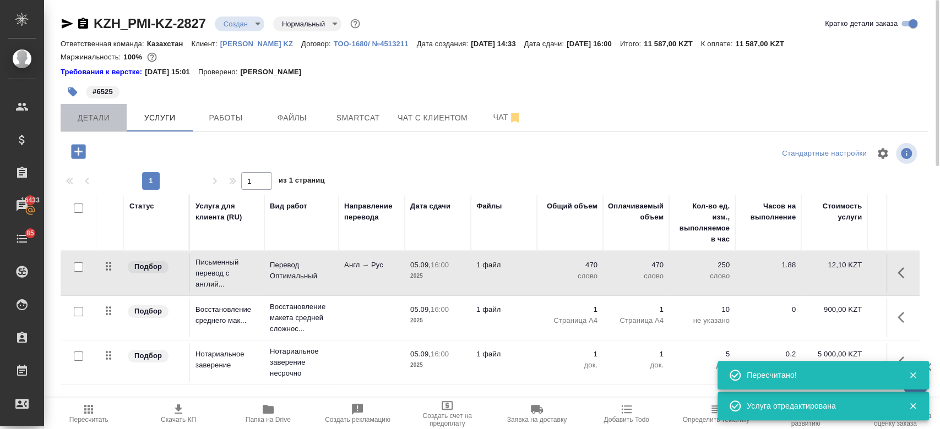
click at [97, 124] on span "Детали" at bounding box center [93, 118] width 53 height 14
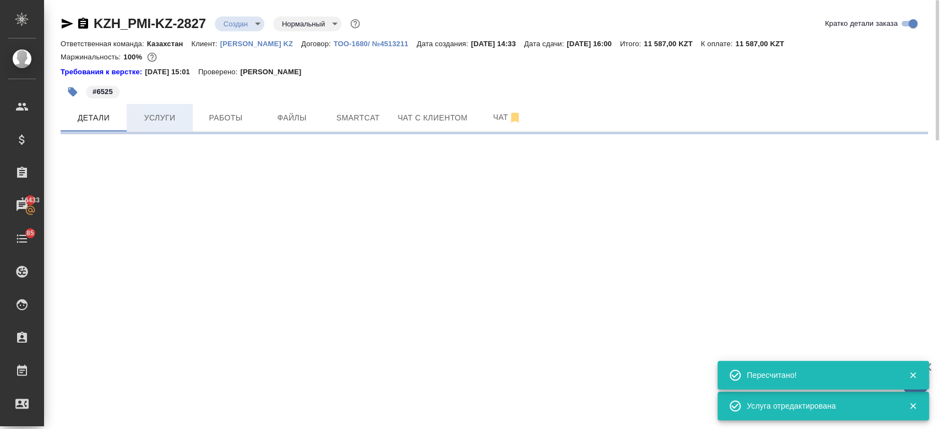
select select "RU"
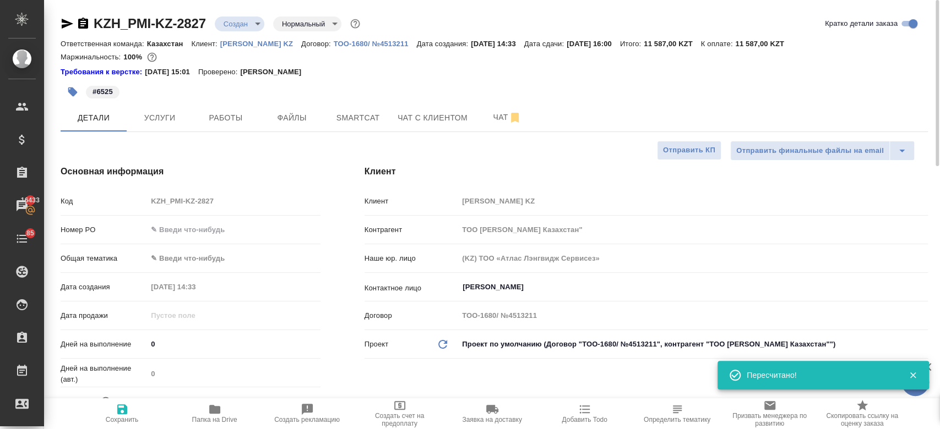
type textarea "x"
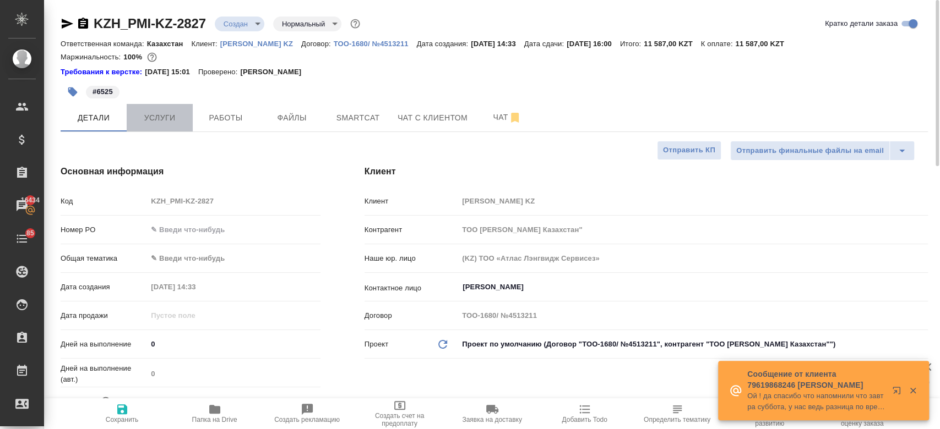
click at [145, 104] on button "Услуги" at bounding box center [160, 118] width 66 height 28
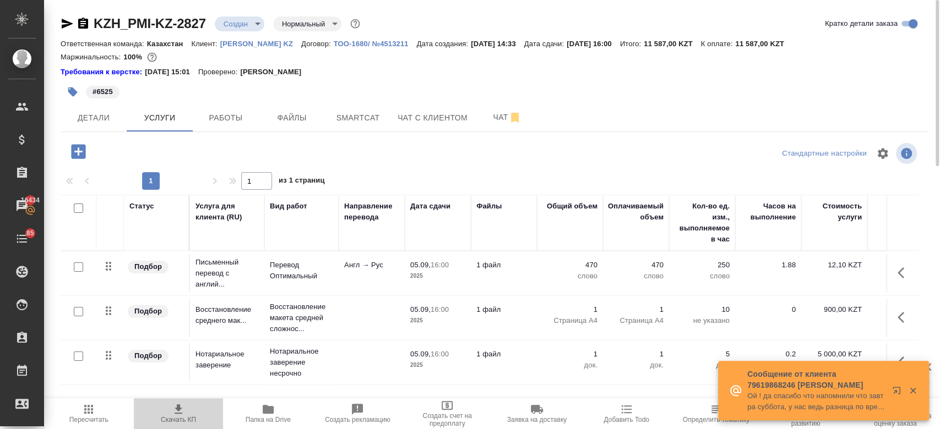
click at [182, 417] on span "Скачать КП" at bounding box center [178, 420] width 35 height 8
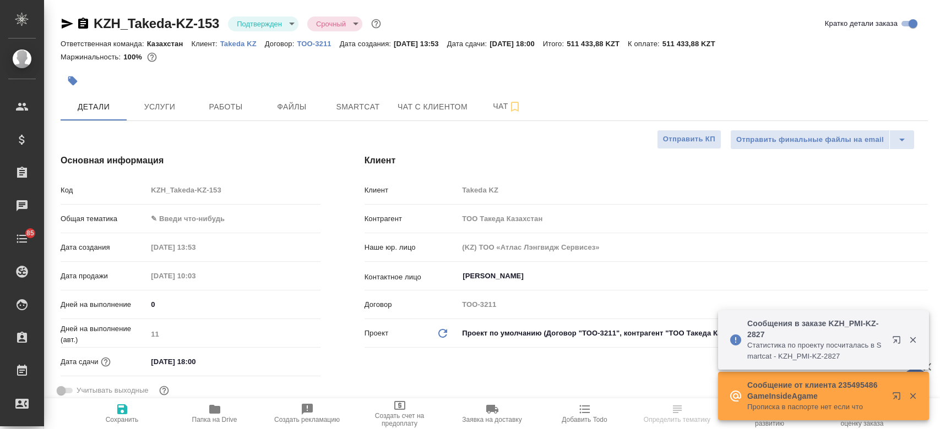
select select "RU"
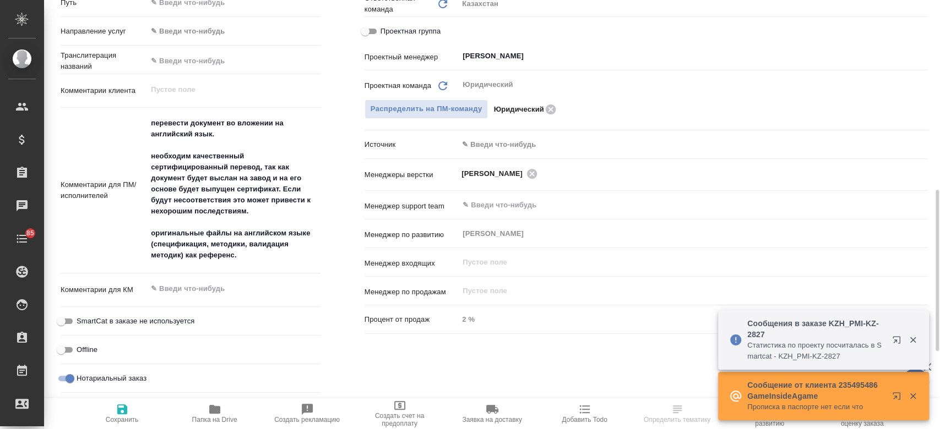
scroll to position [498, 0]
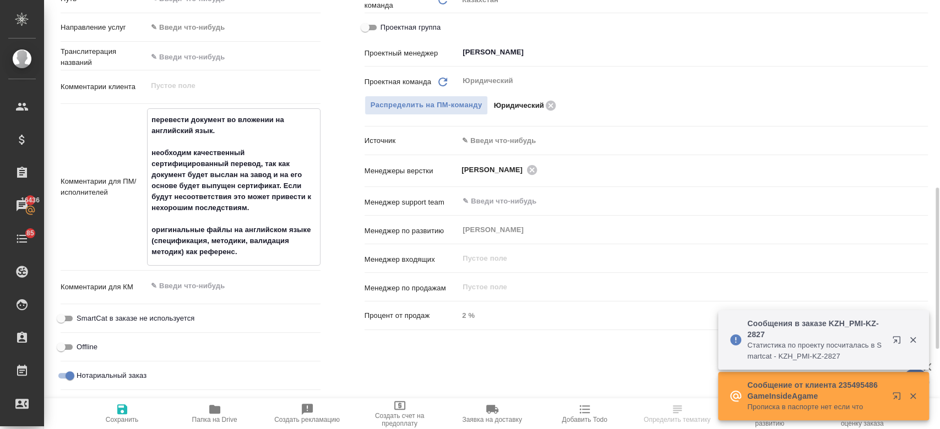
drag, startPoint x: 253, startPoint y: 209, endPoint x: 149, endPoint y: 154, distance: 117.7
click at [149, 154] on textarea "перевести документ во вложении на английский язык. необходим качественный серти…" at bounding box center [234, 186] width 172 height 151
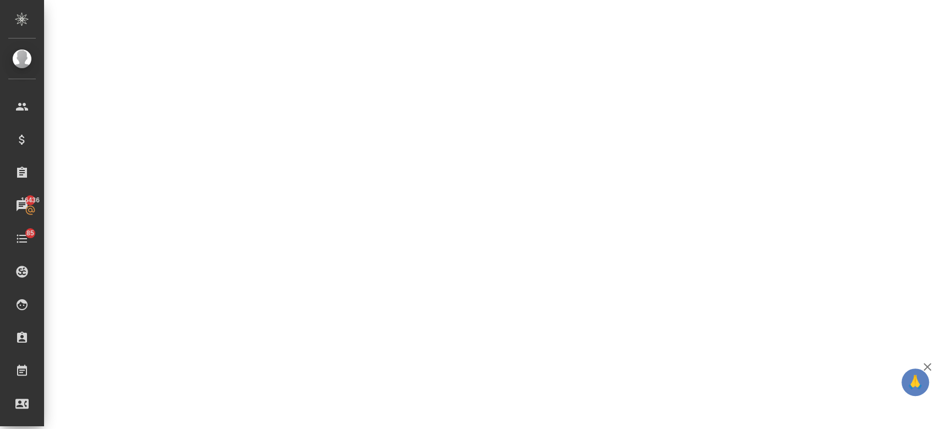
select select "RU"
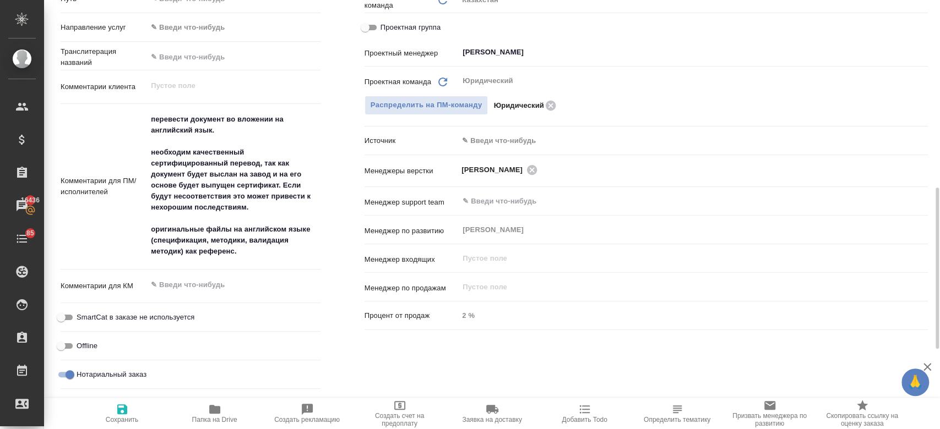
type textarea "x"
drag, startPoint x: 255, startPoint y: 208, endPoint x: 151, endPoint y: 156, distance: 116.2
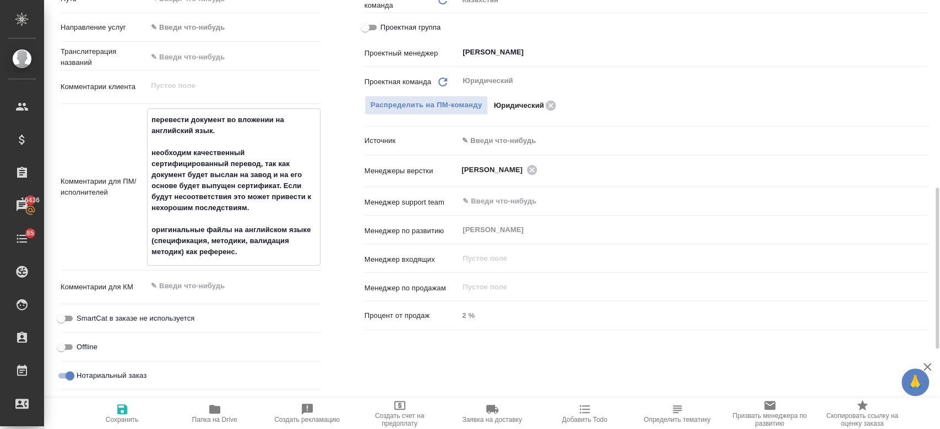
click at [151, 156] on textarea "перевести документ во вложении на английский язык. необходим качественный серти…" at bounding box center [234, 186] width 172 height 151
